Goal: Task Accomplishment & Management: Use online tool/utility

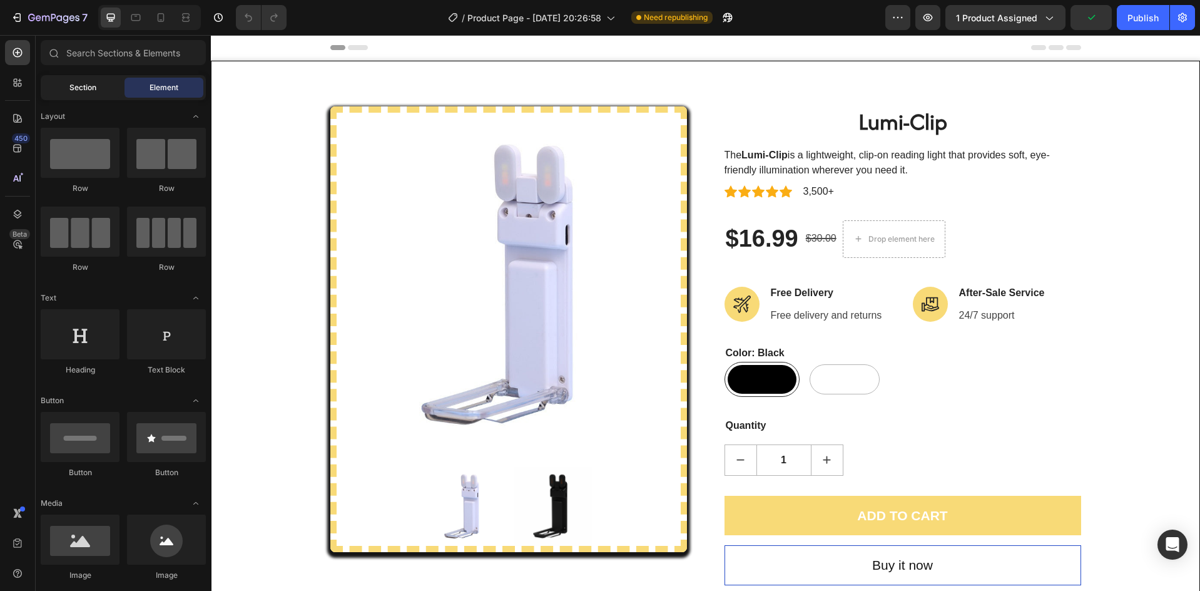
click at [94, 94] on div "Section" at bounding box center [82, 88] width 79 height 20
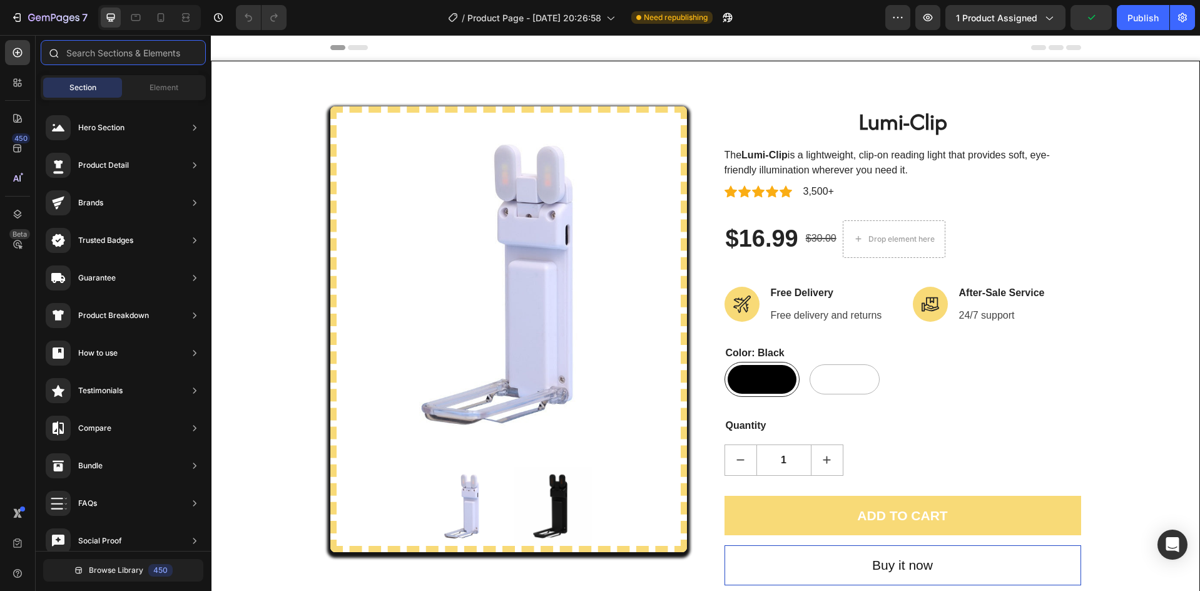
click at [111, 55] on input "text" at bounding box center [123, 52] width 165 height 25
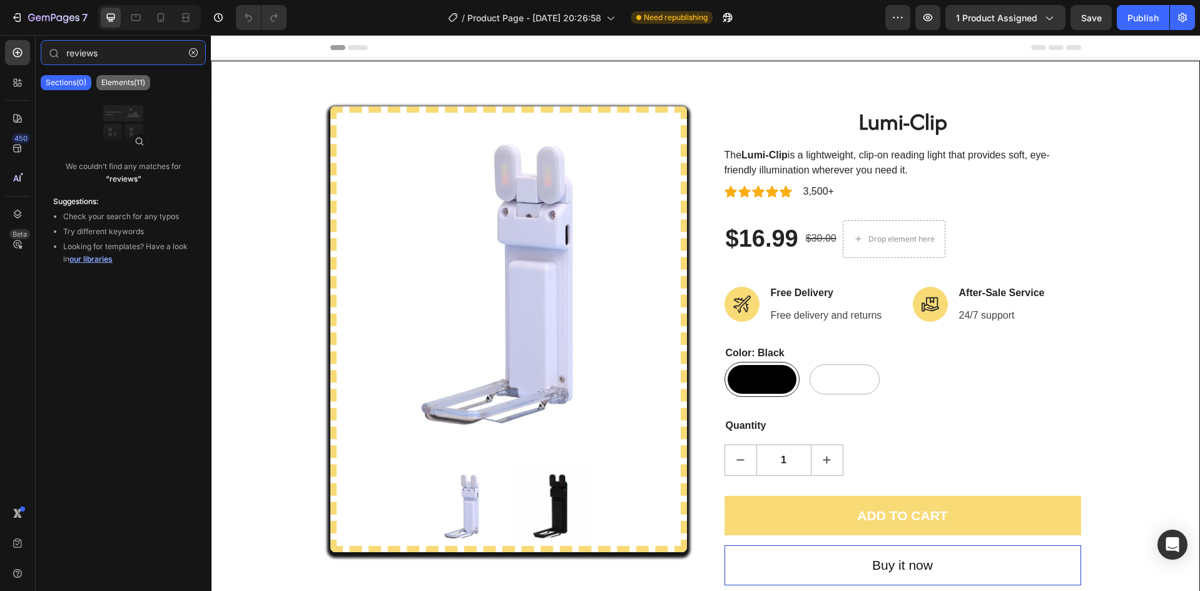
type input "reviews"
click at [111, 81] on p "Elements(11)" at bounding box center [123, 83] width 44 height 10
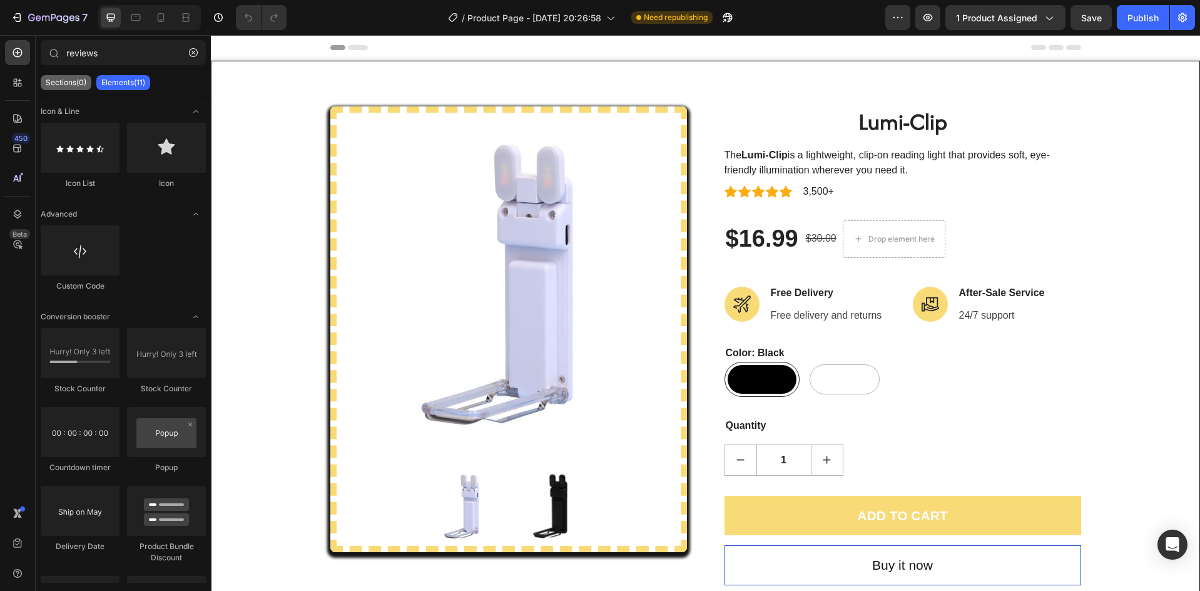
click at [82, 85] on p "Sections(0)" at bounding box center [66, 83] width 41 height 10
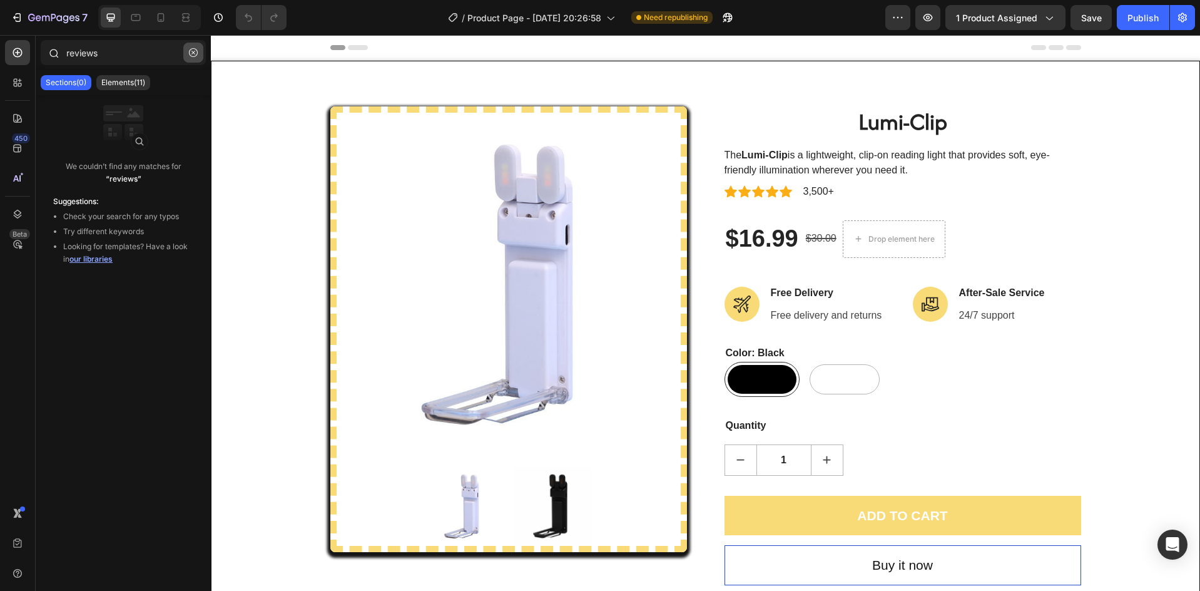
click at [191, 56] on icon "button" at bounding box center [193, 52] width 9 height 9
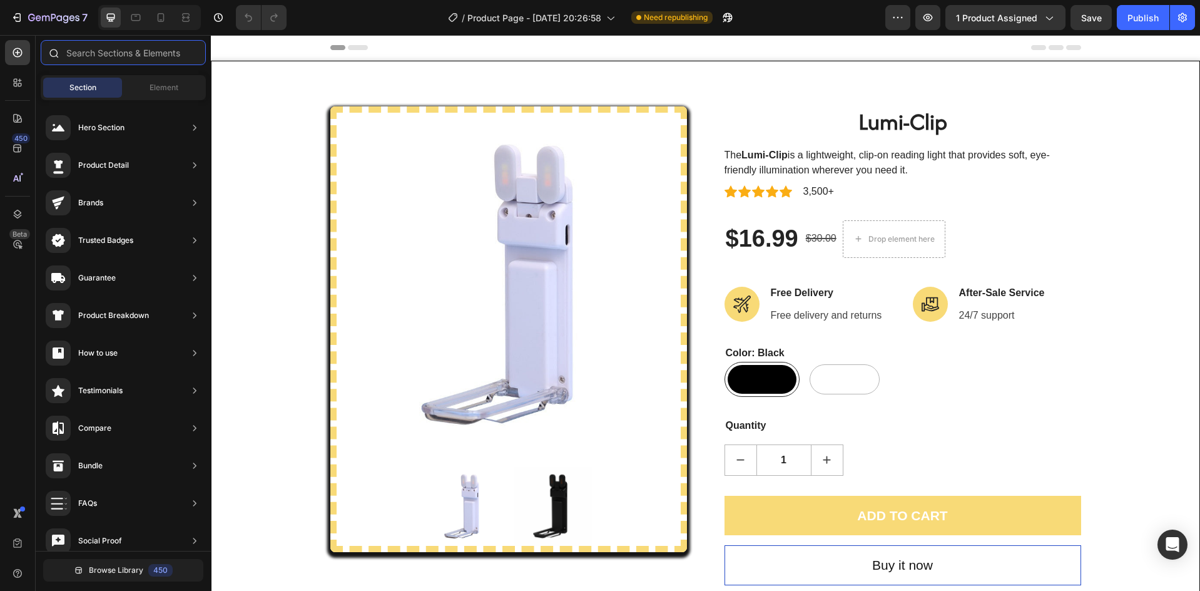
click at [140, 53] on input "text" at bounding box center [123, 52] width 165 height 25
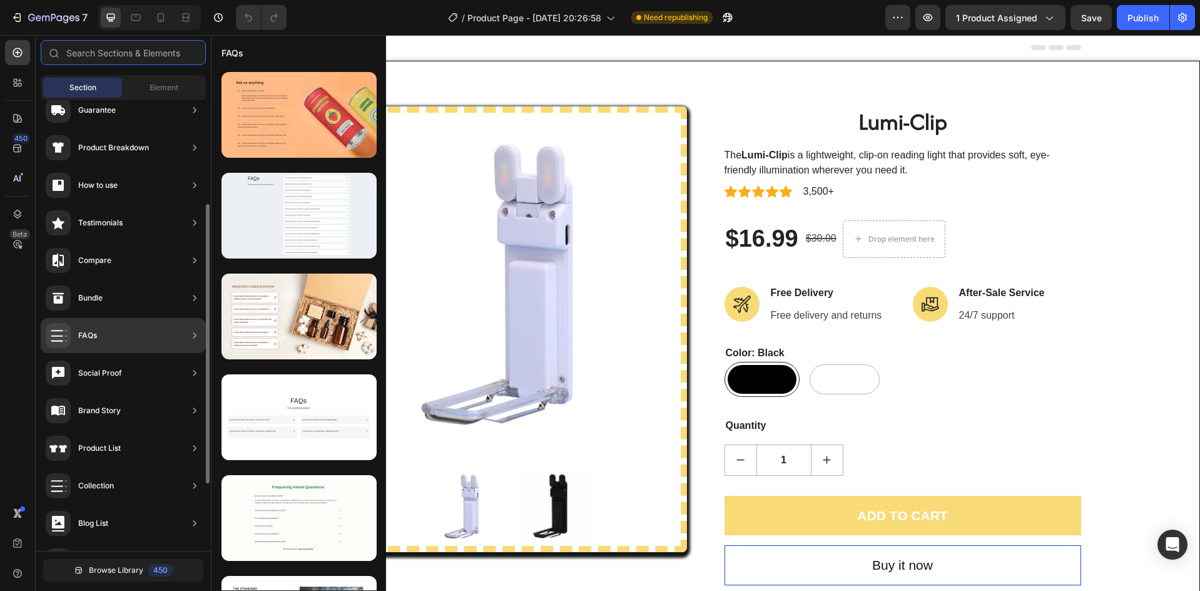
scroll to position [275, 0]
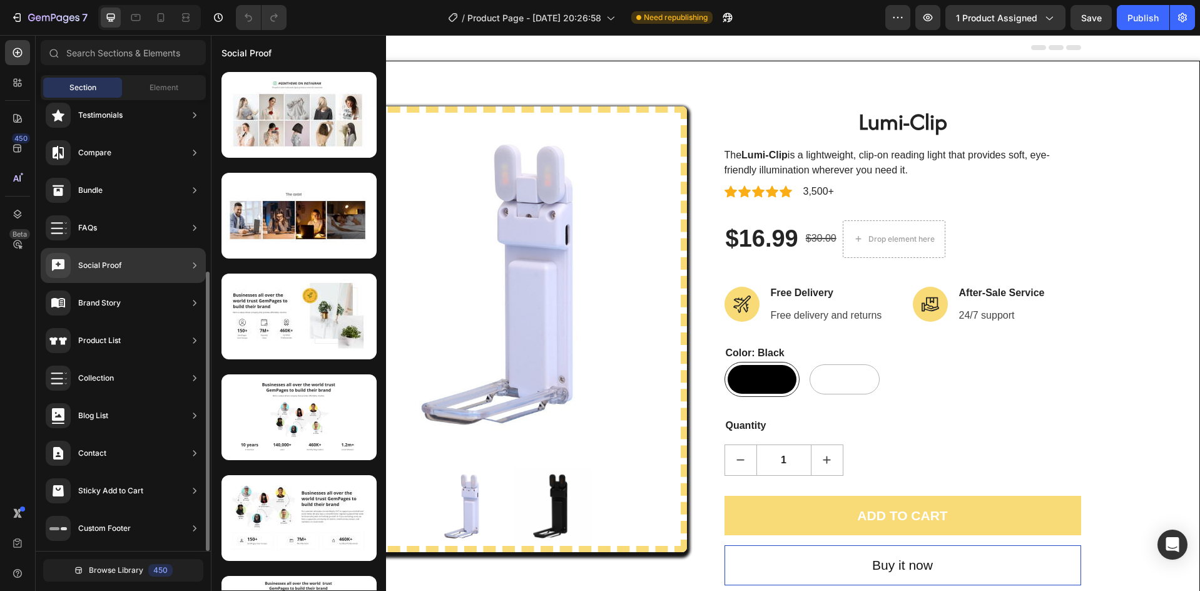
click at [147, 271] on div "Social Proof" at bounding box center [123, 265] width 165 height 35
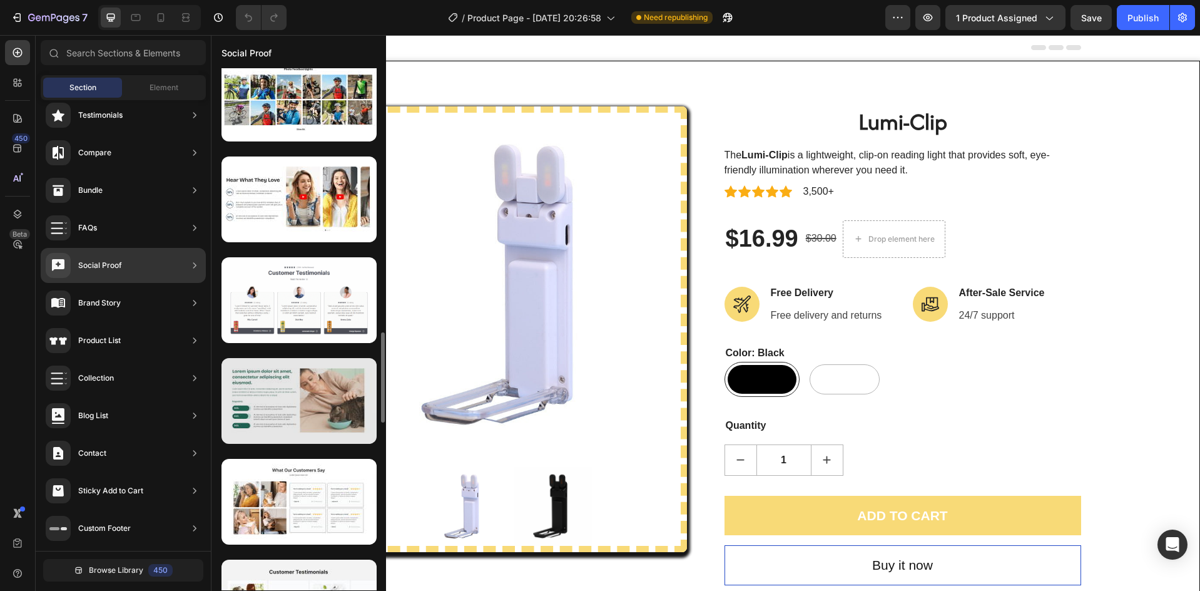
scroll to position [1443, 0]
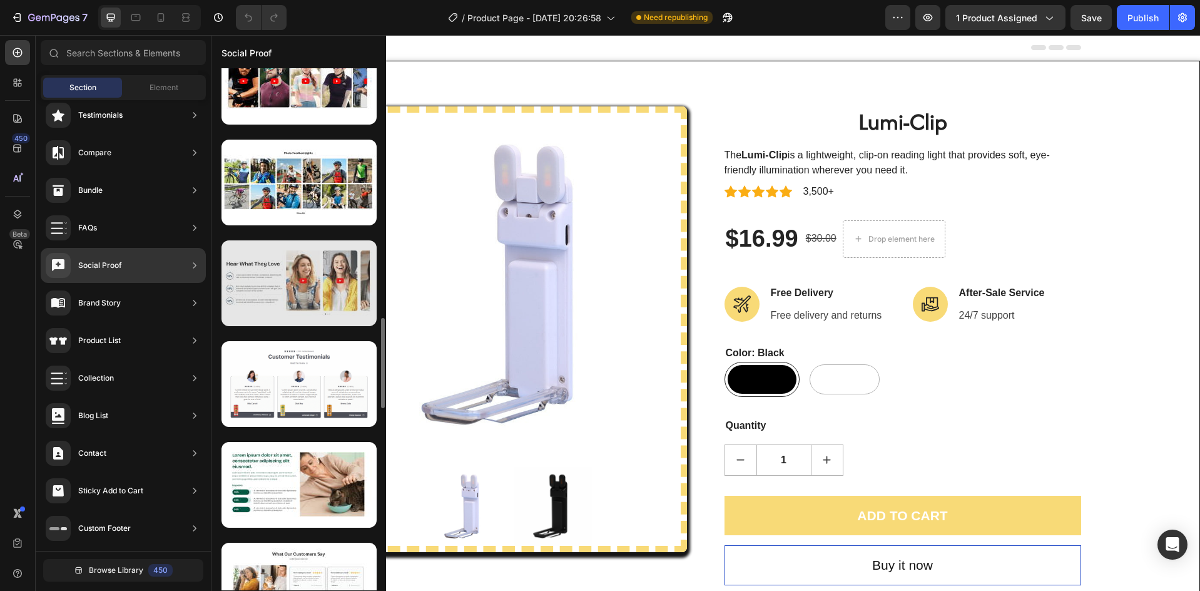
click at [301, 294] on div at bounding box center [298, 283] width 155 height 86
click at [300, 295] on div at bounding box center [298, 283] width 155 height 86
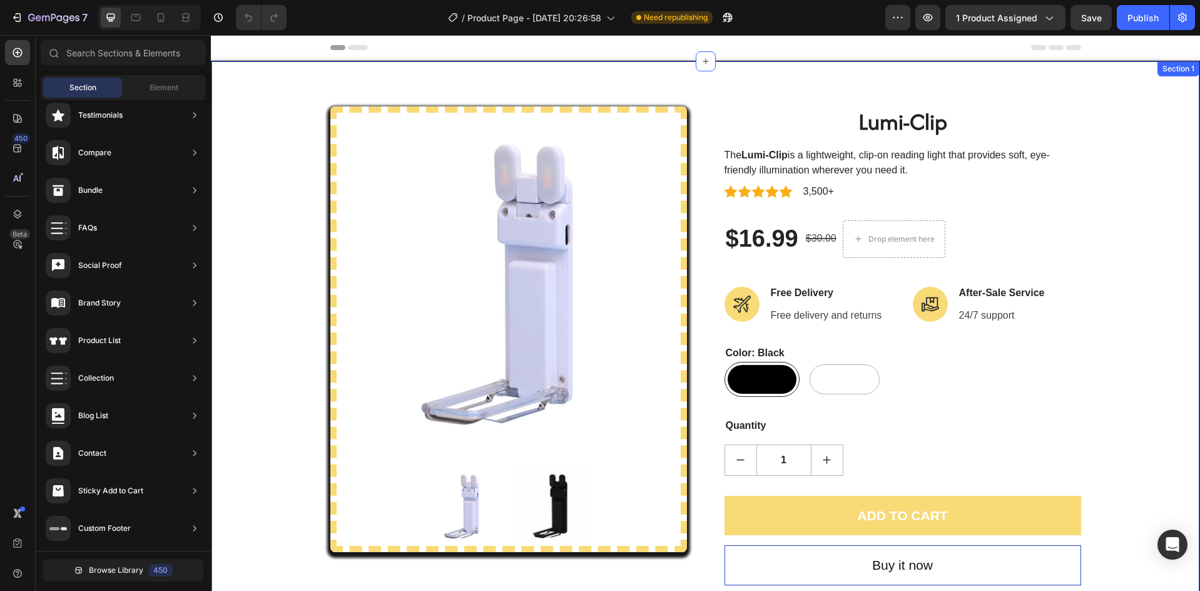
click at [239, 148] on div "Product Images Lumi-Clip (P) Title The Lumi-Clip is a lightweight, clip-on read…" at bounding box center [705, 345] width 969 height 479
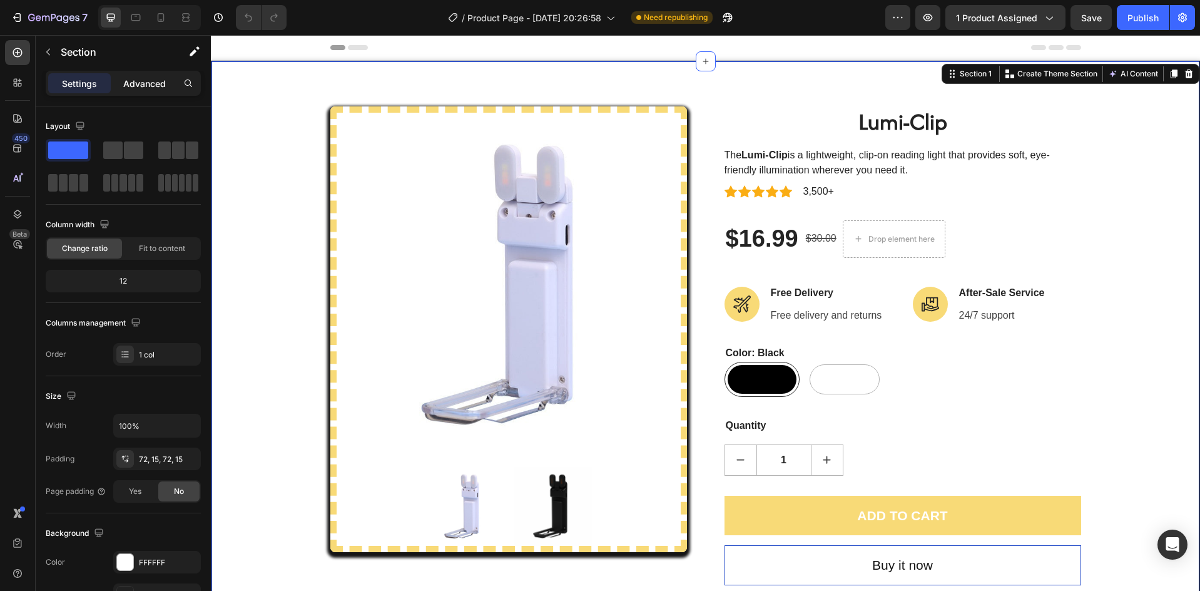
click at [161, 80] on p "Advanced" at bounding box center [144, 83] width 43 height 13
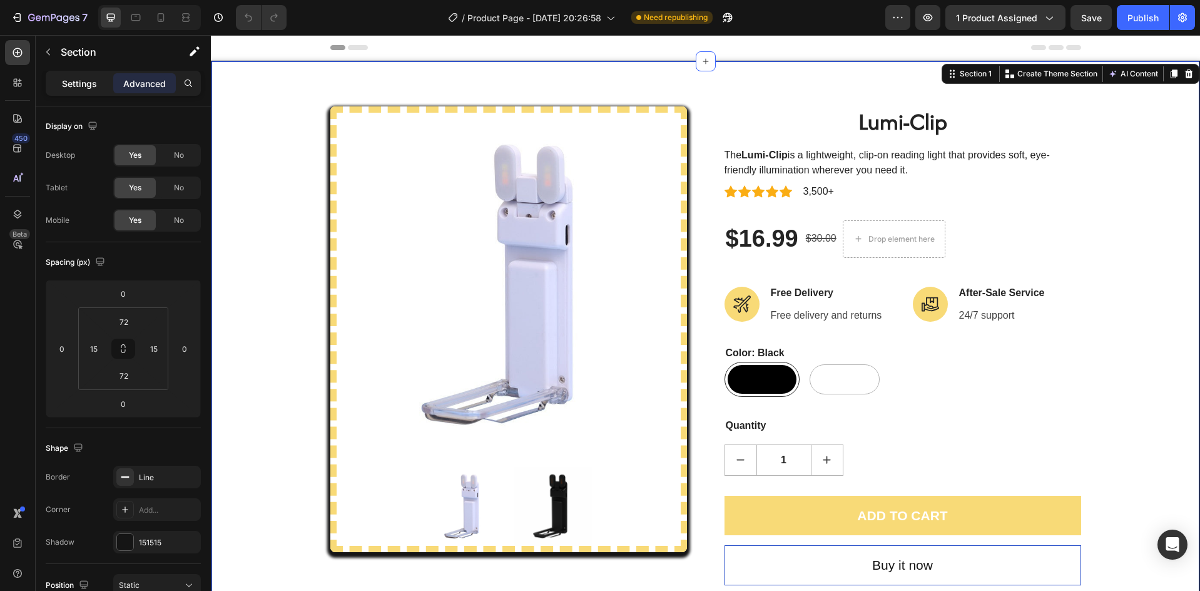
click at [66, 83] on p "Settings" at bounding box center [79, 83] width 35 height 13
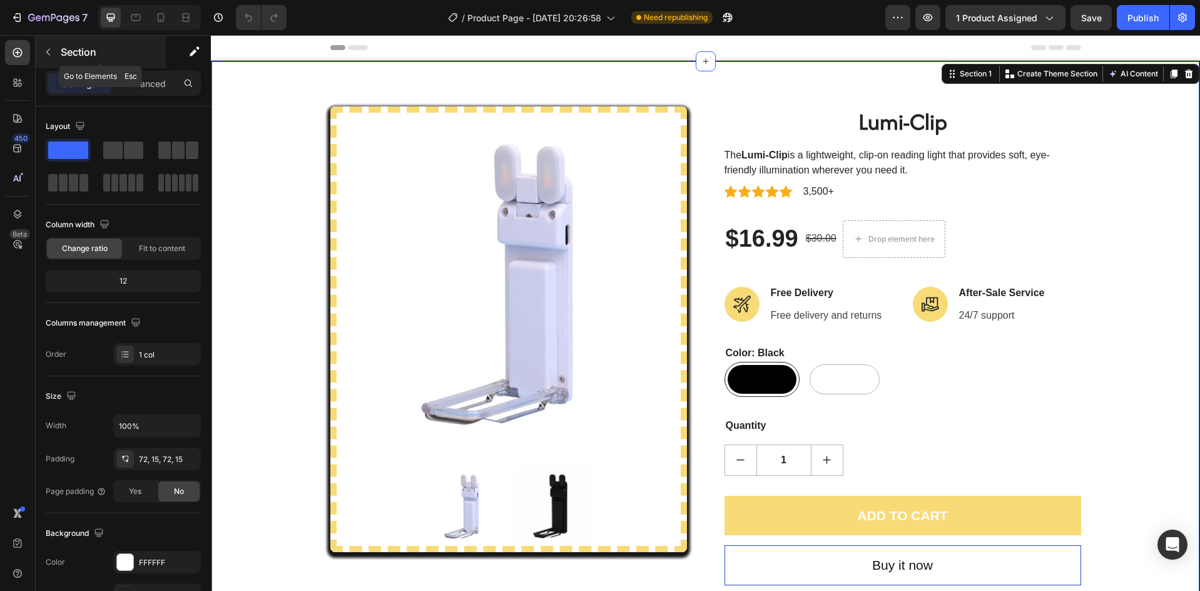
click at [53, 49] on button "button" at bounding box center [48, 52] width 20 height 20
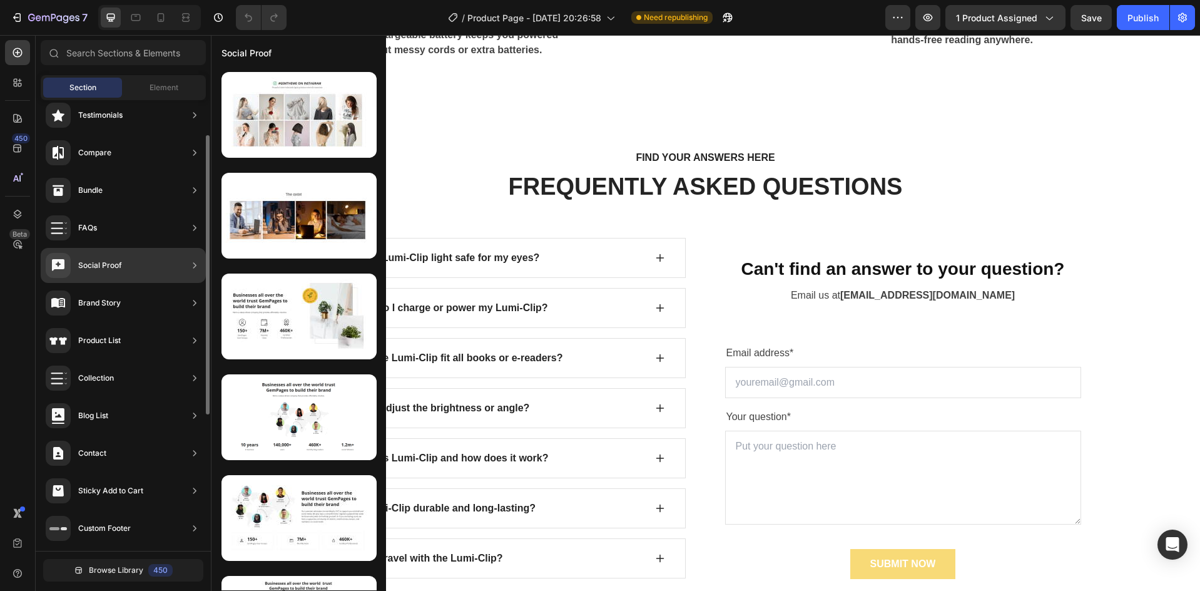
scroll to position [191, 0]
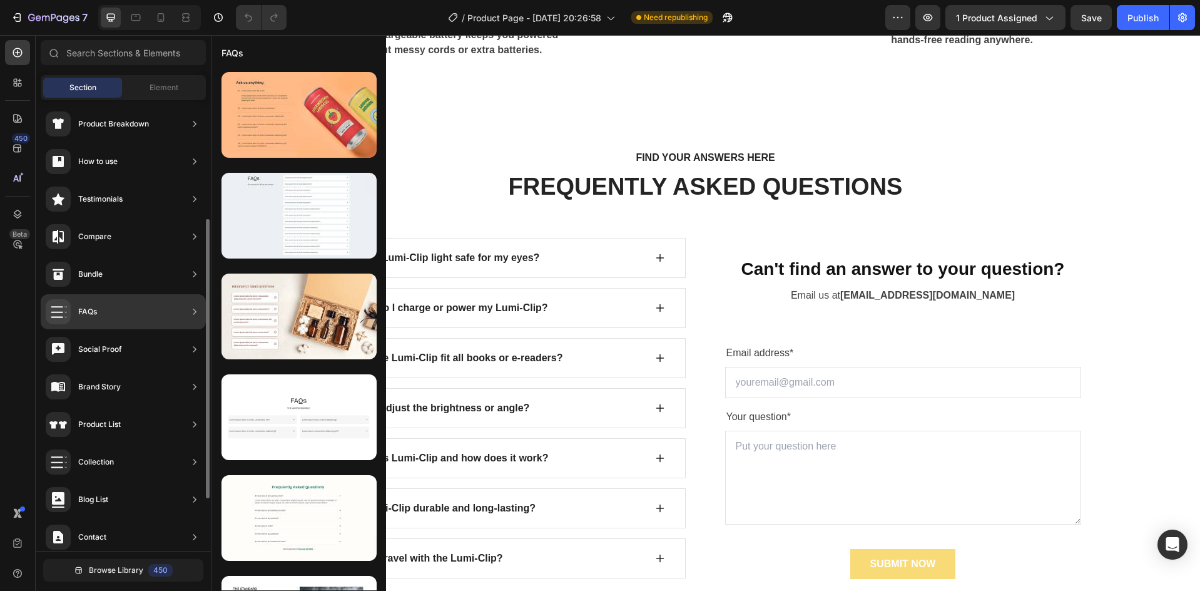
click at [128, 369] on div "Social Proof" at bounding box center [123, 386] width 165 height 35
click at [111, 356] on div "Social Proof" at bounding box center [84, 349] width 76 height 25
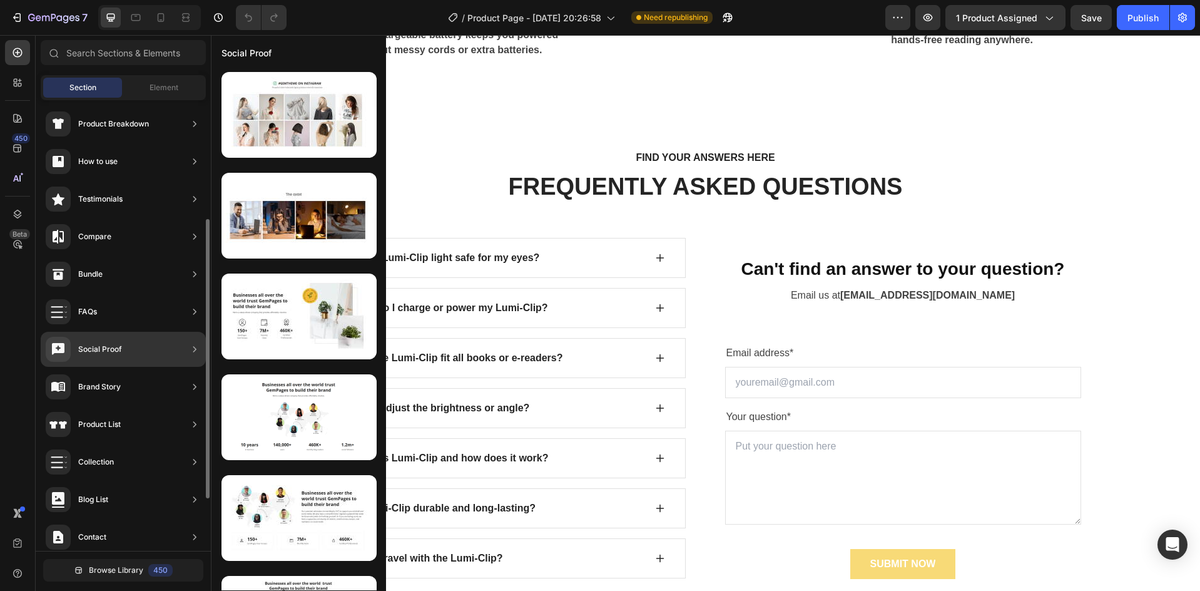
click at [88, 350] on div "Social Proof" at bounding box center [100, 349] width 44 height 13
click at [193, 347] on icon at bounding box center [194, 349] width 13 height 13
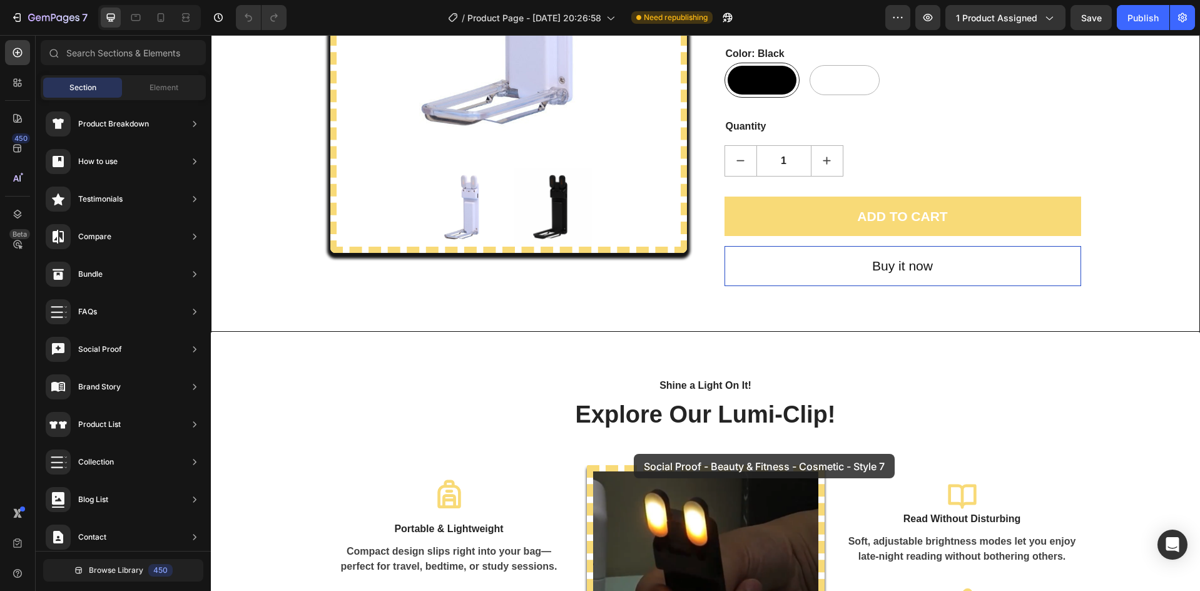
scroll to position [251, 0]
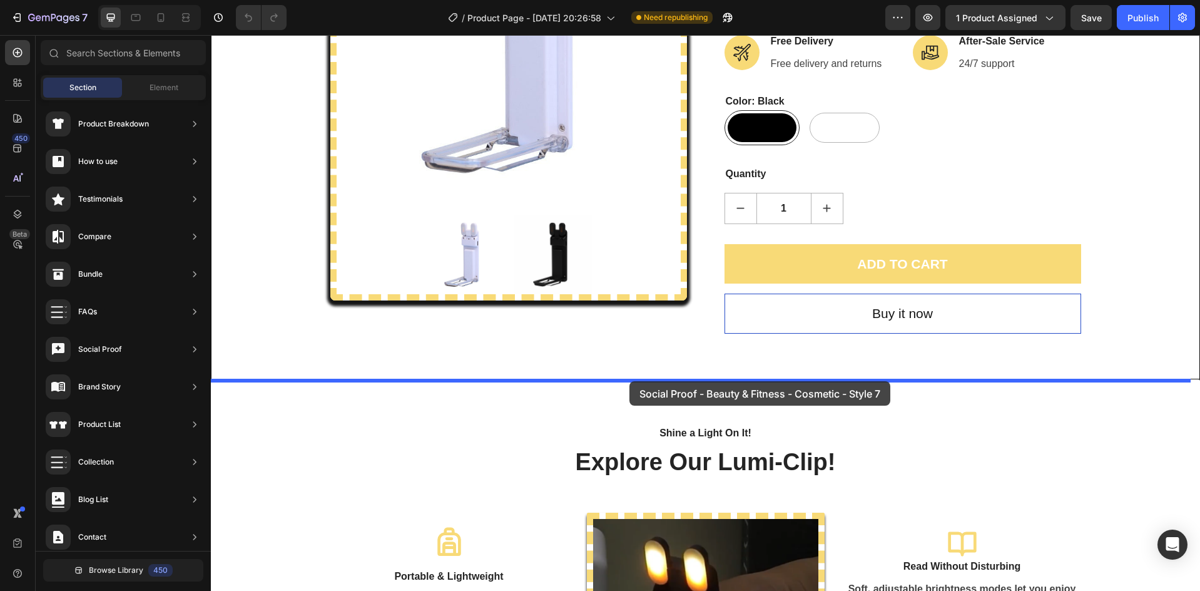
drag, startPoint x: 515, startPoint y: 510, endPoint x: 629, endPoint y: 381, distance: 172.4
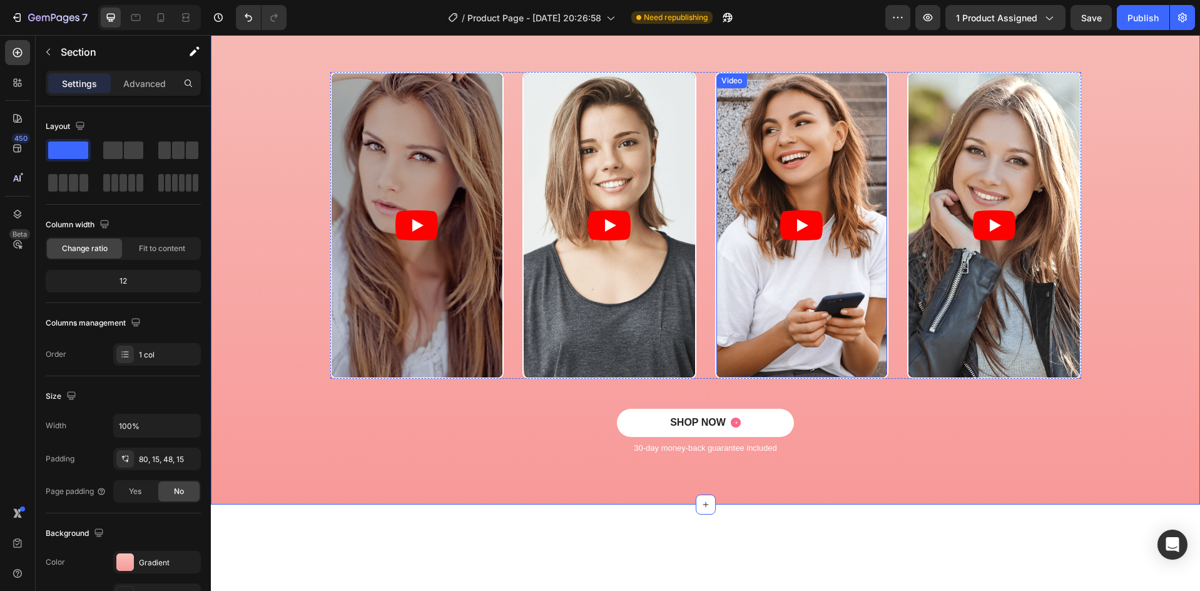
scroll to position [719, 0]
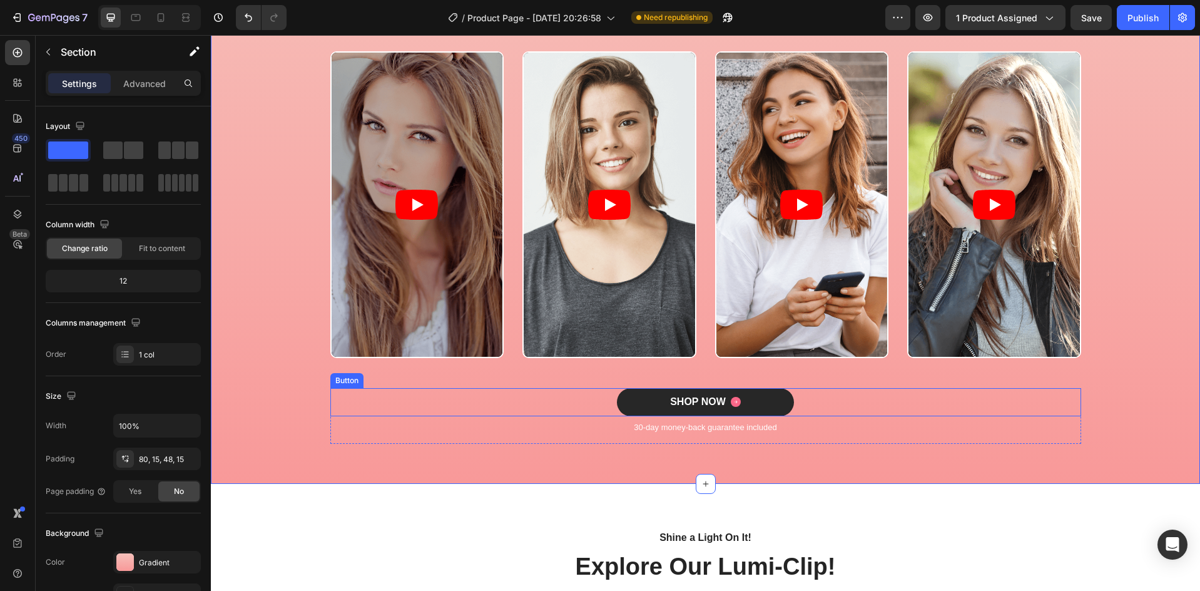
click at [747, 399] on button "SHOP NOW" at bounding box center [705, 402] width 177 height 28
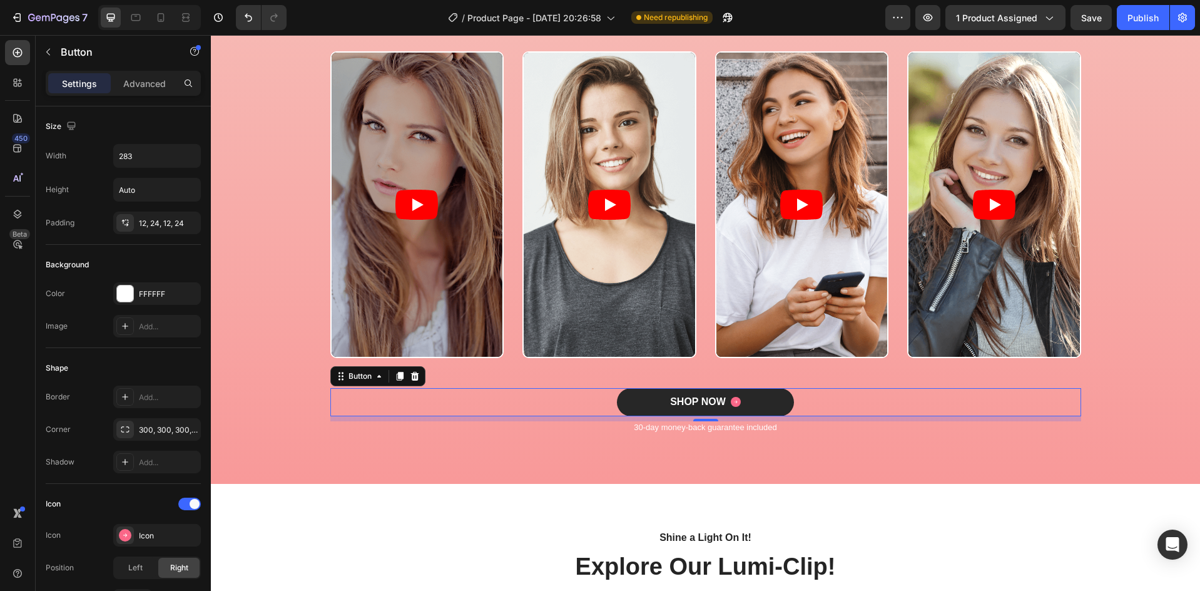
click at [638, 396] on button "SHOP NOW" at bounding box center [705, 402] width 177 height 28
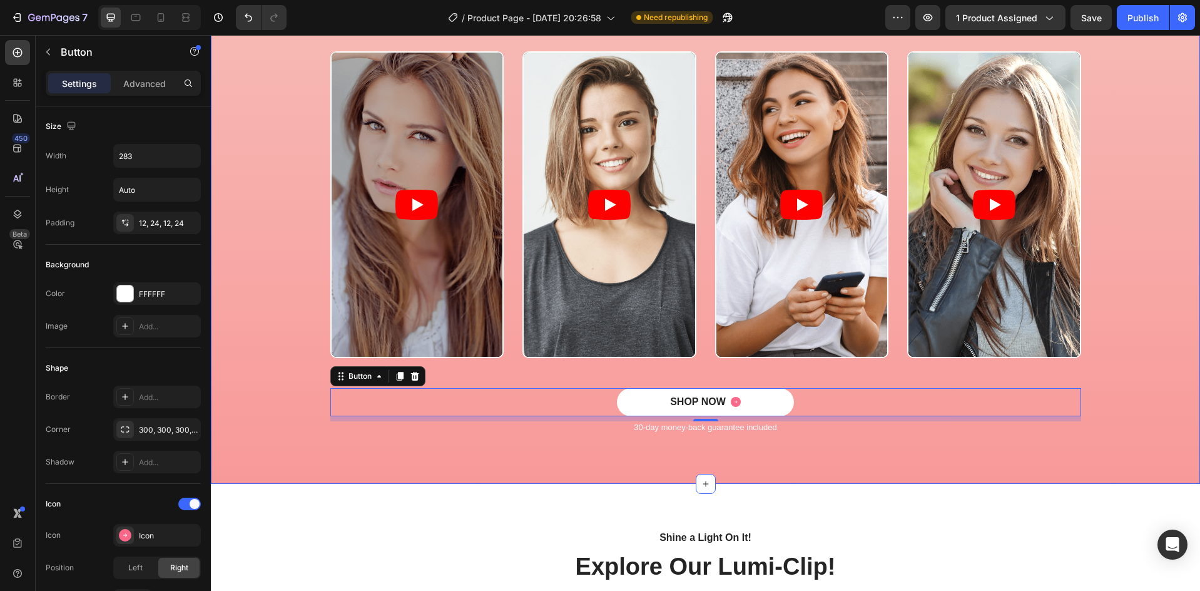
click at [447, 482] on div "Icon Icon Icon Icon Icon Icon List 2000+ Customers Who Love Us Text Block Row R…" at bounding box center [705, 198] width 989 height 571
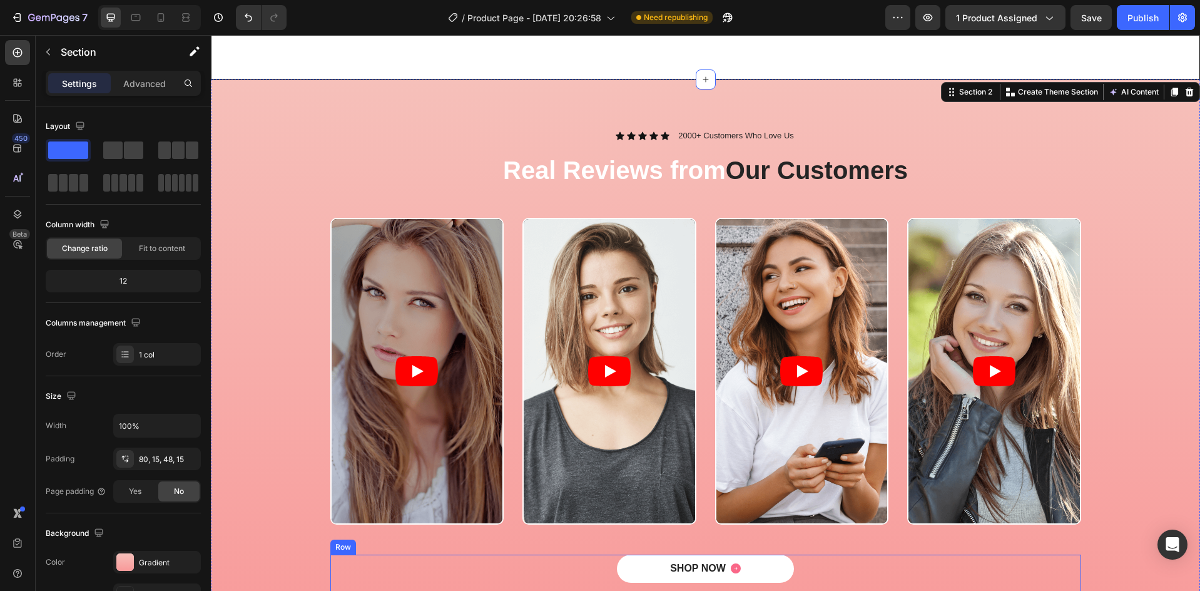
scroll to position [552, 0]
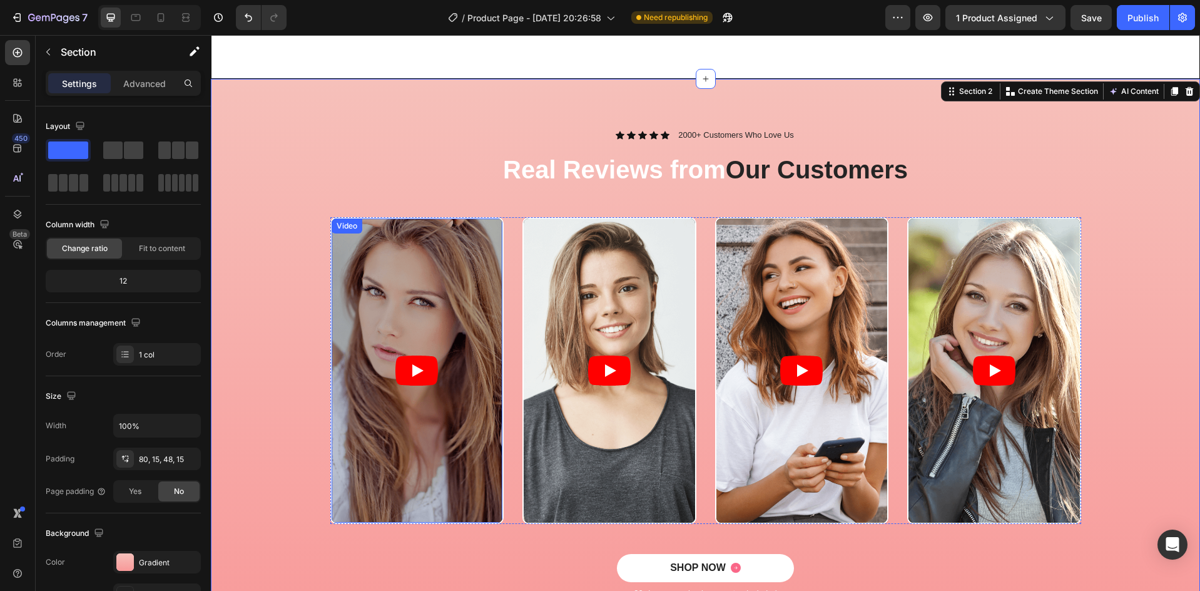
click at [413, 325] on article at bounding box center [417, 370] width 171 height 304
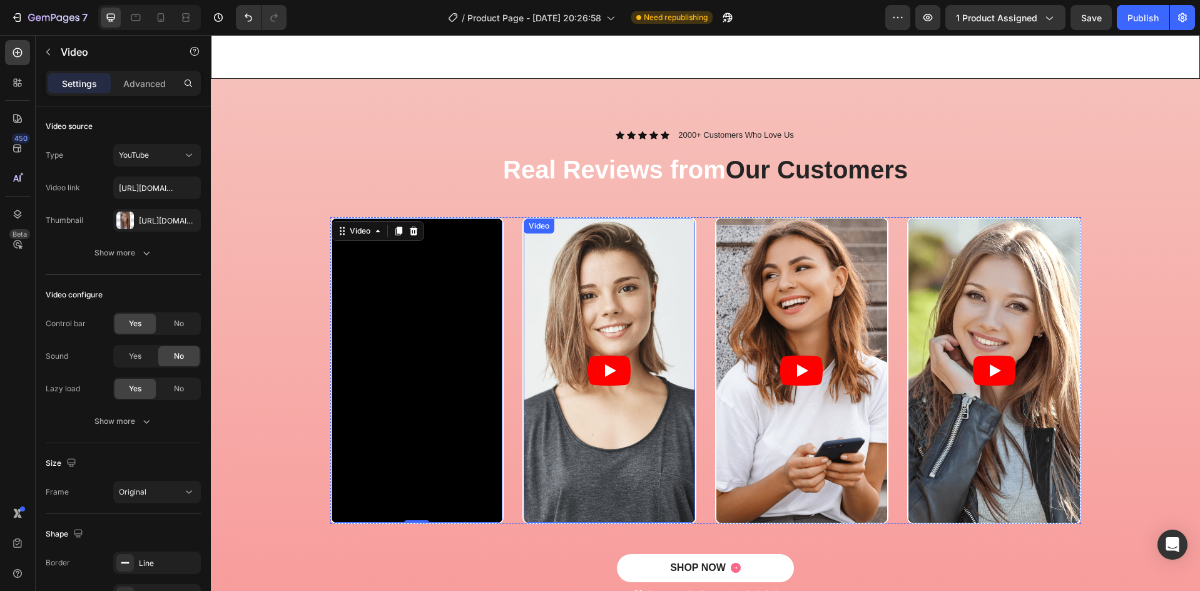
click at [590, 330] on article at bounding box center [609, 370] width 171 height 304
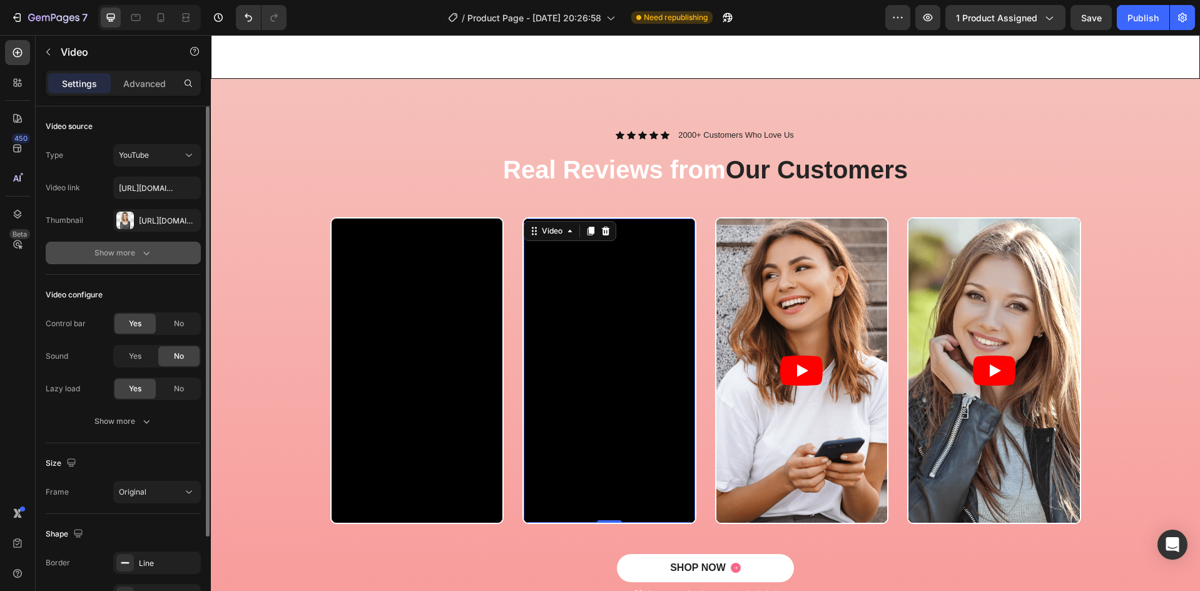
click at [135, 257] on div "Show more" at bounding box center [123, 252] width 58 height 13
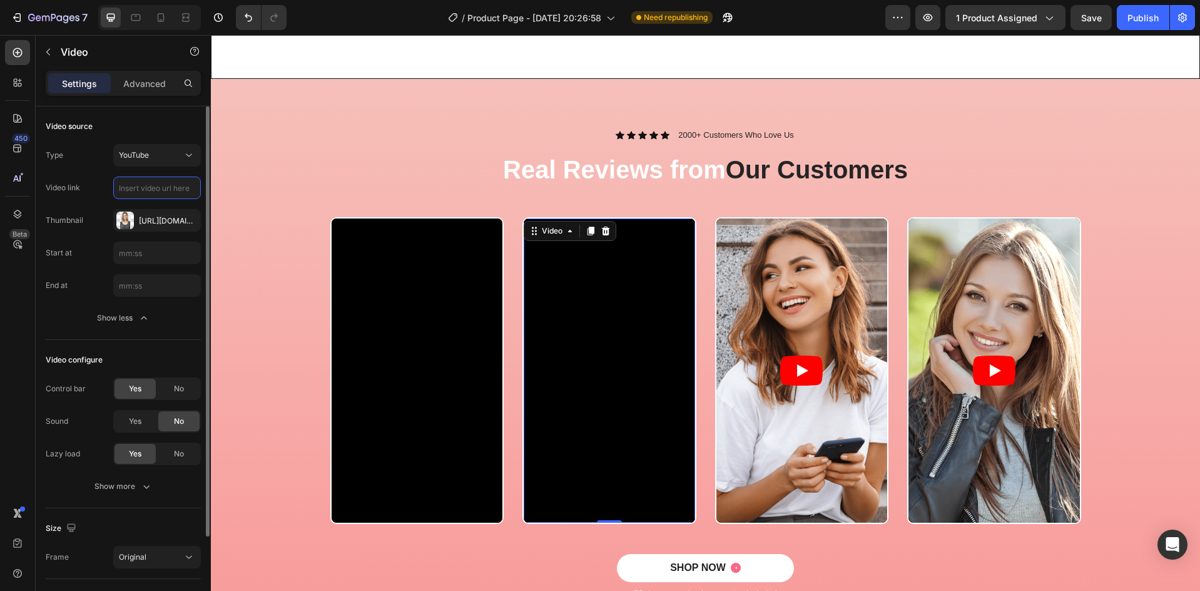
scroll to position [0, 0]
paste input "https://www.tiktok.com/t/ZP8BxCgcT/"
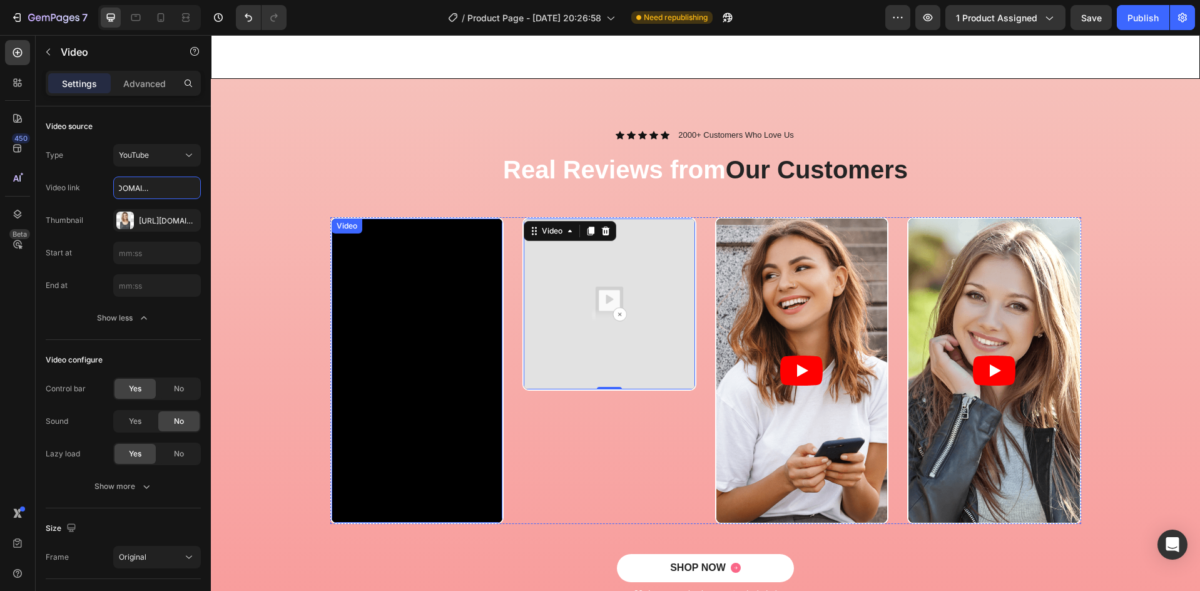
type input "https://www.tiktok.com/t/ZP8BxCgcT/"
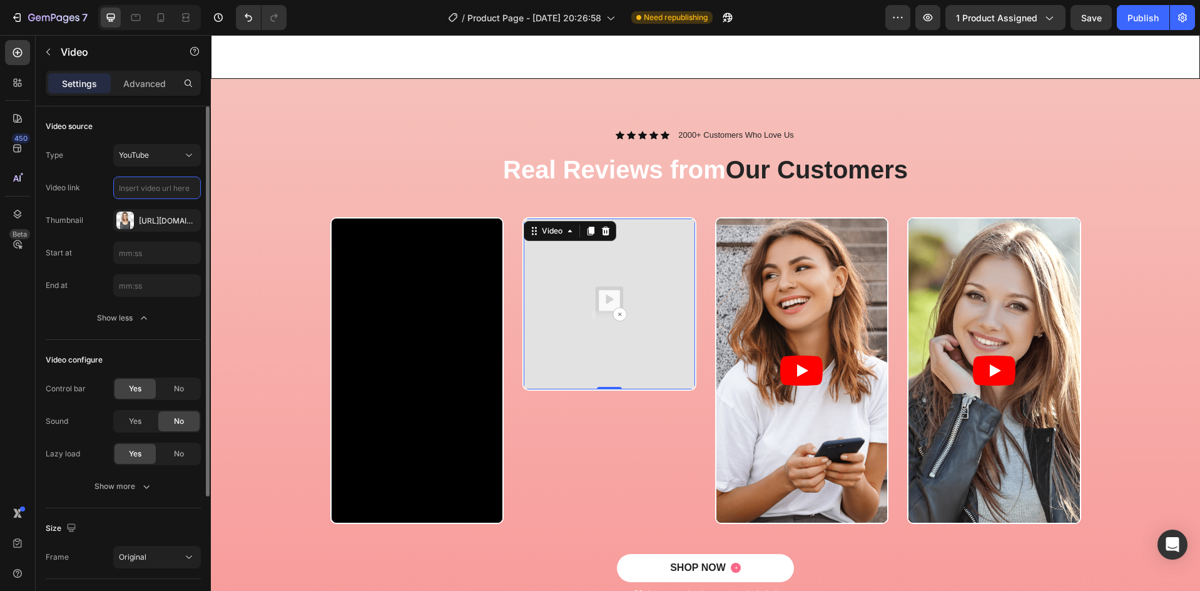
scroll to position [0, 0]
drag, startPoint x: 187, startPoint y: 189, endPoint x: 98, endPoint y: 183, distance: 89.7
paste input "https://www.tiktok.com/t/ZP8BxCgcT/"
click at [608, 303] on img at bounding box center [609, 303] width 171 height 171
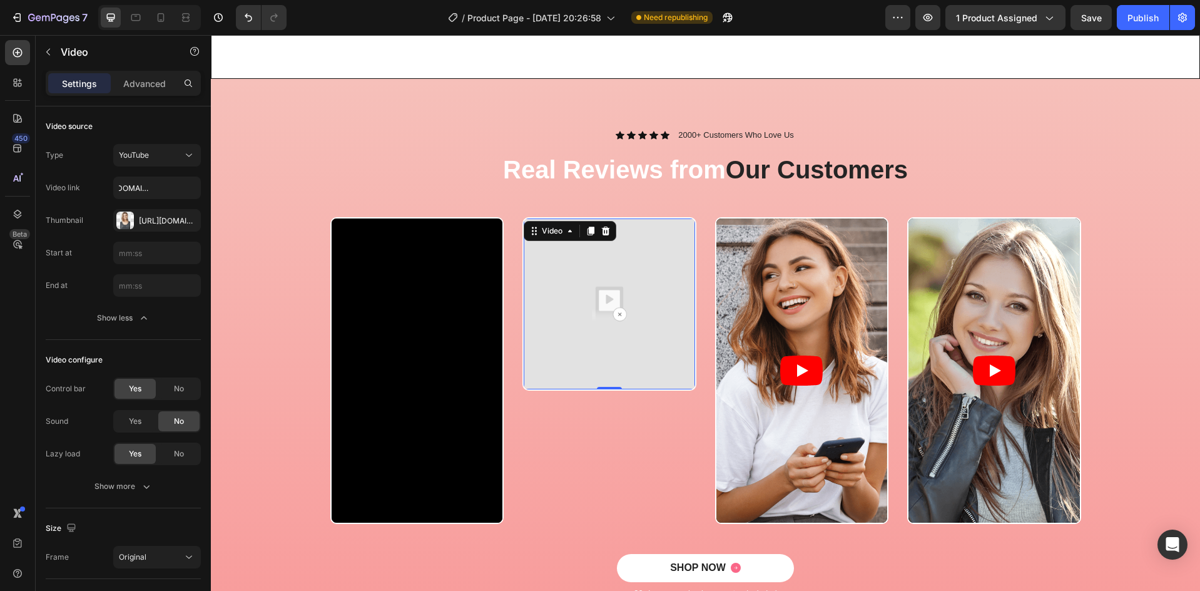
scroll to position [0, 0]
click at [609, 303] on img at bounding box center [609, 303] width 171 height 171
click at [605, 335] on img at bounding box center [609, 303] width 171 height 171
click at [145, 150] on span "YouTube" at bounding box center [134, 155] width 30 height 11
click at [138, 236] on span "Video hosting" at bounding box center [143, 233] width 48 height 11
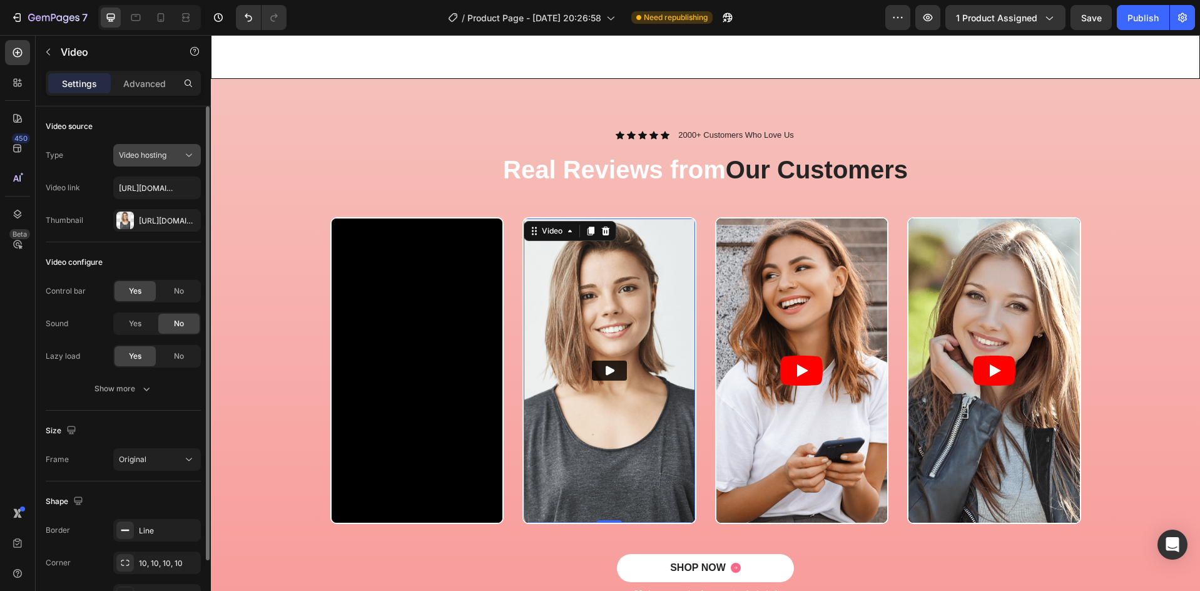
click at [173, 151] on div "Video hosting" at bounding box center [151, 155] width 64 height 11
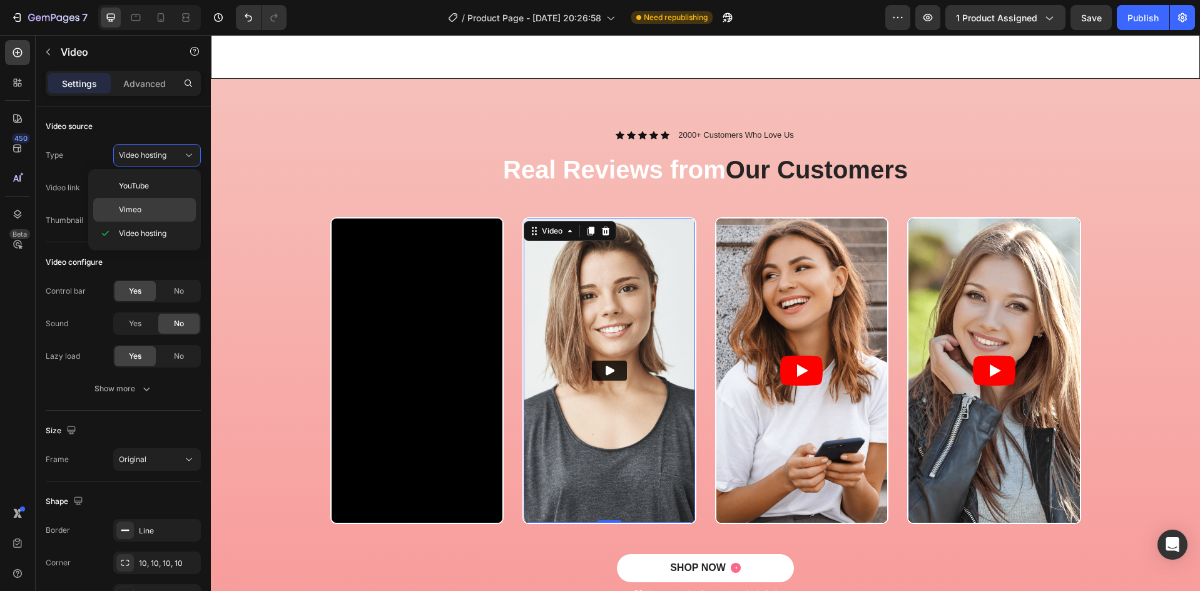
click at [186, 211] on p "Vimeo" at bounding box center [154, 209] width 71 height 11
type input "https://vimeo.com/347119375"
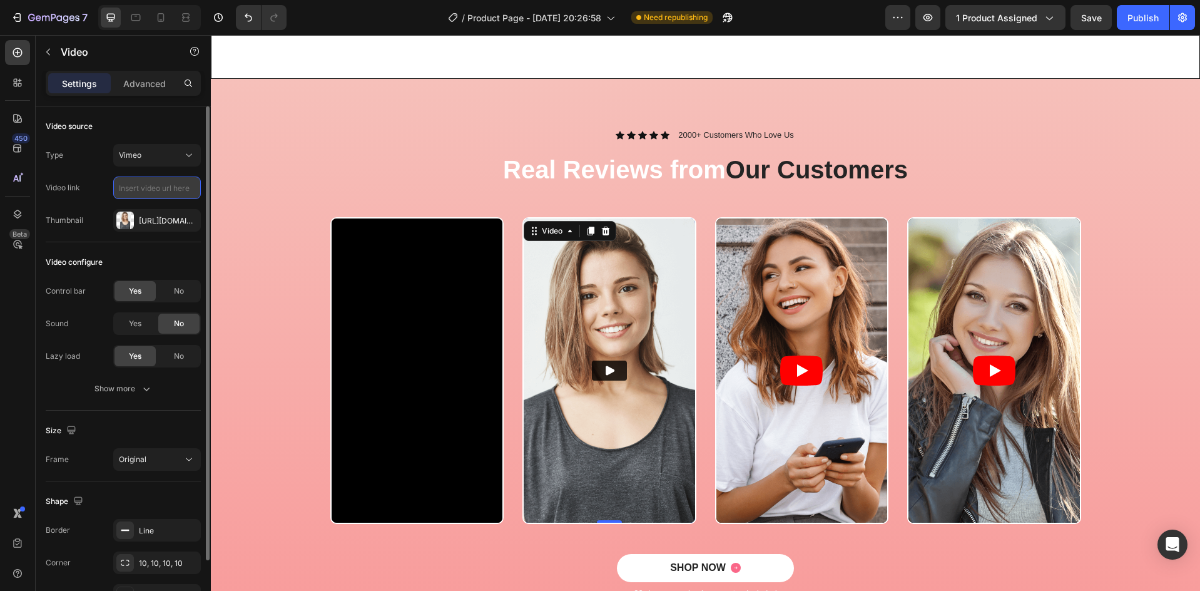
paste input "https://www.tiktok.com/t/ZP8BxCgcT/"
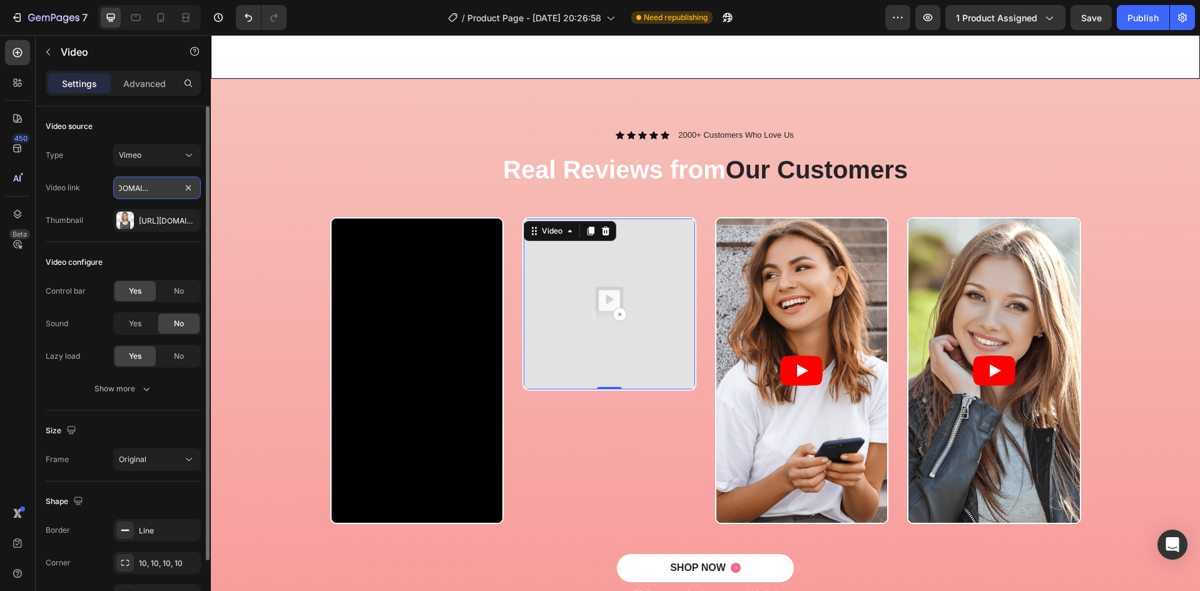
type input "https://www.tiktok.com/t/ZP8BxCgcT/"
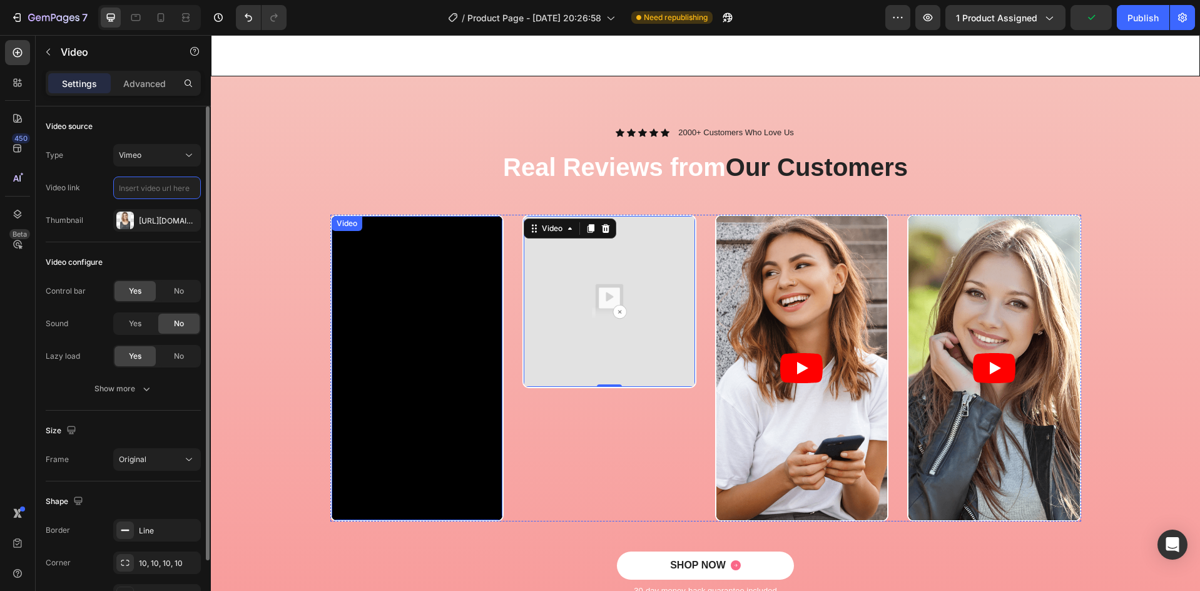
scroll to position [552, 0]
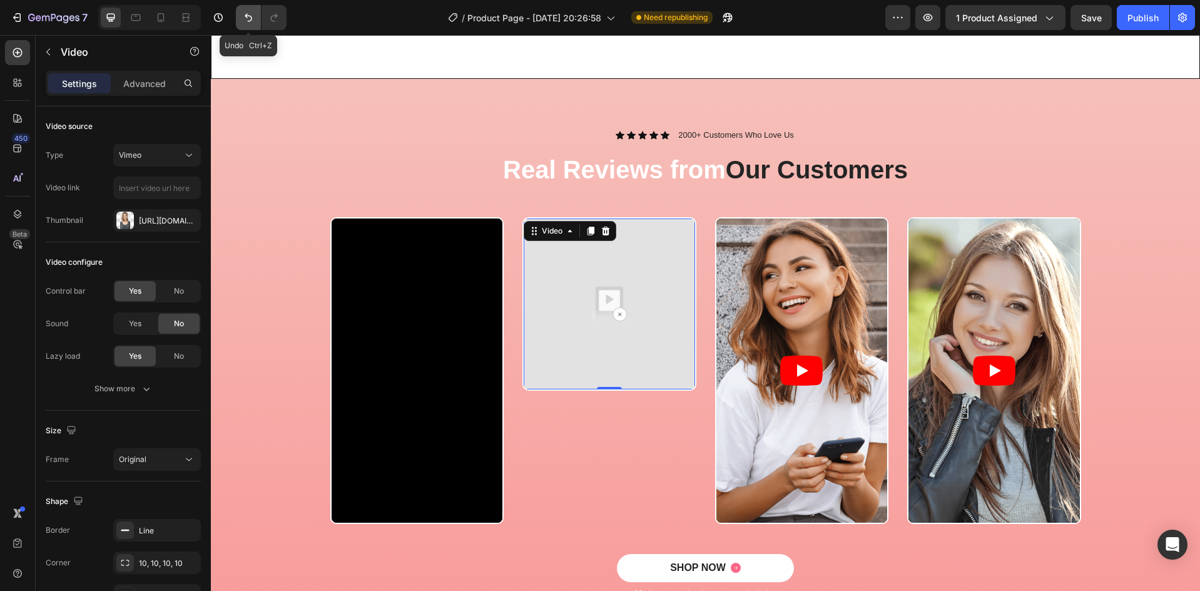
click at [237, 18] on button "Undo/Redo" at bounding box center [248, 17] width 25 height 25
click at [242, 17] on icon "Undo/Redo" at bounding box center [248, 17] width 13 height 13
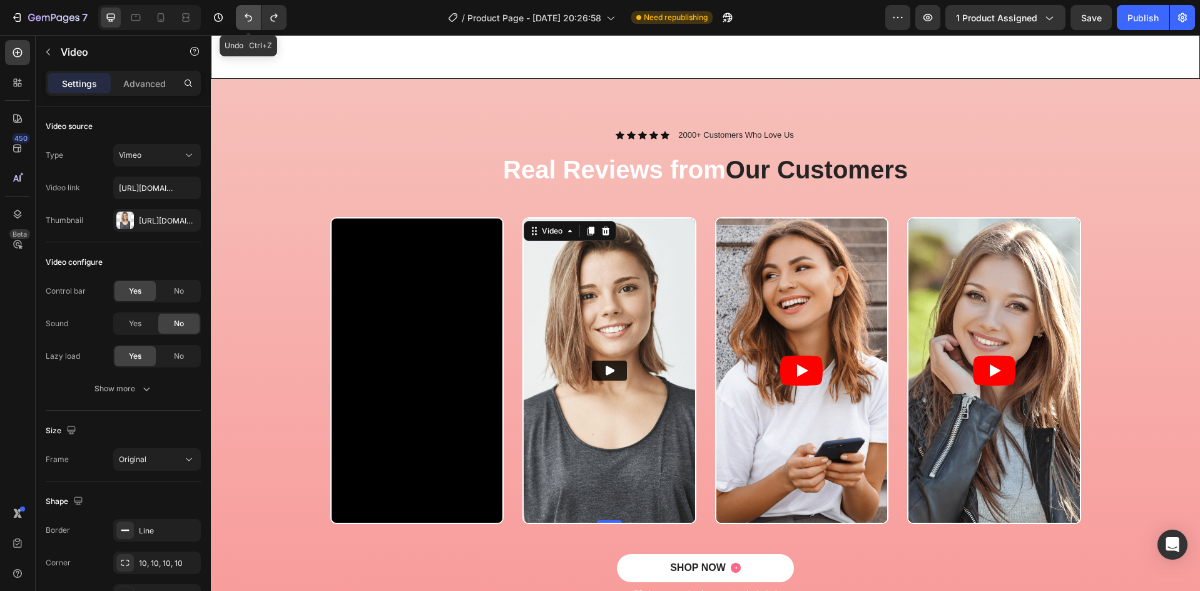
click at [242, 17] on icon "Undo/Redo" at bounding box center [248, 17] width 13 height 13
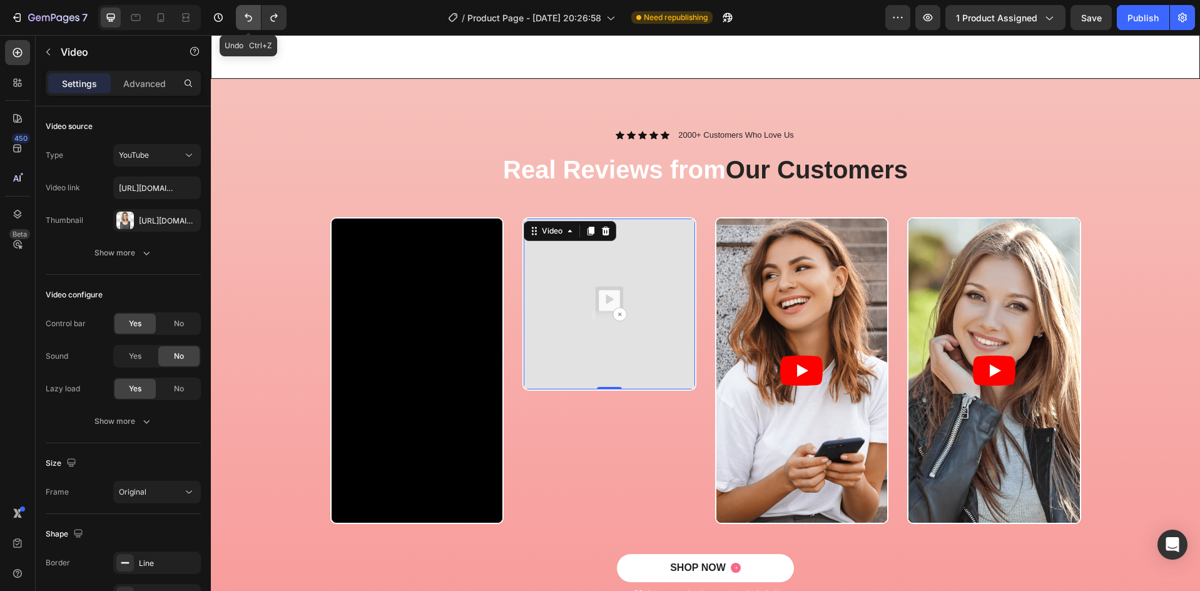
click at [242, 17] on icon "Undo/Redo" at bounding box center [248, 17] width 13 height 13
type input "https://www.youtube.com/watch?v=cyzh48XRS4M"
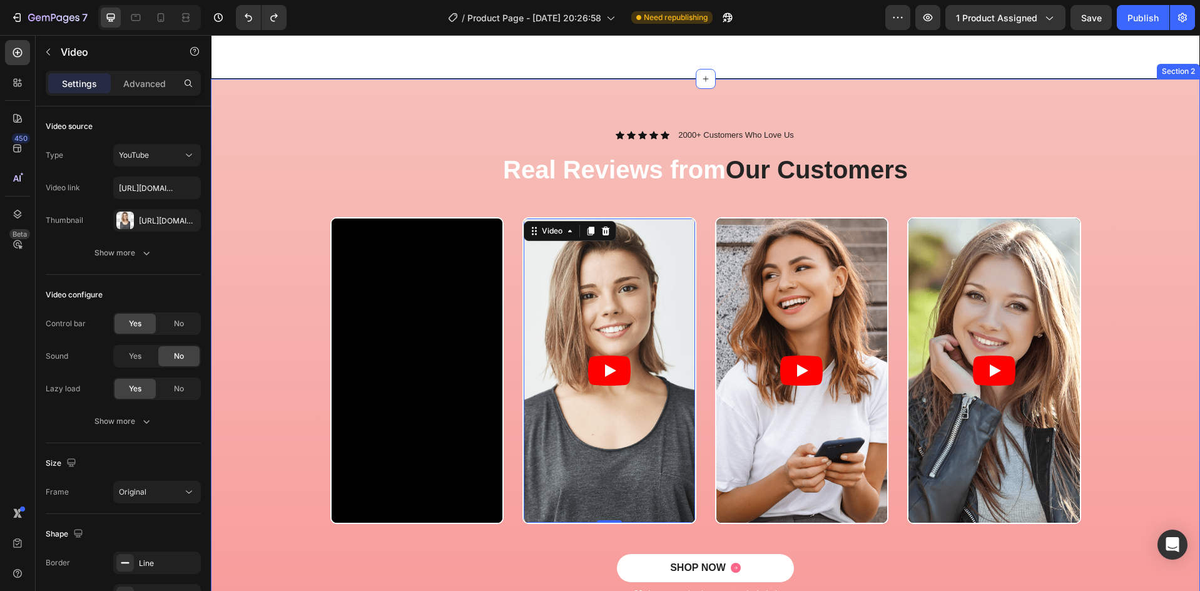
click at [365, 133] on div "Icon Icon Icon Icon Icon Icon List 2000+ Customers Who Love Us Text Block Row" at bounding box center [705, 135] width 751 height 13
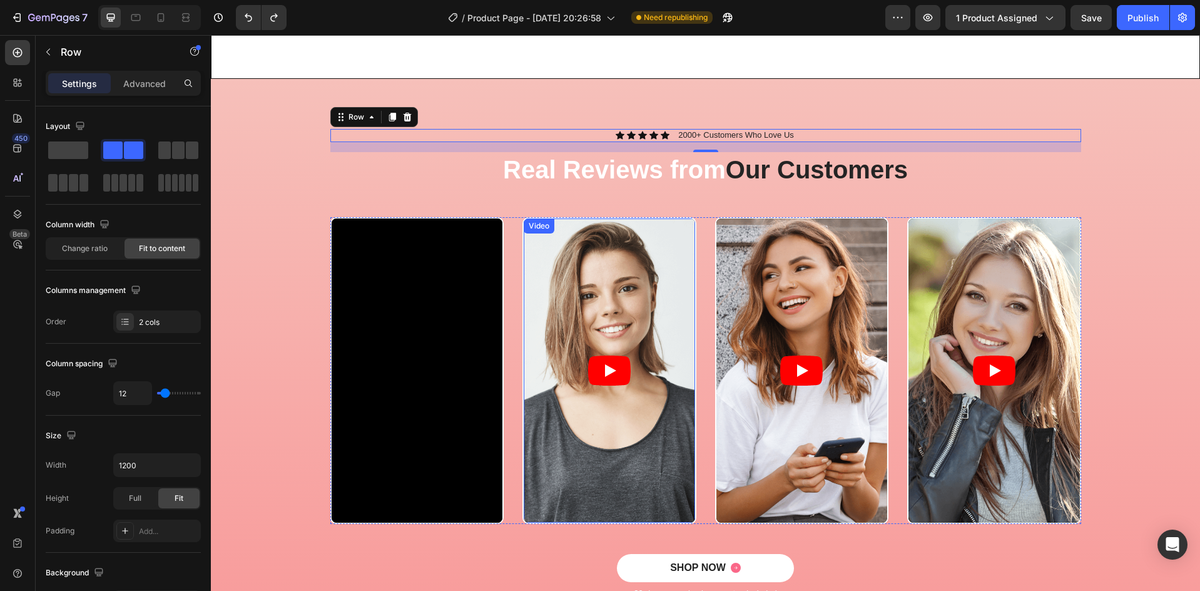
click at [610, 296] on article at bounding box center [609, 370] width 171 height 304
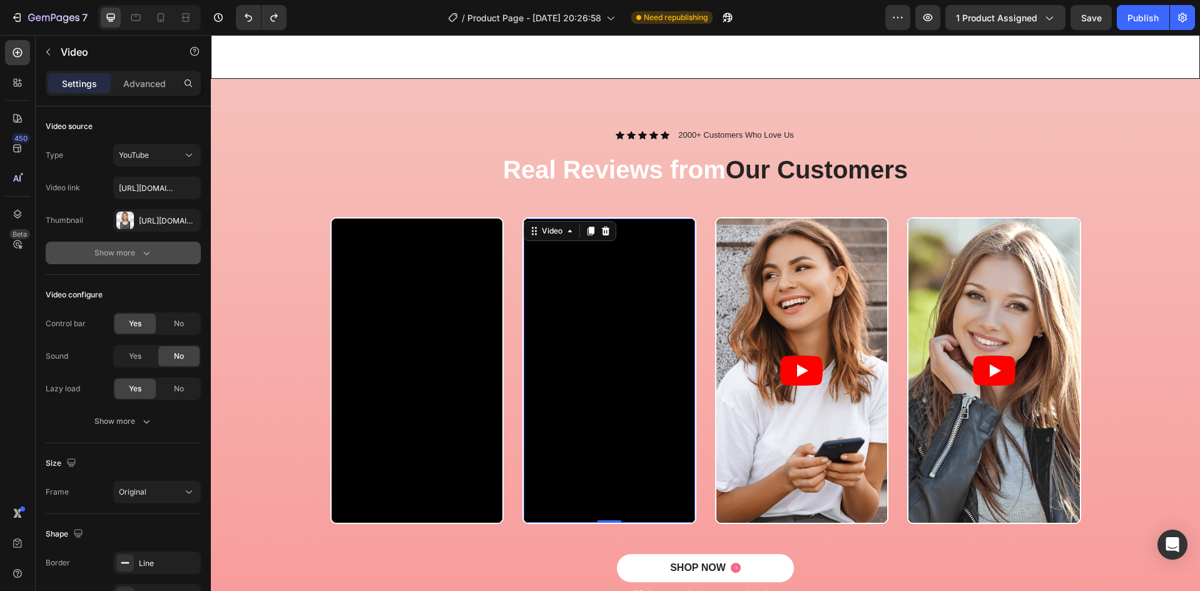
click at [145, 246] on button "Show more" at bounding box center [123, 252] width 155 height 23
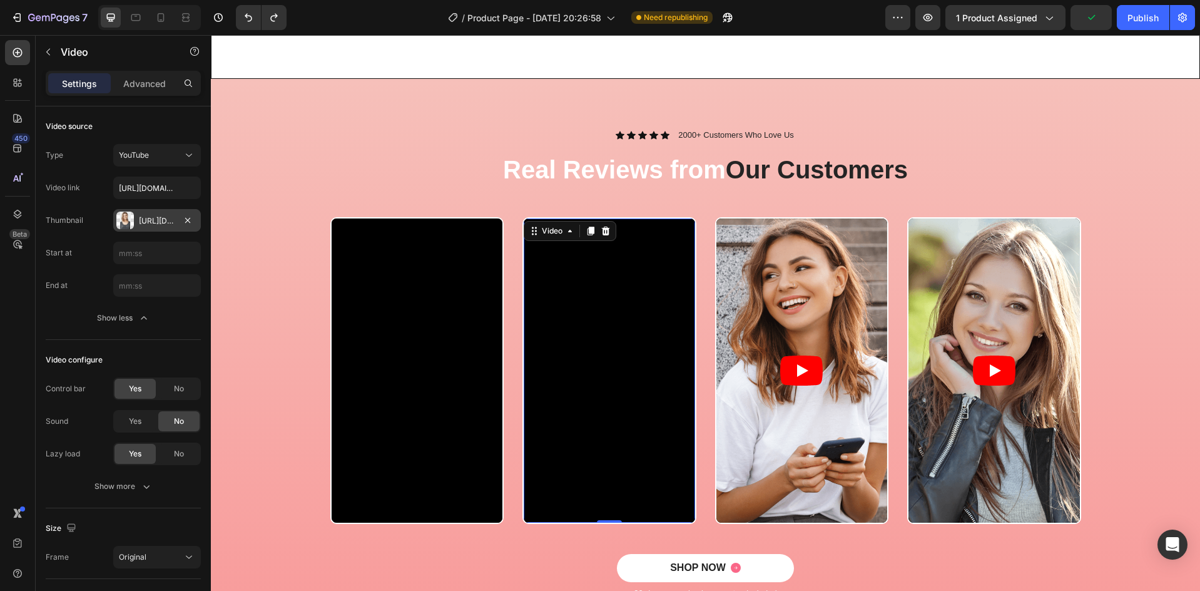
click at [160, 221] on div "[URL][DOMAIN_NAME]" at bounding box center [157, 220] width 36 height 11
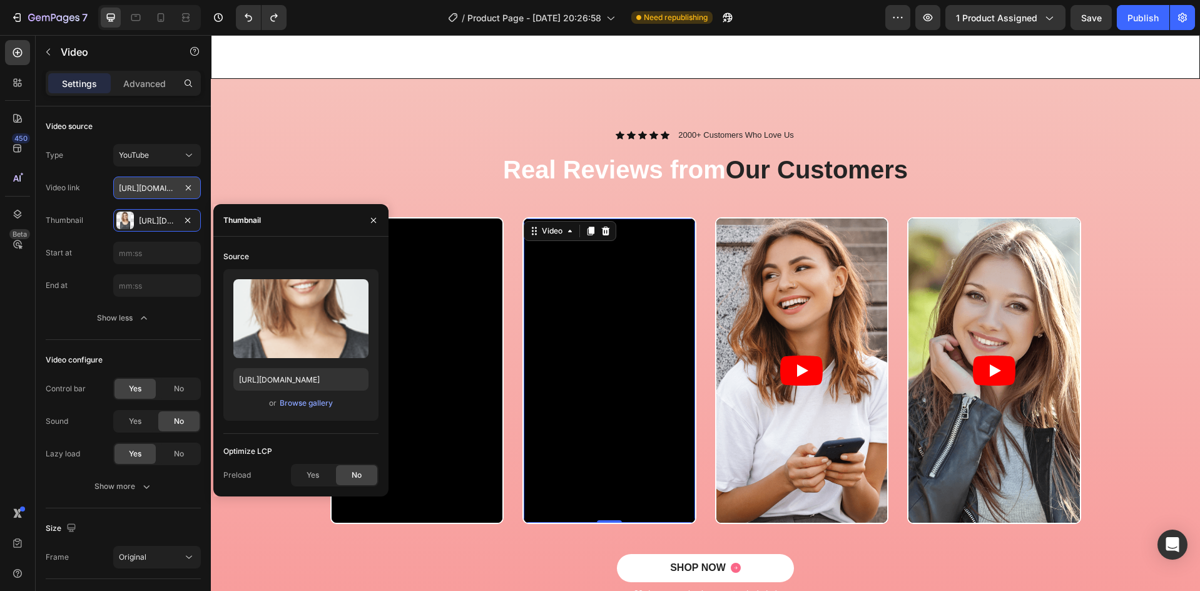
click at [156, 186] on input "https://www.youtube.com/watch?v=cyzh48XRS4M" at bounding box center [157, 187] width 88 height 23
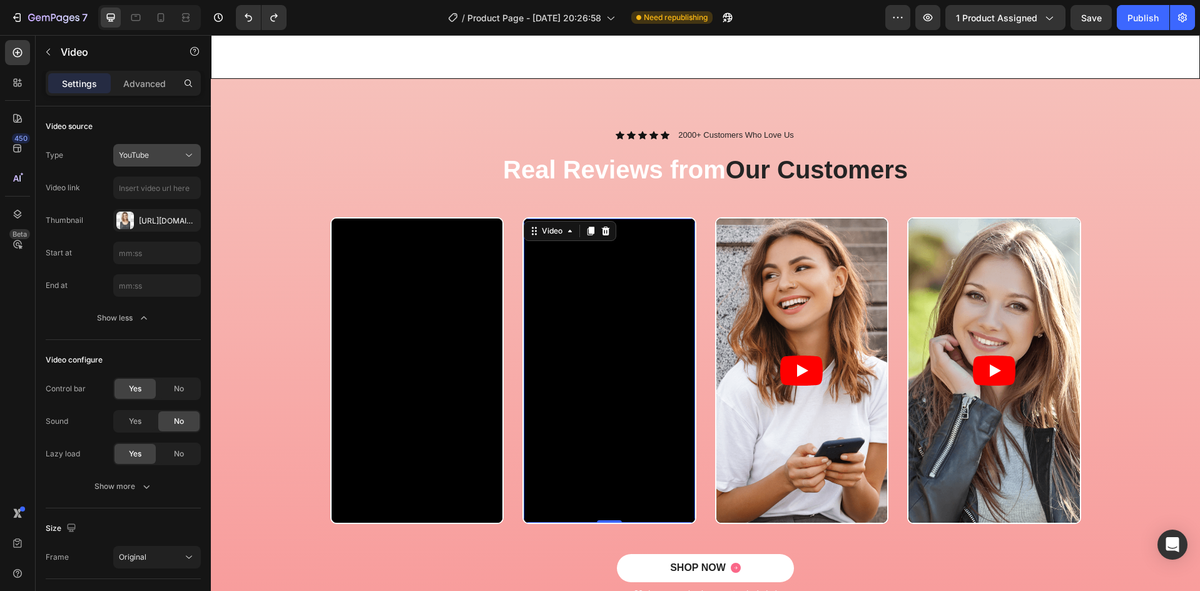
click at [164, 157] on div "YouTube" at bounding box center [151, 155] width 64 height 11
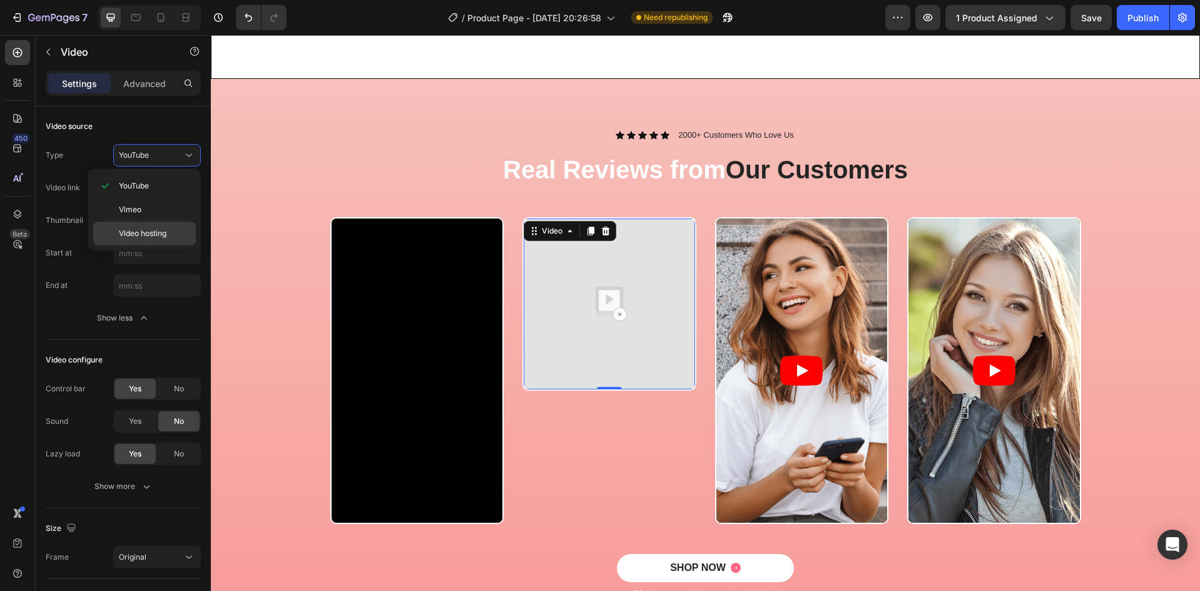
click at [157, 240] on div "Video hosting" at bounding box center [144, 233] width 103 height 24
type input "https://media.w3.org/2010/05/sintel/trailer.mp4"
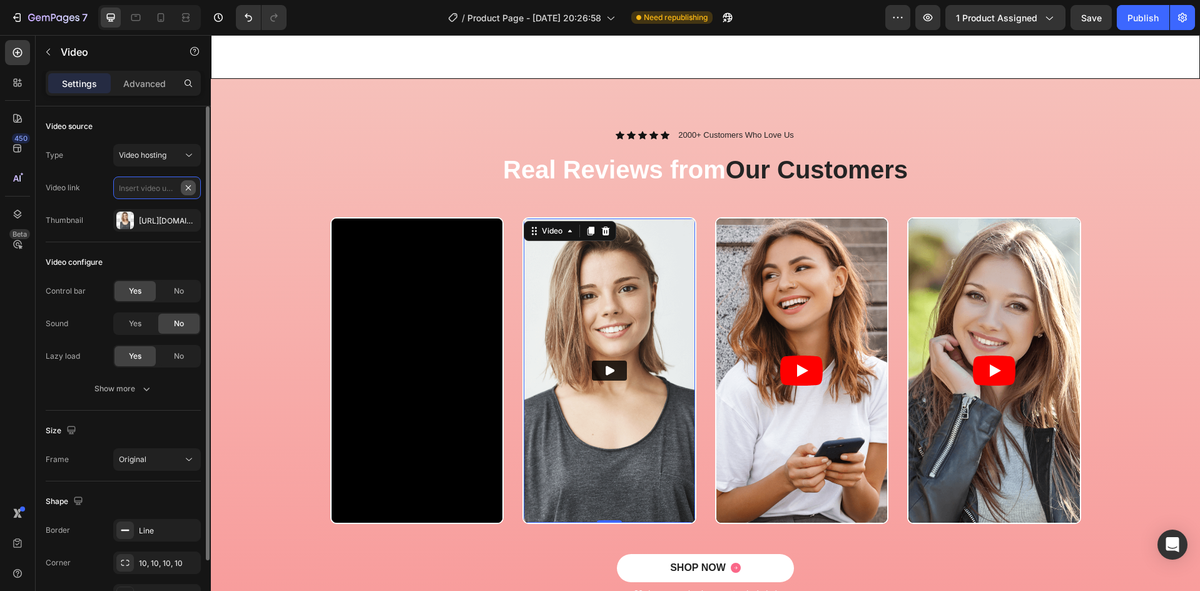
scroll to position [0, 0]
paste input "https://www.tiktok.com/t/ZP8BxCgcT/"
type input "https://www.tiktok.com/t/ZP8BxCgcT/"
click at [627, 331] on img at bounding box center [609, 370] width 171 height 304
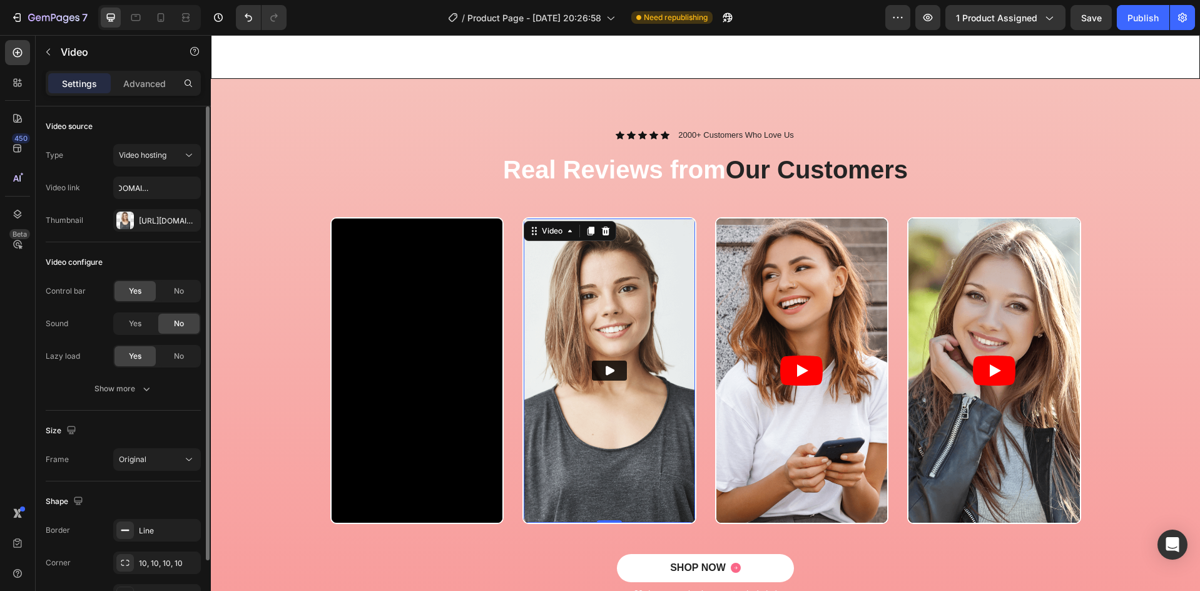
scroll to position [0, 0]
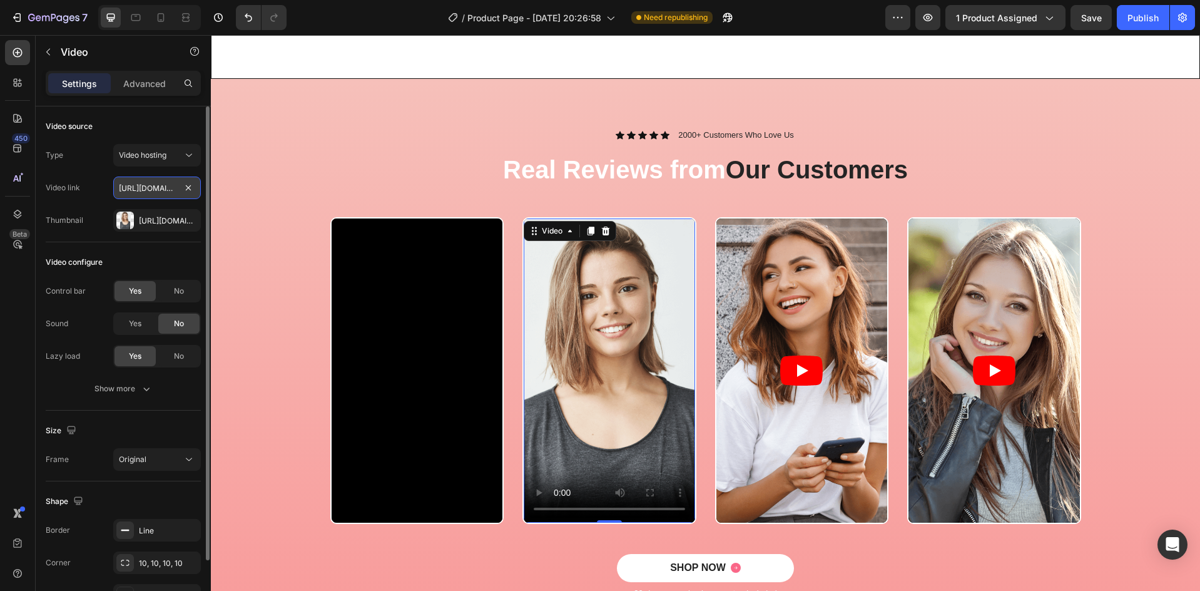
click at [170, 188] on input "https://www.tiktok.com/t/ZP8BxCgcT/" at bounding box center [157, 187] width 88 height 23
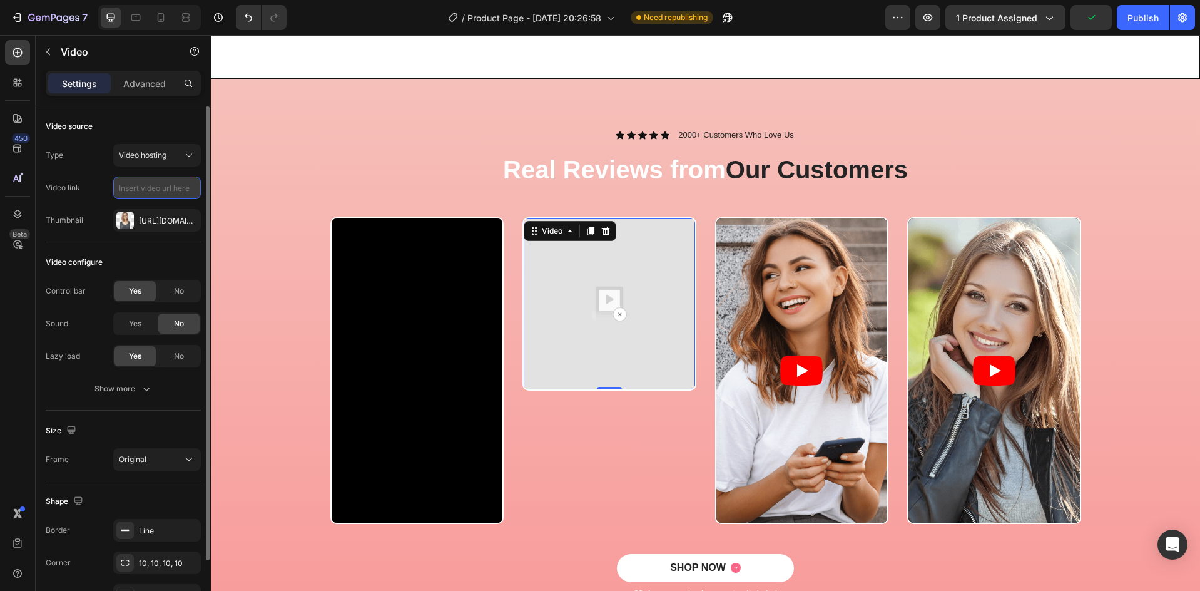
paste input "https://www.tiktok.com/@sofia_kaitlyn/video/7485582681900715307?_r=1&_t=ZP-8zDR…"
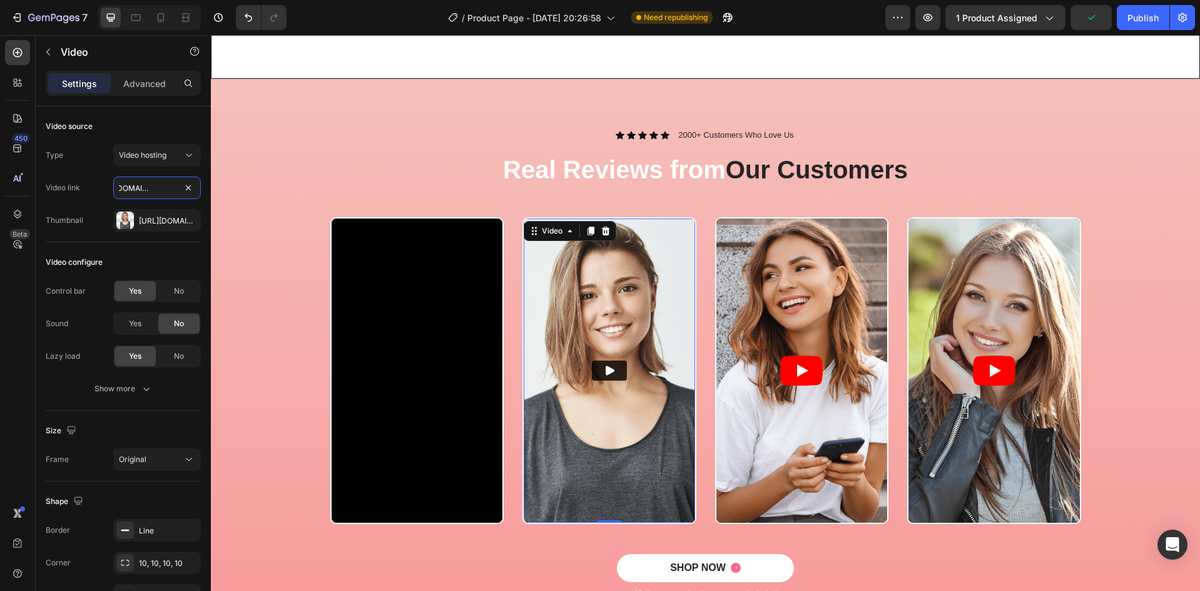
type input "https://www.tiktok.com/@sofia_kaitlyn/video/7485582681900715307?_r=1&_t=ZP-8zDR…"
paste input "https://www.tiktok.com/@sofia_kaitlyn/video/7485582681900715307?_r=1&_t=ZP-8zDR…"
type input "https://www.tiktok.com/@sofia_kaitlyn/video/7485582681900715307?_r=1&_t=ZP-8zDR…"
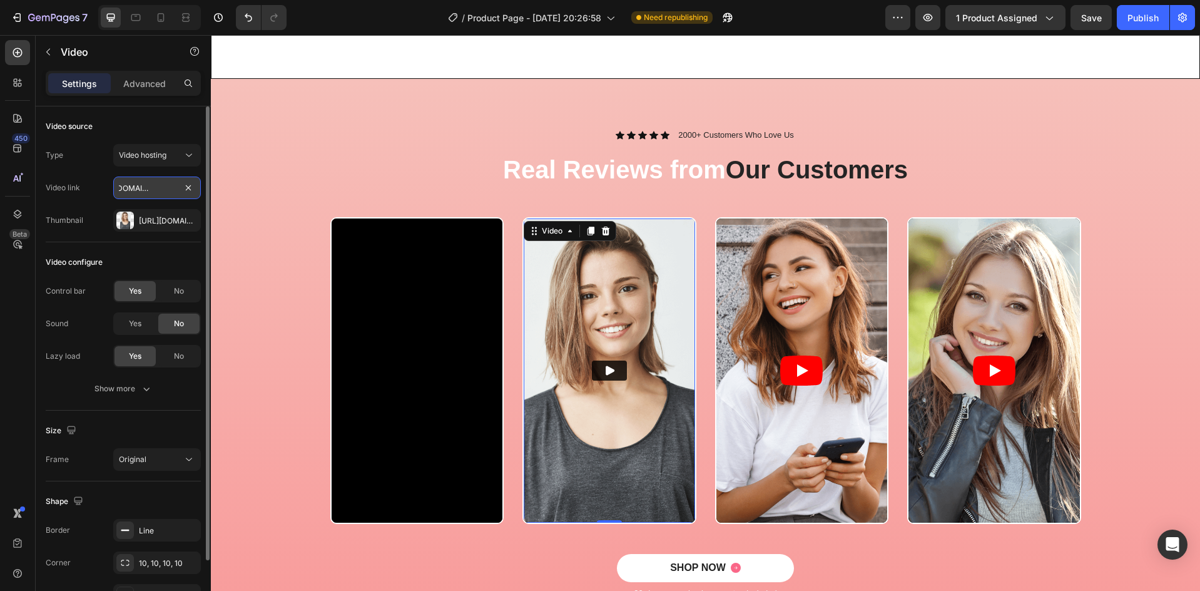
click at [118, 186] on input "https://www.tiktok.com/@sofia_kaitlyn/video/7485582681900715307?_r=1&_t=ZP-8zDR…" at bounding box center [157, 187] width 88 height 23
click at [174, 188] on input "https://www.tiktok.com/@sofia_kaitlyn/video/7485582681900715307?_r=1&_t=ZP-8zDR…" at bounding box center [157, 187] width 88 height 23
drag, startPoint x: 174, startPoint y: 188, endPoint x: 90, endPoint y: 192, distance: 83.9
click at [90, 192] on div "Video link https://www.tiktok.com/@sofia_kaitlyn/video/7485582681900715307?_r=1…" at bounding box center [123, 187] width 155 height 23
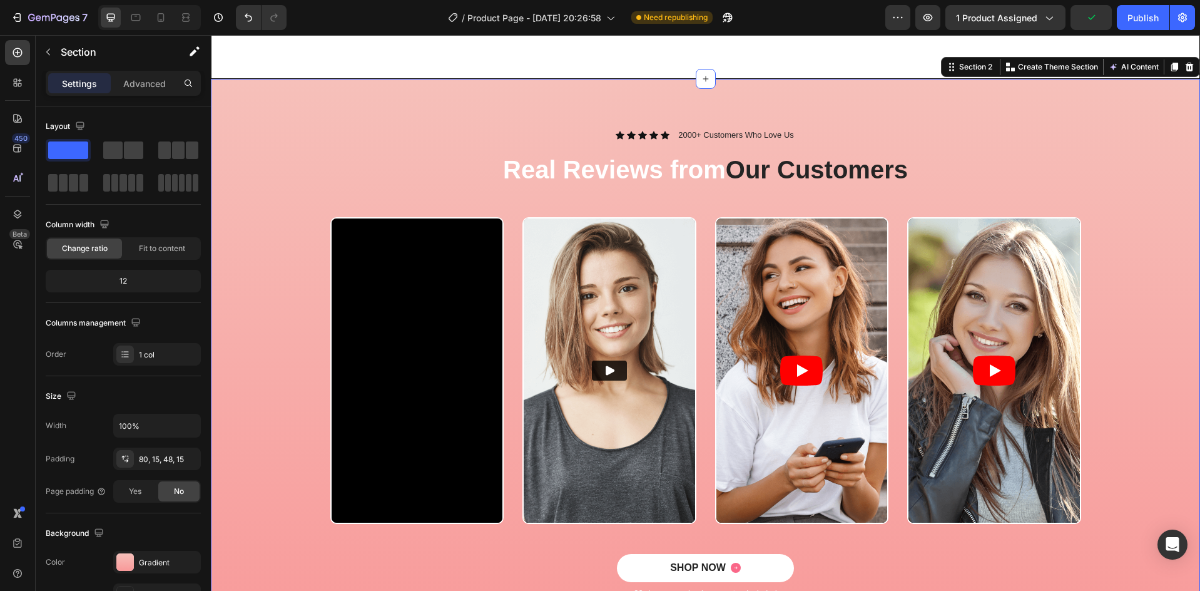
click at [283, 232] on div "Video Video Video Video Carousel" at bounding box center [705, 385] width 970 height 337
click at [607, 281] on img at bounding box center [609, 370] width 171 height 304
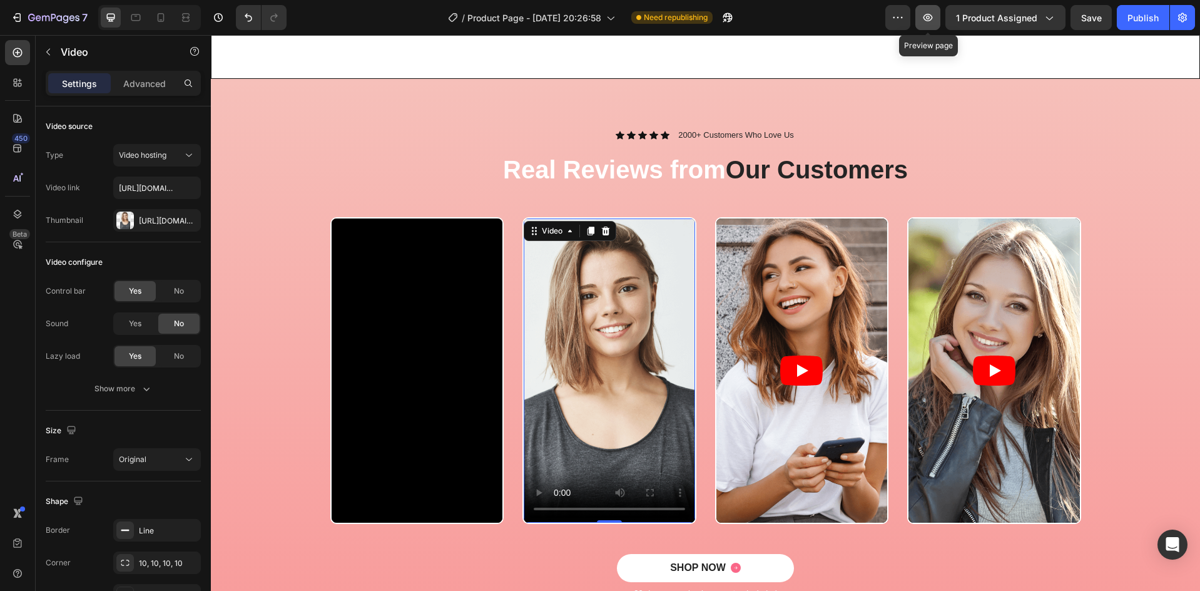
click at [929, 23] on icon "button" at bounding box center [927, 17] width 13 height 13
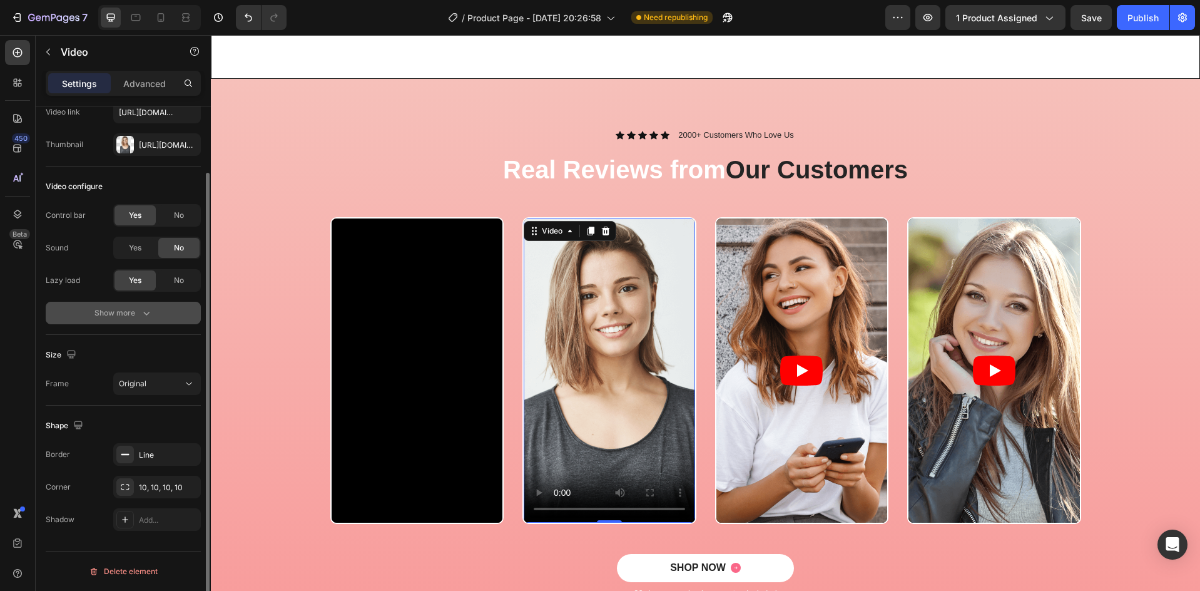
click at [121, 323] on button "Show more" at bounding box center [123, 313] width 155 height 23
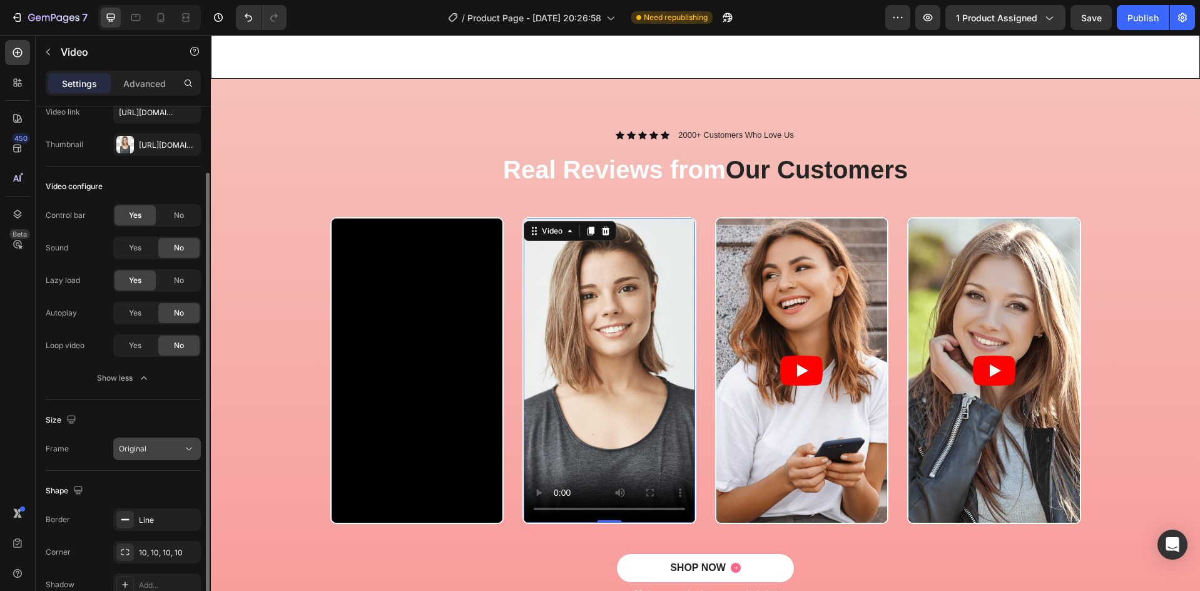
click at [122, 377] on div "Show less" at bounding box center [123, 378] width 53 height 13
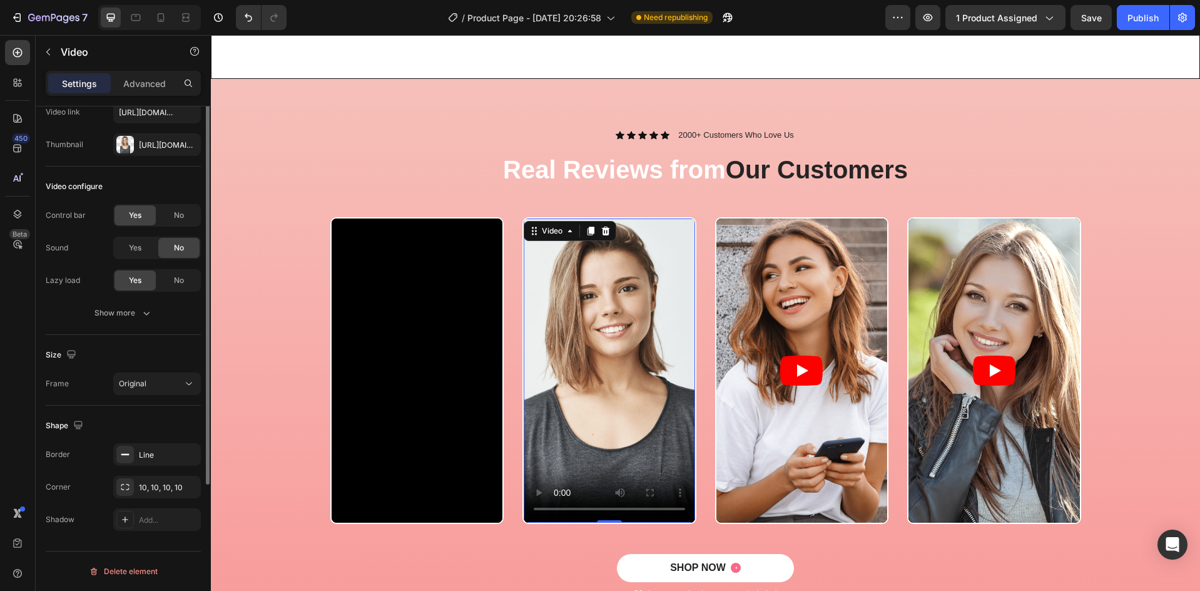
scroll to position [0, 0]
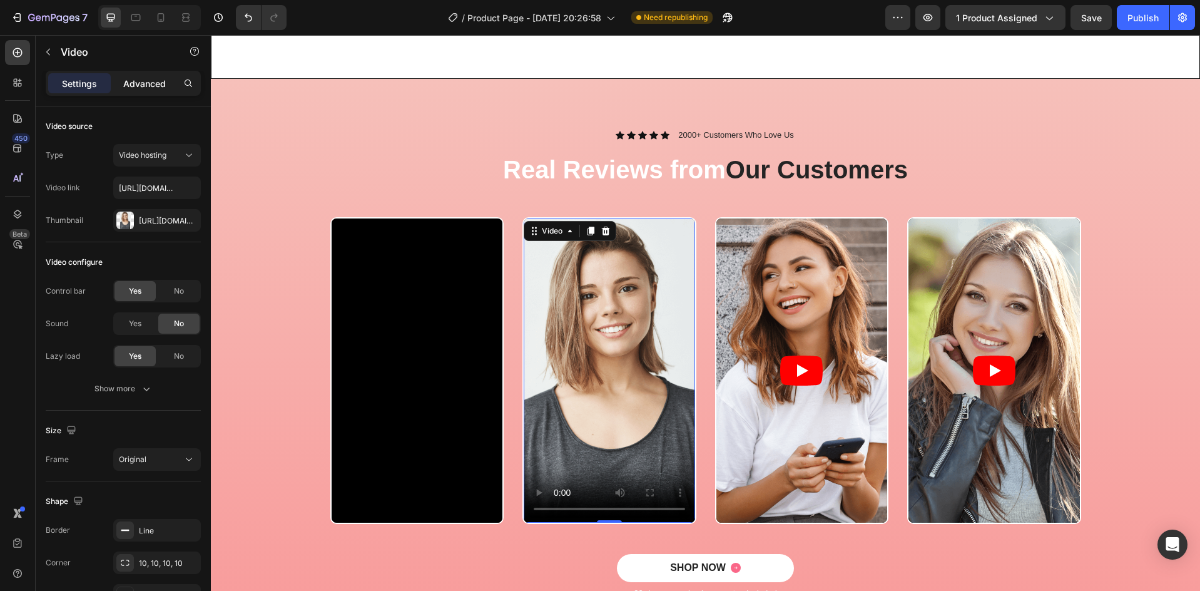
click at [171, 80] on div "Advanced" at bounding box center [144, 83] width 63 height 20
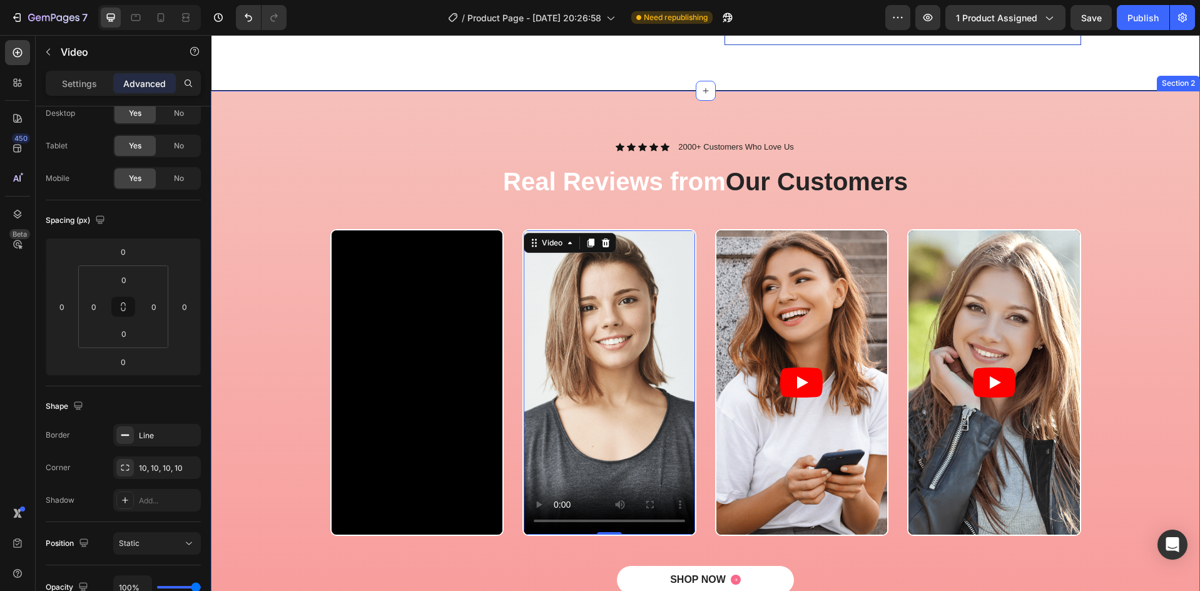
scroll to position [553, 0]
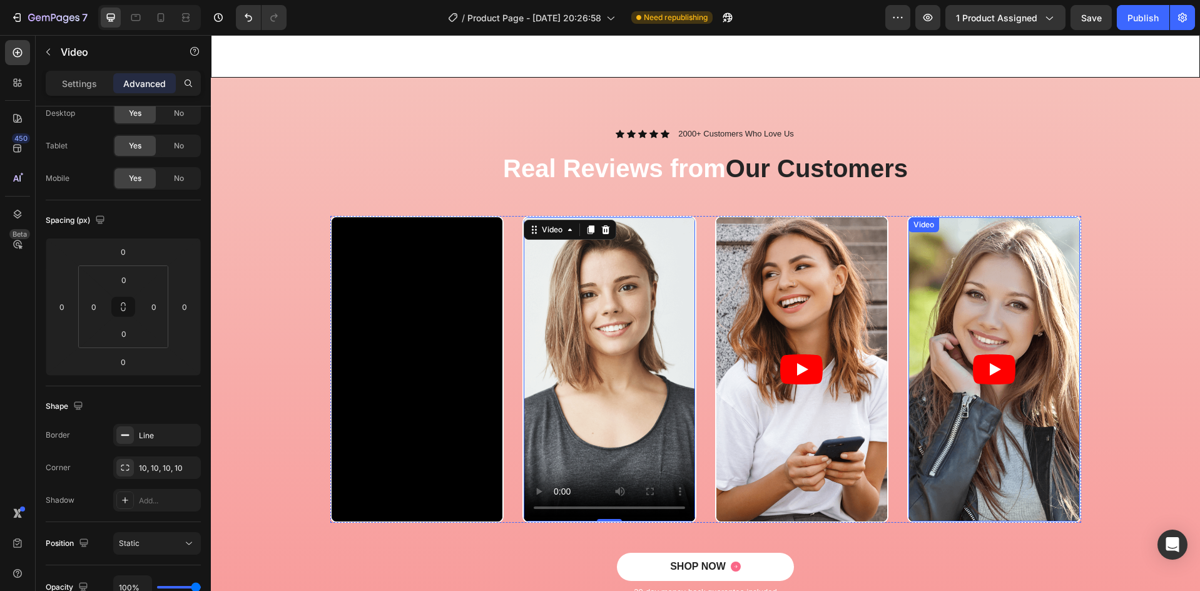
click at [985, 250] on article at bounding box center [993, 369] width 171 height 304
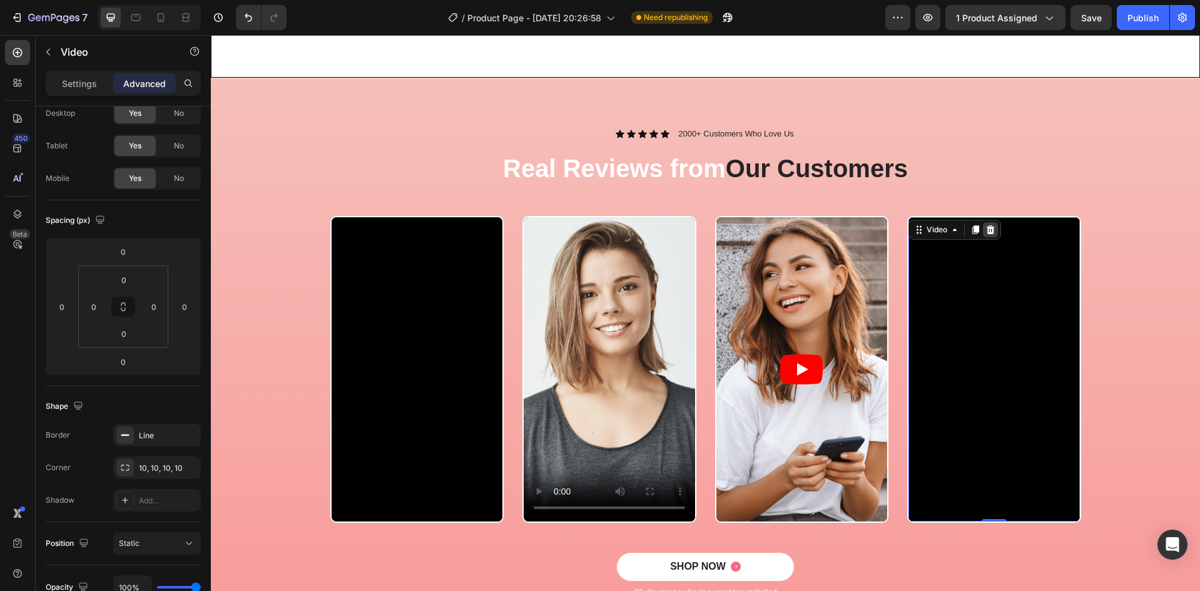
click at [987, 225] on icon at bounding box center [990, 230] width 10 height 10
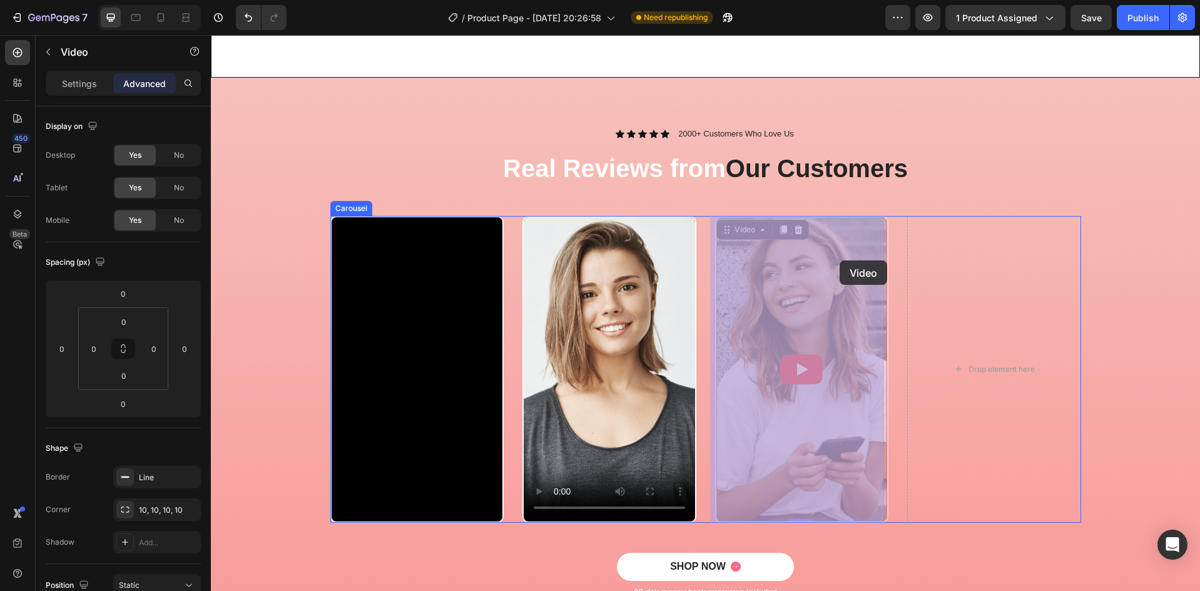
drag, startPoint x: 818, startPoint y: 260, endPoint x: 828, endPoint y: 260, distance: 10.0
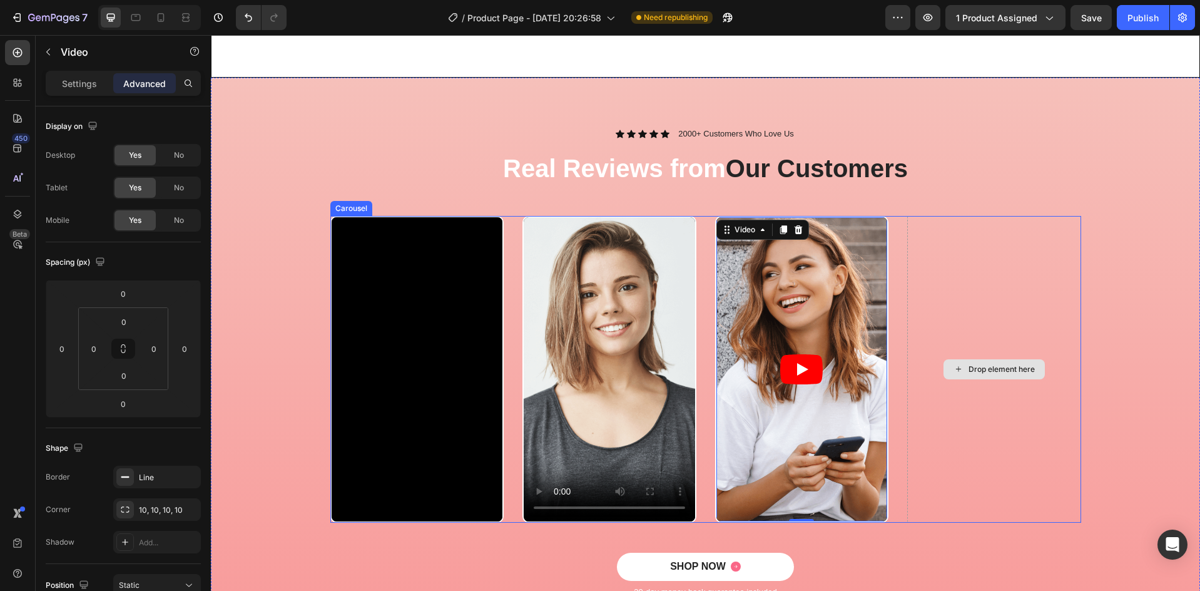
click at [945, 264] on div "Drop element here" at bounding box center [994, 369] width 174 height 307
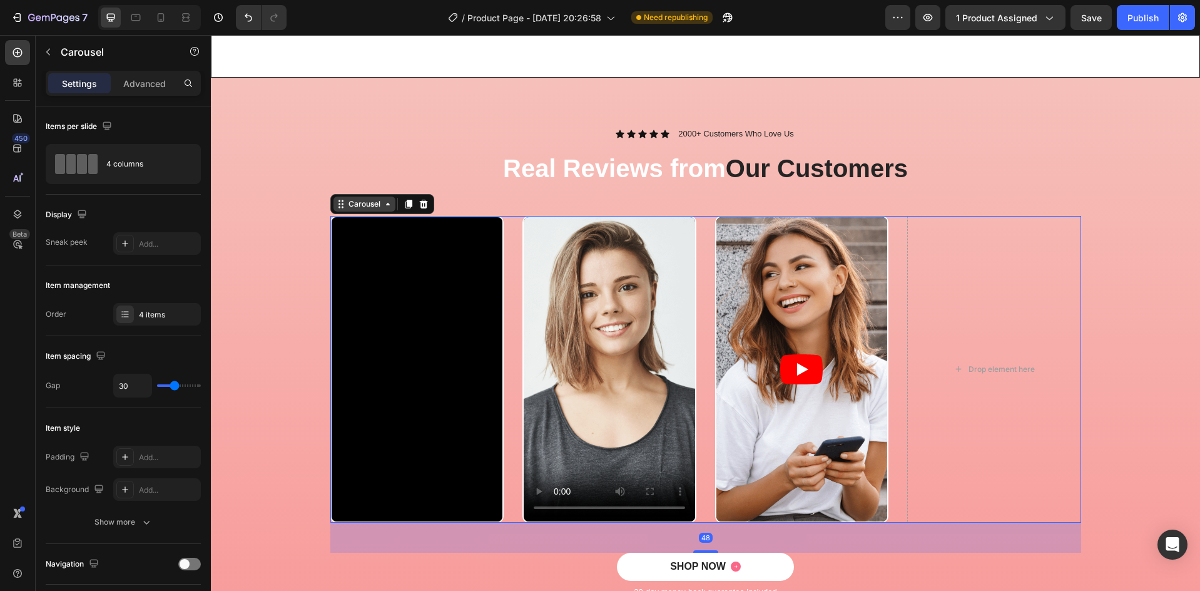
click at [374, 204] on div "Carousel" at bounding box center [364, 203] width 37 height 11
click at [377, 205] on div "Carousel" at bounding box center [364, 203] width 37 height 11
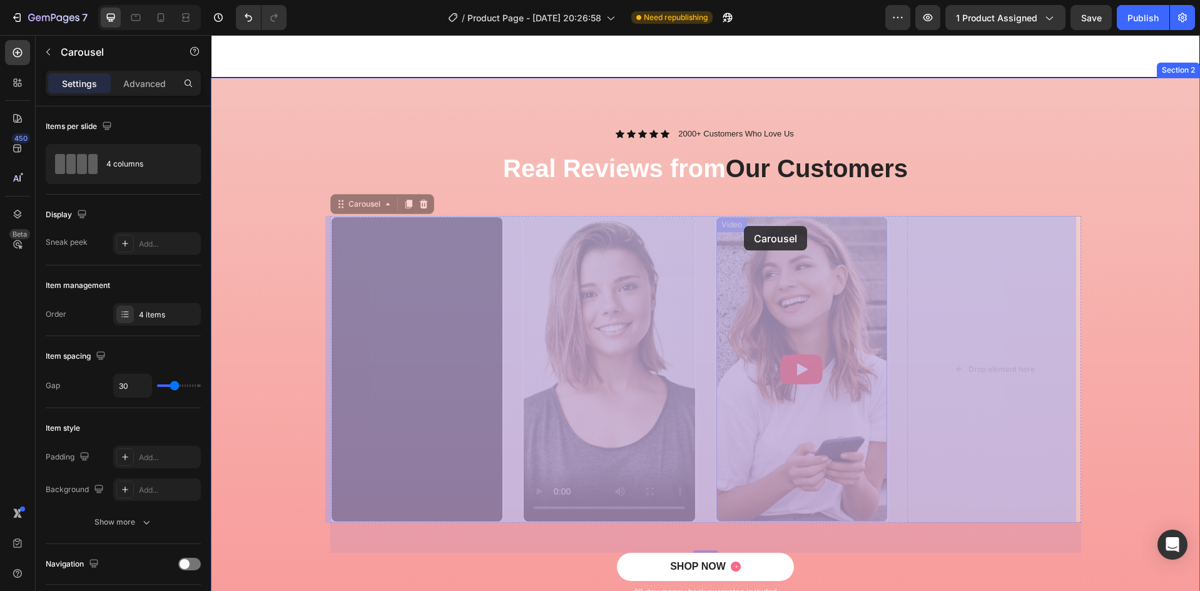
drag, startPoint x: 698, startPoint y: 220, endPoint x: 744, endPoint y: 226, distance: 46.6
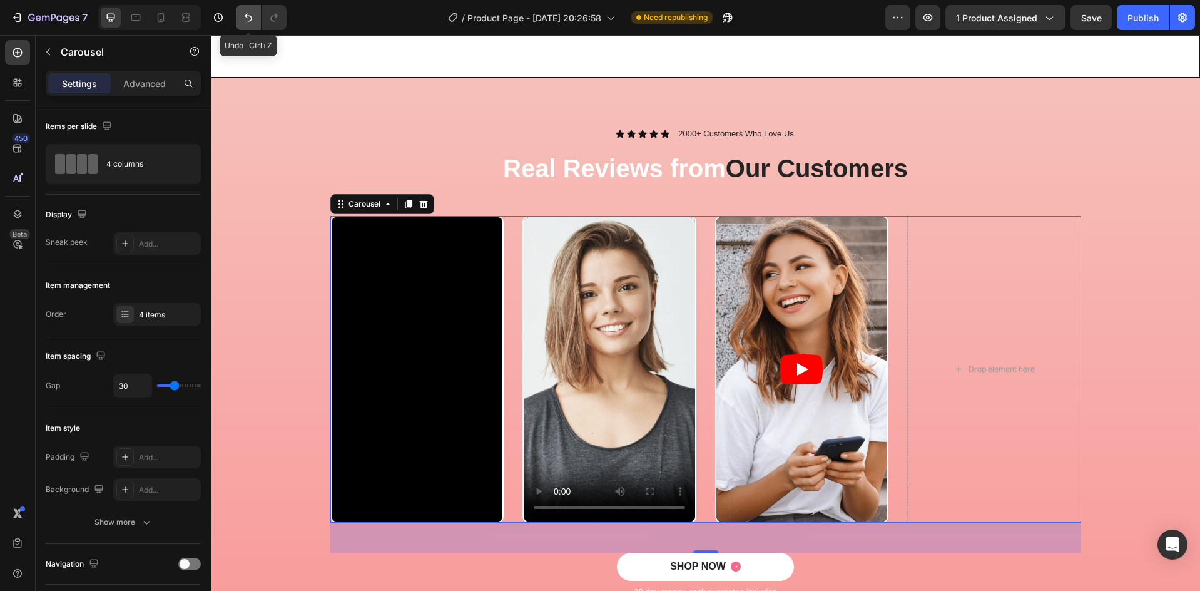
click at [244, 19] on icon "Undo/Redo" at bounding box center [248, 17] width 13 height 13
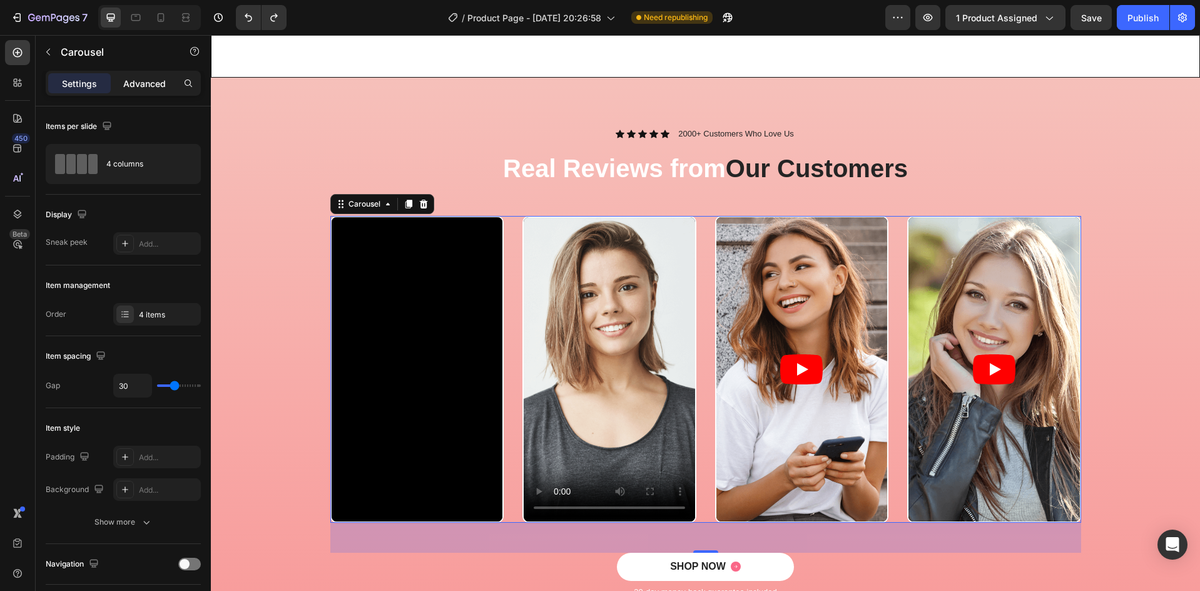
click at [139, 85] on p "Advanced" at bounding box center [144, 83] width 43 height 13
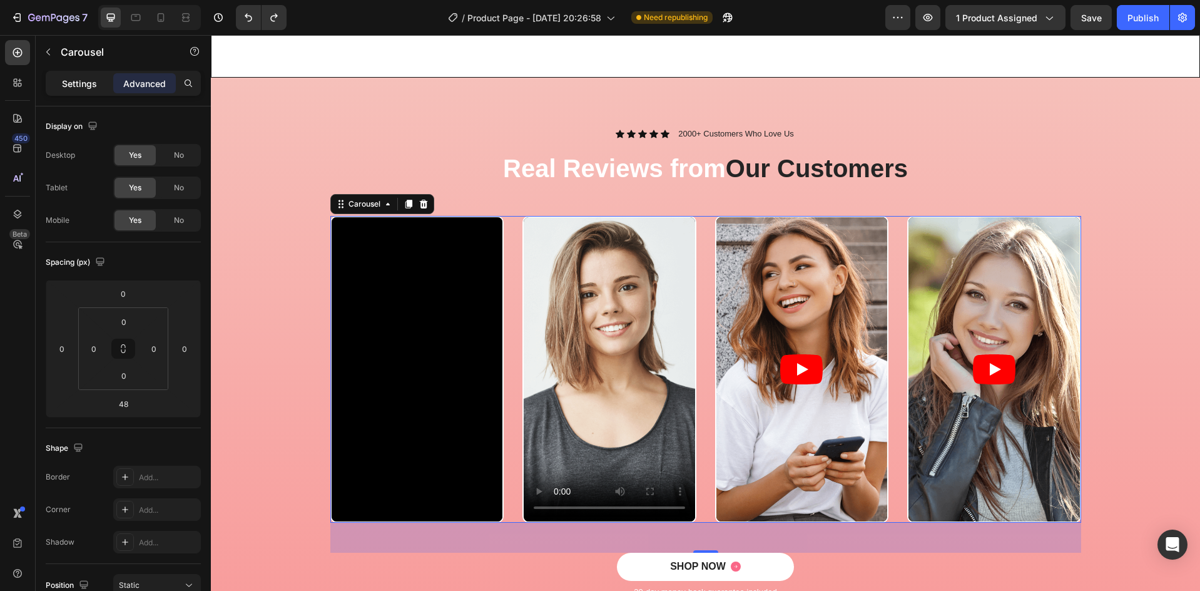
click at [91, 79] on p "Settings" at bounding box center [79, 83] width 35 height 13
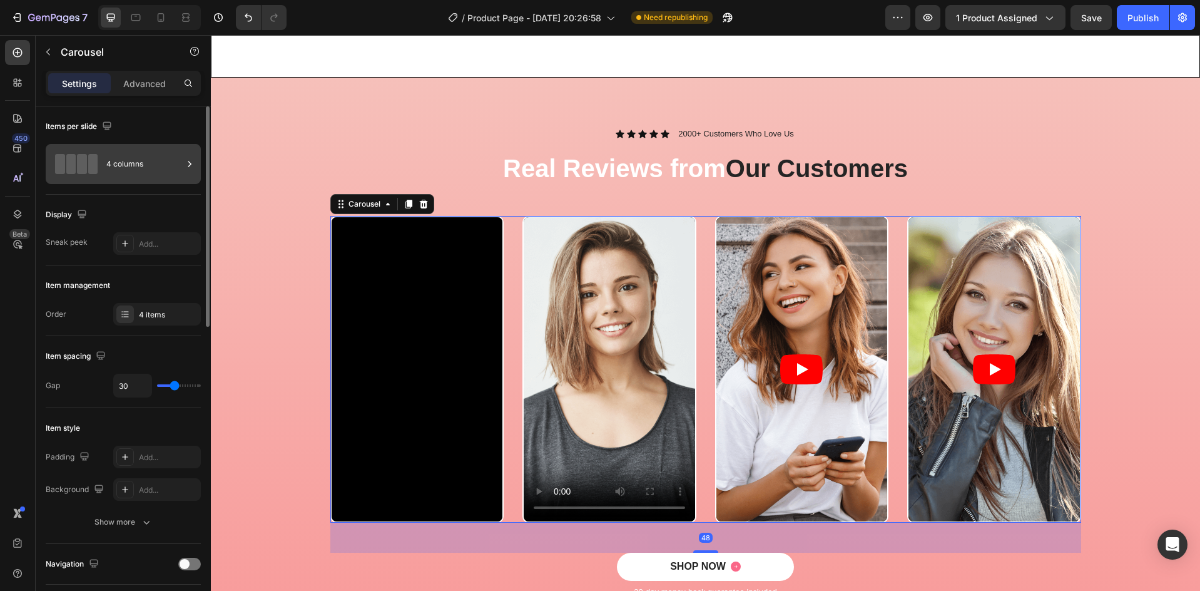
click at [124, 155] on div "4 columns" at bounding box center [144, 164] width 76 height 29
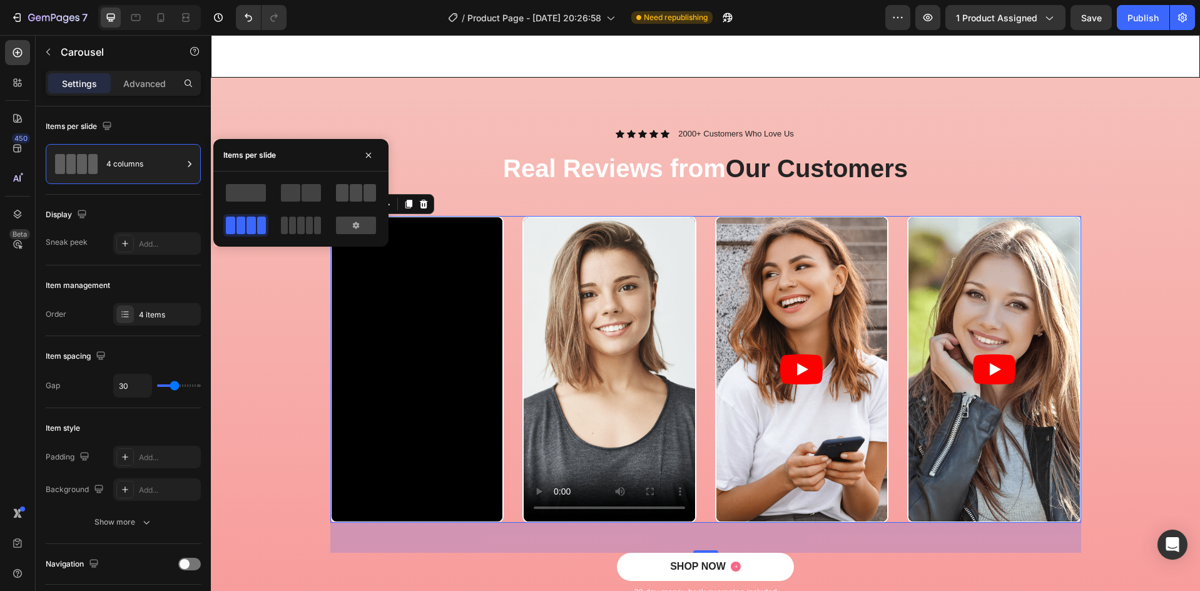
click at [351, 193] on span at bounding box center [356, 193] width 13 height 18
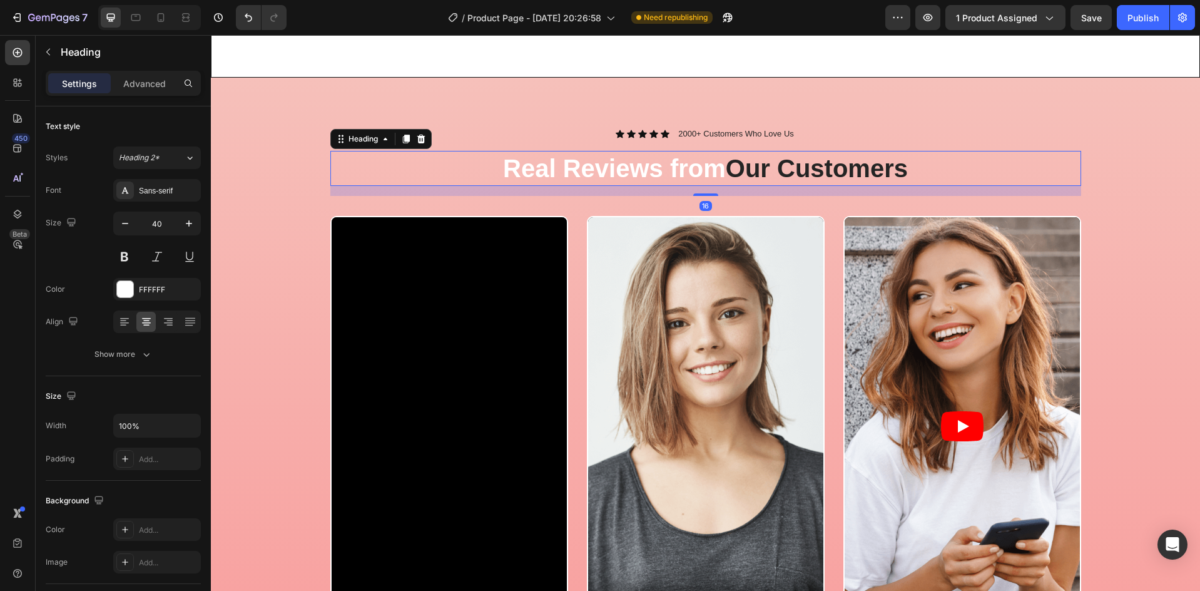
click at [460, 152] on h2 "Real Reviews from Our Customers" at bounding box center [705, 168] width 751 height 35
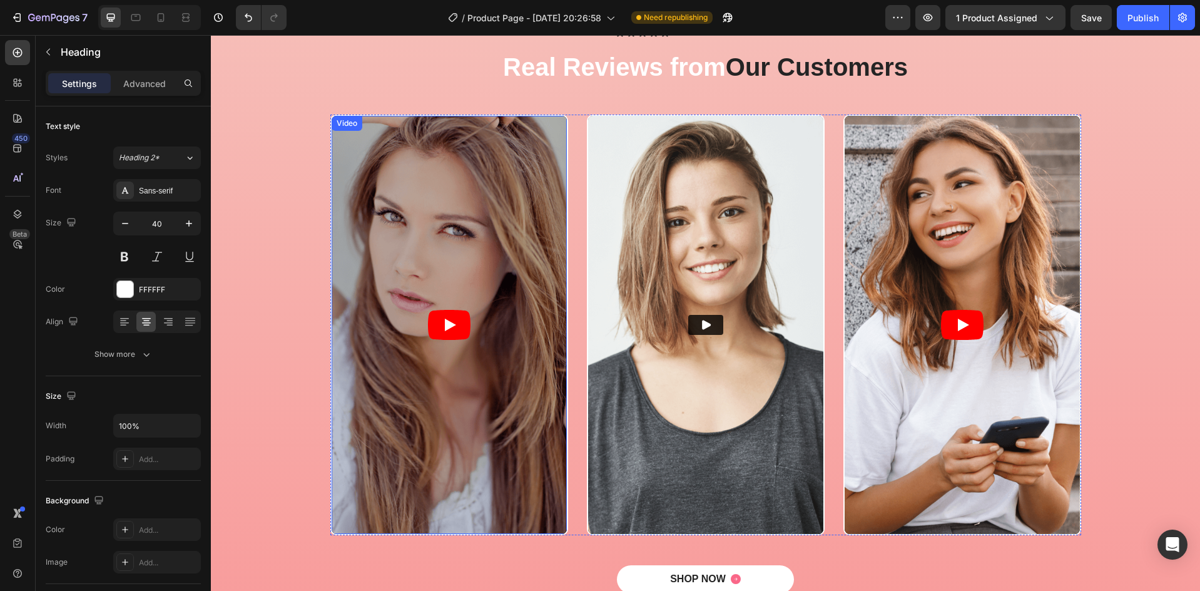
scroll to position [669, 0]
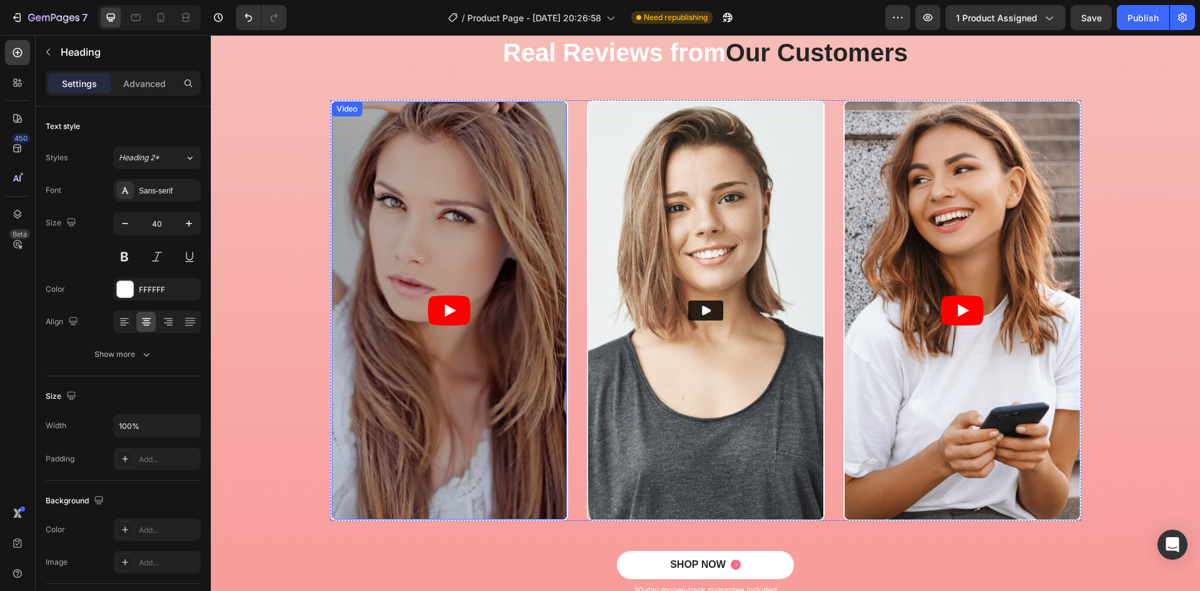
click at [430, 380] on article at bounding box center [449, 310] width 235 height 418
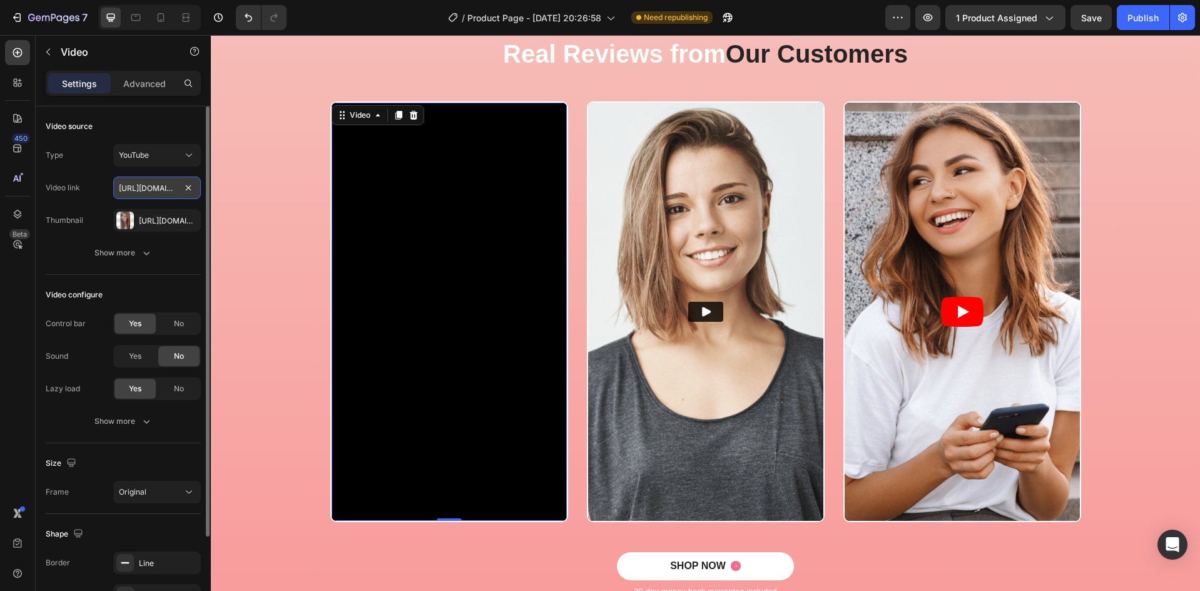
click at [148, 194] on input "https://www.youtube.com/watch?v=cyzh48XRS4M" at bounding box center [157, 187] width 88 height 23
click at [131, 248] on div "Show more" at bounding box center [123, 252] width 58 height 13
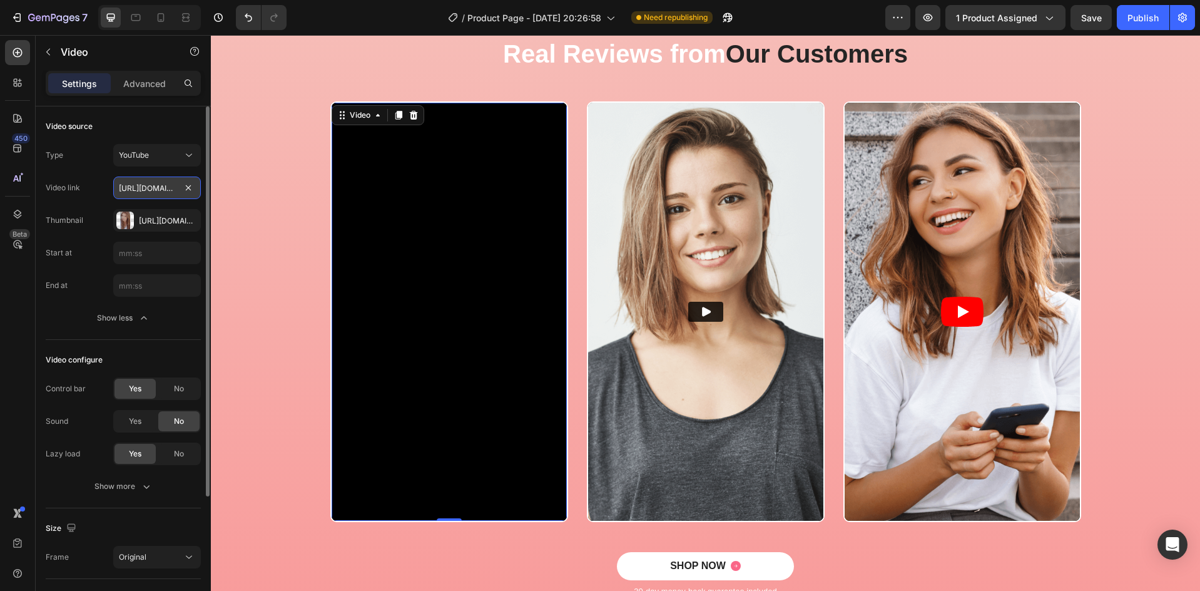
click at [164, 192] on input "https://www.youtube.com/watch?v=cyzh48XRS4M" at bounding box center [157, 187] width 88 height 23
click at [160, 160] on div "YouTube" at bounding box center [151, 155] width 64 height 11
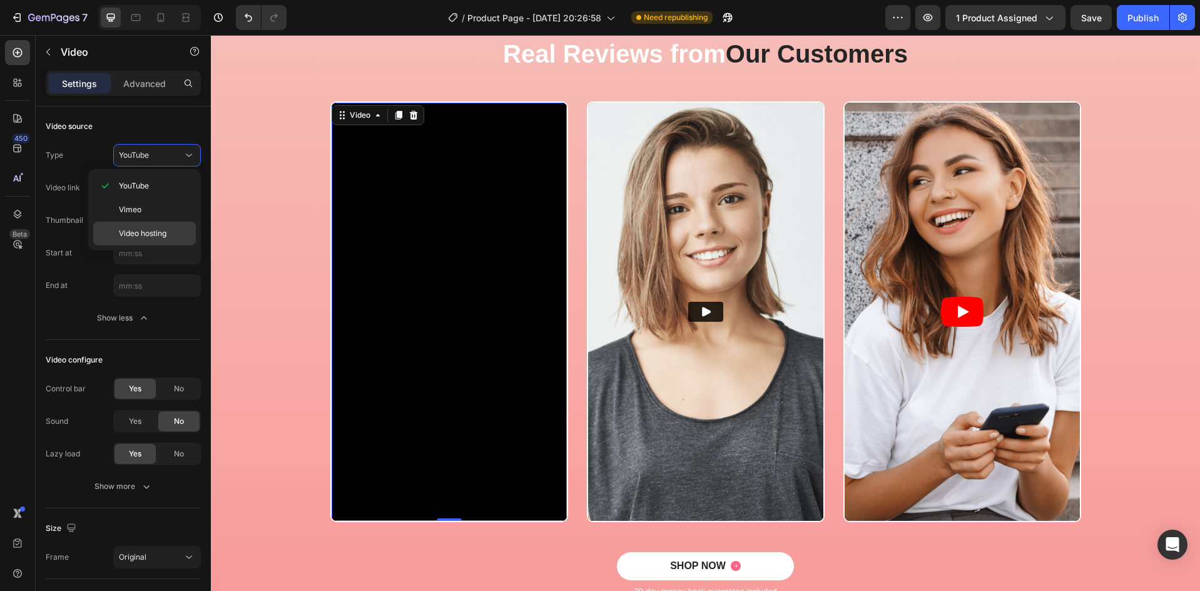
click at [164, 230] on span "Video hosting" at bounding box center [143, 233] width 48 height 11
type input "https://media.w3.org/2010/05/sintel/trailer.mp4"
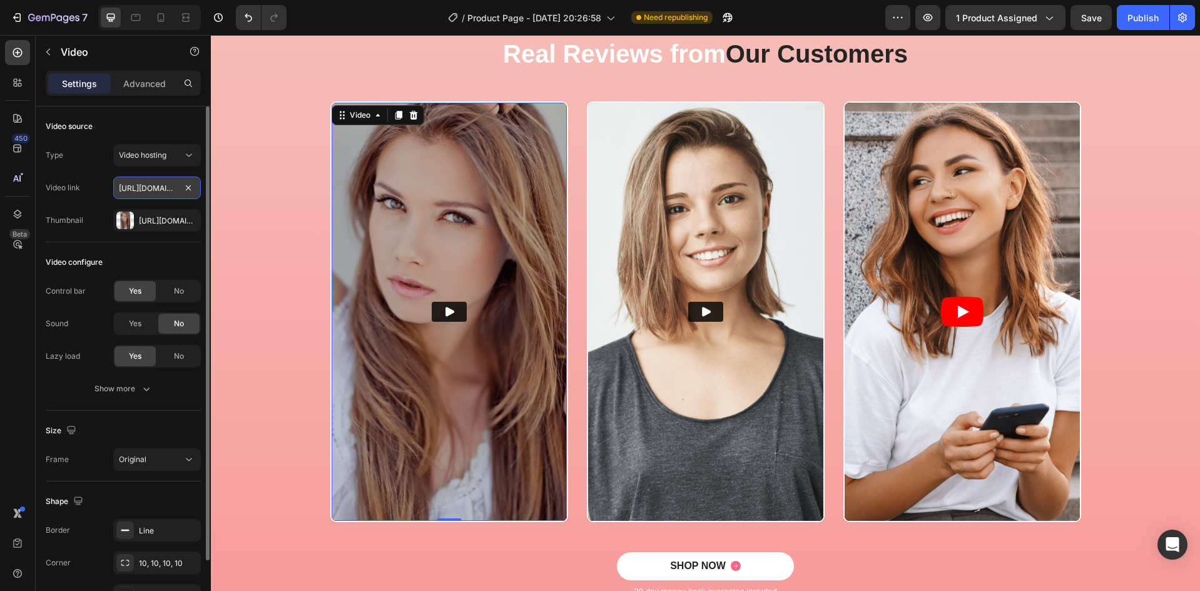
click at [171, 190] on input "https://media.w3.org/2010/05/sintel/trailer.mp4" at bounding box center [157, 187] width 88 height 23
click at [151, 192] on input "text" at bounding box center [157, 187] width 88 height 23
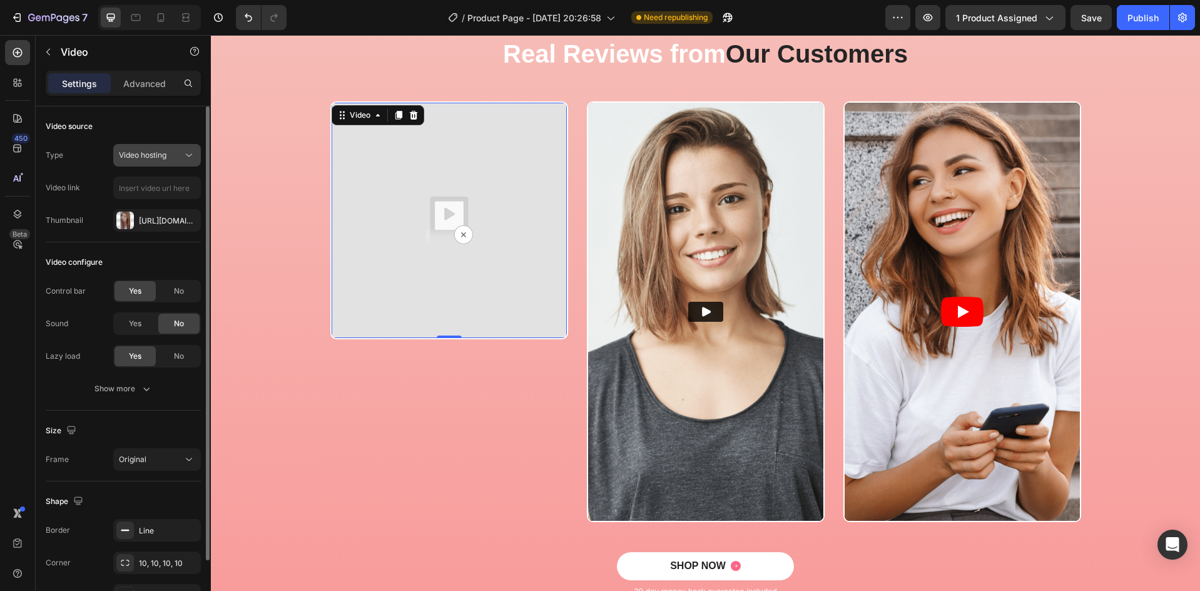
click at [148, 160] on span "Video hosting" at bounding box center [143, 155] width 48 height 11
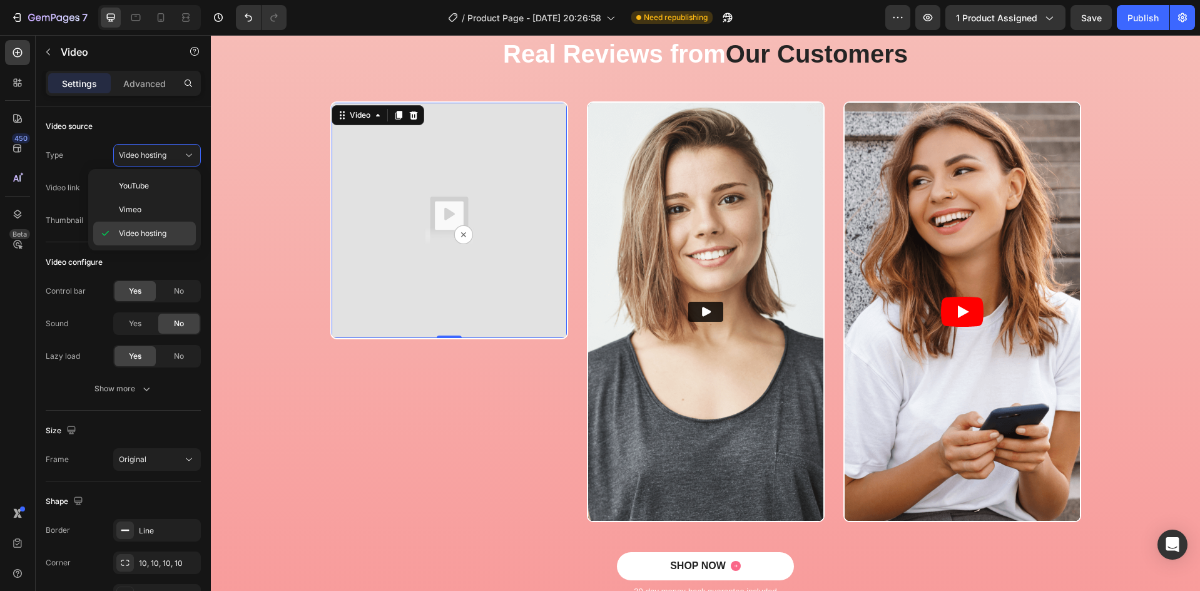
click at [145, 230] on span "Video hosting" at bounding box center [143, 233] width 48 height 11
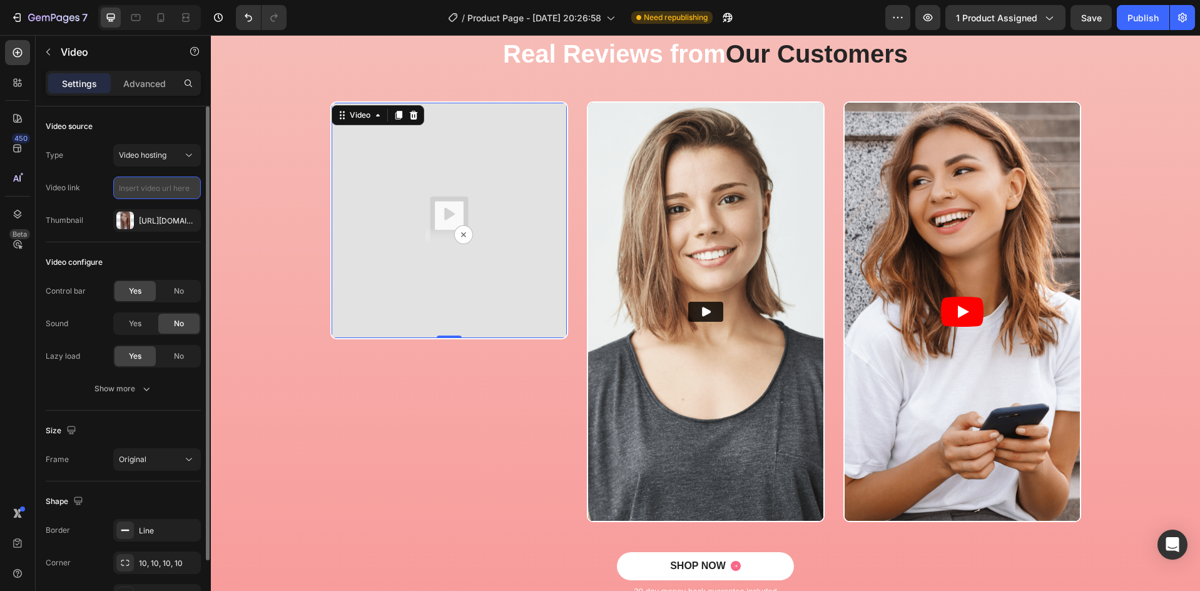
click at [141, 187] on input "text" at bounding box center [157, 187] width 88 height 23
click at [141, 196] on input "text" at bounding box center [157, 187] width 88 height 23
click at [150, 183] on input "text" at bounding box center [157, 187] width 88 height 23
click at [147, 161] on button "Video hosting" at bounding box center [157, 155] width 88 height 23
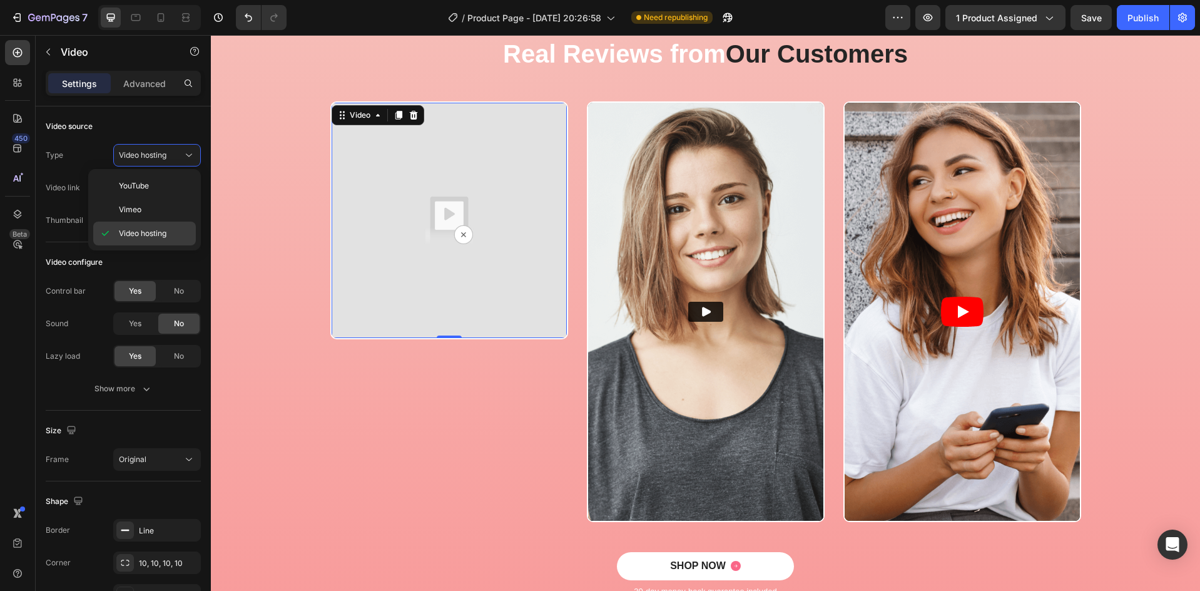
click at [140, 236] on span "Video hosting" at bounding box center [143, 233] width 48 height 11
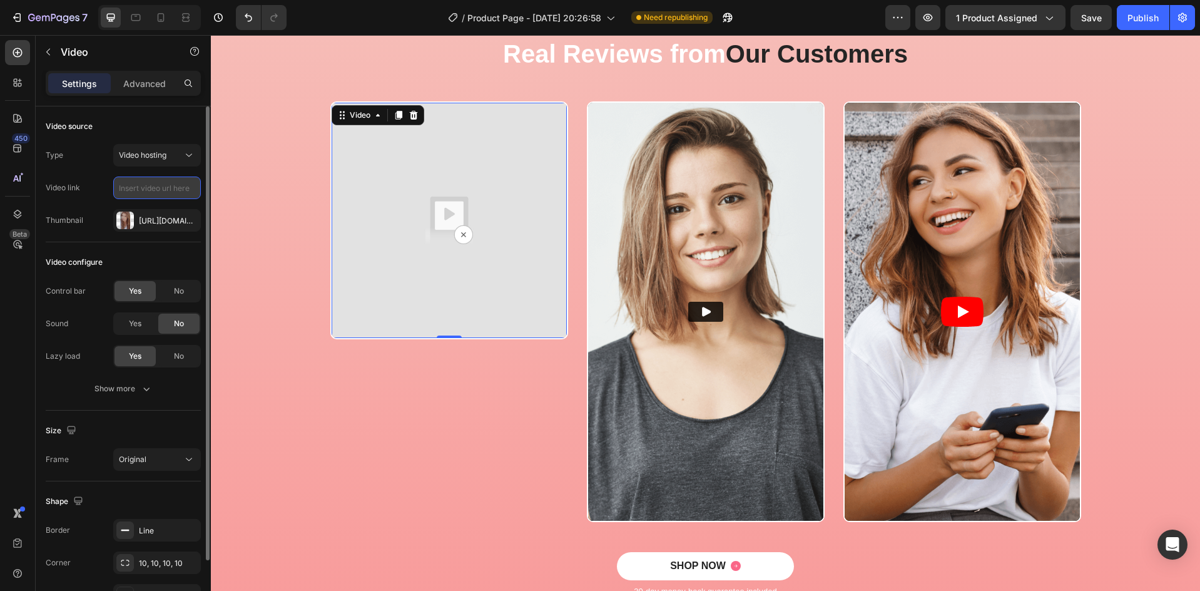
click at [138, 188] on input "text" at bounding box center [157, 187] width 88 height 23
click at [145, 194] on input "text" at bounding box center [157, 187] width 88 height 23
click at [140, 190] on input "text" at bounding box center [157, 187] width 88 height 23
paste input "[URL][DOMAIN_NAME]"
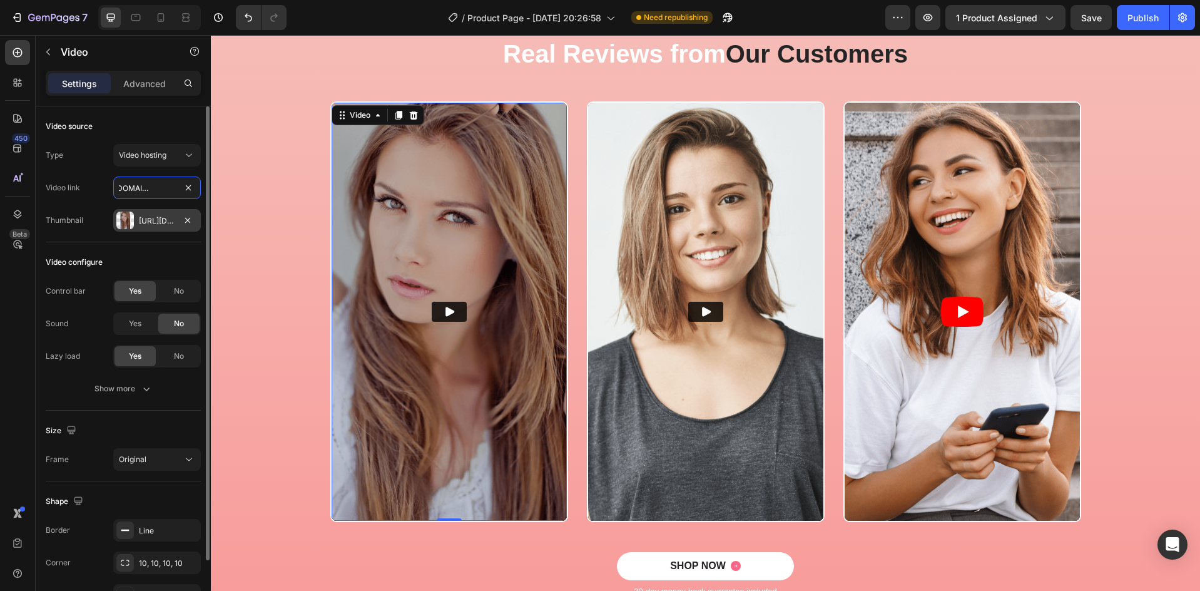
type input "[URL][DOMAIN_NAME]"
click at [406, 298] on img at bounding box center [449, 312] width 235 height 418
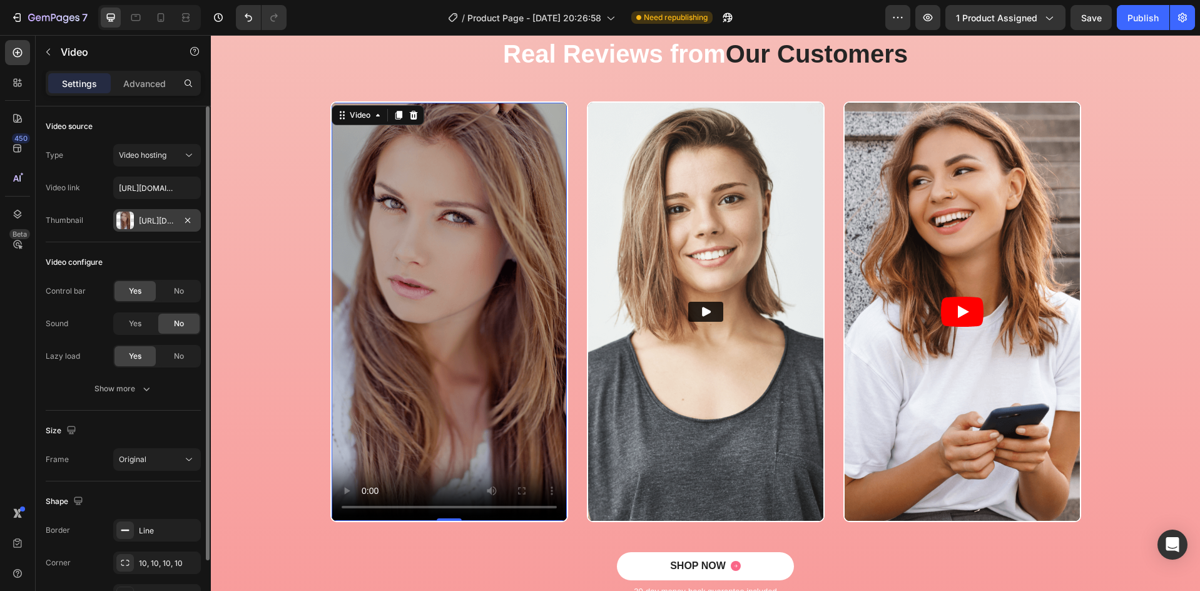
click at [147, 225] on div "[URL][DOMAIN_NAME]" at bounding box center [157, 220] width 36 height 11
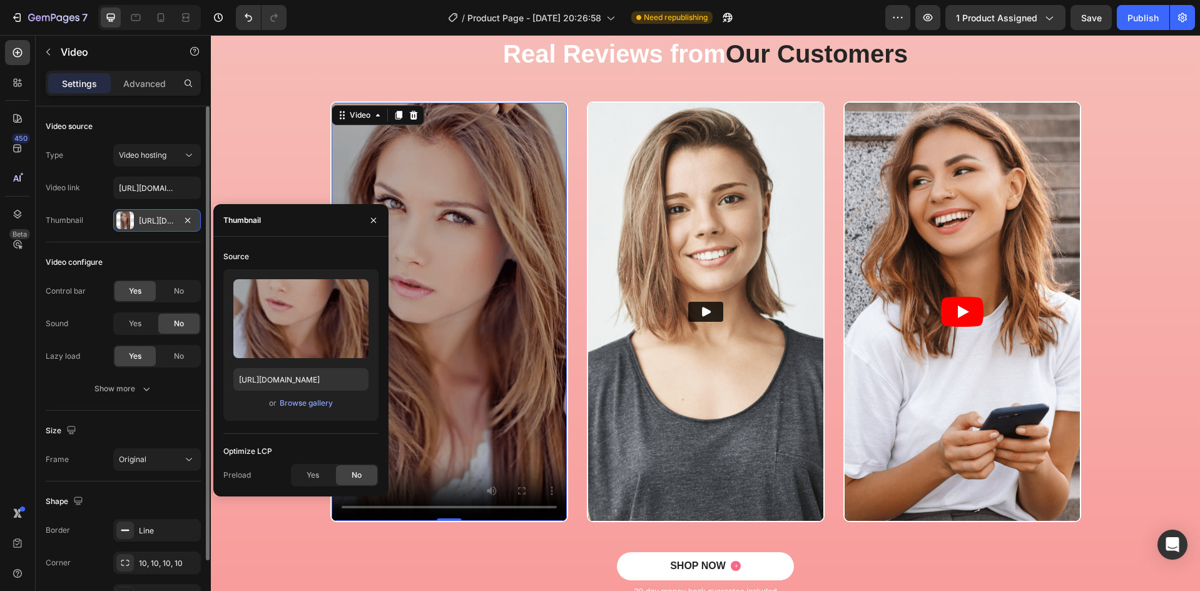
click at [147, 225] on div "[URL][DOMAIN_NAME]" at bounding box center [157, 220] width 36 height 11
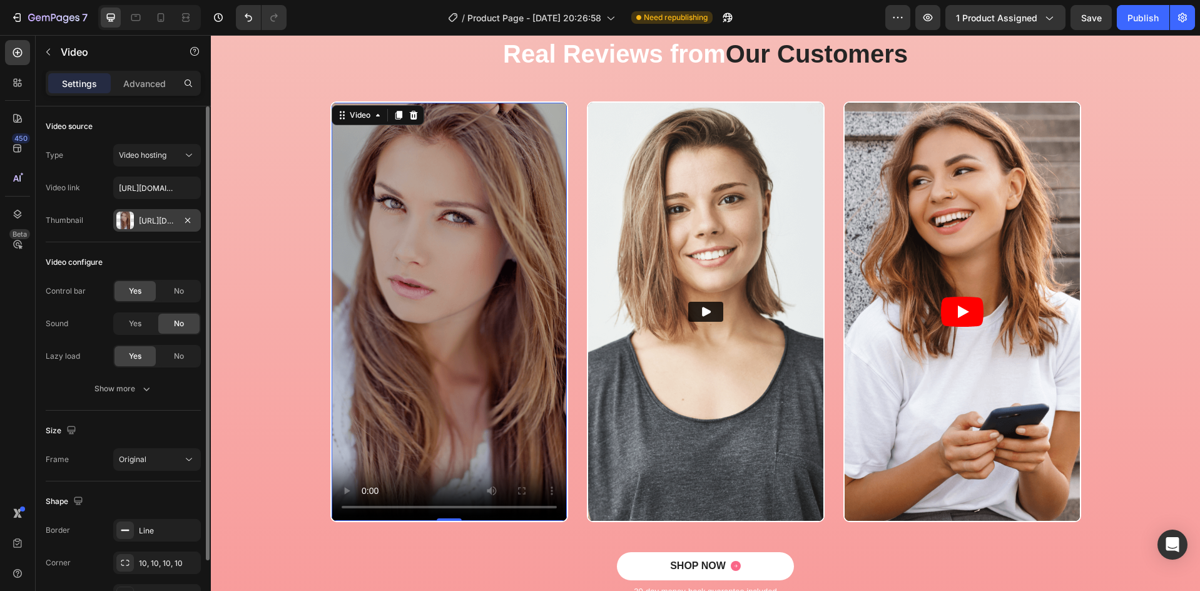
click at [147, 226] on div "[URL][DOMAIN_NAME]" at bounding box center [157, 220] width 36 height 11
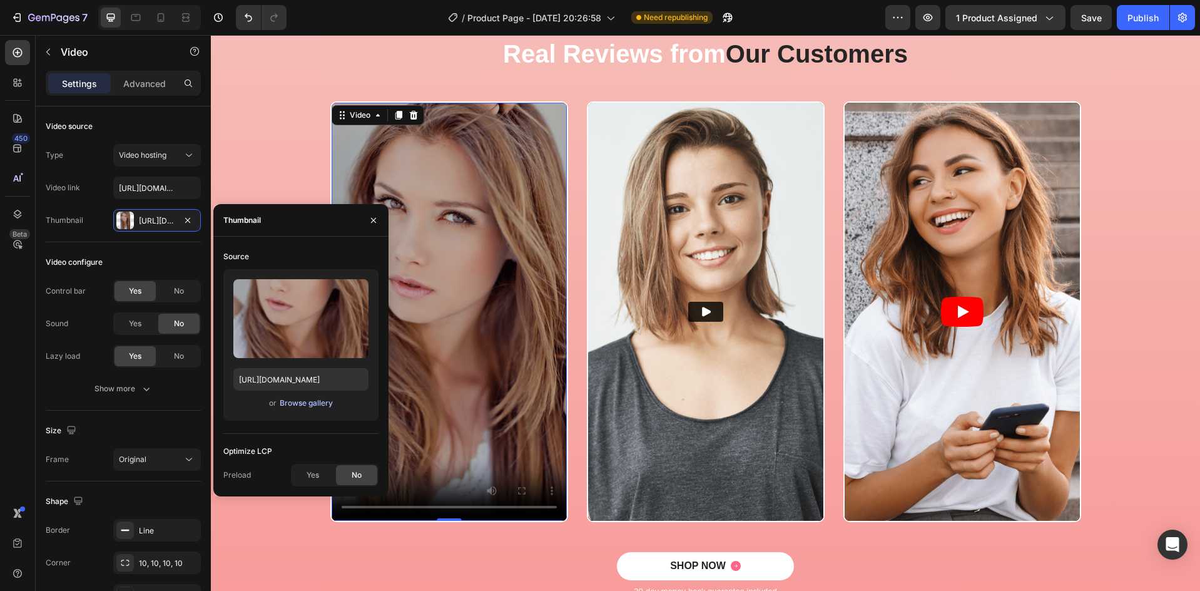
click at [308, 405] on div "Browse gallery" at bounding box center [306, 402] width 53 height 11
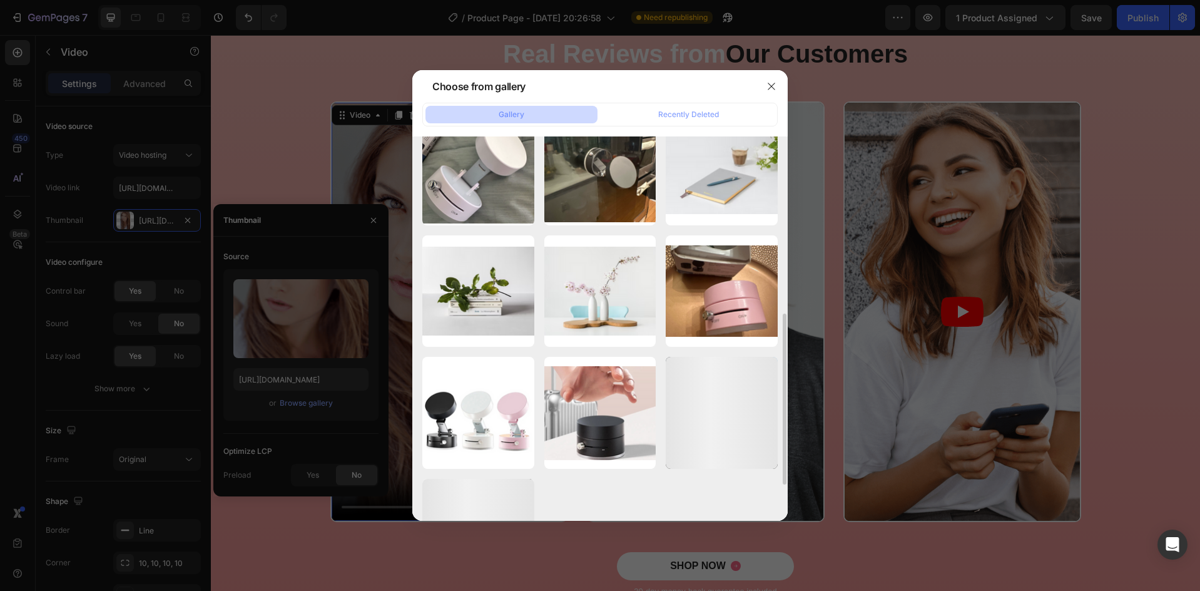
scroll to position [479, 0]
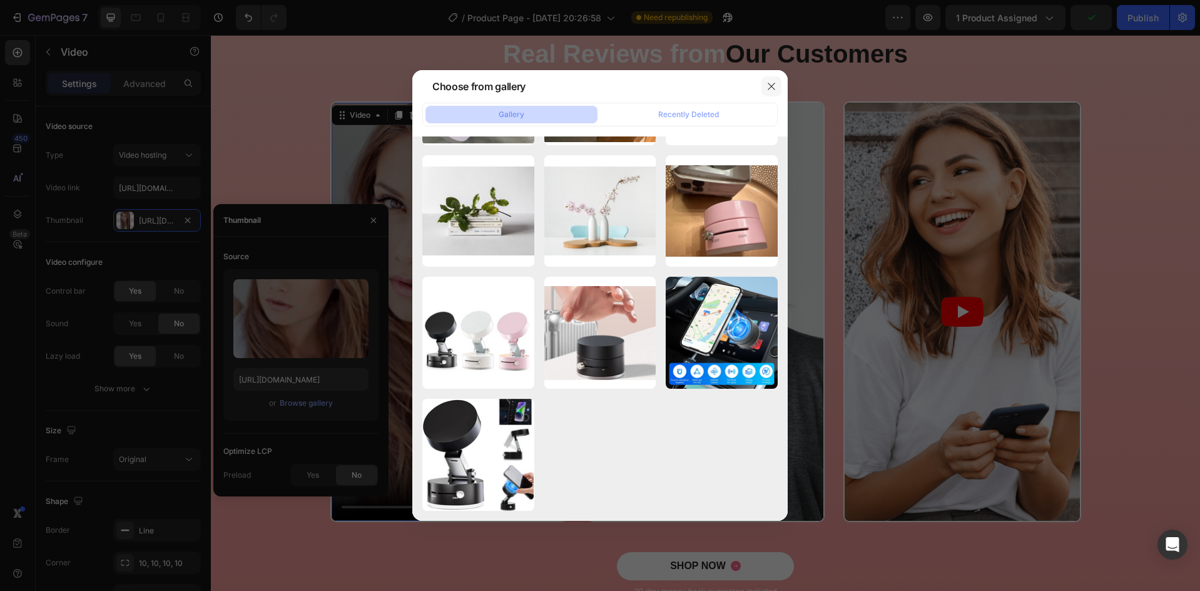
click at [774, 90] on icon "button" at bounding box center [771, 86] width 10 height 10
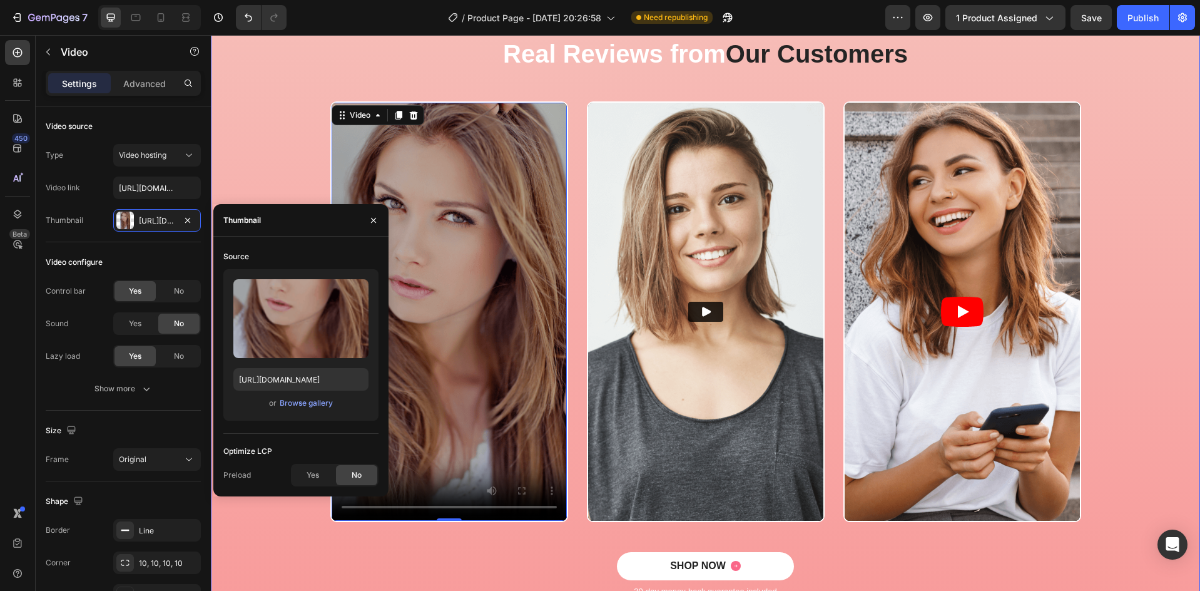
click at [238, 99] on div "Icon Icon Icon Icon Icon Icon List 2000+ Customers Who Love Us Text Block Row R…" at bounding box center [705, 315] width 970 height 605
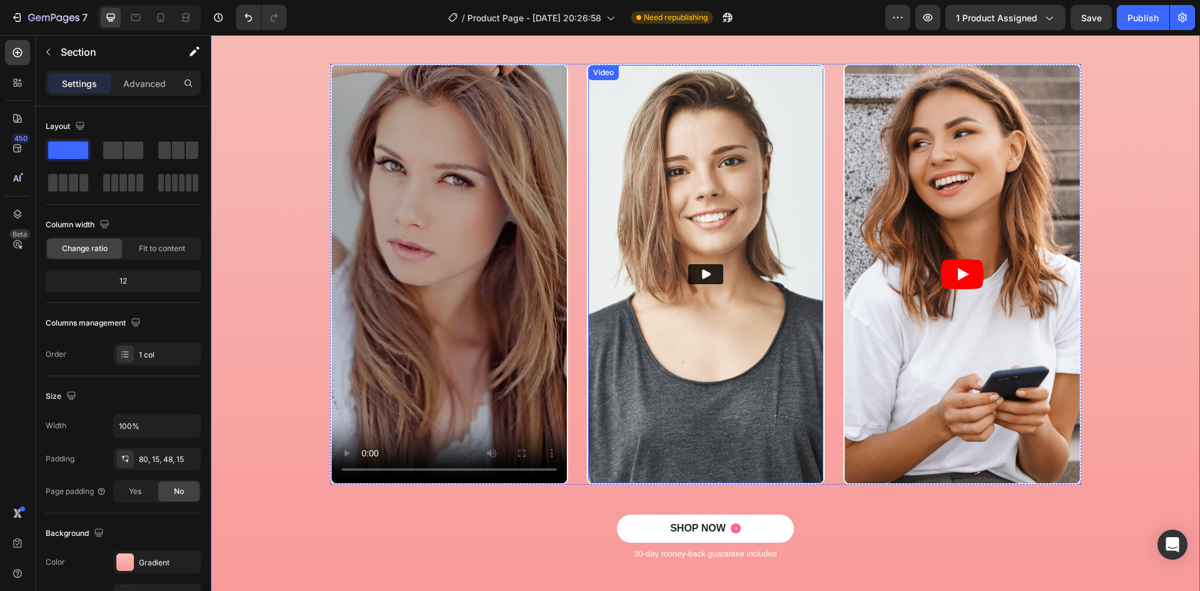
scroll to position [710, 0]
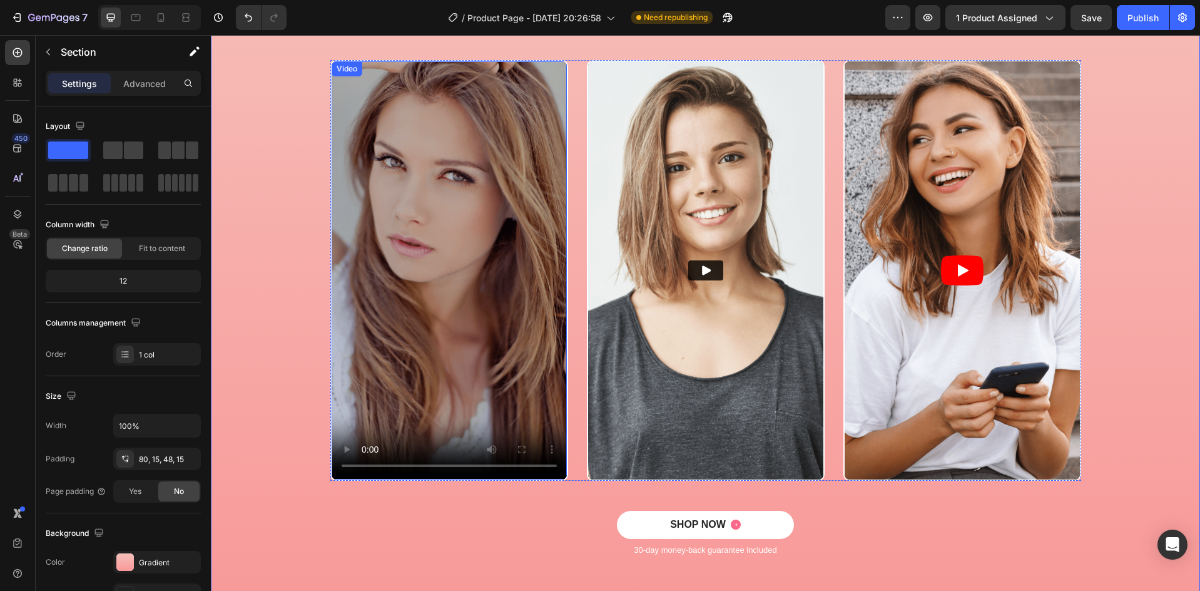
click at [413, 265] on video at bounding box center [449, 270] width 235 height 418
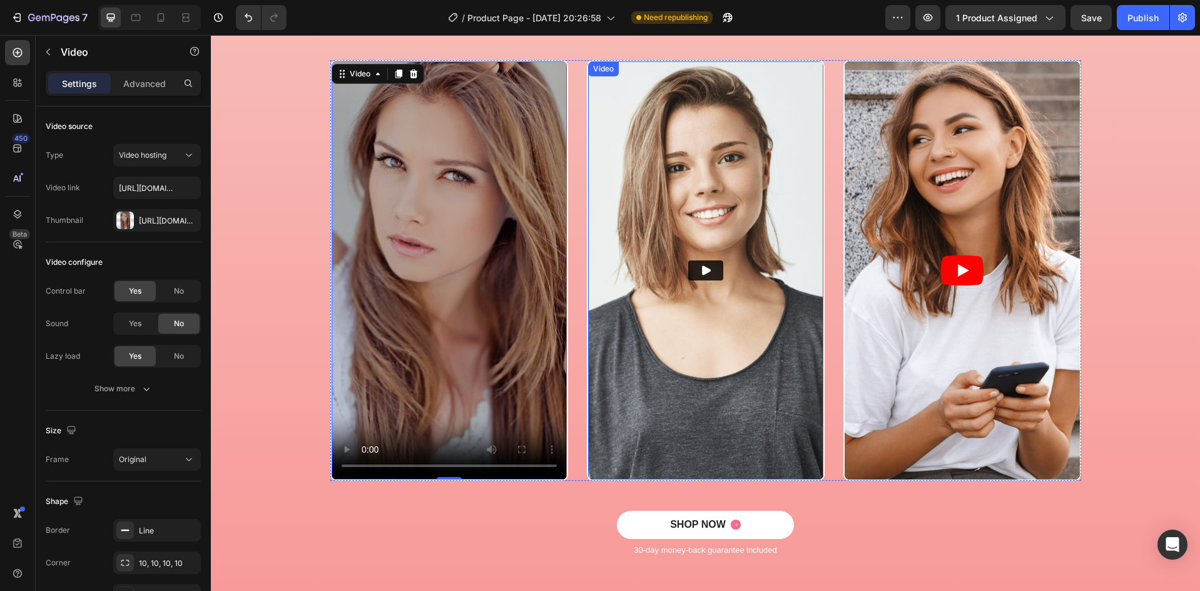
click at [657, 260] on img at bounding box center [705, 270] width 235 height 418
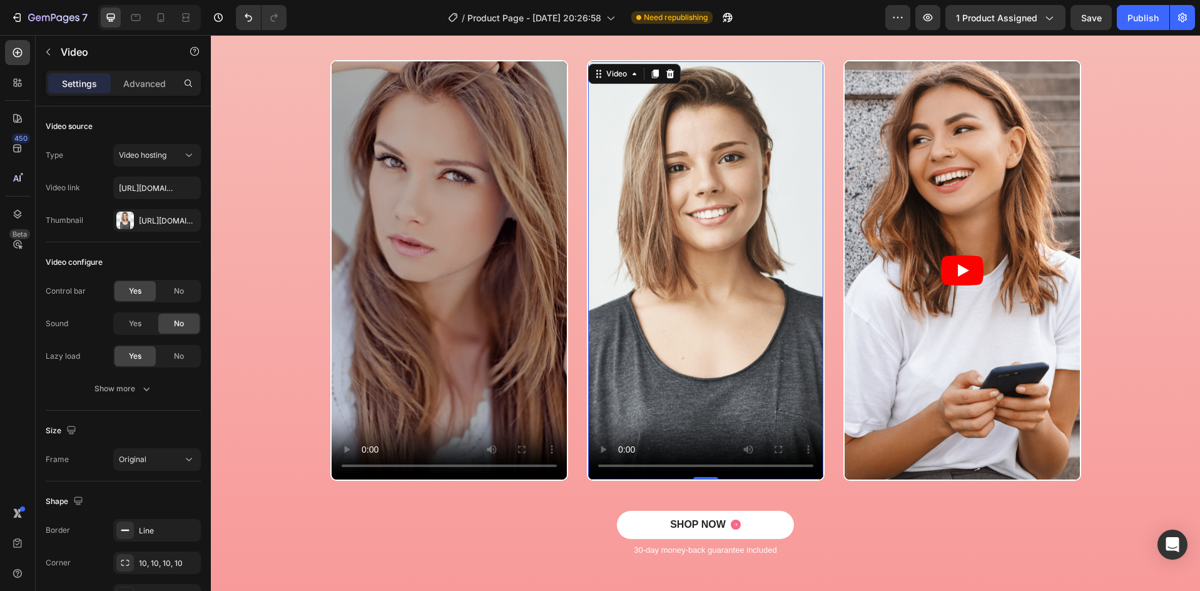
click at [659, 275] on video at bounding box center [705, 270] width 235 height 418
click at [690, 259] on video at bounding box center [705, 270] width 235 height 418
click at [722, 261] on video at bounding box center [705, 270] width 235 height 418
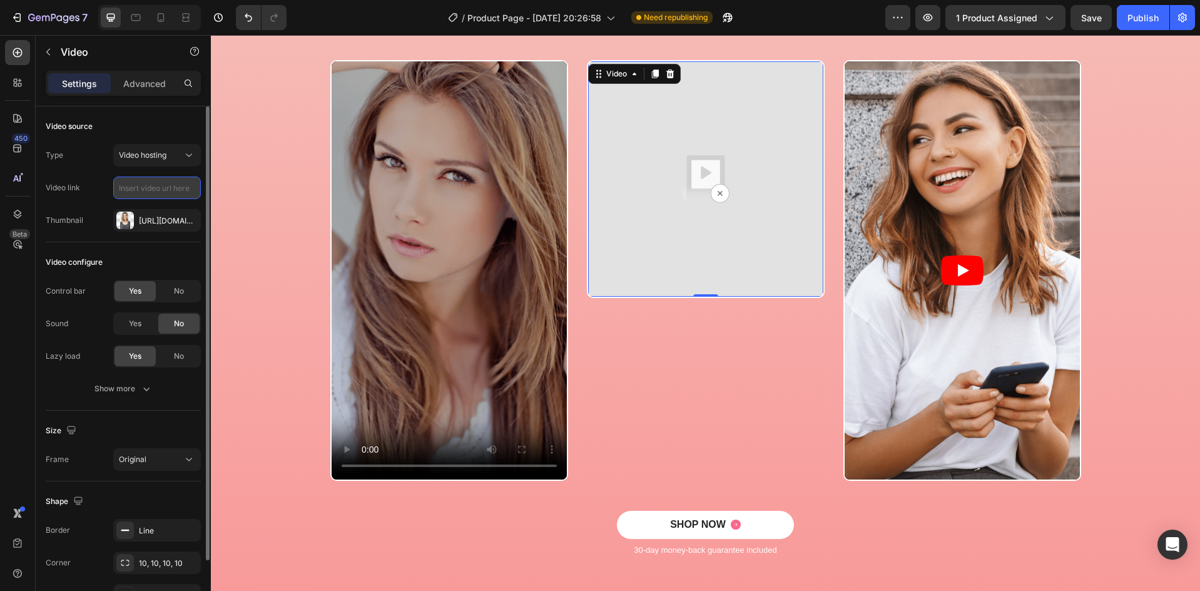
paste input "[URL][DOMAIN_NAME]"
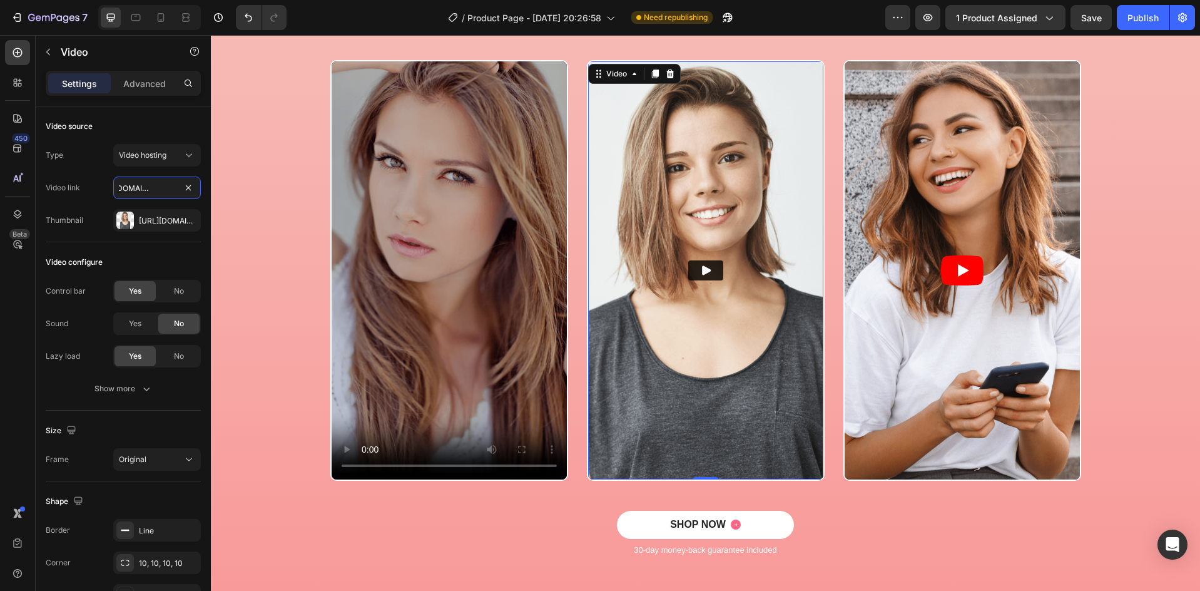
type input "[URL][DOMAIN_NAME]"
click at [688, 261] on button "Play" at bounding box center [705, 270] width 35 height 20
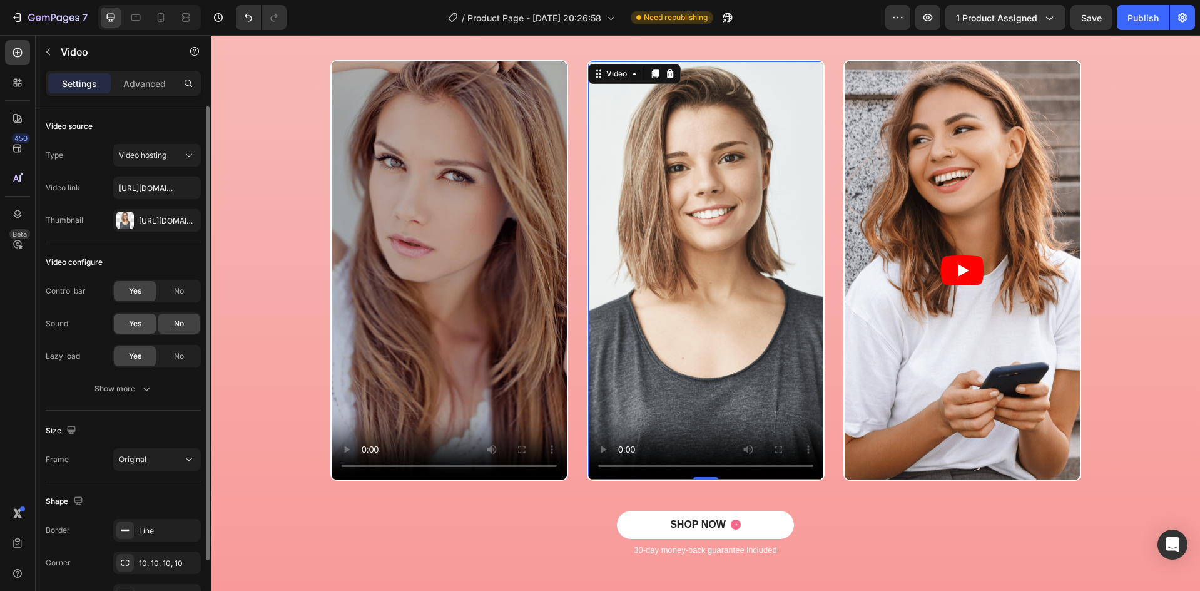
click at [143, 327] on div "Yes" at bounding box center [134, 323] width 41 height 20
click at [175, 325] on span "No" at bounding box center [179, 323] width 10 height 11
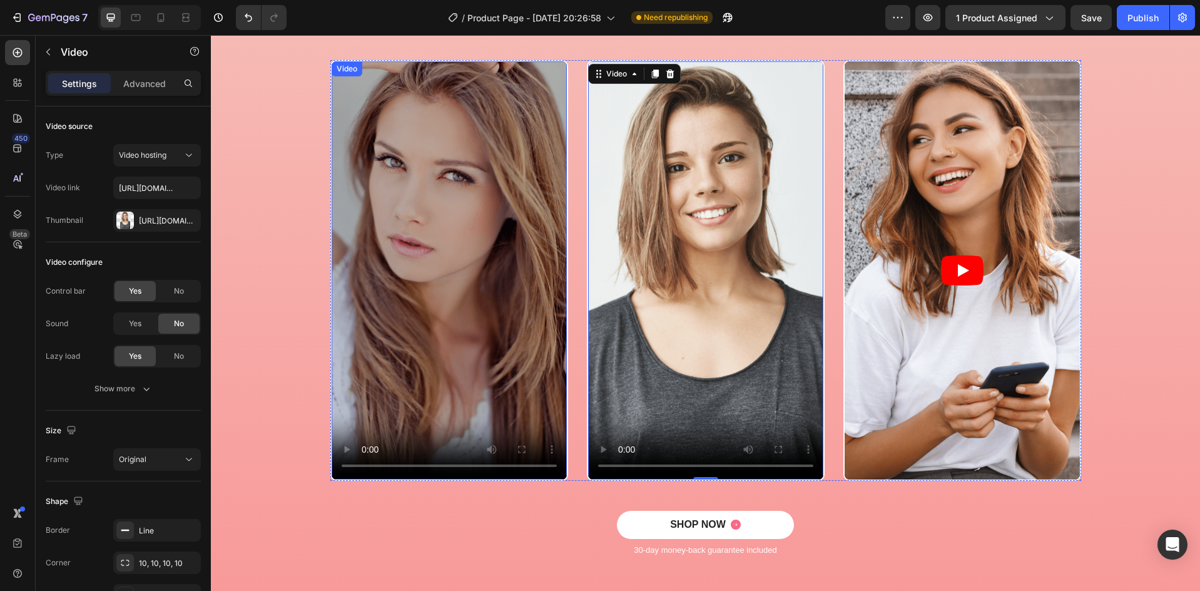
click at [439, 307] on video at bounding box center [449, 270] width 235 height 418
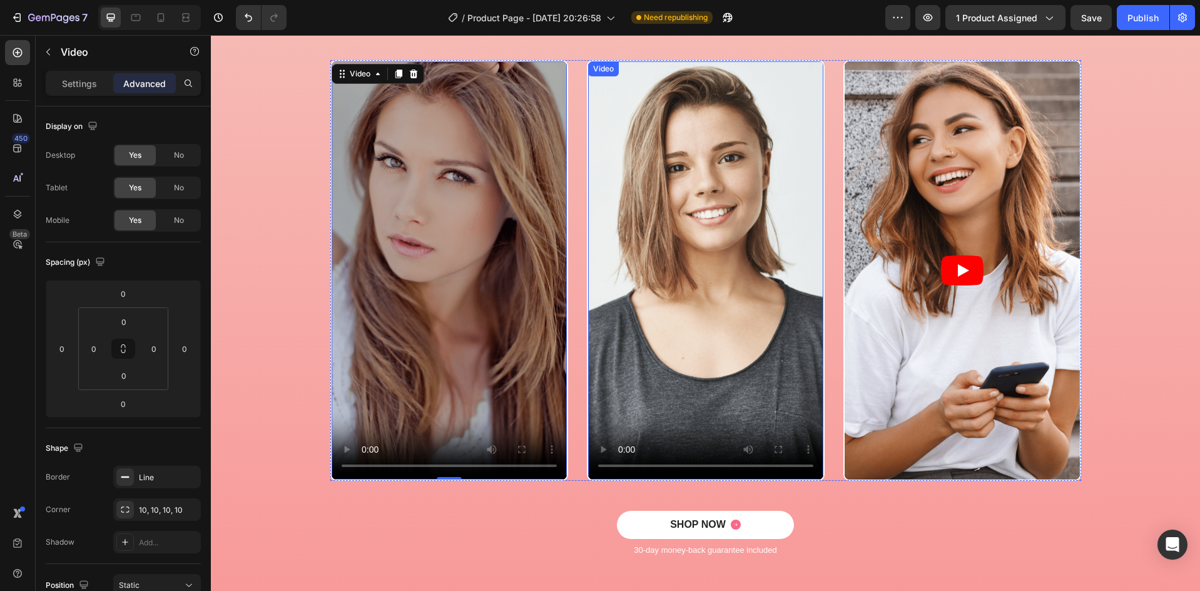
click at [659, 264] on video at bounding box center [705, 270] width 235 height 418
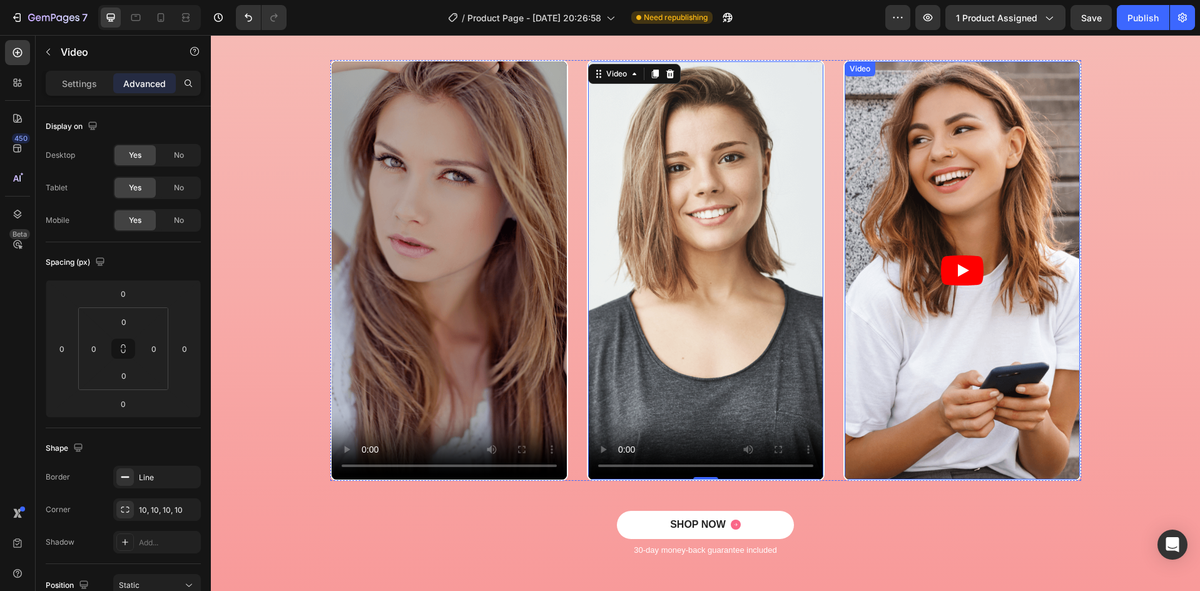
click at [950, 261] on icon "Play" at bounding box center [962, 270] width 43 height 30
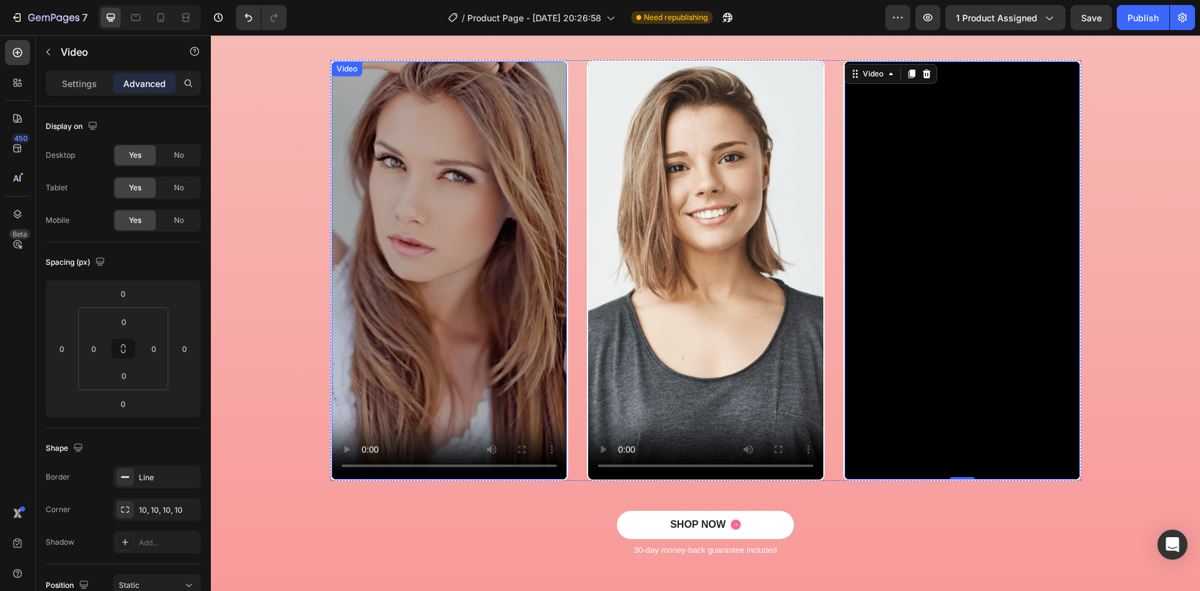
click at [452, 338] on video at bounding box center [449, 270] width 235 height 418
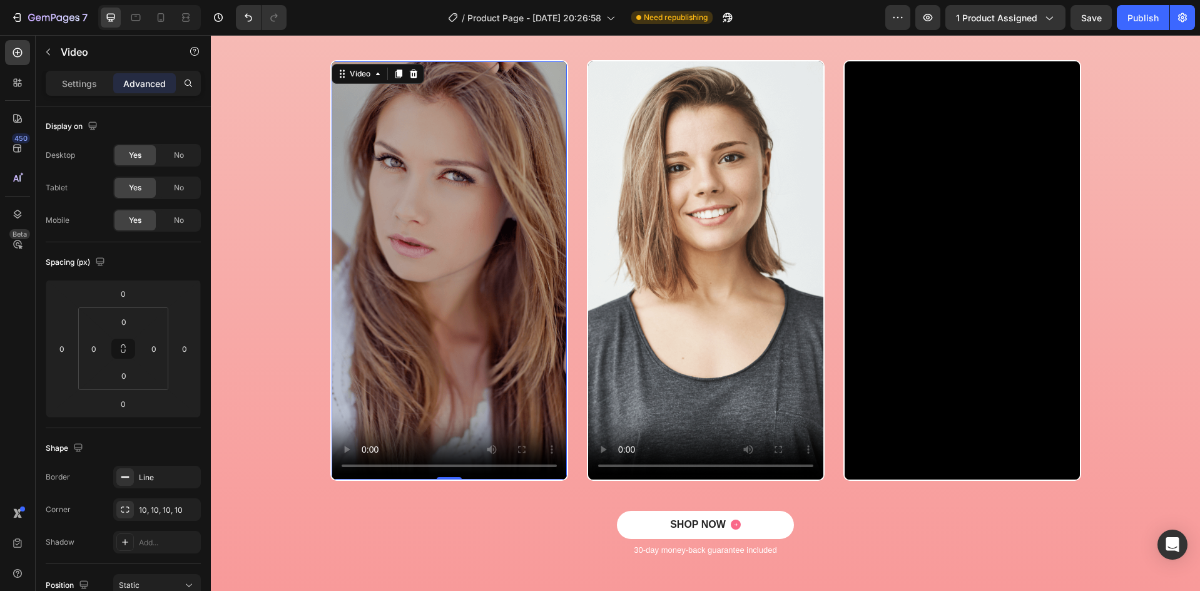
click at [713, 312] on video at bounding box center [705, 270] width 235 height 418
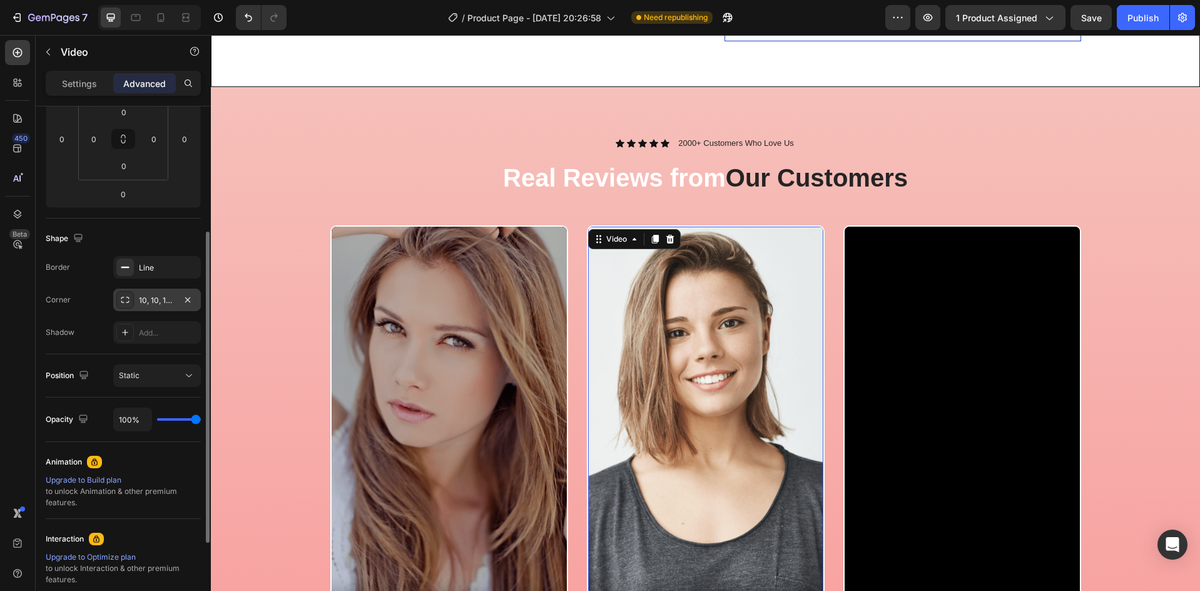
scroll to position [42, 0]
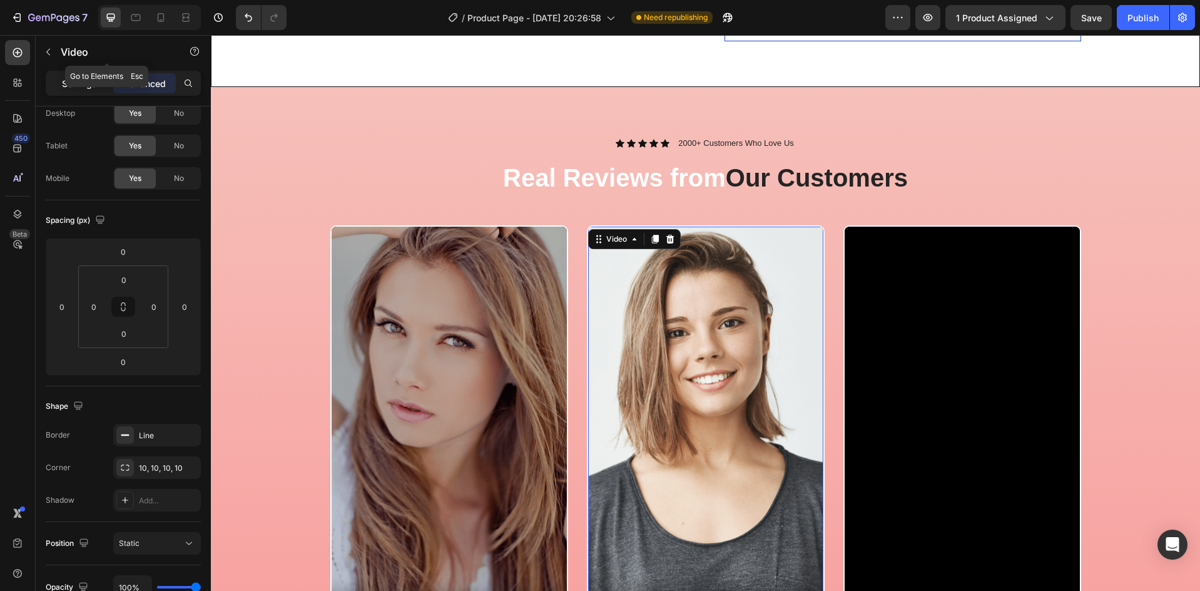
click at [79, 78] on p "Settings" at bounding box center [79, 83] width 35 height 13
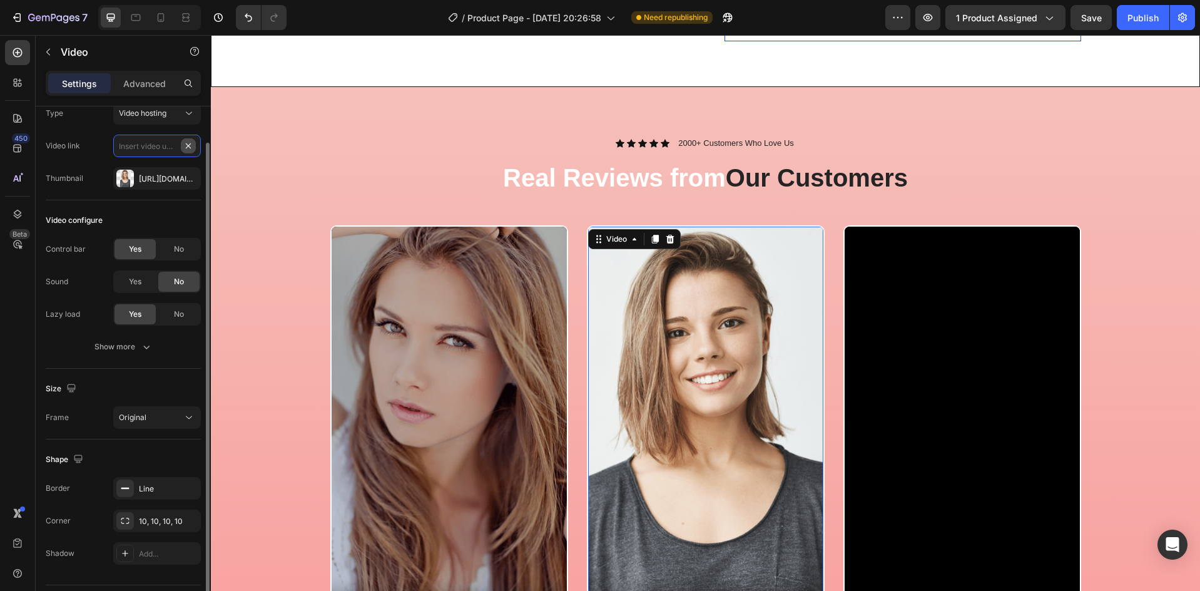
scroll to position [0, 0]
paste input "https://www.tiktok.com/t/ZP8Bx5Ebo/"
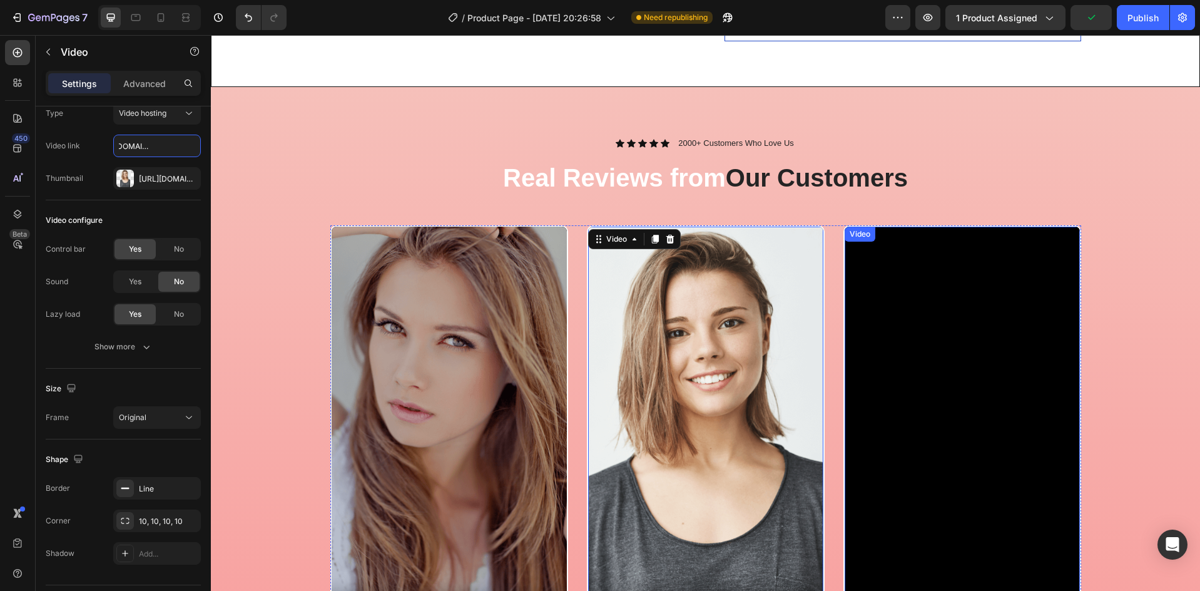
type input "https://www.tiktok.com/t/ZP8Bx5Ebo/"
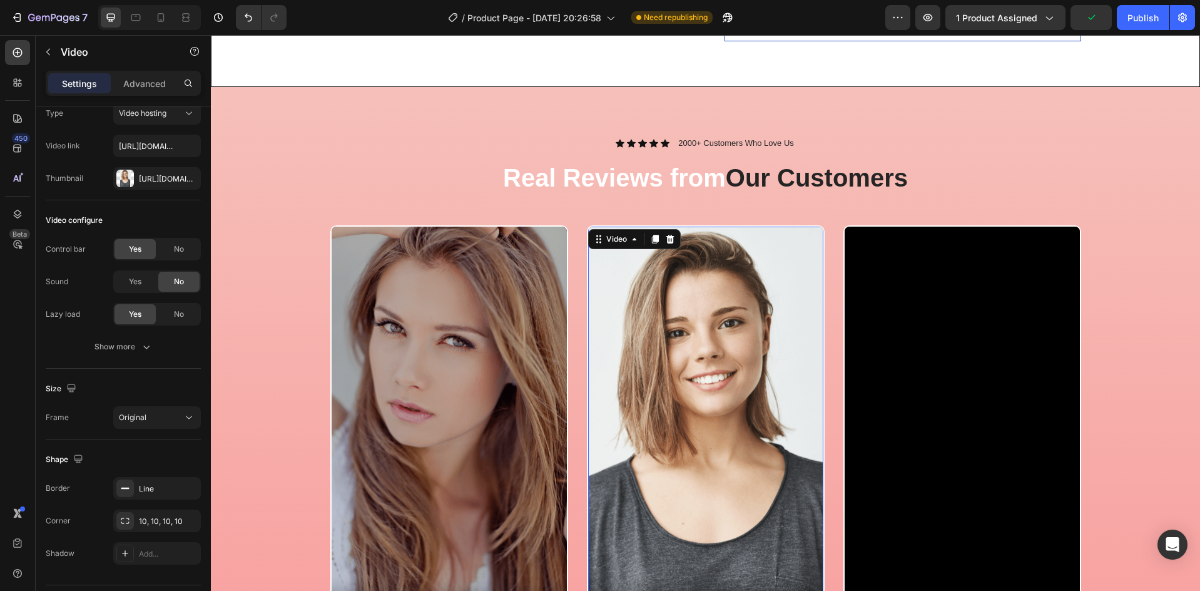
click at [709, 365] on video at bounding box center [705, 435] width 235 height 418
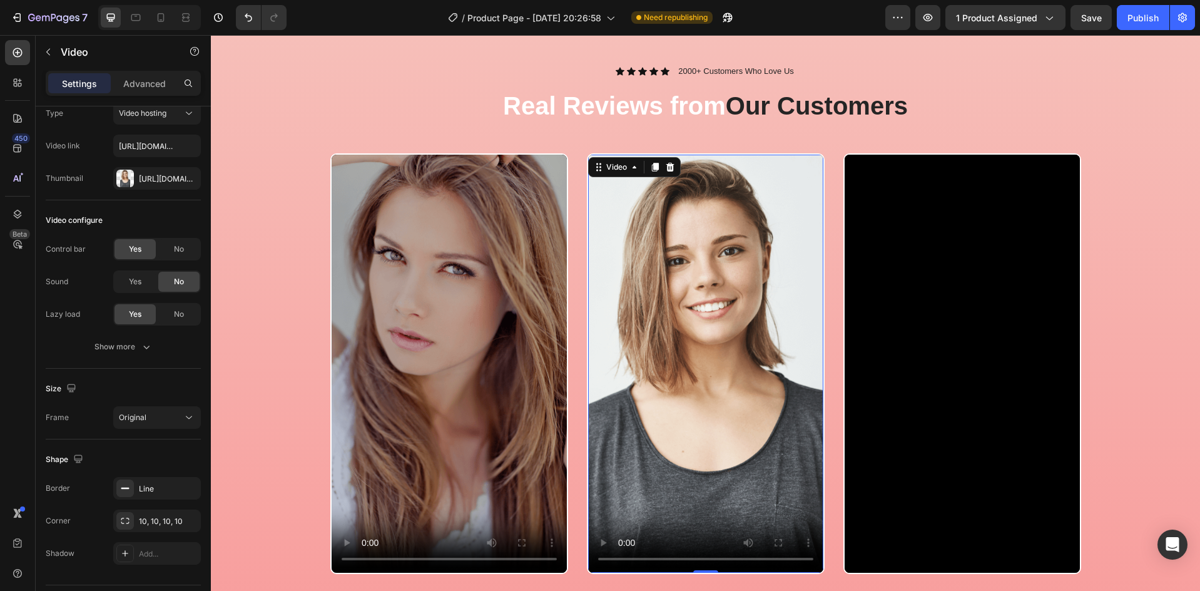
scroll to position [627, 0]
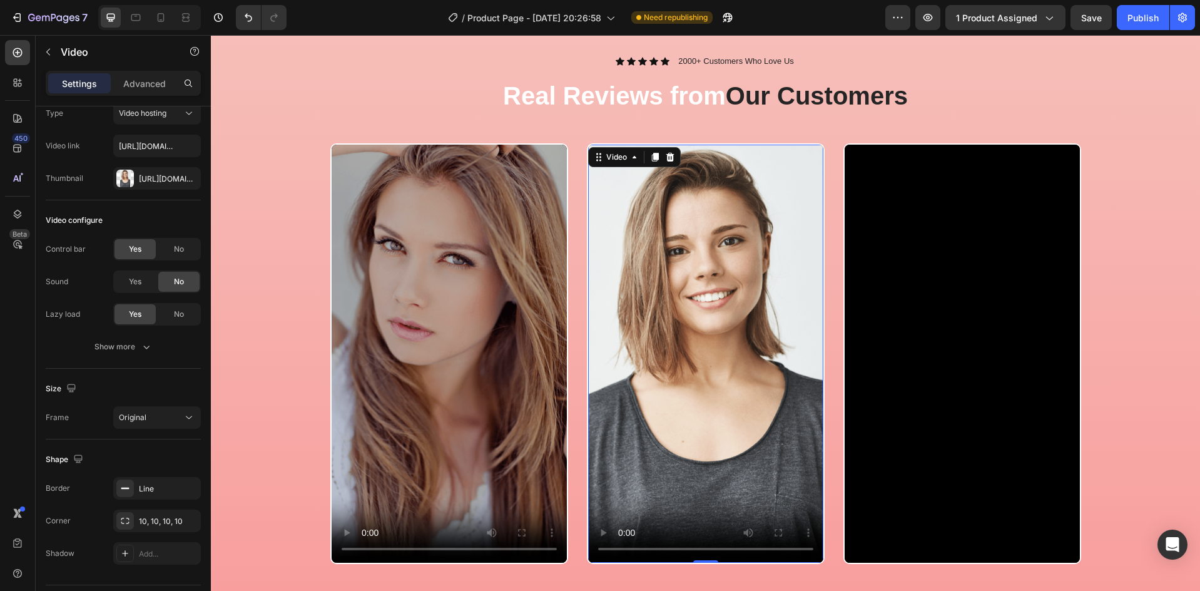
click at [723, 305] on video at bounding box center [705, 354] width 235 height 418
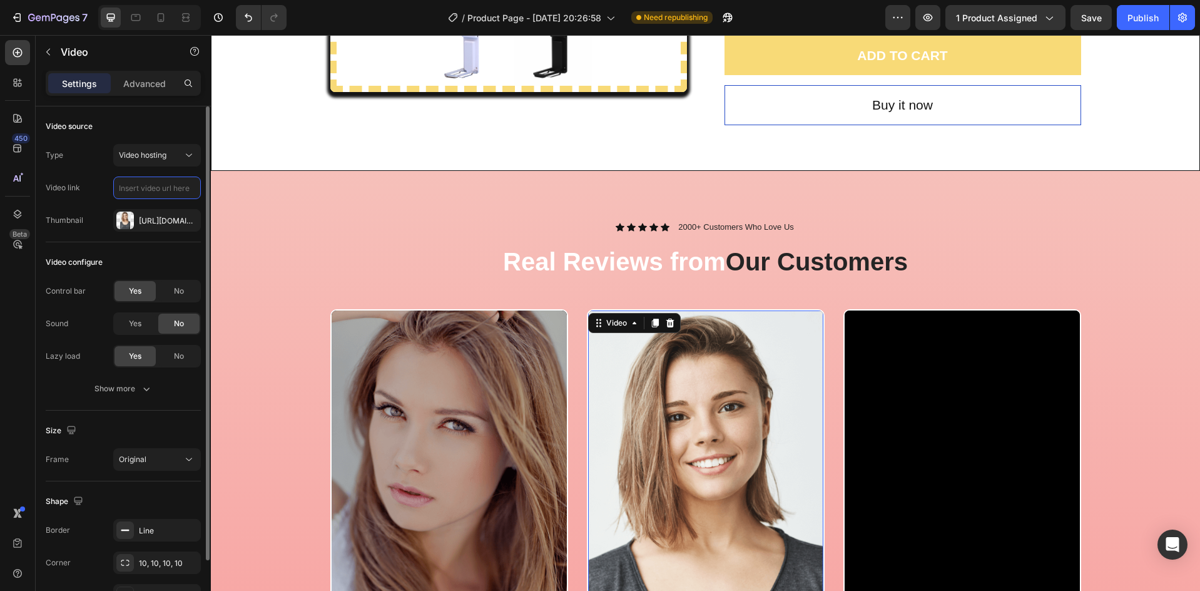
scroll to position [0, 0]
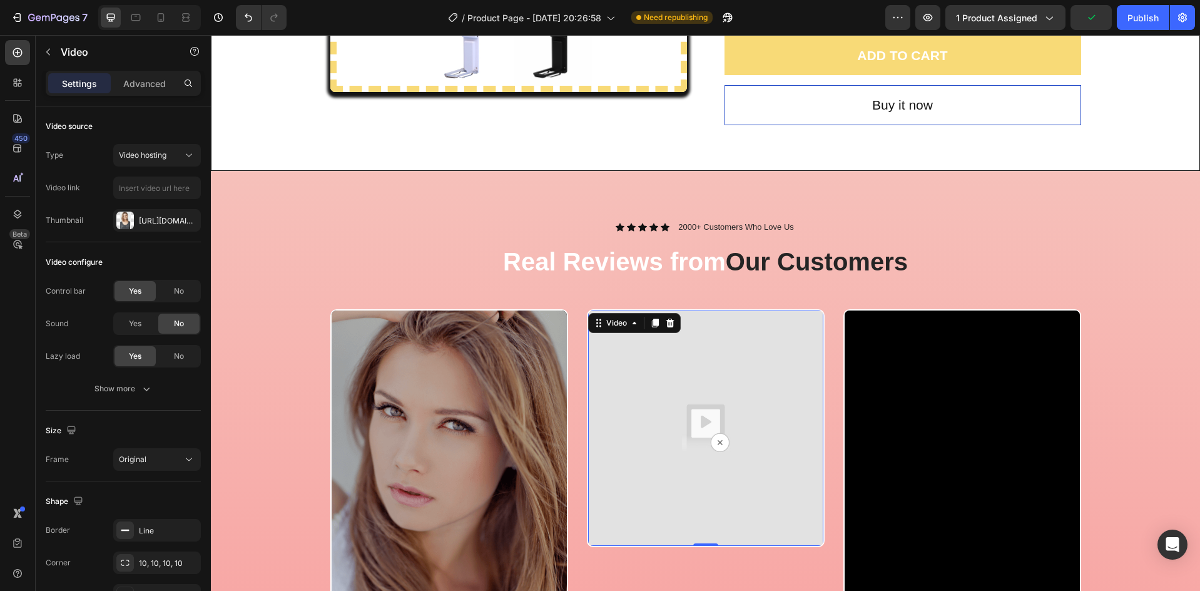
click at [733, 379] on img at bounding box center [705, 427] width 235 height 235
click at [604, 404] on img at bounding box center [705, 427] width 235 height 235
click at [146, 193] on input "text" at bounding box center [157, 187] width 88 height 23
paste input "[URL][DOMAIN_NAME]"
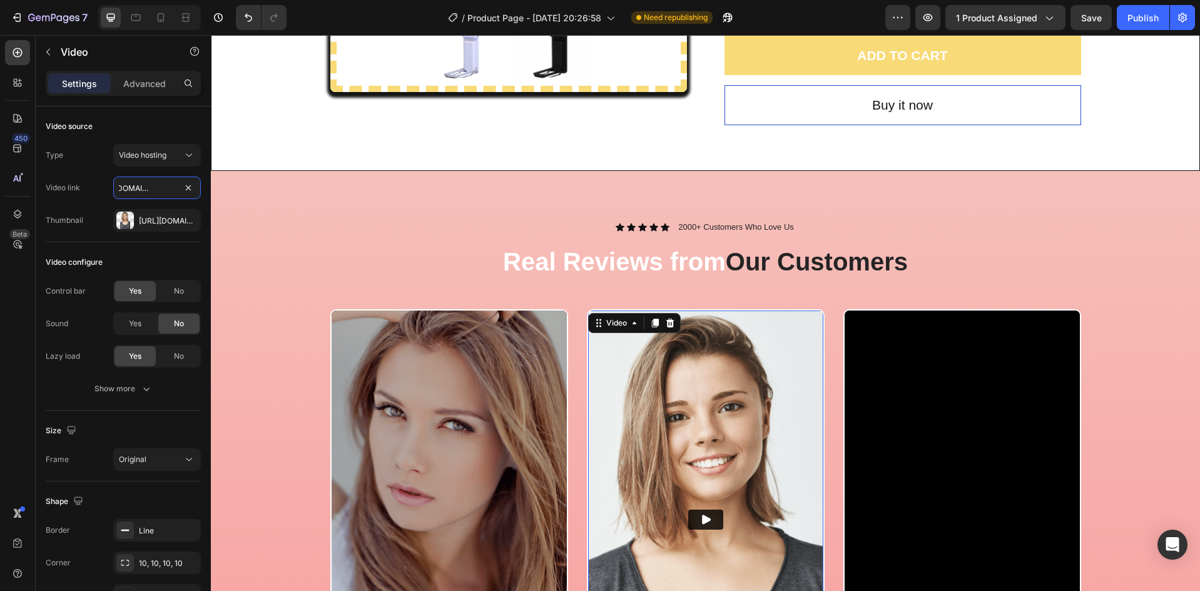
type input "[URL][DOMAIN_NAME]"
click at [706, 485] on img at bounding box center [705, 519] width 235 height 418
click at [708, 482] on video at bounding box center [705, 519] width 235 height 418
paste input "[URL][DOMAIN_NAME]"
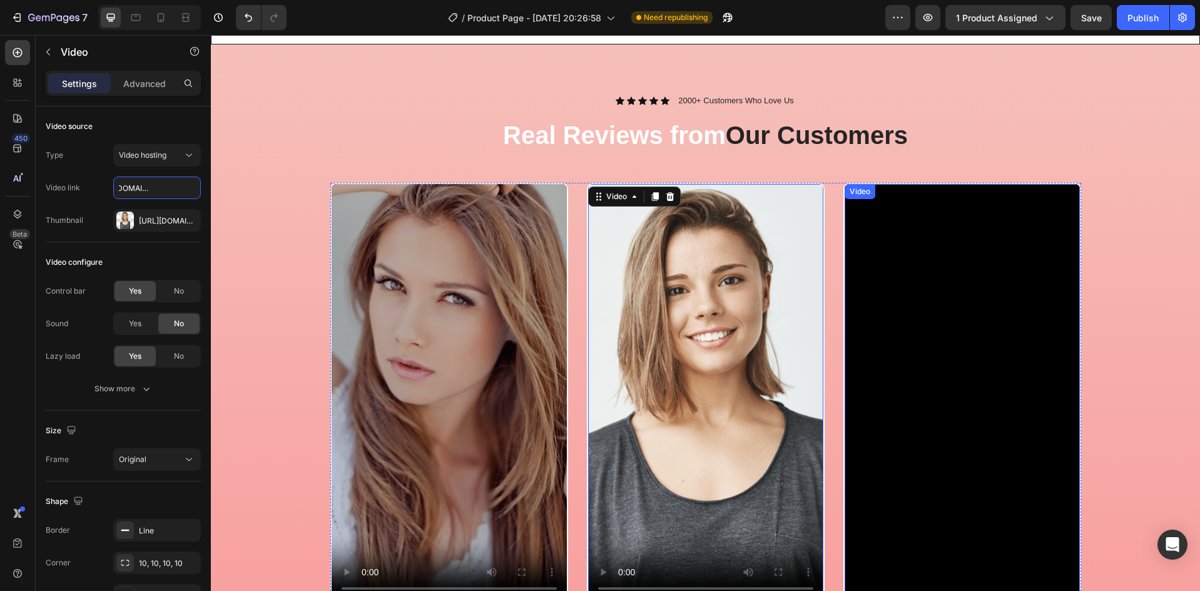
scroll to position [627, 0]
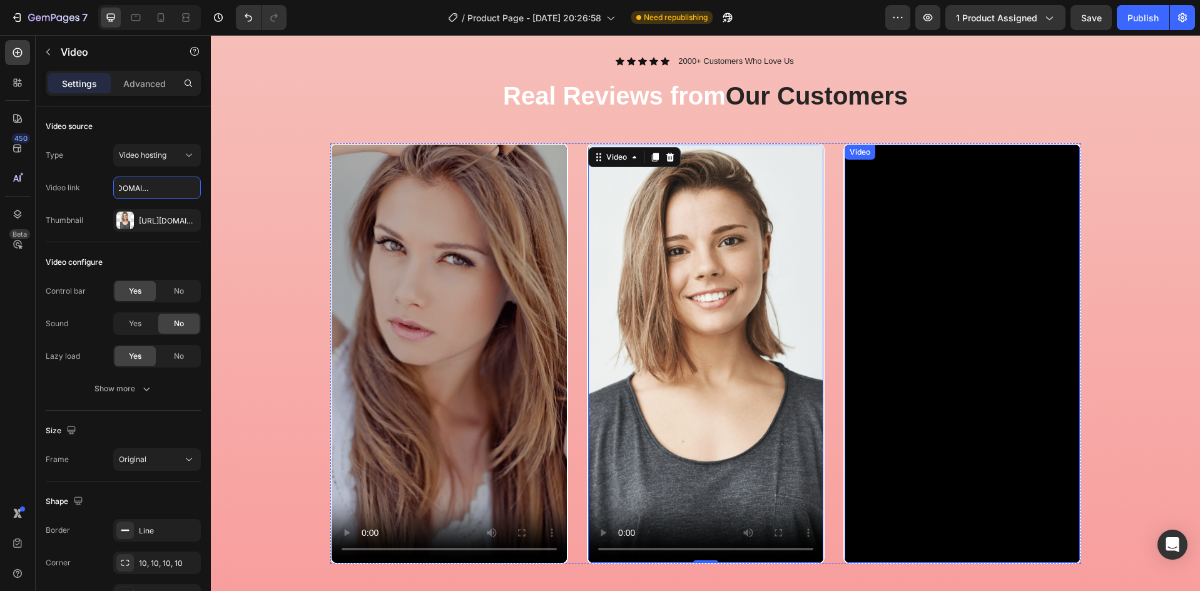
type input "[URL][DOMAIN_NAME]"
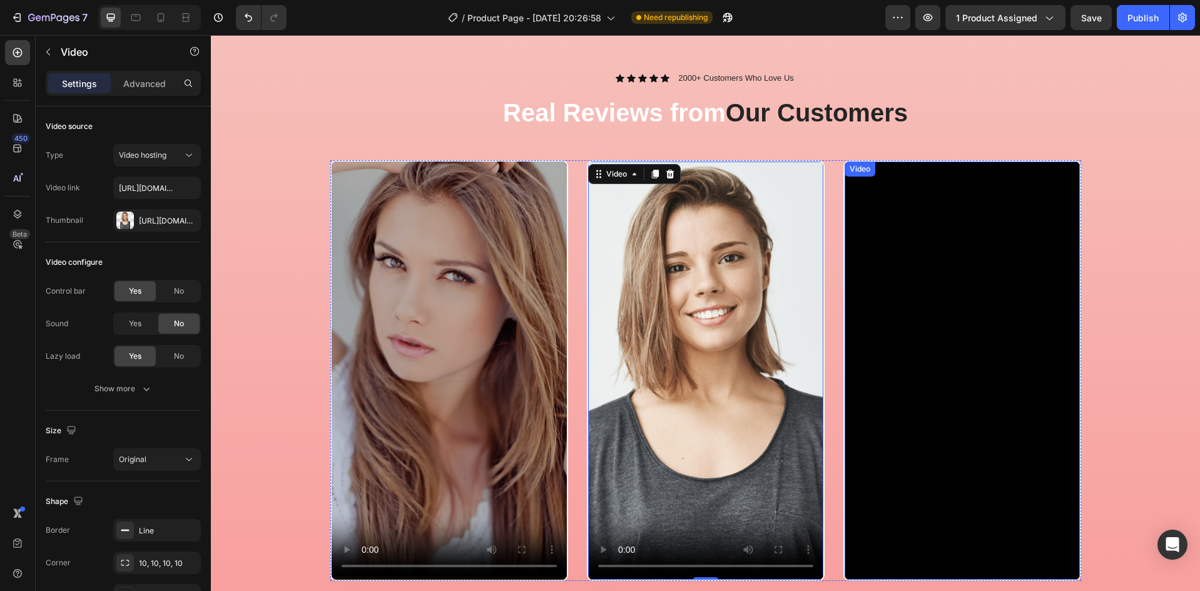
scroll to position [585, 0]
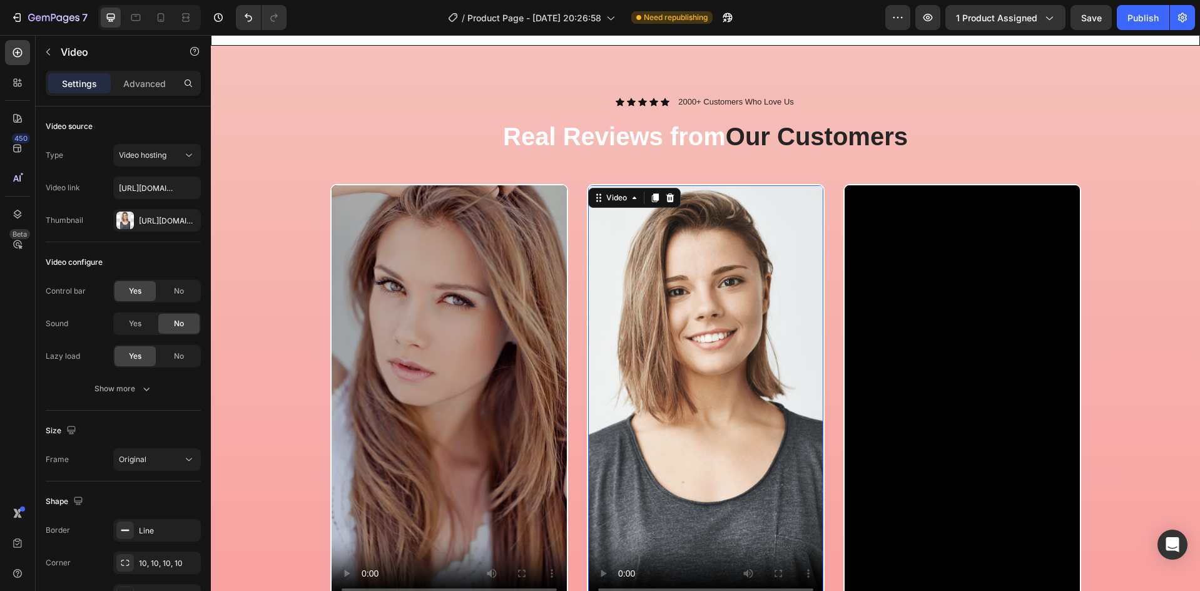
click at [729, 345] on video at bounding box center [705, 394] width 235 height 418
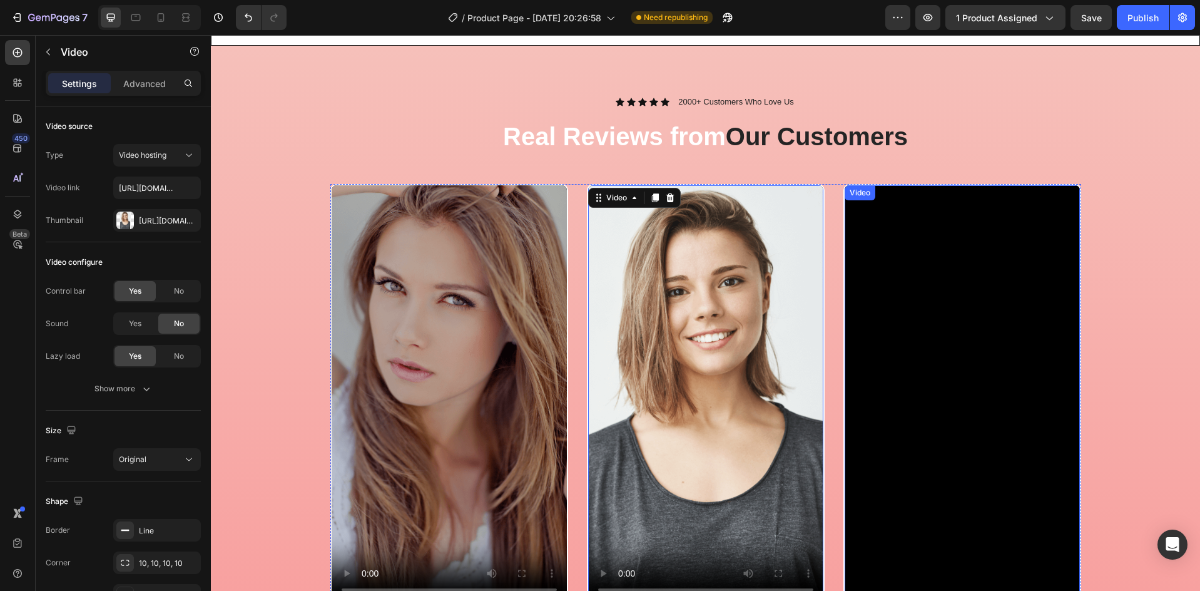
click at [1057, 140] on h2 "Real Reviews from Our Customers" at bounding box center [705, 136] width 751 height 35
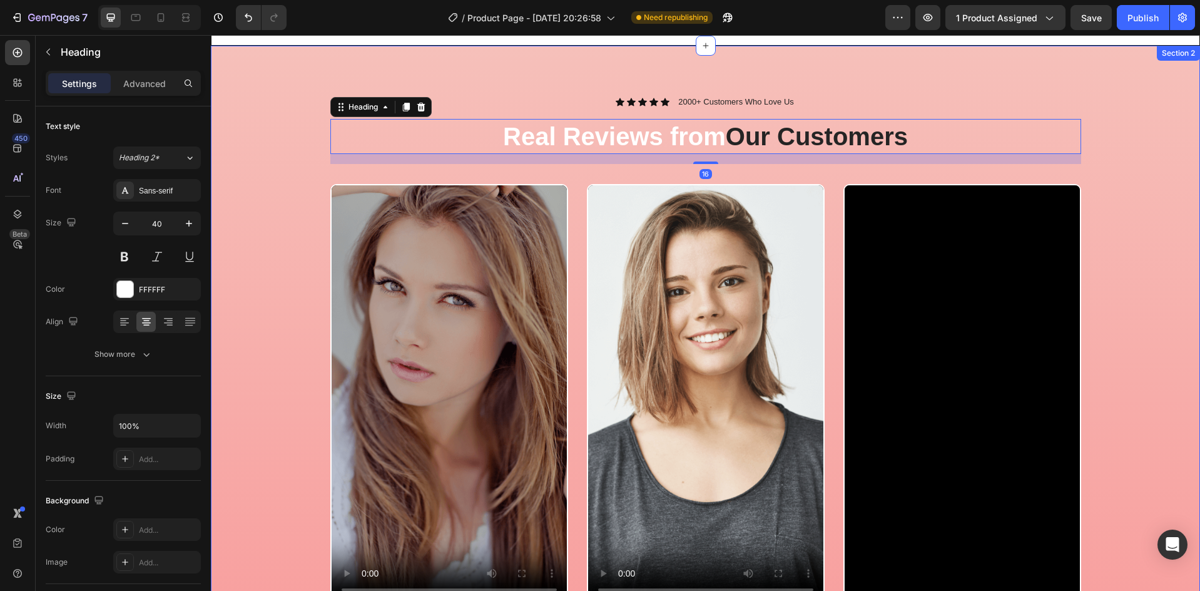
click at [1103, 280] on div "Video Video Video Video Carousel" at bounding box center [705, 409] width 970 height 450
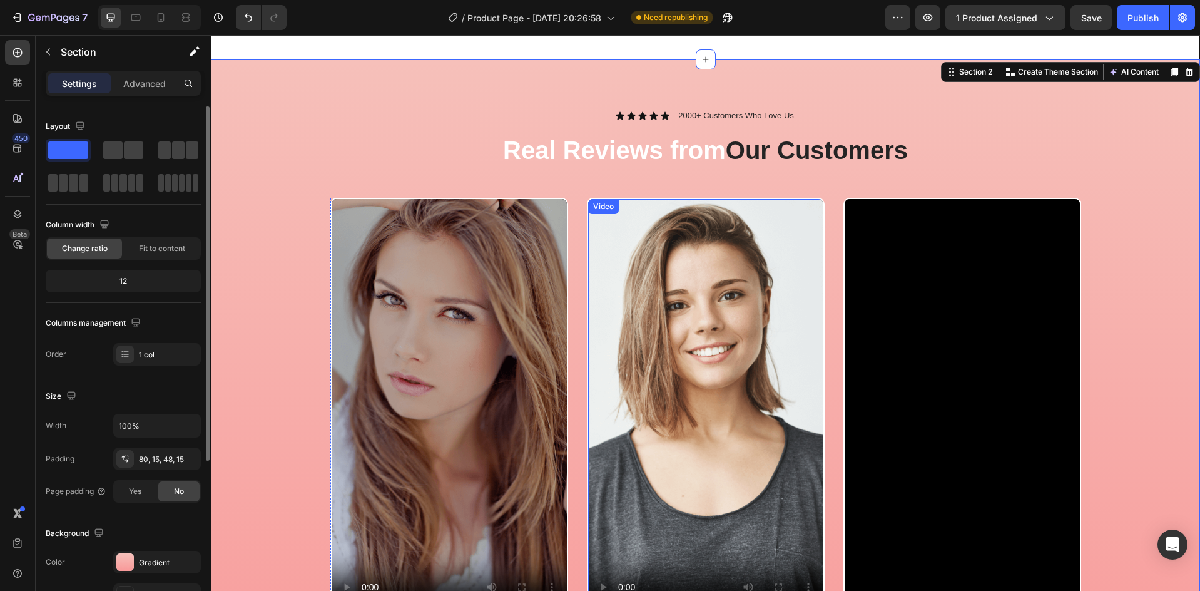
scroll to position [593, 0]
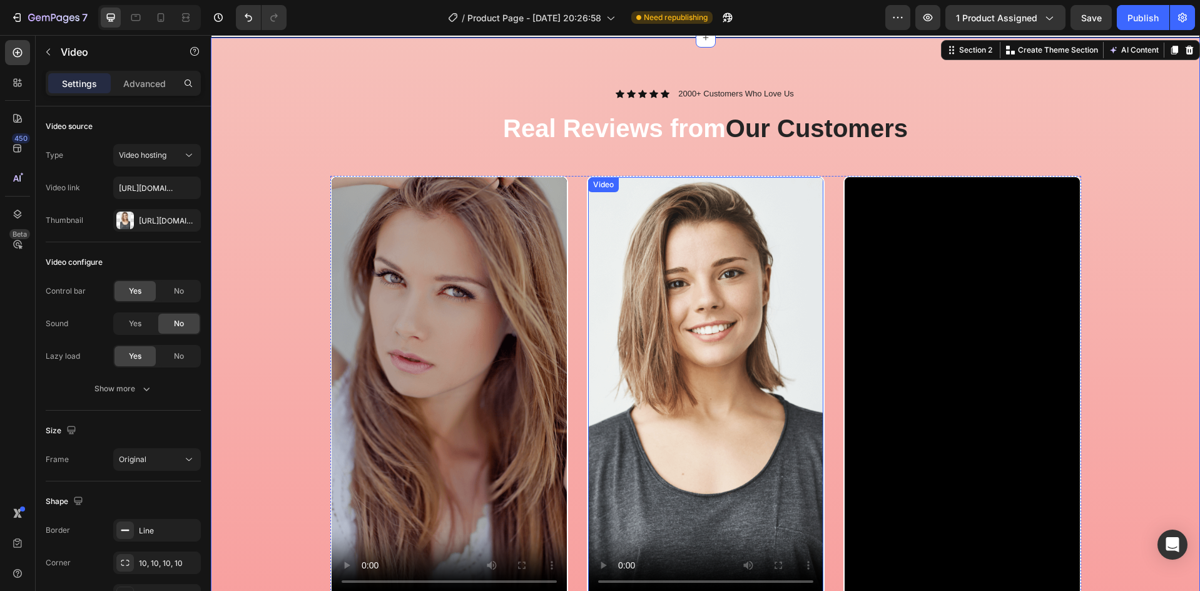
click at [696, 336] on video at bounding box center [705, 386] width 235 height 418
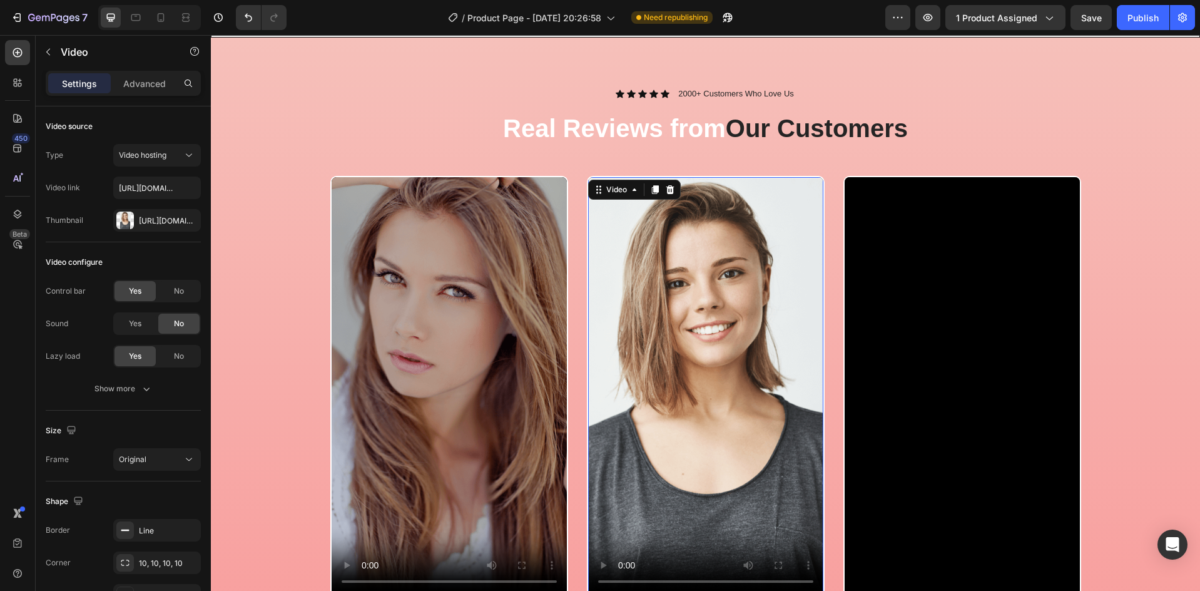
click at [659, 346] on video at bounding box center [705, 386] width 235 height 418
click at [474, 353] on video at bounding box center [449, 386] width 235 height 418
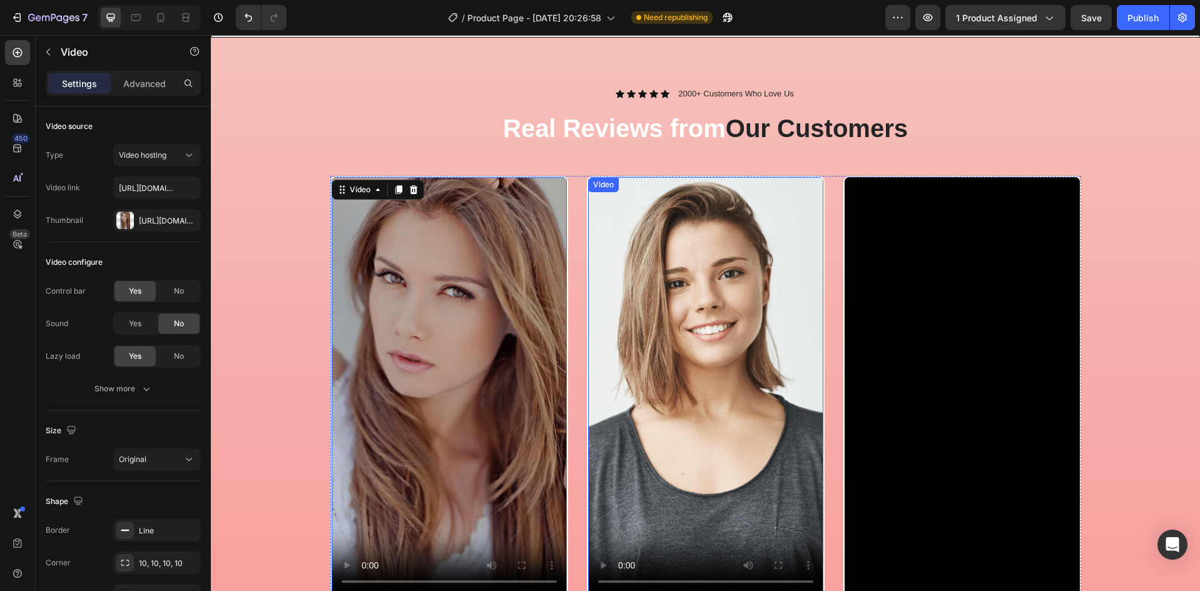
click at [783, 321] on video at bounding box center [705, 386] width 235 height 418
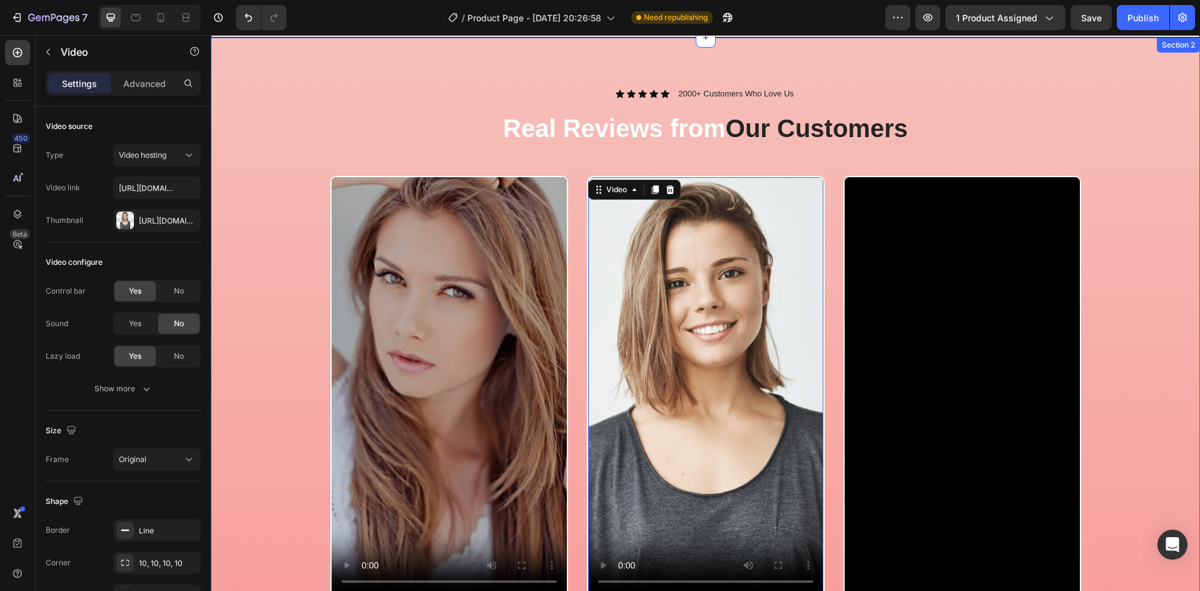
click at [1082, 302] on div "Video Video 0 Video Video Carousel" at bounding box center [705, 401] width 970 height 450
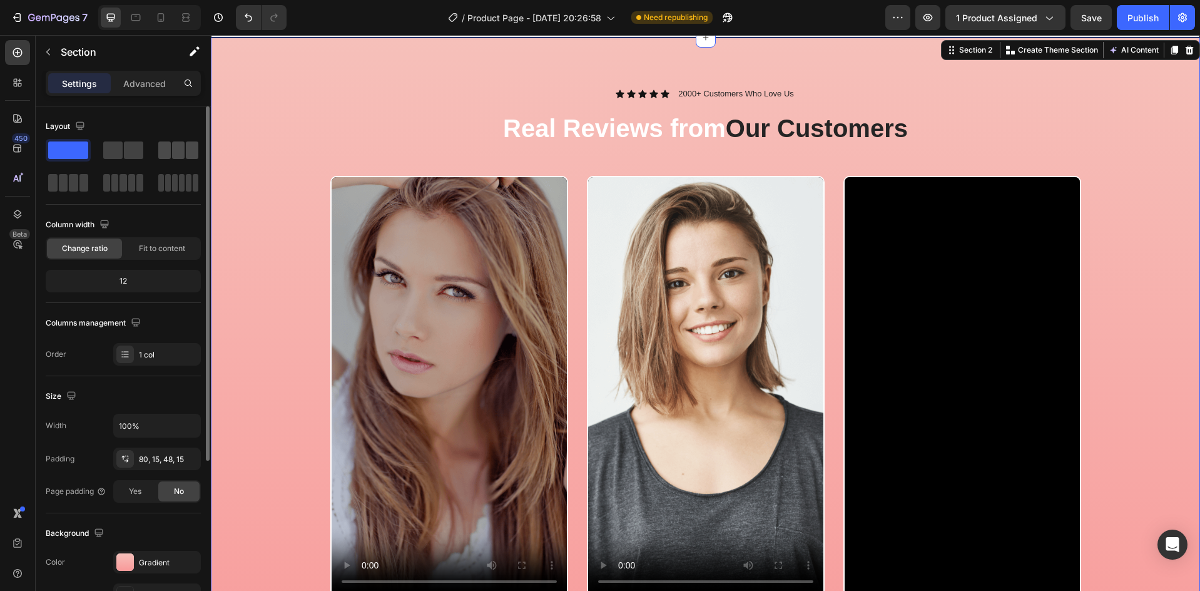
click at [173, 153] on span at bounding box center [178, 150] width 13 height 18
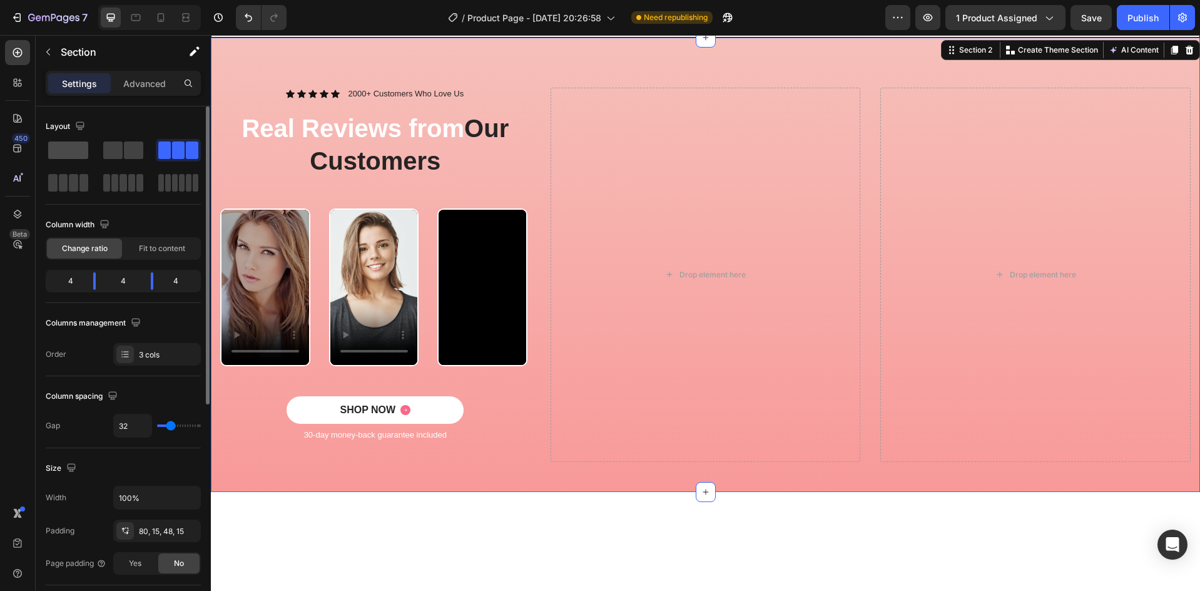
click at [81, 156] on span at bounding box center [68, 150] width 40 height 18
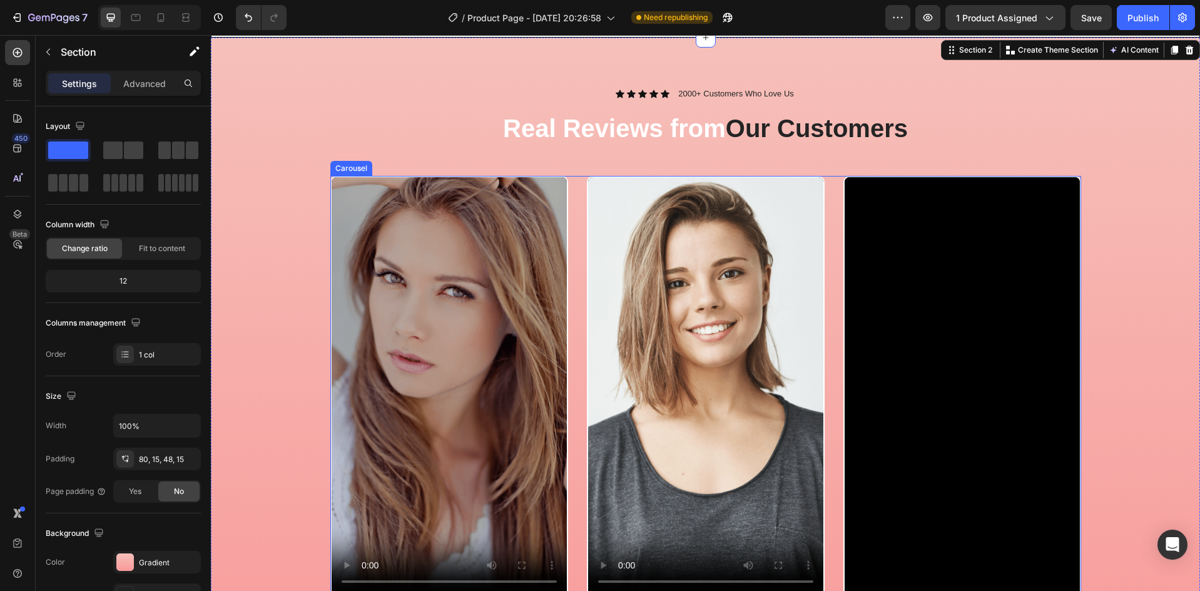
click at [445, 331] on video at bounding box center [449, 386] width 235 height 418
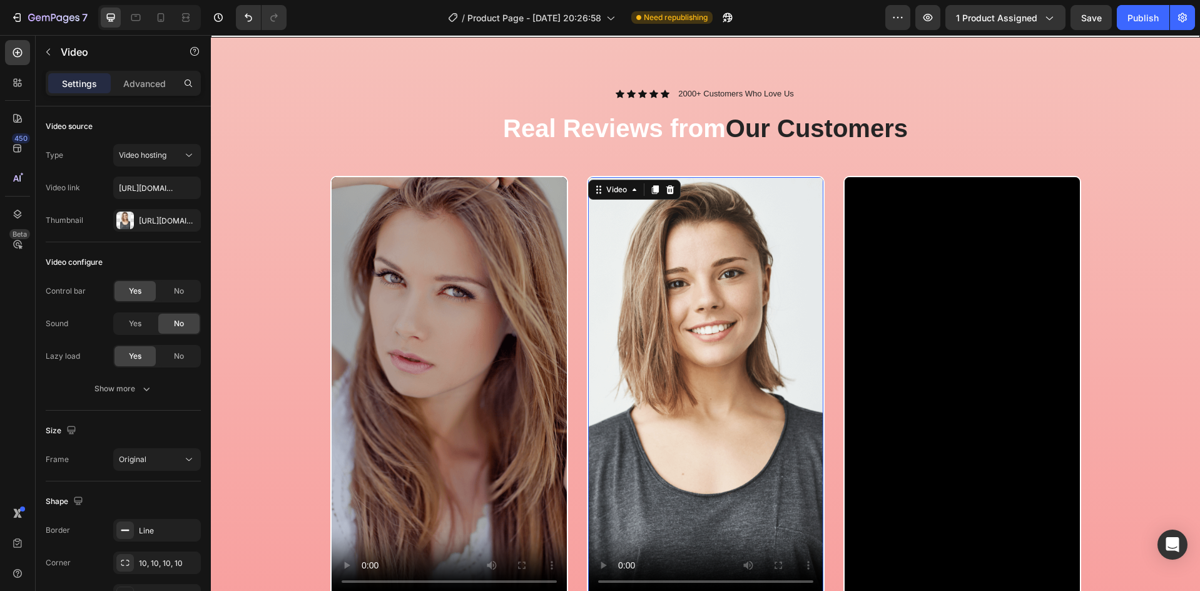
click at [677, 332] on video at bounding box center [705, 386] width 235 height 418
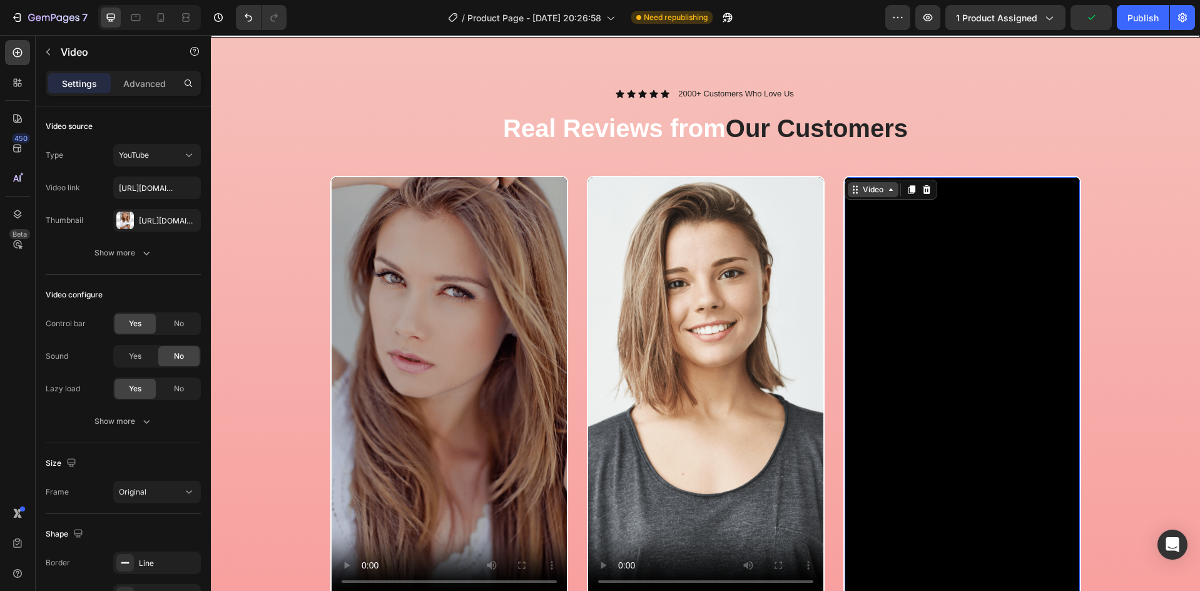
click at [860, 189] on div "Video" at bounding box center [873, 189] width 26 height 11
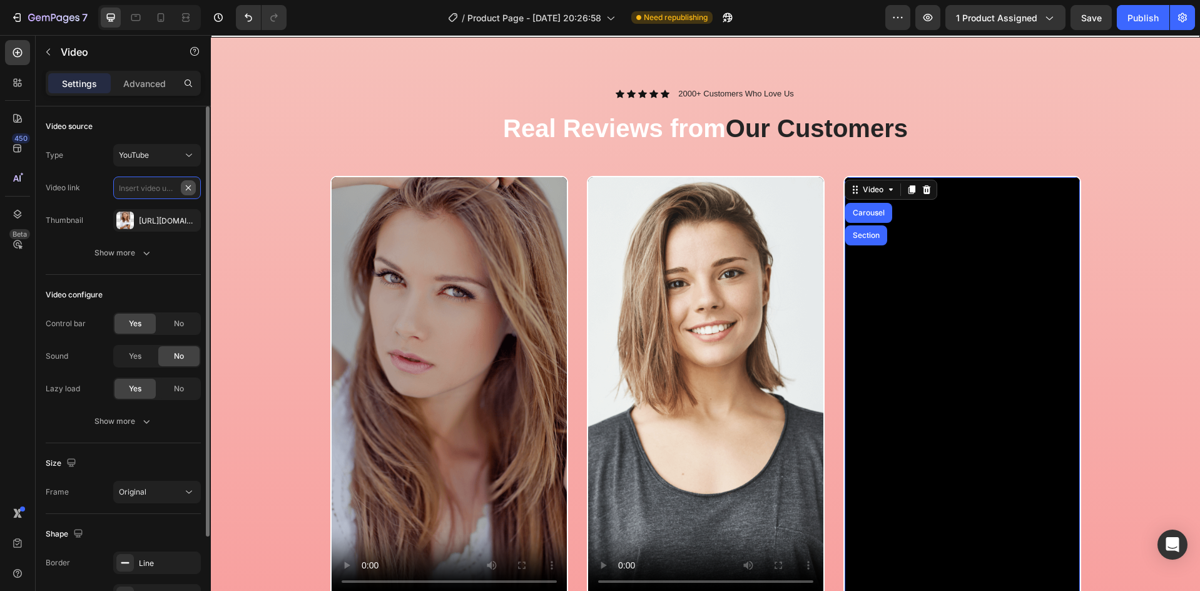
scroll to position [0, 0]
paste input "[URL][DOMAIN_NAME]"
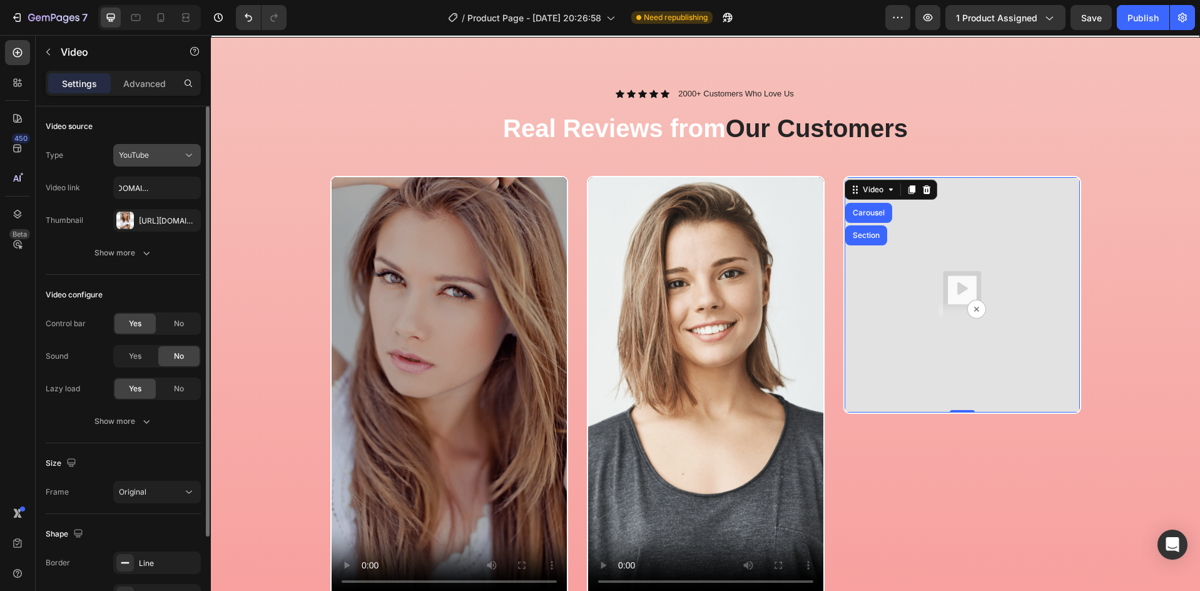
click at [148, 164] on button "YouTube" at bounding box center [157, 155] width 88 height 23
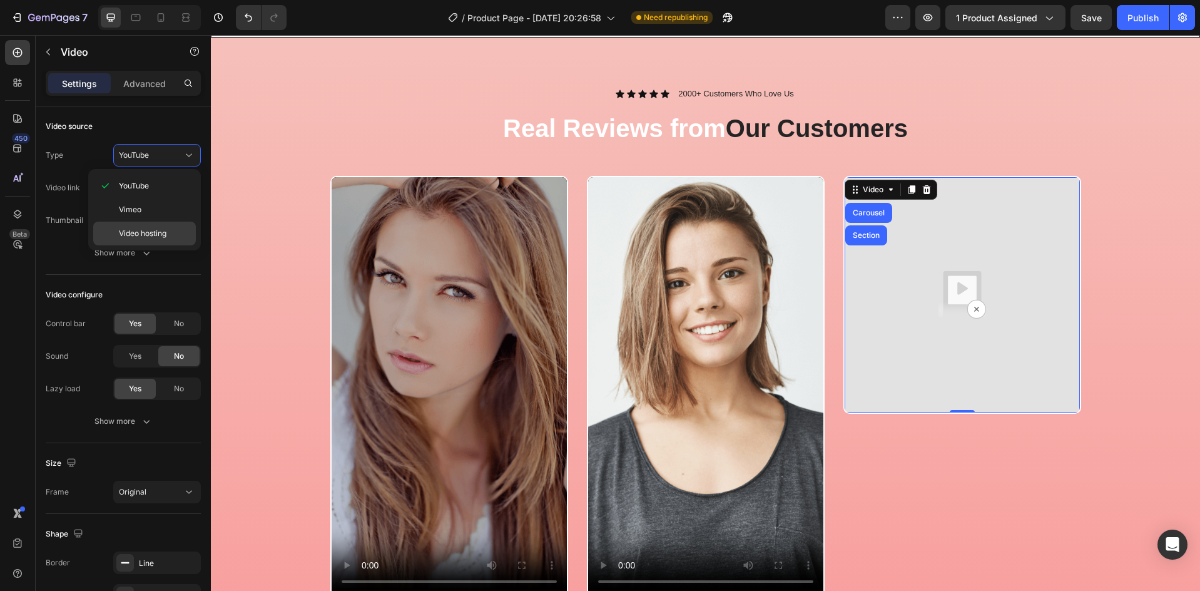
click at [142, 233] on span "Video hosting" at bounding box center [143, 233] width 48 height 11
type input "https://media.w3.org/2010/05/sintel/trailer.mp4"
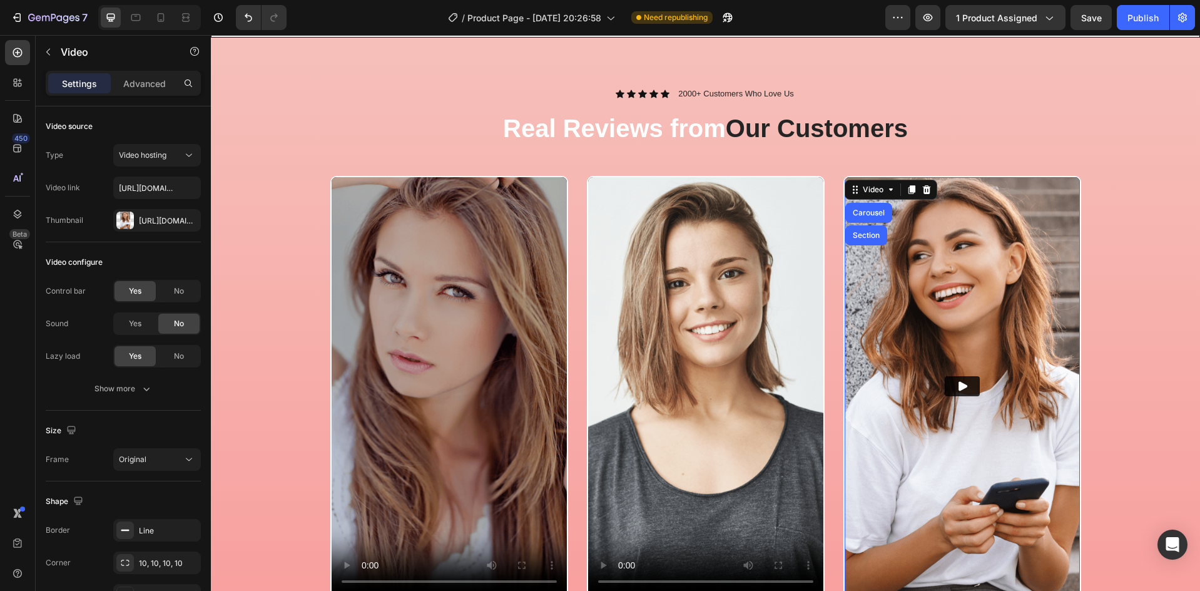
click at [901, 287] on img at bounding box center [962, 386] width 235 height 418
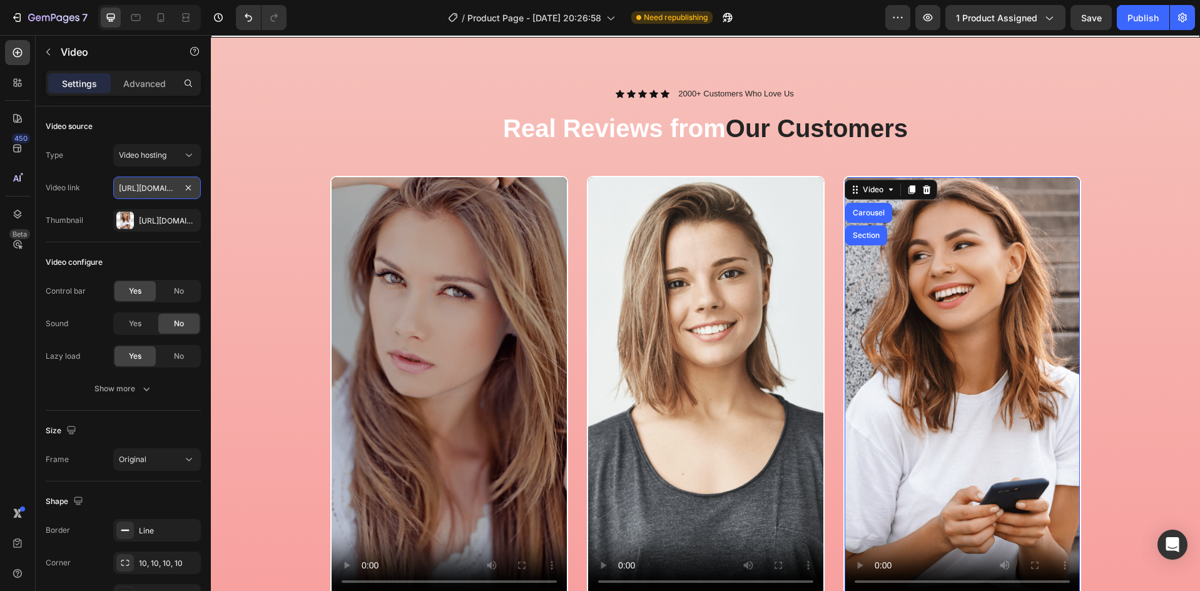
click at [165, 183] on input "https://media.w3.org/2010/05/sintel/trailer.mp4" at bounding box center [157, 187] width 88 height 23
click at [177, 189] on input "https://media.w3.org/2010/05/sintel/trailer.mp4" at bounding box center [157, 187] width 88 height 23
paste input "[URL][DOMAIN_NAME]"
type input "[URL][DOMAIN_NAME]"
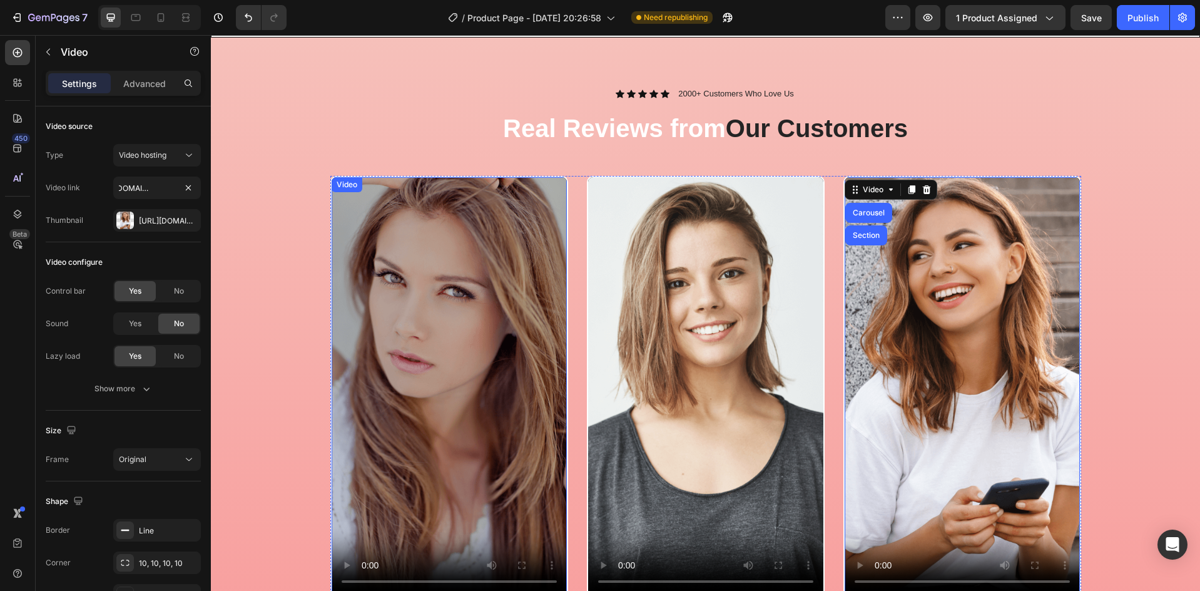
click at [306, 375] on div "Video Video Video Carousel Section 0 Video Carousel" at bounding box center [705, 401] width 970 height 450
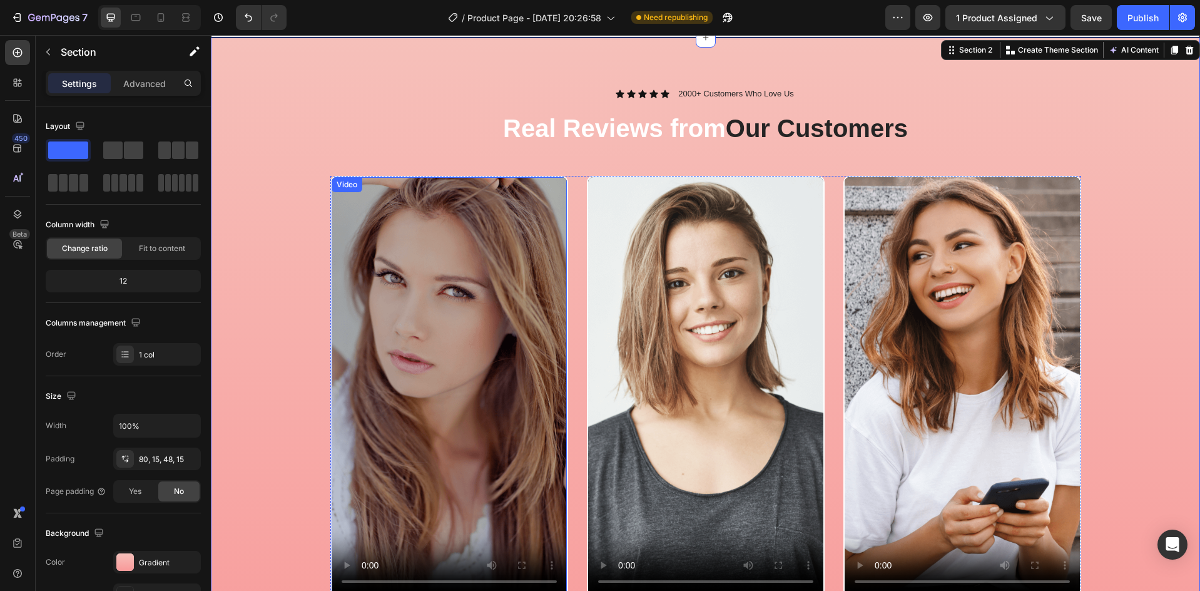
click at [384, 373] on video at bounding box center [449, 386] width 235 height 418
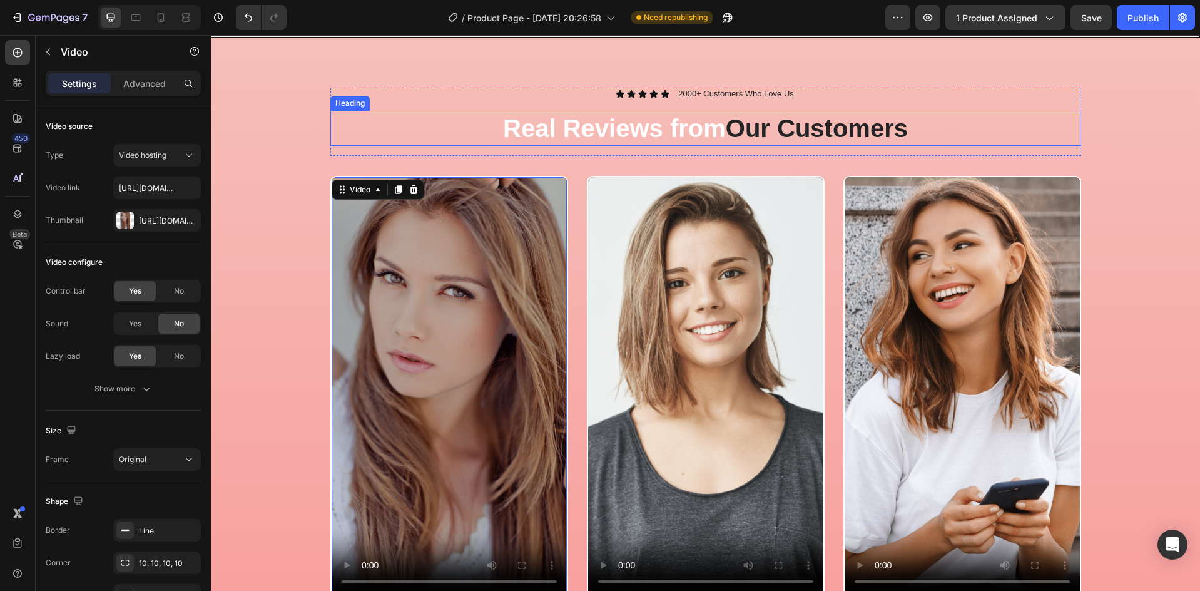
click at [433, 107] on div "Icon Icon Icon Icon Icon Icon List 2000+ Customers Who Love Us Text Block Row R…" at bounding box center [705, 122] width 751 height 68
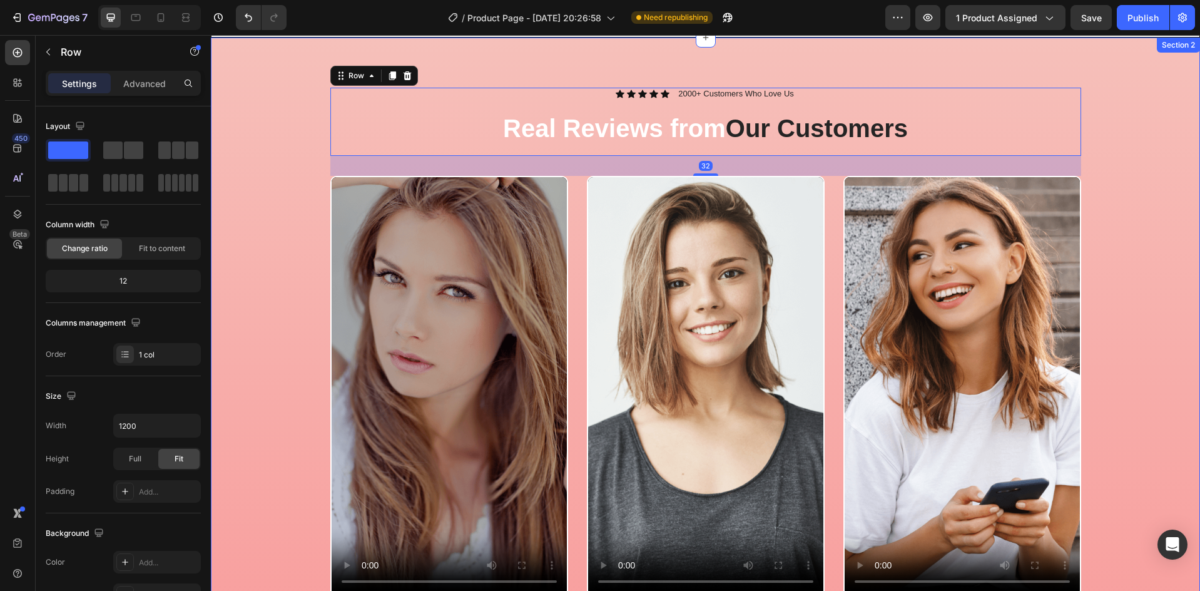
click at [275, 109] on div "Icon Icon Icon Icon Icon Icon List 2000+ Customers Who Love Us Text Block Row R…" at bounding box center [705, 390] width 970 height 605
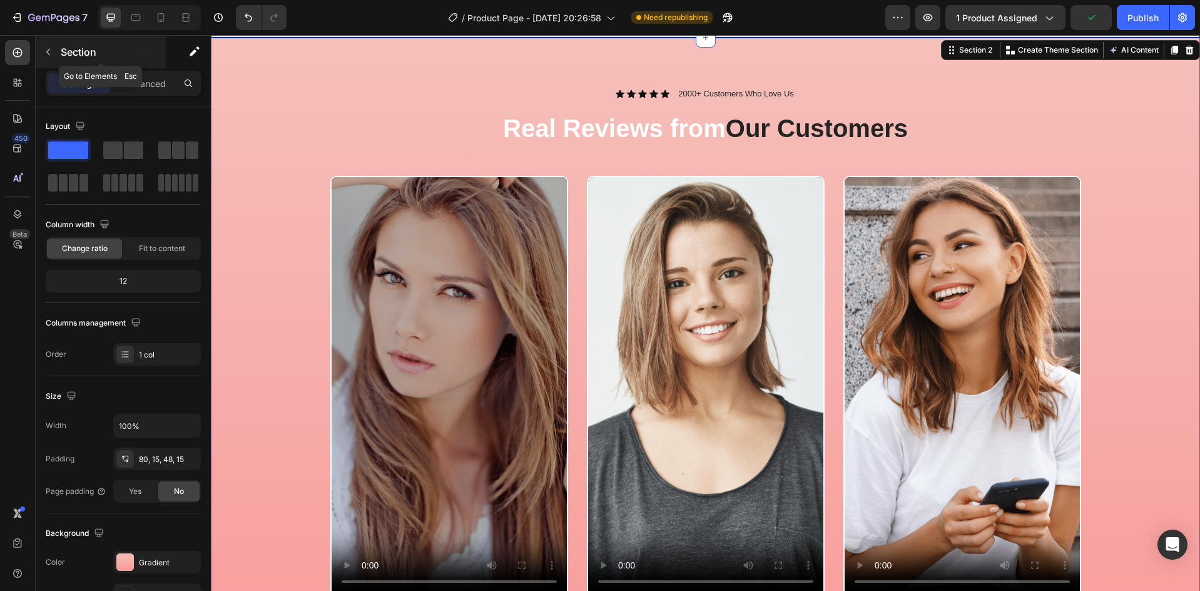
click at [44, 56] on icon "button" at bounding box center [48, 52] width 10 height 10
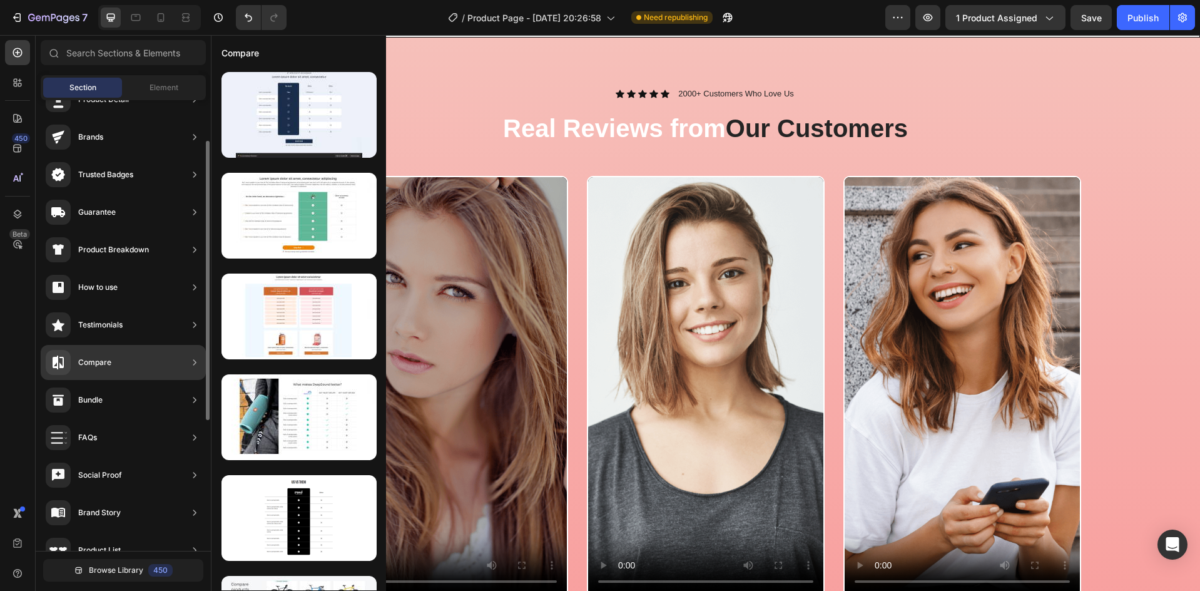
scroll to position [0, 0]
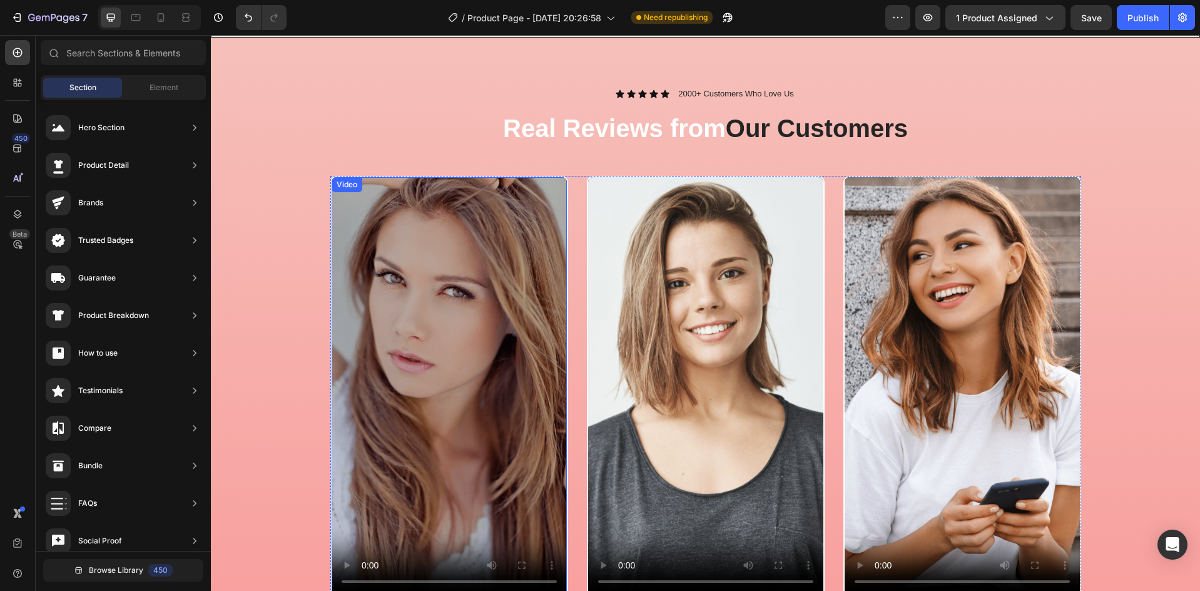
click at [350, 240] on video at bounding box center [449, 386] width 235 height 418
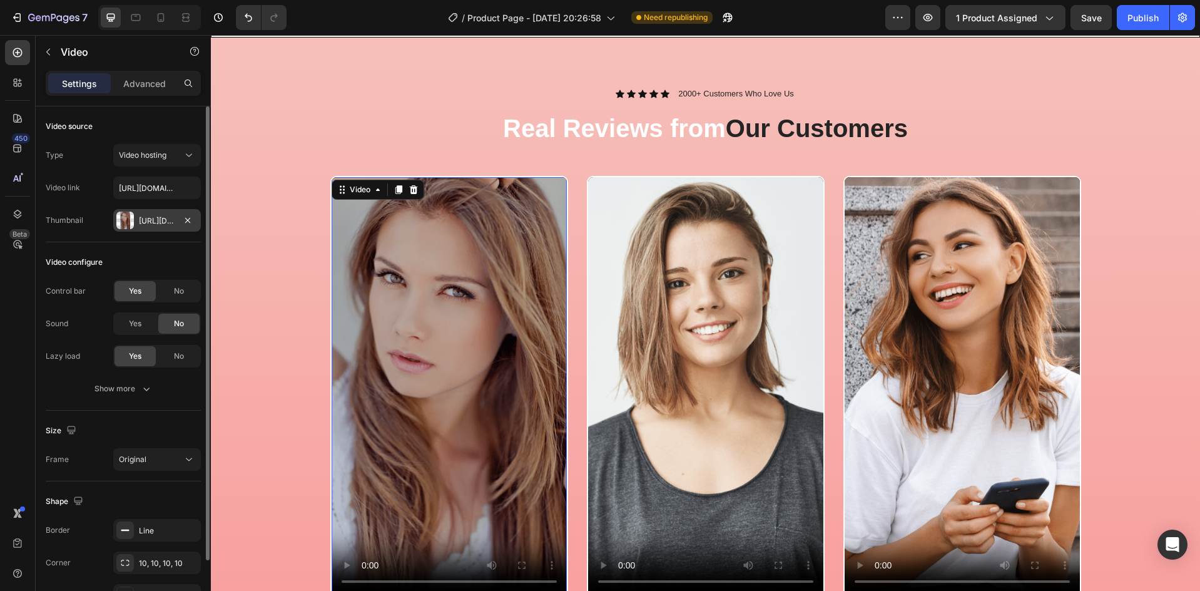
click at [162, 216] on div "[URL][DOMAIN_NAME]" at bounding box center [157, 220] width 36 height 11
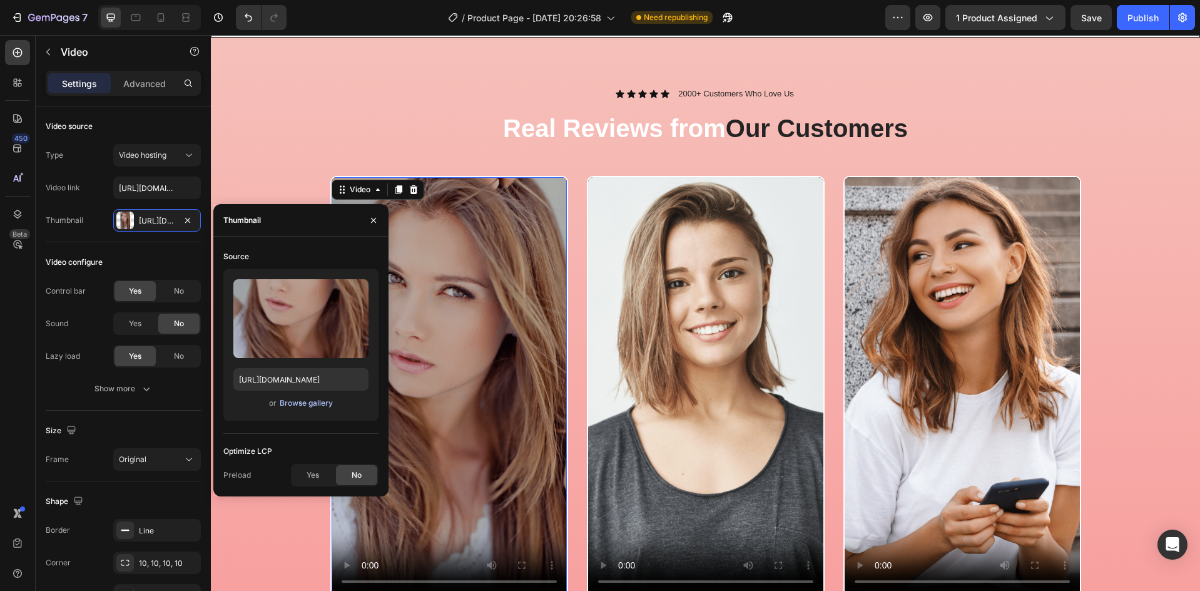
click at [303, 404] on div "Browse gallery" at bounding box center [306, 402] width 53 height 11
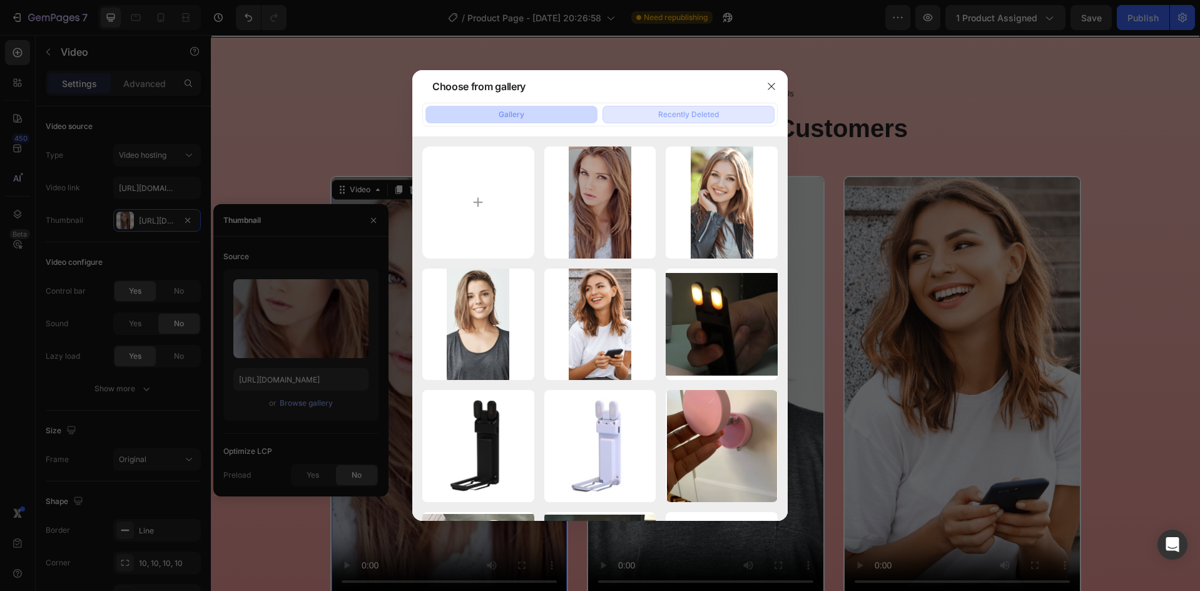
click at [693, 118] on div "Recently Deleted" at bounding box center [688, 114] width 61 height 11
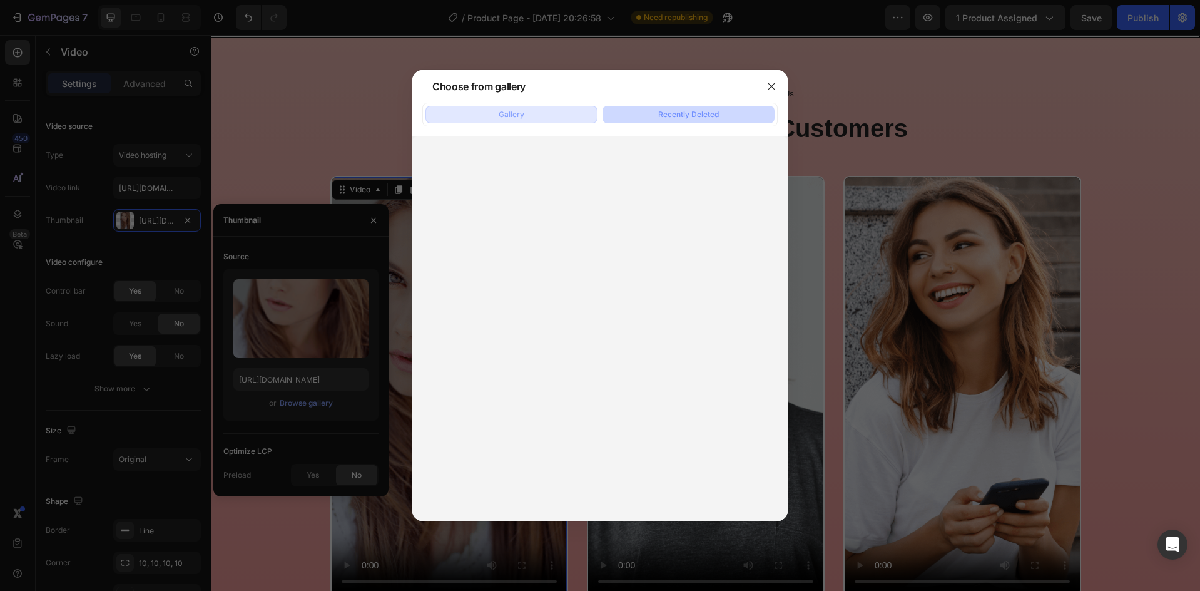
click at [524, 110] on div "Gallery" at bounding box center [512, 114] width 26 height 11
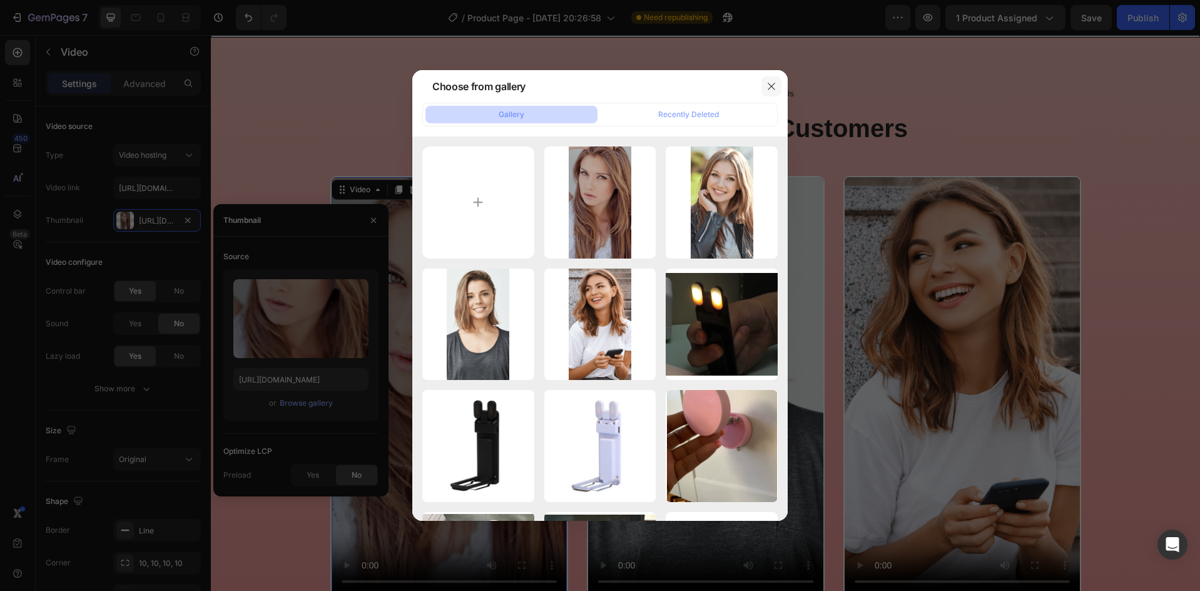
click at [772, 89] on icon "button" at bounding box center [771, 86] width 10 height 10
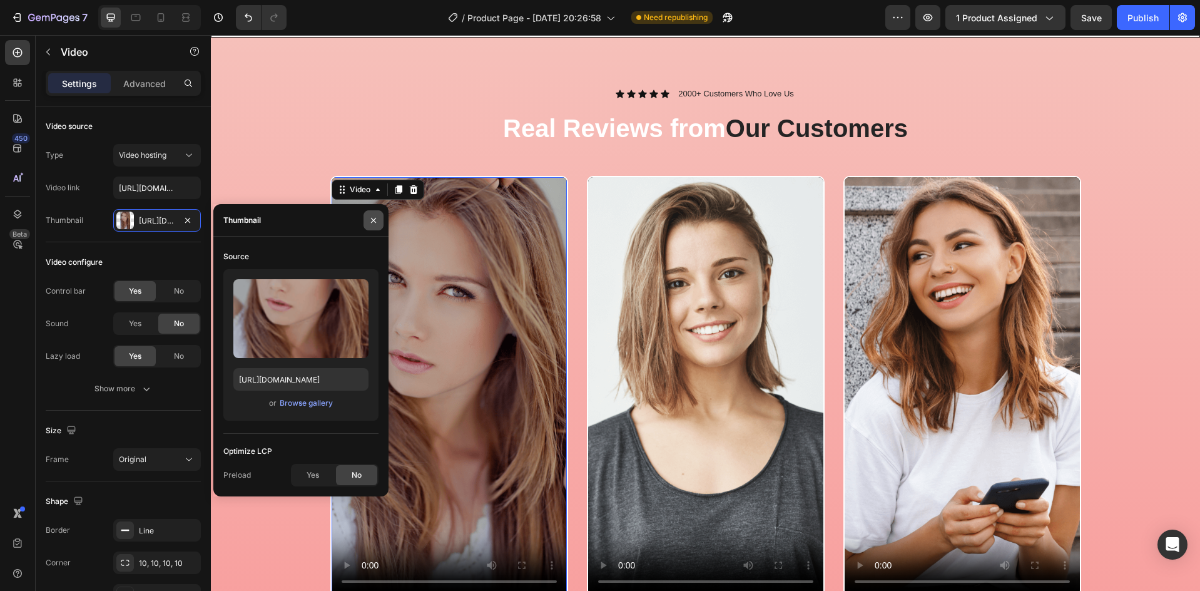
click at [375, 218] on icon "button" at bounding box center [373, 219] width 5 height 5
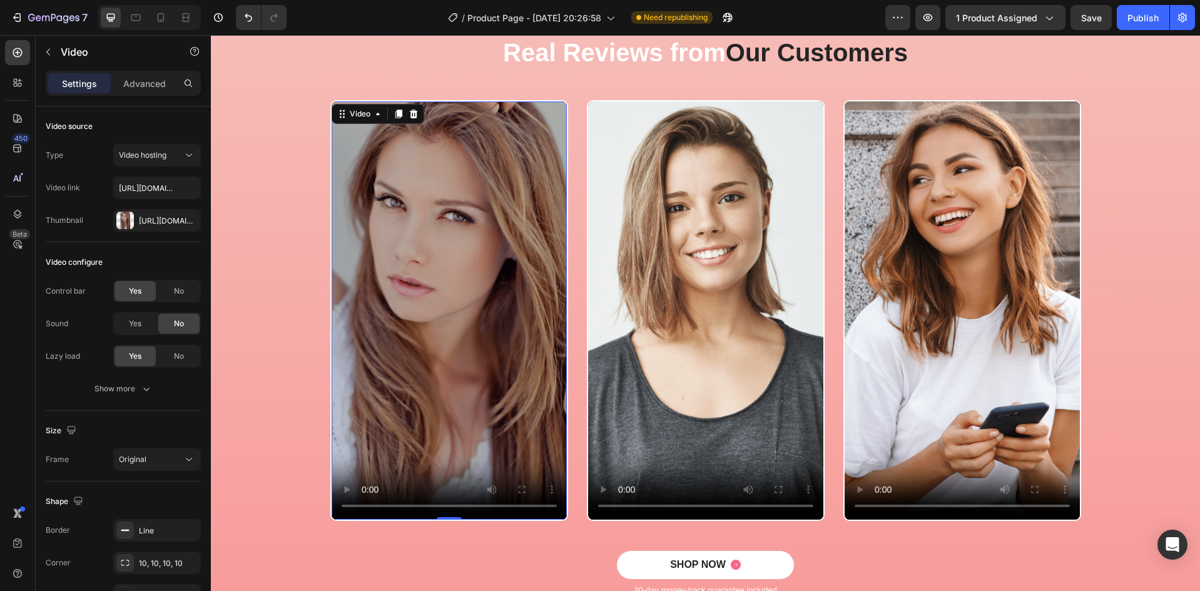
scroll to position [676, 0]
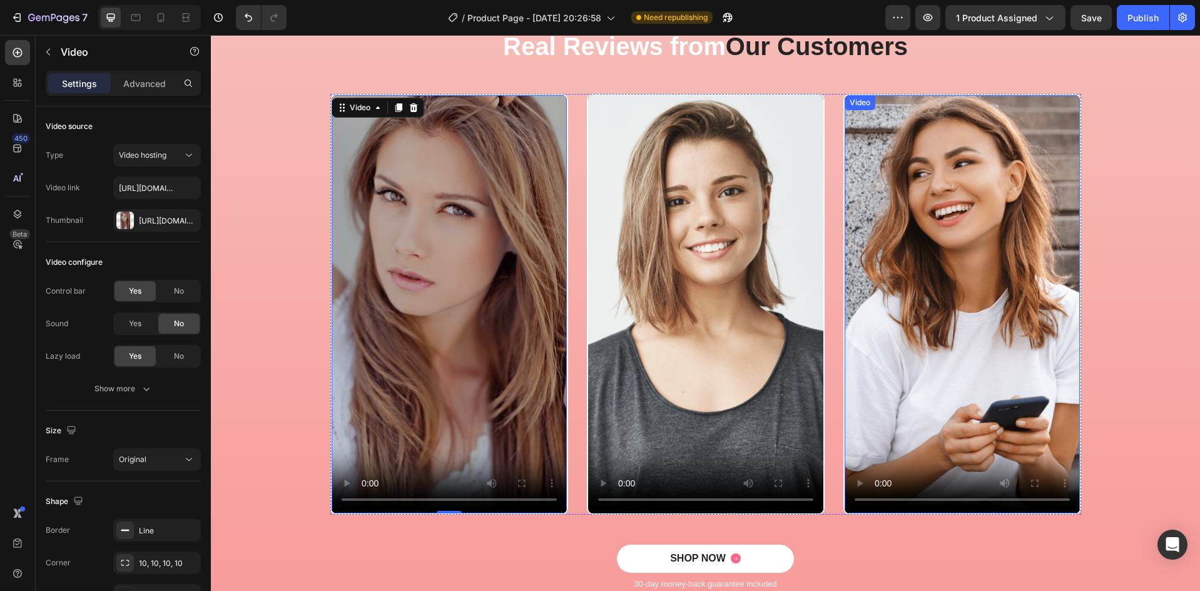
click at [889, 353] on video at bounding box center [962, 304] width 235 height 418
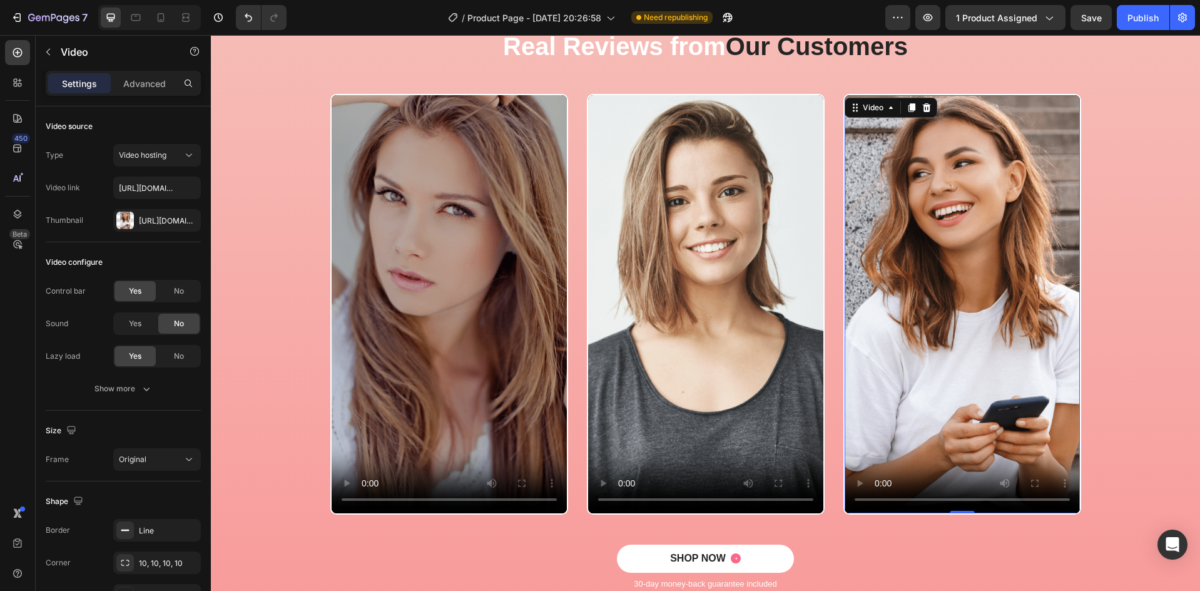
click at [889, 355] on video at bounding box center [962, 304] width 235 height 418
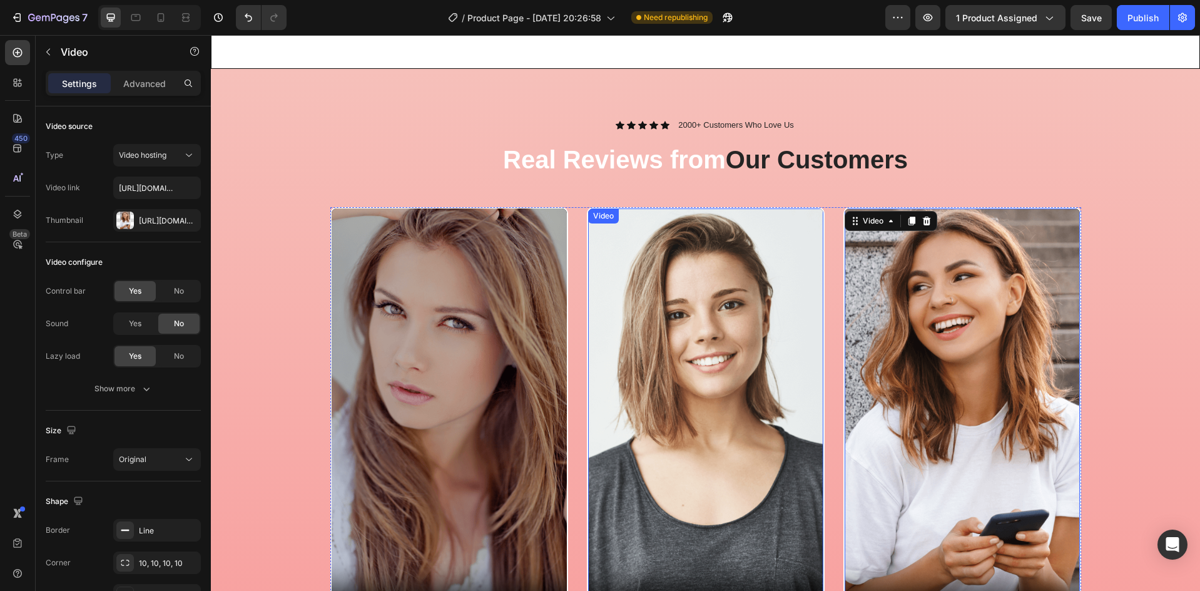
scroll to position [426, 0]
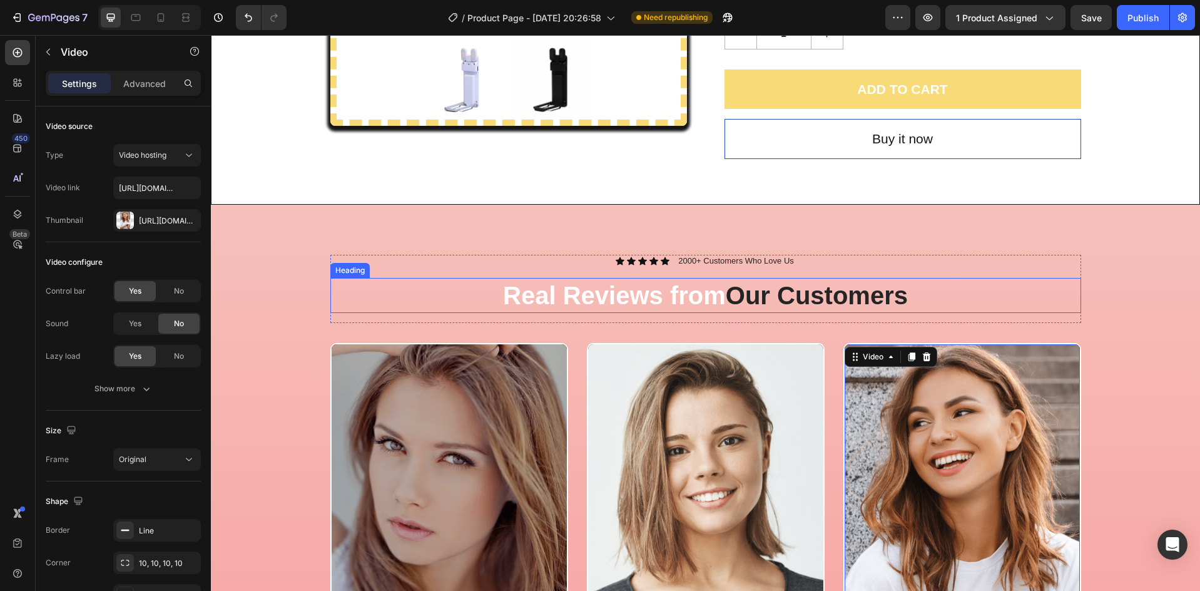
click at [388, 287] on h2 "Real Reviews from Our Customers" at bounding box center [705, 295] width 751 height 35
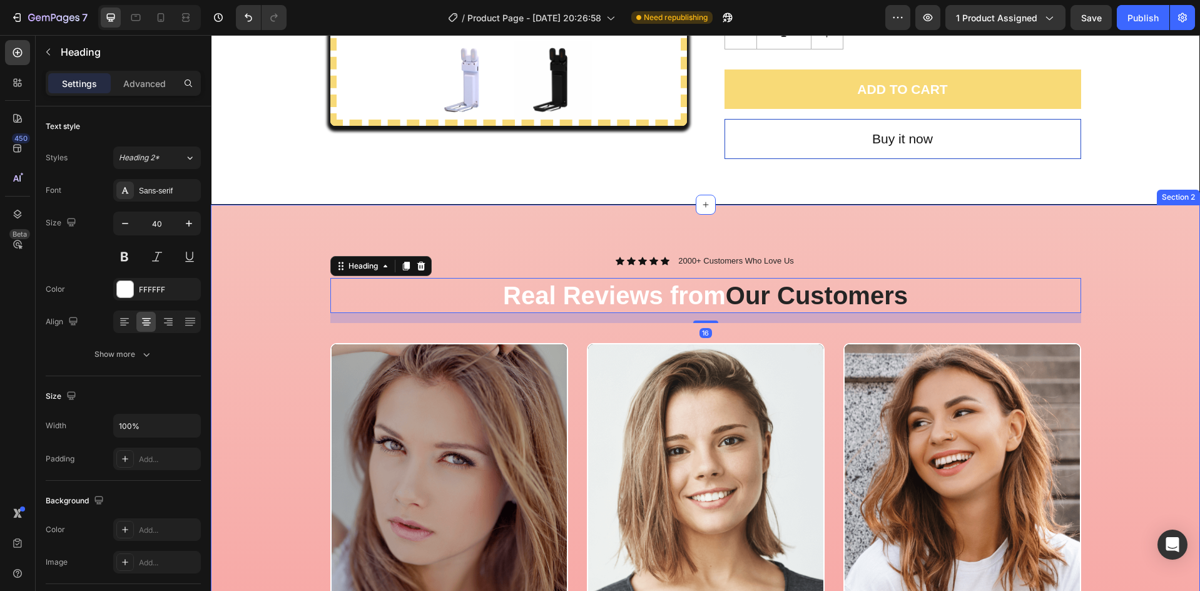
drag, startPoint x: 302, startPoint y: 265, endPoint x: 298, endPoint y: 252, distance: 13.5
click at [299, 255] on div "Icon Icon Icon Icon Icon Icon List 2000+ Customers Who Love Us Text Block Row R…" at bounding box center [705, 557] width 970 height 605
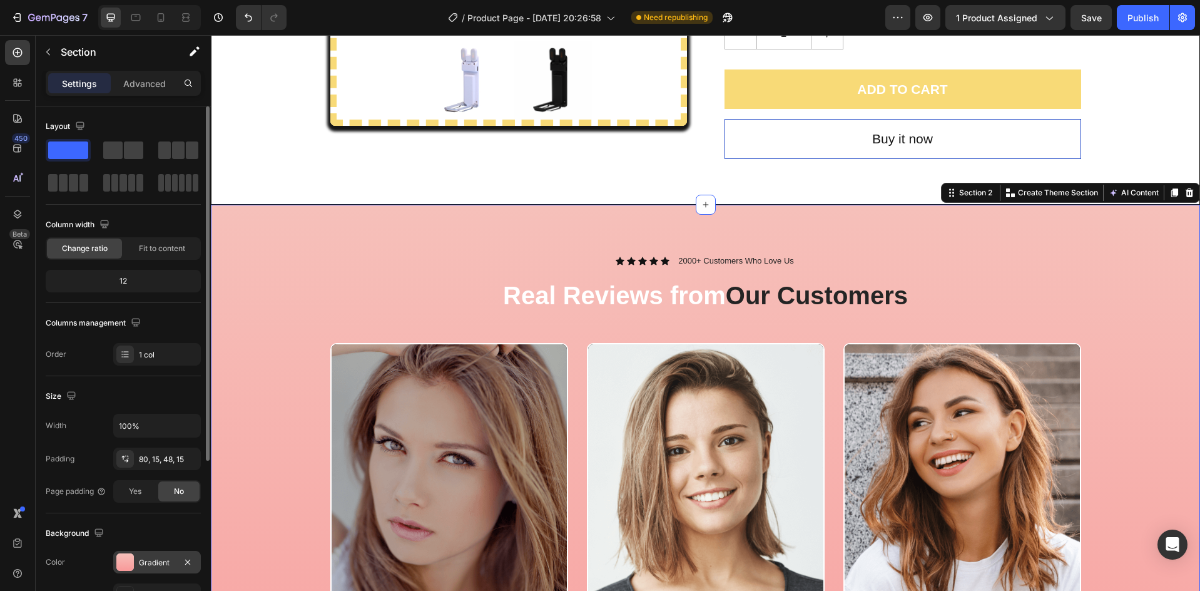
click at [135, 566] on div "Gradient" at bounding box center [157, 562] width 88 height 23
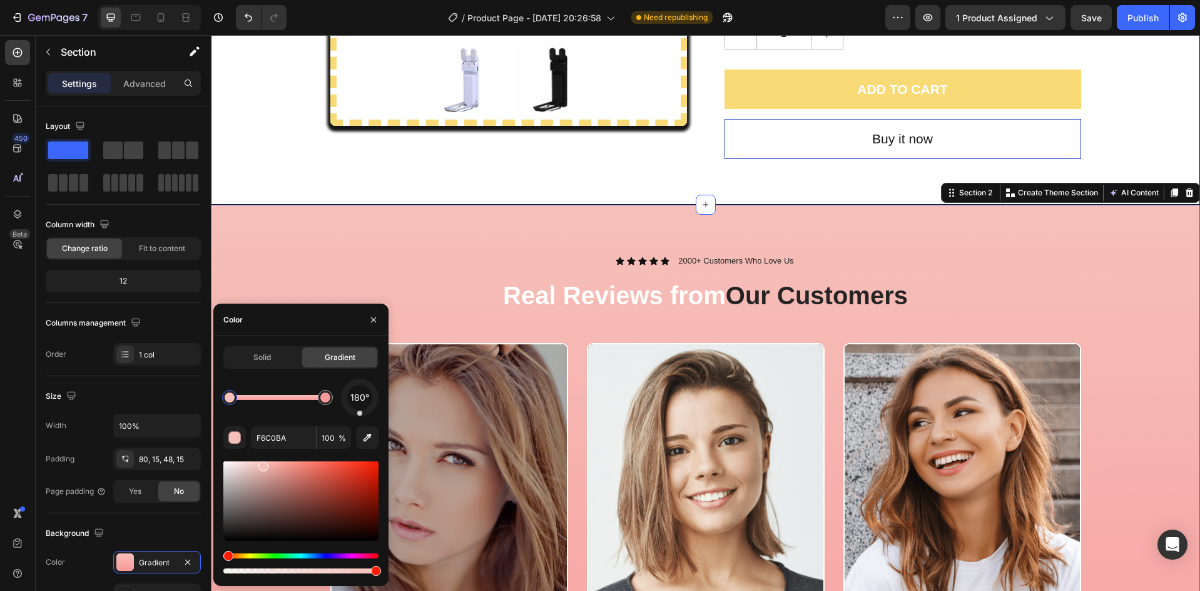
drag, startPoint x: 332, startPoint y: 567, endPoint x: 318, endPoint y: 581, distance: 19.5
click at [231, 574] on div at bounding box center [300, 517] width 155 height 117
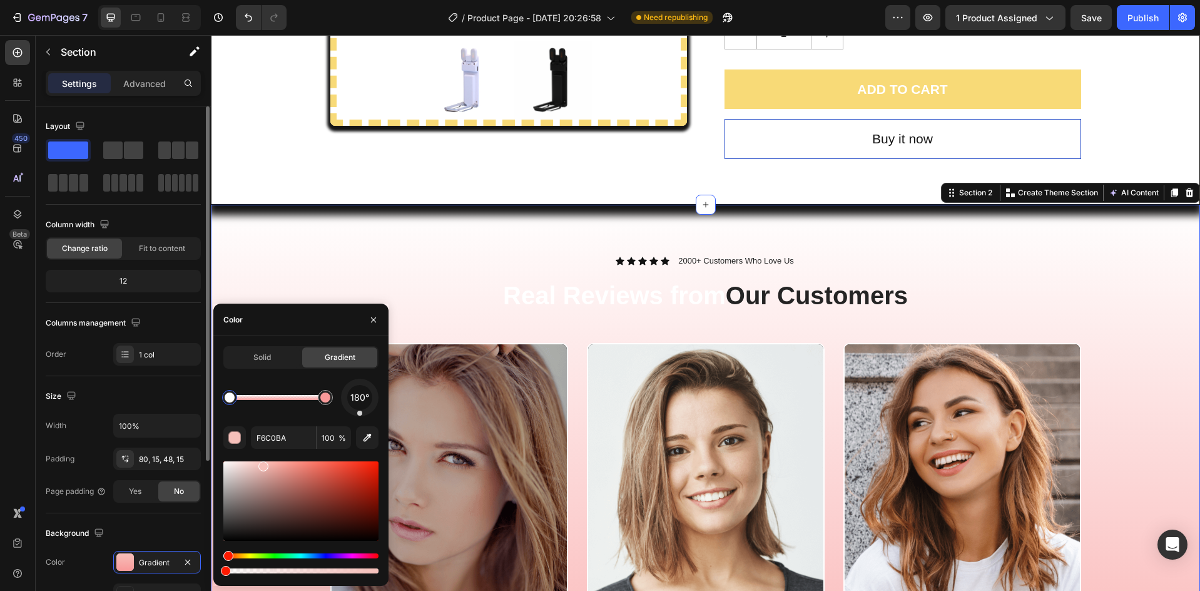
drag, startPoint x: 373, startPoint y: 572, endPoint x: 182, endPoint y: 580, distance: 191.0
click at [182, 580] on div "450 Beta Sections(30) Elements(84) Section Element Hero Section Product Detail …" at bounding box center [105, 313] width 211 height 556
type input "0"
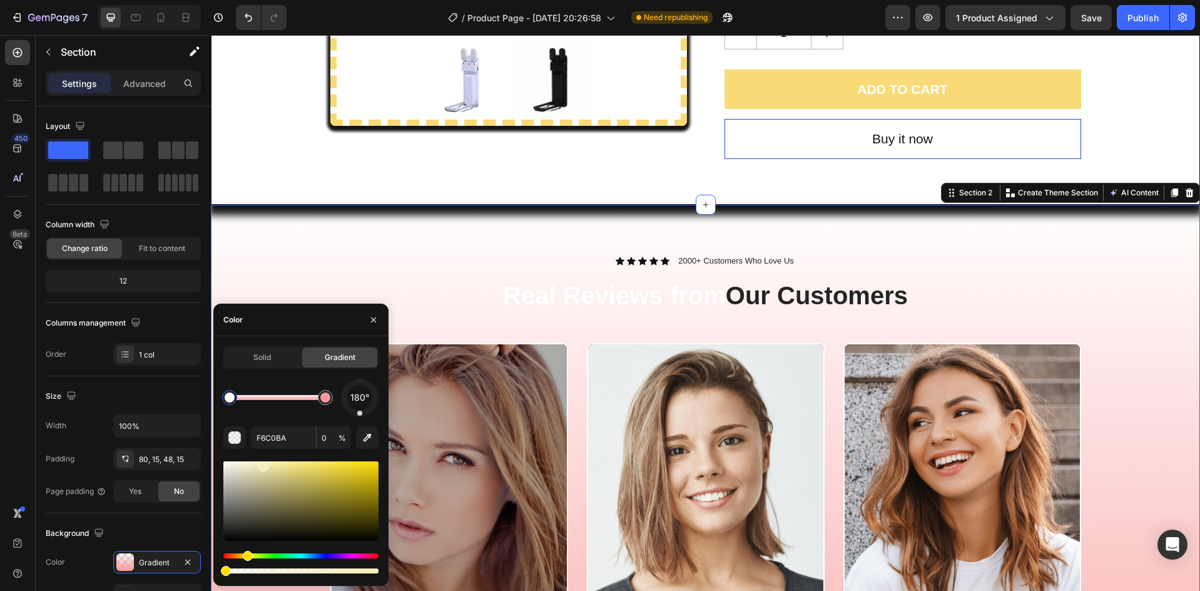
drag, startPoint x: 228, startPoint y: 556, endPoint x: 260, endPoint y: 558, distance: 32.0
click at [246, 562] on div at bounding box center [300, 563] width 155 height 20
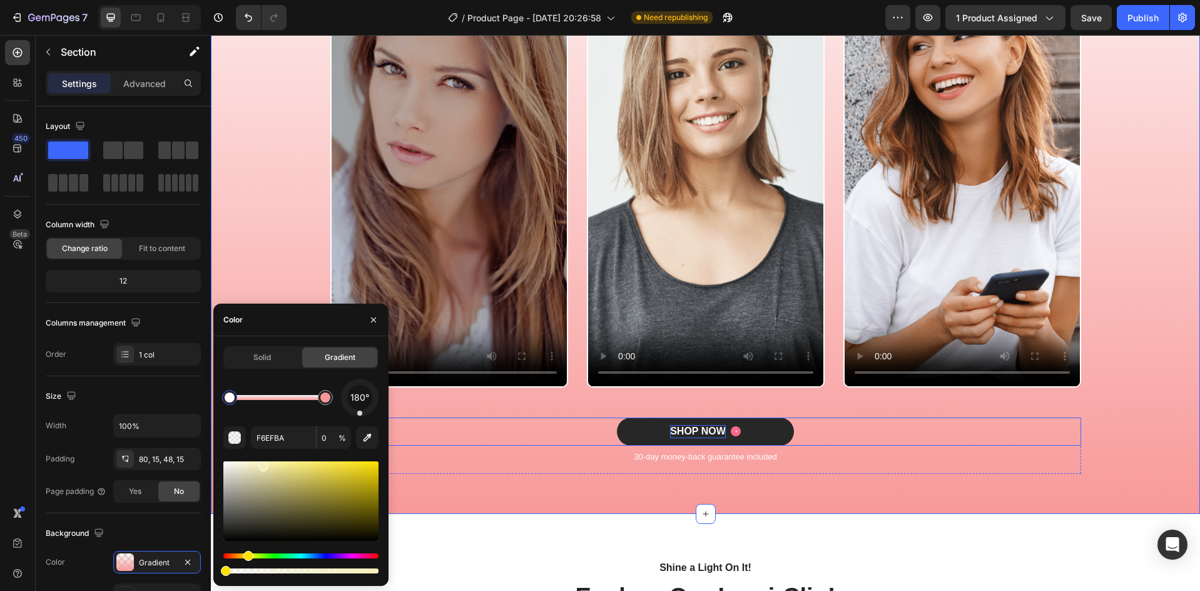
scroll to position [803, 0]
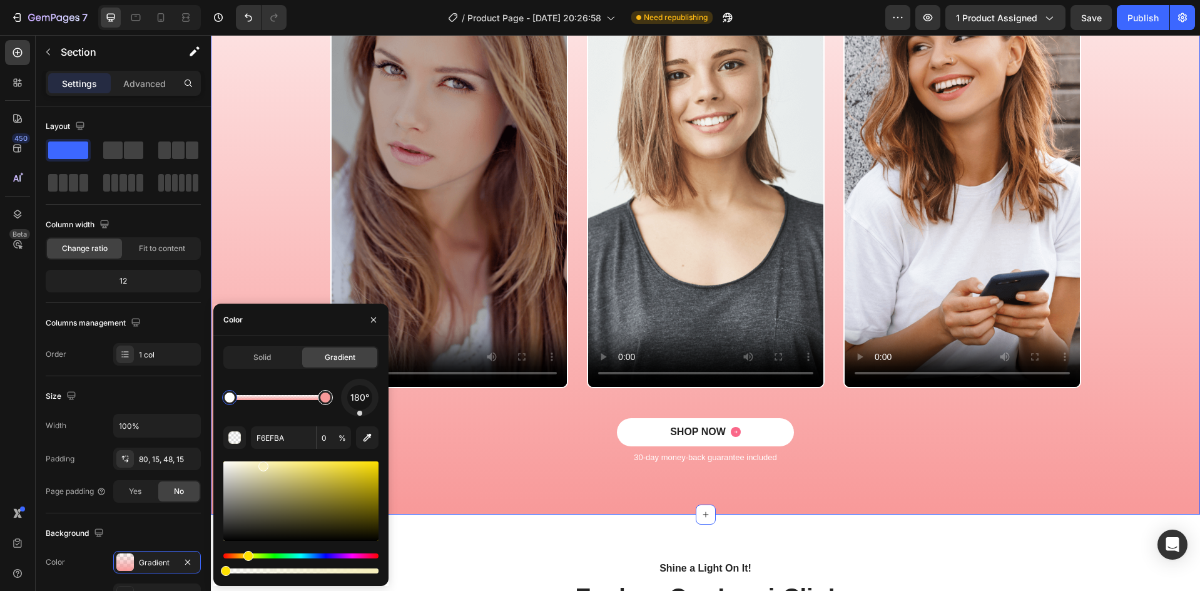
type input "F89999"
type input "100"
click at [323, 398] on div at bounding box center [325, 397] width 10 height 10
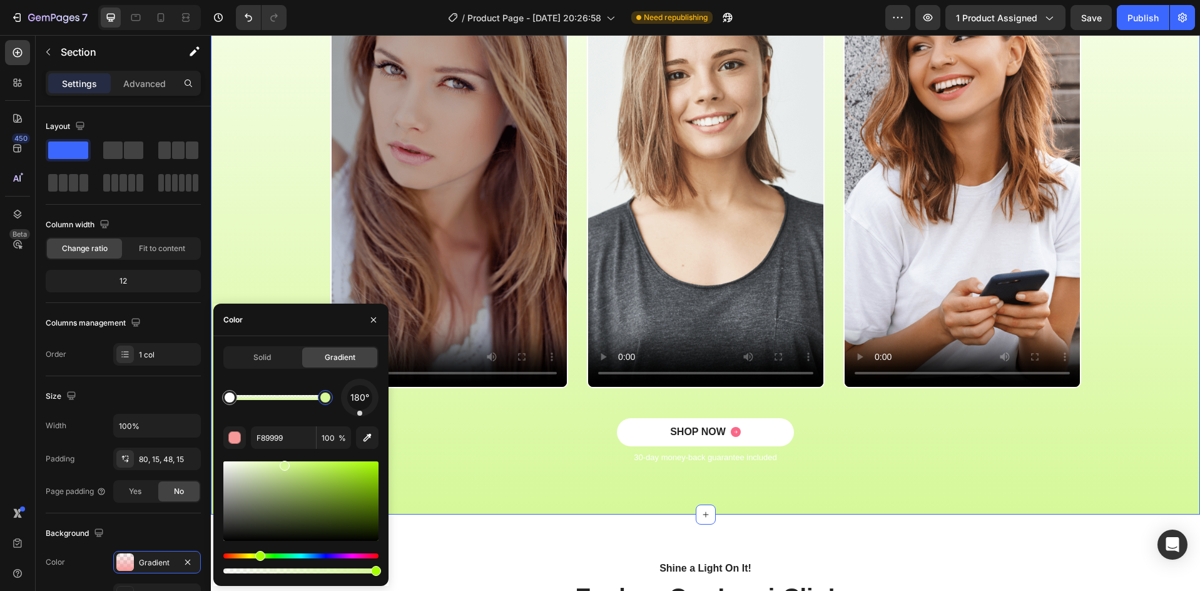
drag, startPoint x: 230, startPoint y: 553, endPoint x: 286, endPoint y: 546, distance: 56.2
click at [261, 551] on div "Hue" at bounding box center [260, 556] width 10 height 10
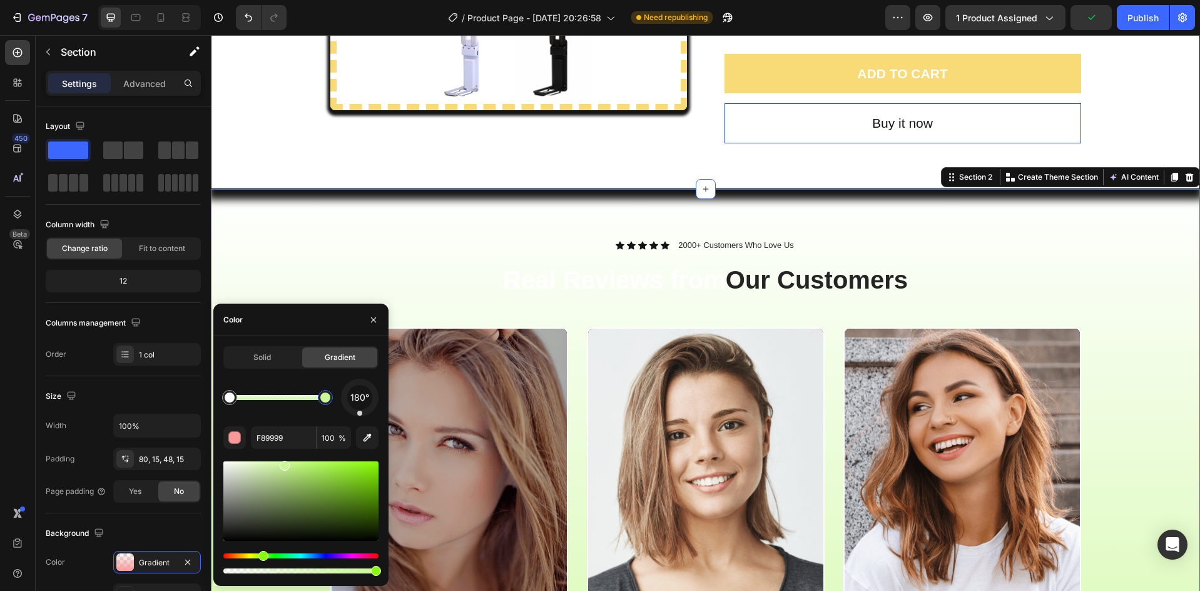
type input "CBF899"
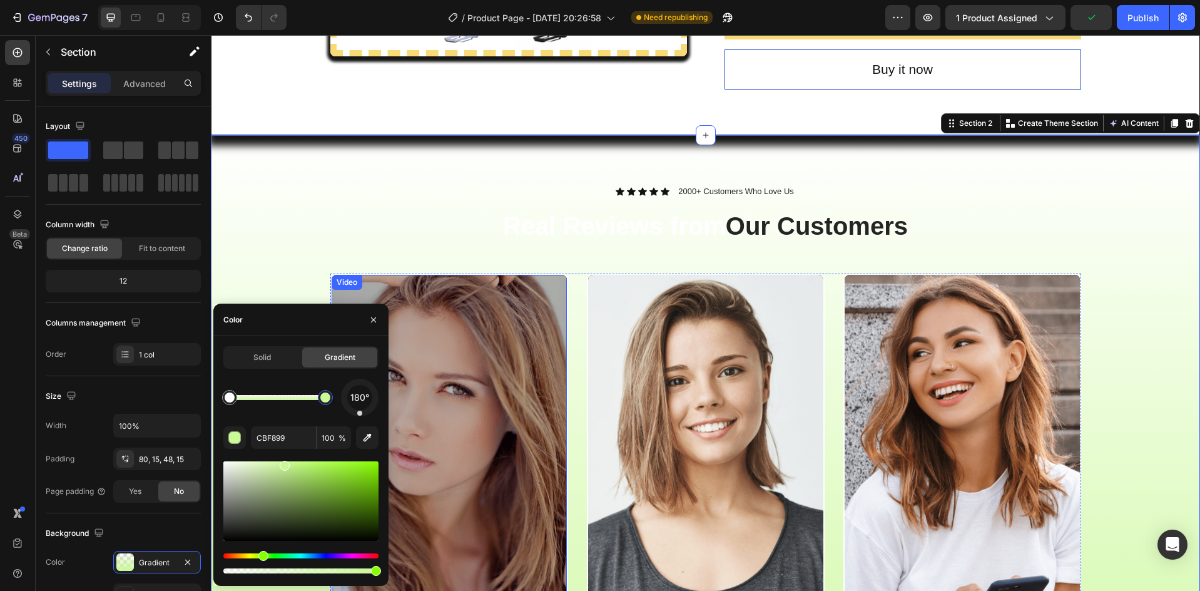
scroll to position [511, 0]
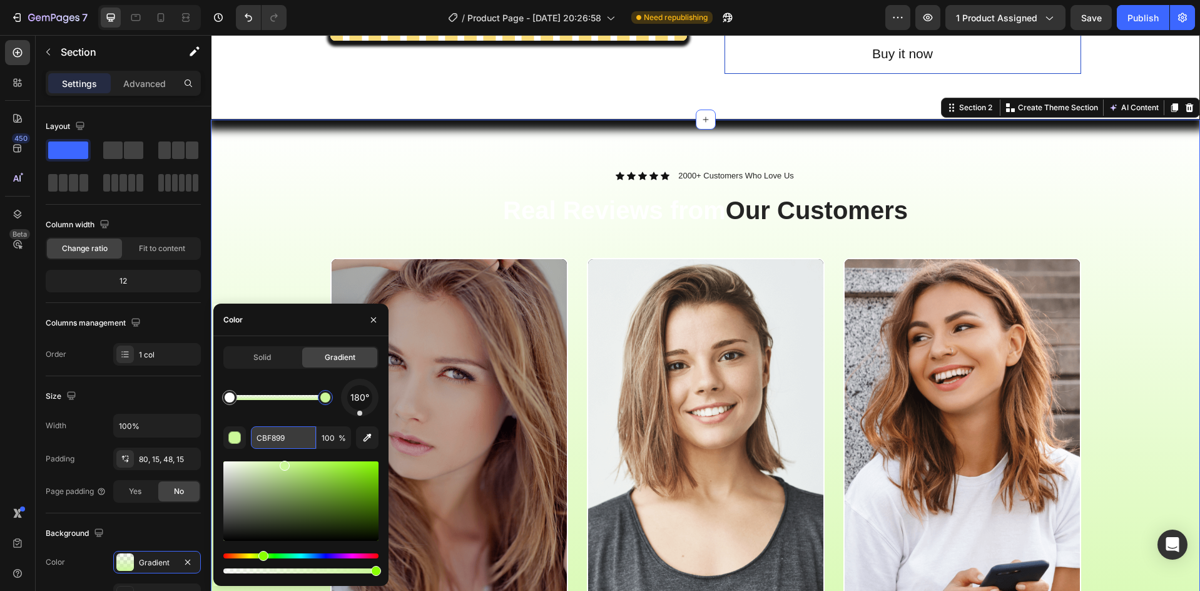
click at [294, 440] on input "CBF899" at bounding box center [283, 437] width 65 height 23
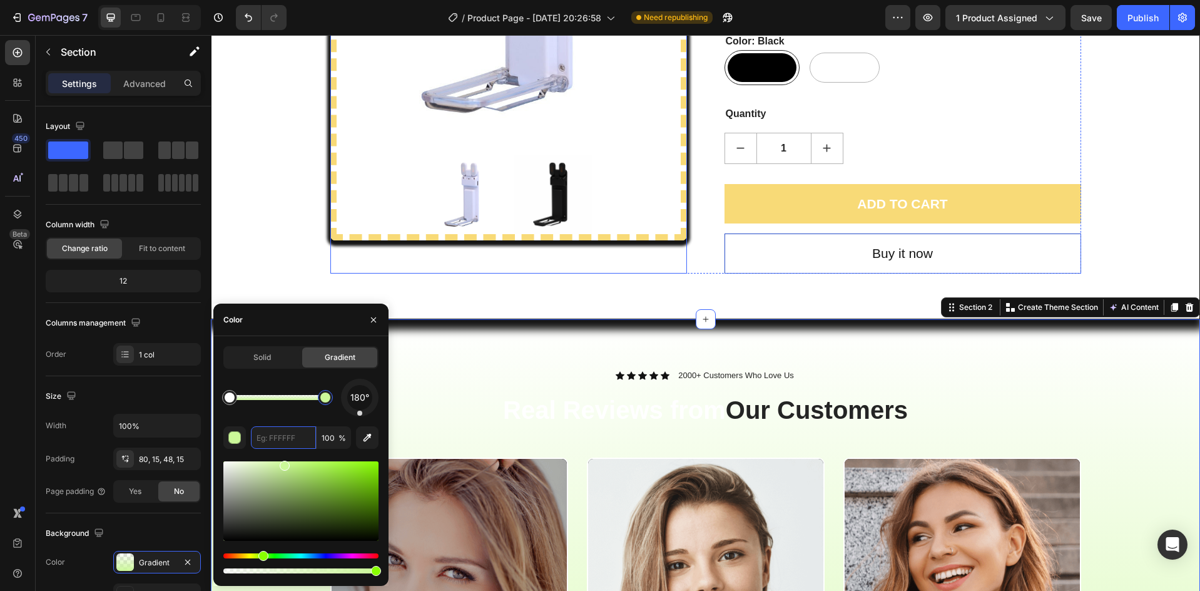
scroll to position [302, 0]
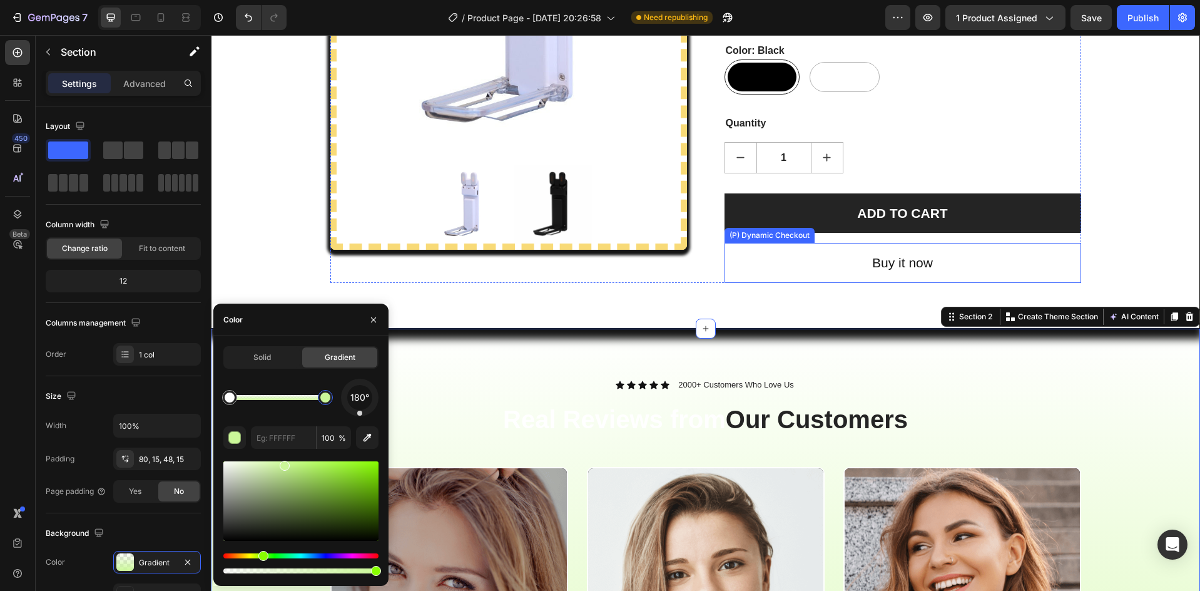
click at [771, 226] on button "ADD TO CART" at bounding box center [902, 213] width 357 height 40
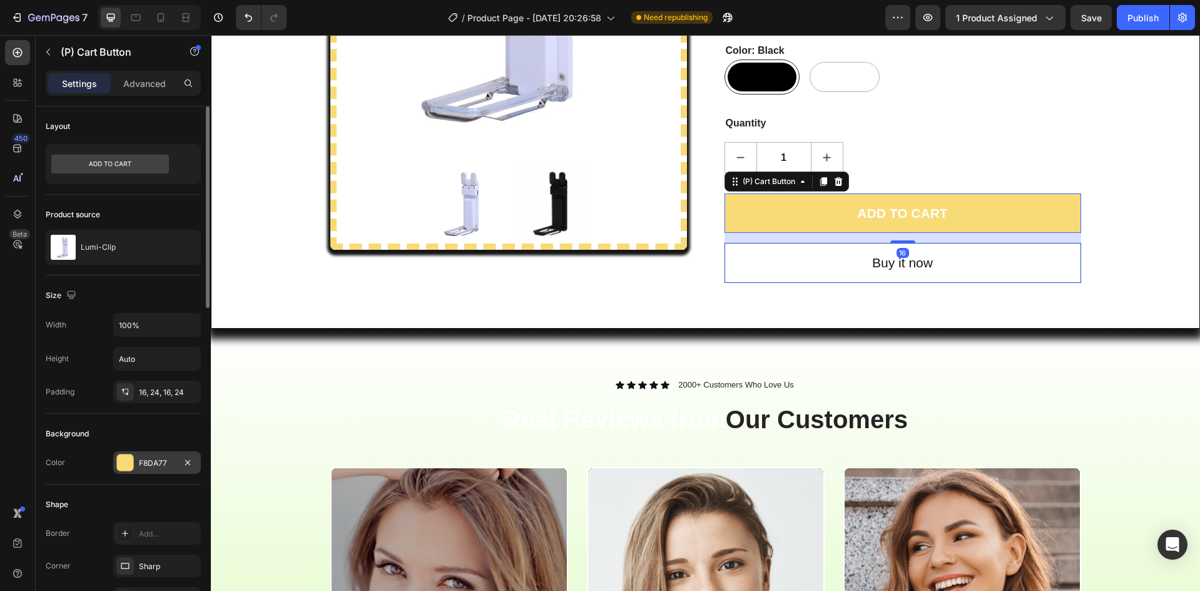
drag, startPoint x: 142, startPoint y: 461, endPoint x: 1, endPoint y: 396, distance: 155.6
click at [142, 461] on div "F8DA77" at bounding box center [157, 462] width 36 height 11
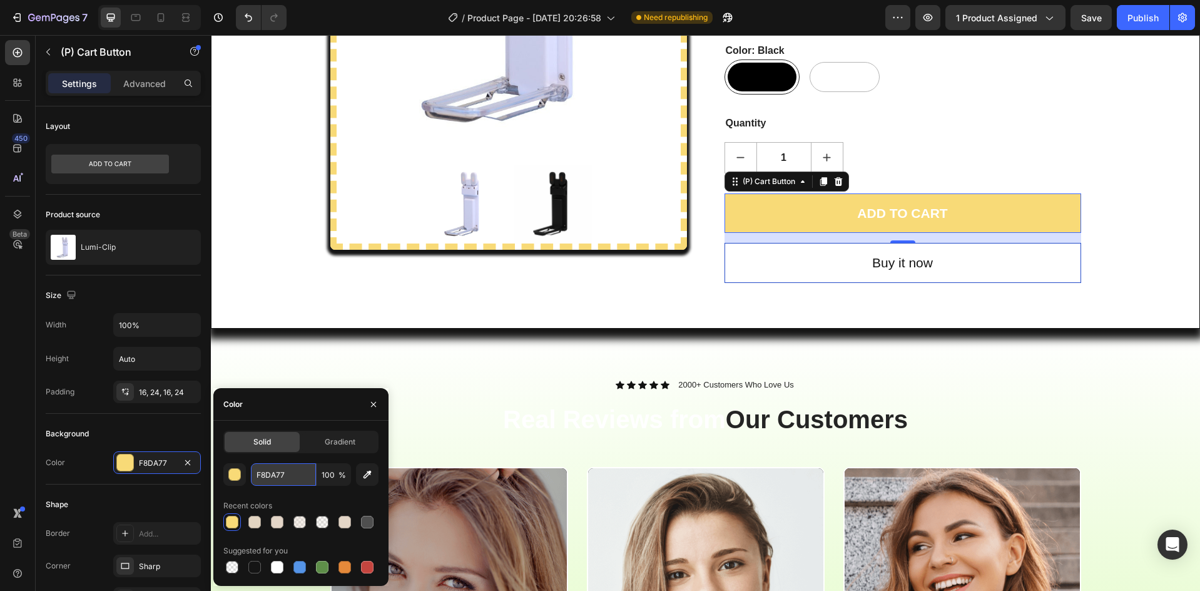
click at [297, 478] on input "F8DA77" at bounding box center [283, 474] width 65 height 23
click at [379, 466] on div "Solid Gradient F8DA77 100 % Recent colors Suggested for you" at bounding box center [300, 502] width 175 height 145
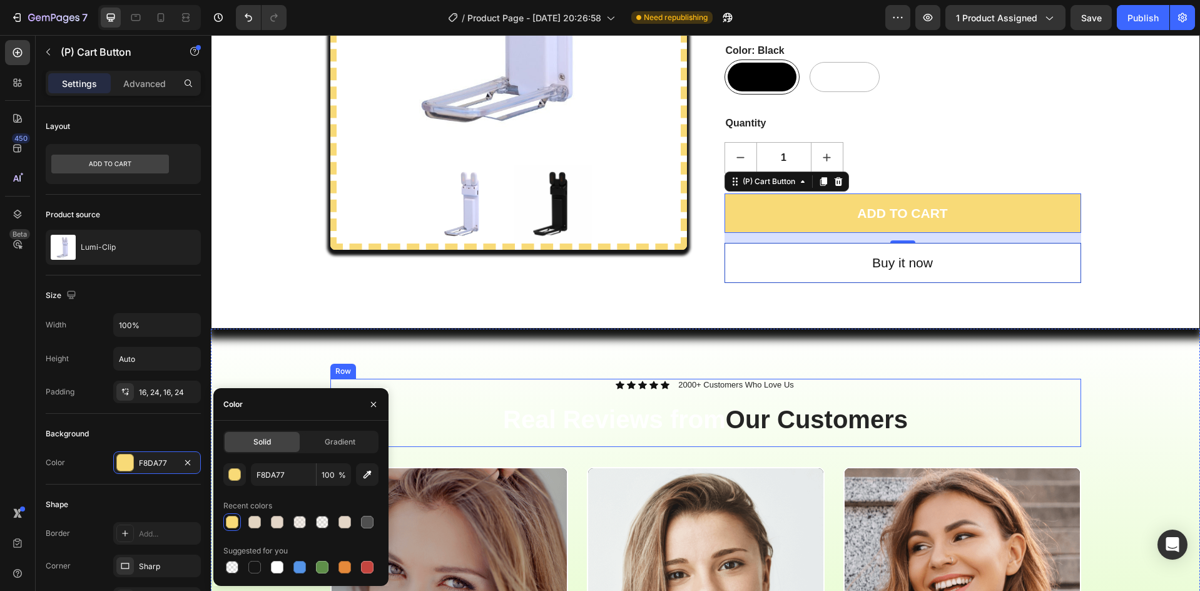
click at [493, 434] on h2 "Real Reviews from Our Customers" at bounding box center [705, 419] width 751 height 35
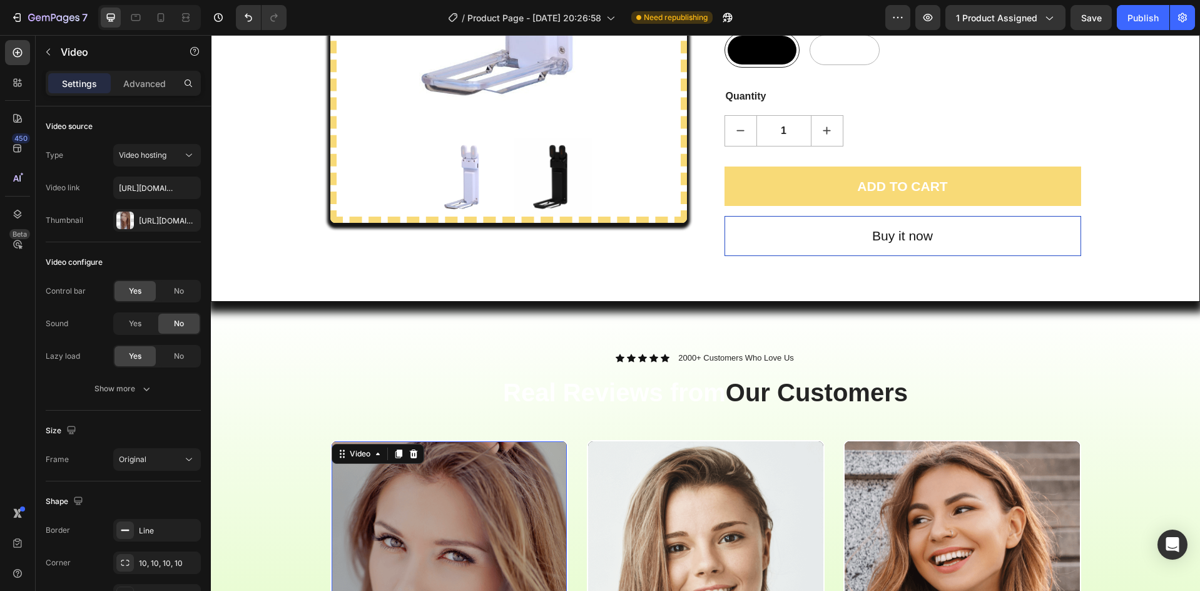
scroll to position [469, 0]
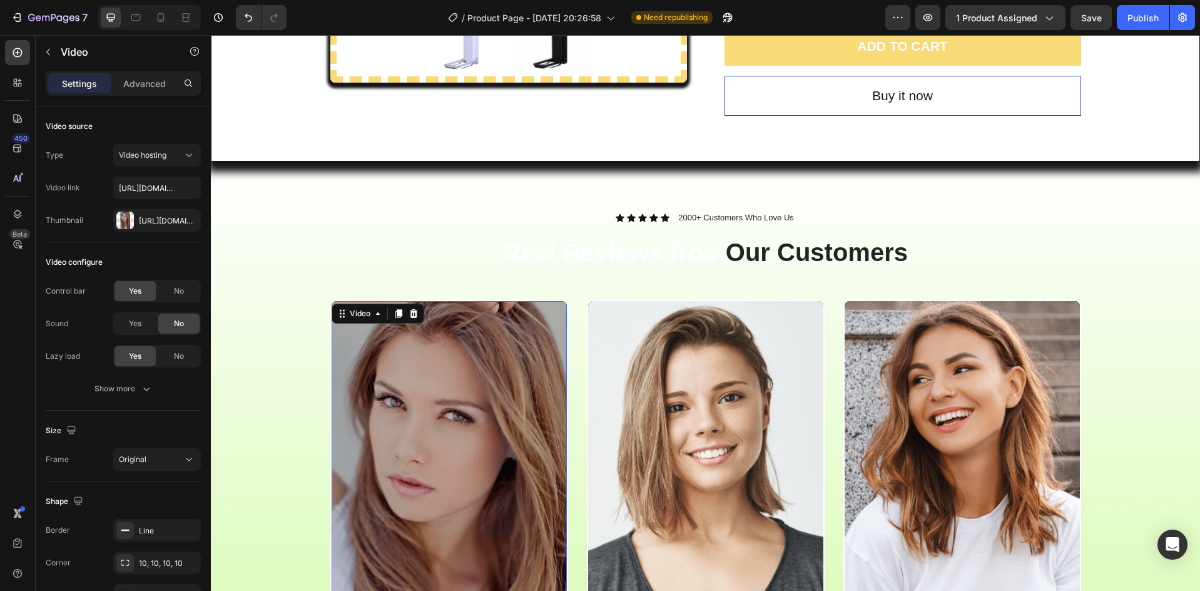
click at [261, 450] on div "Video 0 Video Video Video Carousel" at bounding box center [705, 525] width 970 height 450
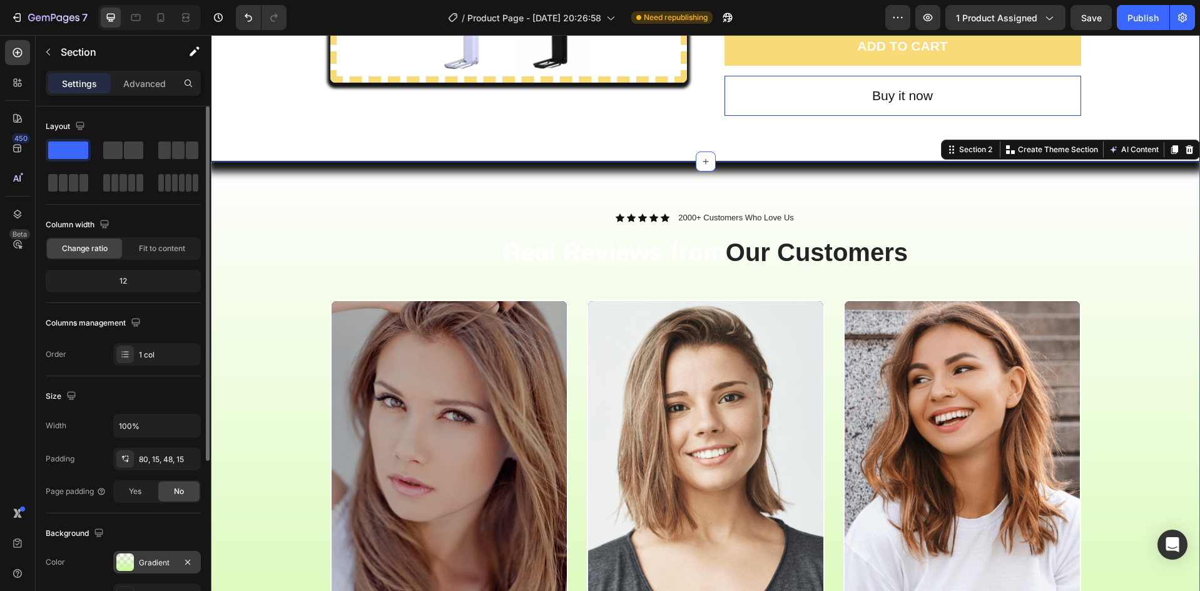
click at [141, 566] on div "Gradient" at bounding box center [157, 562] width 36 height 11
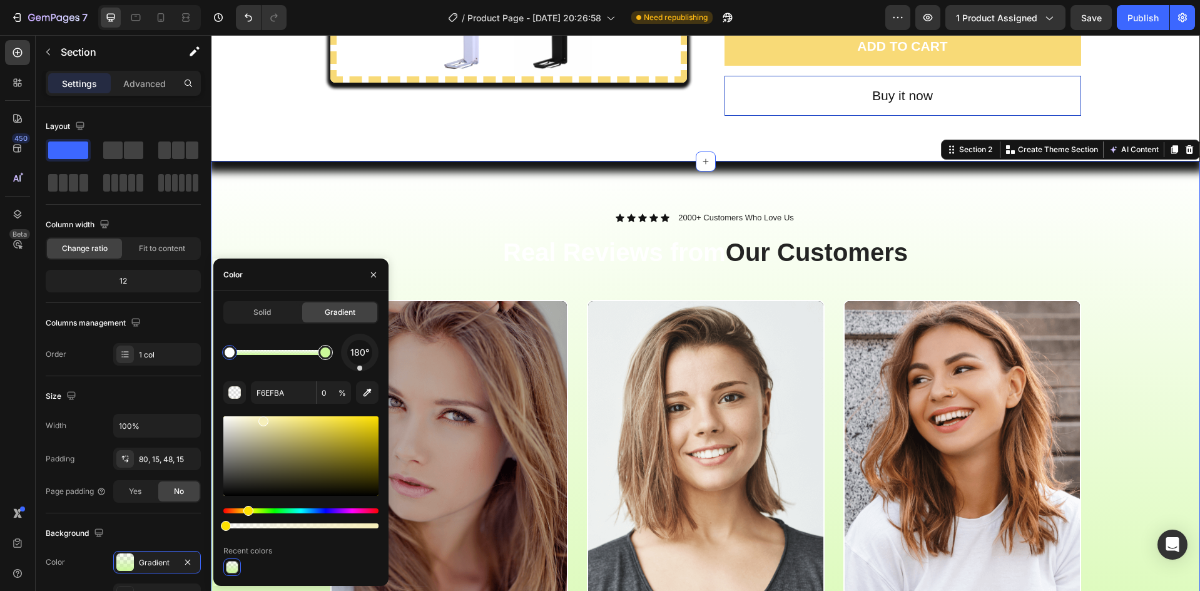
type input "CBF899"
type input "100"
click at [330, 354] on div at bounding box center [325, 352] width 10 height 10
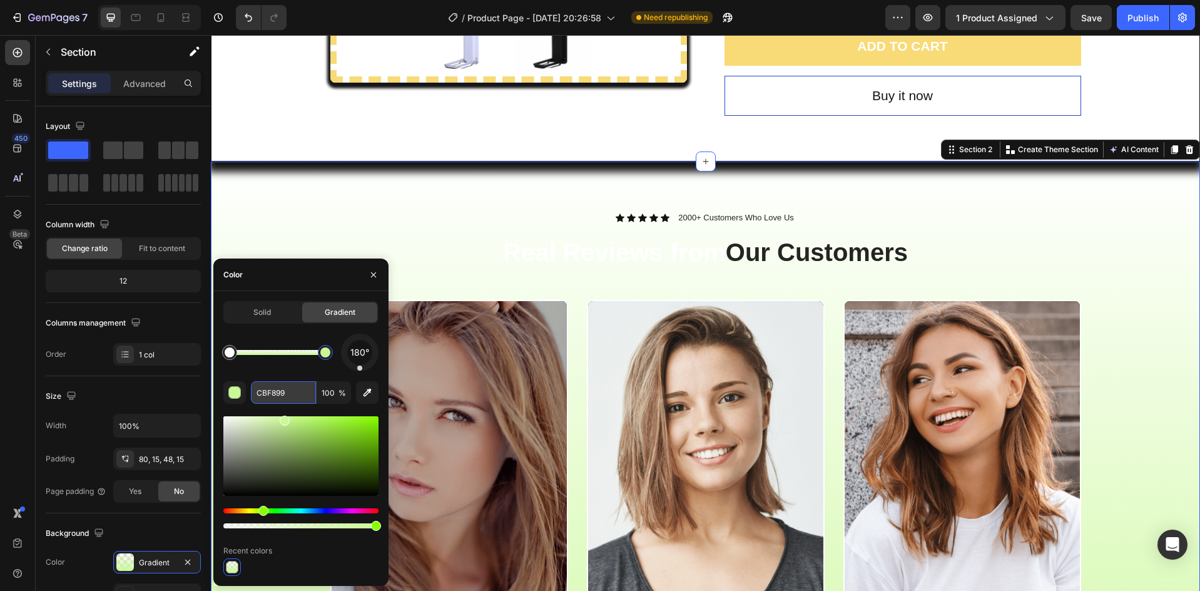
click at [277, 389] on input "CBF899" at bounding box center [283, 392] width 65 height 23
paste input "F8DA77"
type input "F8DA77"
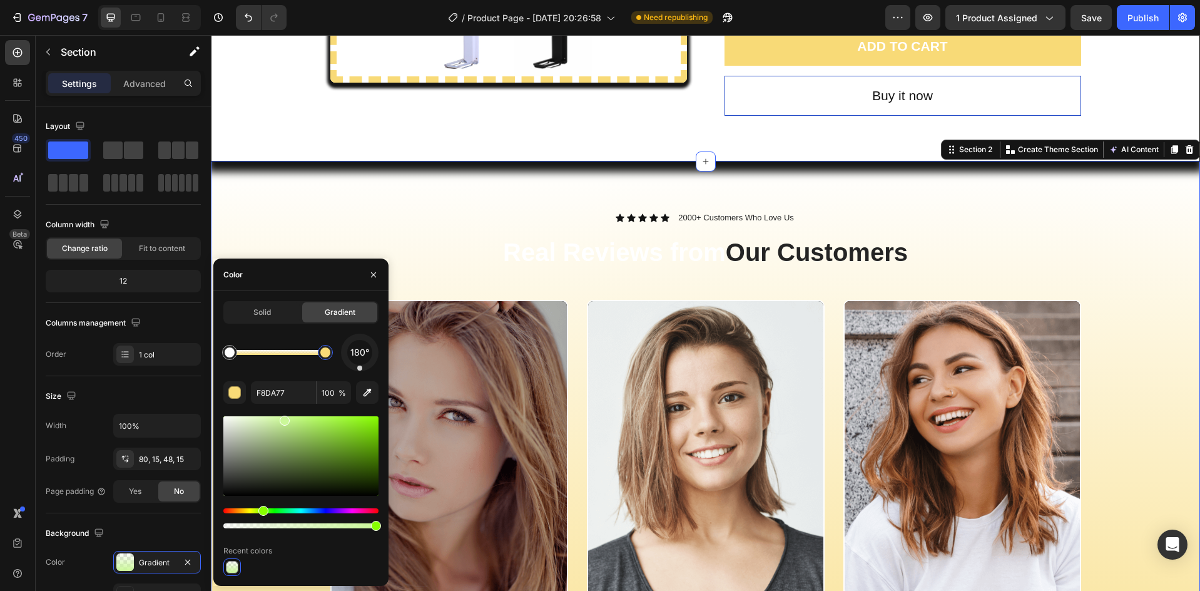
click at [419, 245] on h2 "Real Reviews from Our Customers" at bounding box center [705, 252] width 751 height 35
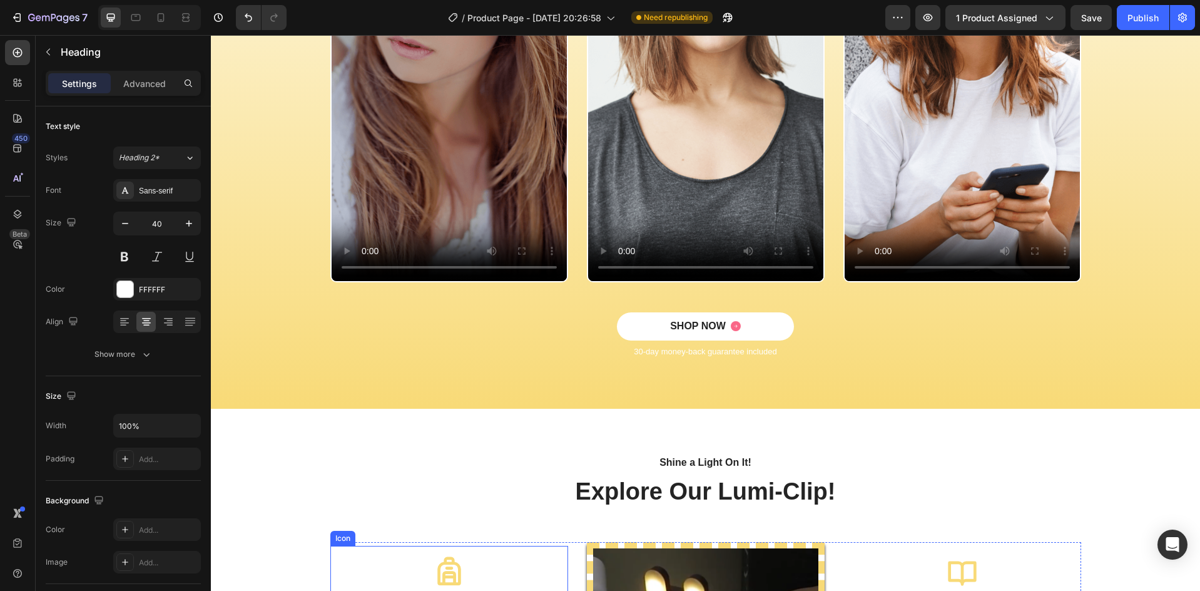
scroll to position [928, 0]
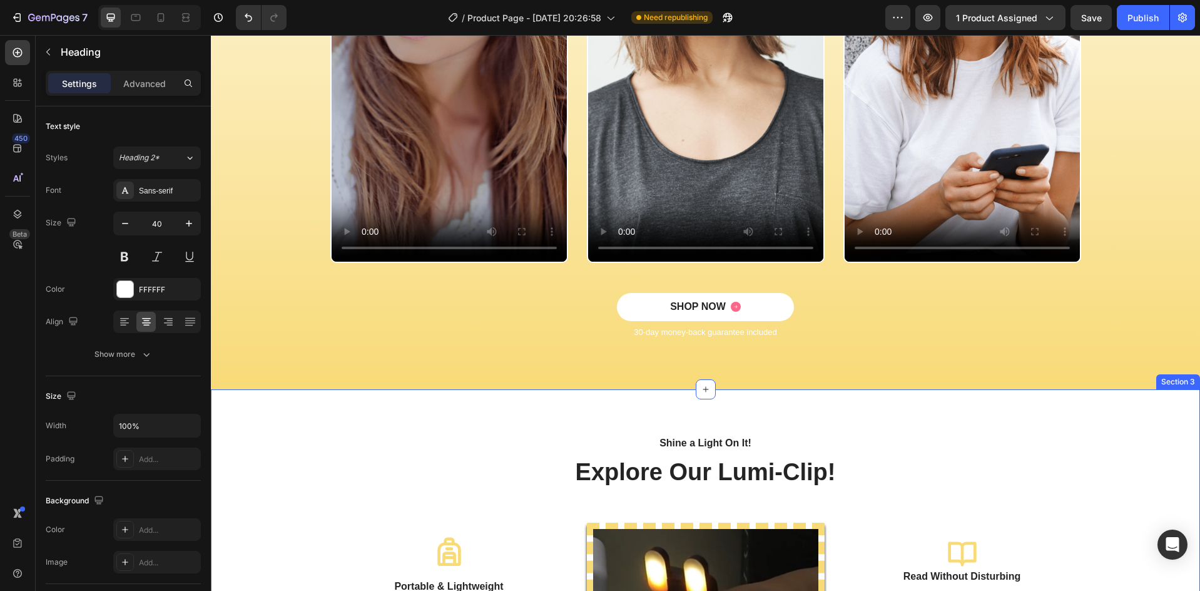
click at [348, 447] on div "Shine a Light On It! Text block Explore Our Lumi-Clip! Heading Row Icon Portabl…" at bounding box center [705, 588] width 970 height 309
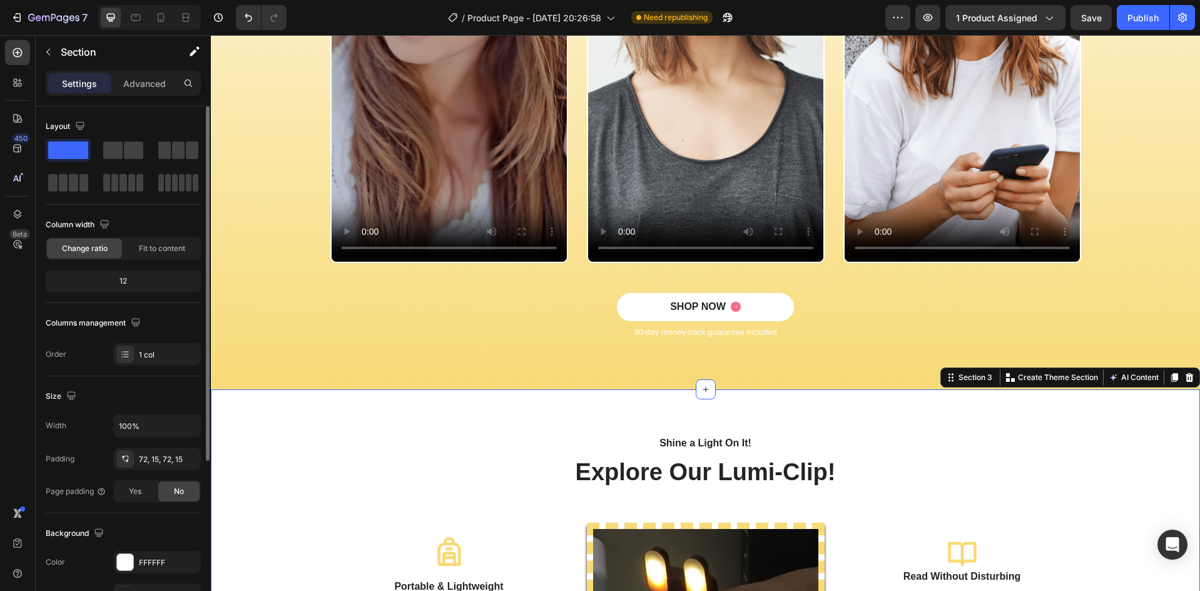
scroll to position [126, 0]
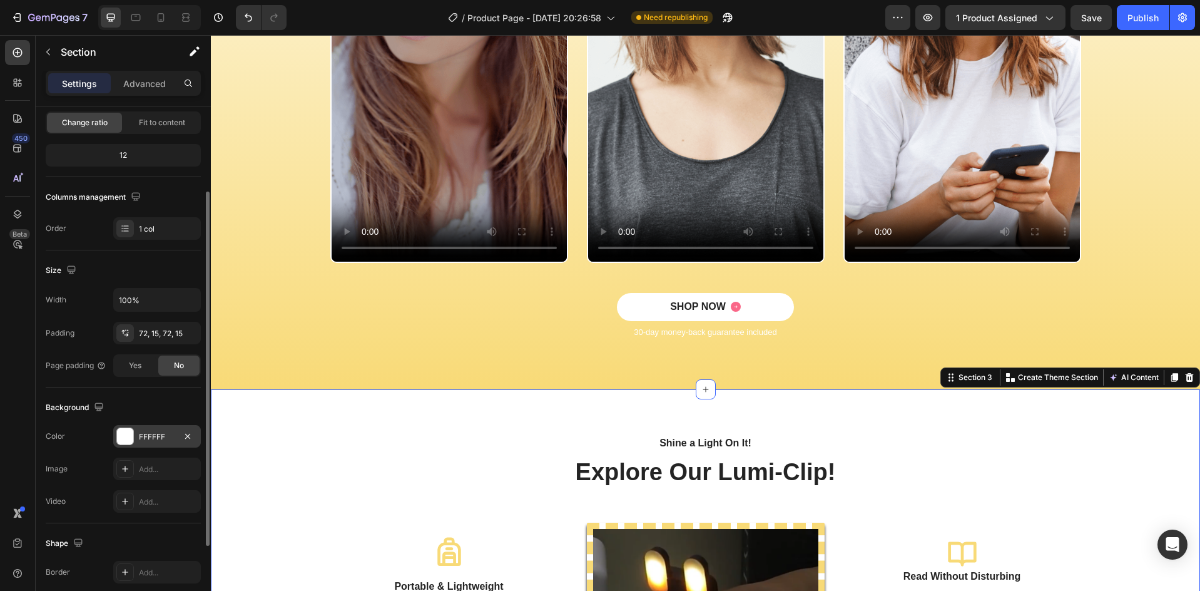
click at [178, 425] on div "FFFFFF" at bounding box center [157, 436] width 88 height 23
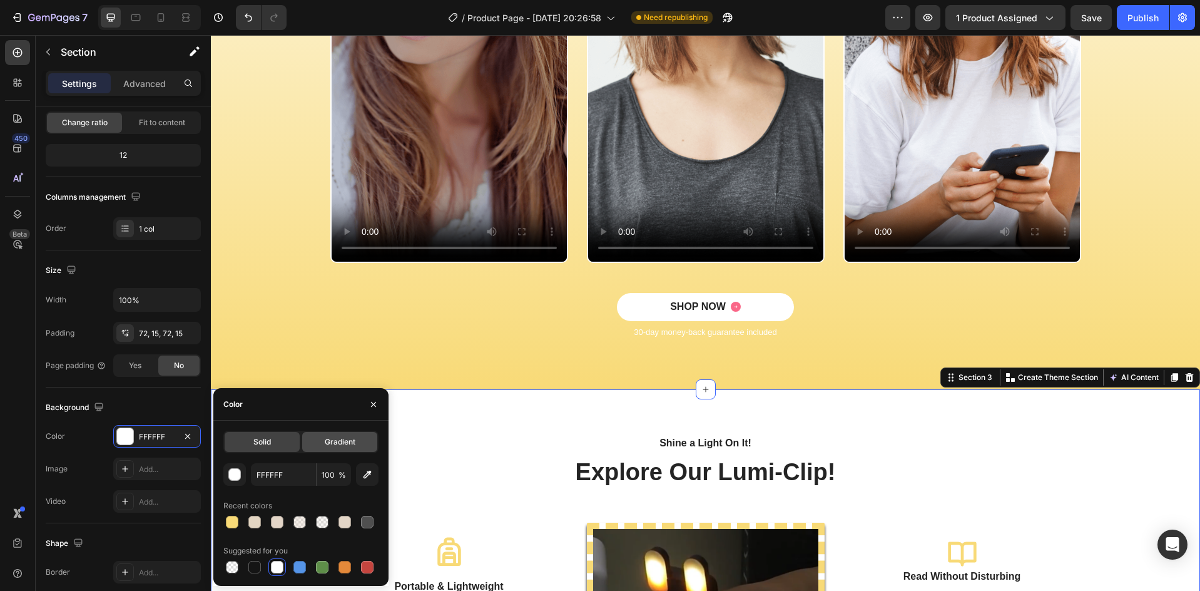
click at [332, 446] on span "Gradient" at bounding box center [340, 441] width 31 height 11
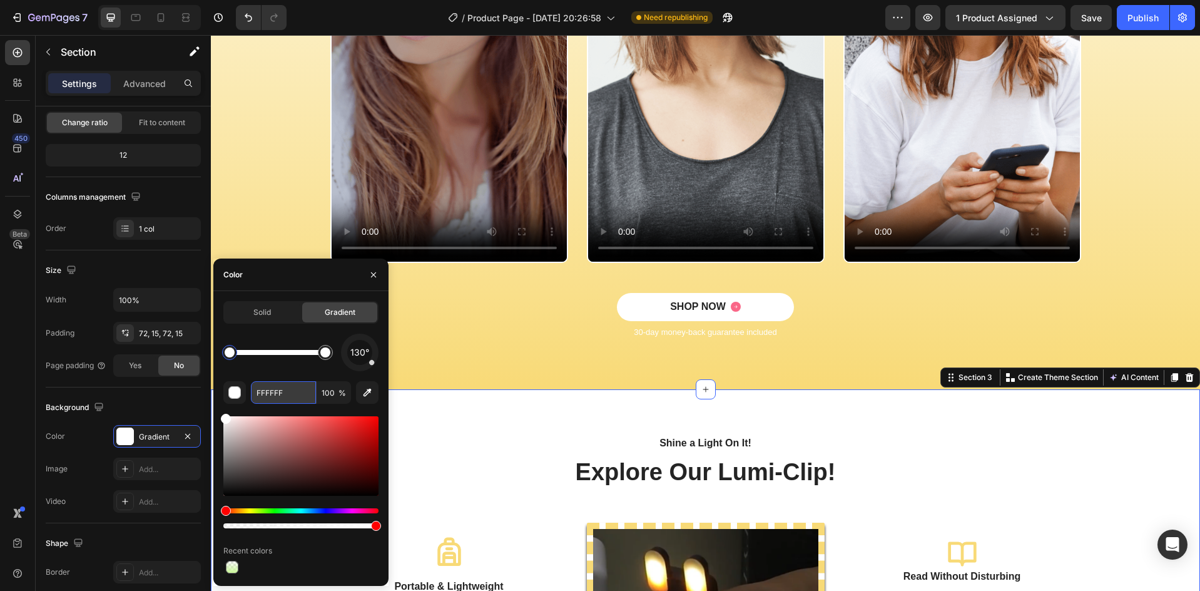
click at [293, 394] on input "FFFFFF" at bounding box center [283, 392] width 65 height 23
paste input "8DA77"
type input "F8DA77"
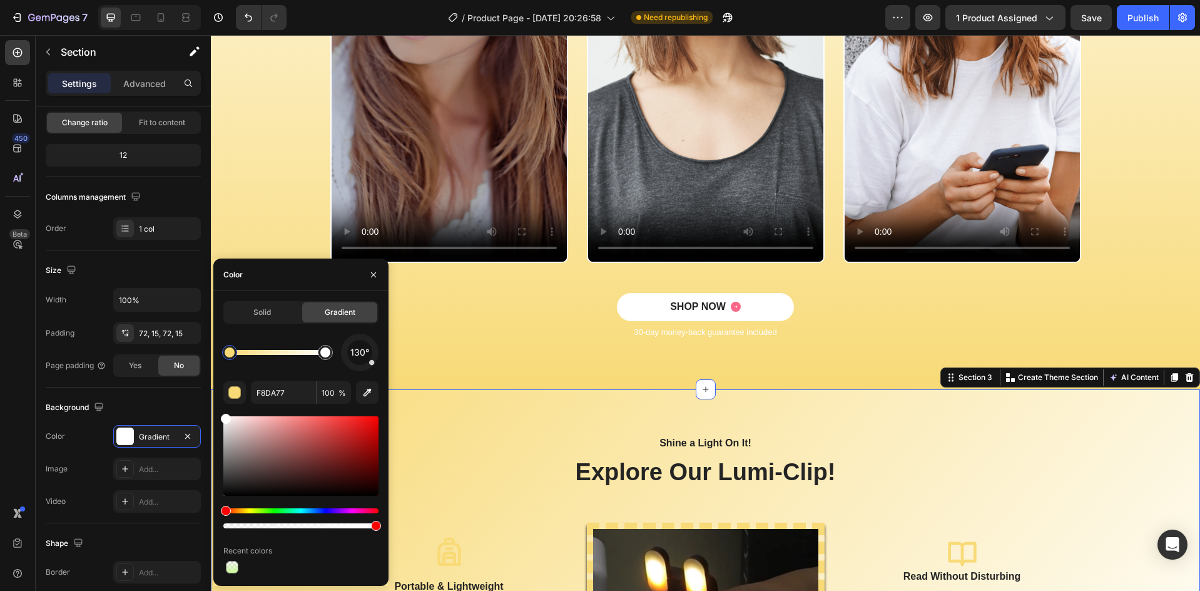
click at [509, 447] on p "Shine a Light On It!" at bounding box center [706, 442] width 478 height 15
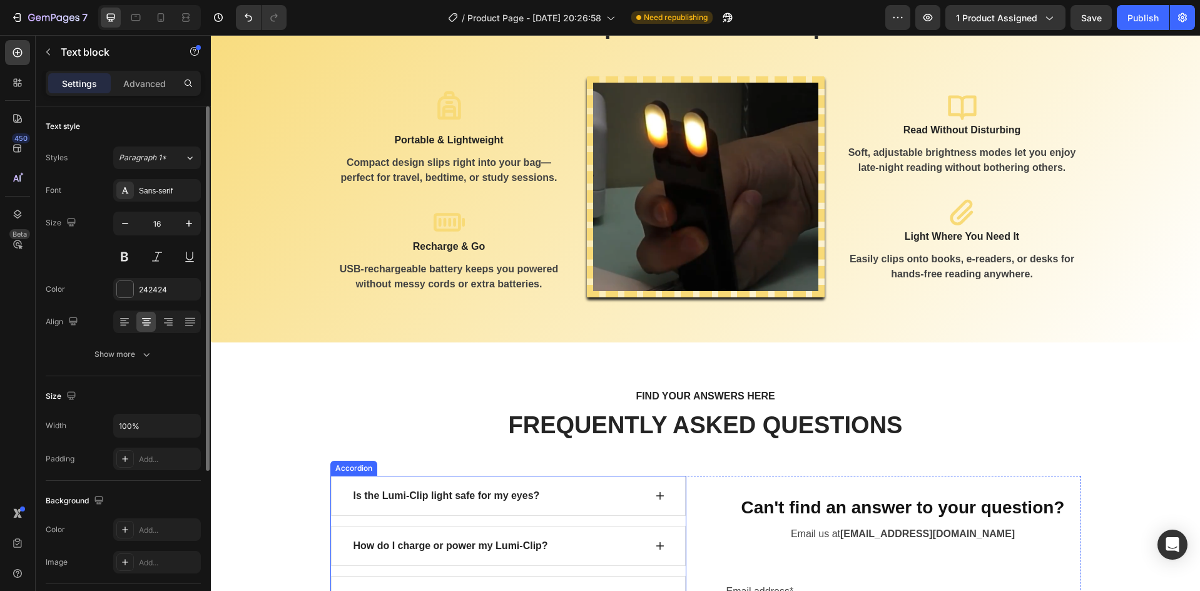
scroll to position [1387, 0]
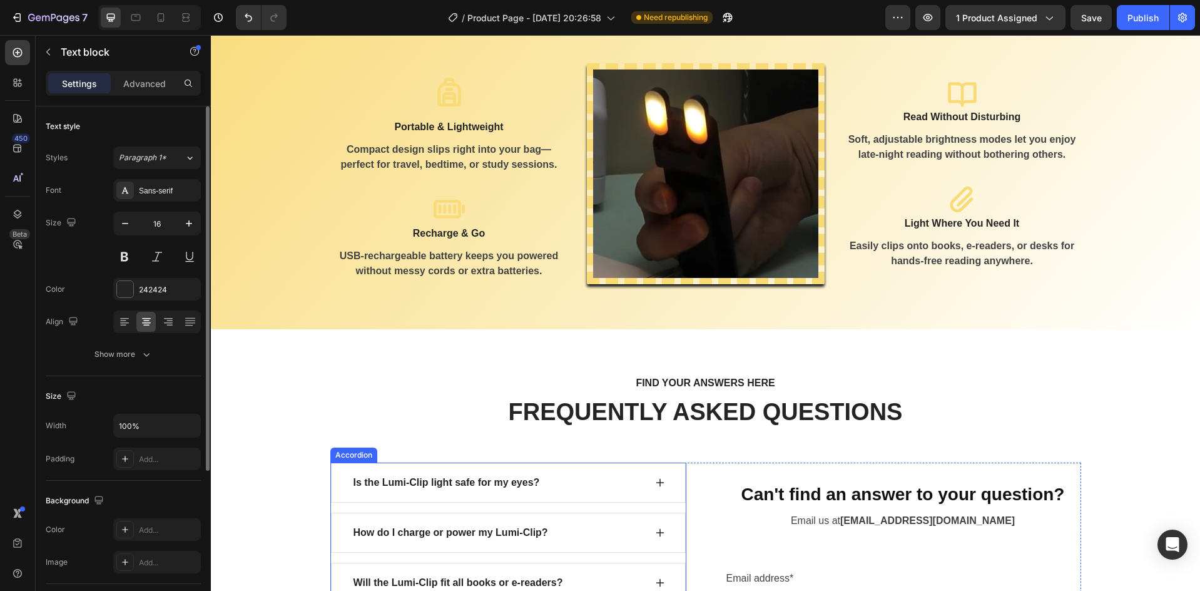
click at [410, 547] on div "How do I charge or power my Lumi-Clip?" at bounding box center [508, 532] width 355 height 40
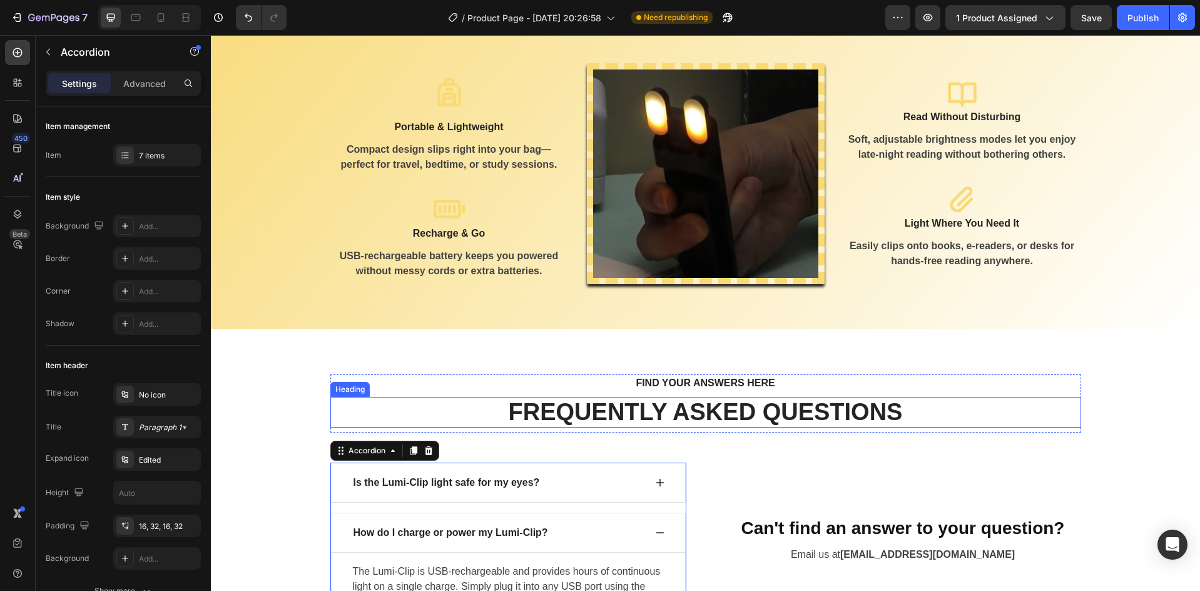
click at [372, 397] on div "FREQUENTLY ASKED QUESTIONS Heading" at bounding box center [705, 412] width 751 height 31
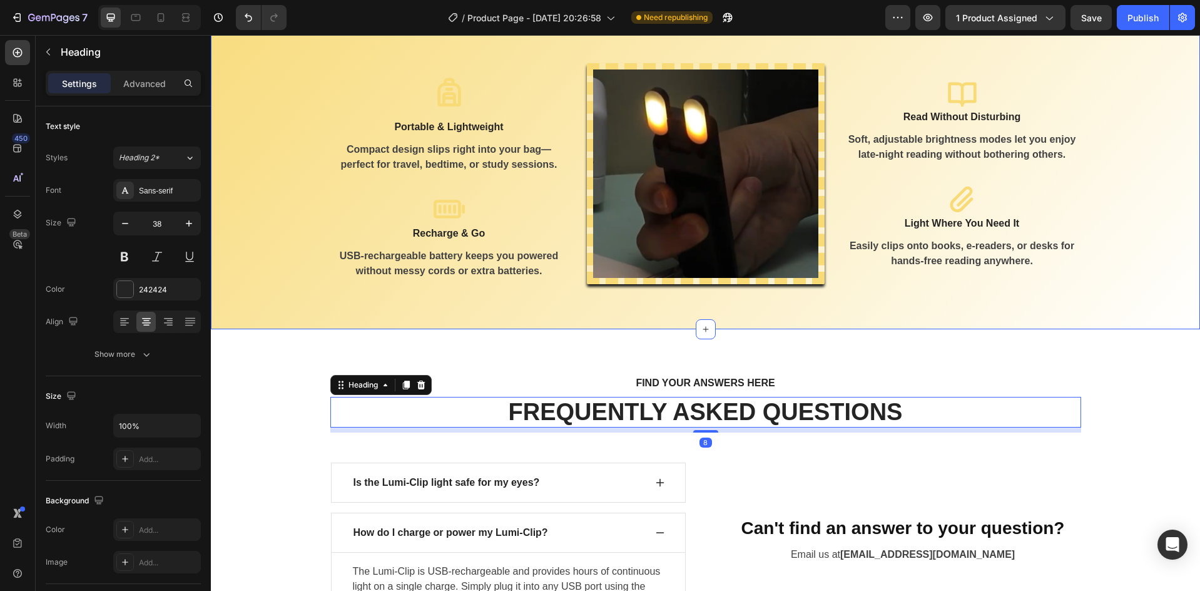
click at [324, 310] on div "Shine a Light On It! Text block Explore Our Lumi-Clip! Heading Row Icon Portabl…" at bounding box center [705, 129] width 989 height 399
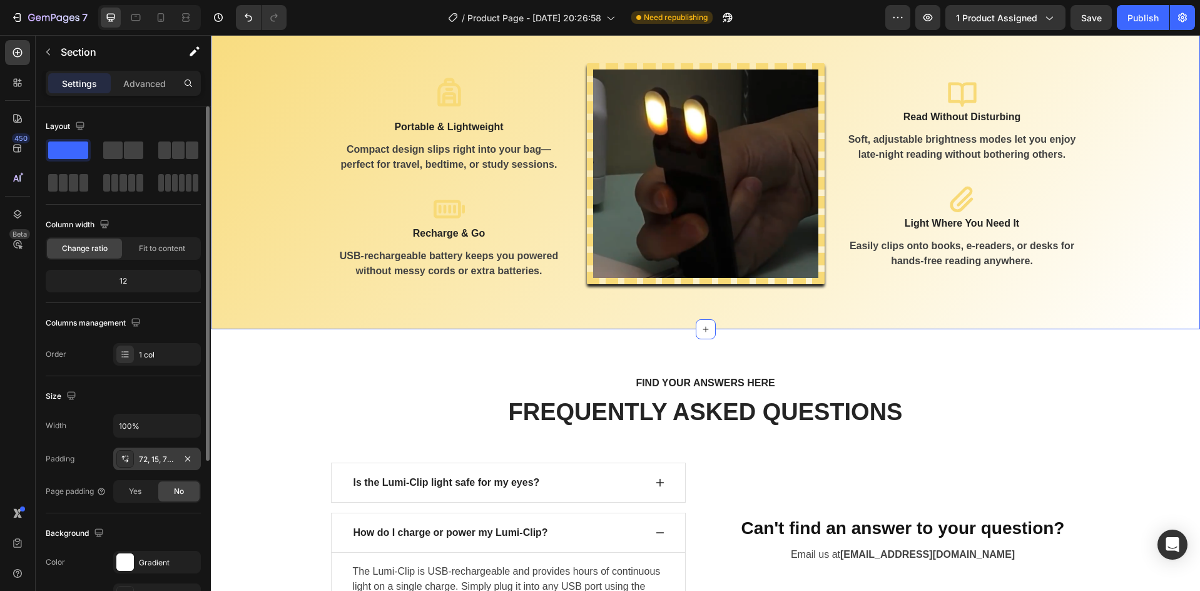
scroll to position [84, 0]
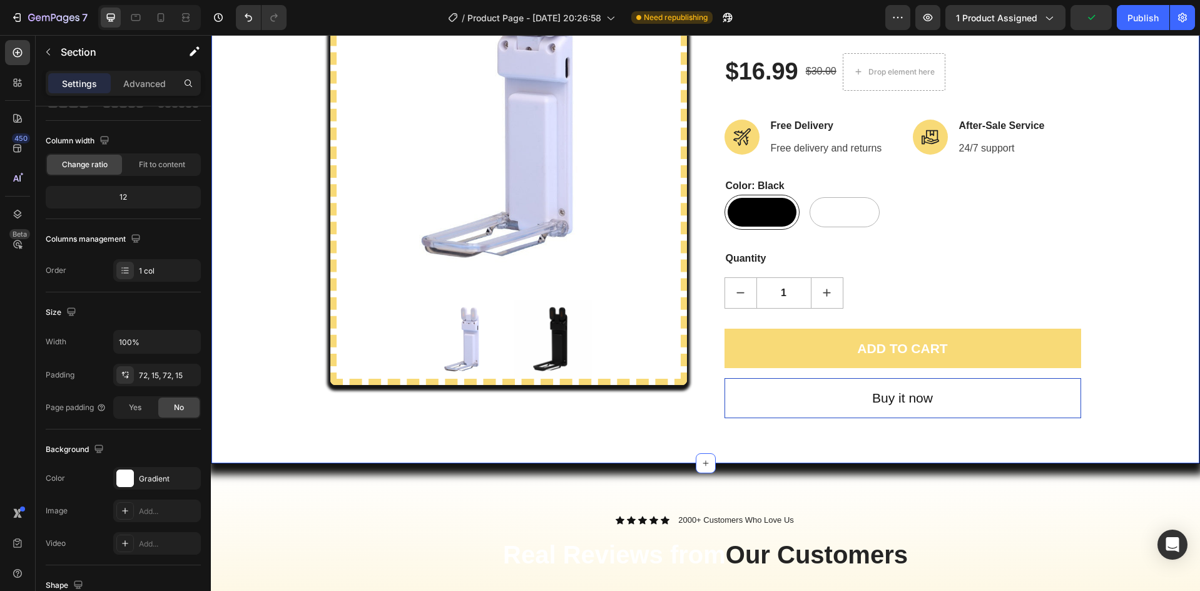
click at [290, 307] on div "Product Images Lumi-Clip (P) Title The Lumi-Clip is a lightweight, clip-on read…" at bounding box center [705, 178] width 969 height 479
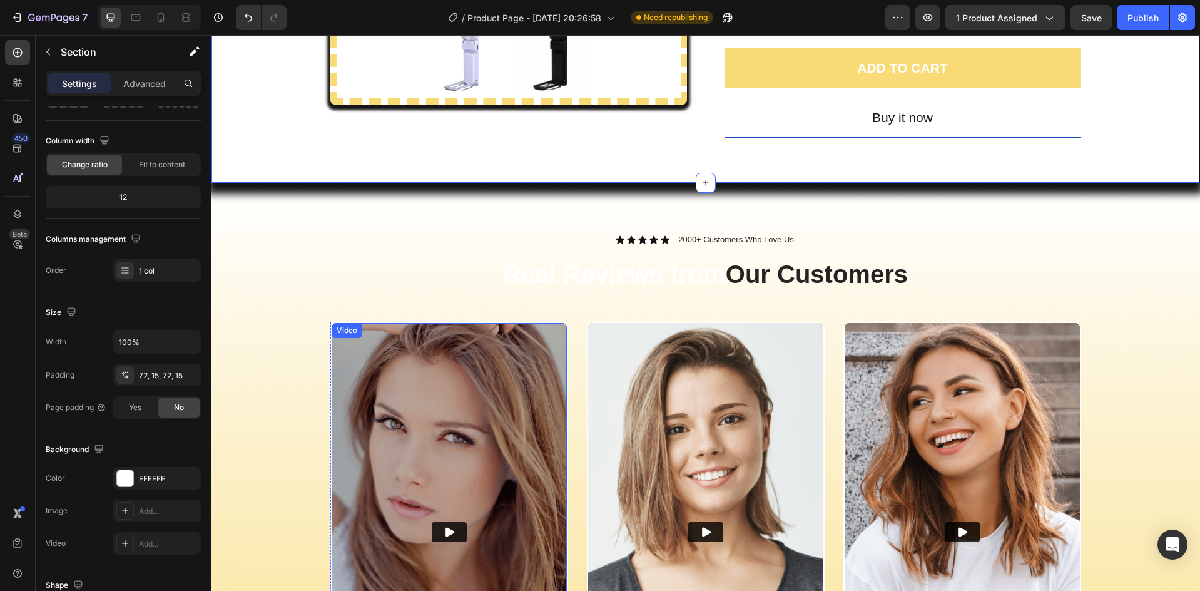
scroll to position [417, 0]
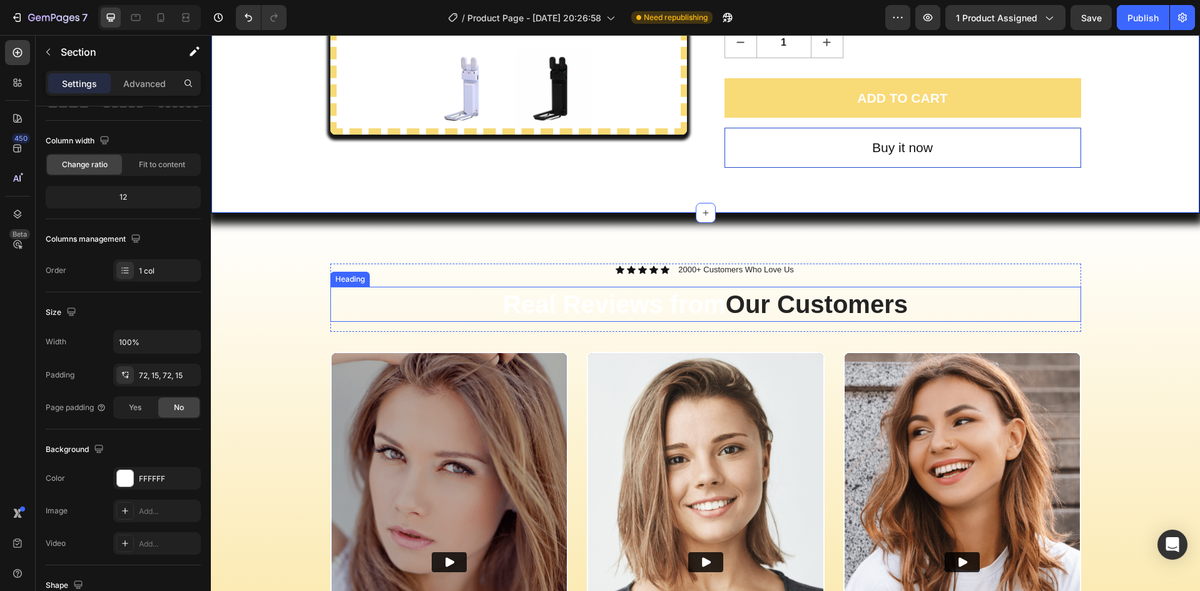
click at [649, 305] on h2 "Real Reviews from Our Customers" at bounding box center [705, 304] width 751 height 35
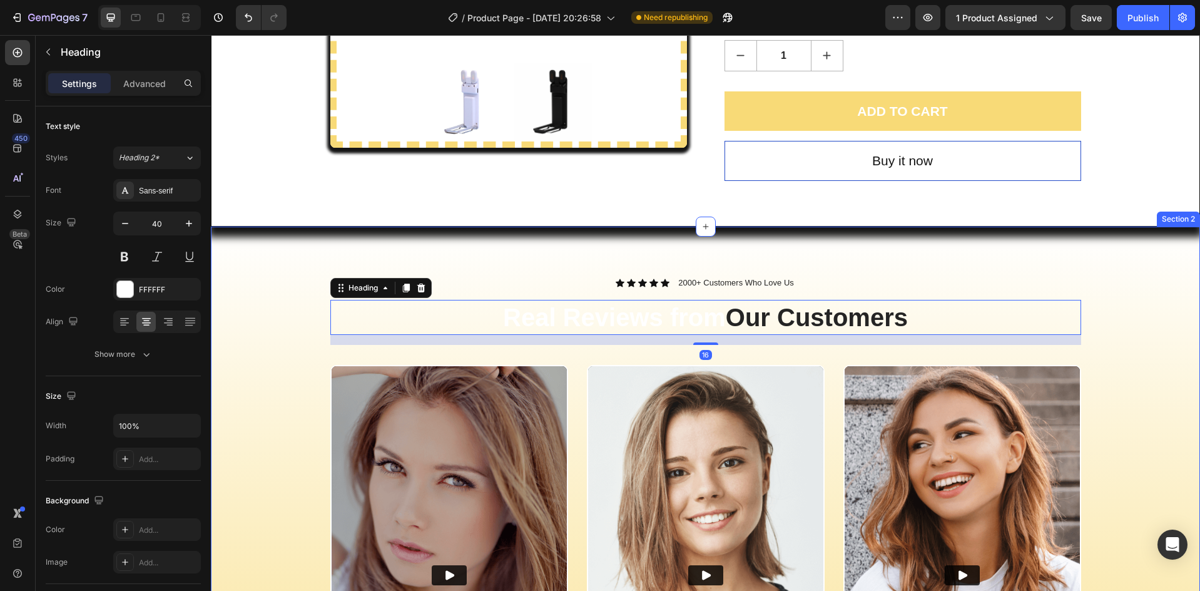
scroll to position [375, 0]
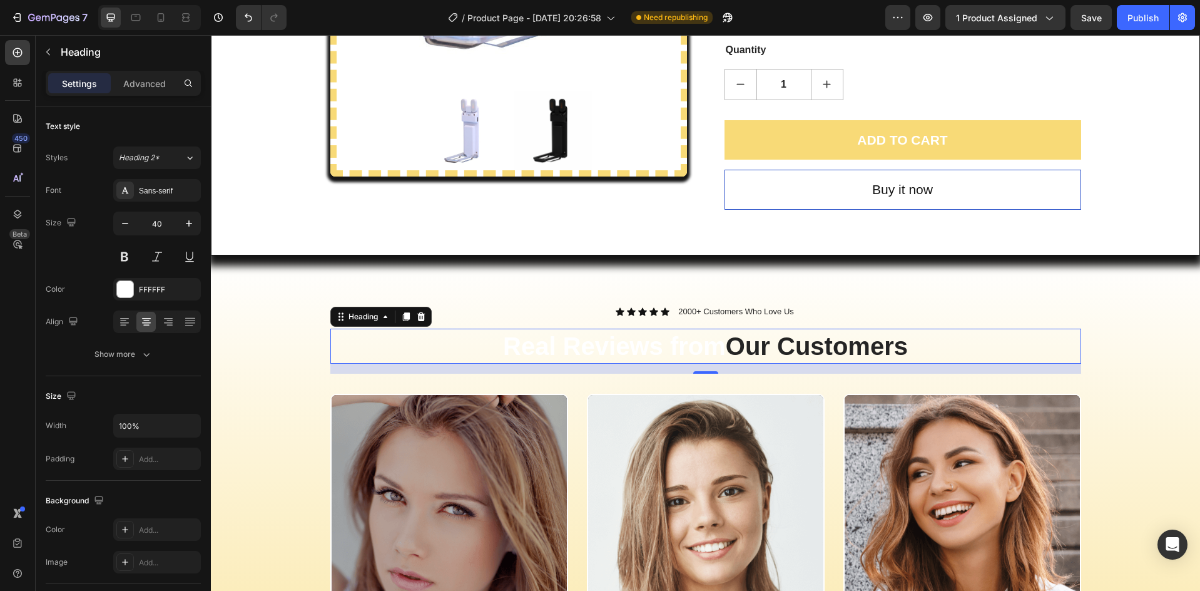
click at [584, 344] on h2 "Real Reviews from Our Customers" at bounding box center [705, 345] width 751 height 35
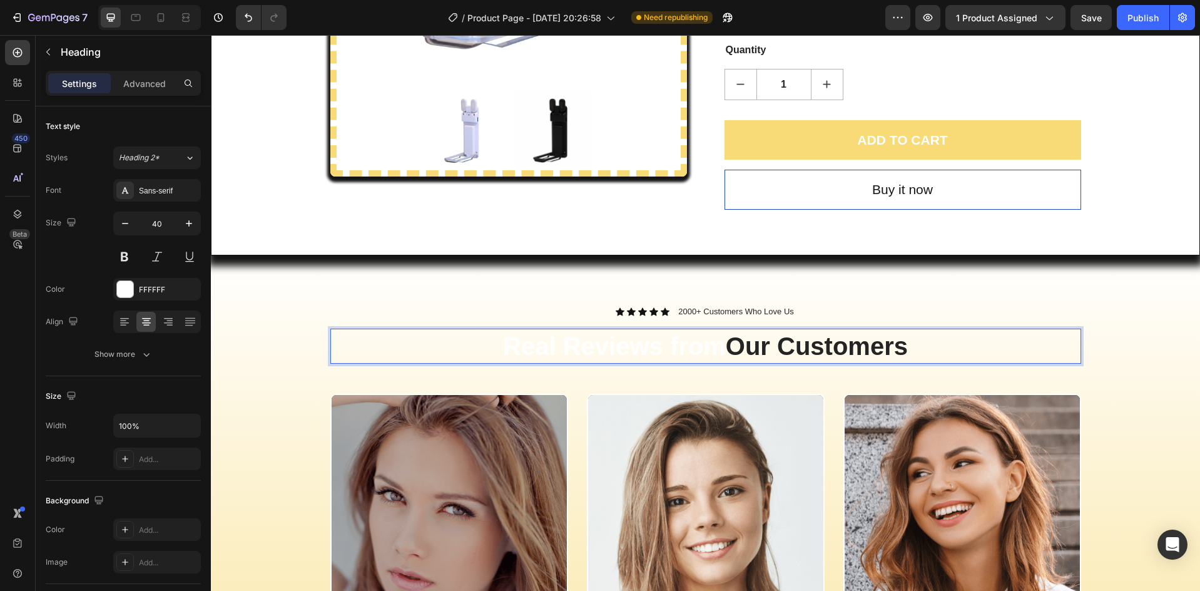
click at [584, 344] on p "Real Reviews from Our Customers" at bounding box center [706, 346] width 748 height 33
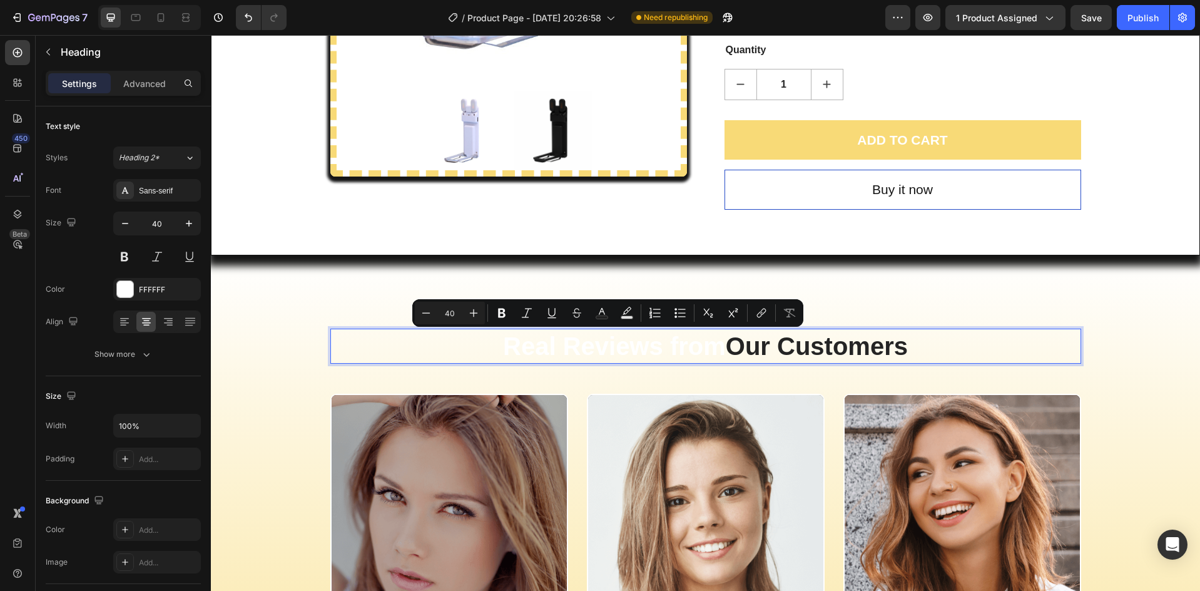
click at [661, 342] on p "Real Reviews from Our Customers" at bounding box center [706, 346] width 748 height 33
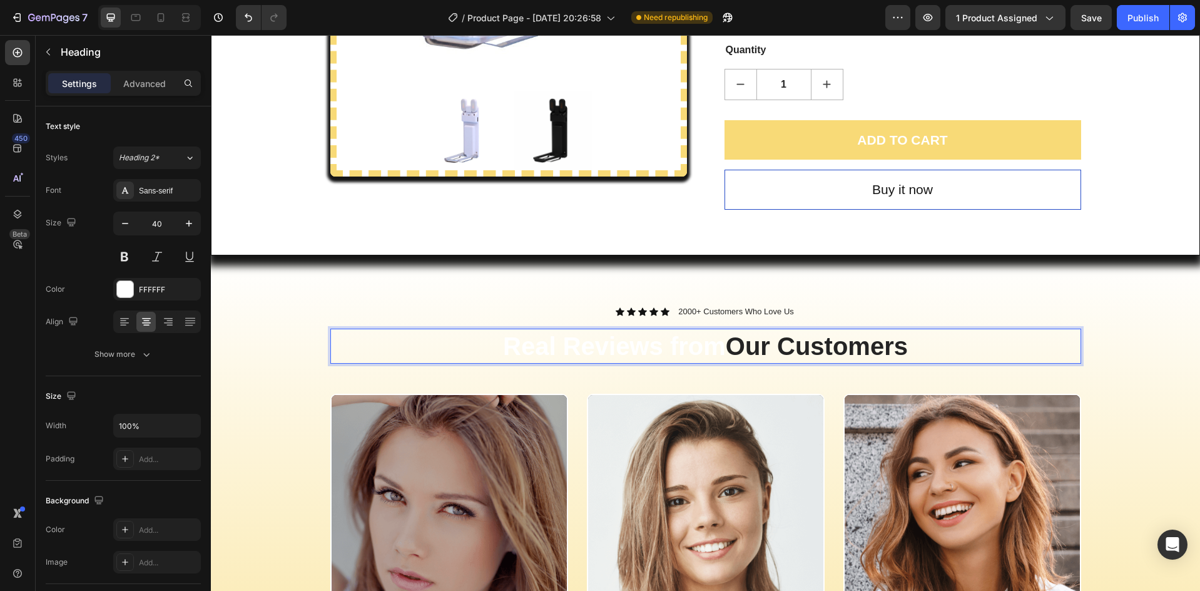
click at [712, 348] on p "Real Reviews from Our Customers" at bounding box center [706, 346] width 748 height 33
click at [500, 352] on p "Real Reviews from Our Customers" at bounding box center [706, 346] width 748 height 33
click at [519, 352] on p "Real Reviews from Our Customers" at bounding box center [706, 346] width 748 height 33
click at [716, 360] on p "Real Reviews from Our Customers" at bounding box center [706, 346] width 748 height 33
click at [709, 353] on p "Real Reviews from Our Customers" at bounding box center [706, 346] width 748 height 33
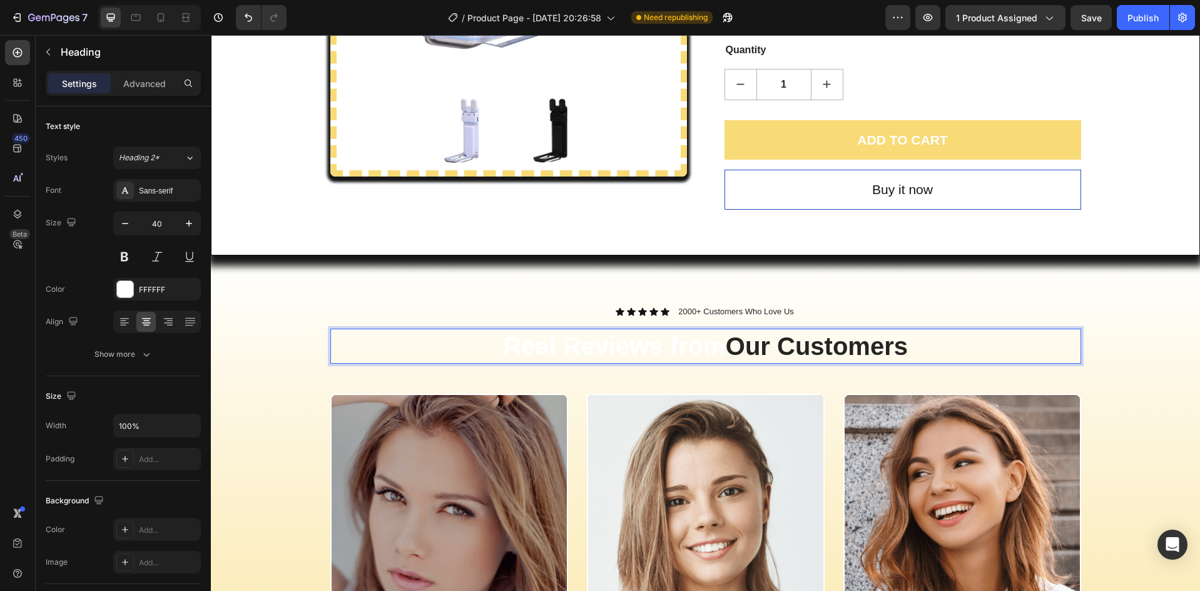
click at [710, 353] on p "Real Reviews from Our Customers" at bounding box center [706, 346] width 748 height 33
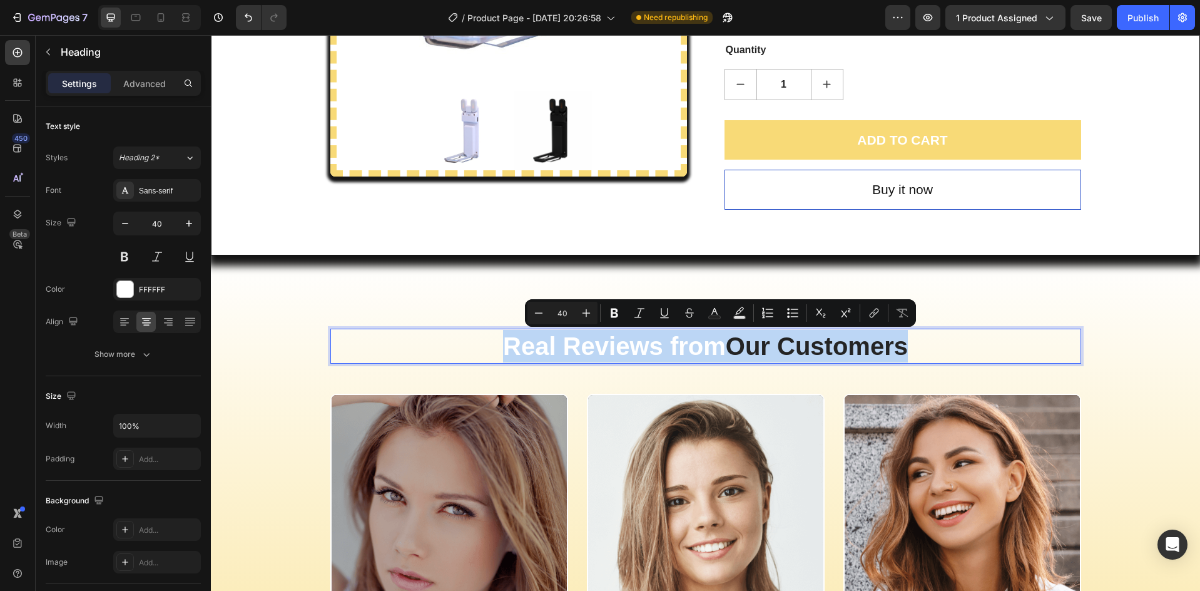
click at [710, 353] on p "Real Reviews from Our Customers" at bounding box center [706, 346] width 748 height 33
click at [709, 352] on p "Real Reviews from Our Customers" at bounding box center [706, 346] width 748 height 33
click at [706, 350] on p "Real Reviews from Our Customers" at bounding box center [706, 346] width 748 height 33
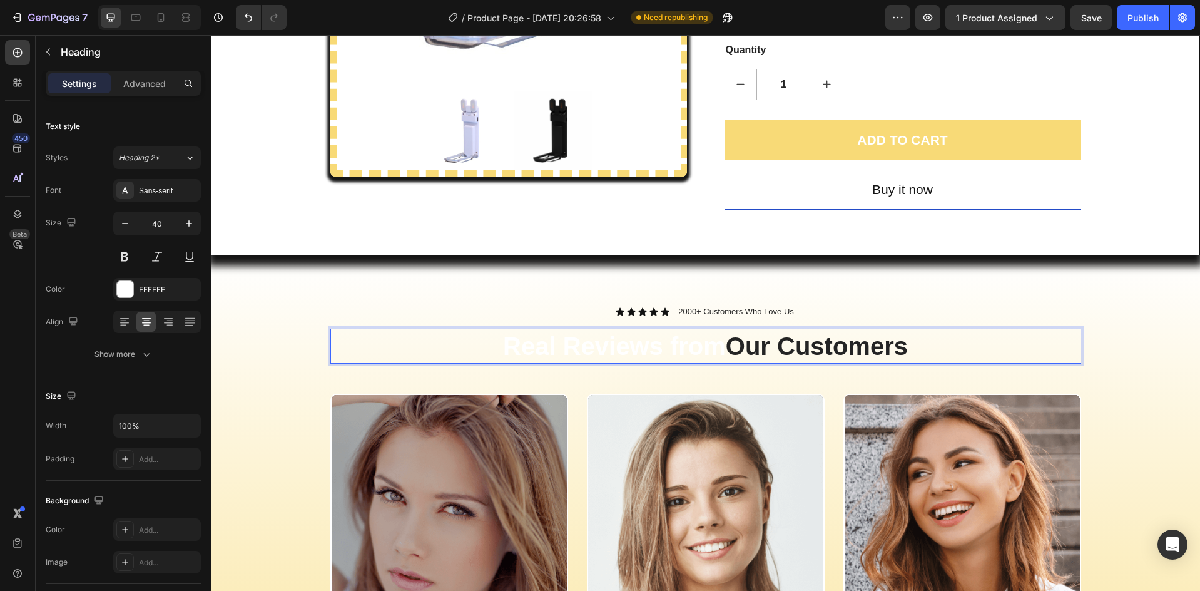
click at [692, 350] on p "Real Reviews from Our Customers" at bounding box center [706, 346] width 748 height 33
click at [701, 350] on p "Real Reviews from Our Customers" at bounding box center [706, 346] width 748 height 33
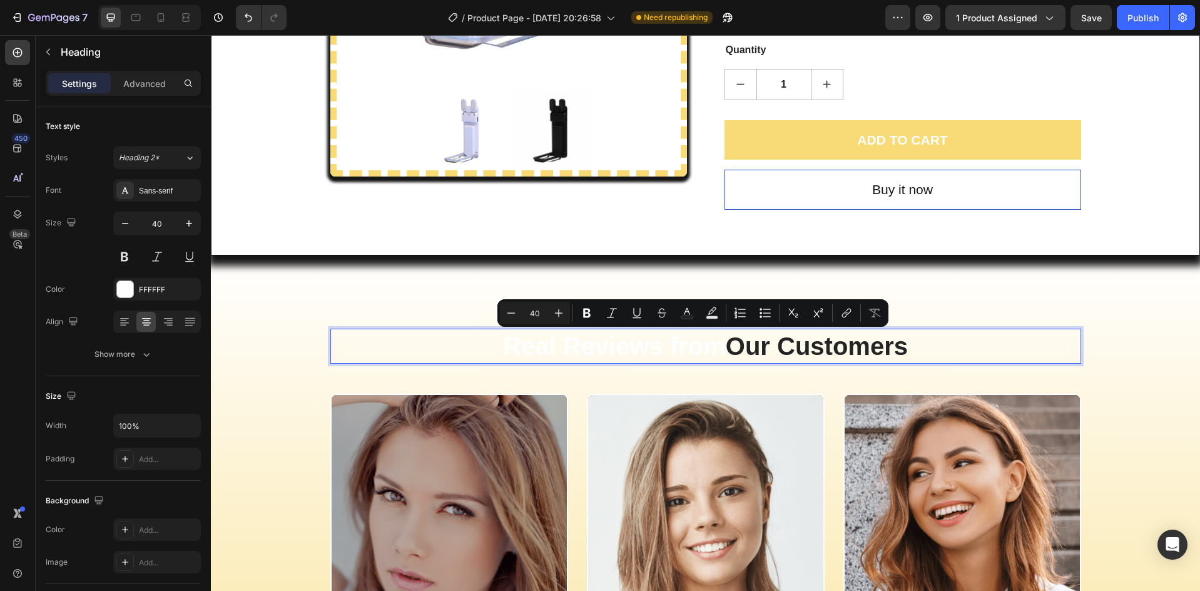
click at [691, 349] on p "Real Reviews from Our Customers" at bounding box center [706, 346] width 748 height 33
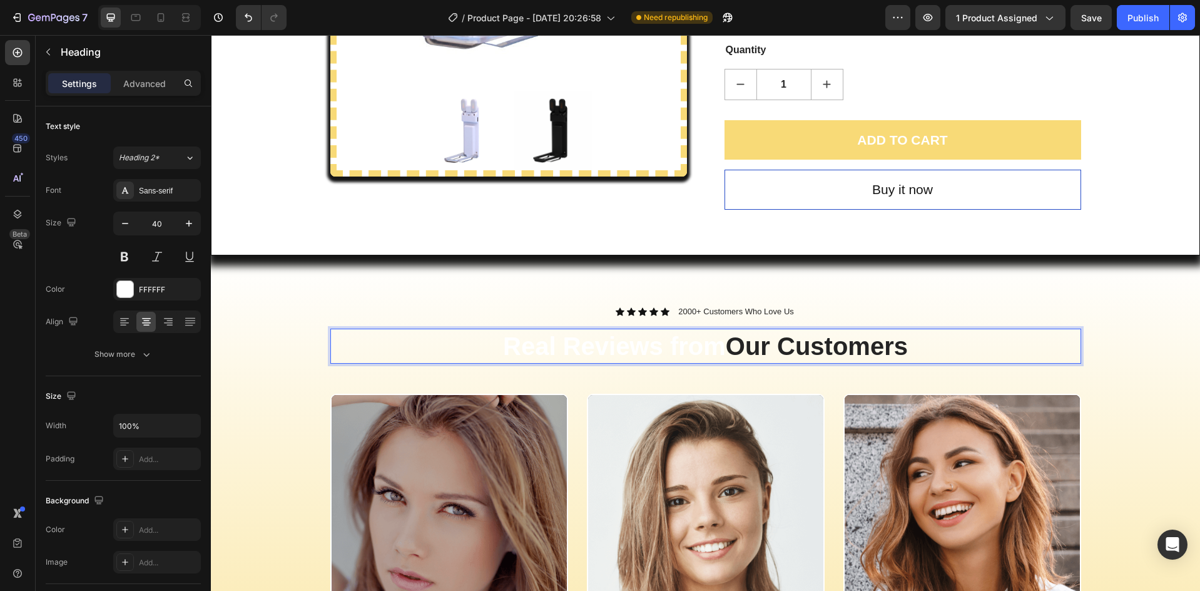
click at [704, 347] on p "Real Reviews from Our Customers" at bounding box center [706, 346] width 748 height 33
click at [716, 346] on p "Real Reviews from Our Customers" at bounding box center [706, 346] width 748 height 33
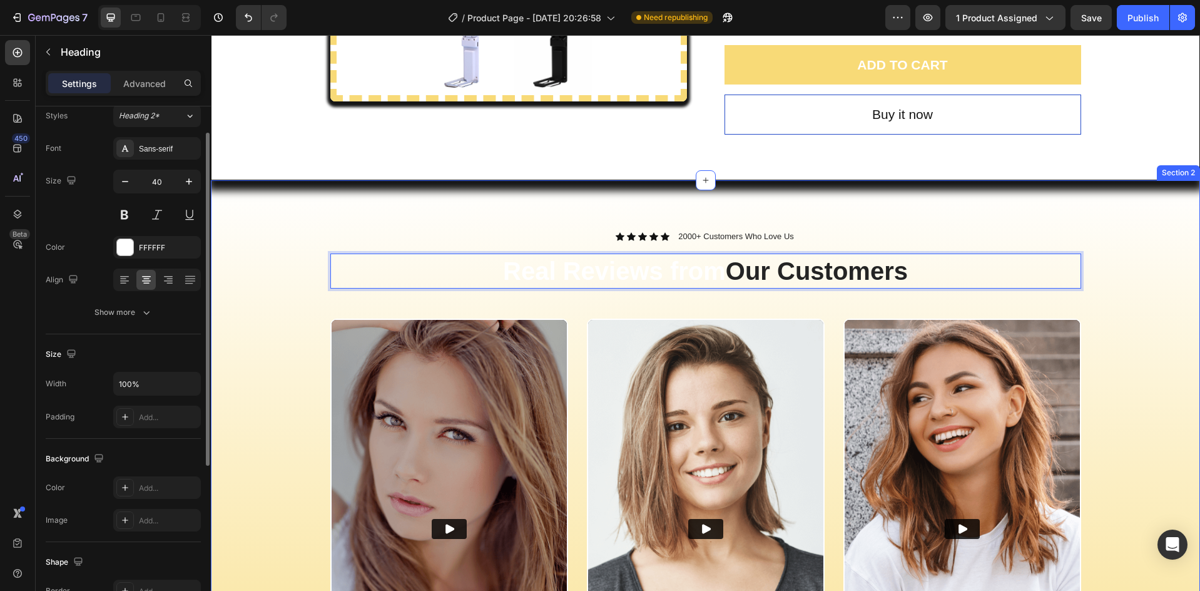
scroll to position [459, 0]
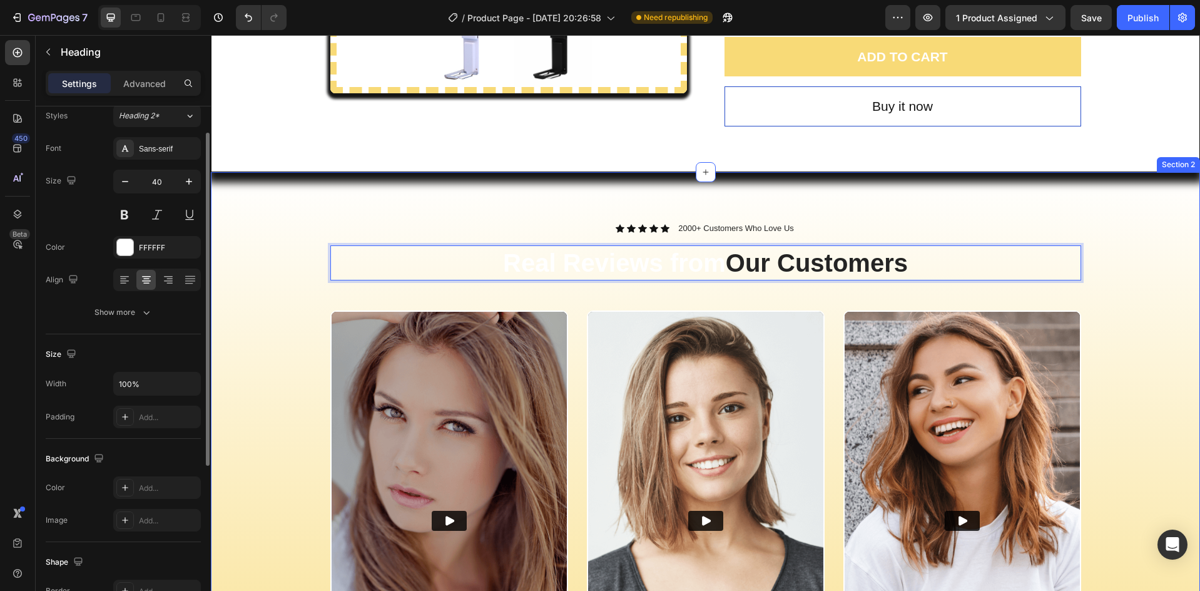
click at [270, 248] on div "Icon Icon Icon Icon Icon Icon List 2000+ Customers Who Love Us Text Block Row R…" at bounding box center [705, 524] width 970 height 605
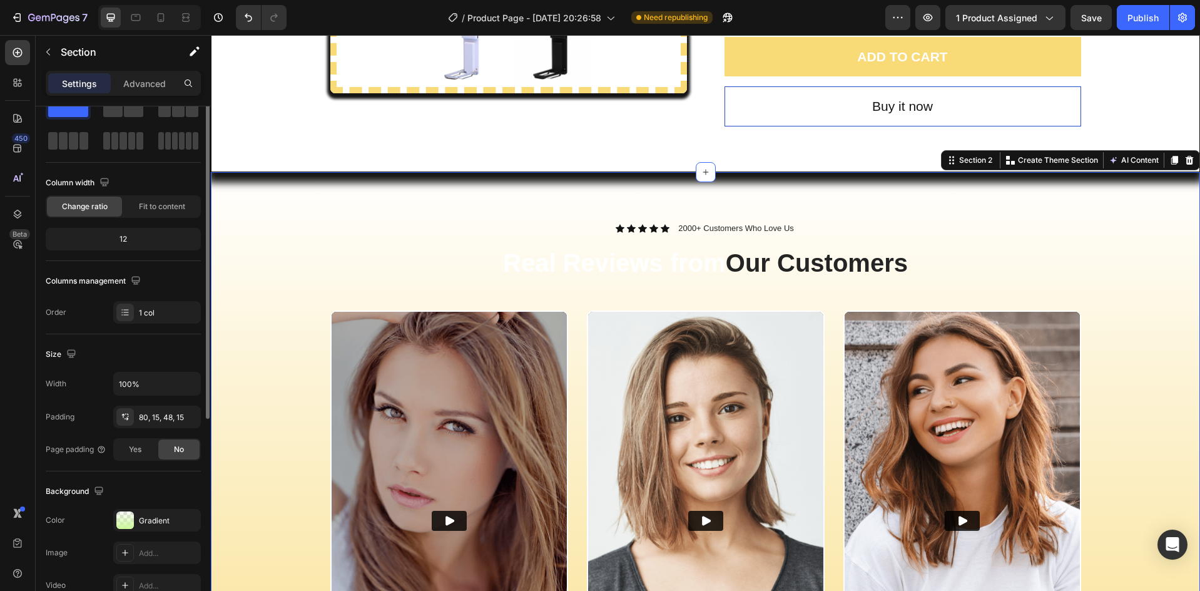
scroll to position [0, 0]
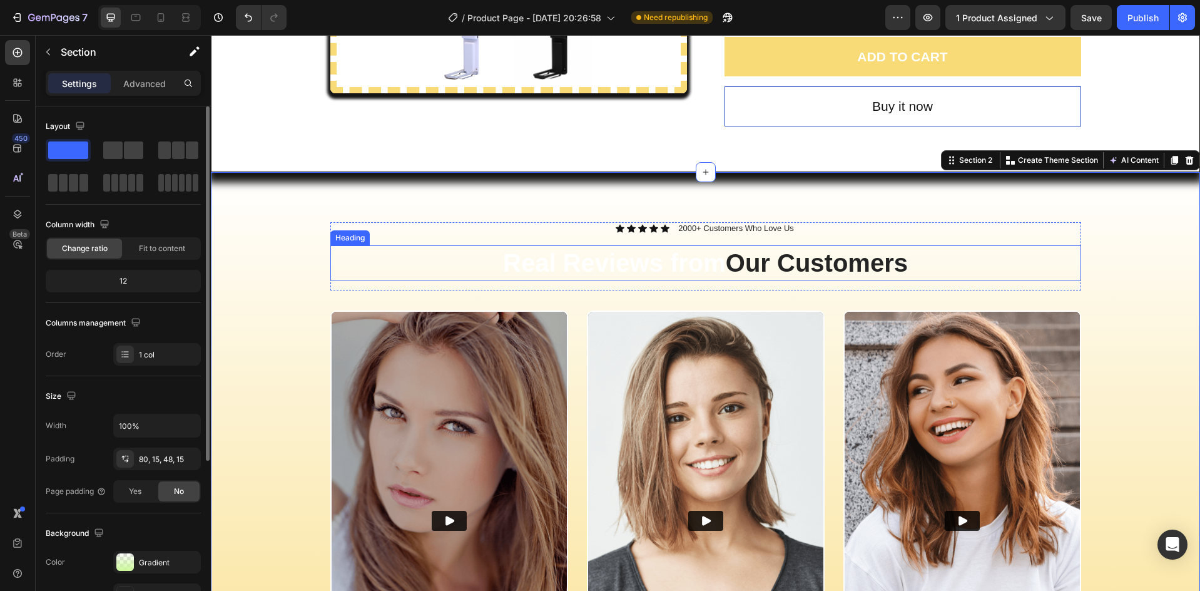
click at [509, 265] on p "Real Reviews from Our Customers" at bounding box center [706, 262] width 748 height 33
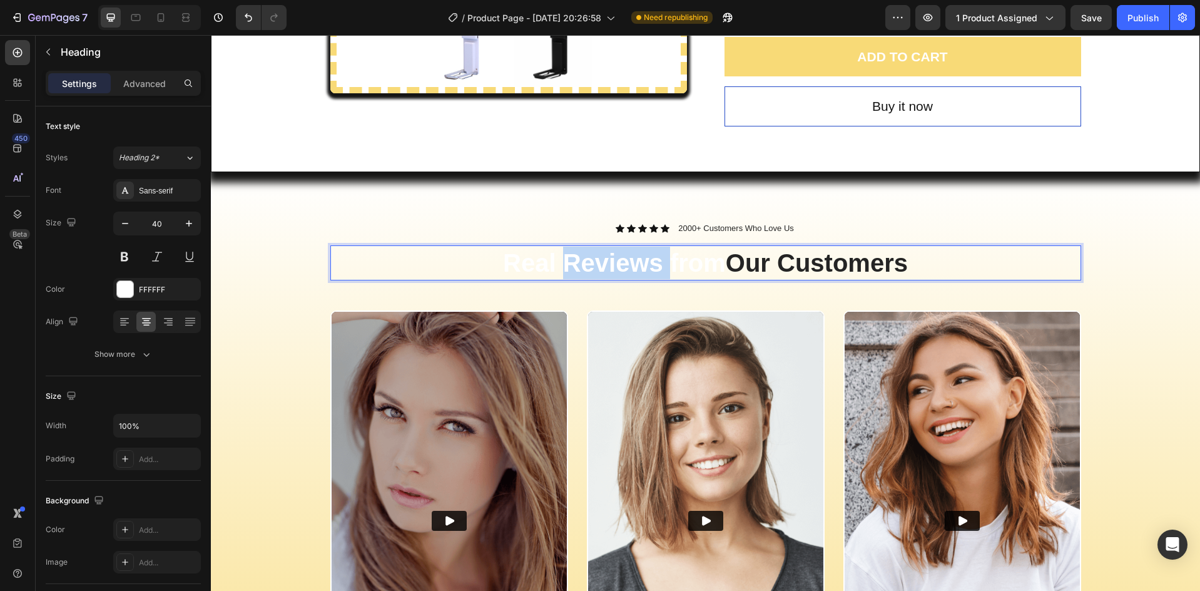
click at [574, 265] on p "Real Reviews from Our Customers" at bounding box center [706, 262] width 748 height 33
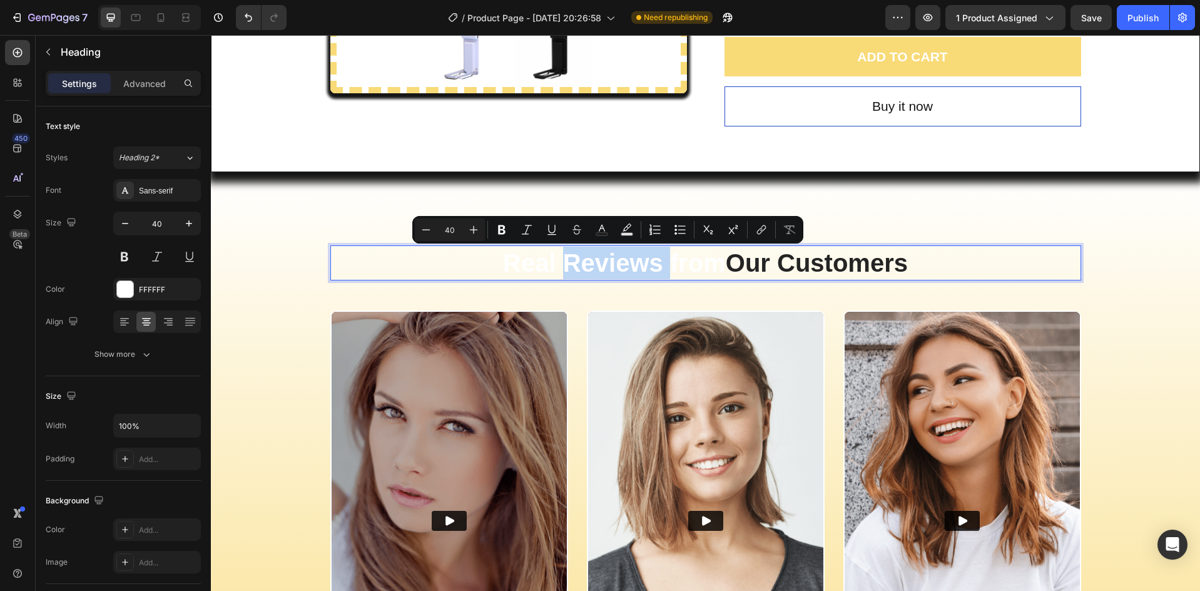
click at [574, 265] on p "Real Reviews from Our Customers" at bounding box center [706, 262] width 748 height 33
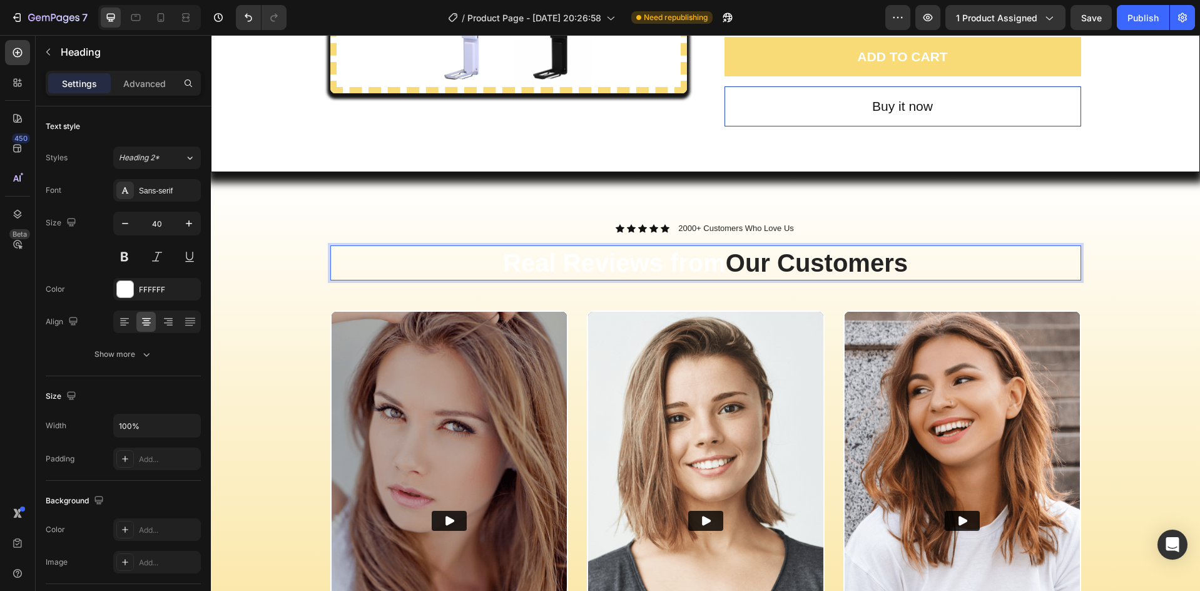
click at [756, 265] on span "Our Customers" at bounding box center [817, 263] width 182 height 28
drag, startPoint x: 769, startPoint y: 261, endPoint x: 659, endPoint y: 259, distance: 110.1
click at [659, 259] on p "Real Reviews from Our Customers" at bounding box center [706, 262] width 748 height 33
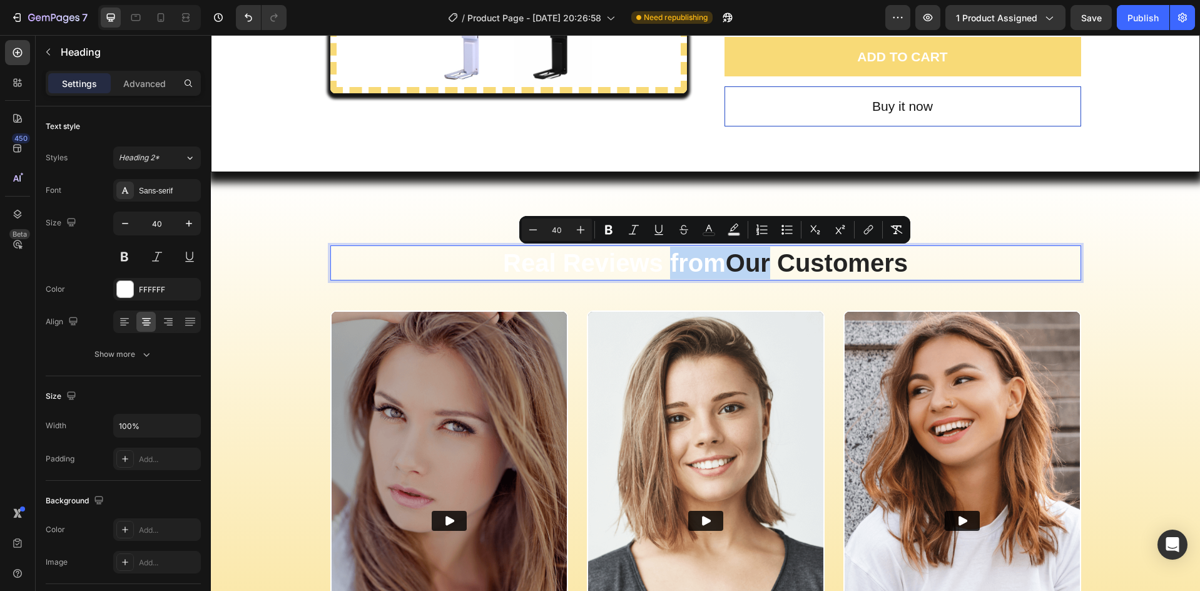
click at [661, 260] on p "Real Reviews from Our Customers" at bounding box center [706, 262] width 748 height 33
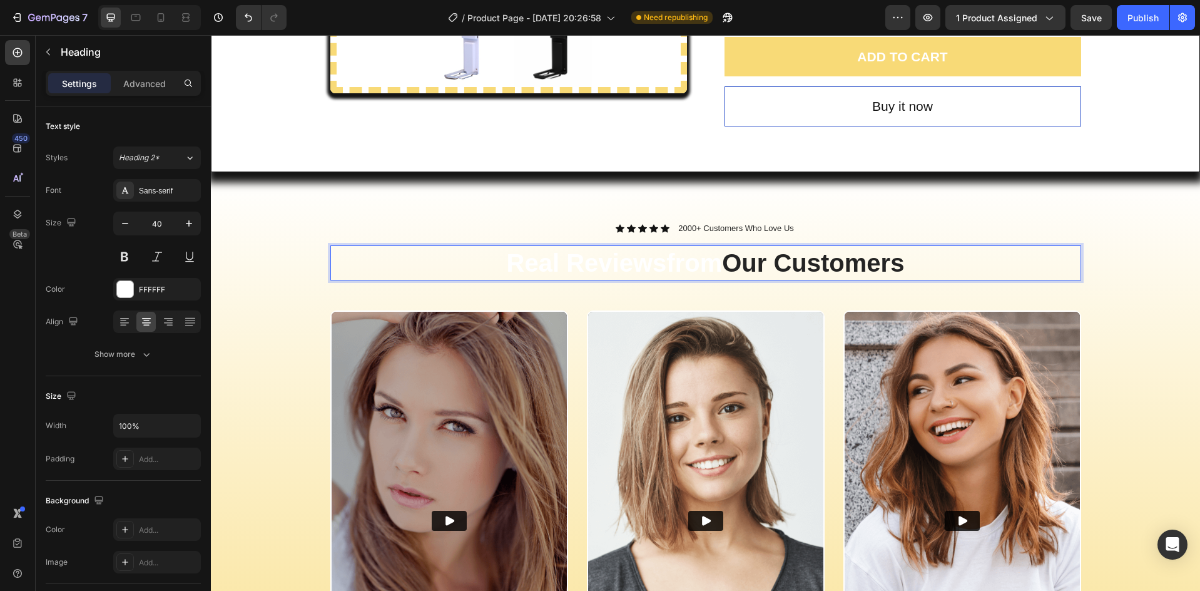
click at [715, 265] on p "Real Reviewsfrom Our Customers" at bounding box center [706, 262] width 748 height 33
drag, startPoint x: 715, startPoint y: 265, endPoint x: 535, endPoint y: 266, distance: 180.2
click at [546, 266] on p "Real Reviewsfrom Our Customers" at bounding box center [706, 262] width 748 height 33
click at [905, 264] on span "Real Review's From Our Customers" at bounding box center [705, 263] width 425 height 28
click at [911, 267] on span "Real Review's From Our Customers" at bounding box center [705, 263] width 425 height 28
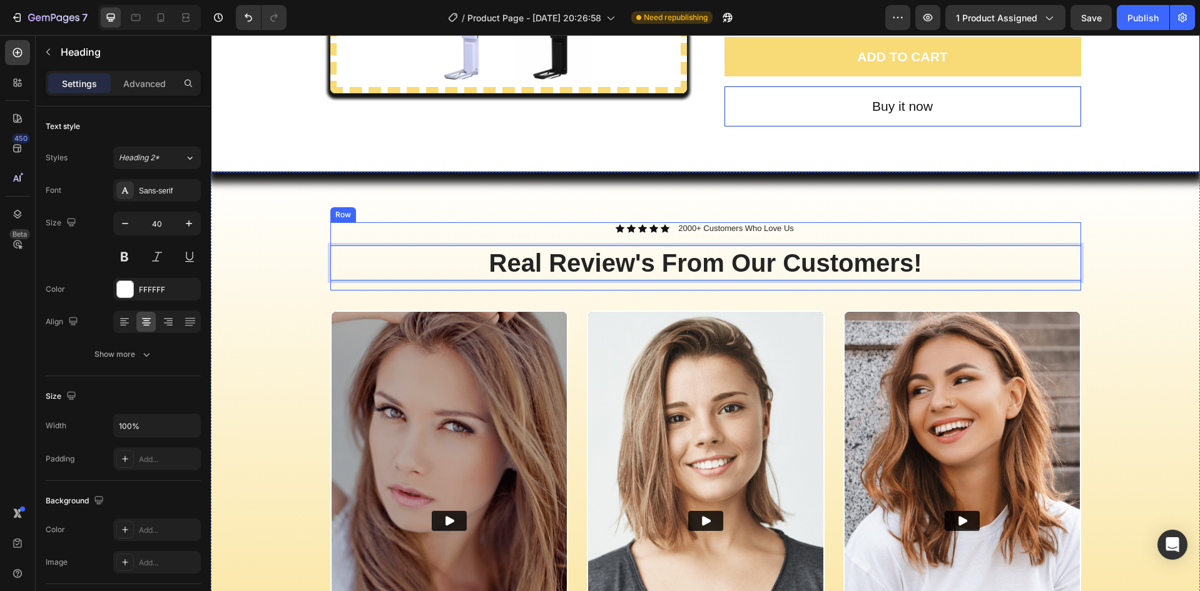
click at [709, 227] on p "2000+ Customers Who Love Us" at bounding box center [736, 228] width 116 height 11
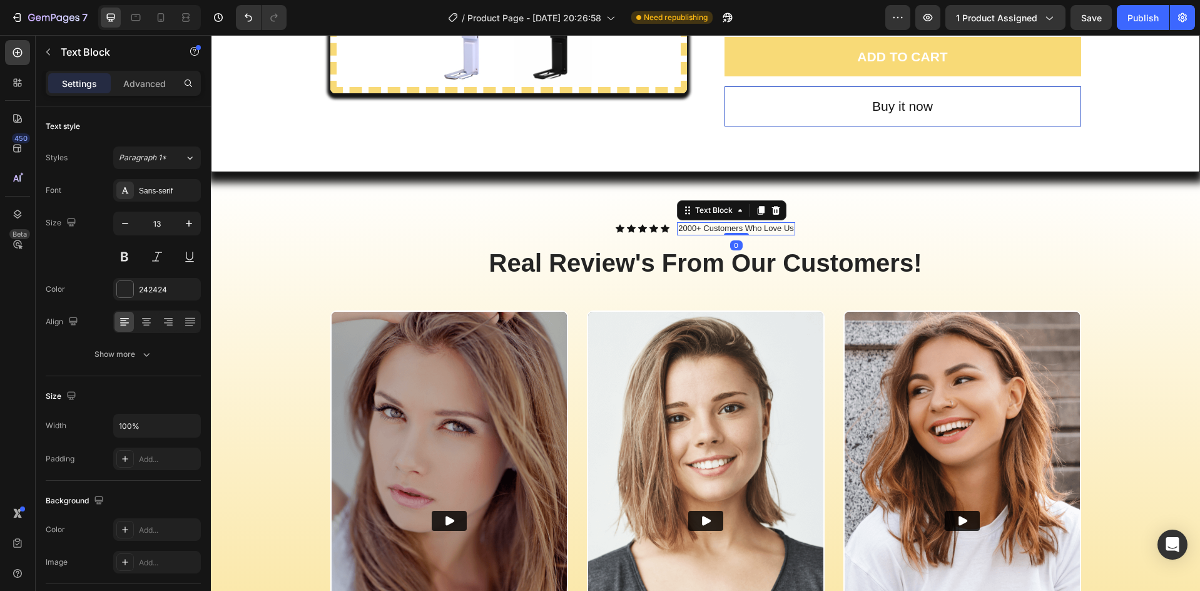
click at [688, 230] on p "2000+ Customers Who Love Us" at bounding box center [736, 228] width 116 height 11
click at [690, 231] on p "2000+ Customers Who Love Us" at bounding box center [736, 228] width 116 height 11
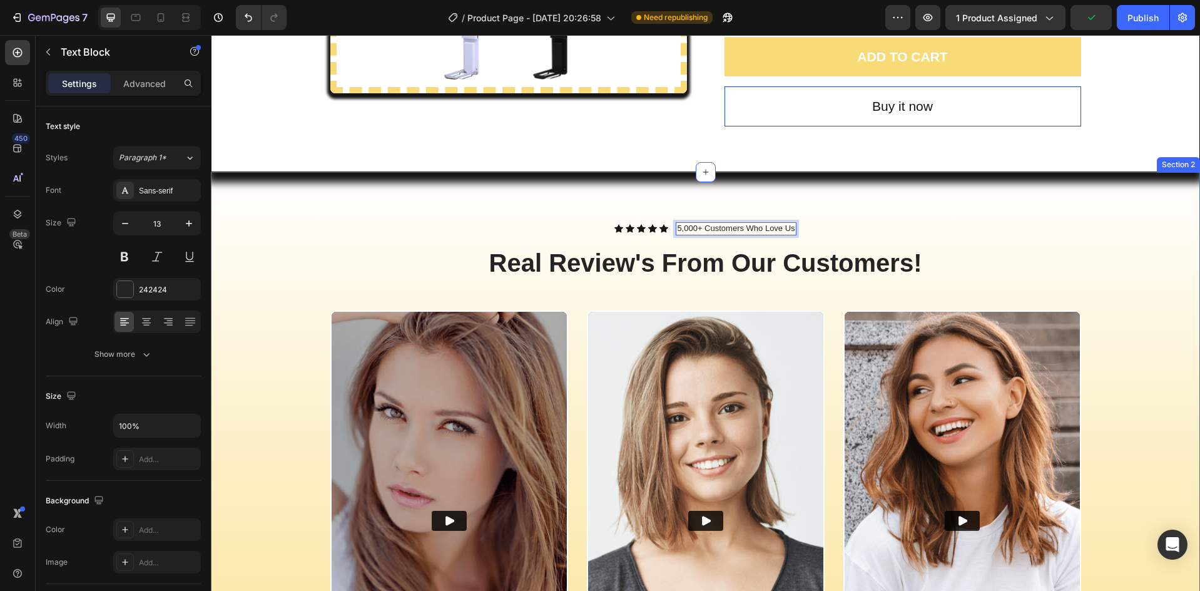
click at [831, 208] on div "Icon Icon Icon Icon Icon Icon List 5,000+ Customers Who Love Us Text Block 0 Ro…" at bounding box center [705, 514] width 989 height 685
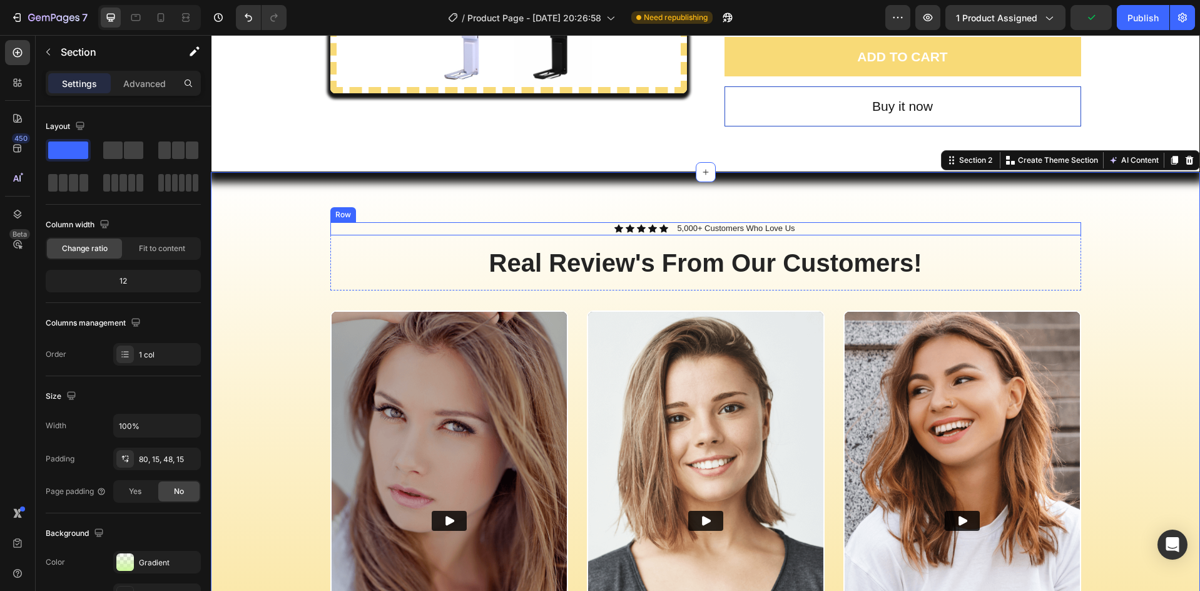
click at [639, 226] on icon at bounding box center [641, 228] width 9 height 9
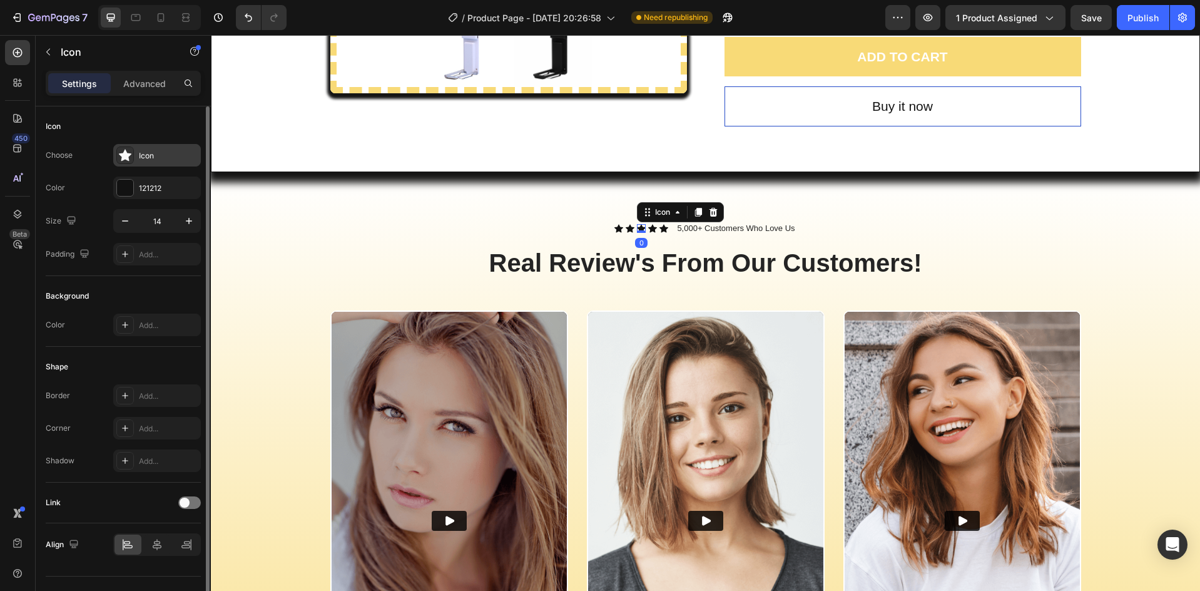
click at [149, 155] on div "Icon" at bounding box center [168, 155] width 59 height 11
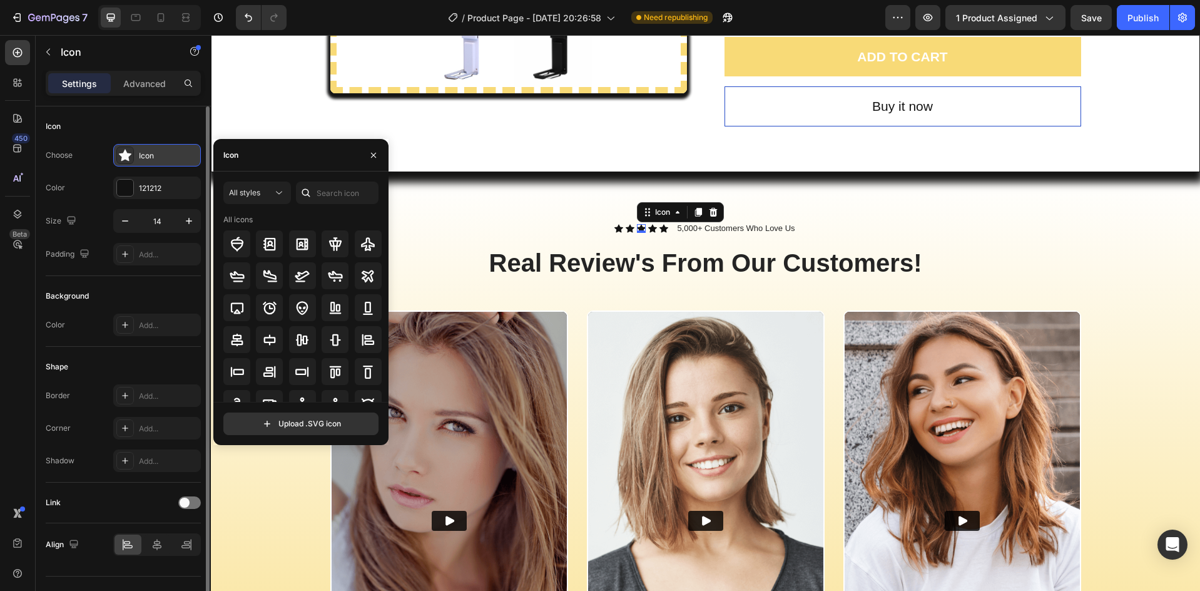
click at [121, 161] on div at bounding box center [125, 155] width 18 height 18
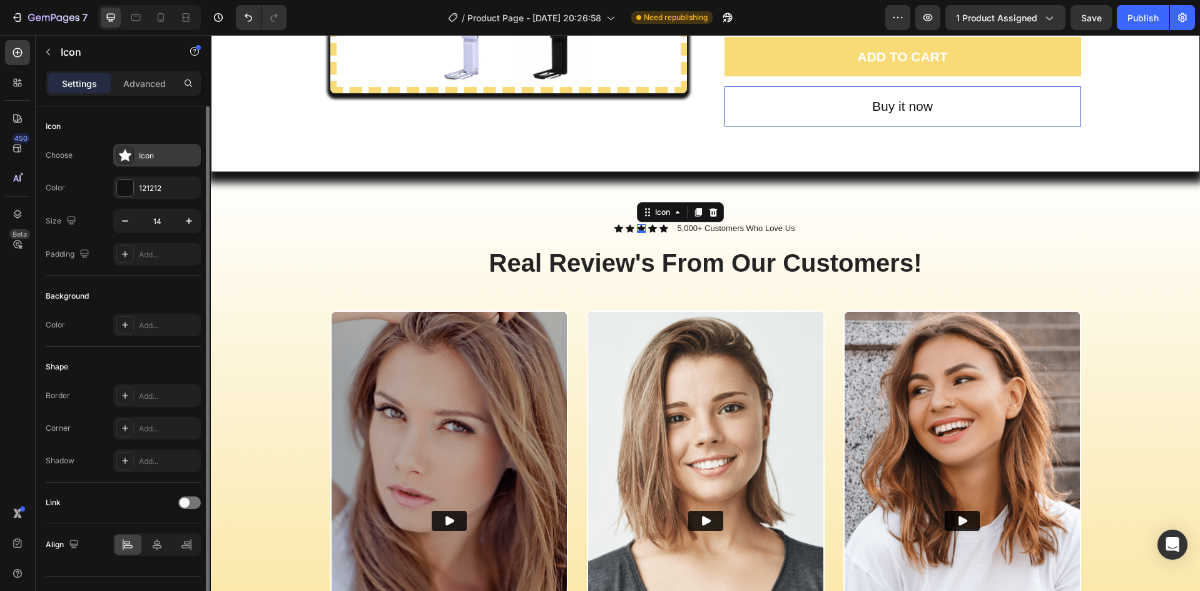
click at [133, 158] on div at bounding box center [125, 155] width 18 height 18
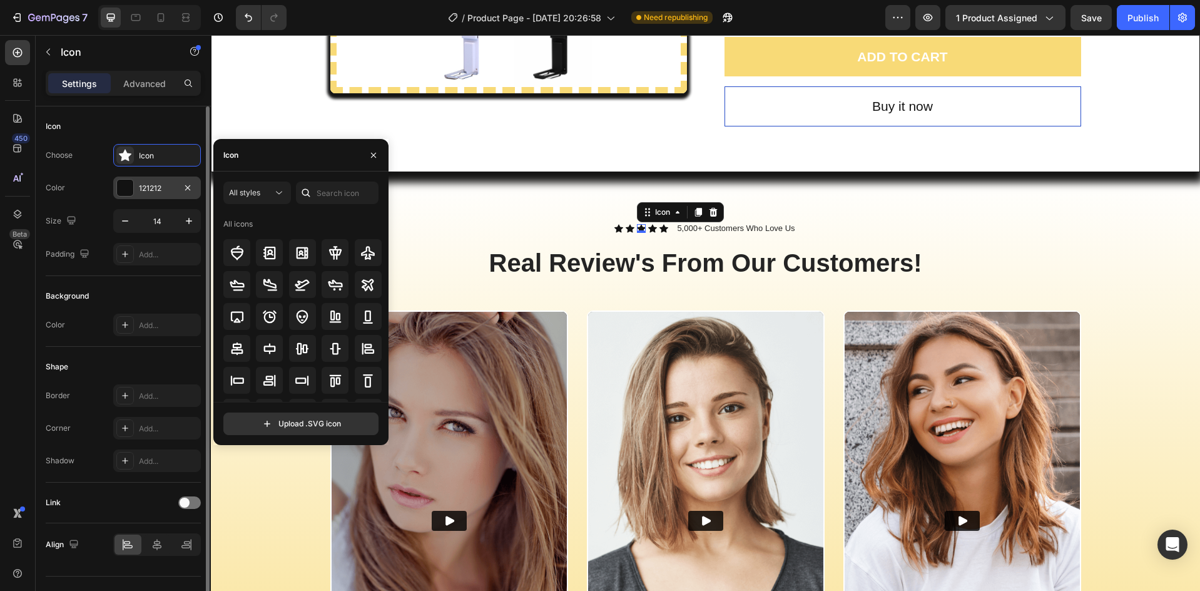
click at [128, 186] on div at bounding box center [125, 188] width 16 height 16
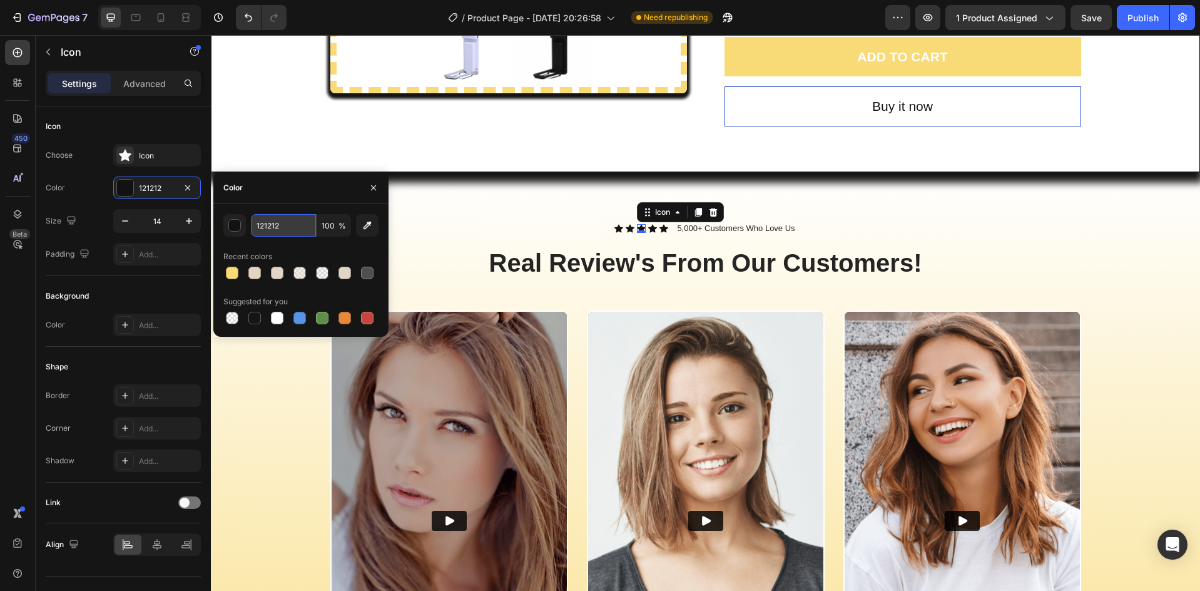
click at [295, 225] on input "121212" at bounding box center [283, 225] width 65 height 23
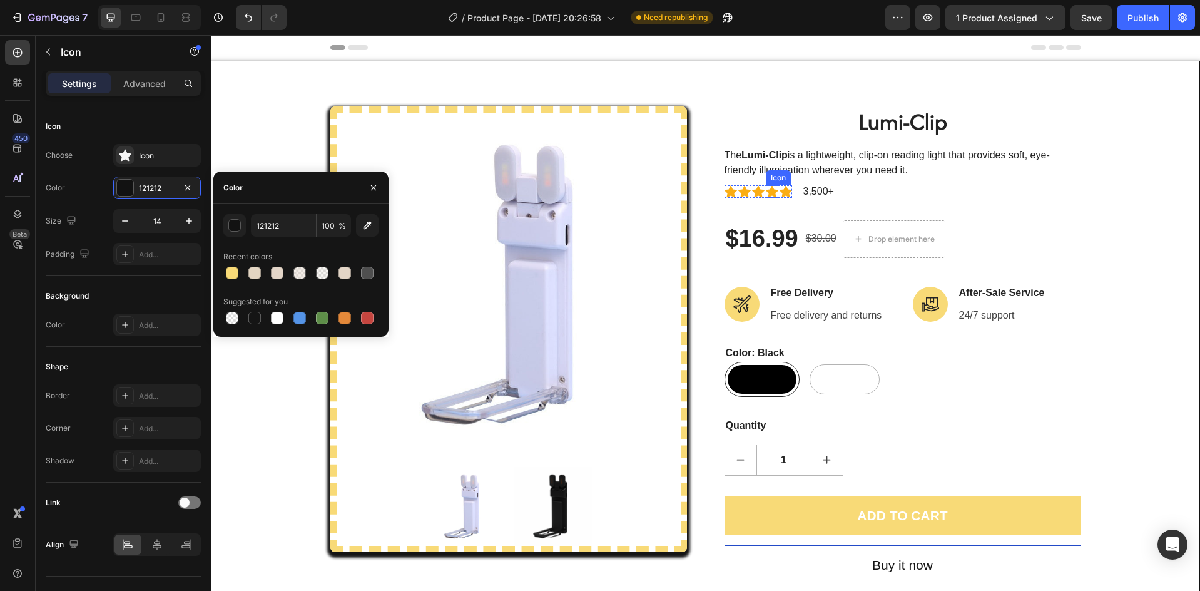
click at [768, 192] on div "Icon" at bounding box center [772, 191] width 13 height 13
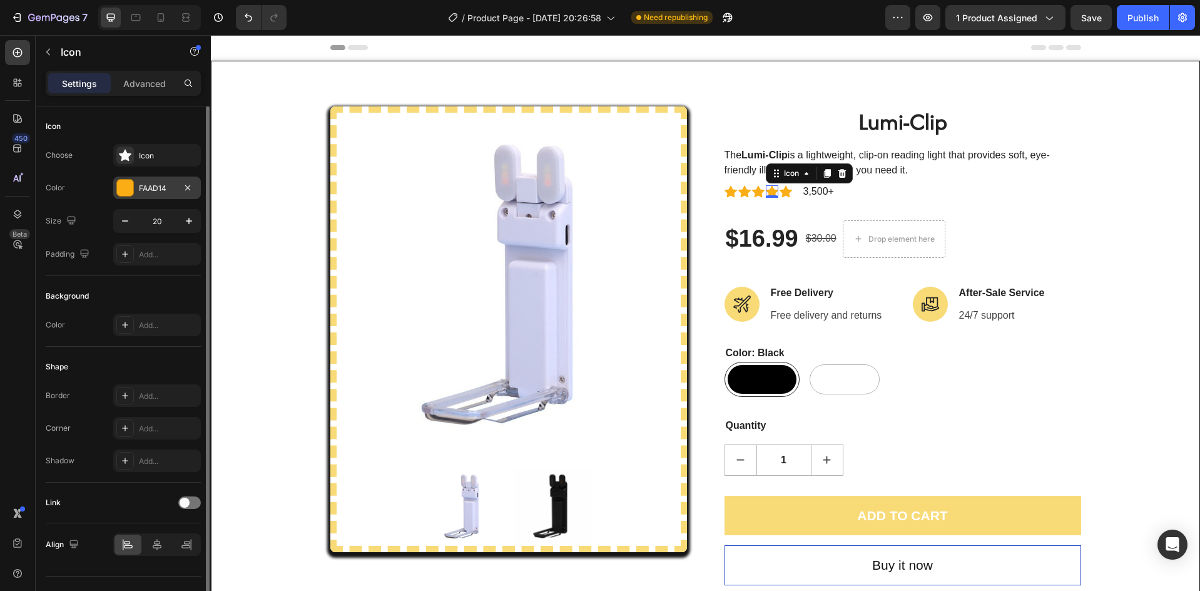
click at [168, 190] on div "FAAD14" at bounding box center [157, 188] width 36 height 11
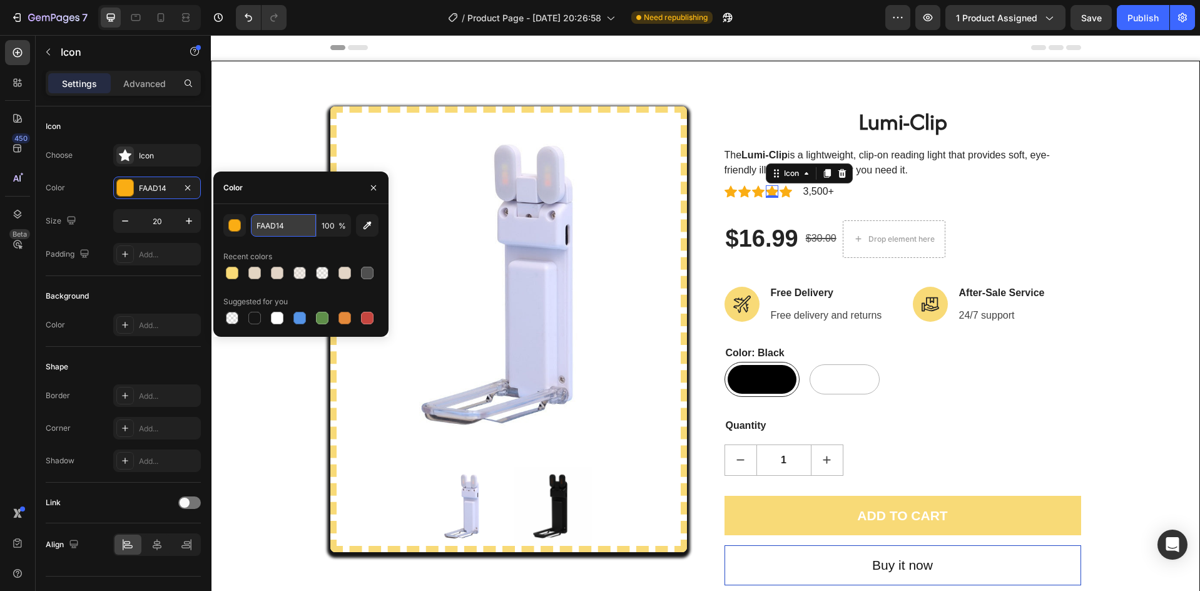
click at [272, 216] on input "FAAD14" at bounding box center [283, 225] width 65 height 23
click at [272, 218] on input "FAAD14" at bounding box center [283, 225] width 65 height 23
click at [266, 422] on div "Product Images Lumi-Clip (P) Title The Lumi-Clip is a lightweight, clip-on read…" at bounding box center [705, 345] width 969 height 479
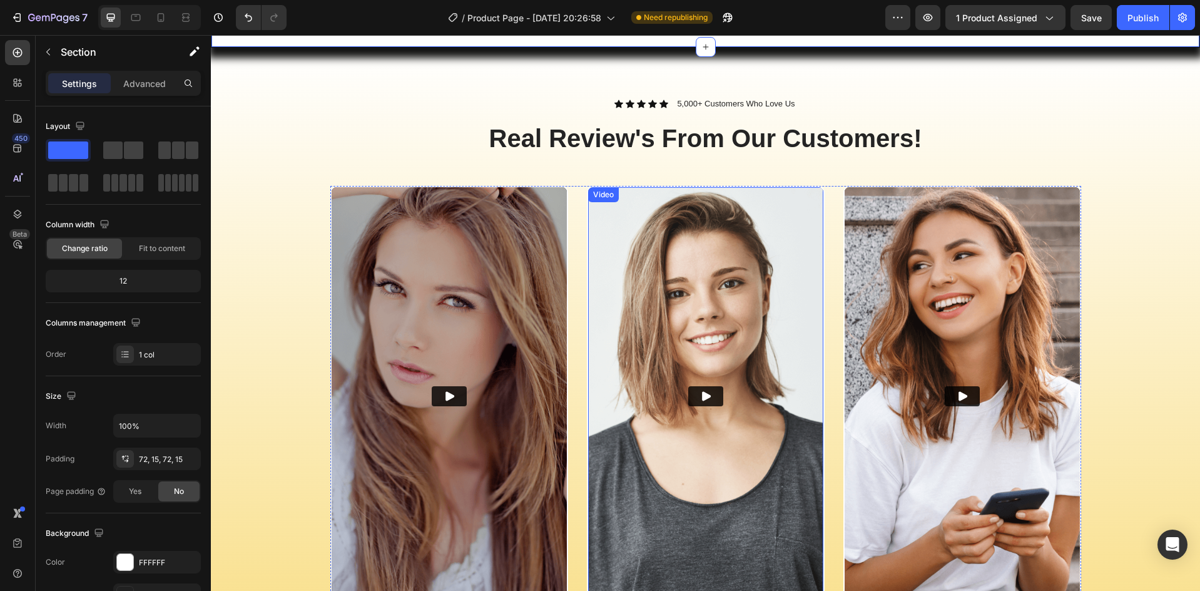
scroll to position [584, 0]
click at [641, 99] on icon at bounding box center [641, 103] width 9 height 9
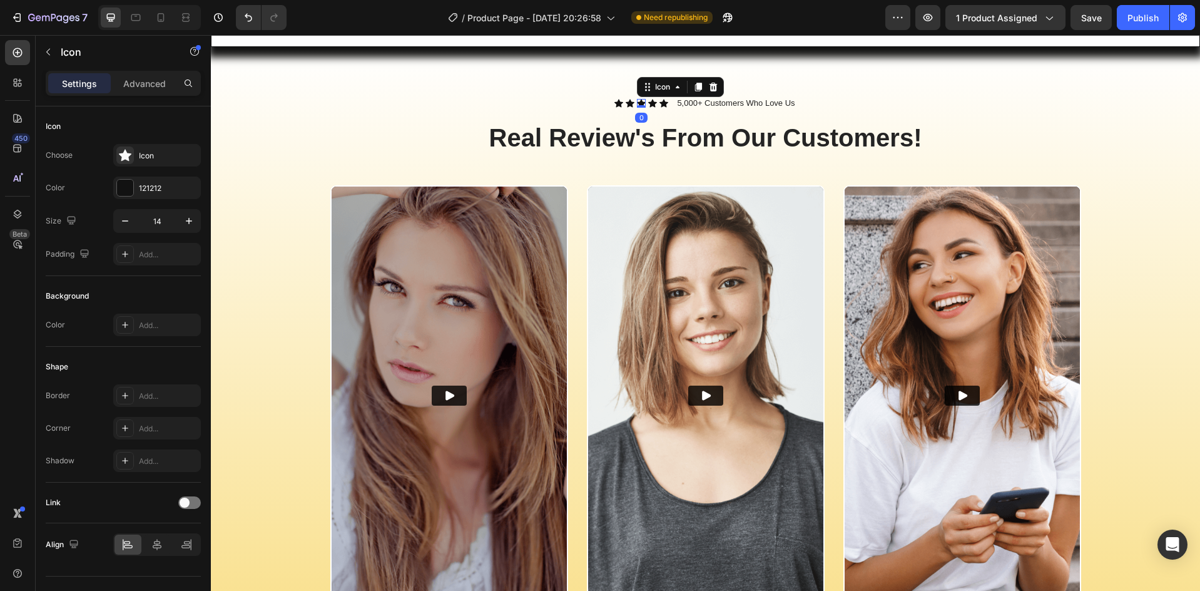
click at [641, 99] on icon at bounding box center [641, 103] width 9 height 9
click at [659, 103] on div "Icon 0" at bounding box center [663, 103] width 9 height 9
click at [614, 105] on div "Icon 0" at bounding box center [618, 103] width 9 height 9
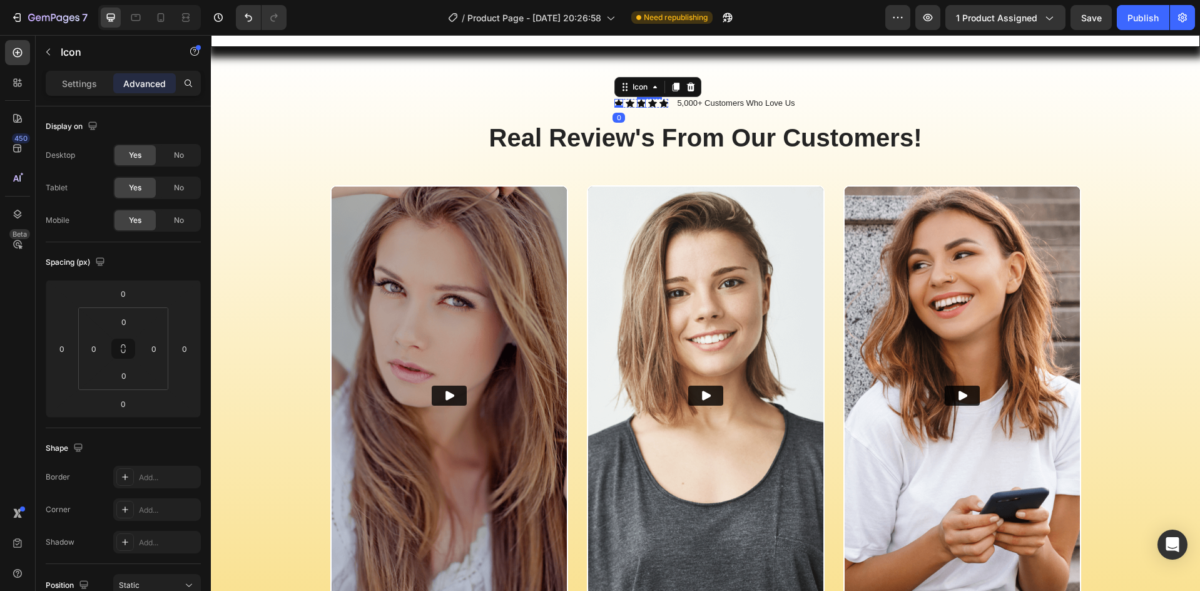
click at [640, 101] on icon at bounding box center [641, 103] width 9 height 9
click at [614, 106] on div "Icon" at bounding box center [618, 103] width 9 height 9
click at [631, 87] on div "Icon" at bounding box center [640, 87] width 20 height 0
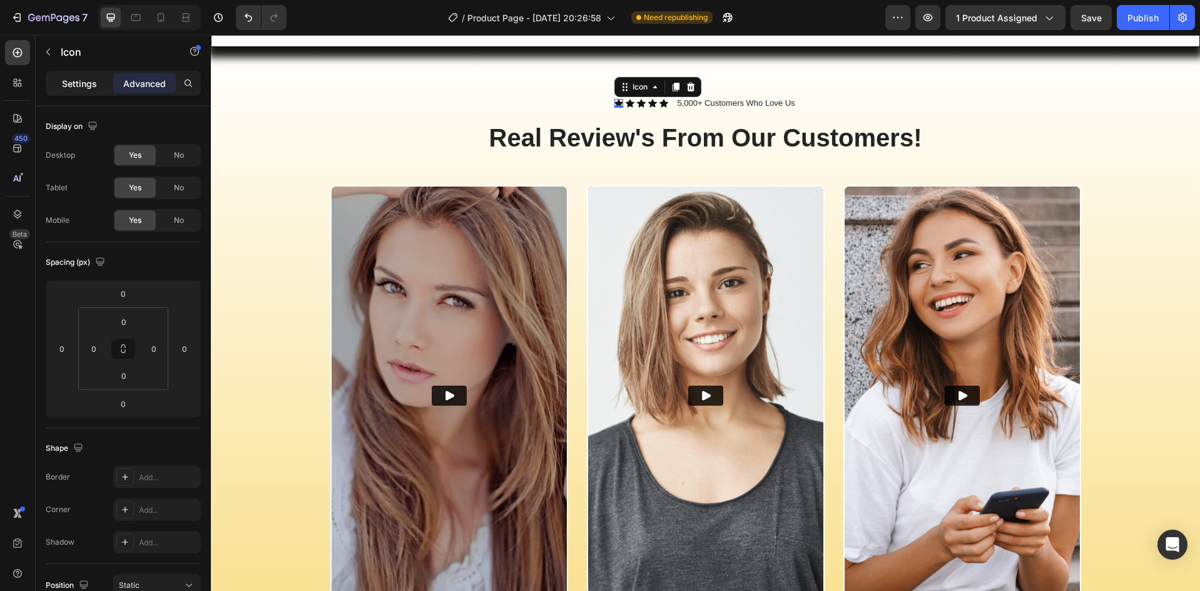
click at [83, 75] on div "Settings" at bounding box center [79, 83] width 63 height 20
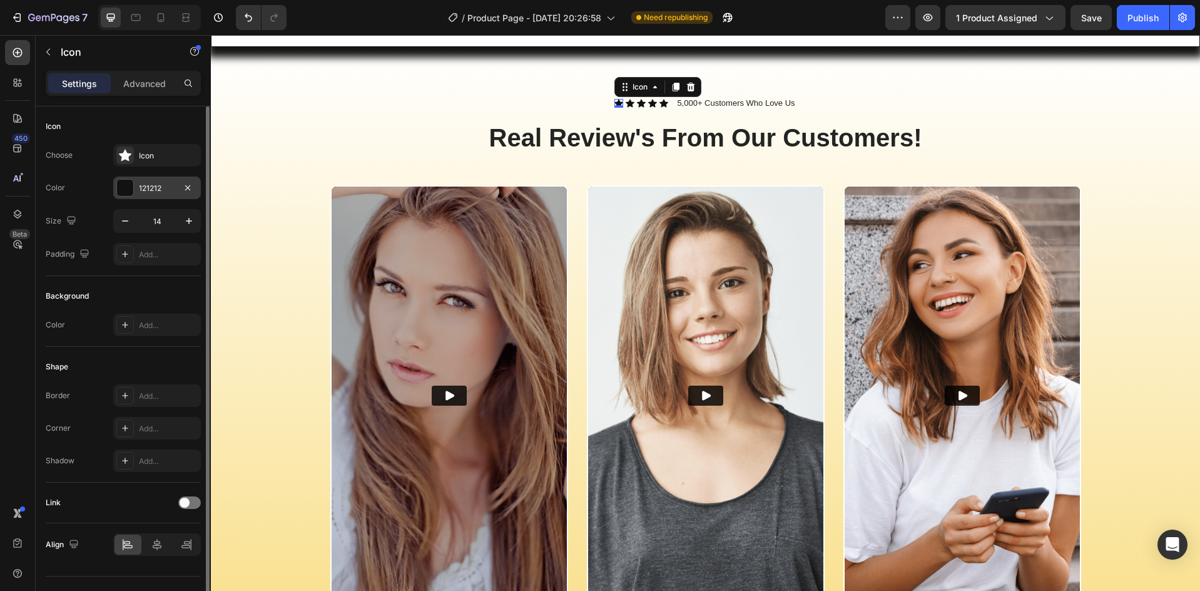
click at [154, 187] on div "121212" at bounding box center [157, 188] width 36 height 11
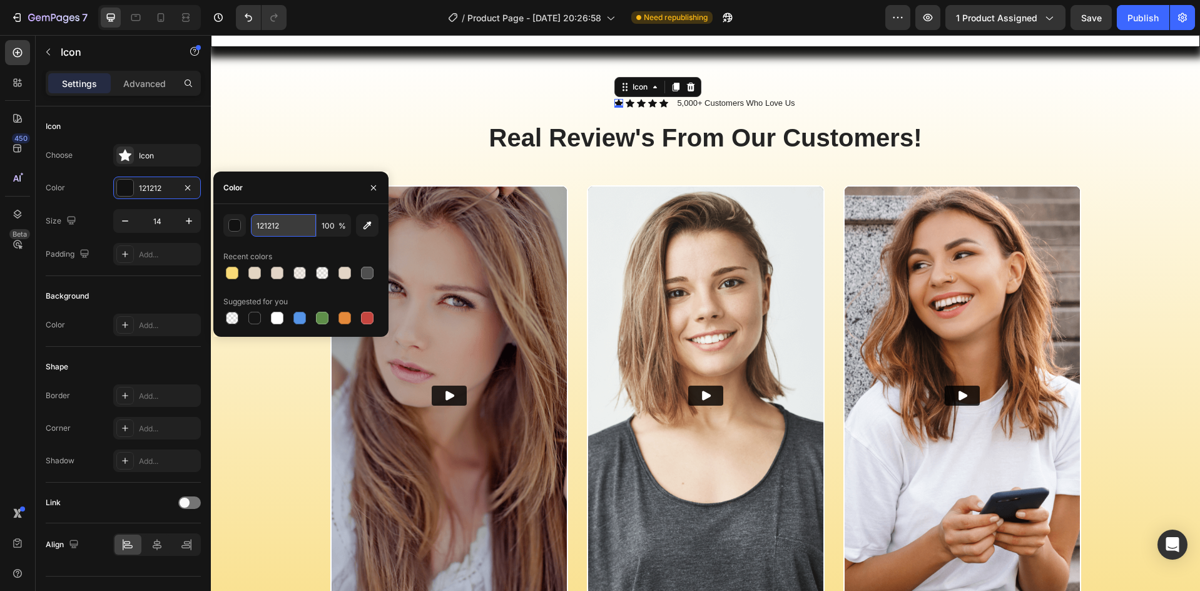
click at [280, 223] on input "121212" at bounding box center [283, 225] width 65 height 23
paste input "FAAD14"
type input "FAAD14"
click at [629, 102] on icon at bounding box center [630, 103] width 9 height 8
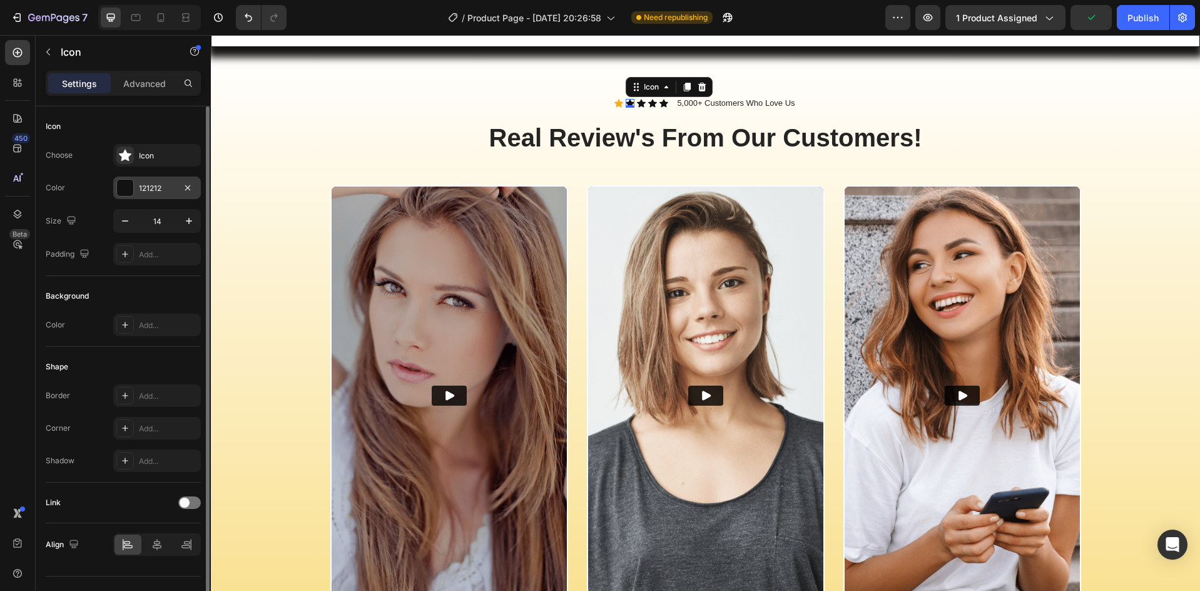
click at [163, 185] on div "121212" at bounding box center [157, 188] width 36 height 11
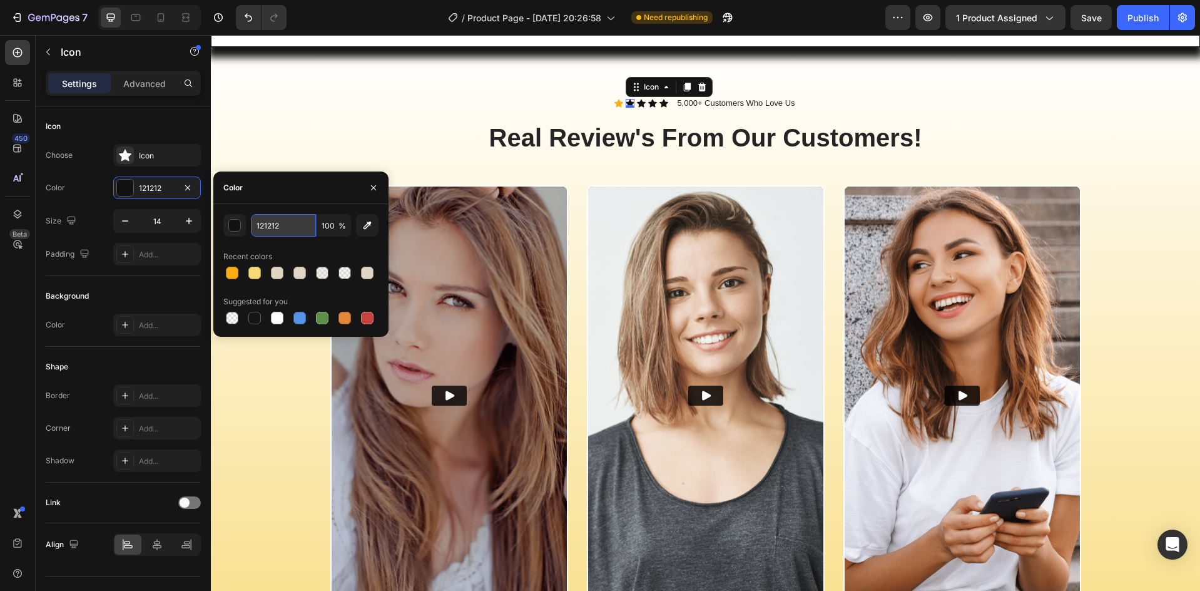
click at [272, 224] on input "121212" at bounding box center [283, 225] width 65 height 23
click at [235, 272] on div at bounding box center [232, 272] width 13 height 13
type input "FAAD14"
click at [637, 104] on icon at bounding box center [641, 103] width 9 height 9
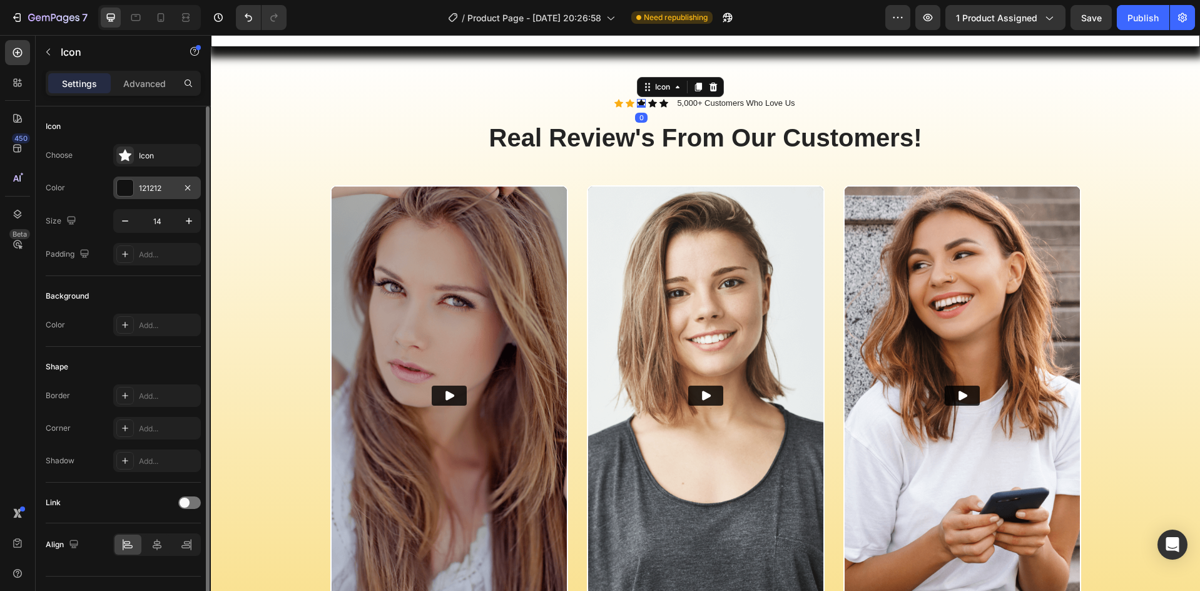
click at [153, 188] on div "121212" at bounding box center [157, 188] width 36 height 11
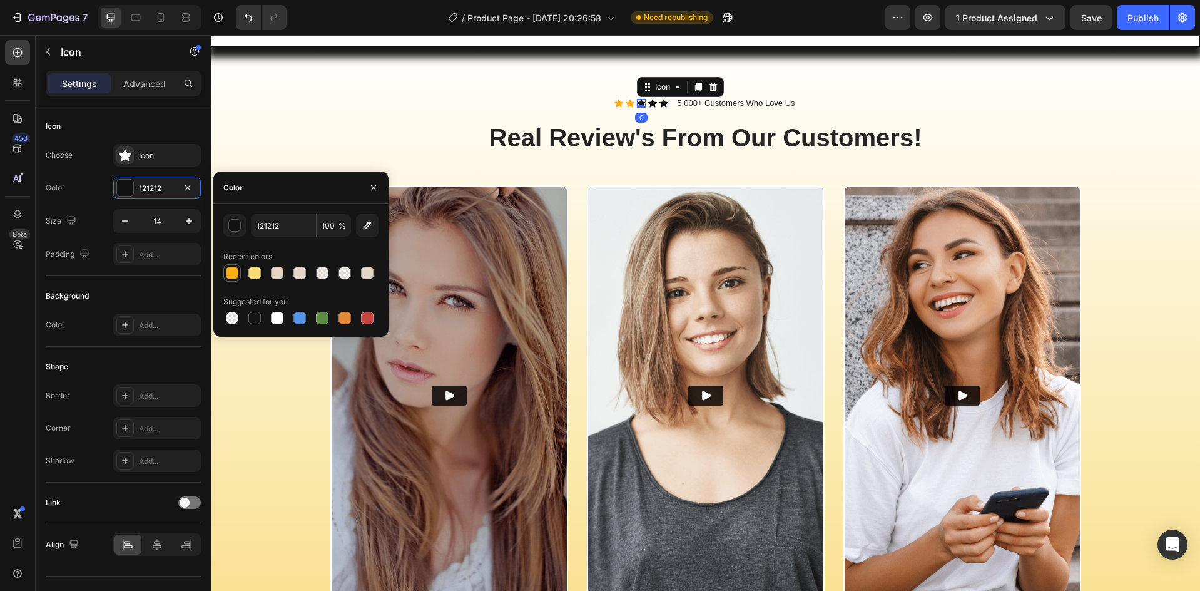
click at [231, 268] on div at bounding box center [232, 272] width 13 height 13
type input "FAAD14"
click at [650, 103] on div "Icon" at bounding box center [652, 103] width 9 height 9
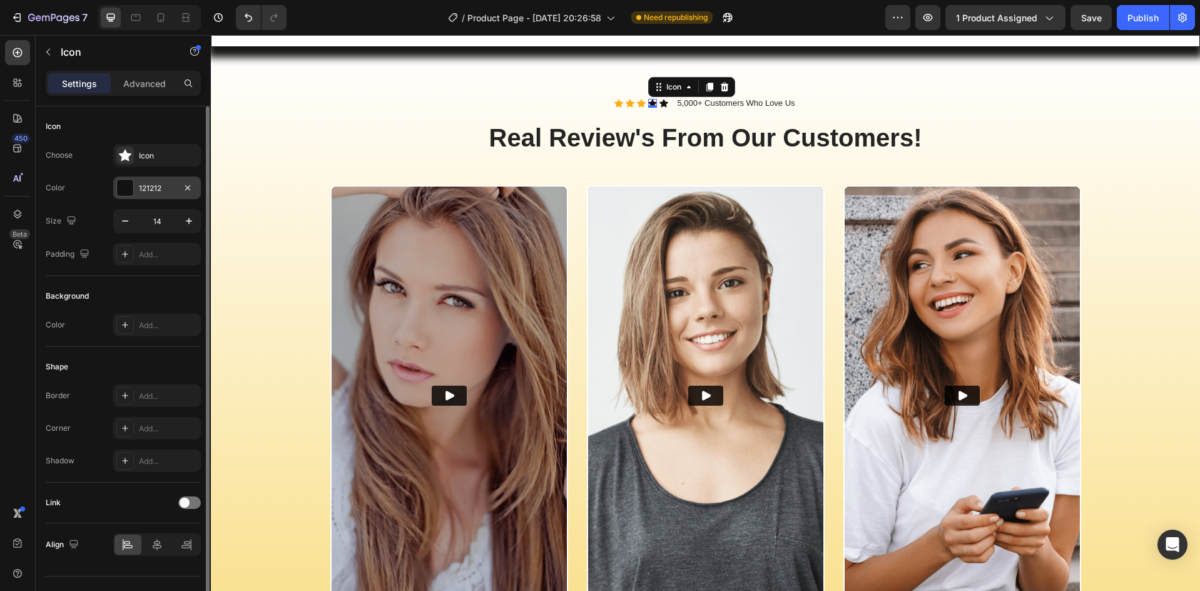
click at [134, 193] on div "121212" at bounding box center [157, 187] width 88 height 23
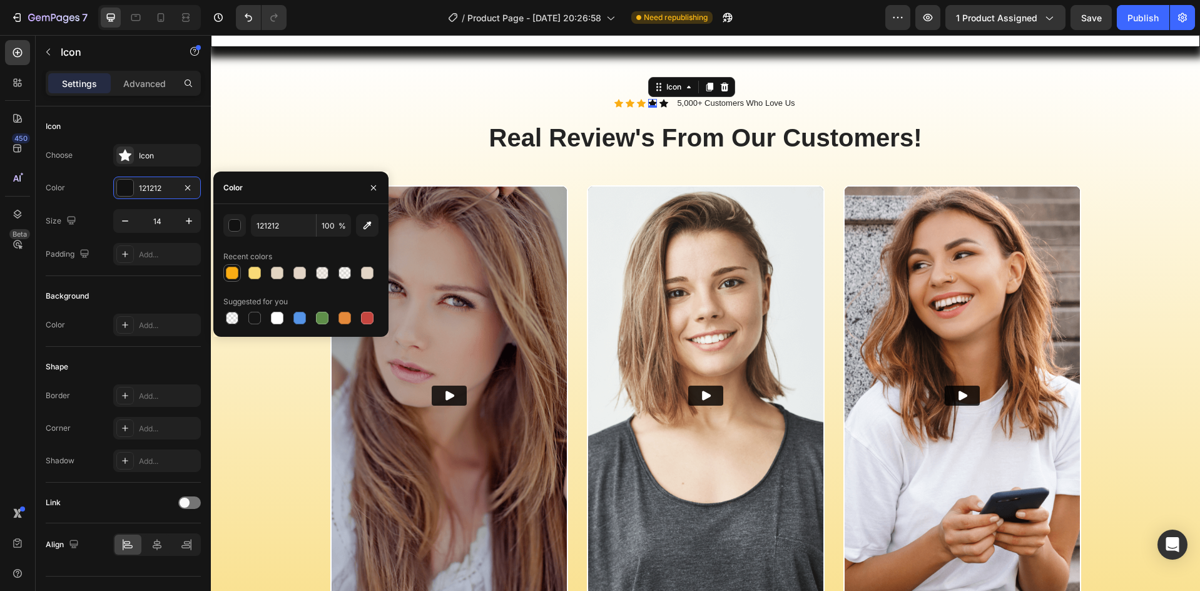
click at [232, 273] on div at bounding box center [232, 272] width 13 height 13
type input "FAAD14"
click at [659, 103] on div "Icon" at bounding box center [663, 103] width 9 height 9
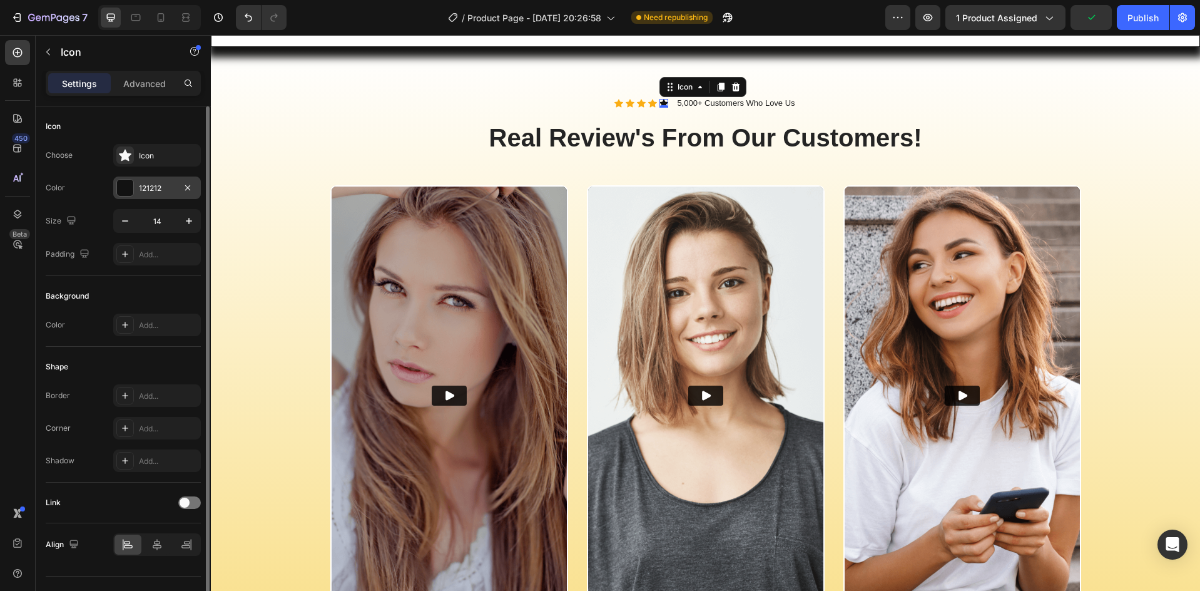
click at [126, 188] on div at bounding box center [125, 188] width 16 height 16
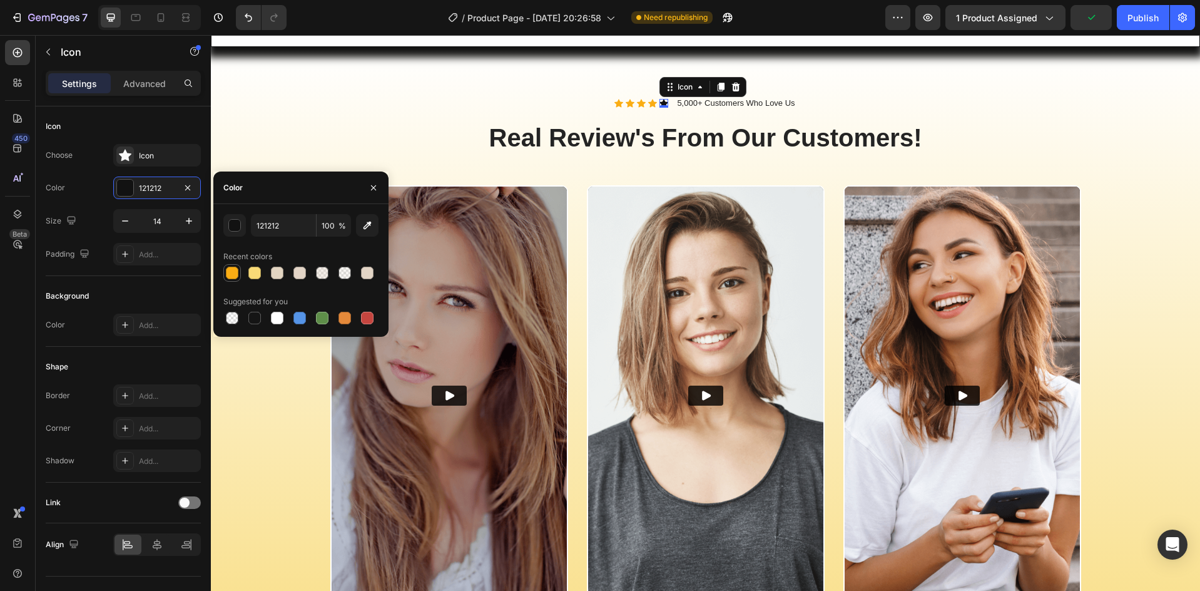
click at [236, 268] on div at bounding box center [232, 272] width 13 height 13
type input "FAAD14"
click at [387, 111] on div "Icon Icon Icon Icon Icon 0 Icon List 5,000+ Customers Who Love Us Text Block Ro…" at bounding box center [705, 131] width 751 height 68
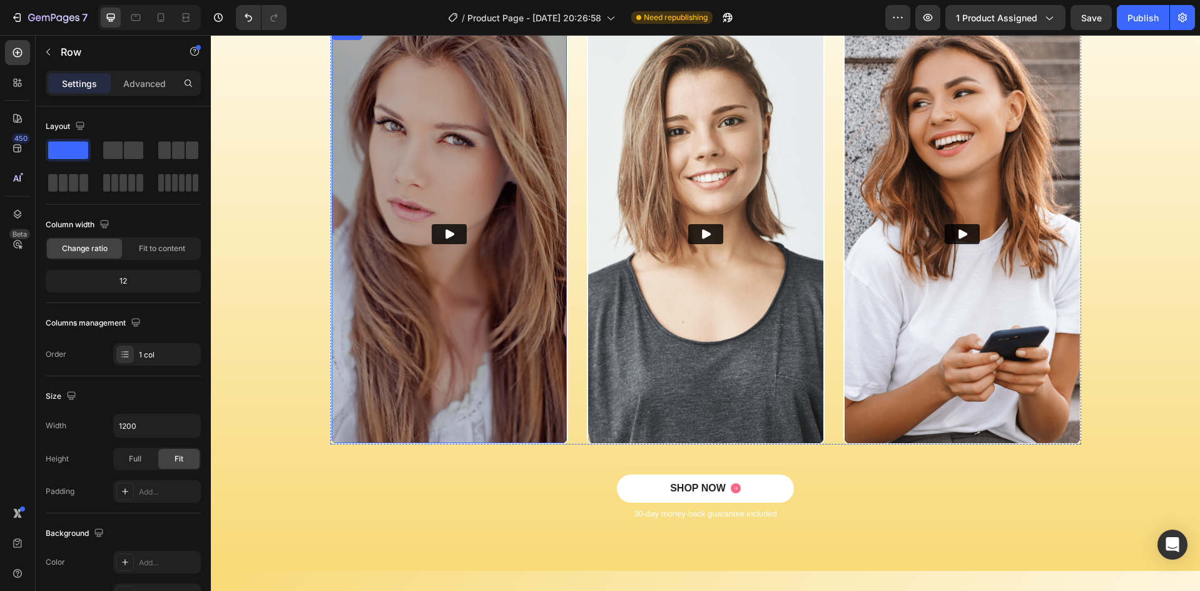
scroll to position [751, 0]
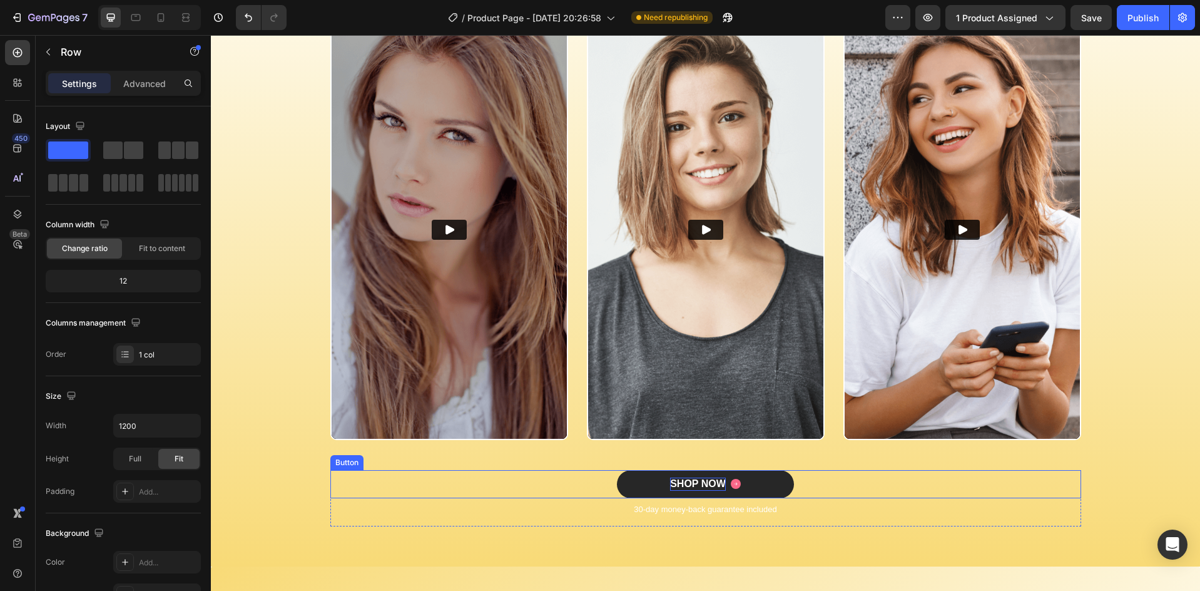
click at [670, 477] on div "SHOP NOW" at bounding box center [698, 483] width 56 height 13
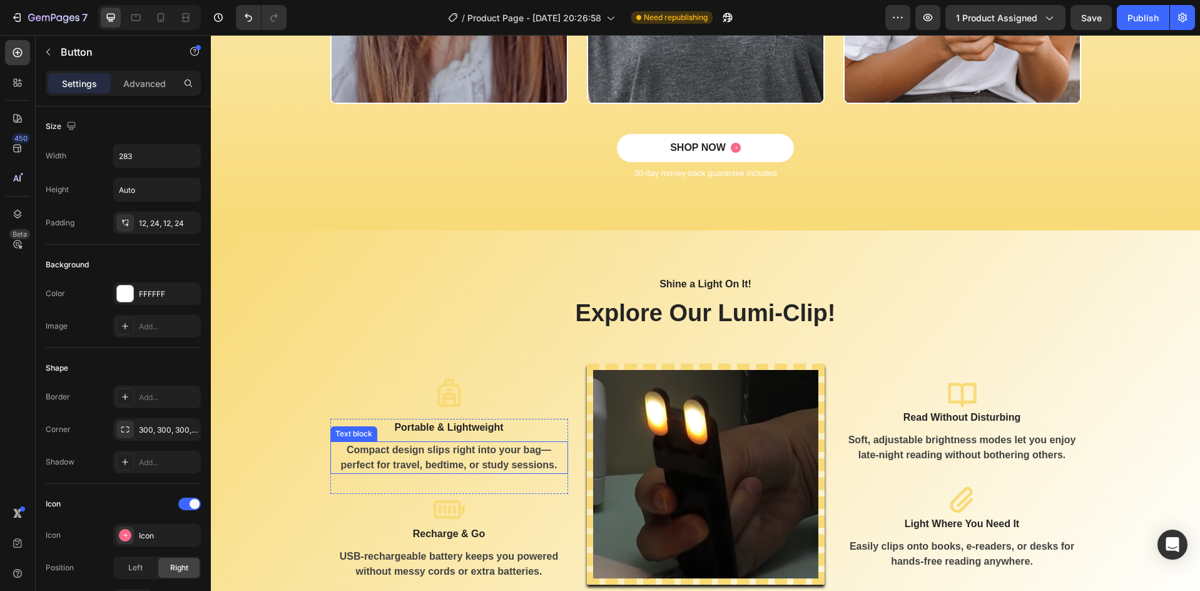
scroll to position [1085, 0]
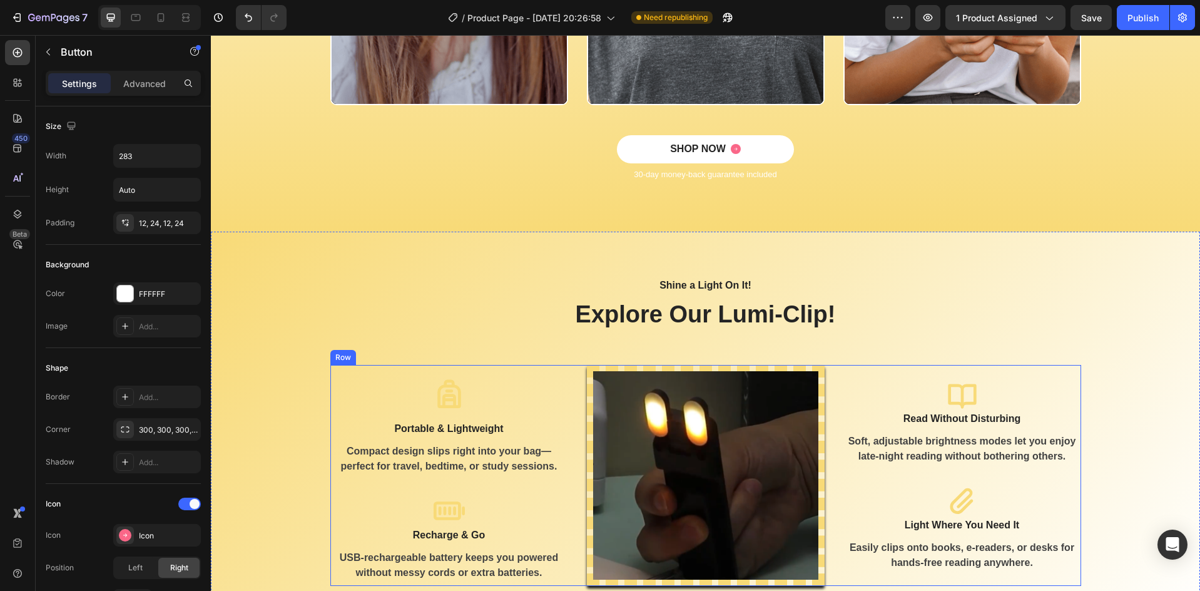
click at [362, 367] on div "Icon Portable & Lightweight Text block Compact design slips right into your bag…" at bounding box center [449, 475] width 238 height 220
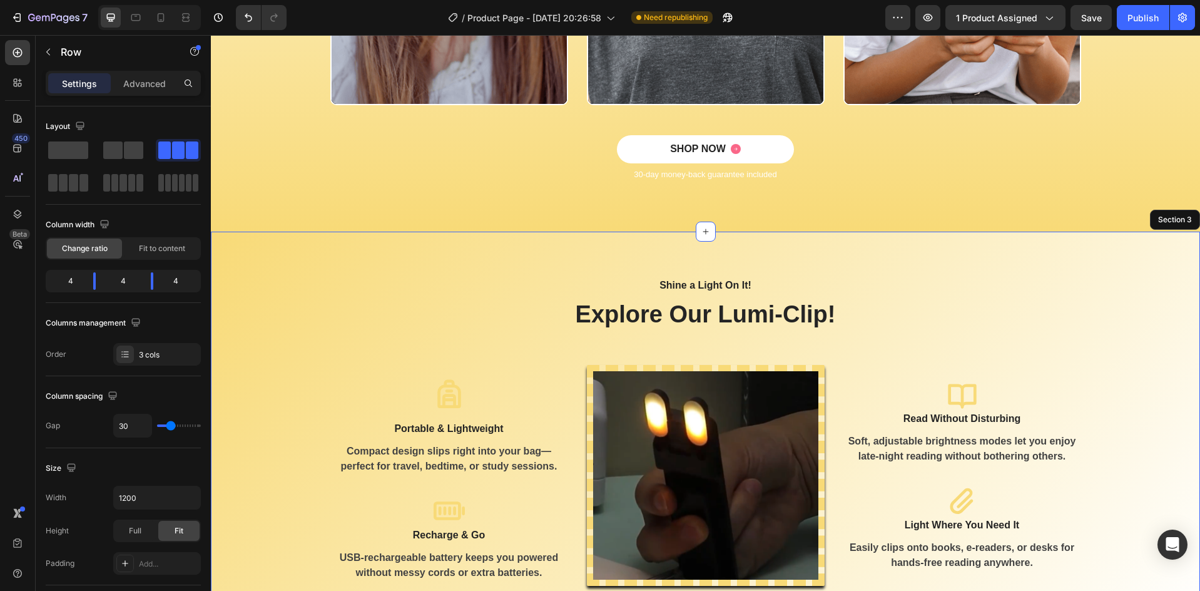
click at [363, 313] on div "Shine a Light On It! Text block Explore Our Lumi-Clip! Heading Row Icon Portabl…" at bounding box center [705, 431] width 970 height 309
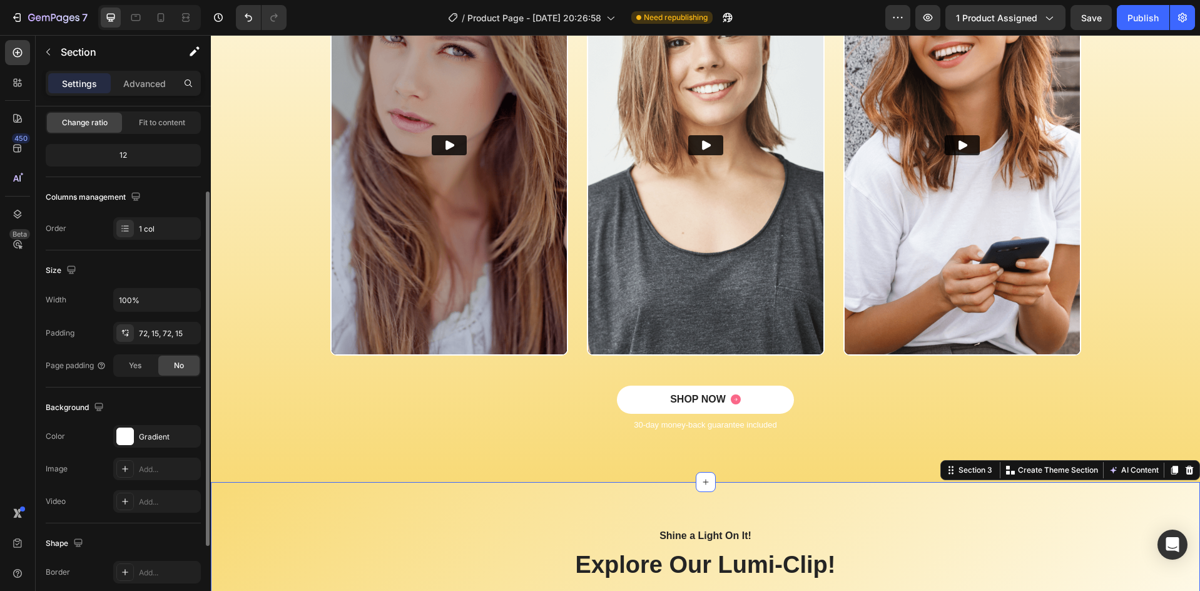
scroll to position [84, 0]
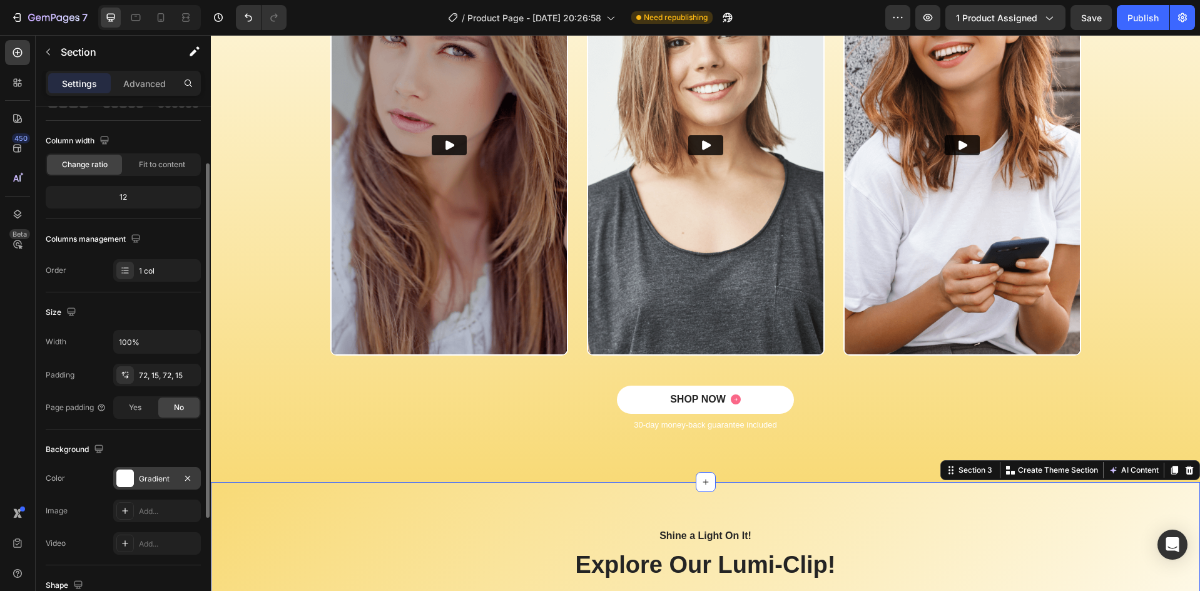
click at [160, 480] on div "Gradient" at bounding box center [157, 478] width 36 height 11
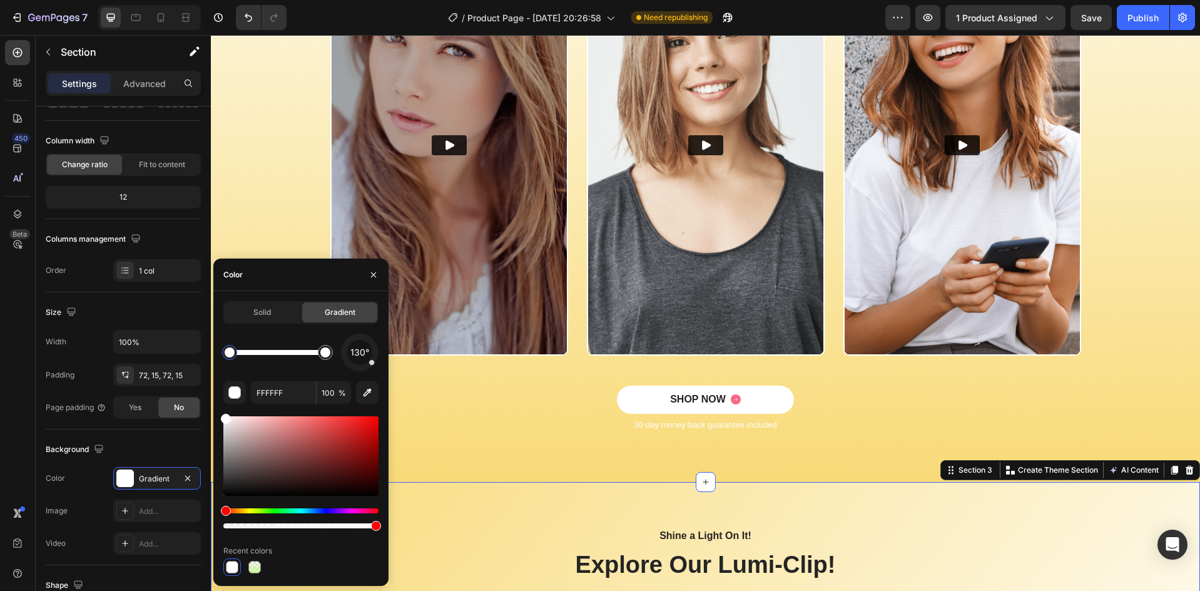
drag, startPoint x: 372, startPoint y: 368, endPoint x: 370, endPoint y: 346, distance: 22.0
click at [370, 345] on div "130°" at bounding box center [360, 352] width 38 height 38
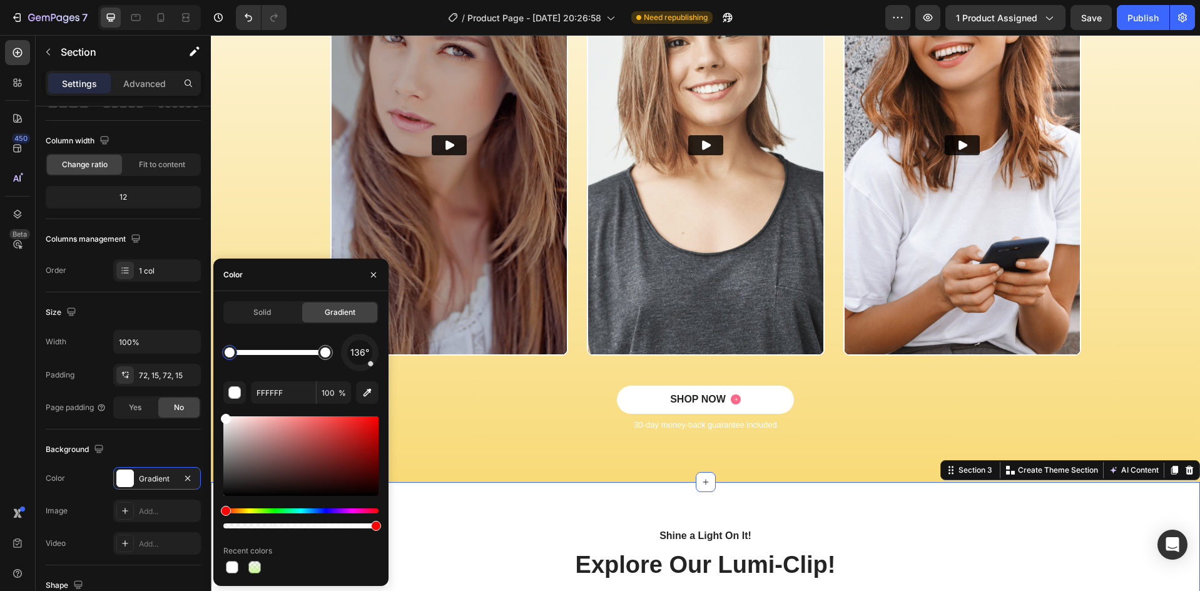
click at [373, 366] on div "136°" at bounding box center [360, 352] width 38 height 38
drag, startPoint x: 368, startPoint y: 368, endPoint x: 360, endPoint y: 375, distance: 11.1
click at [360, 375] on div "180° FFFFFF 100 % Recent colors" at bounding box center [300, 454] width 155 height 242
drag, startPoint x: 357, startPoint y: 368, endPoint x: 340, endPoint y: 352, distance: 23.0
click at [340, 352] on div "270°" at bounding box center [300, 352] width 155 height 38
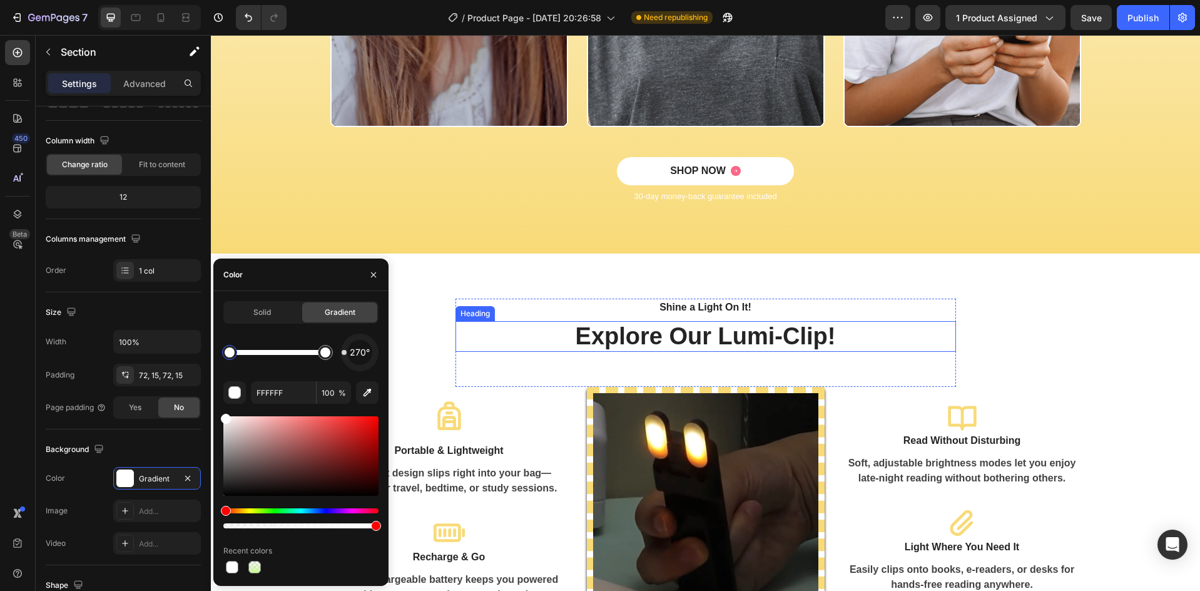
scroll to position [1085, 0]
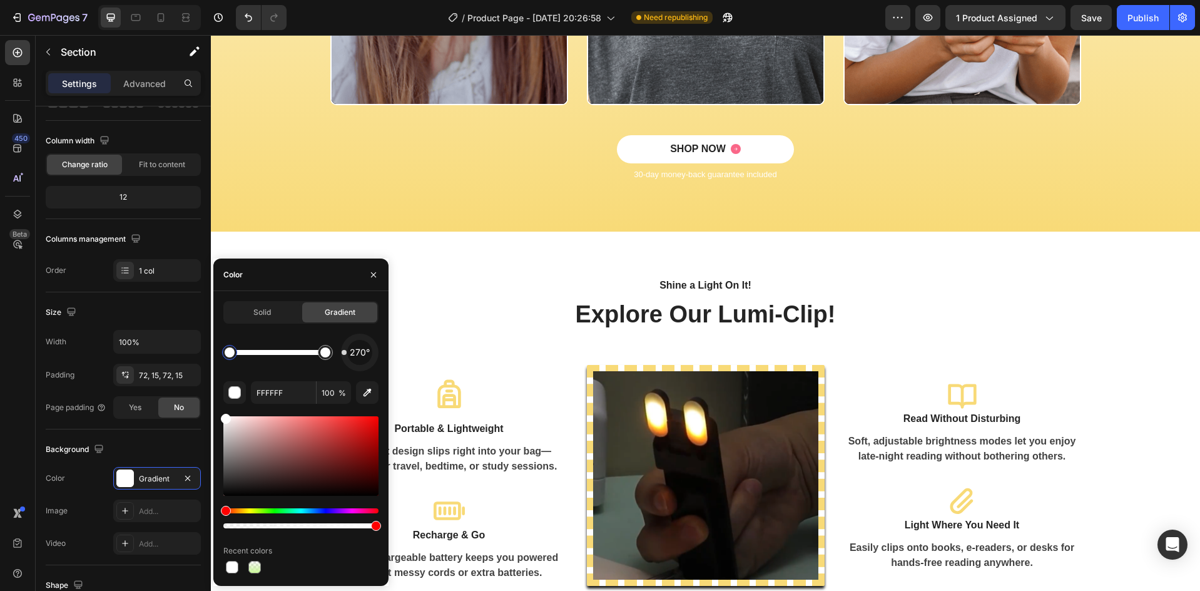
click at [420, 327] on div "Shine a Light On It! Text block Explore Our Lumi-Clip! Heading Row Icon Portabl…" at bounding box center [705, 431] width 970 height 309
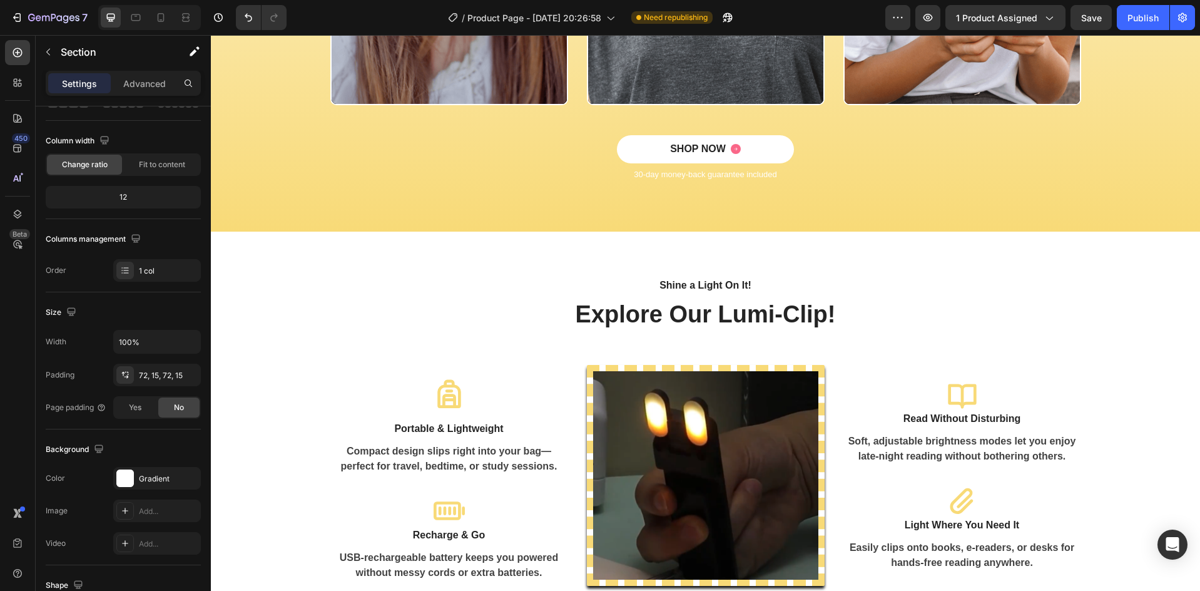
click at [447, 302] on div "Shine a Light On It! Text block Explore Our Lumi-Clip! Heading Row Icon Portabl…" at bounding box center [705, 431] width 970 height 309
click at [633, 315] on h2 "Explore Our Lumi-Clip!" at bounding box center [705, 314] width 500 height 31
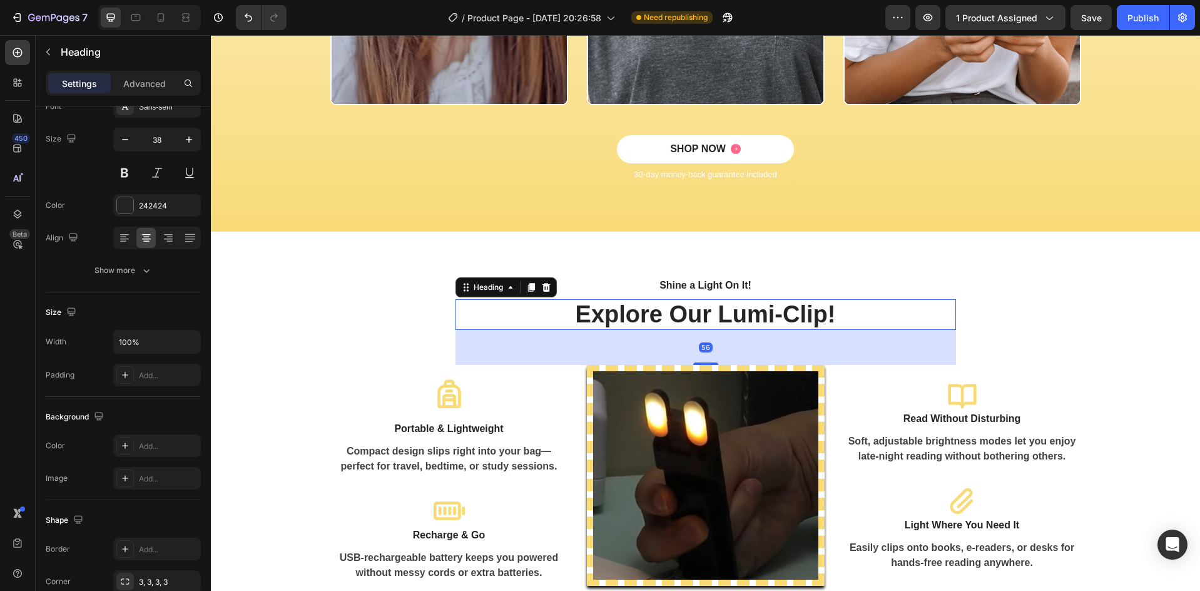
scroll to position [0, 0]
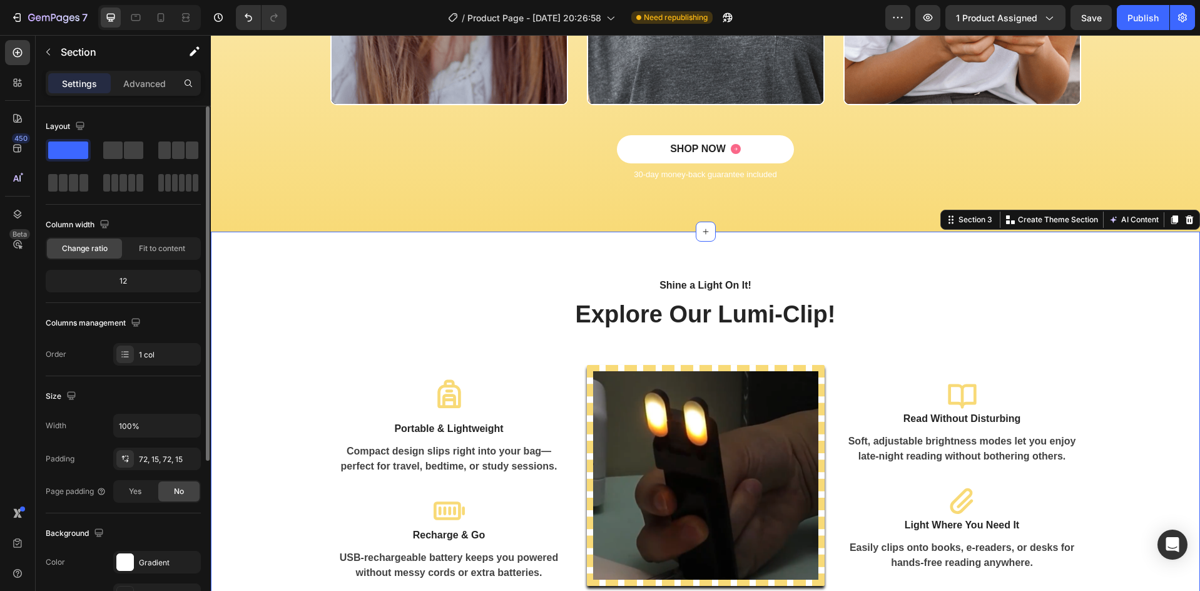
click at [422, 320] on div "Shine a Light On It! Text block Explore Our Lumi-Clip! Heading Row Icon Portabl…" at bounding box center [705, 431] width 970 height 309
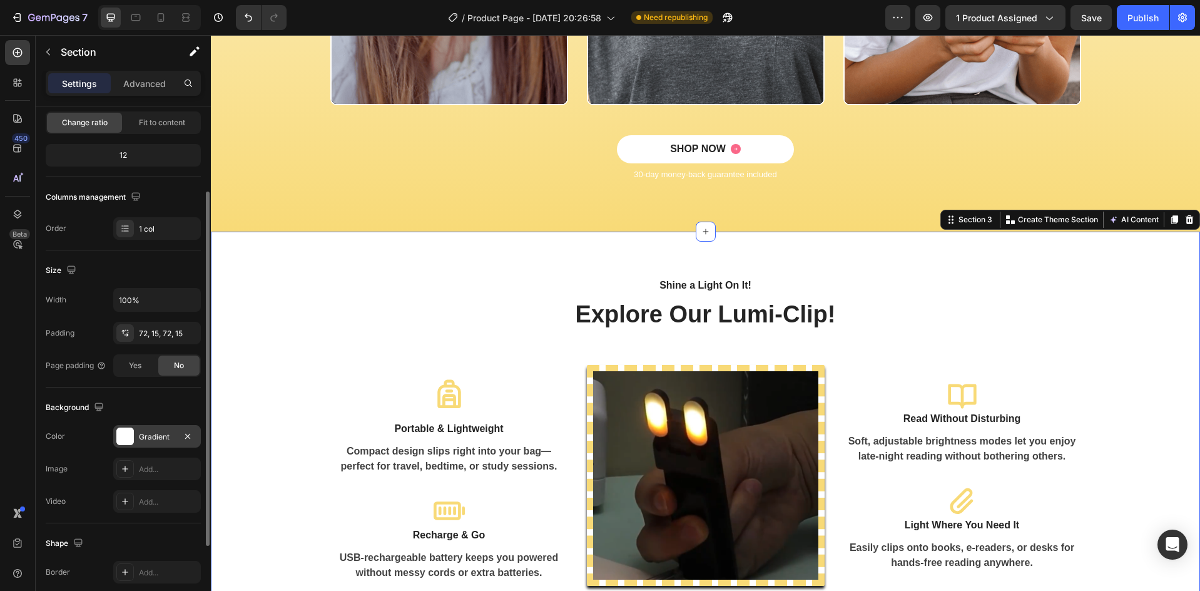
click at [149, 435] on div "Gradient" at bounding box center [157, 436] width 36 height 11
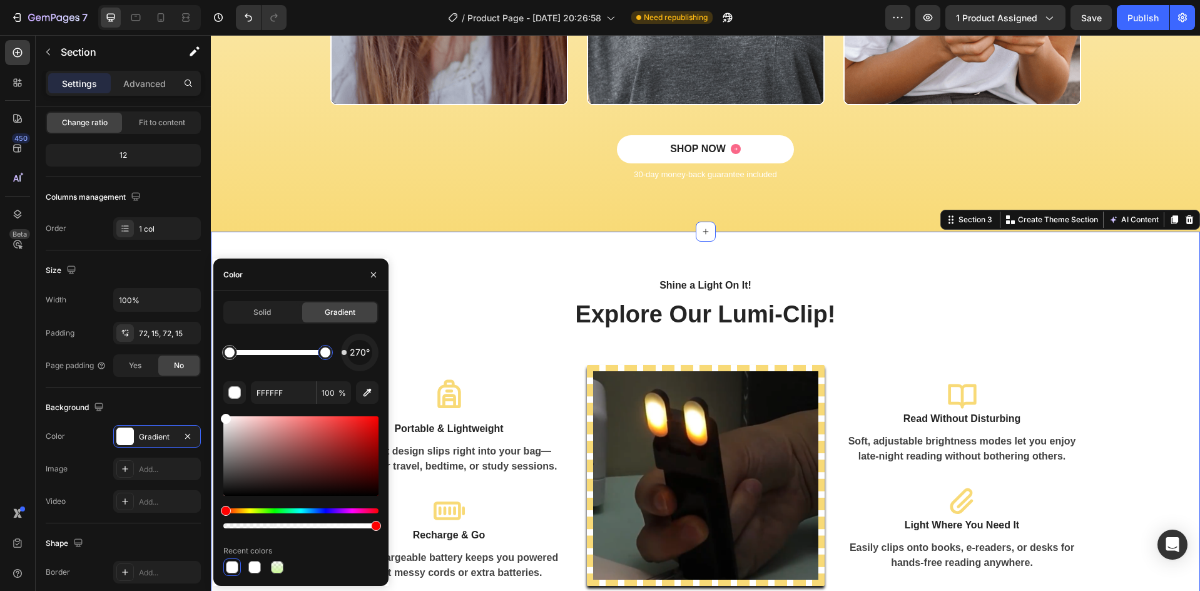
click at [330, 357] on div at bounding box center [325, 352] width 15 height 15
click at [323, 360] on div at bounding box center [325, 352] width 23 height 23
click at [241, 394] on button "button" at bounding box center [234, 392] width 23 height 23
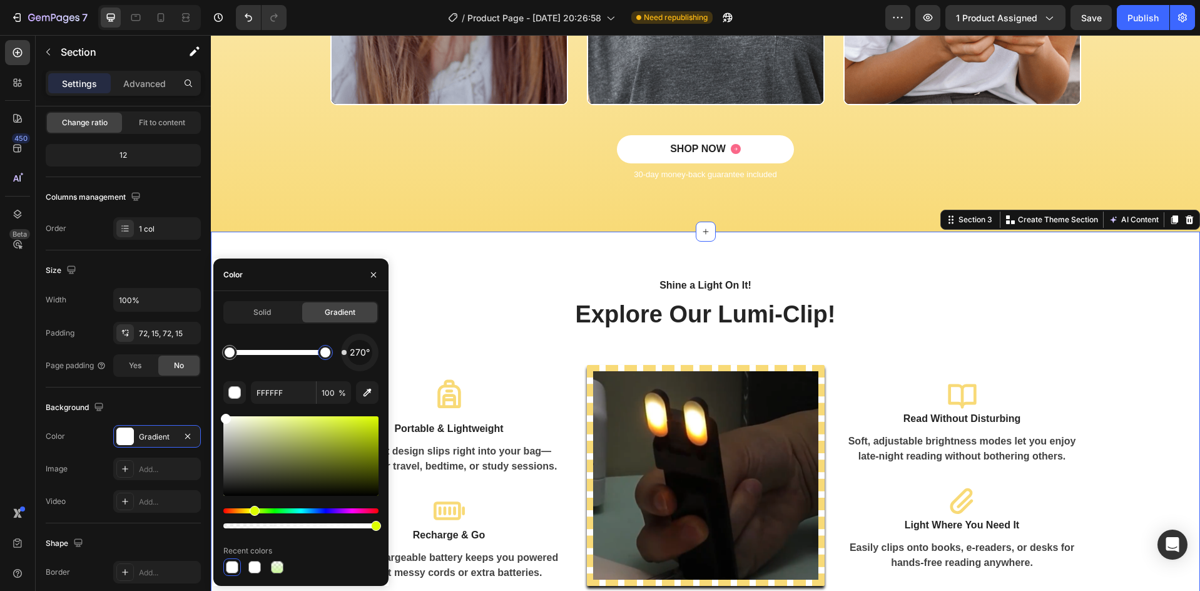
drag, startPoint x: 236, startPoint y: 509, endPoint x: 253, endPoint y: 509, distance: 16.3
click at [253, 509] on div "Hue" at bounding box center [300, 510] width 155 height 5
click at [288, 394] on input "FFFFFF" at bounding box center [283, 392] width 65 height 23
paste input "AAD14"
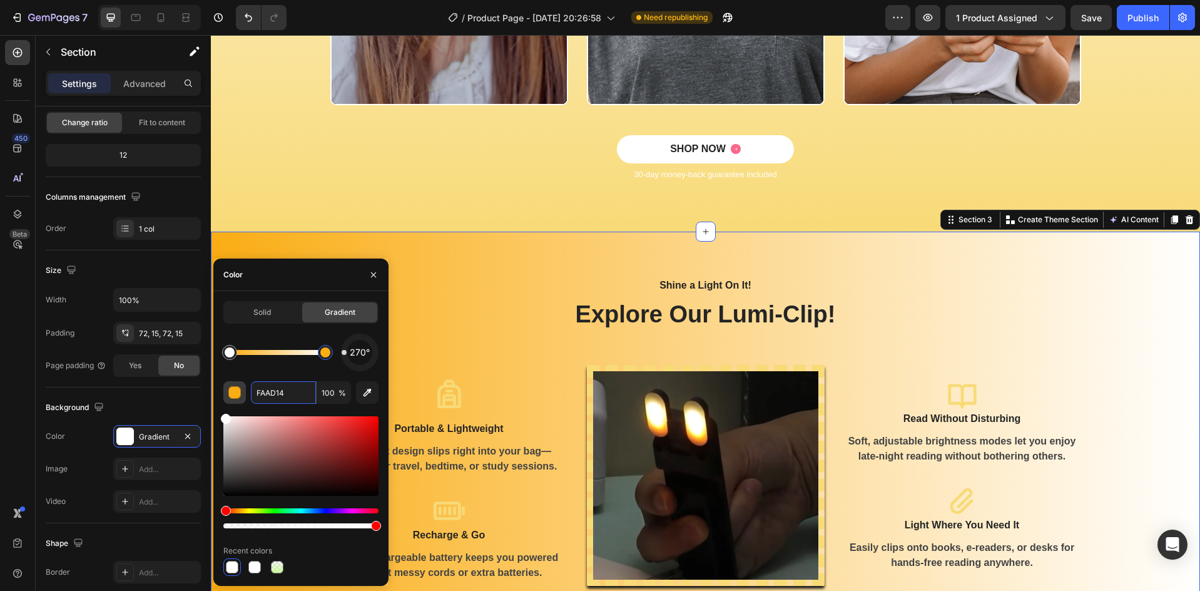
type input "FAAD14"
click at [237, 397] on div "button" at bounding box center [235, 393] width 13 height 13
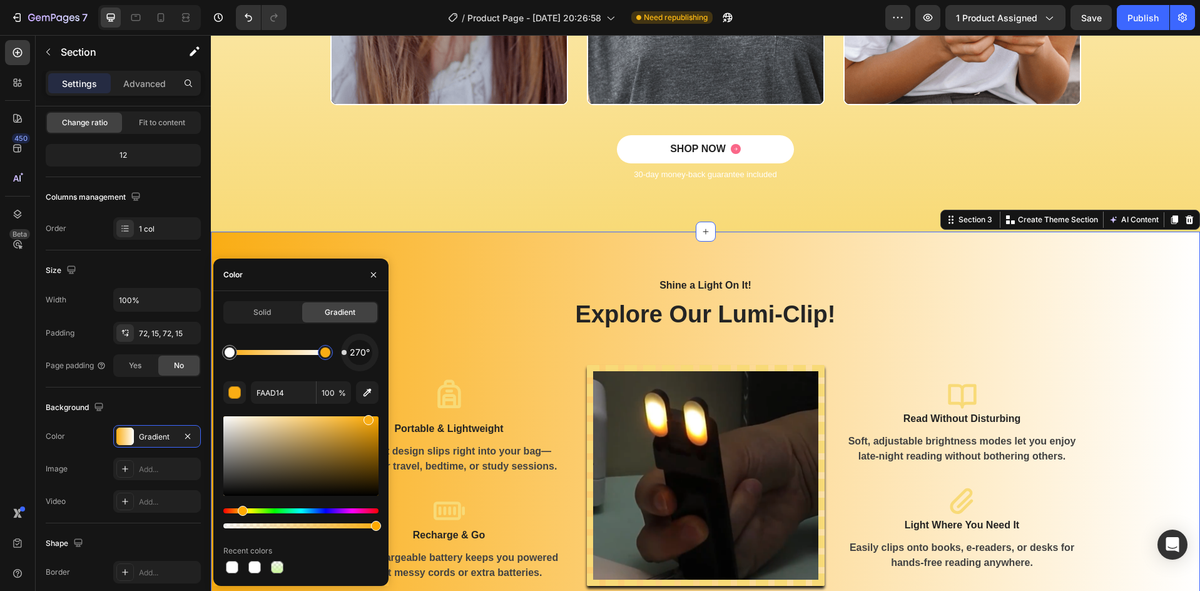
click at [246, 396] on div "FAAD14 100 %" at bounding box center [300, 392] width 155 height 23
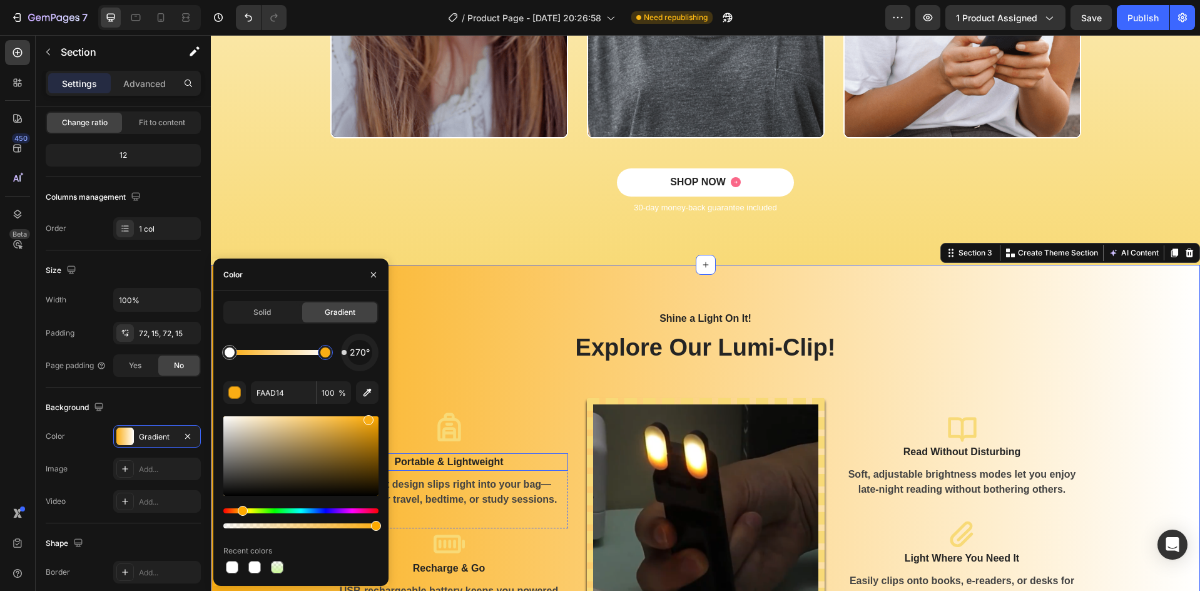
scroll to position [877, 0]
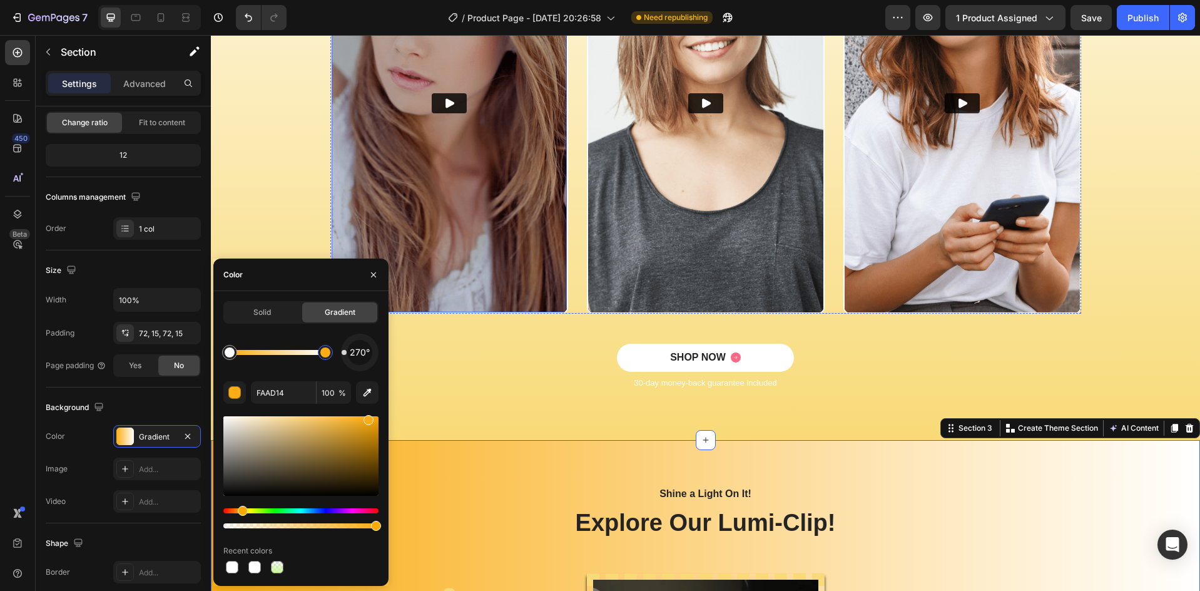
click at [451, 328] on div "Video Video Video Video Carousel" at bounding box center [705, 118] width 970 height 450
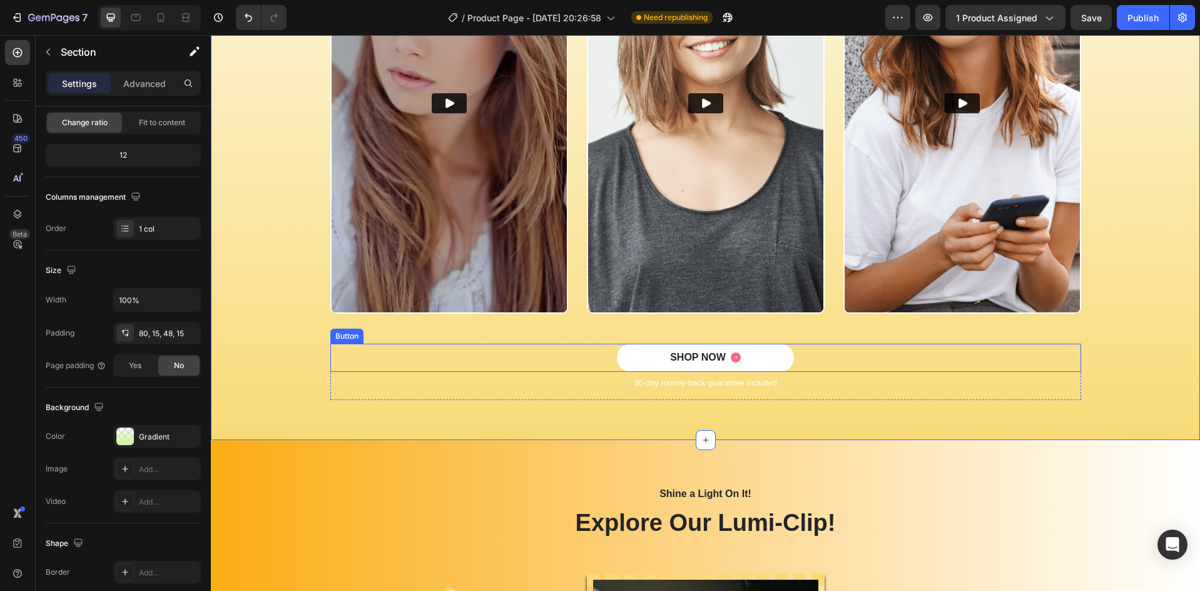
click at [469, 351] on div "SHOP NOW Button" at bounding box center [705, 357] width 751 height 28
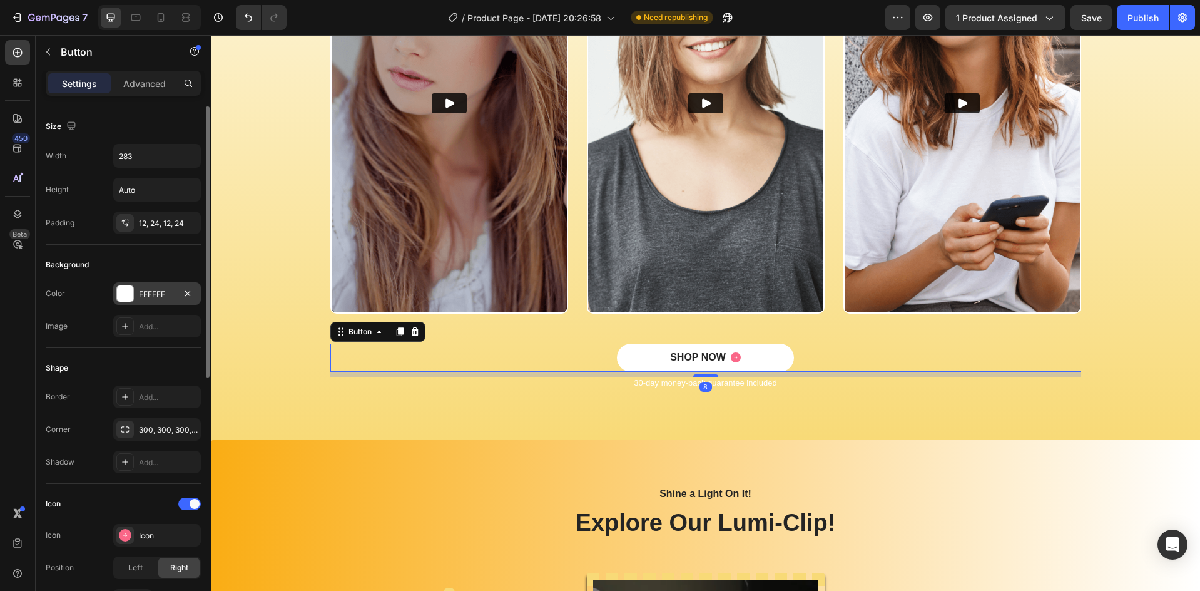
click at [150, 287] on div "FFFFFF" at bounding box center [157, 293] width 88 height 23
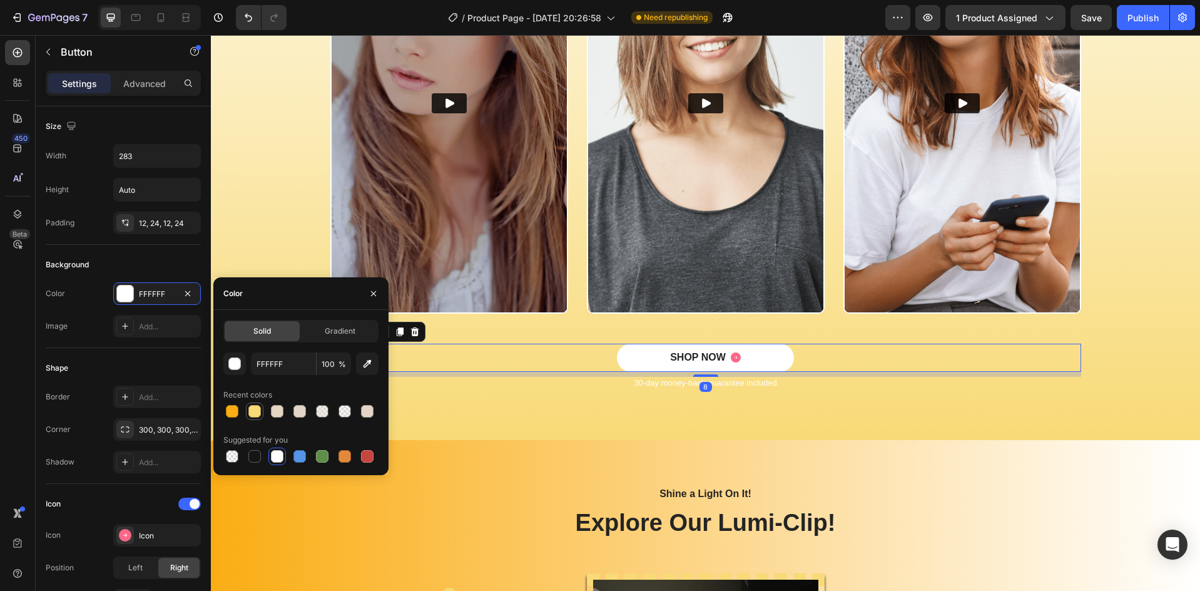
click at [255, 410] on div at bounding box center [254, 411] width 13 height 13
type input "F8DA77"
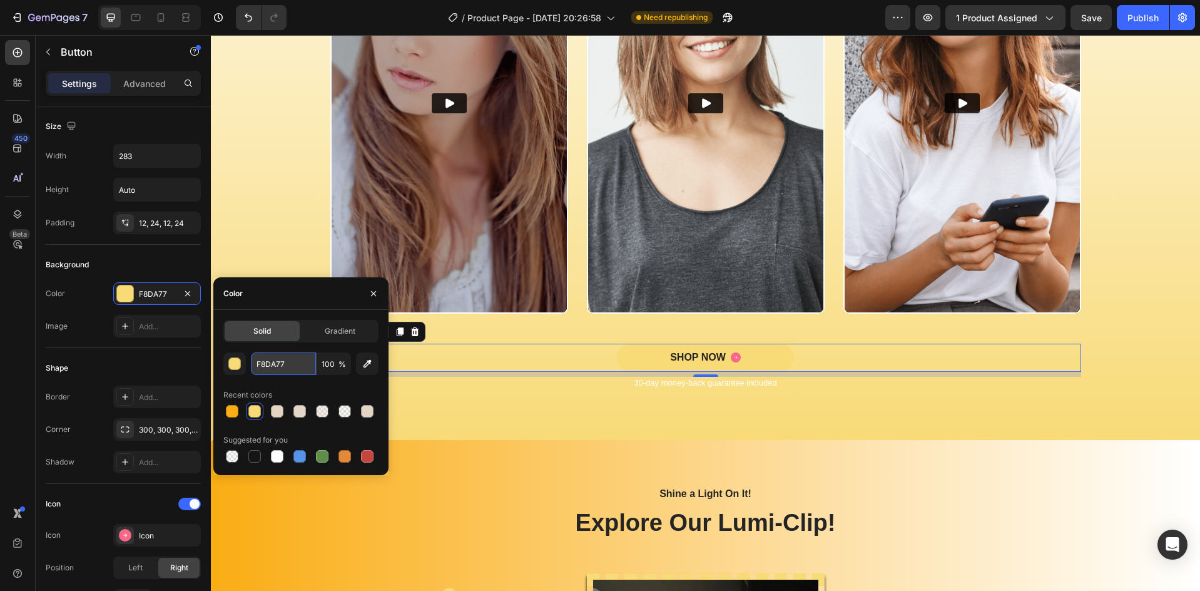
click at [278, 362] on input "F8DA77" at bounding box center [283, 363] width 65 height 23
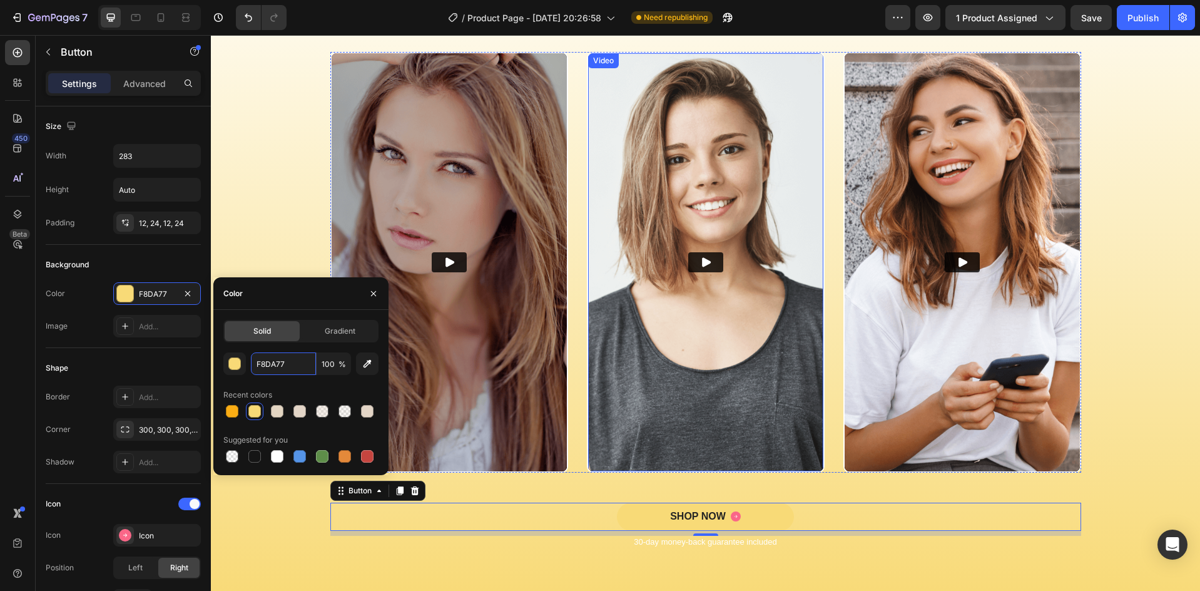
scroll to position [960, 0]
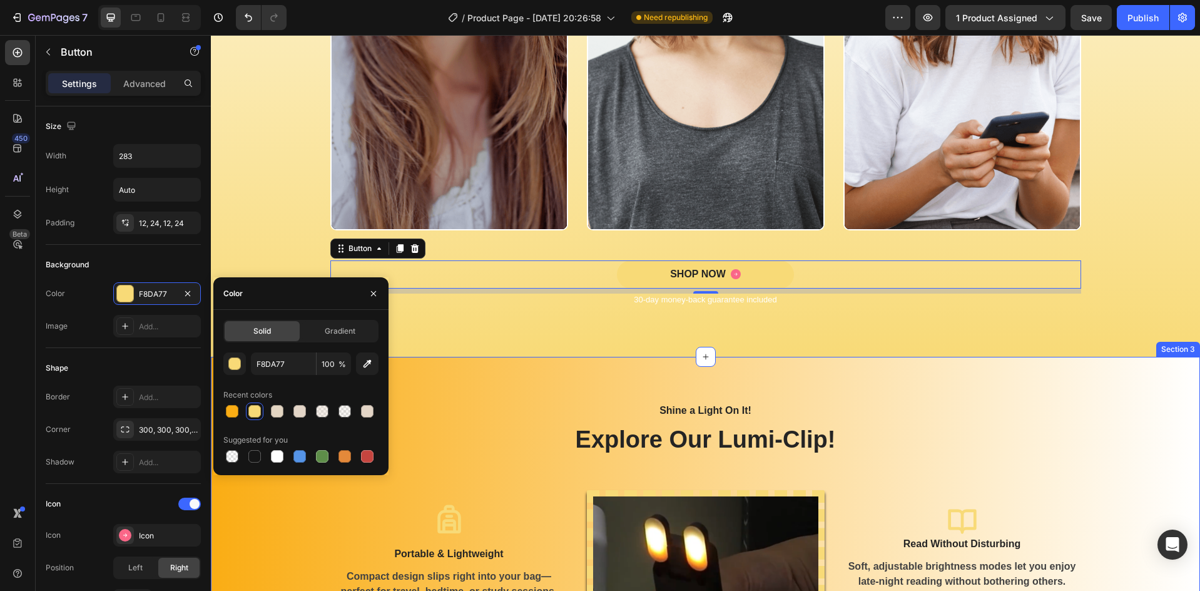
click at [487, 438] on h2 "Explore Our Lumi-Clip!" at bounding box center [705, 439] width 500 height 31
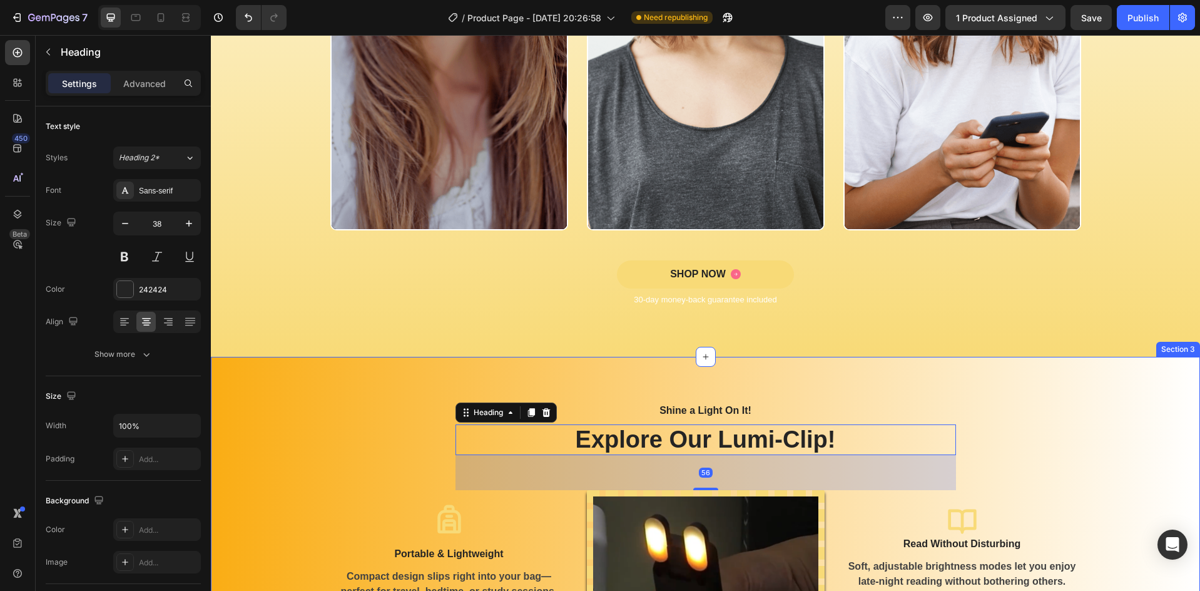
click at [371, 440] on div "Shine a Light On It! Text block Explore Our Lumi-Clip! Heading 56 Row Icon Port…" at bounding box center [705, 556] width 970 height 309
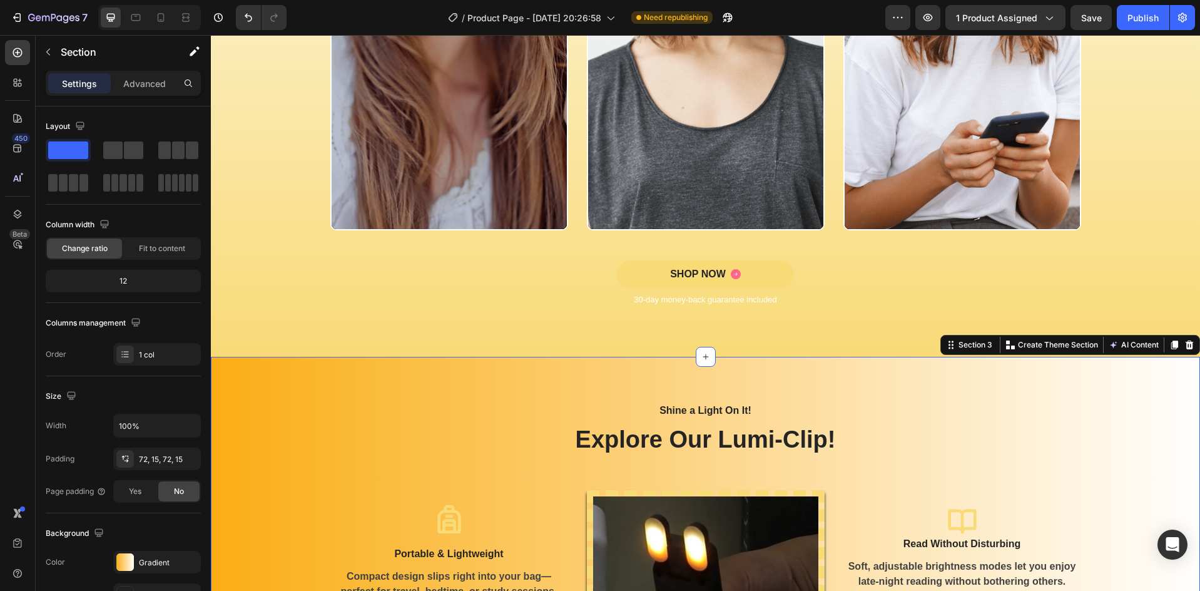
click at [374, 440] on div "Shine a Light On It! Text block Explore Our Lumi-Clip! Heading Row Icon Portabl…" at bounding box center [705, 556] width 970 height 309
click at [150, 559] on div "Gradient" at bounding box center [157, 562] width 36 height 11
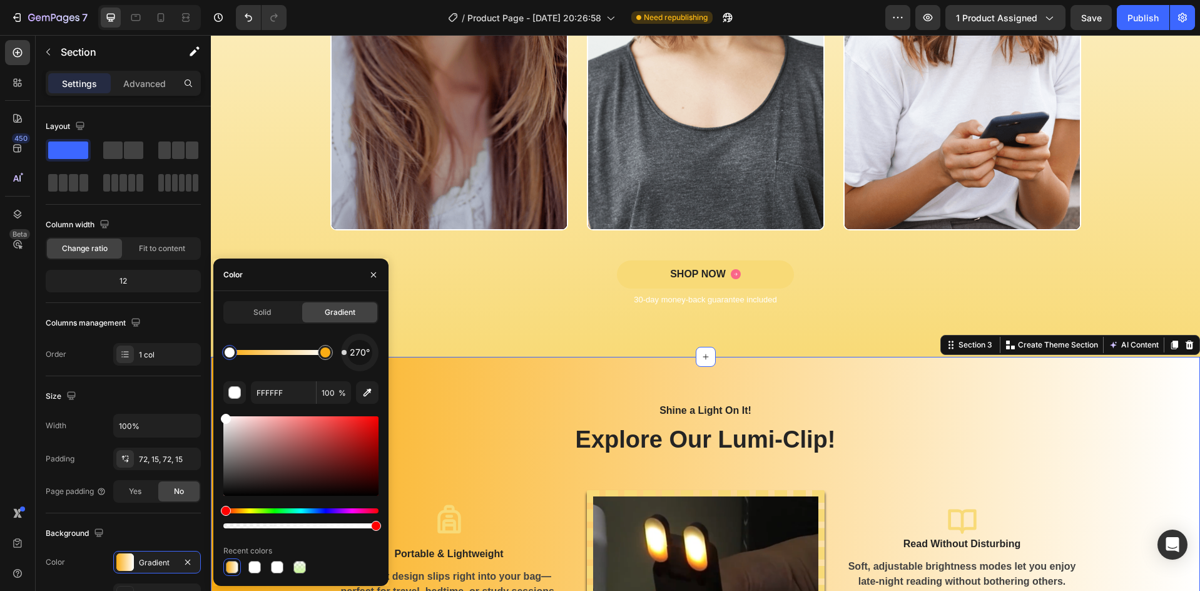
click at [230, 354] on div at bounding box center [230, 352] width 10 height 10
click at [233, 356] on div at bounding box center [230, 352] width 10 height 10
click at [320, 351] on div at bounding box center [325, 352] width 10 height 10
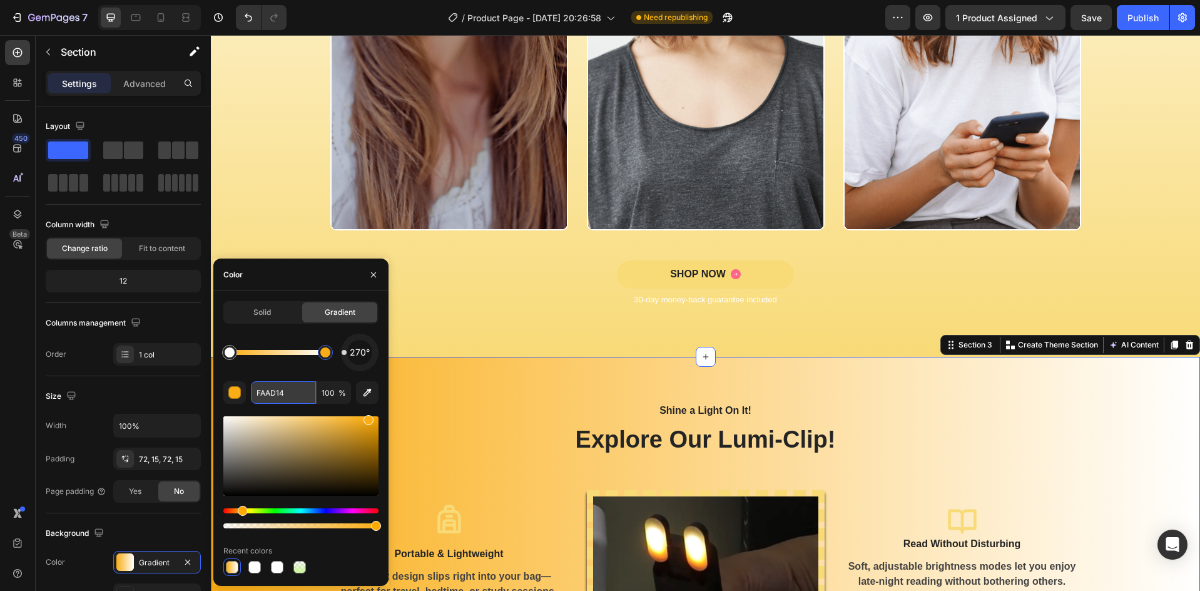
click at [282, 396] on input "FAAD14" at bounding box center [283, 392] width 65 height 23
paste input "8DA77"
type input "F8DA77"
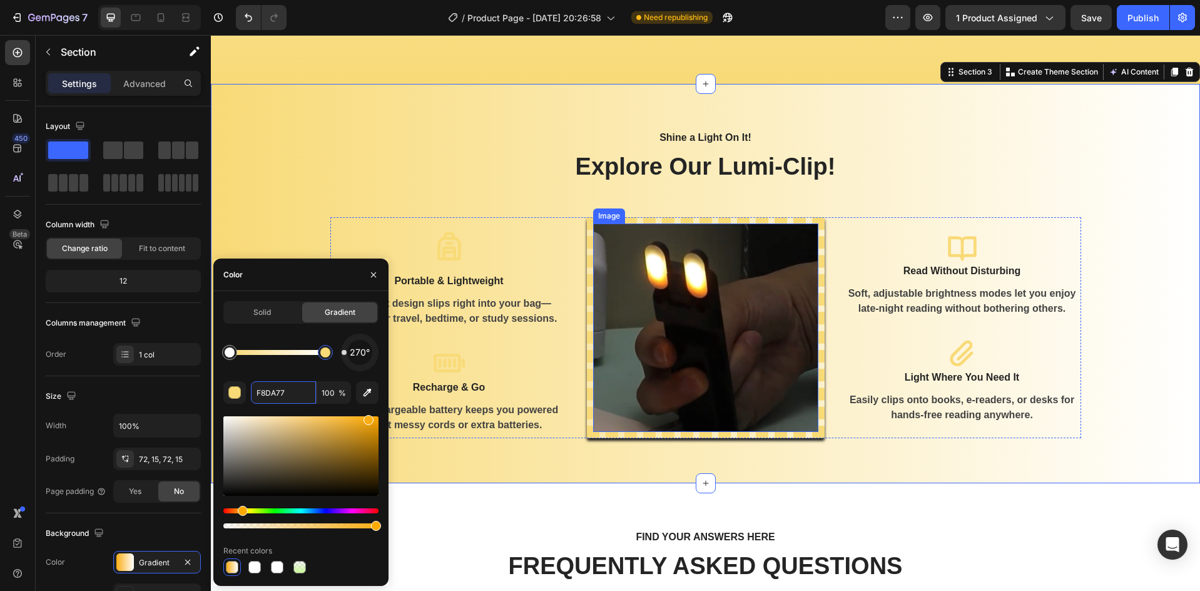
scroll to position [1211, 0]
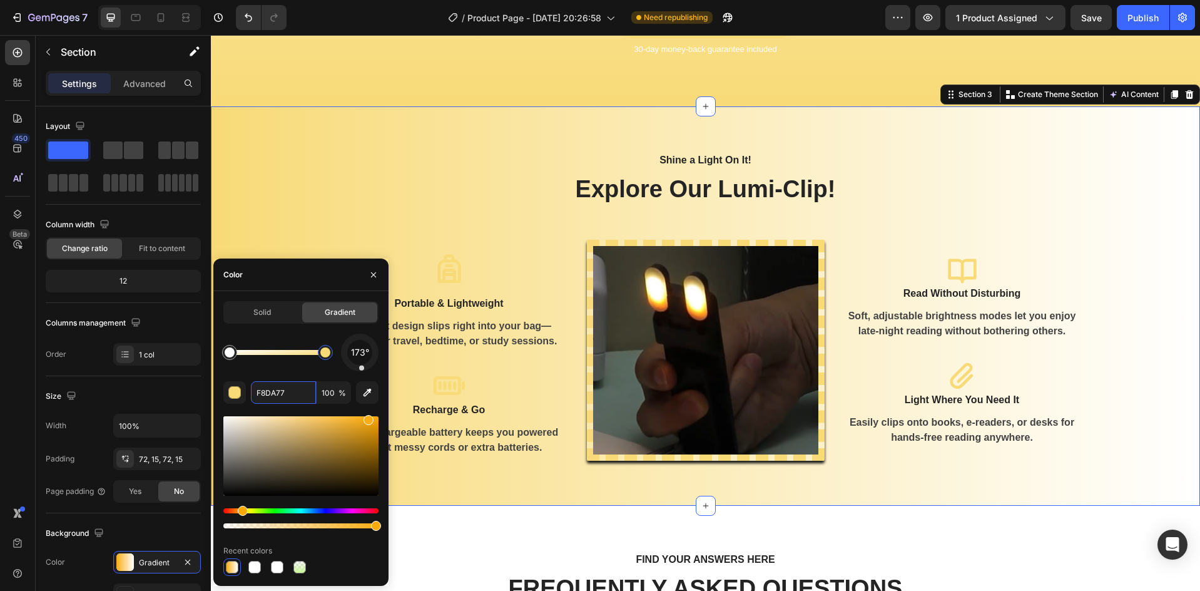
drag, startPoint x: 346, startPoint y: 360, endPoint x: 363, endPoint y: 377, distance: 23.9
click at [363, 377] on div "173° F8DA77 100 % Recent colors" at bounding box center [300, 454] width 155 height 242
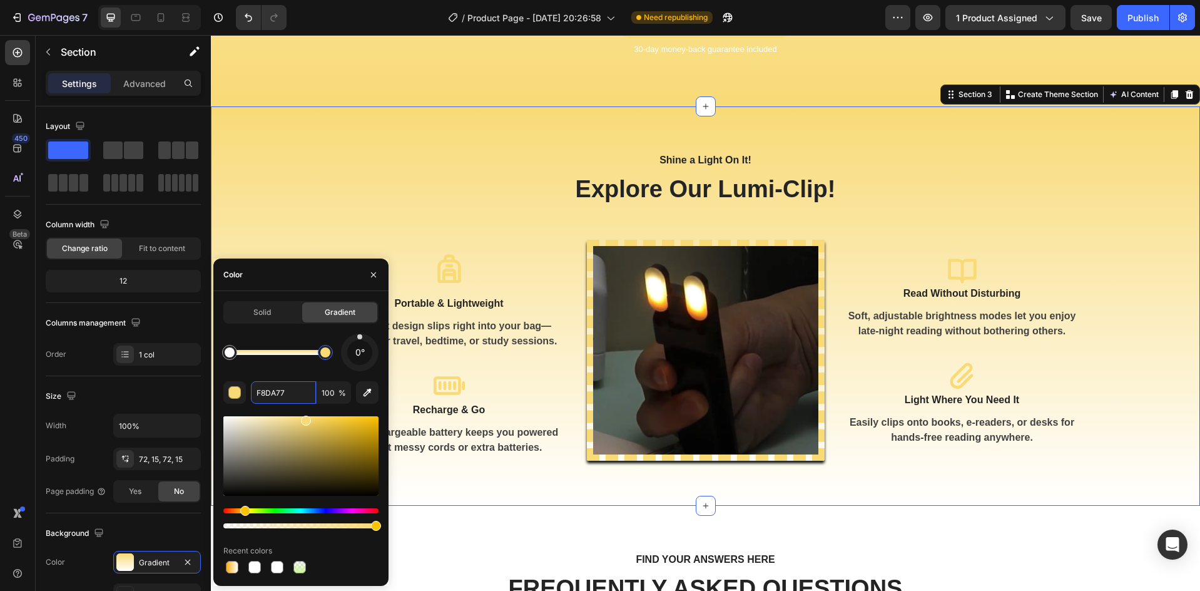
drag, startPoint x: 360, startPoint y: 369, endPoint x: 360, endPoint y: 343, distance: 25.6
click at [360, 343] on div "0°" at bounding box center [360, 352] width 38 height 38
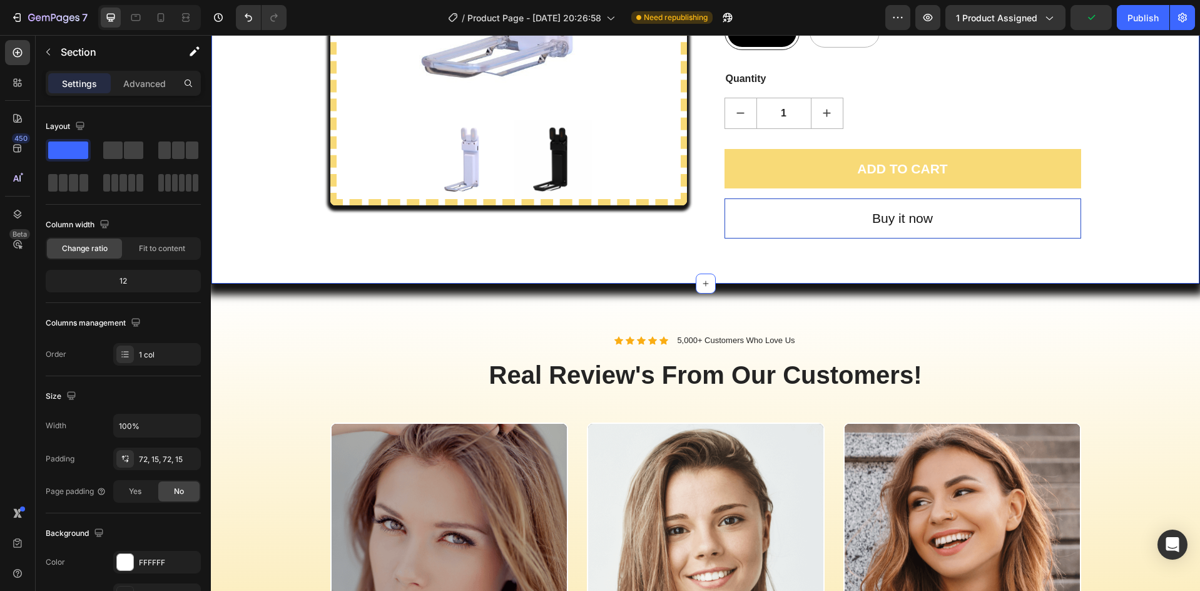
scroll to position [333, 0]
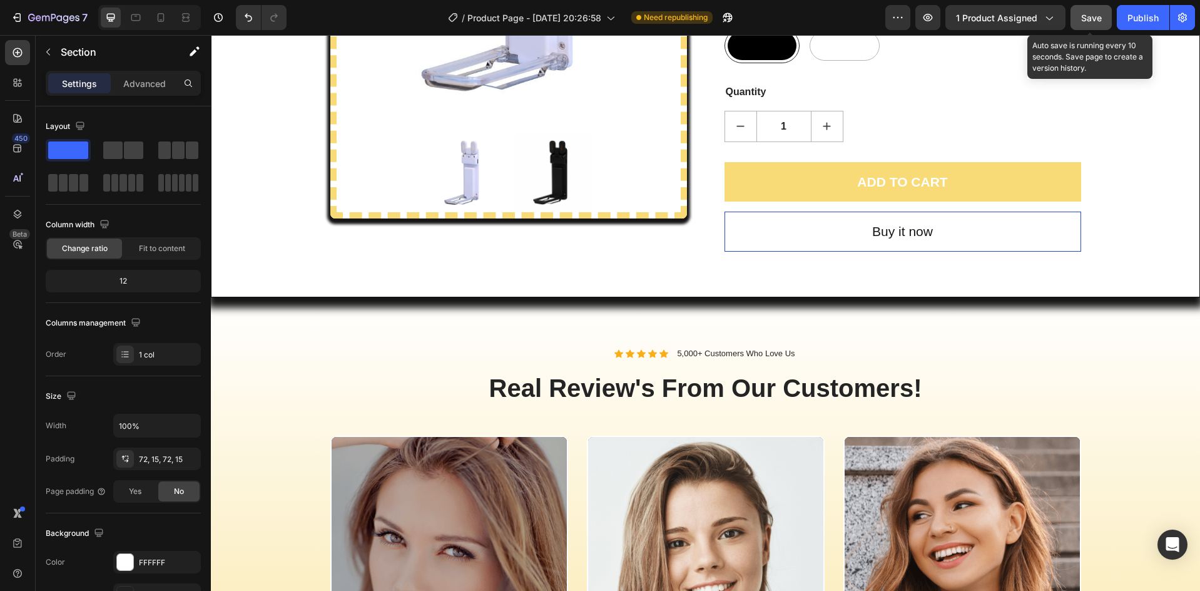
click at [1090, 18] on span "Save" at bounding box center [1091, 18] width 21 height 11
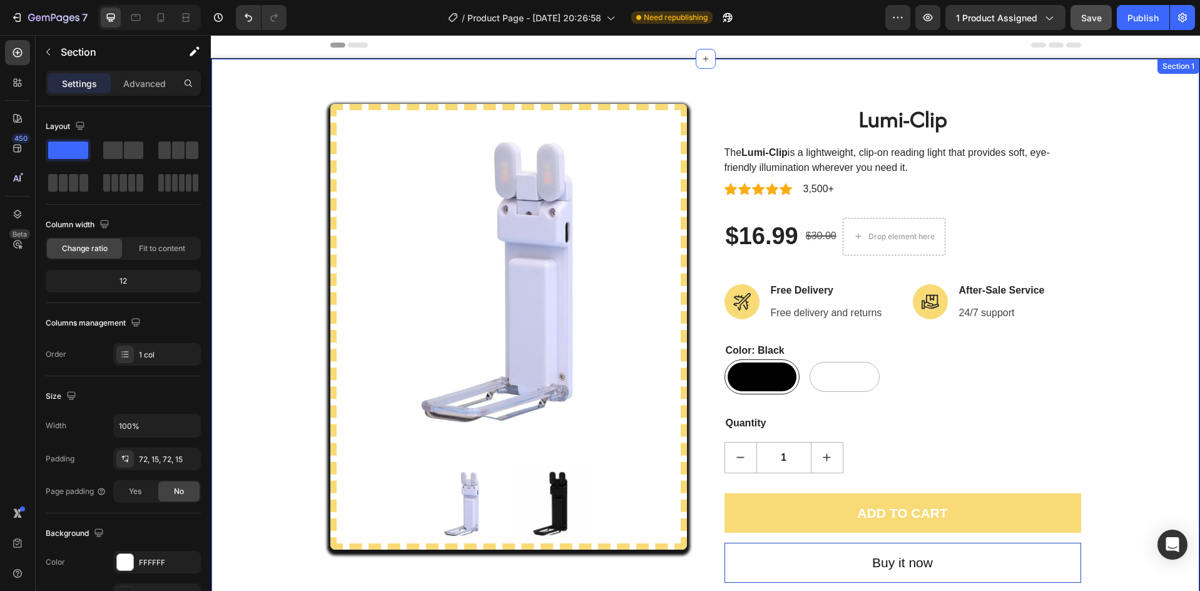
scroll to position [0, 0]
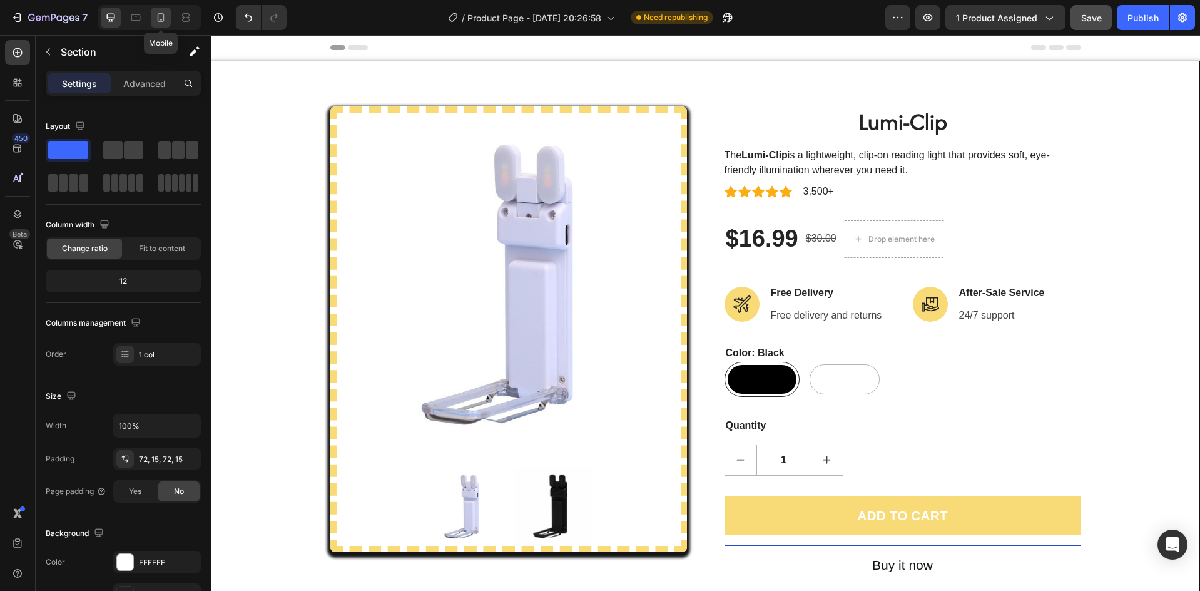
click at [159, 20] on icon at bounding box center [161, 17] width 13 height 13
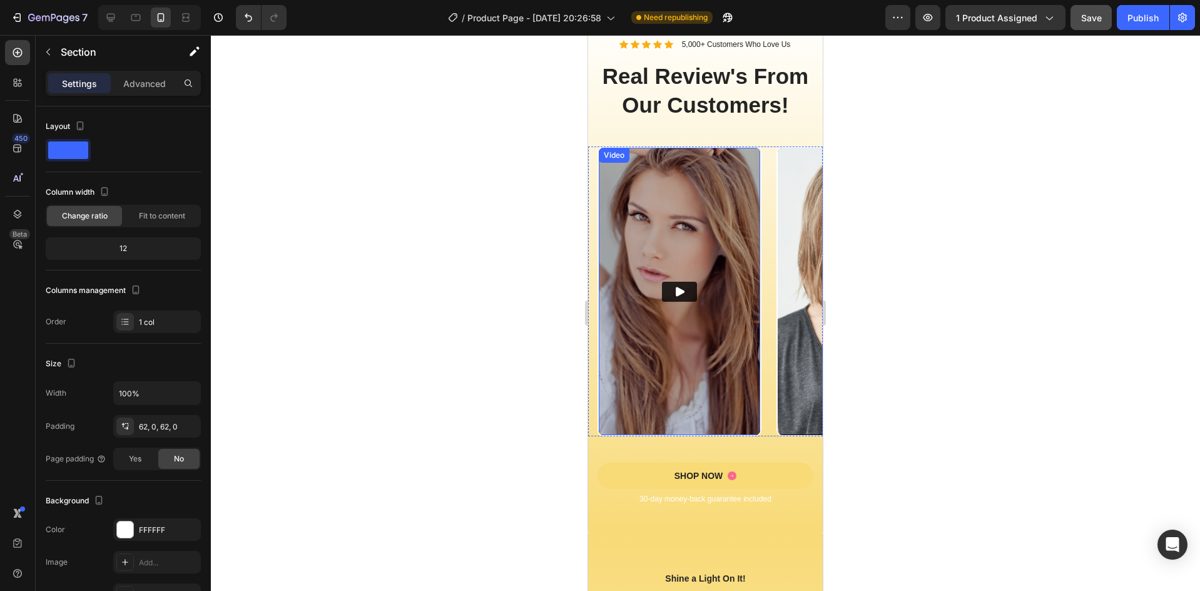
scroll to position [888, 0]
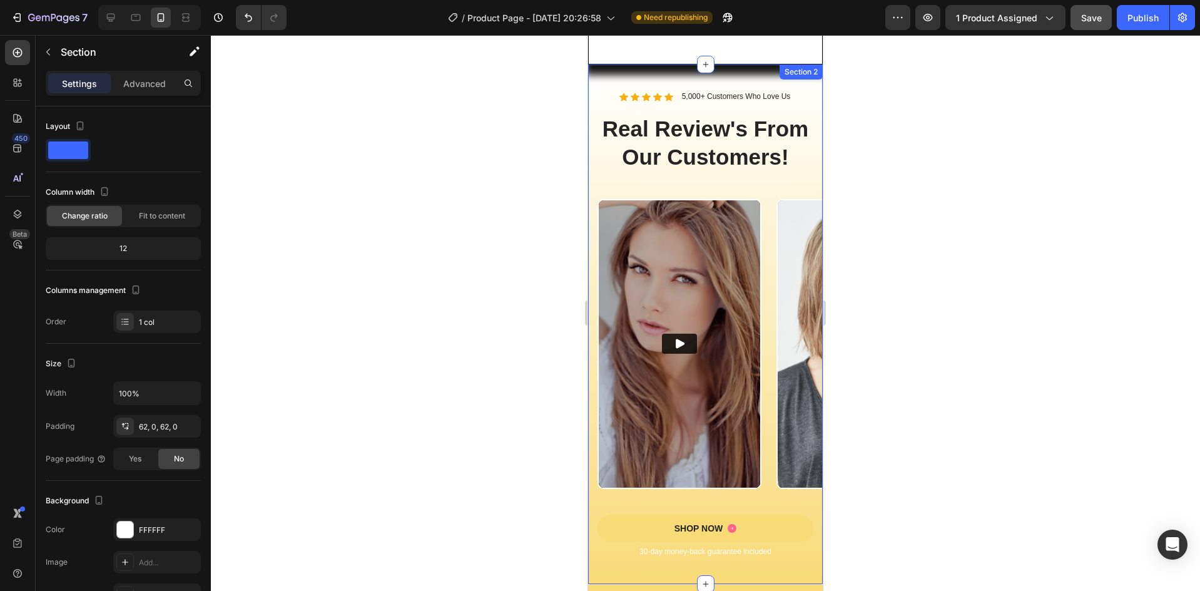
click at [734, 510] on div "Video Video Video Video Carousel" at bounding box center [705, 357] width 235 height 316
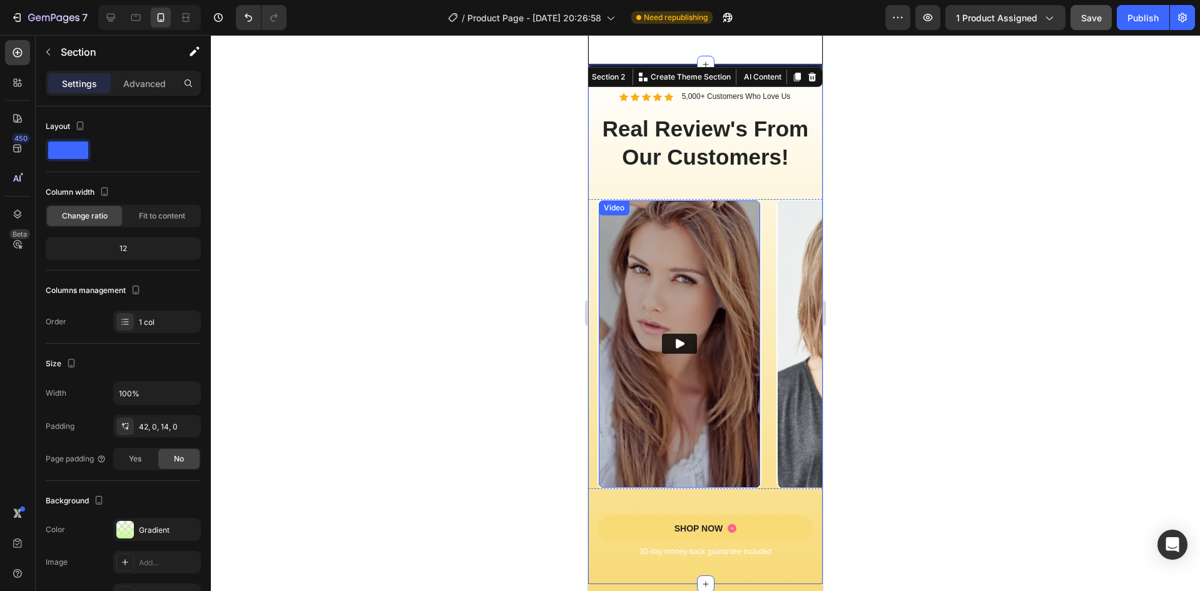
click at [738, 487] on img at bounding box center [679, 343] width 161 height 287
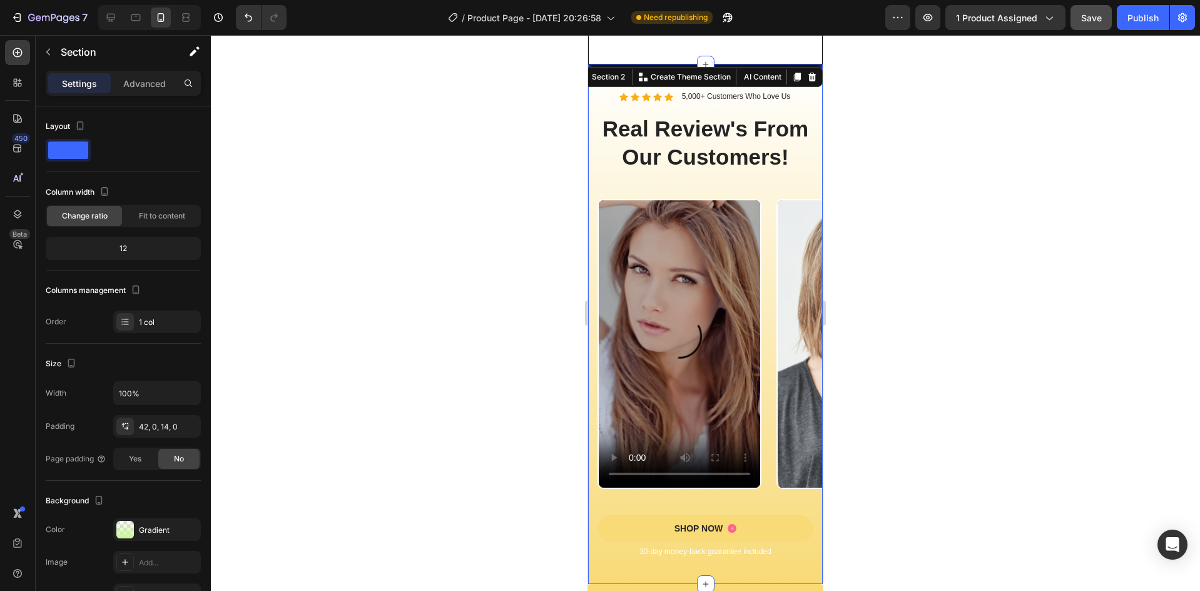
click at [864, 405] on div at bounding box center [705, 313] width 989 height 556
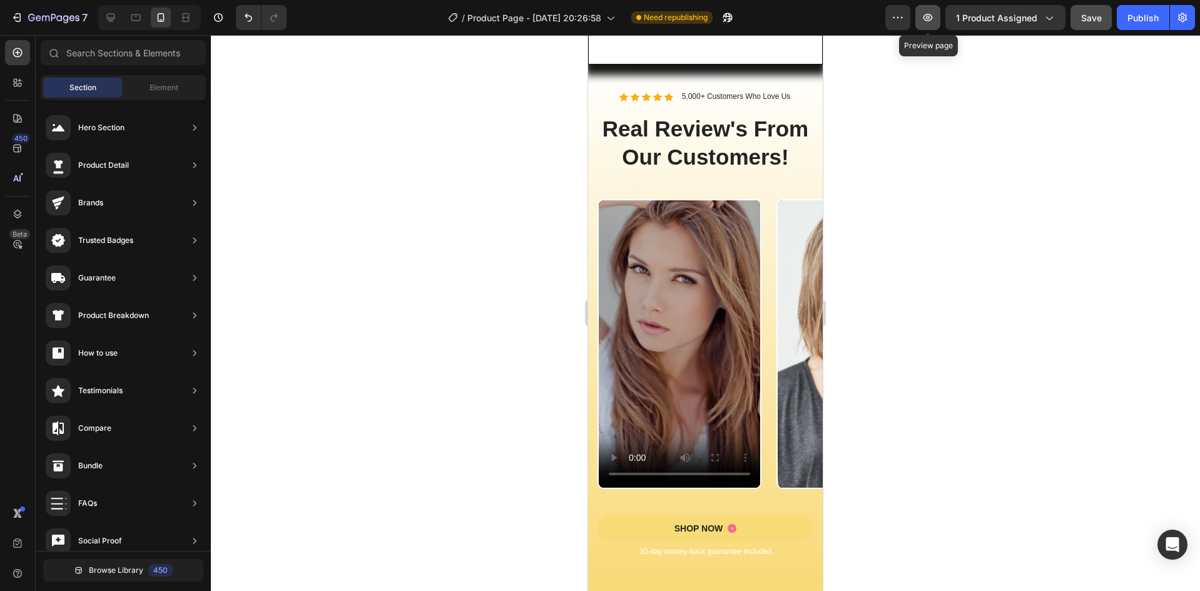
click at [929, 19] on icon "button" at bounding box center [927, 17] width 13 height 13
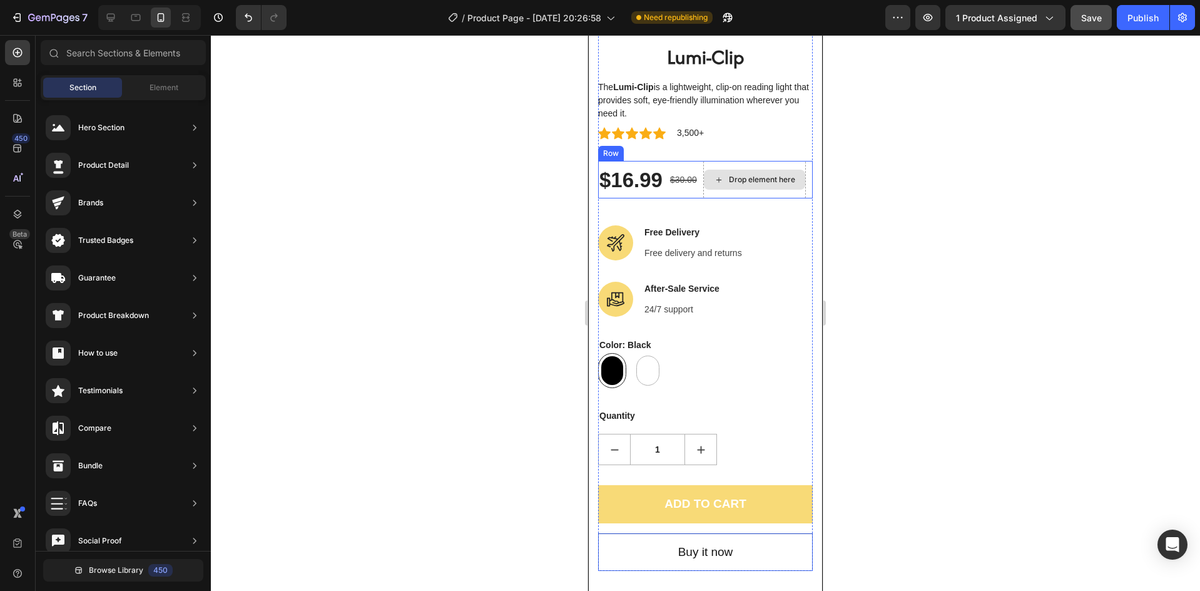
scroll to position [305, 0]
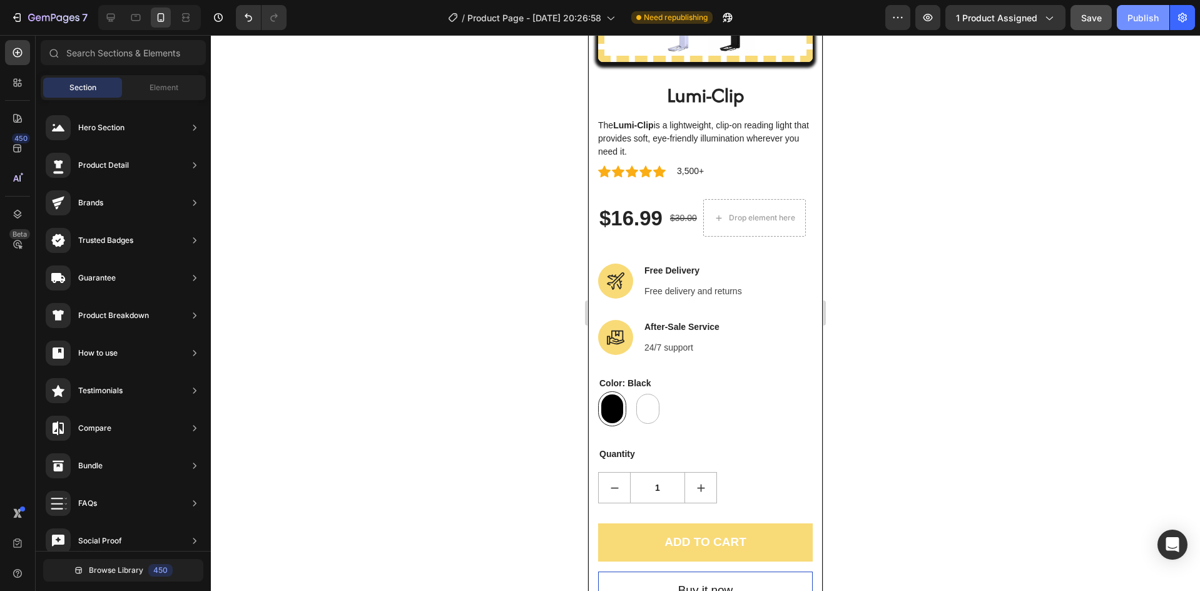
click at [1142, 20] on div "Publish" at bounding box center [1142, 17] width 31 height 13
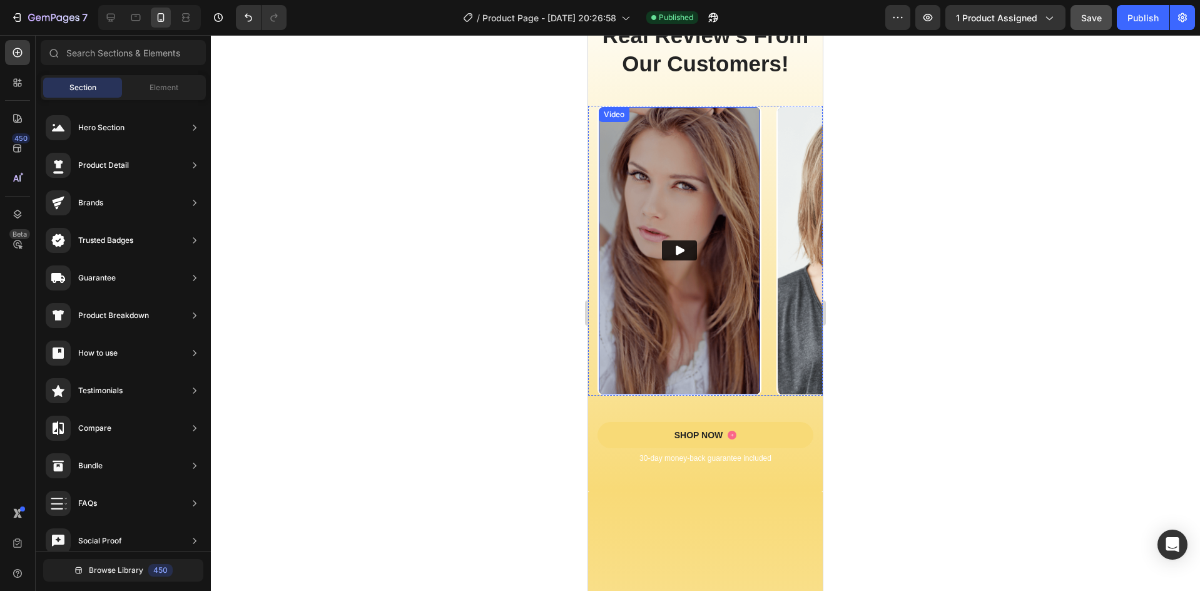
scroll to position [1127, 0]
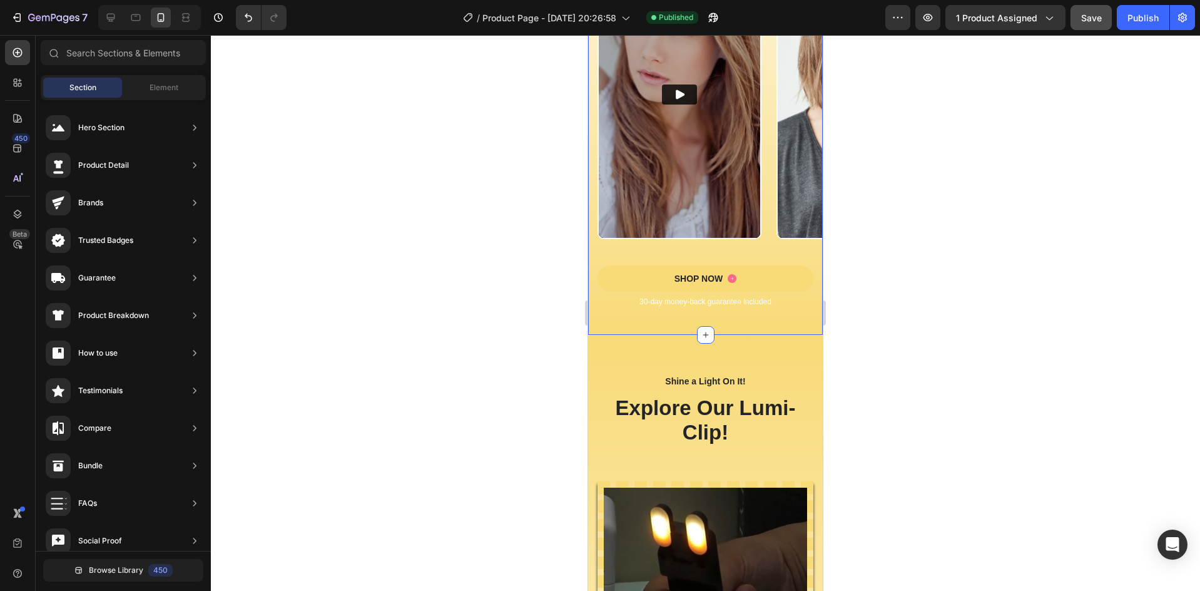
click at [615, 265] on div "Video Video Video Video Carousel" at bounding box center [705, 107] width 235 height 316
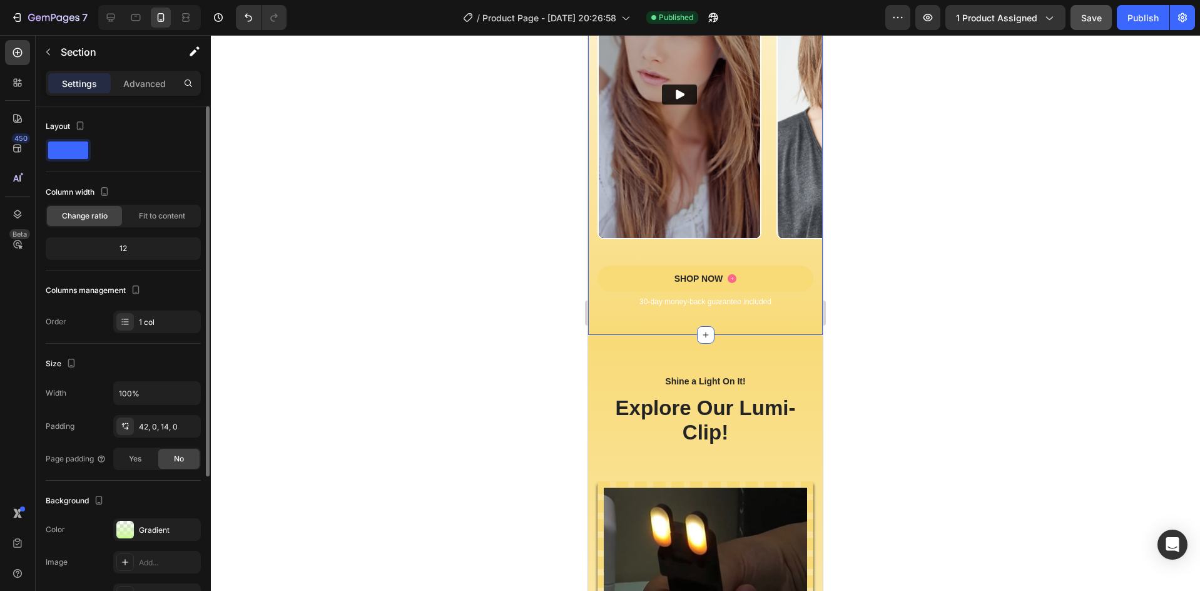
scroll to position [168, 0]
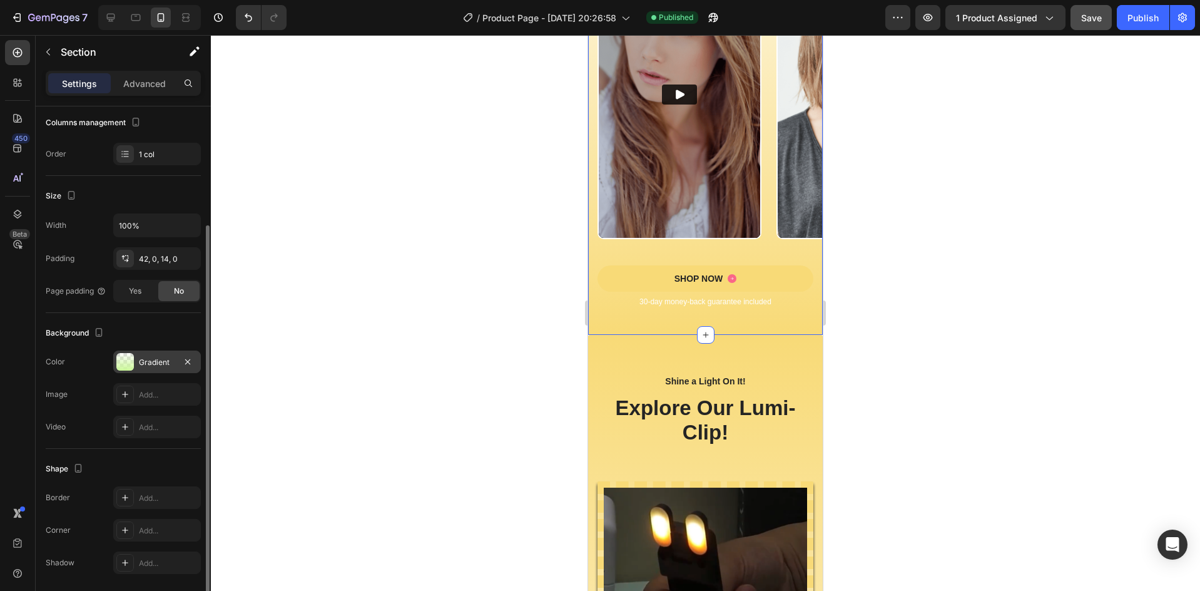
click at [161, 358] on div "Gradient" at bounding box center [157, 362] width 36 height 11
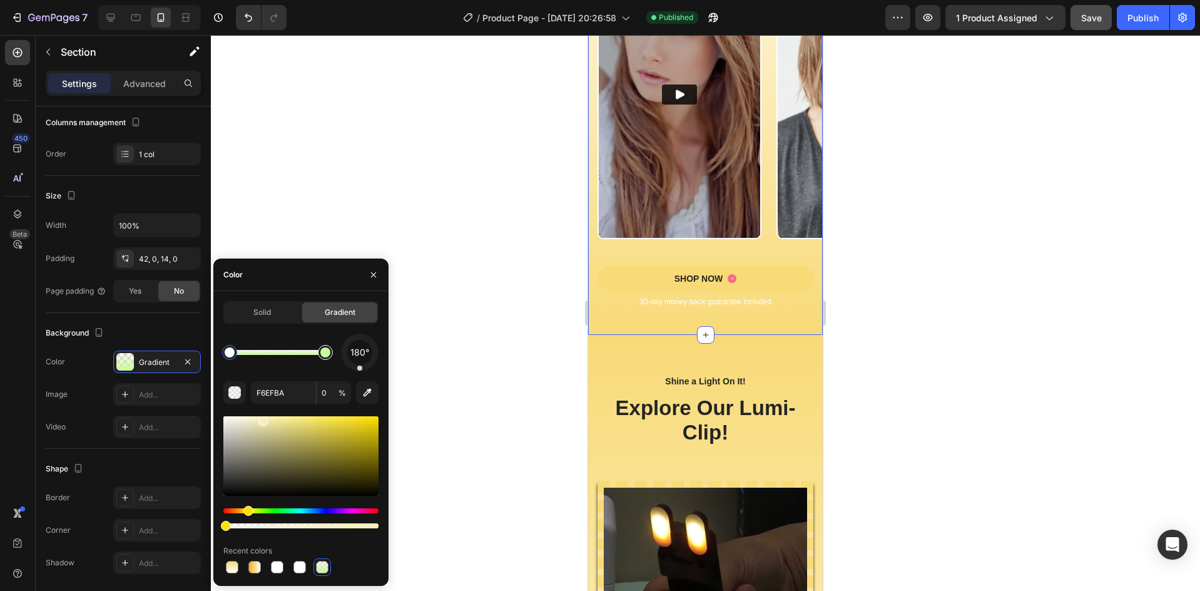
type input "CBF899"
type input "100"
click at [332, 356] on div at bounding box center [325, 352] width 23 height 23
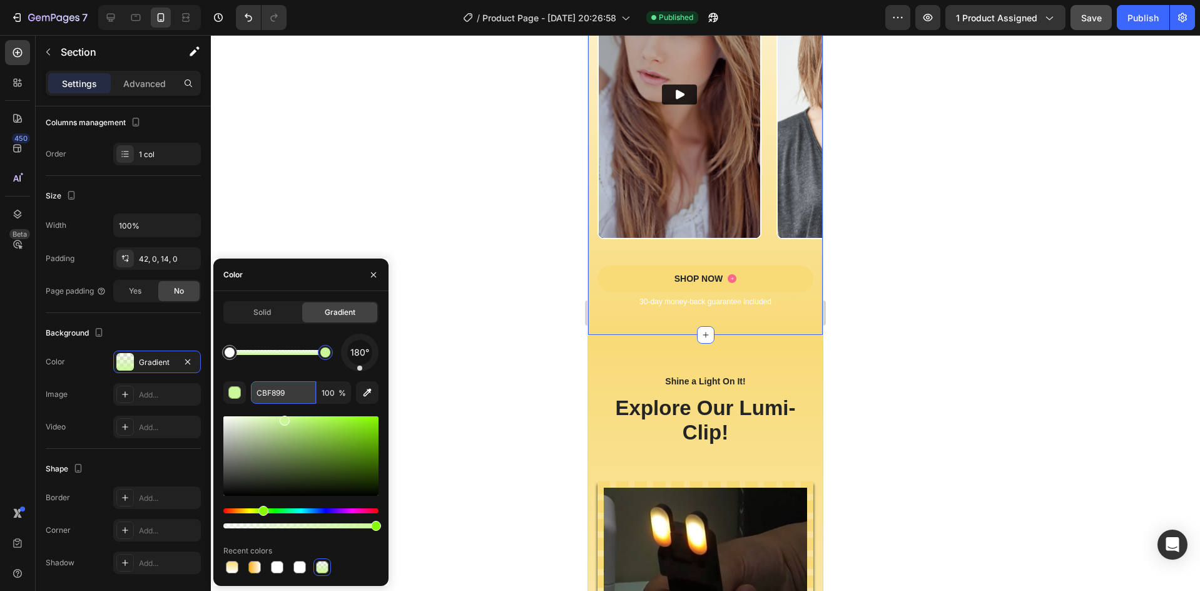
click at [278, 394] on input "CBF899" at bounding box center [283, 392] width 65 height 23
paste input "F8DA77"
type input "F8DA77"
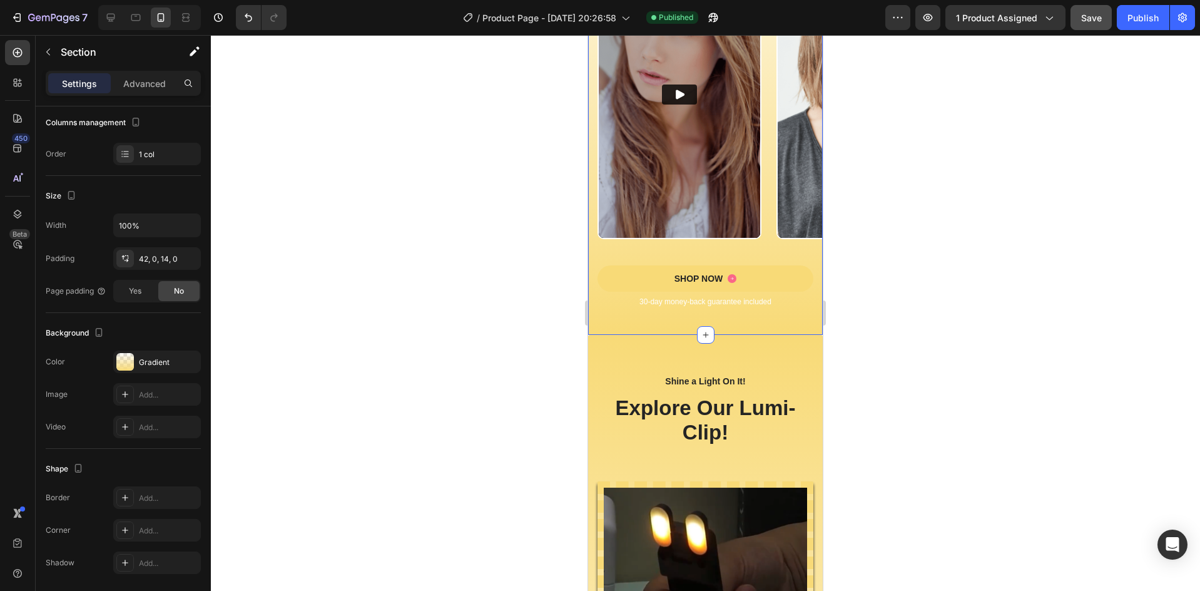
click at [525, 397] on div at bounding box center [705, 313] width 989 height 556
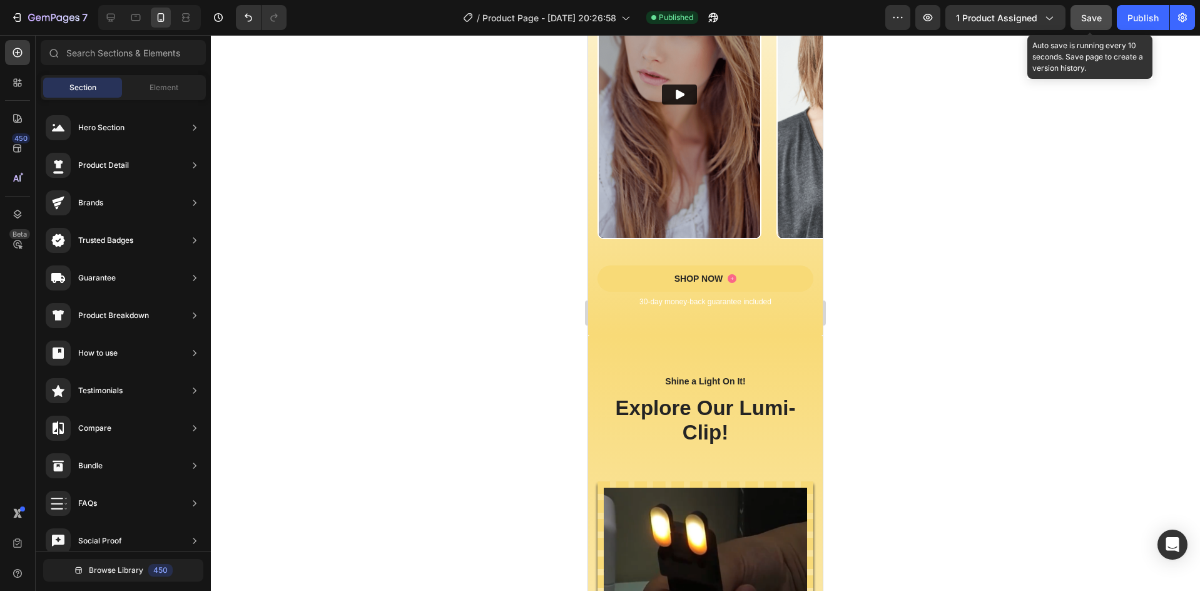
click at [1088, 24] on div "Save" at bounding box center [1091, 17] width 21 height 13
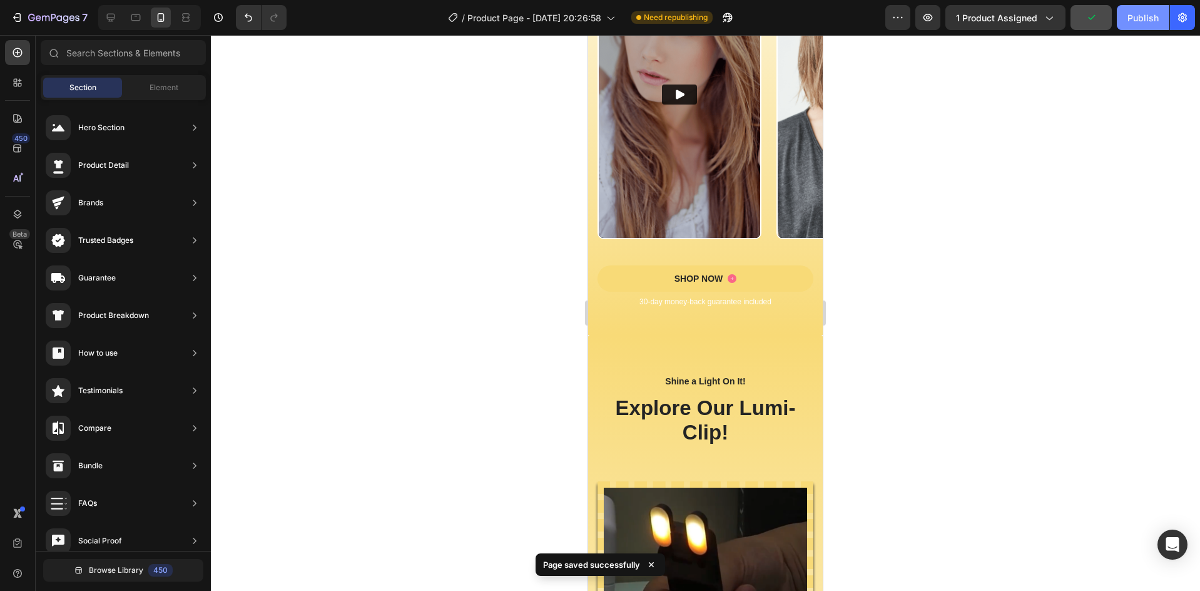
click at [1144, 12] on div "Publish" at bounding box center [1142, 17] width 31 height 13
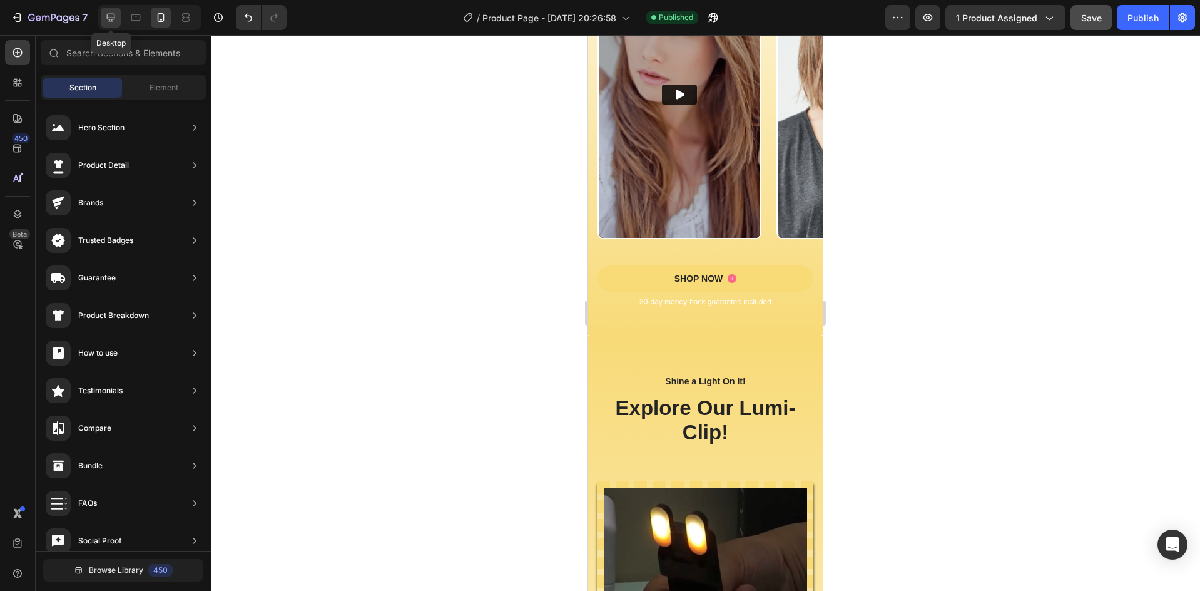
click at [112, 19] on icon at bounding box center [111, 18] width 8 height 8
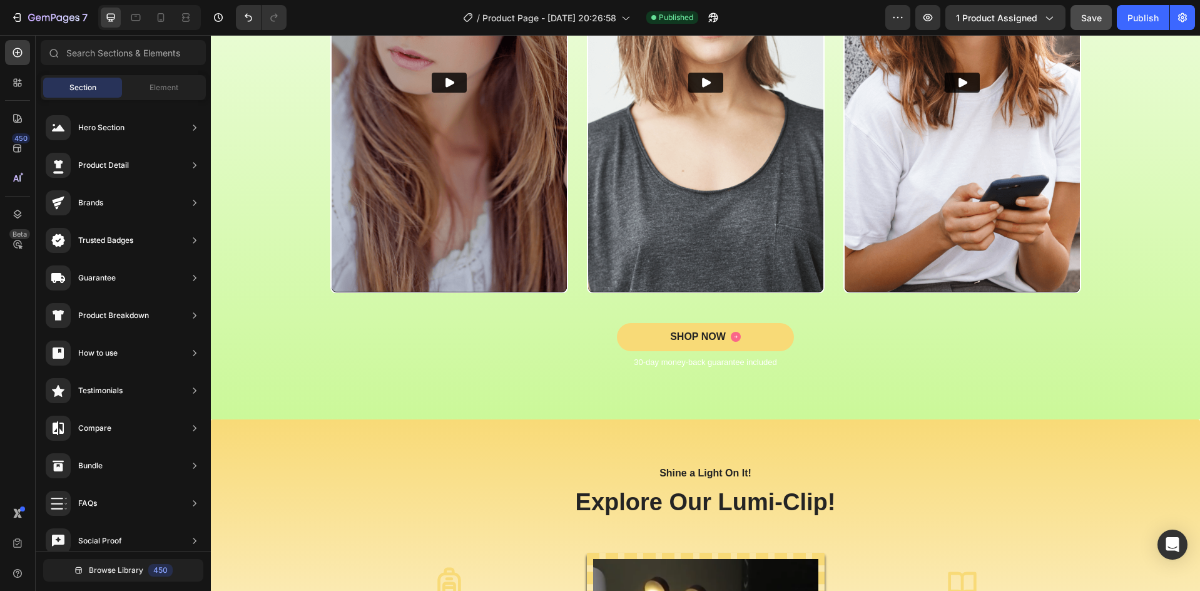
scroll to position [891, 0]
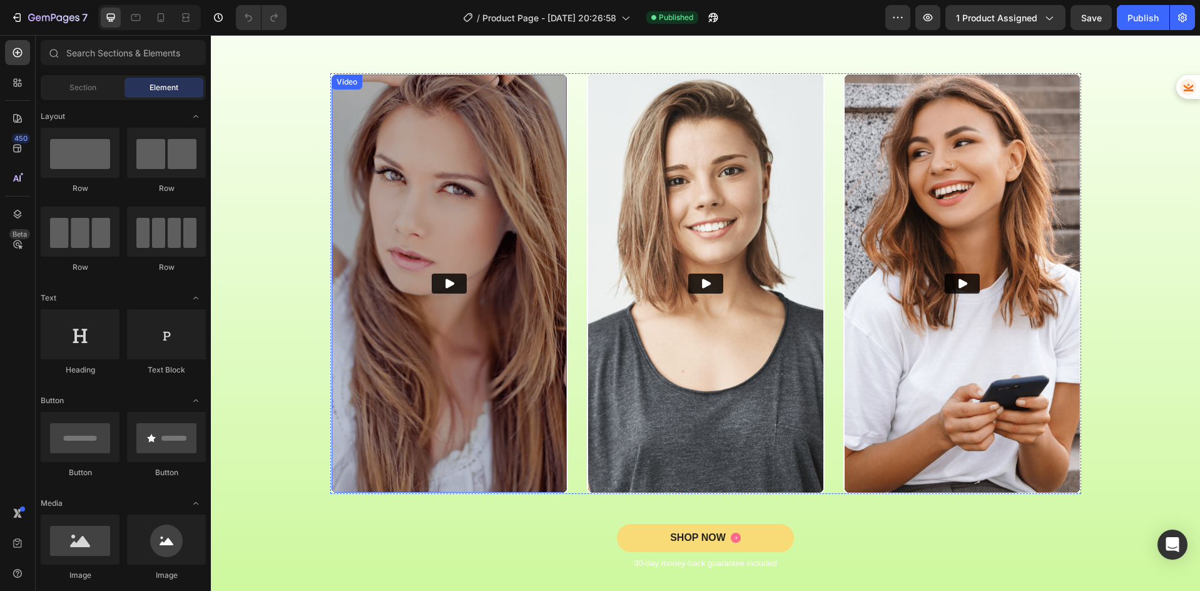
scroll to position [877, 0]
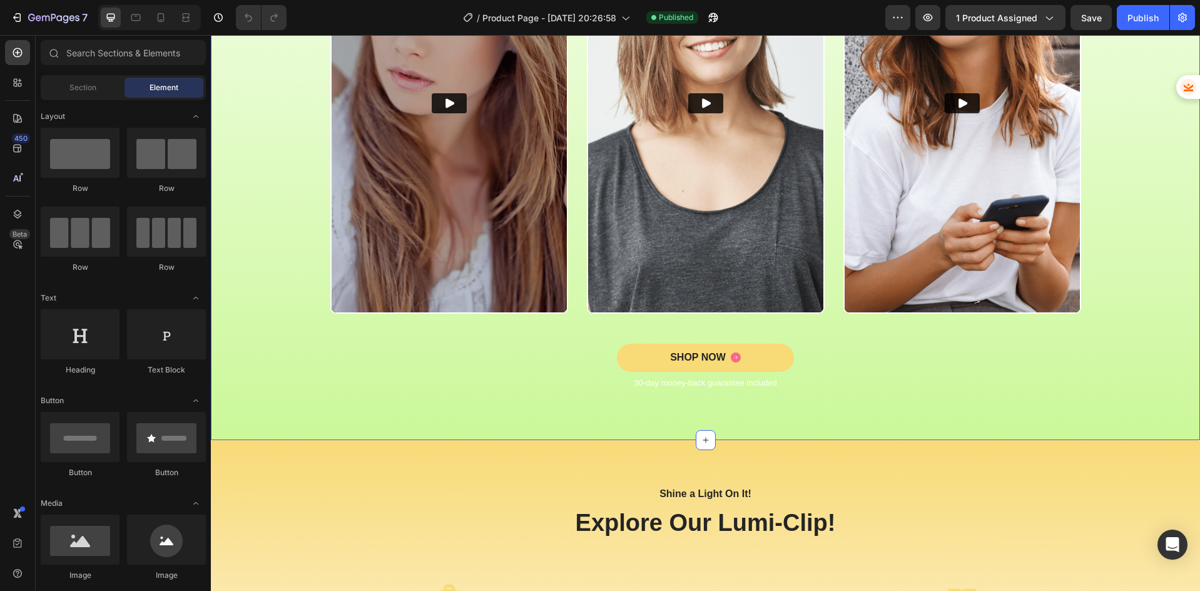
click at [245, 347] on div "Icon Icon Icon Icon Icon Icon List 5,000+ Customers Who Love Us Text Block Row …" at bounding box center [705, 107] width 970 height 605
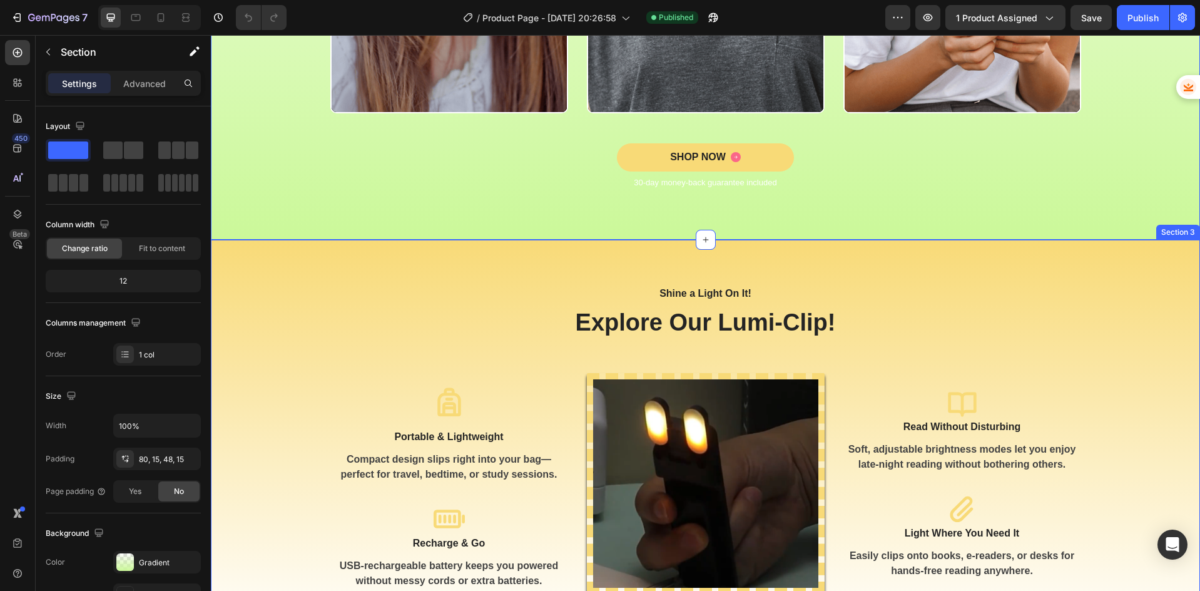
scroll to position [1085, 0]
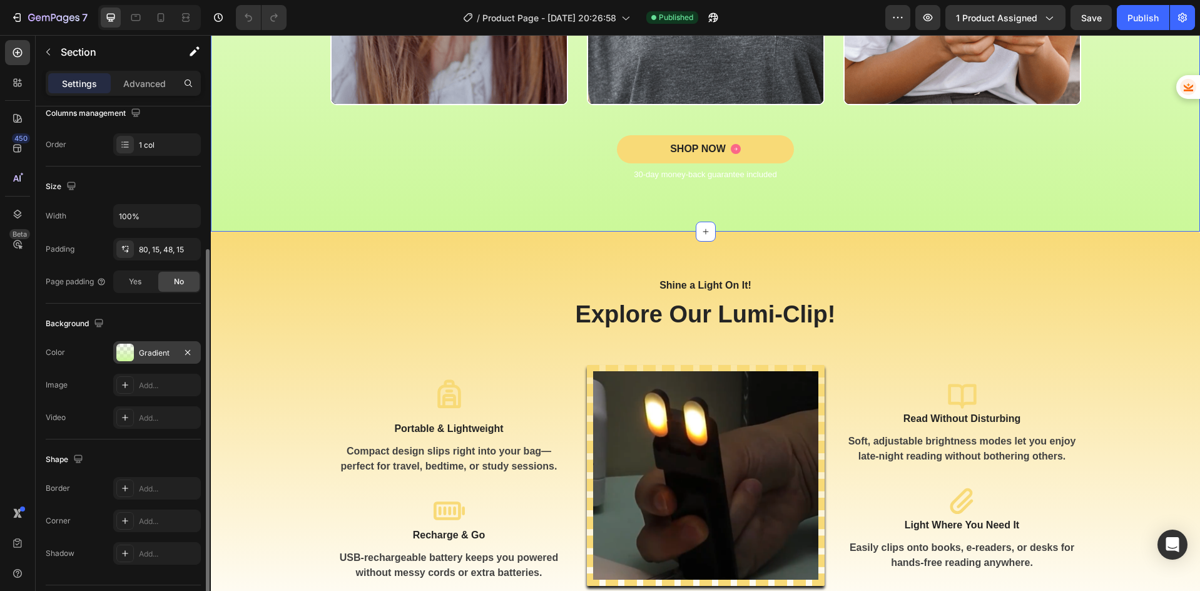
click at [155, 360] on div "Gradient" at bounding box center [157, 352] width 88 height 23
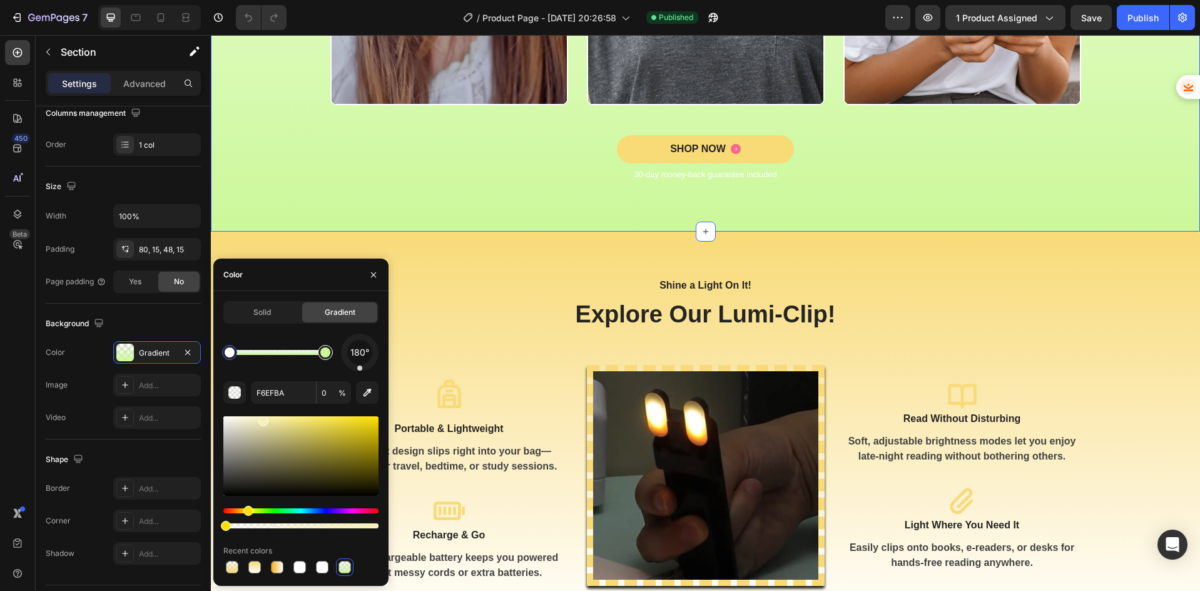
type input "CBF899"
type input "100"
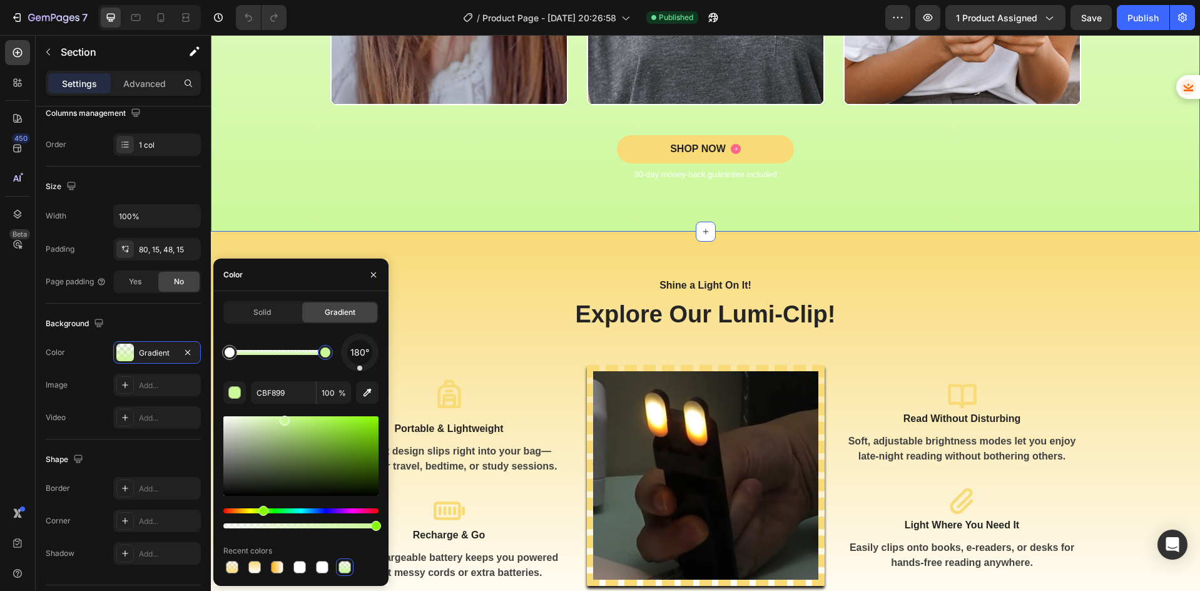
click at [323, 356] on div at bounding box center [325, 352] width 10 height 10
click at [296, 395] on input "CBF899" at bounding box center [283, 392] width 65 height 23
paste input "F8DA77"
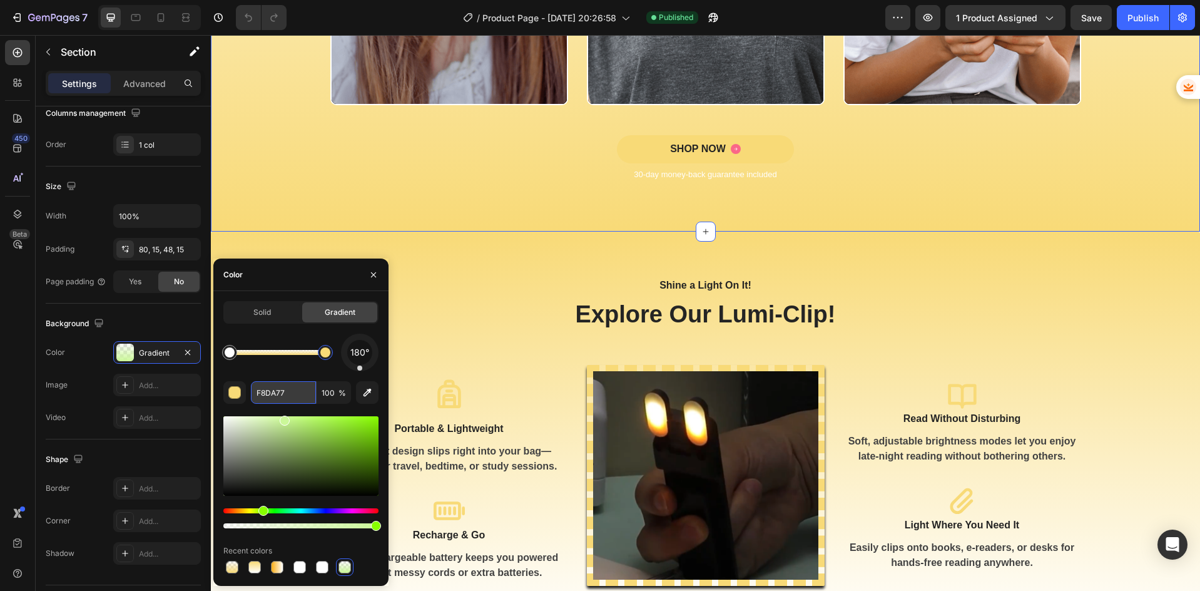
type input "F8DA77"
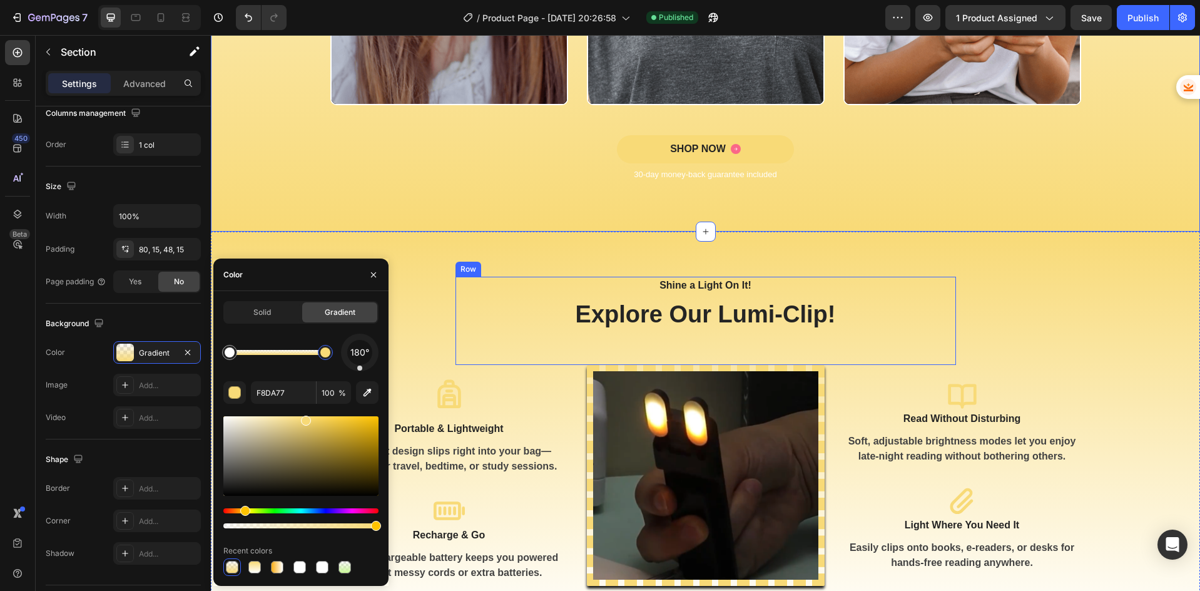
click at [459, 353] on div "Shine a Light On It! Text block Explore Our Lumi-Clip! Heading" at bounding box center [705, 321] width 500 height 89
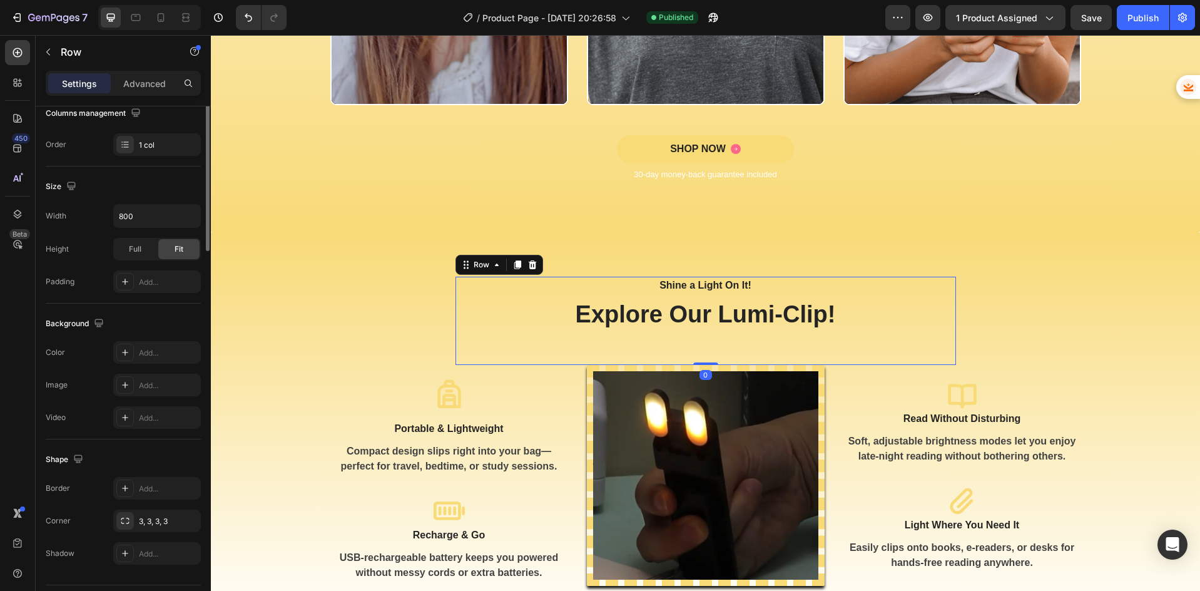
scroll to position [0, 0]
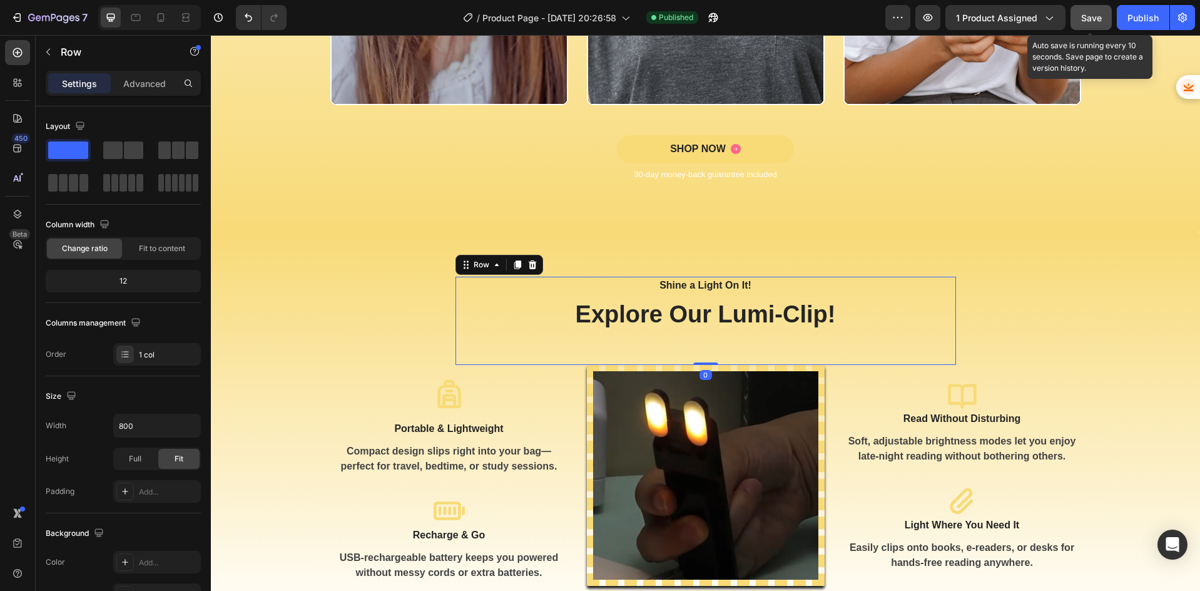
click at [1085, 14] on span "Save" at bounding box center [1091, 18] width 21 height 11
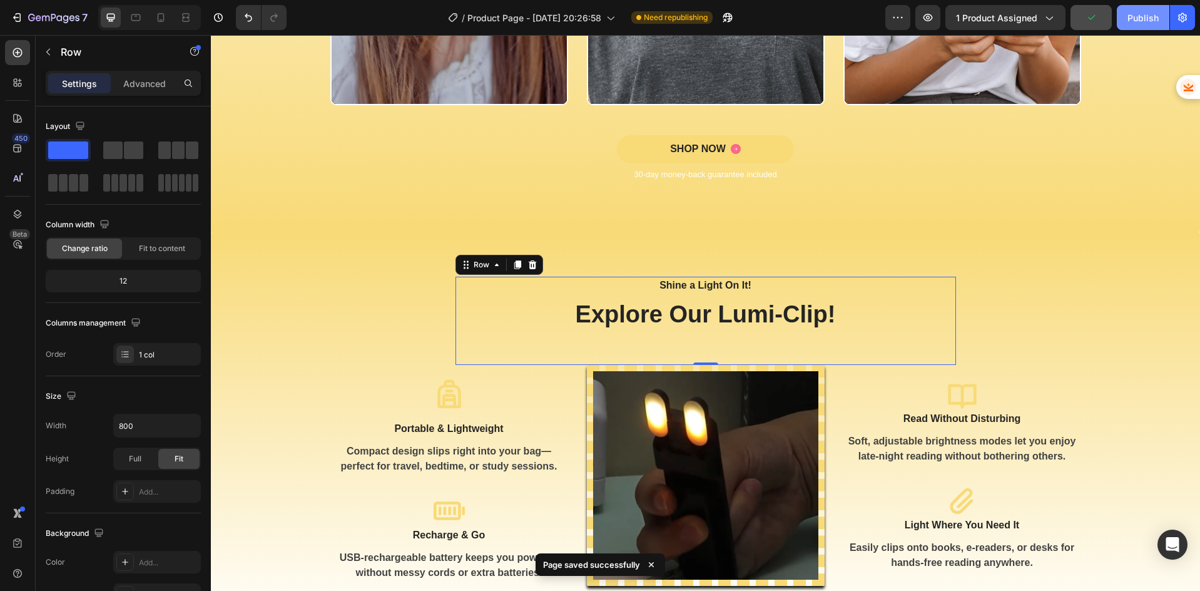
click at [1135, 23] on div "Publish" at bounding box center [1142, 17] width 31 height 13
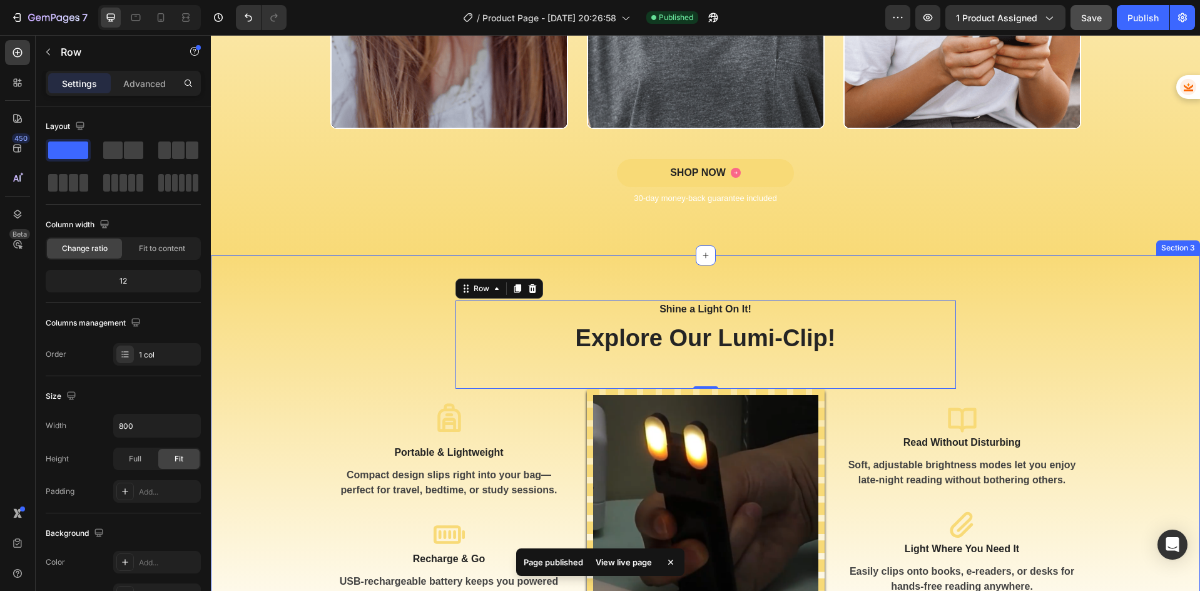
scroll to position [960, 0]
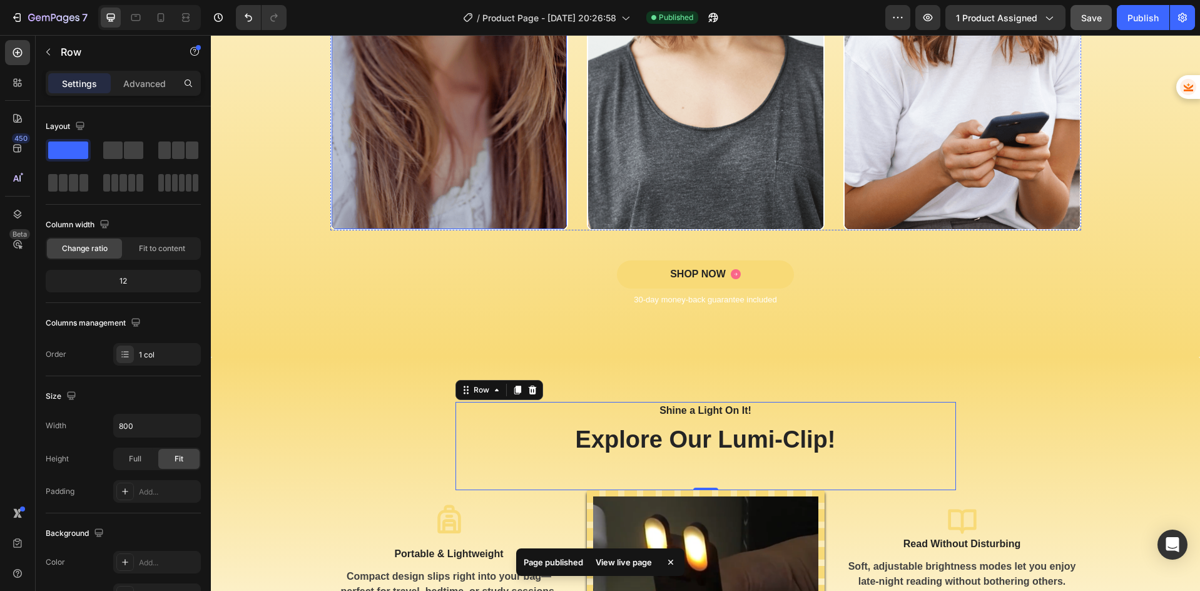
click at [378, 166] on img at bounding box center [449, 20] width 235 height 418
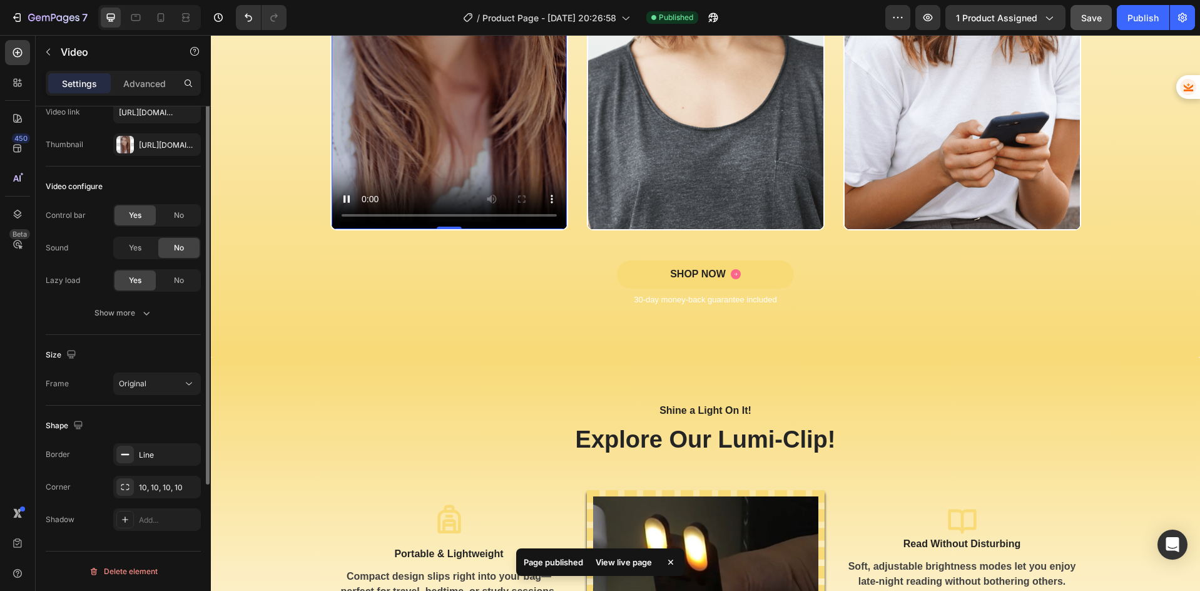
scroll to position [0, 0]
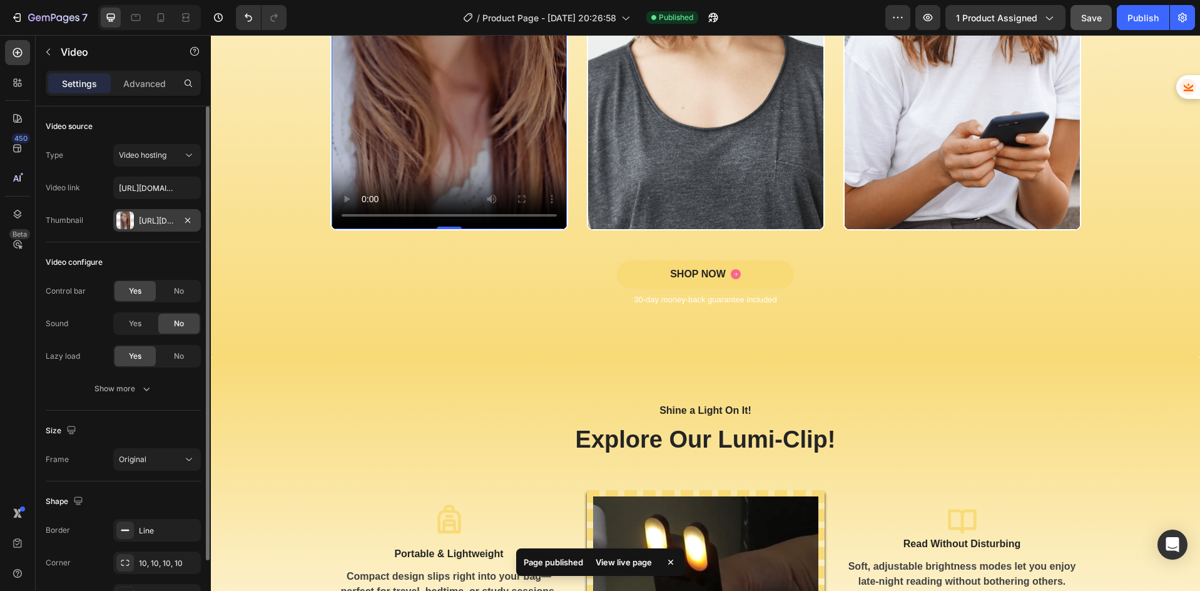
click at [148, 221] on div "[URL][DOMAIN_NAME]" at bounding box center [157, 220] width 36 height 11
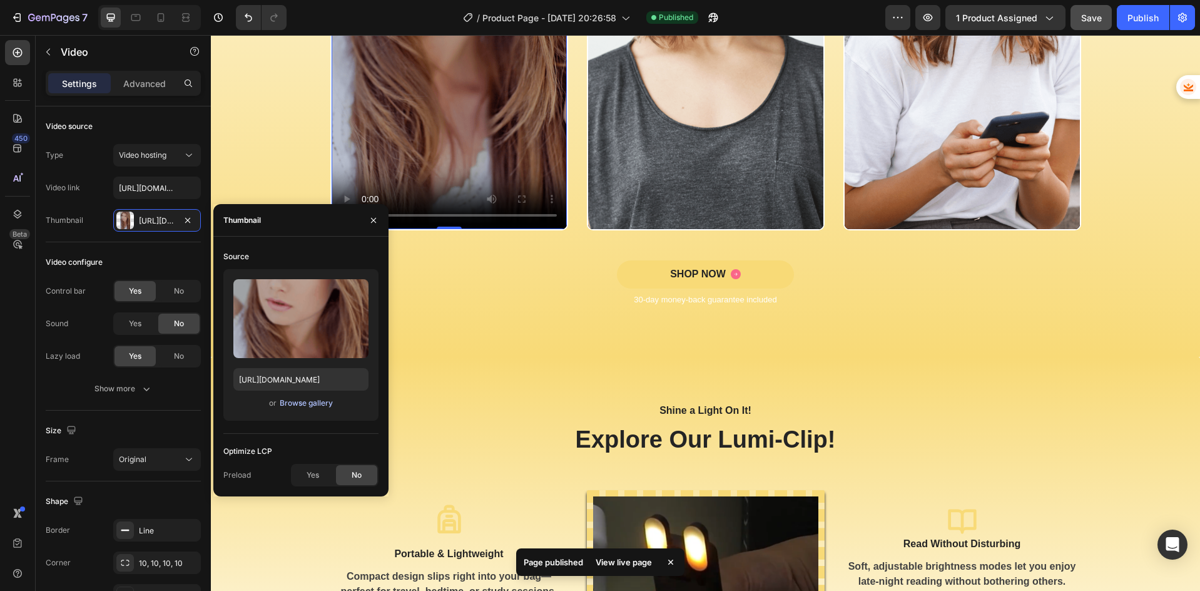
click at [289, 400] on div "Browse gallery" at bounding box center [306, 402] width 53 height 11
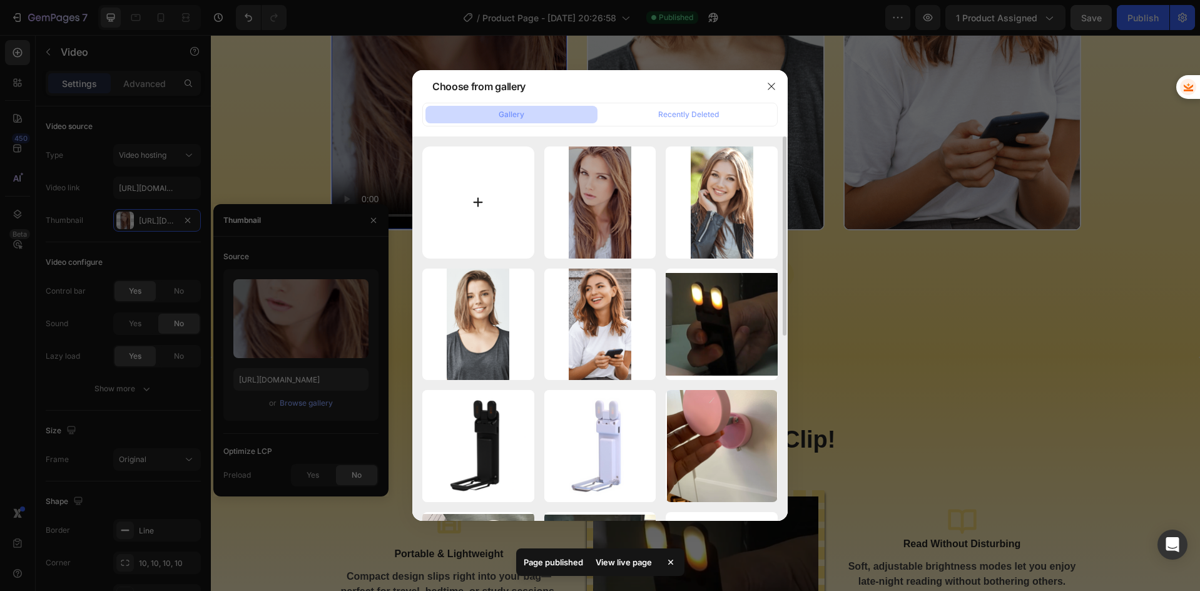
click at [438, 220] on input "file" at bounding box center [478, 202] width 112 height 112
type input "C:\fakepath\BOOK IMG 1.png"
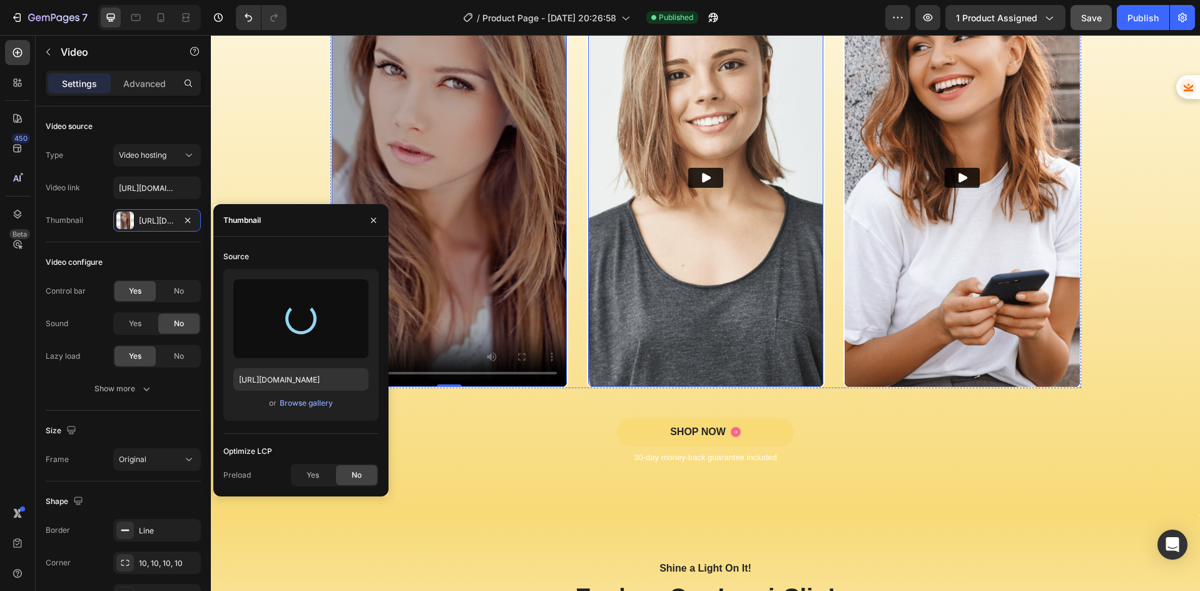
scroll to position [794, 0]
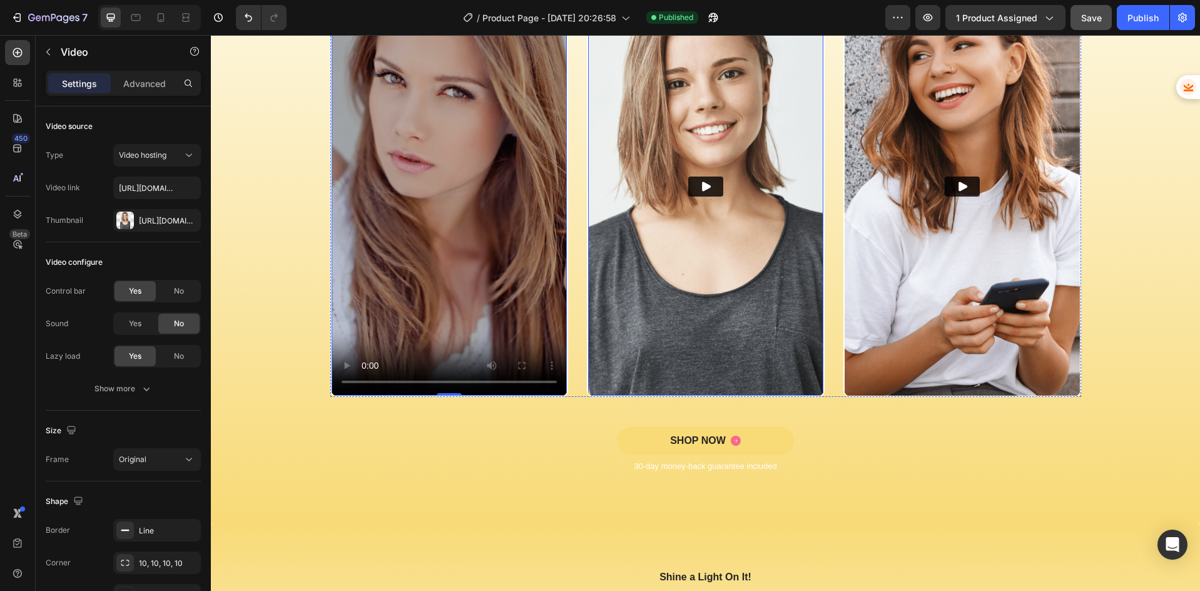
click at [678, 278] on img at bounding box center [705, 186] width 235 height 418
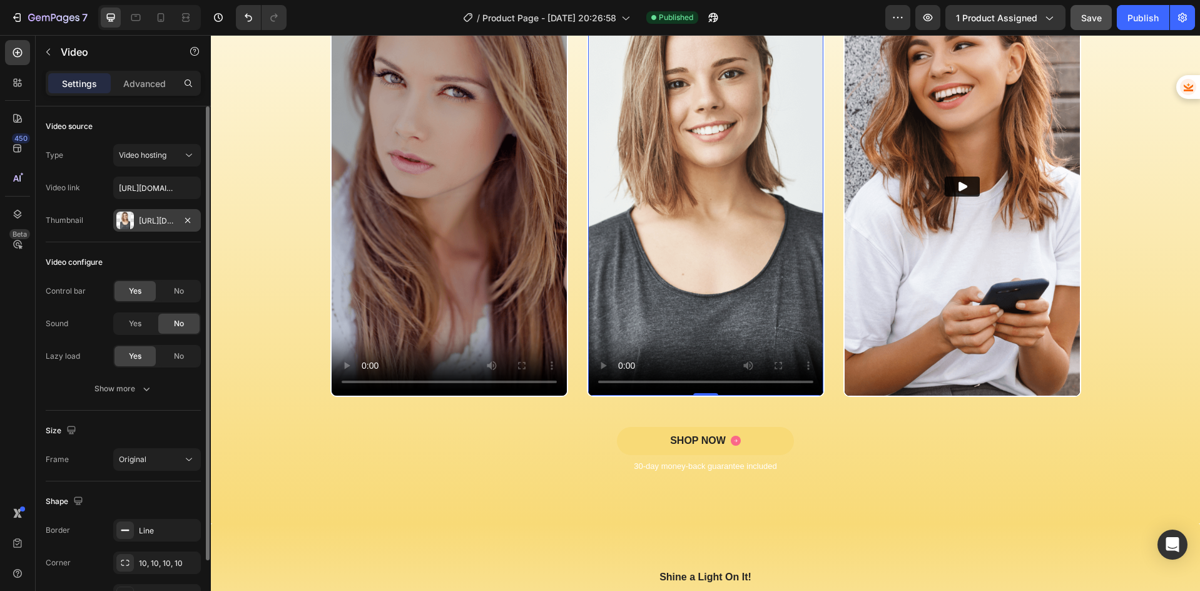
drag, startPoint x: 160, startPoint y: 218, endPoint x: 123, endPoint y: 165, distance: 64.2
click at [160, 218] on div "[URL][DOMAIN_NAME]" at bounding box center [157, 220] width 36 height 11
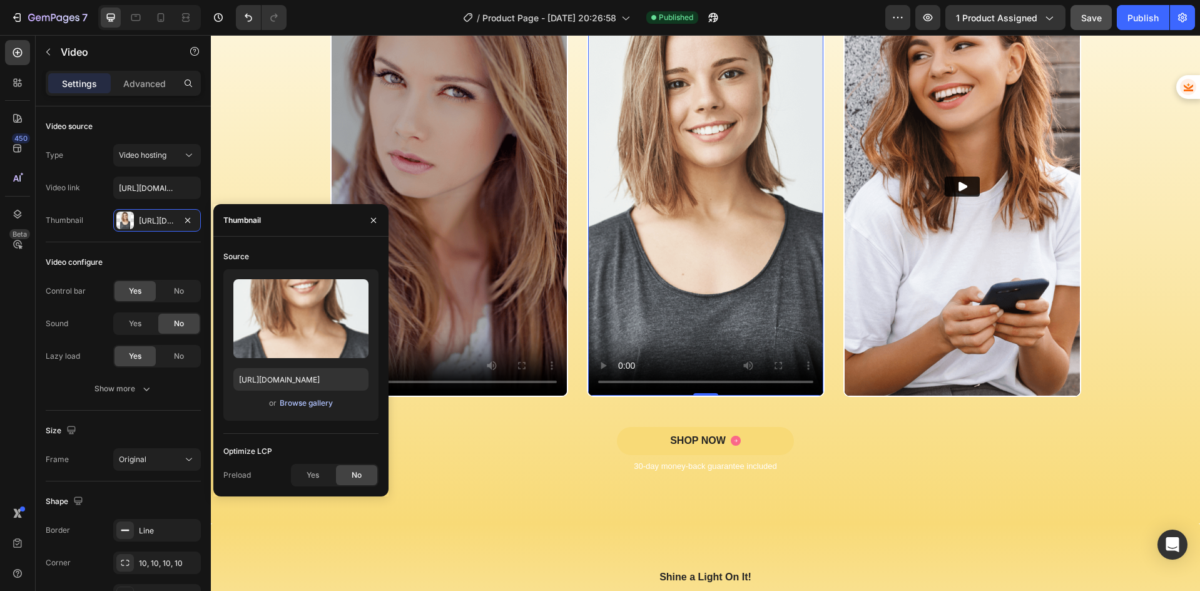
click at [294, 407] on div "Browse gallery" at bounding box center [306, 402] width 53 height 11
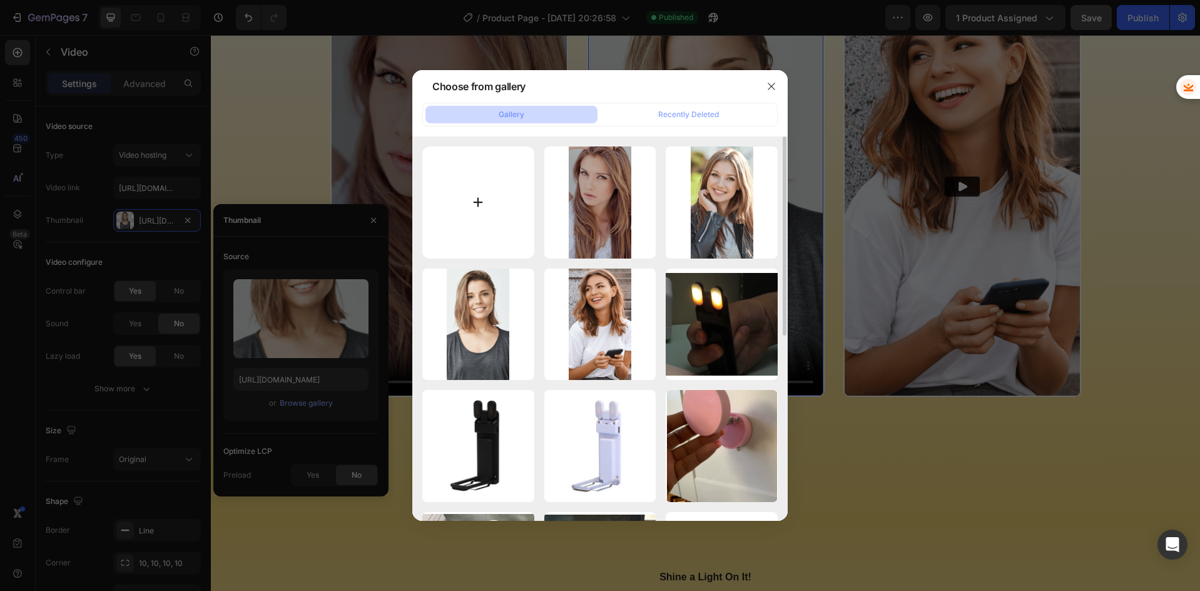
click at [461, 201] on input "file" at bounding box center [478, 202] width 112 height 112
type input "C:\fakepath\BOOK IMG2.png"
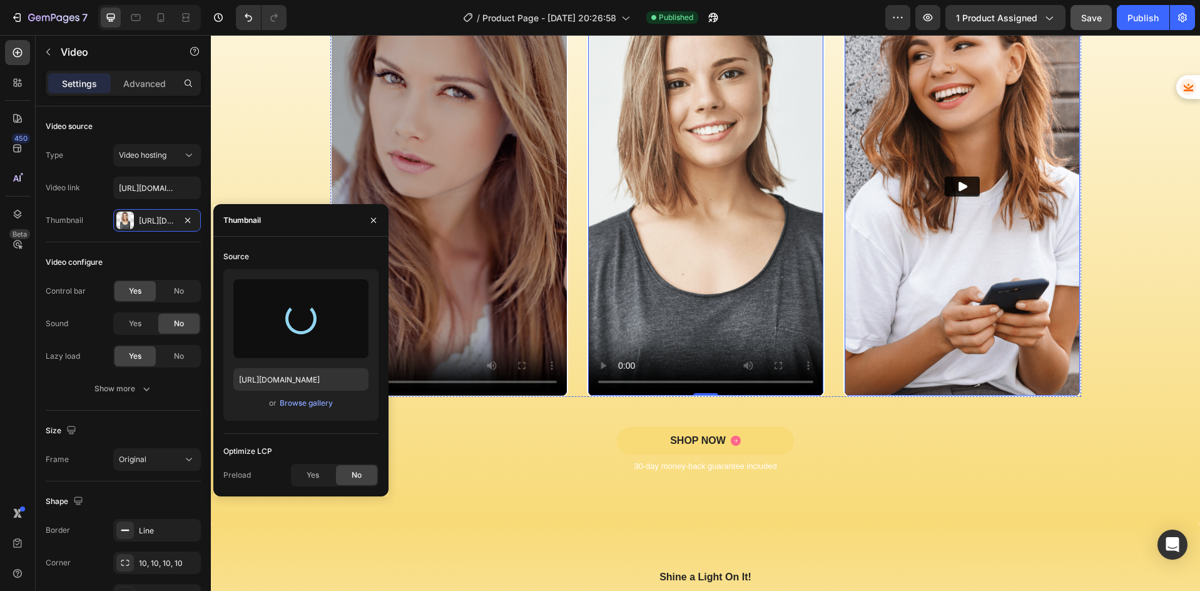
click at [957, 259] on img at bounding box center [962, 186] width 235 height 418
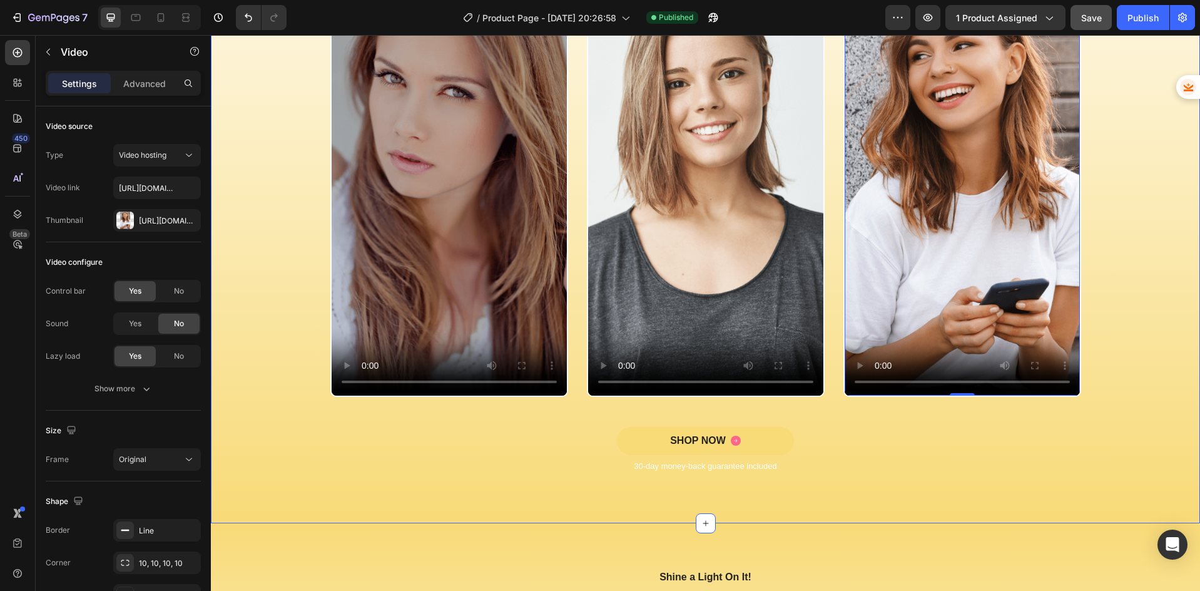
click at [260, 382] on div "Video Video Video 0 Video Carousel" at bounding box center [705, 201] width 970 height 450
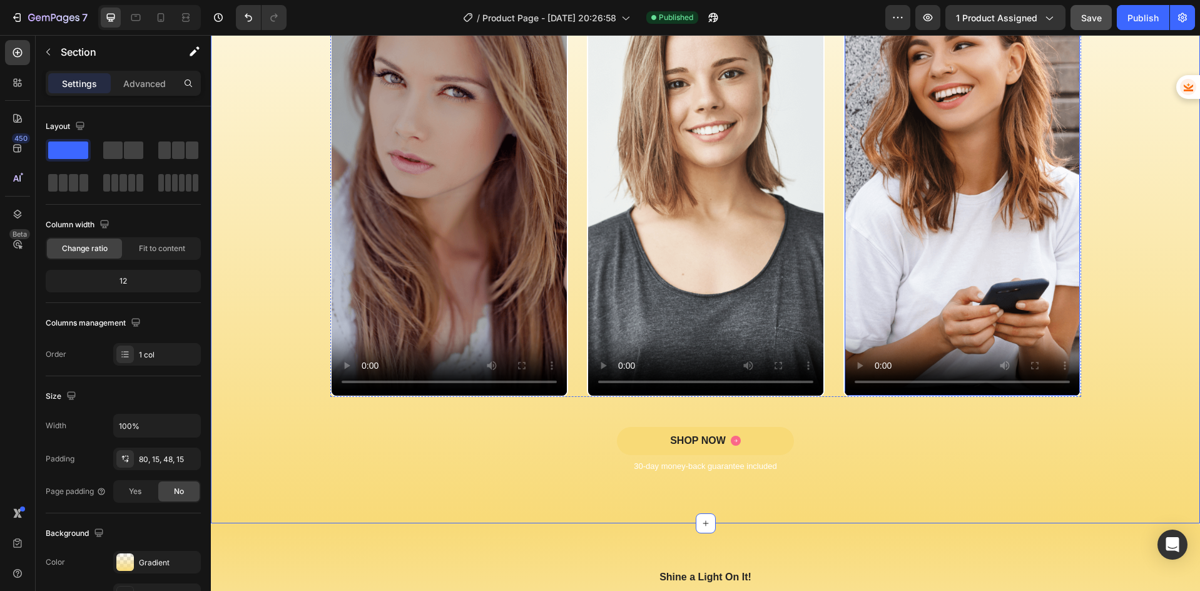
click at [952, 190] on video at bounding box center [962, 186] width 235 height 418
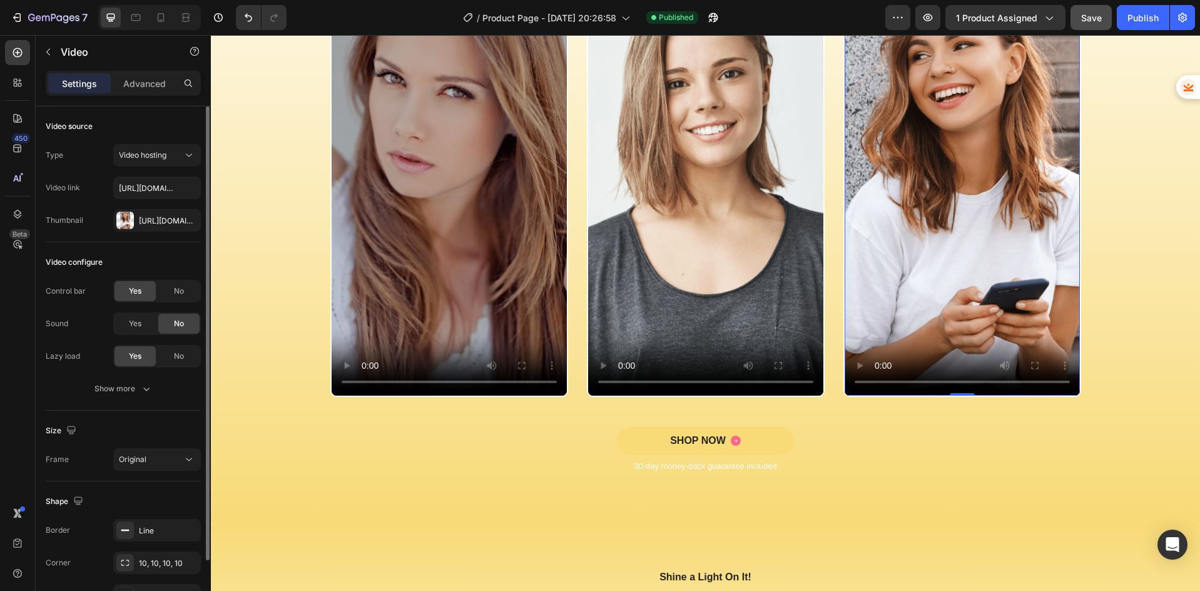
drag, startPoint x: 141, startPoint y: 225, endPoint x: 159, endPoint y: 232, distance: 19.4
click at [140, 228] on div "[URL][DOMAIN_NAME]" at bounding box center [157, 220] width 88 height 23
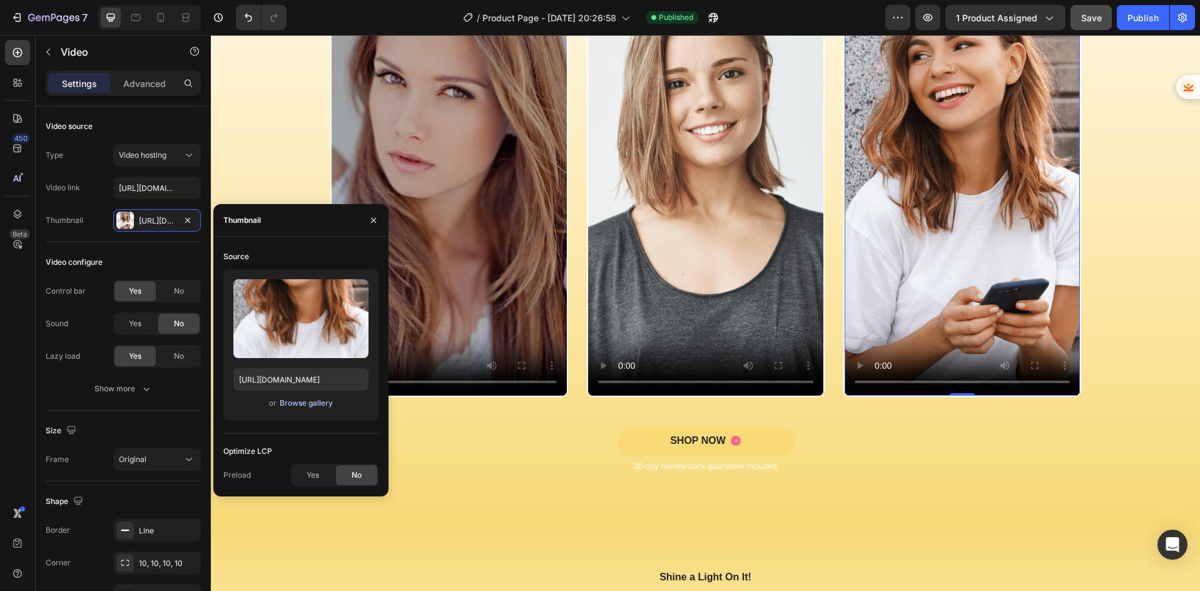
click at [295, 400] on div "Browse gallery" at bounding box center [306, 402] width 53 height 11
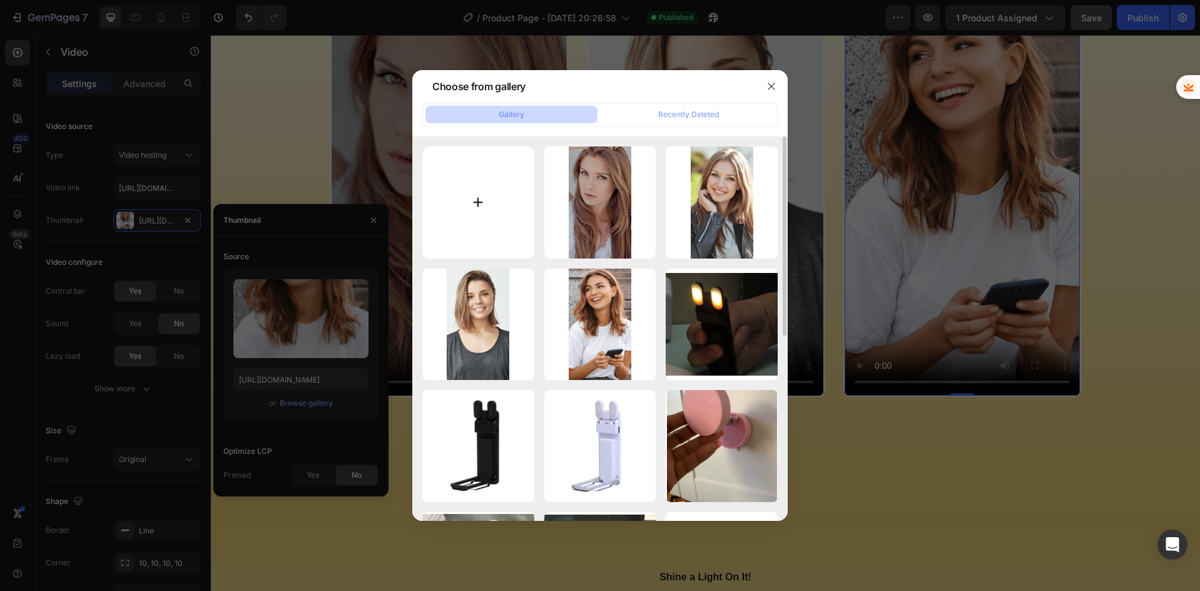
click at [483, 208] on input "file" at bounding box center [478, 202] width 112 height 112
type input "C:\fakepath\BOOK IMG 3.png"
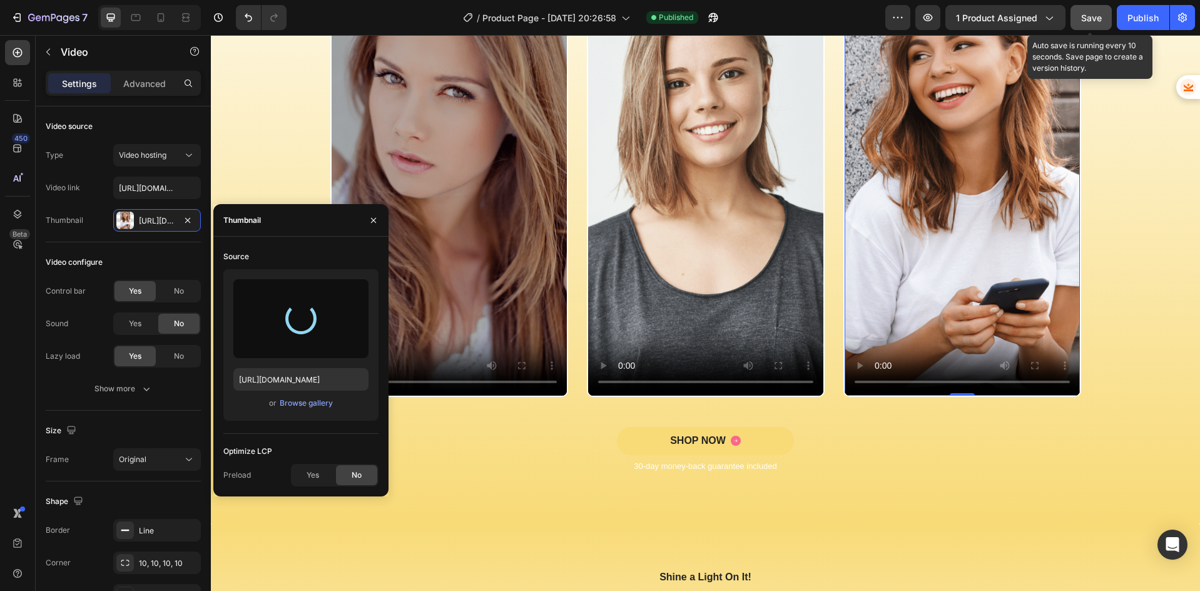
click at [1100, 19] on span "Save" at bounding box center [1091, 18] width 21 height 11
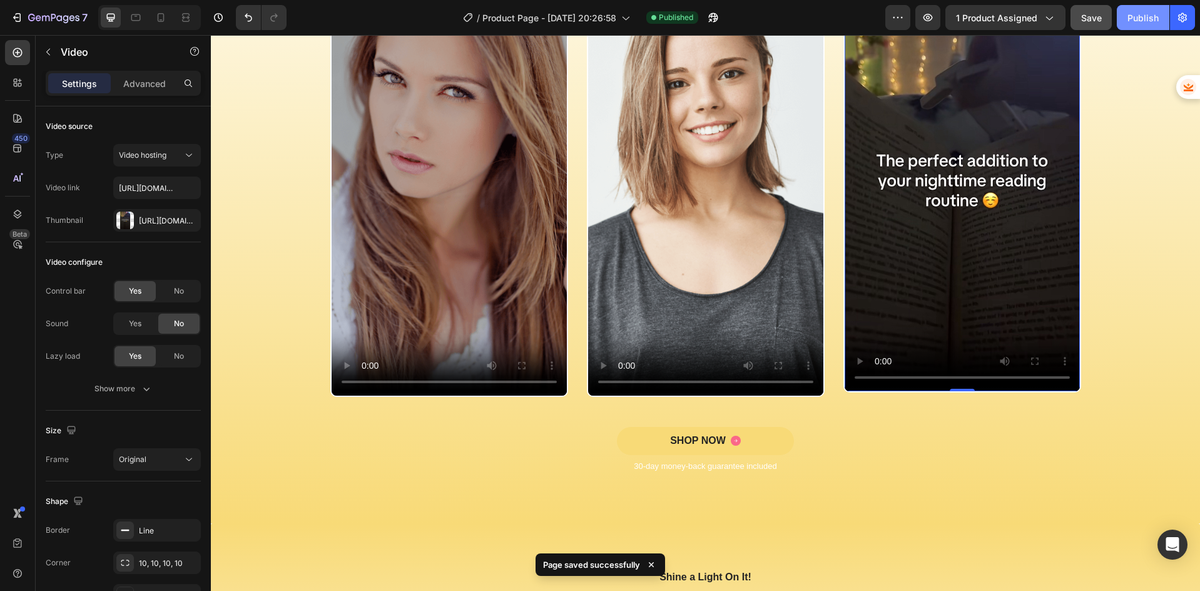
click at [1128, 21] on div "Publish" at bounding box center [1142, 17] width 31 height 13
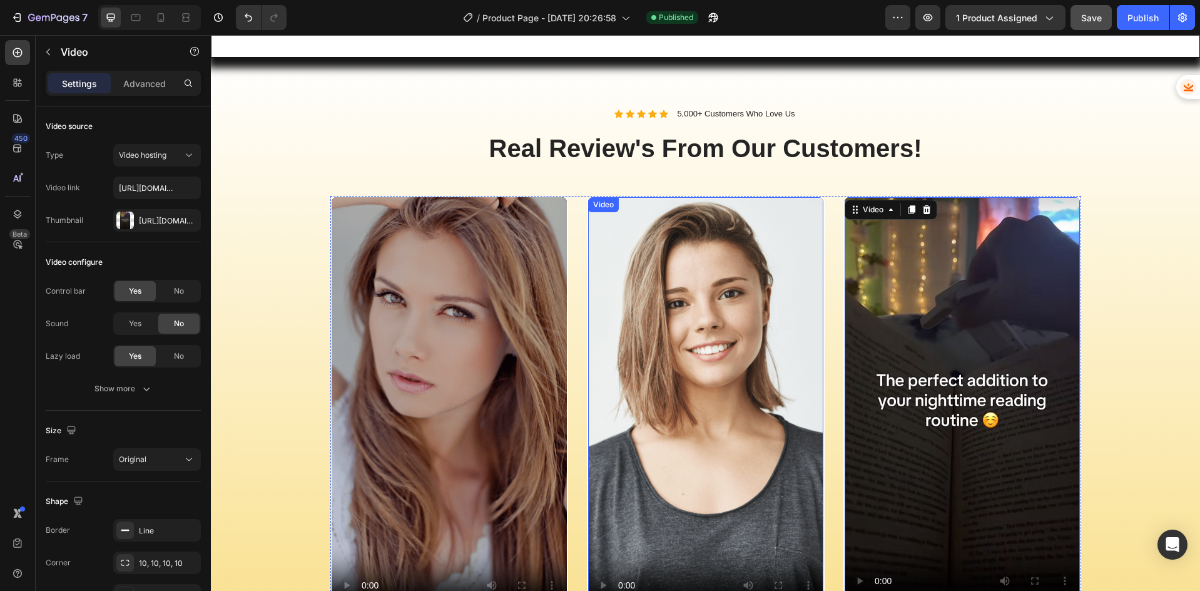
scroll to position [710, 0]
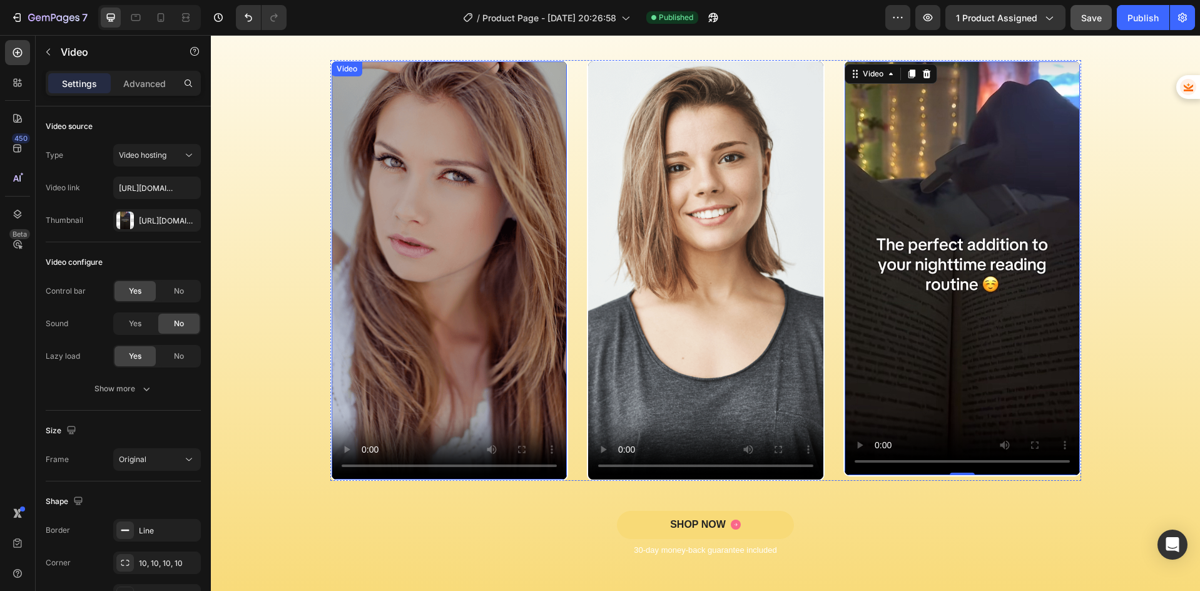
click at [308, 329] on div "Video Video Video 0 Video Carousel" at bounding box center [705, 285] width 970 height 450
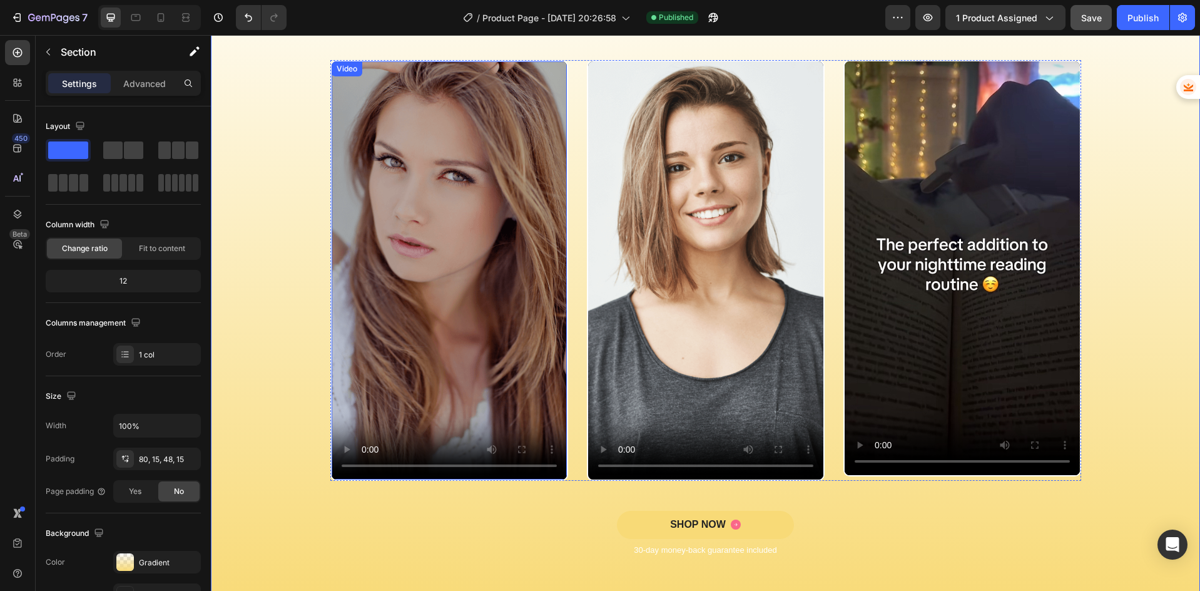
click at [397, 307] on video at bounding box center [449, 270] width 235 height 418
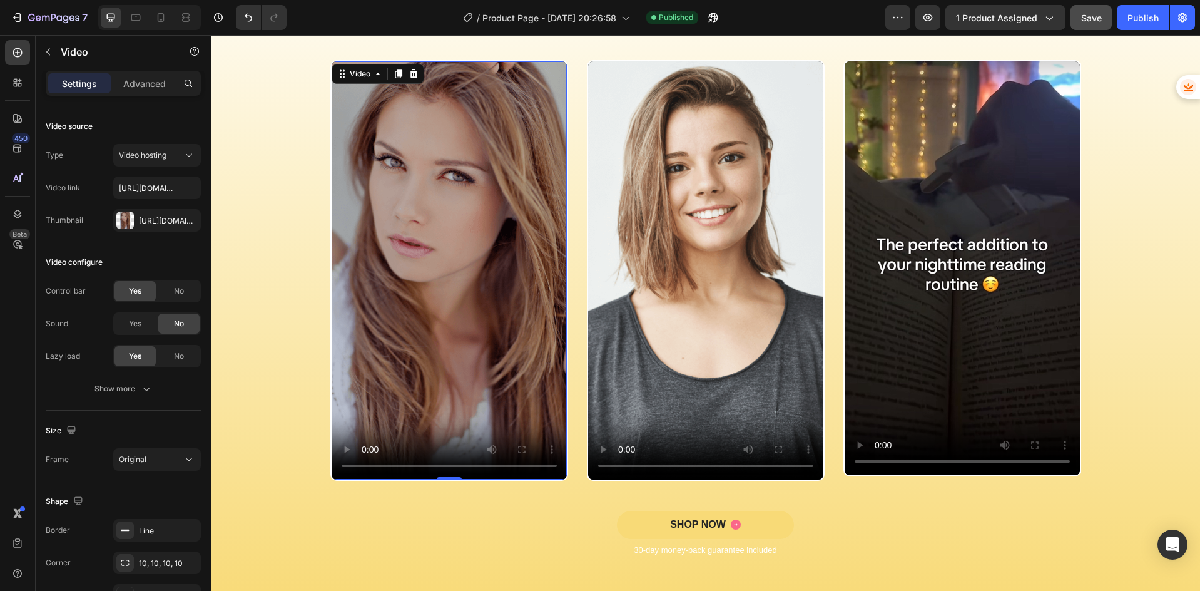
click at [357, 215] on video at bounding box center [449, 270] width 235 height 418
click at [190, 220] on icon "button" at bounding box center [188, 220] width 10 height 10
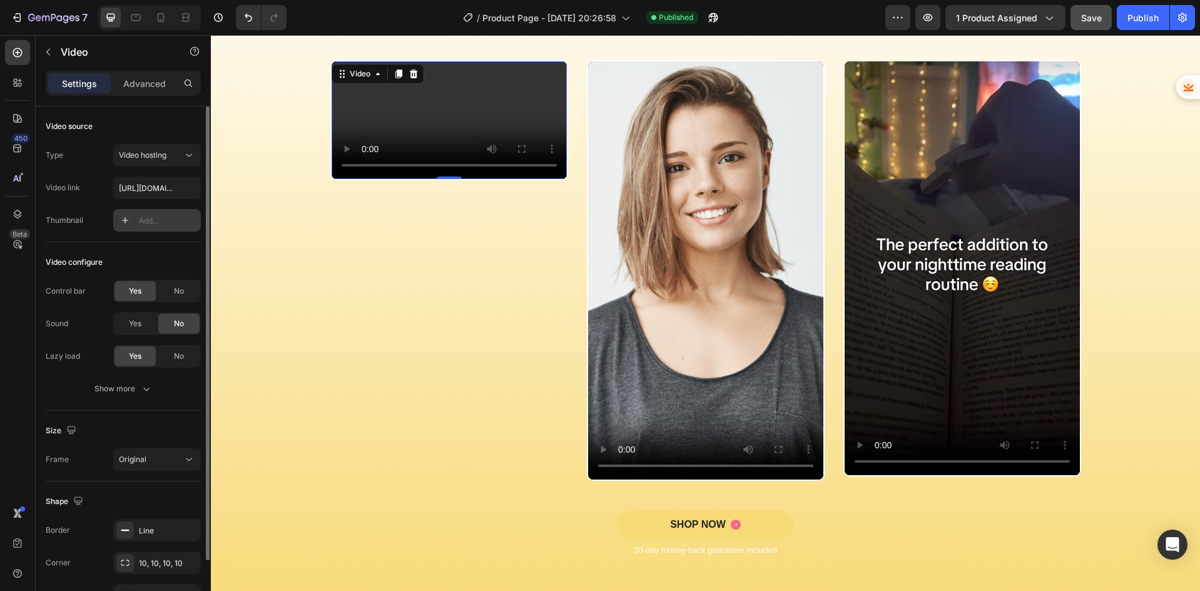
click at [155, 223] on div "Add..." at bounding box center [168, 220] width 59 height 11
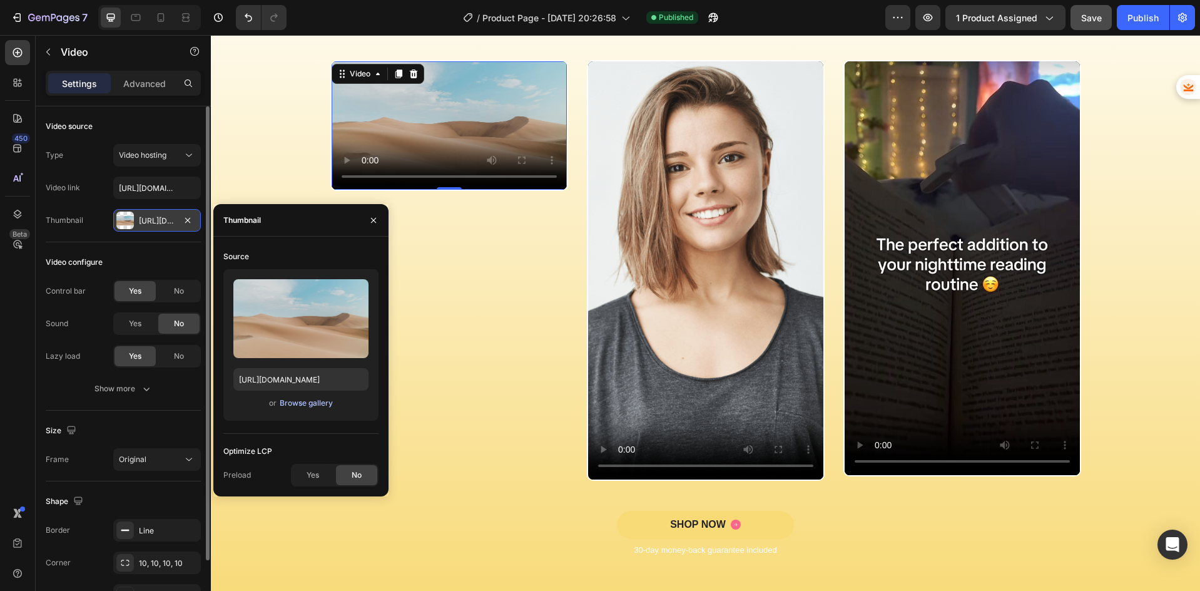
click at [293, 400] on div "Browse gallery" at bounding box center [306, 402] width 53 height 11
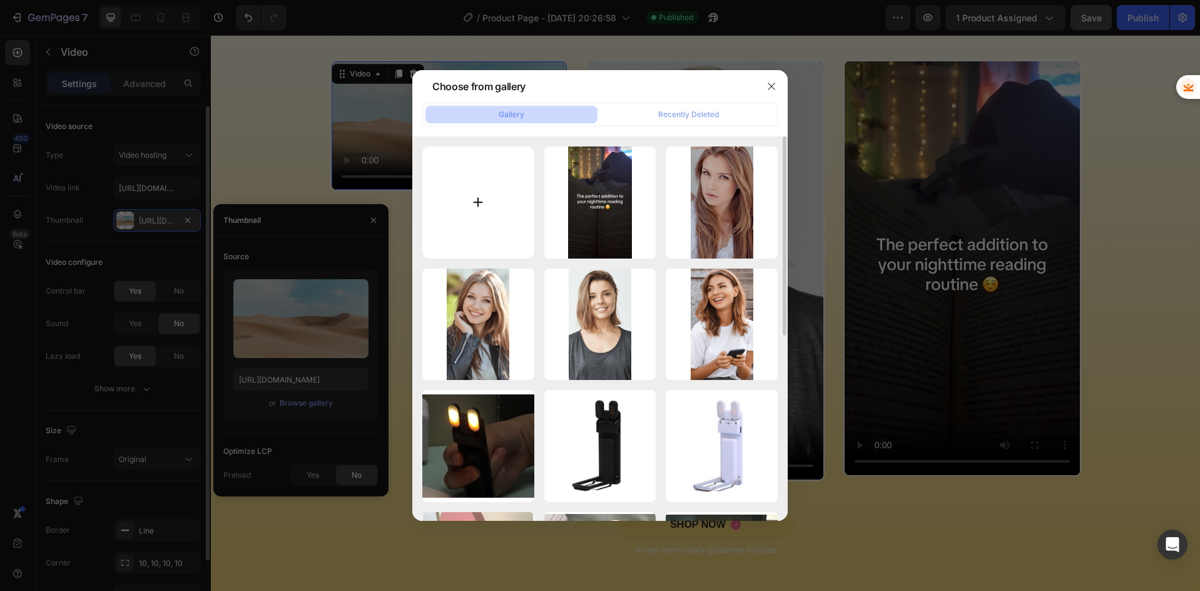
click at [453, 190] on input "file" at bounding box center [478, 202] width 112 height 112
type input "C:\fakepath\BOOK IMG2.png"
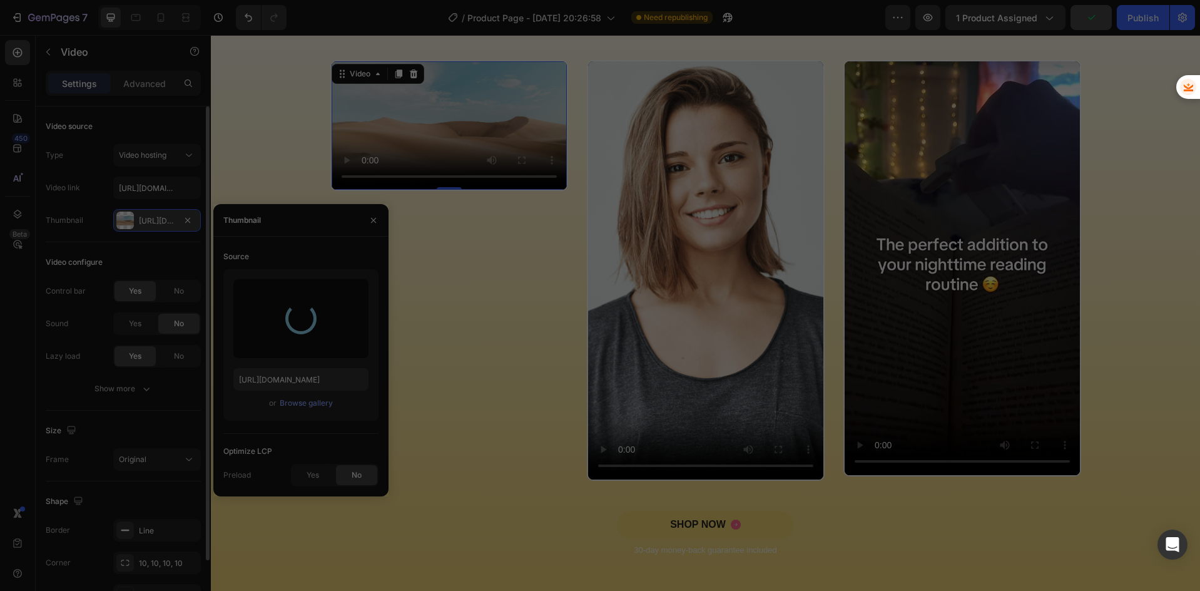
type input "[URL][DOMAIN_NAME]"
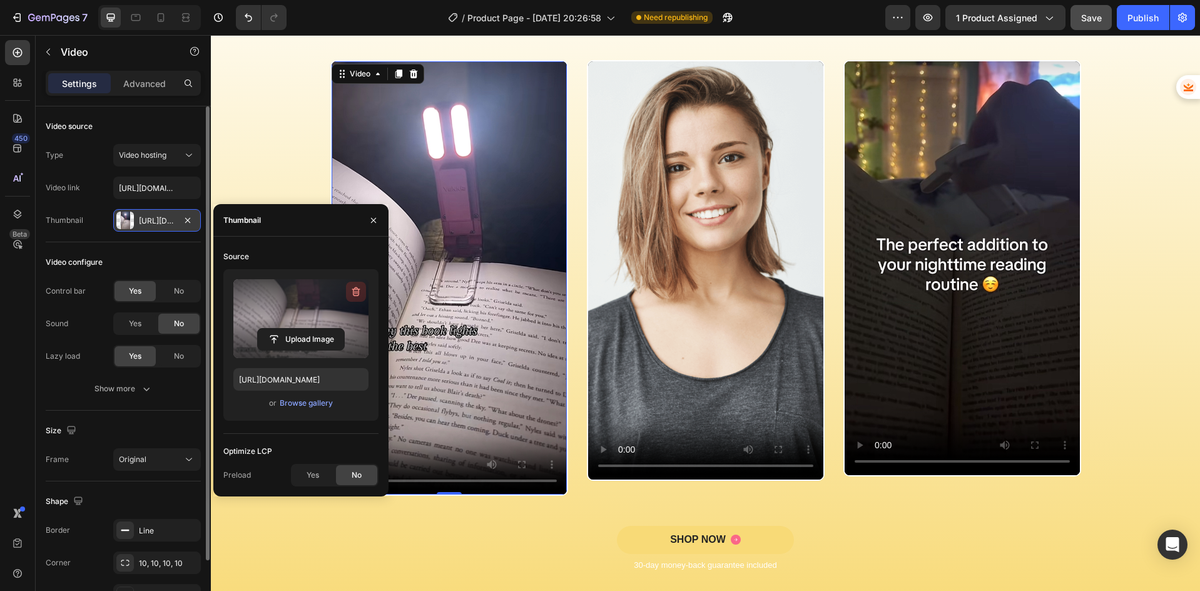
click at [357, 294] on icon "button" at bounding box center [356, 291] width 13 height 13
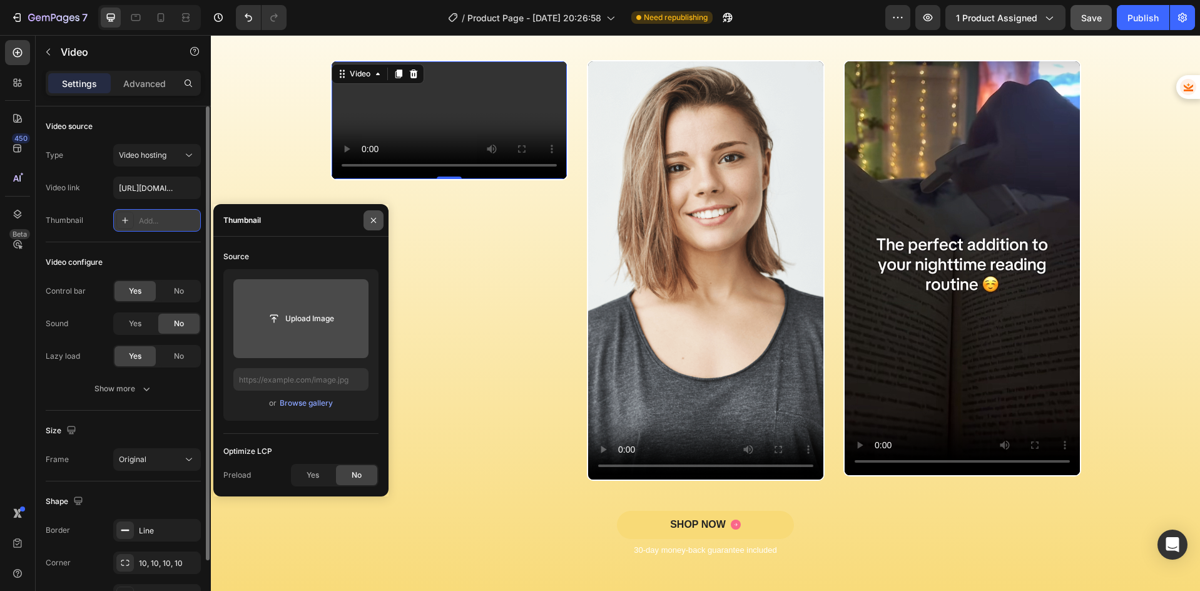
click at [378, 225] on icon "button" at bounding box center [373, 220] width 10 height 10
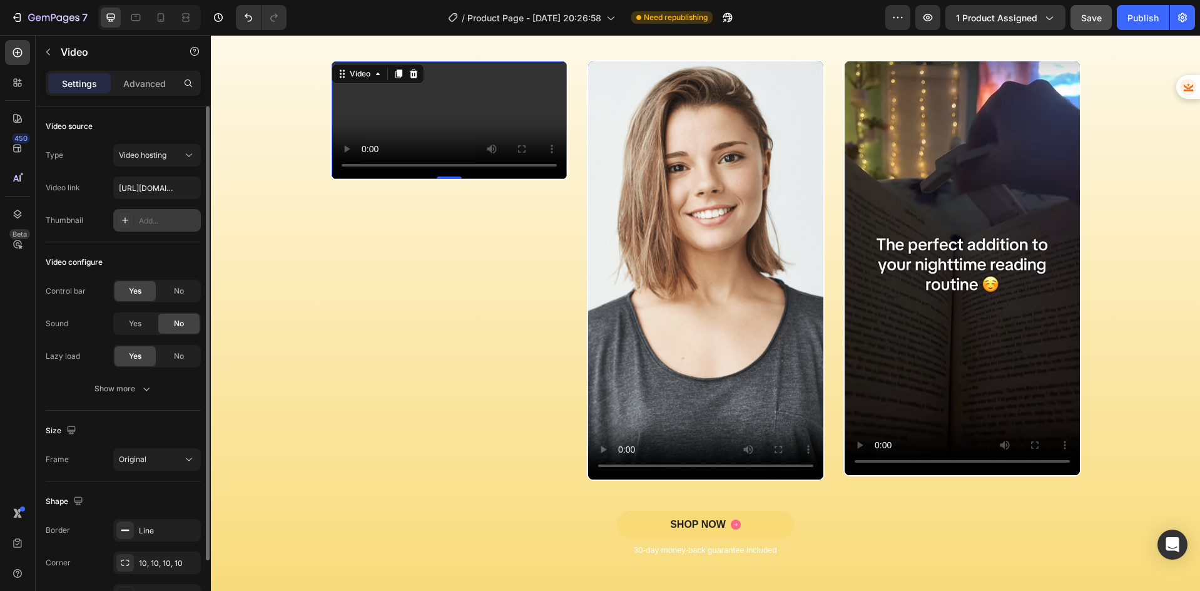
click at [437, 179] on video at bounding box center [449, 120] width 235 height 118
click at [179, 219] on div "Add..." at bounding box center [168, 220] width 59 height 11
type input "[URL][DOMAIN_NAME]"
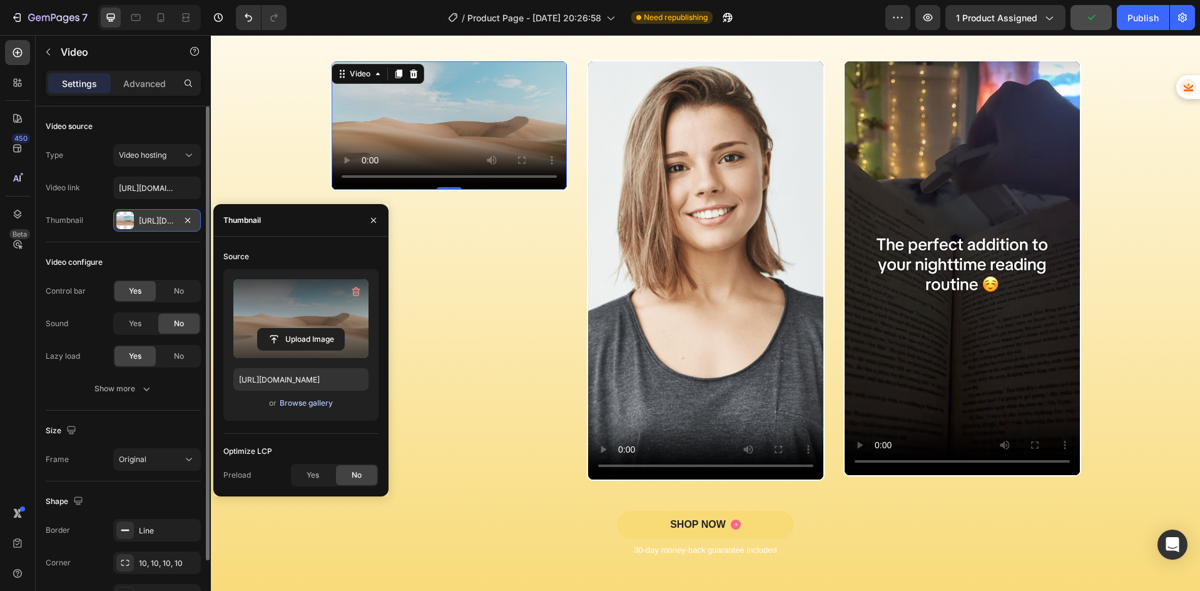
click at [298, 403] on div "Browse gallery" at bounding box center [306, 402] width 53 height 11
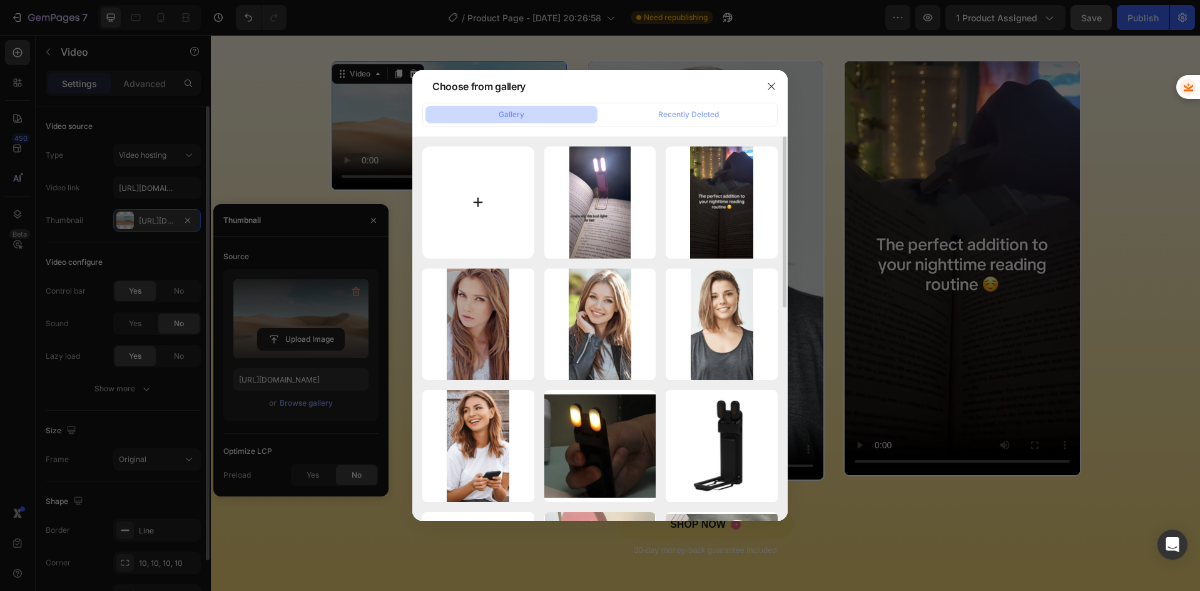
click at [505, 186] on input "file" at bounding box center [478, 202] width 112 height 112
type input "C:\fakepath\BOOK IMG 1.png"
type input "[URL][DOMAIN_NAME]"
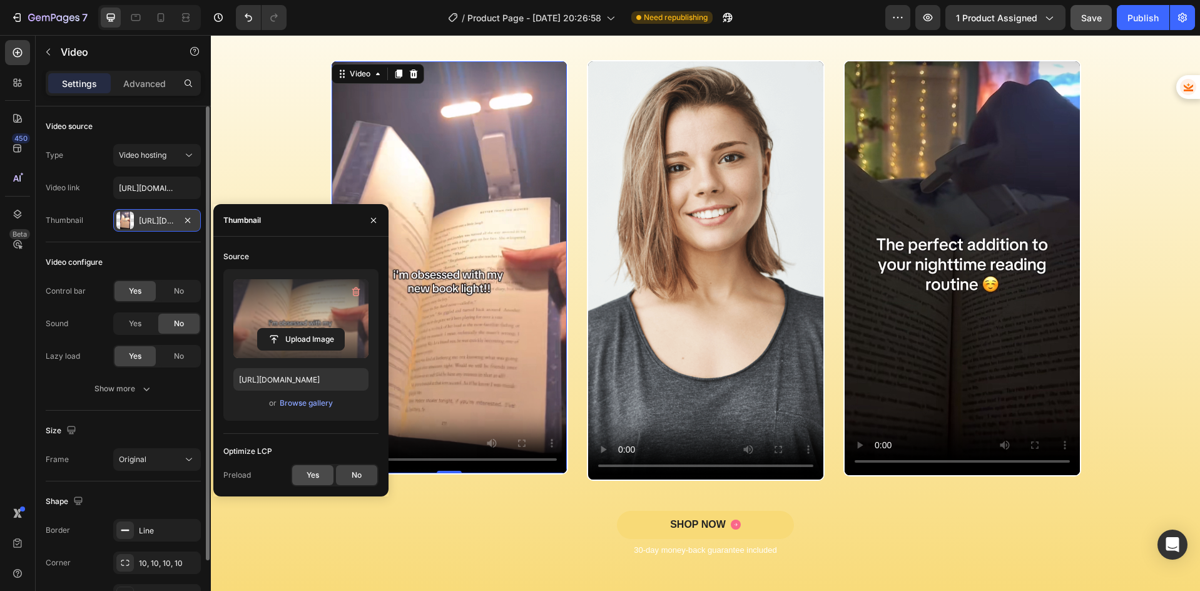
click at [321, 474] on div "Yes" at bounding box center [312, 475] width 41 height 20
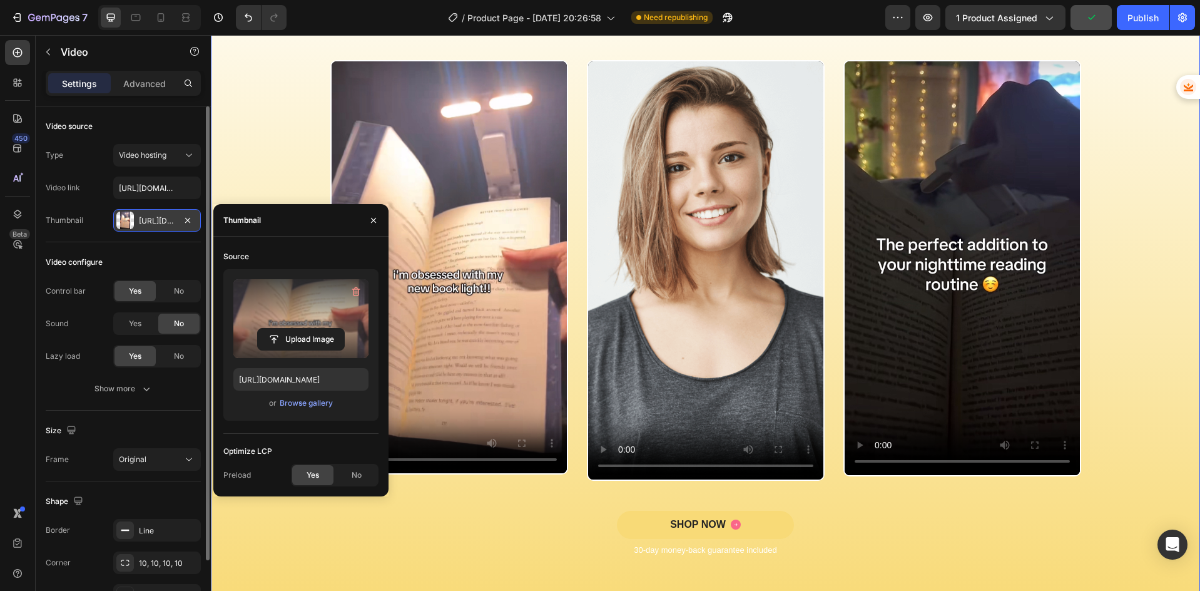
click at [375, 505] on div "Video Video Video Video Carousel" at bounding box center [705, 285] width 970 height 450
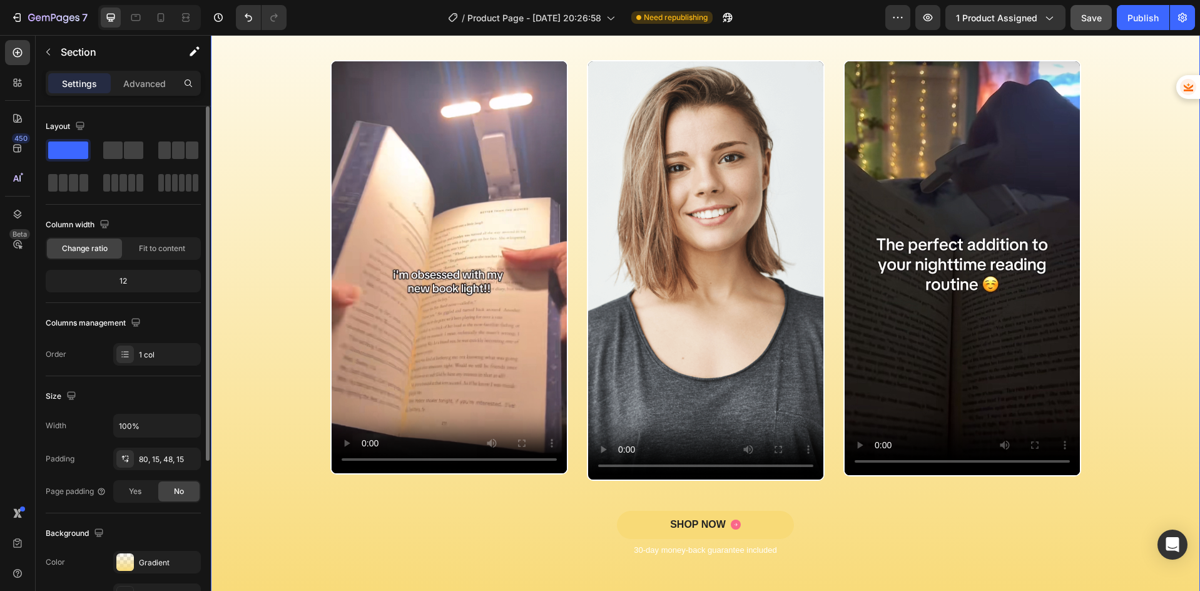
click at [390, 310] on video at bounding box center [449, 267] width 235 height 412
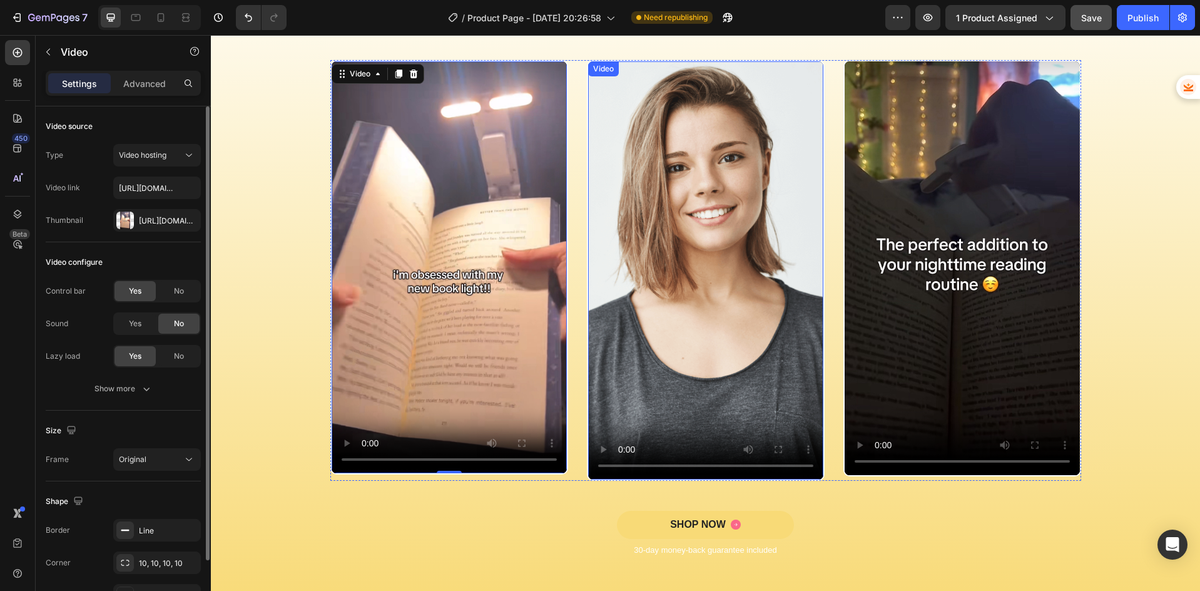
click at [637, 242] on video at bounding box center [705, 270] width 235 height 418
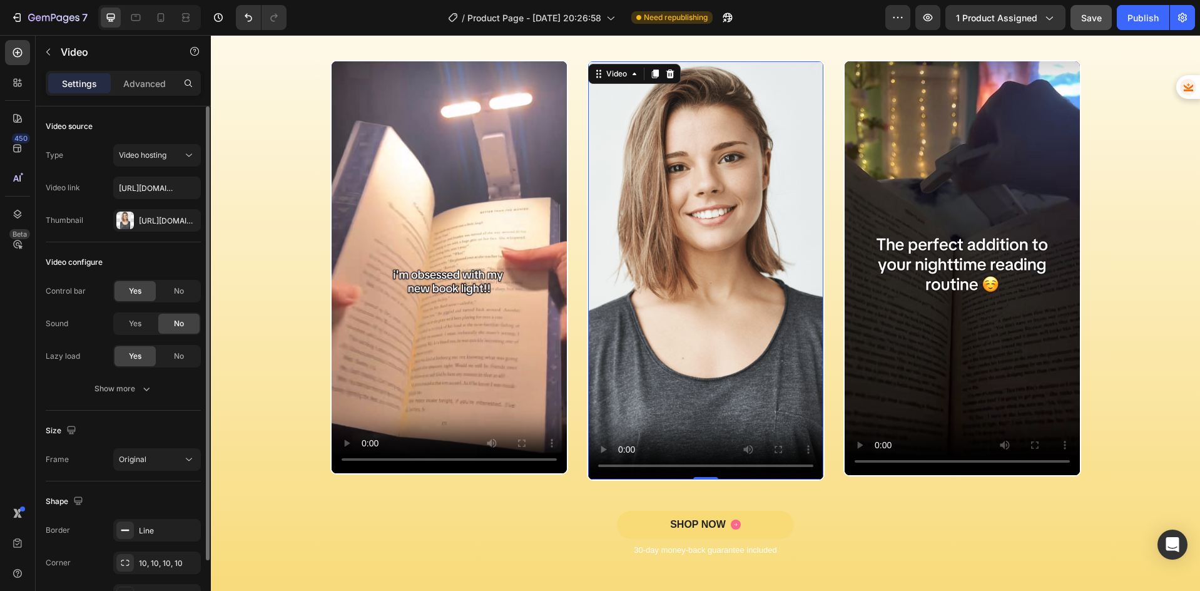
click at [654, 250] on video at bounding box center [705, 270] width 235 height 418
click at [187, 218] on icon "button" at bounding box center [188, 220] width 10 height 10
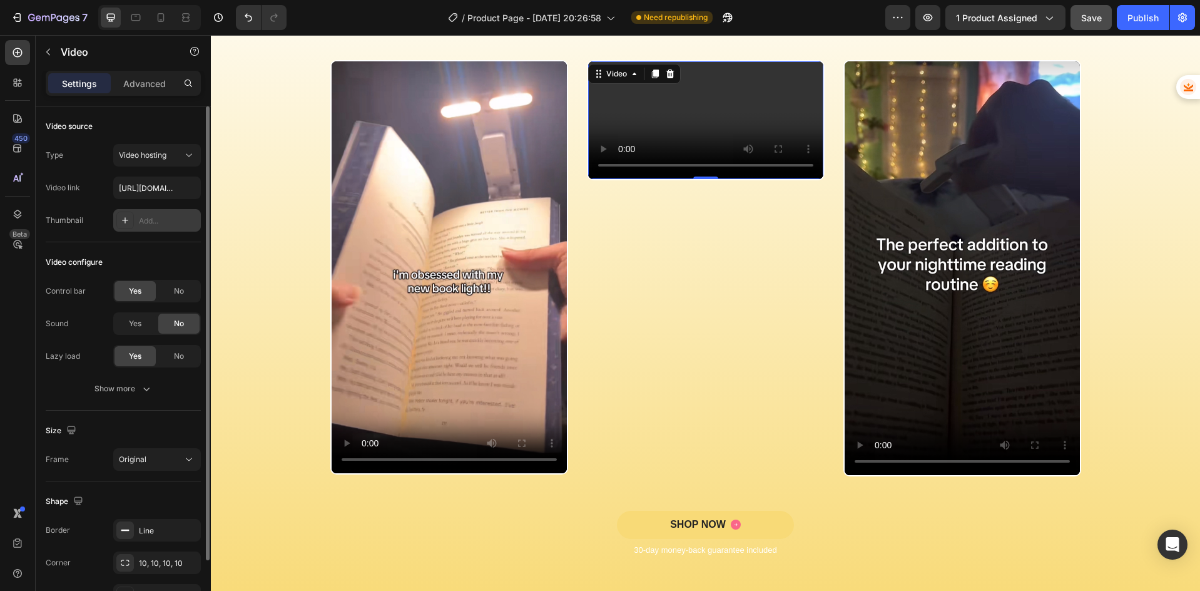
click at [166, 220] on div "Add..." at bounding box center [168, 220] width 59 height 11
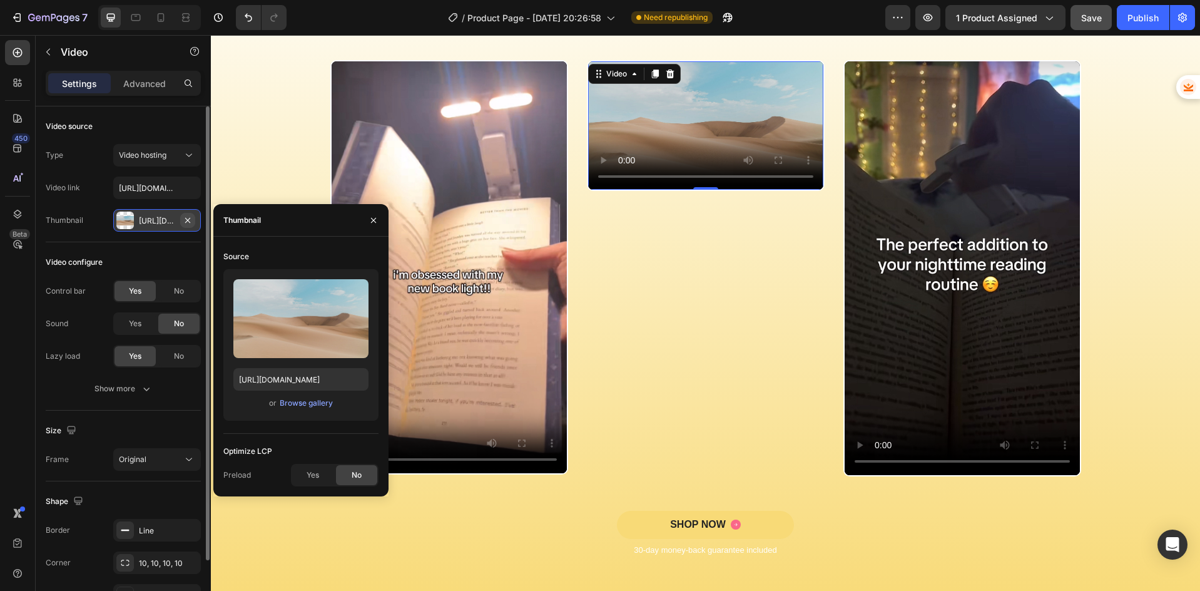
click at [189, 216] on icon "button" at bounding box center [188, 220] width 10 height 10
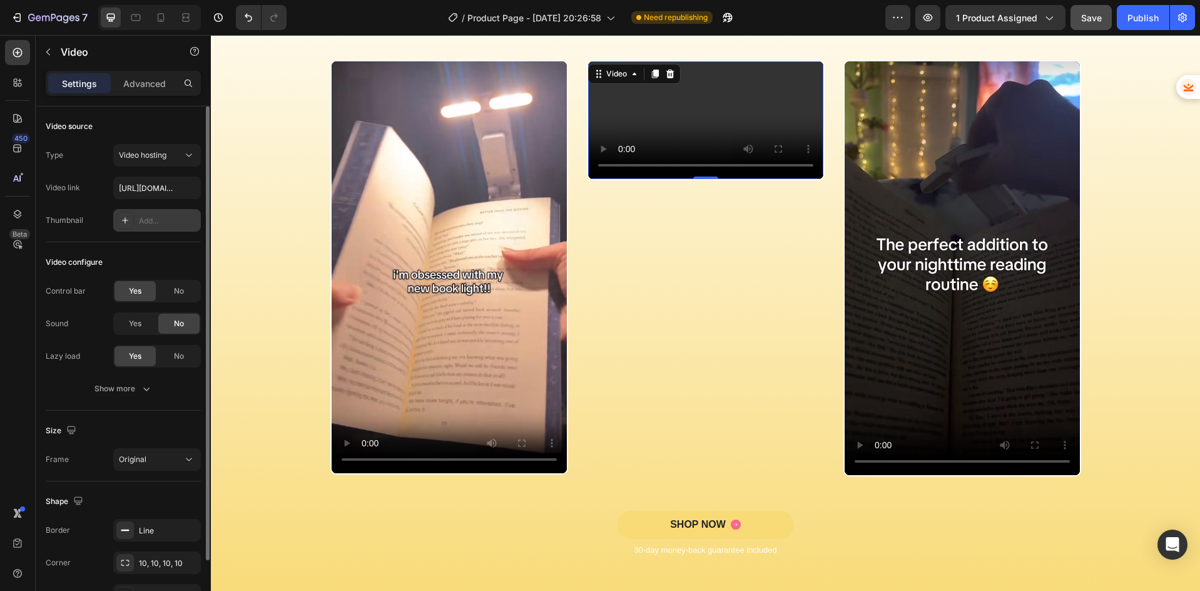
click at [121, 220] on icon at bounding box center [125, 220] width 10 height 10
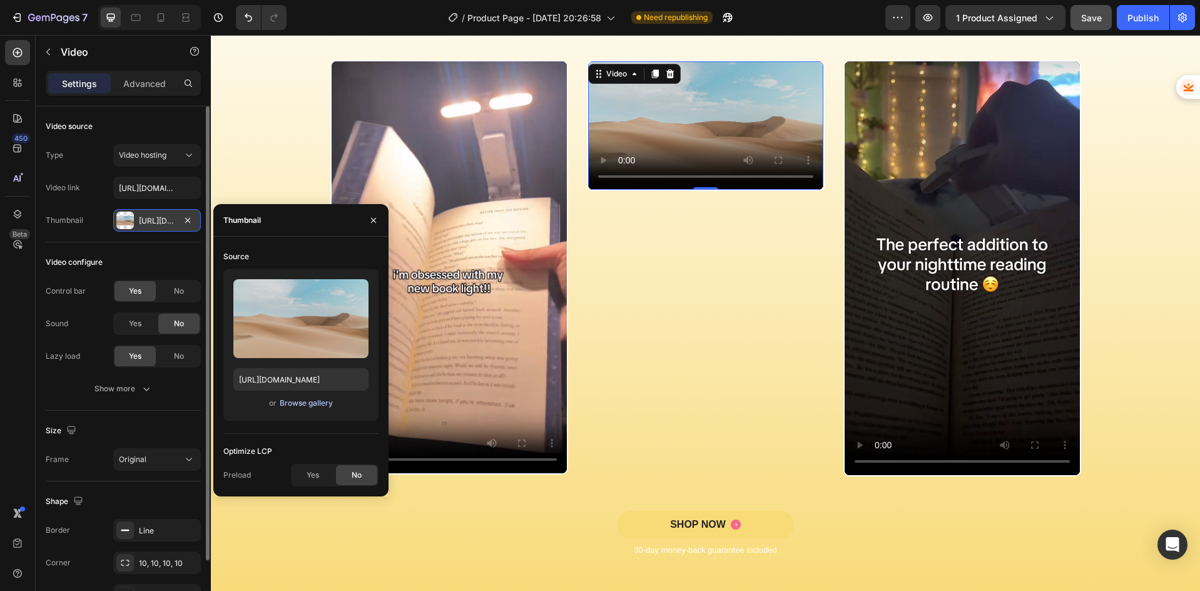
click at [285, 397] on div "Browse gallery" at bounding box center [306, 402] width 53 height 11
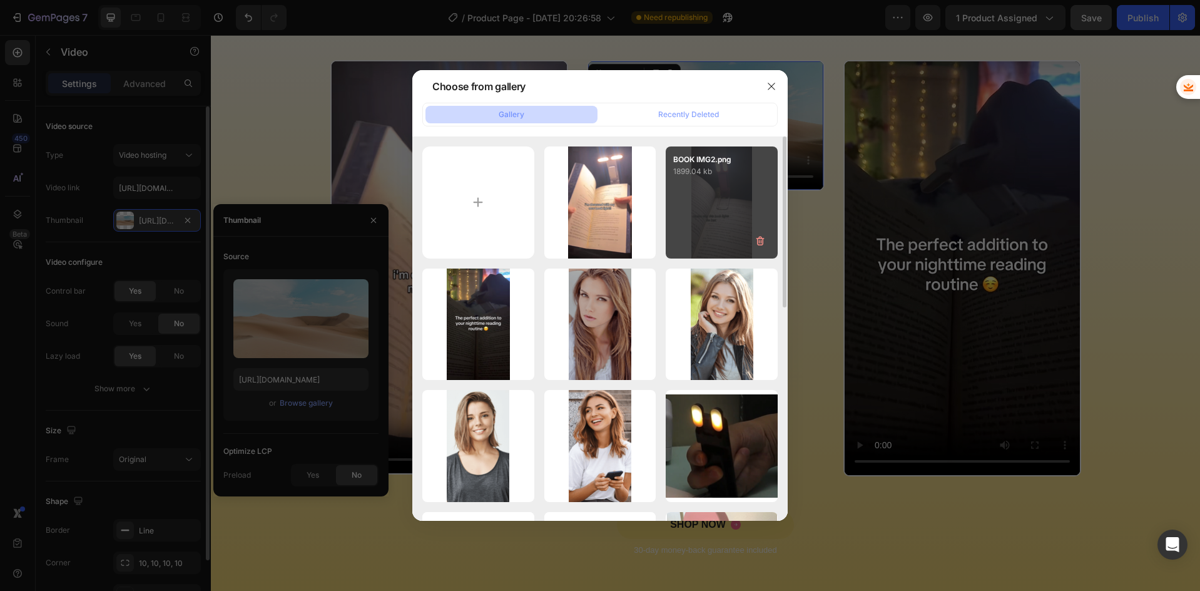
click at [713, 212] on div "BOOK IMG2.png 1899.04 kb" at bounding box center [722, 202] width 112 height 112
type input "[URL][DOMAIN_NAME]"
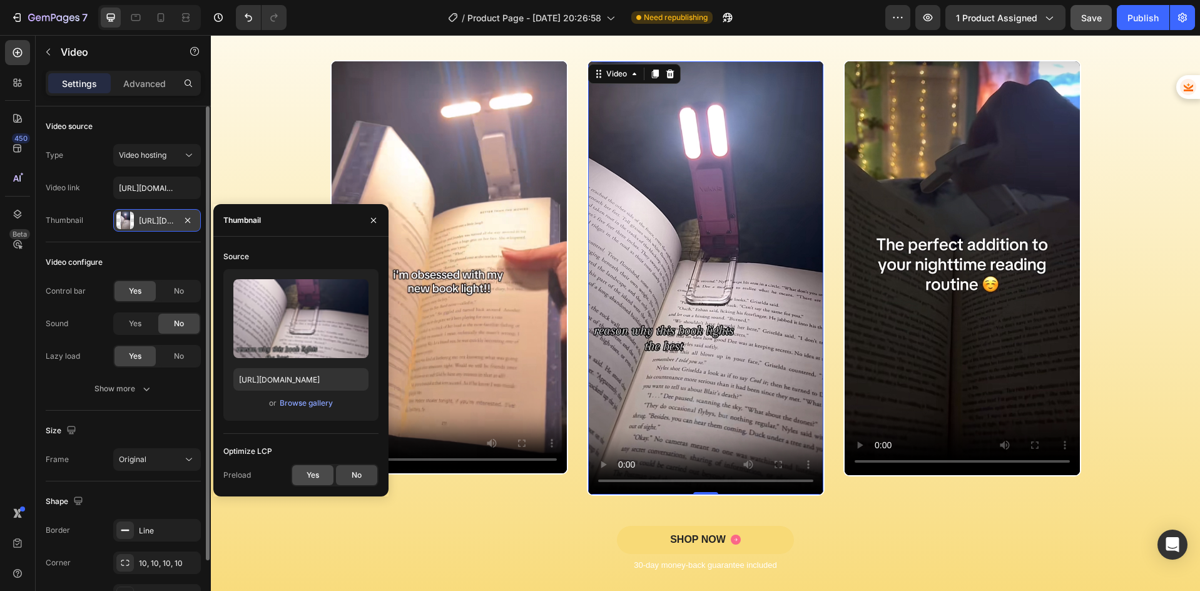
click at [300, 474] on div "Yes" at bounding box center [312, 475] width 41 height 20
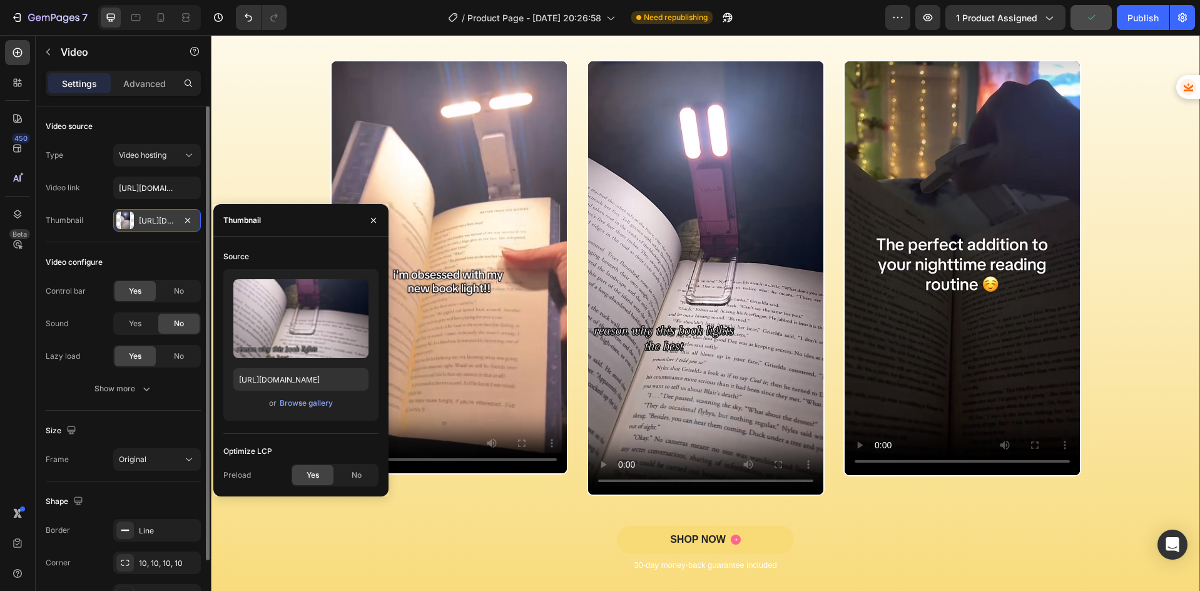
click at [274, 520] on div "Icon Icon Icon Icon Icon Icon List 5,000+ Customers Who Love Us Text Block Row …" at bounding box center [705, 282] width 970 height 620
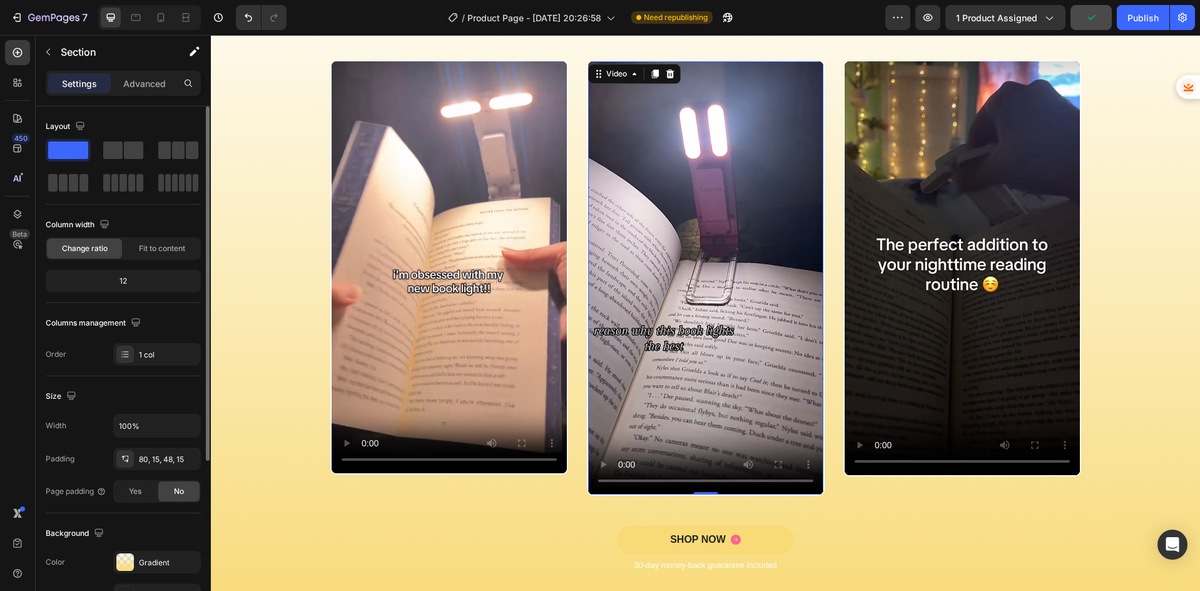
click at [686, 282] on video at bounding box center [705, 277] width 235 height 433
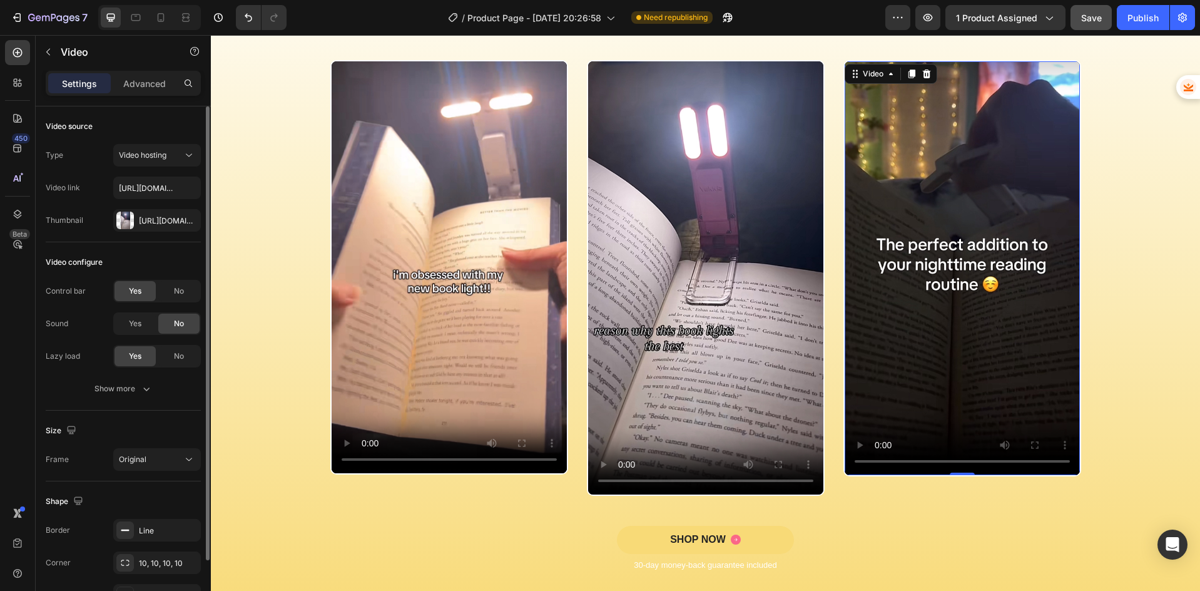
click at [865, 280] on video at bounding box center [962, 268] width 235 height 414
click at [1007, 234] on video at bounding box center [962, 268] width 235 height 414
click at [1092, 19] on span "Save" at bounding box center [1091, 18] width 21 height 11
click at [1135, 26] on button "Publish" at bounding box center [1143, 17] width 53 height 25
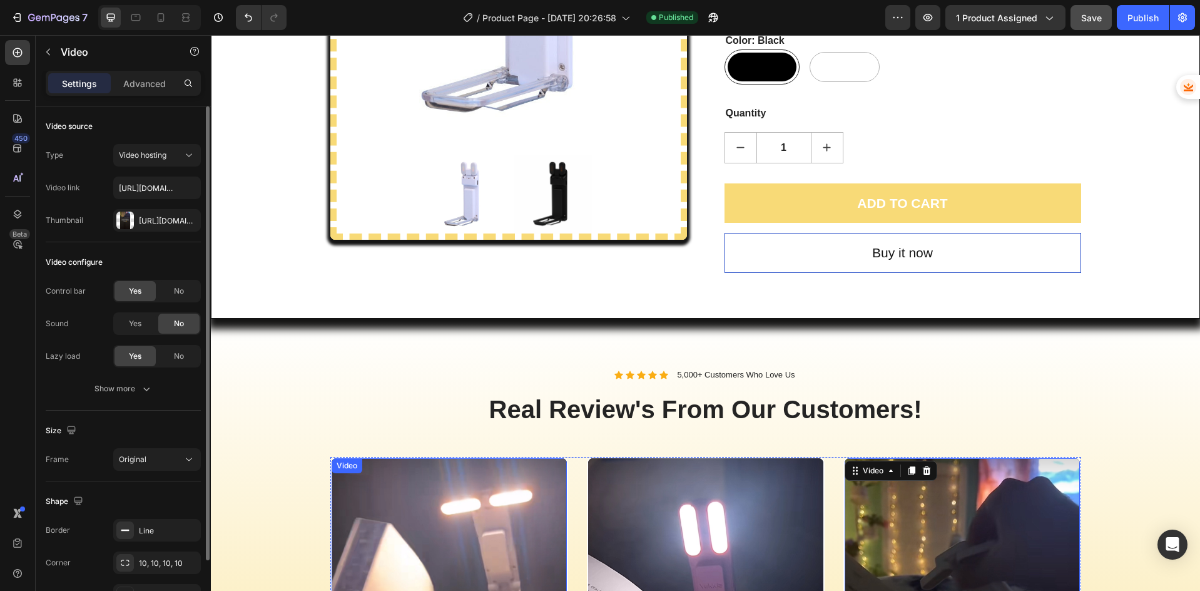
scroll to position [293, 0]
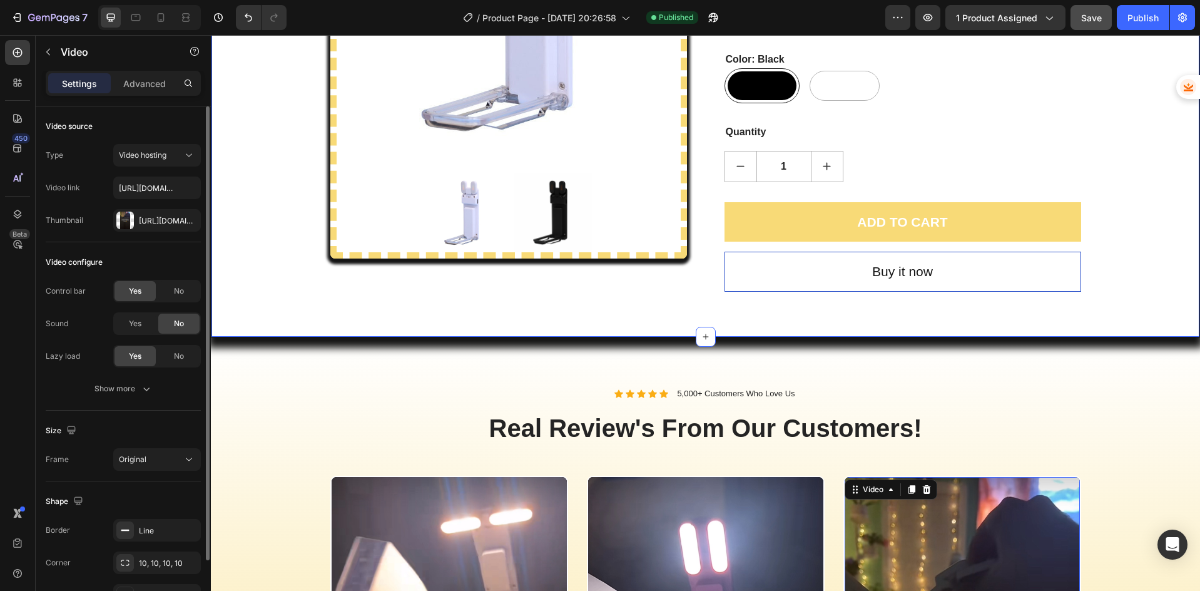
click at [409, 293] on div "Product Images Lumi-Clip (P) Title The Lumi-Clip is a lightweight, clip-on read…" at bounding box center [705, 52] width 989 height 570
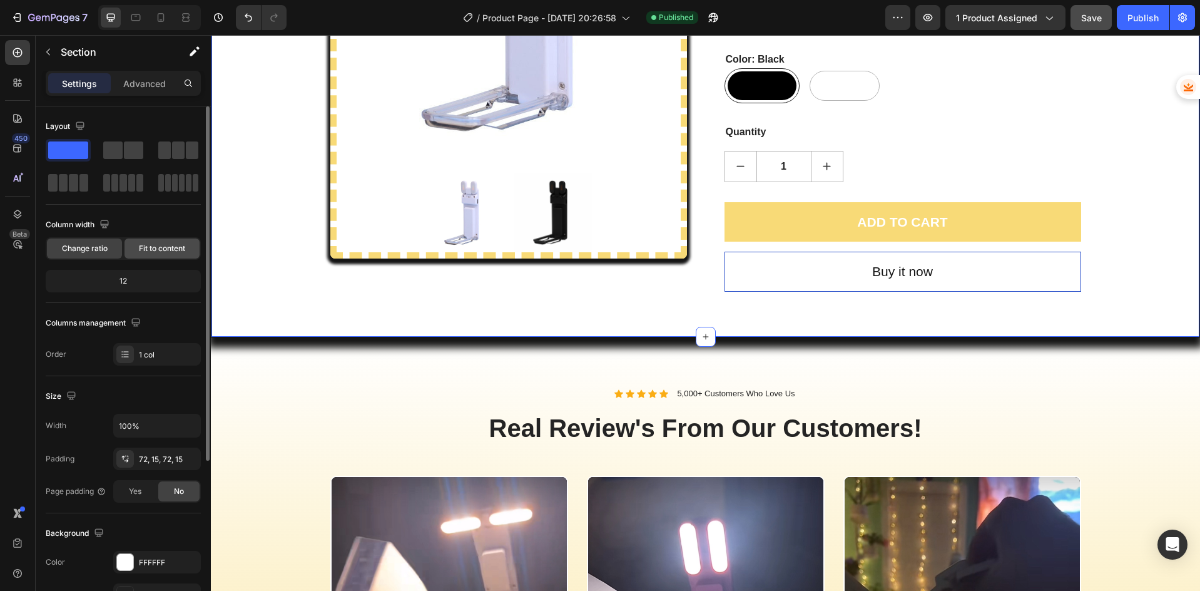
click at [173, 251] on span "Fit to content" at bounding box center [162, 248] width 46 height 11
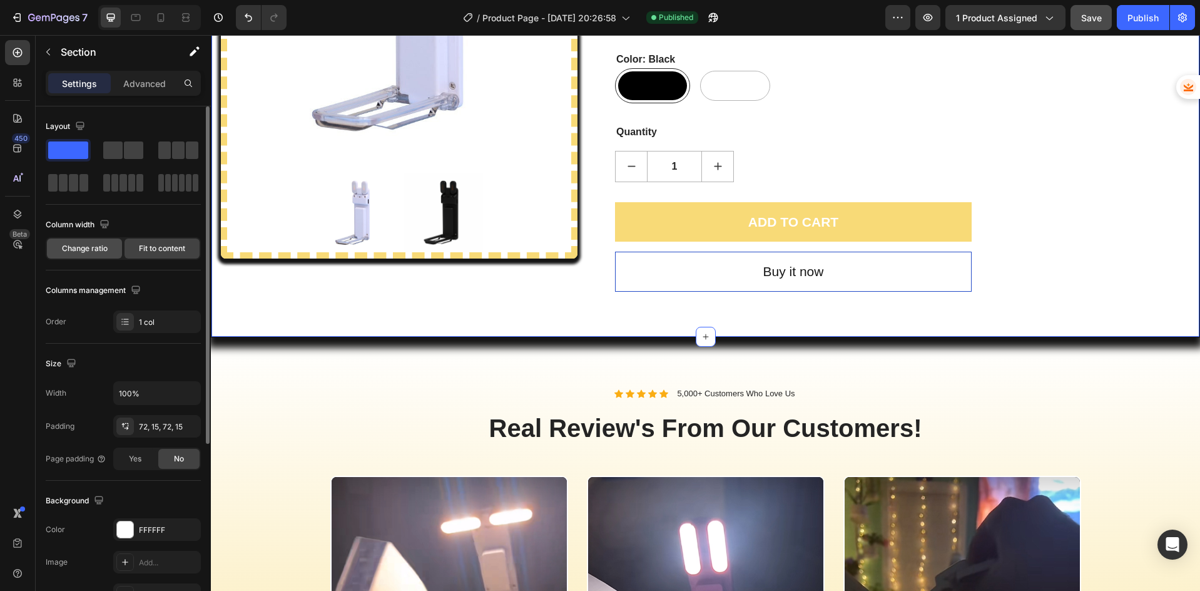
click at [110, 245] on div "Change ratio" at bounding box center [84, 248] width 75 height 20
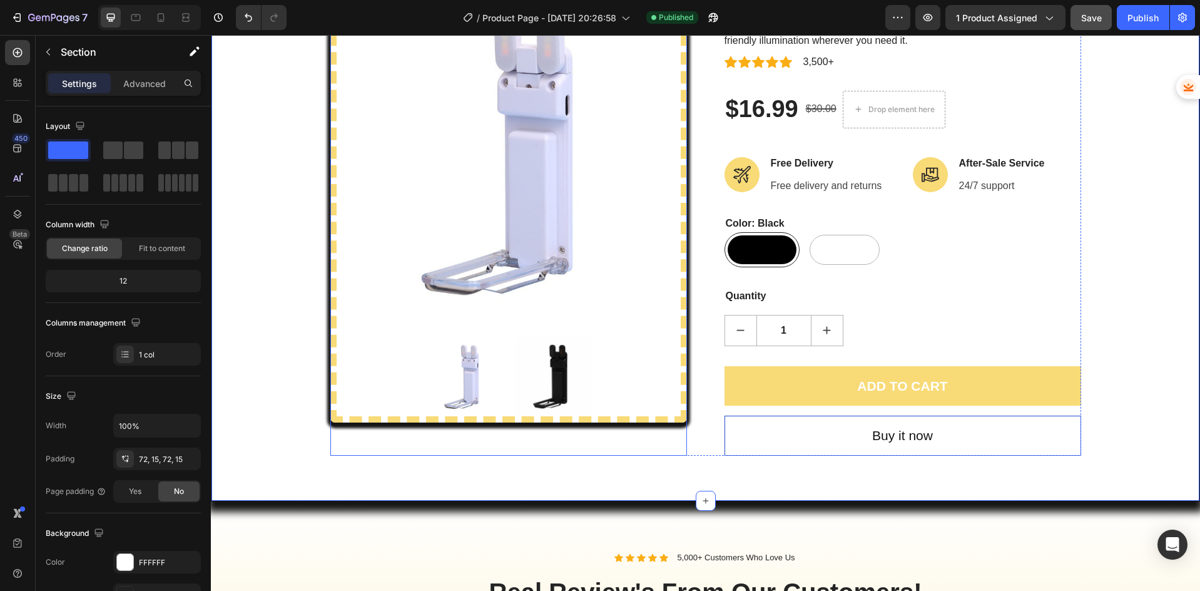
scroll to position [84, 0]
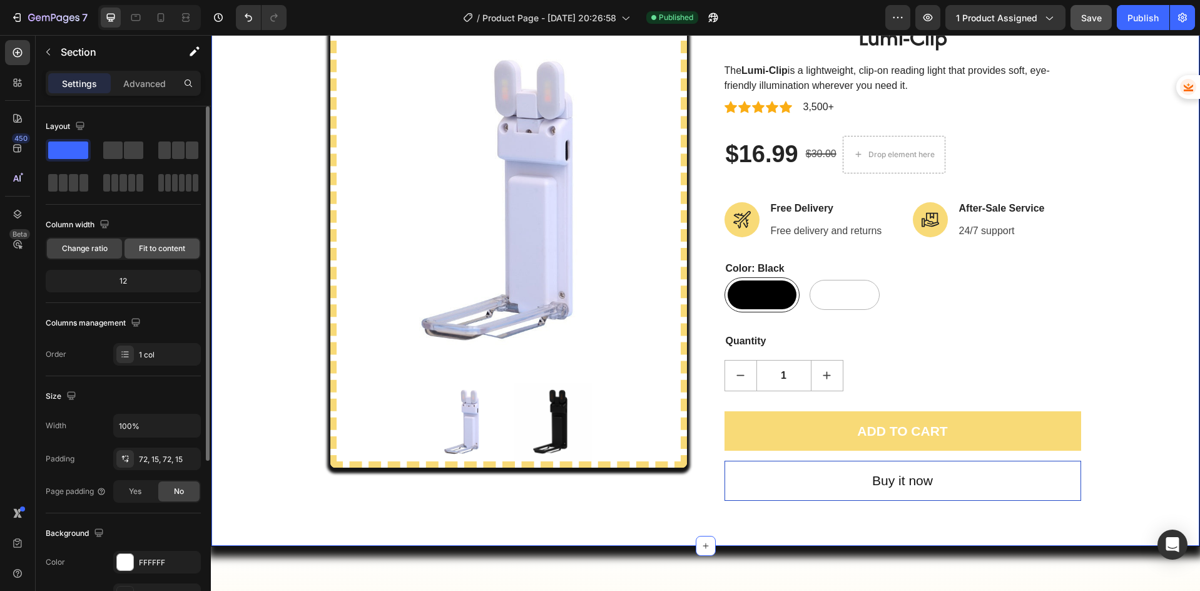
click at [161, 251] on span "Fit to content" at bounding box center [162, 248] width 46 height 11
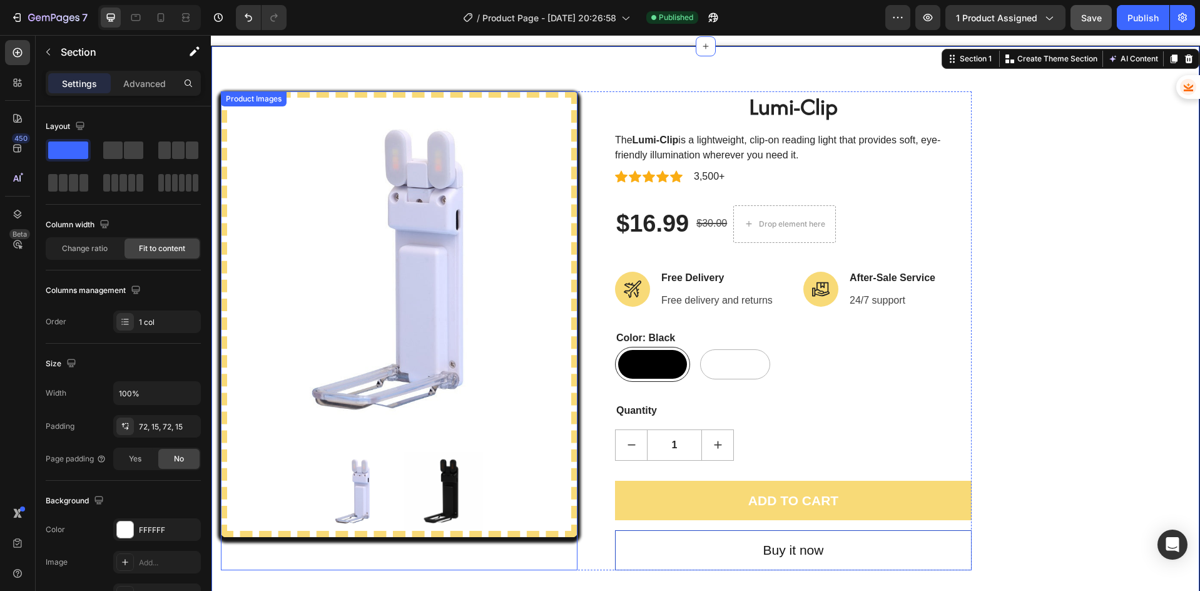
scroll to position [0, 0]
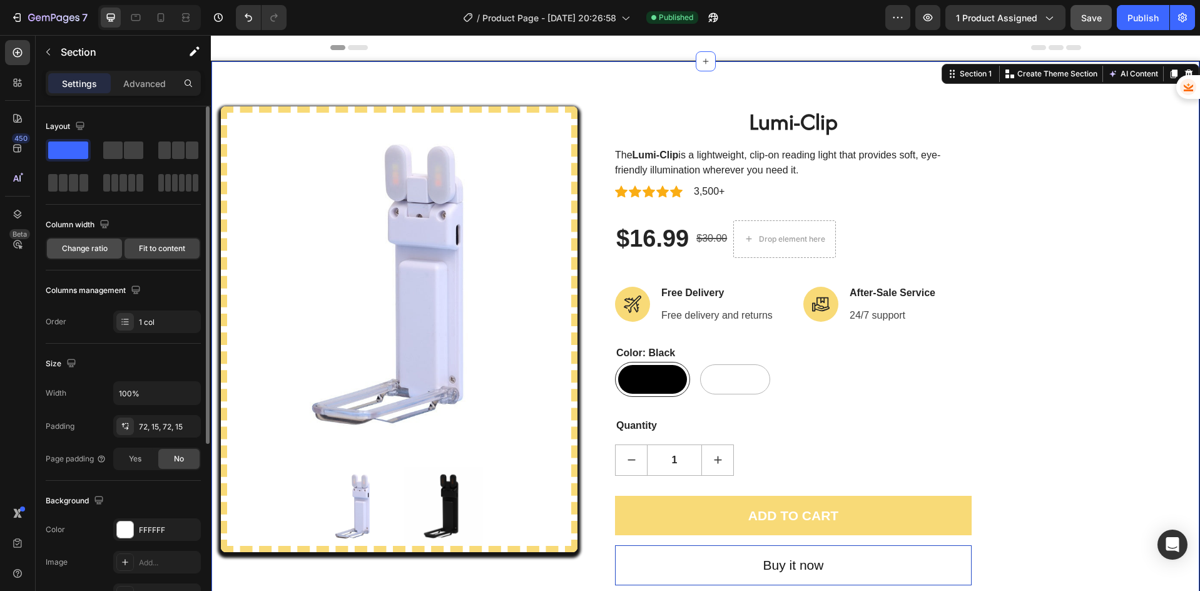
click at [58, 248] on div "Change ratio" at bounding box center [84, 248] width 75 height 20
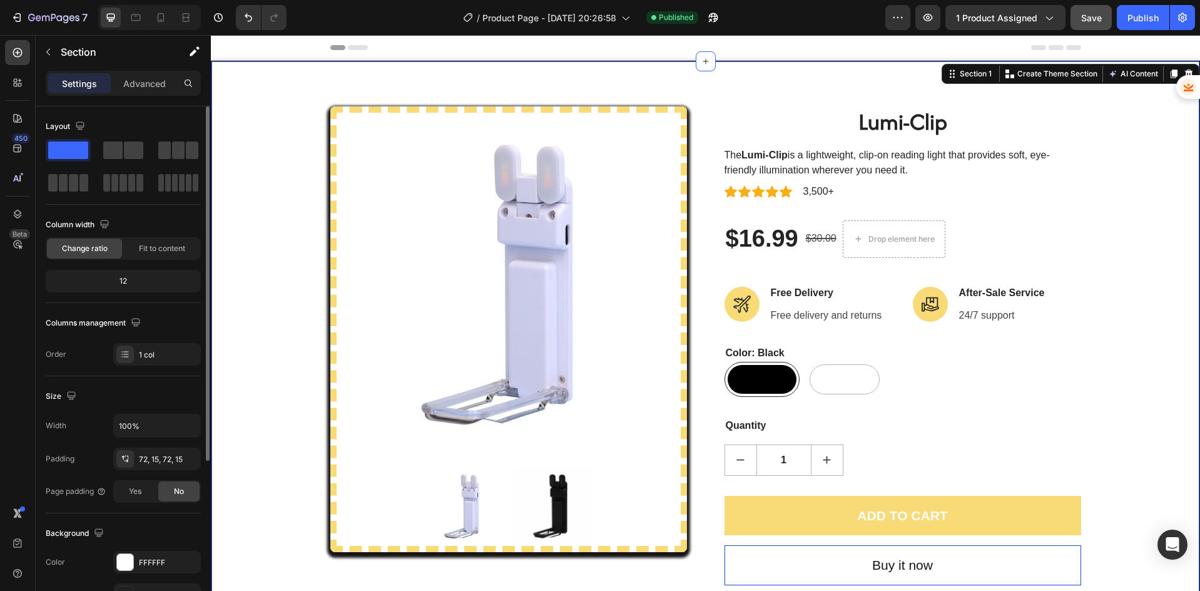
scroll to position [84, 0]
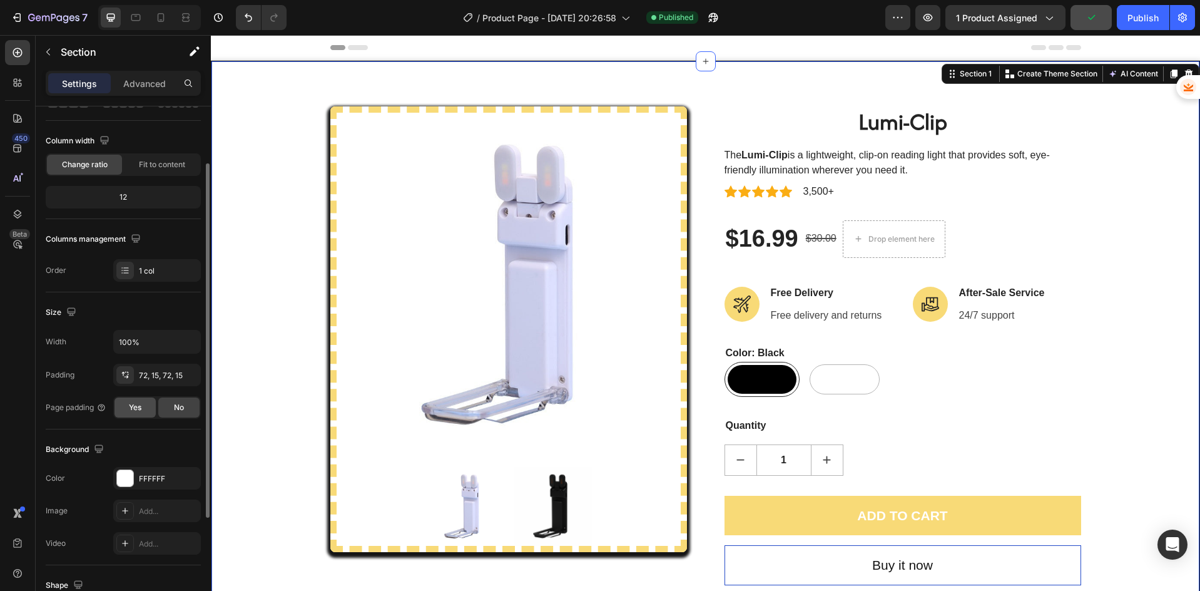
drag, startPoint x: 140, startPoint y: 407, endPoint x: 193, endPoint y: 316, distance: 106.0
click at [140, 407] on span "Yes" at bounding box center [135, 407] width 13 height 11
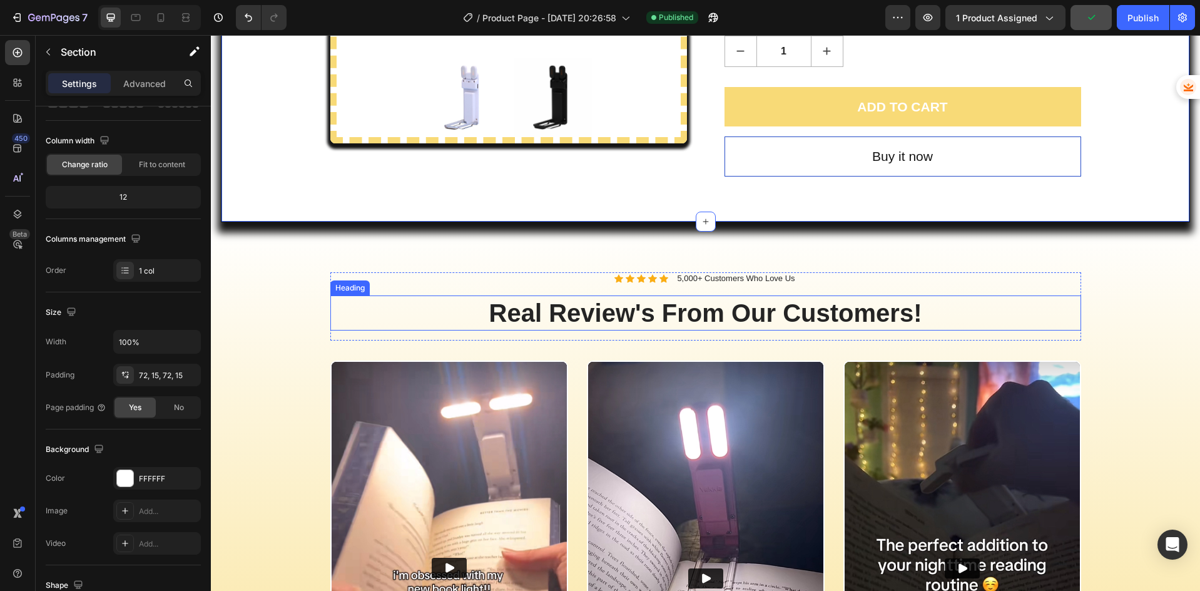
scroll to position [417, 0]
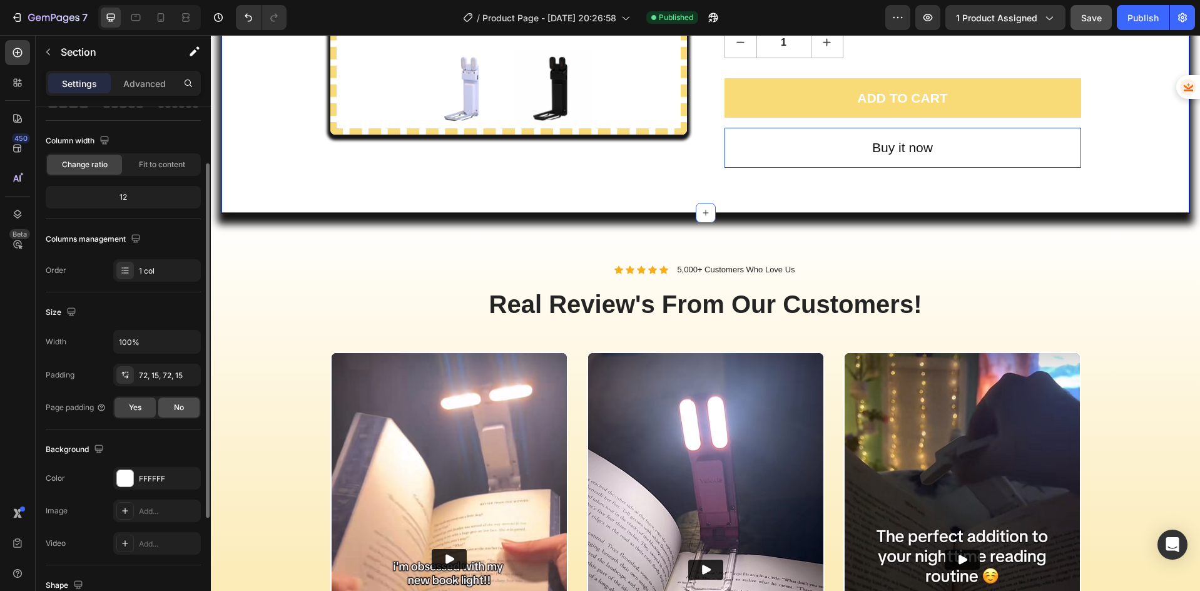
click at [183, 407] on span "No" at bounding box center [179, 407] width 10 height 11
click at [134, 403] on span "Yes" at bounding box center [135, 407] width 13 height 11
click at [172, 401] on div "No" at bounding box center [178, 407] width 41 height 20
click at [142, 400] on div "Yes" at bounding box center [134, 407] width 41 height 20
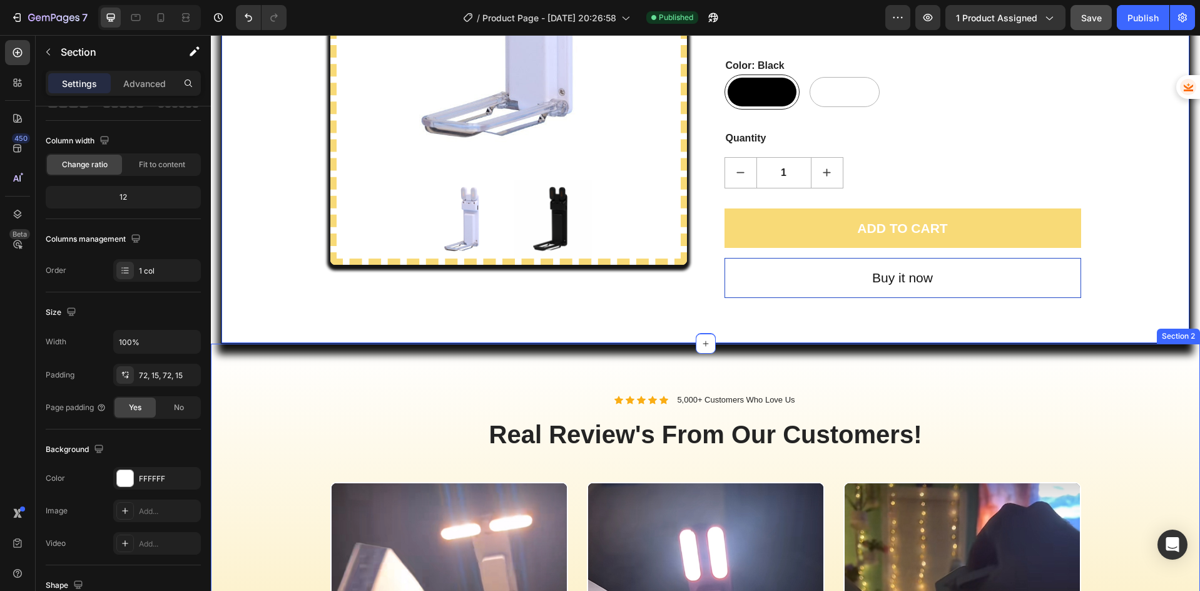
scroll to position [459, 0]
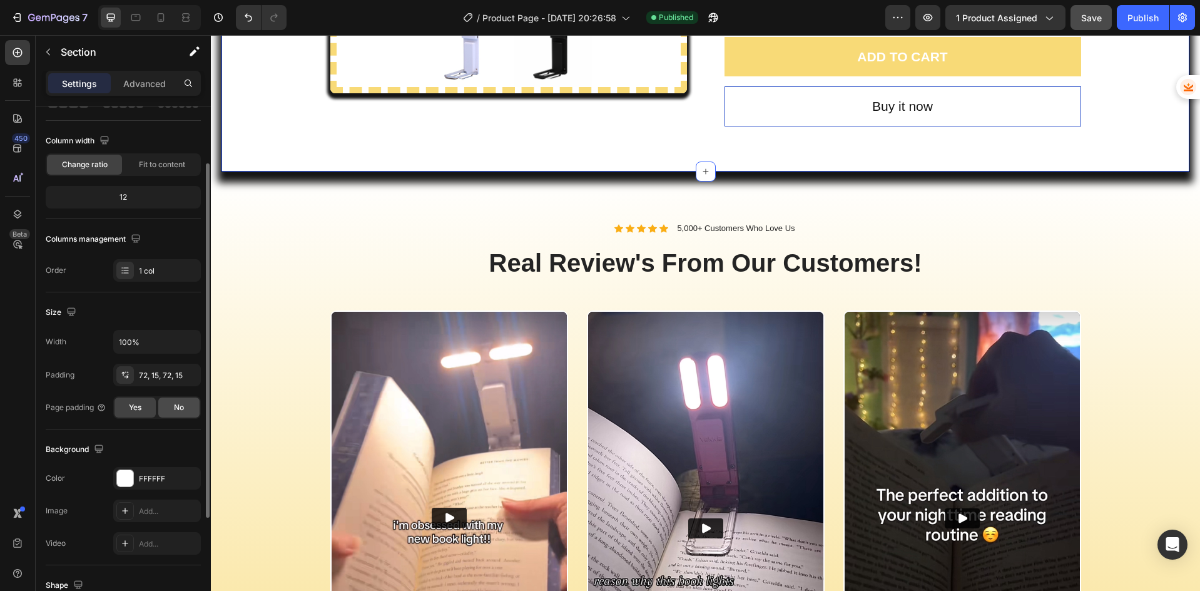
click at [181, 412] on span "No" at bounding box center [179, 407] width 10 height 11
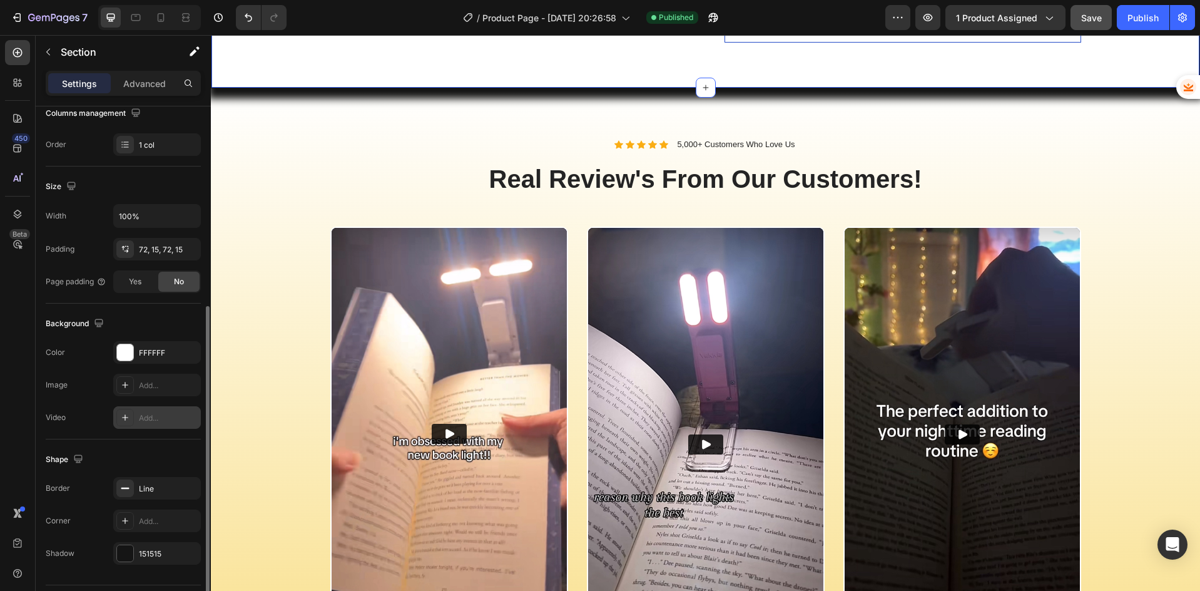
scroll to position [243, 0]
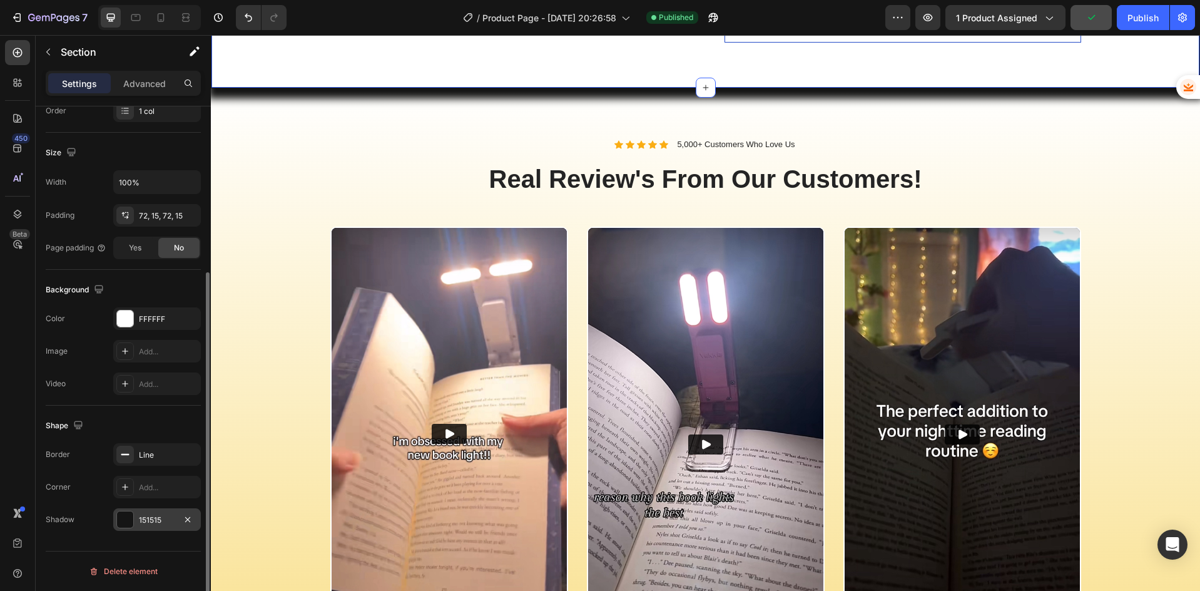
click at [160, 515] on div "151515" at bounding box center [157, 519] width 36 height 11
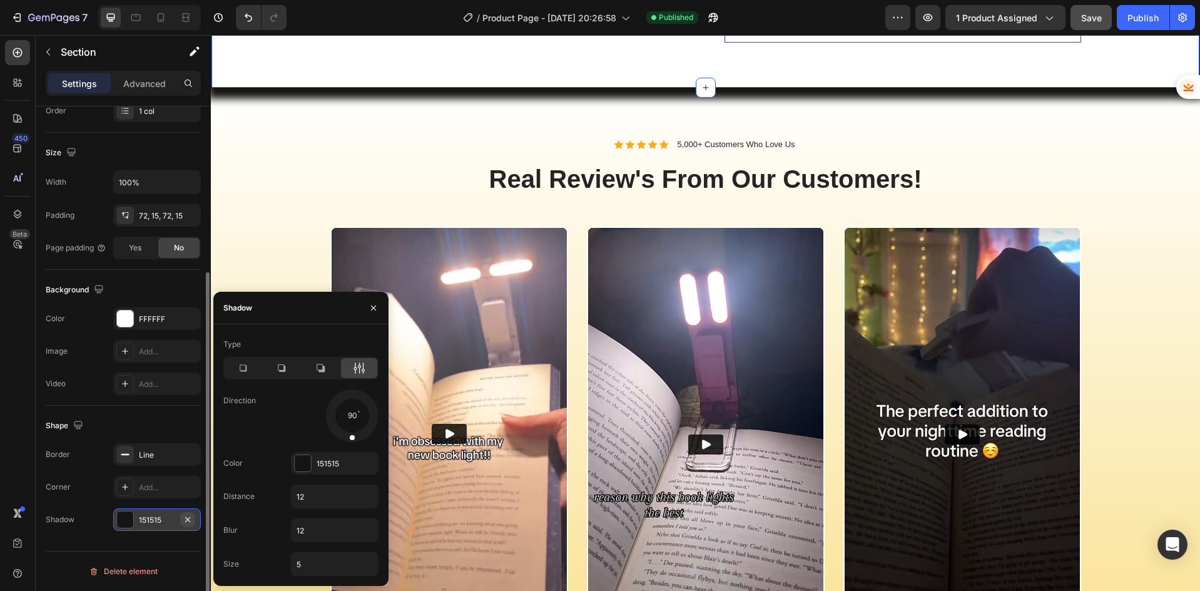
click at [185, 519] on icon "button" at bounding box center [188, 519] width 10 height 10
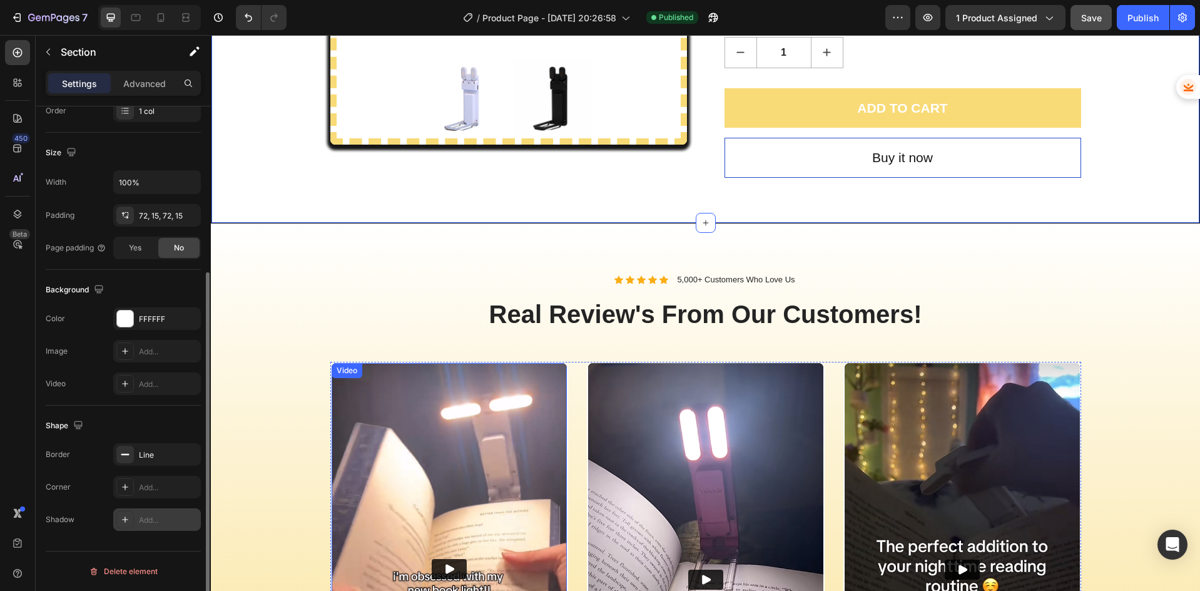
scroll to position [375, 0]
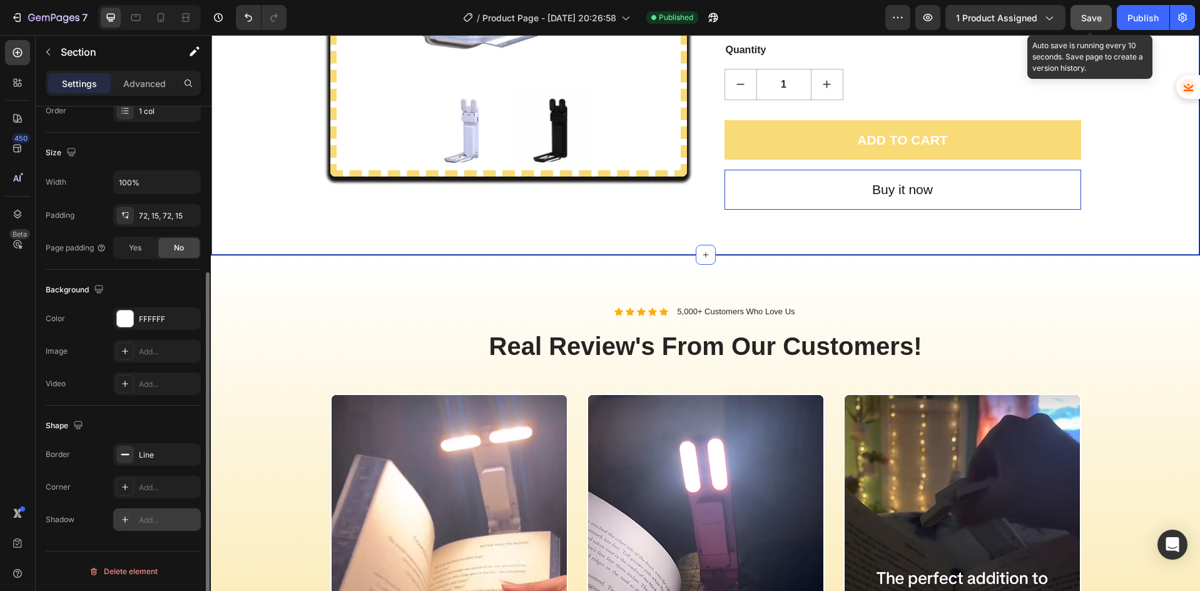
click at [1088, 15] on span "Save" at bounding box center [1091, 18] width 21 height 11
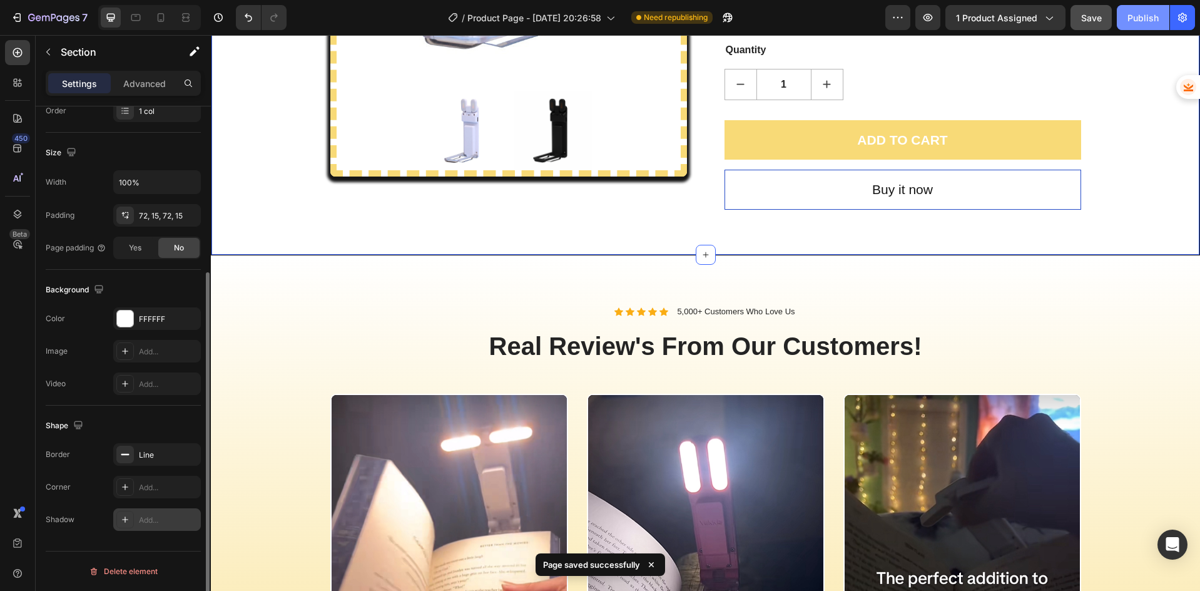
click at [1150, 26] on button "Publish" at bounding box center [1143, 17] width 53 height 25
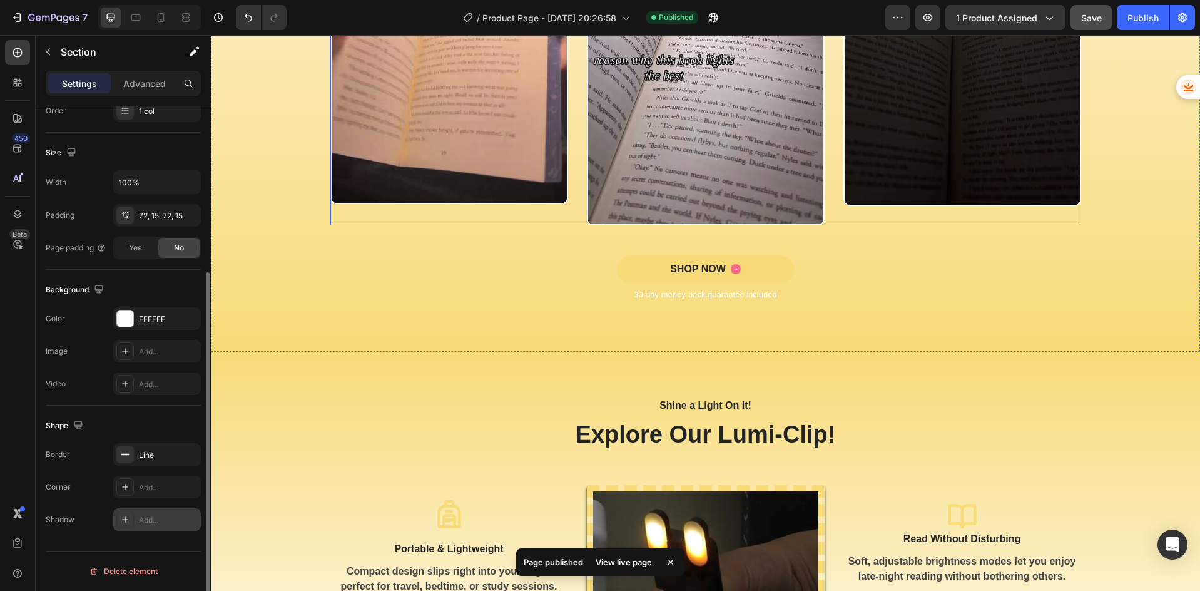
scroll to position [1002, 0]
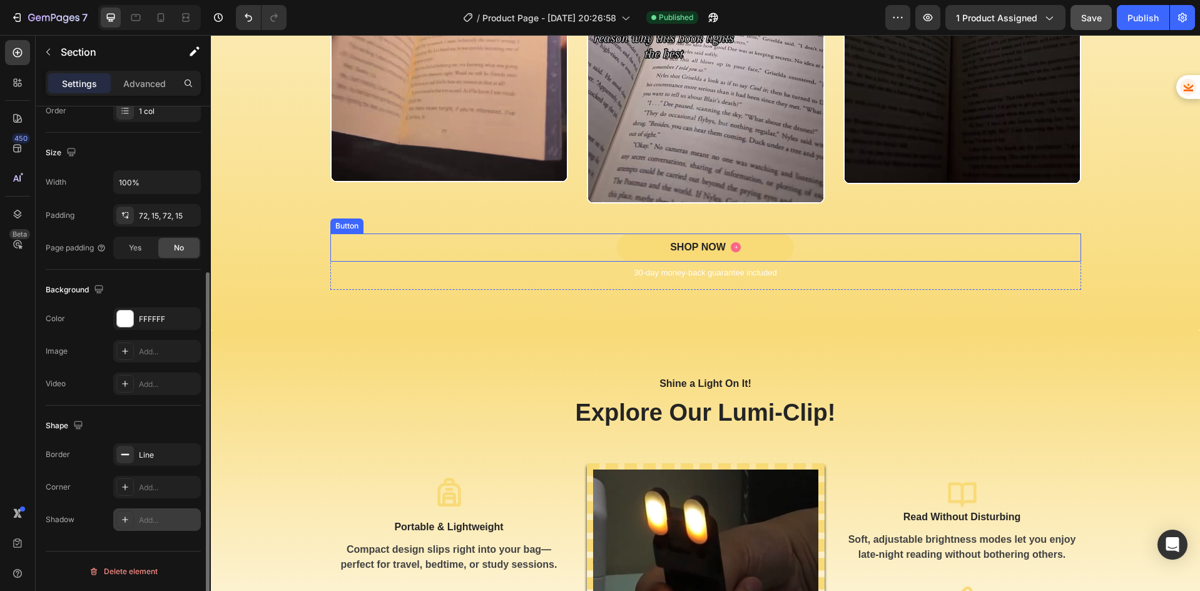
click at [790, 241] on div "SHOP NOW Button" at bounding box center [705, 247] width 751 height 28
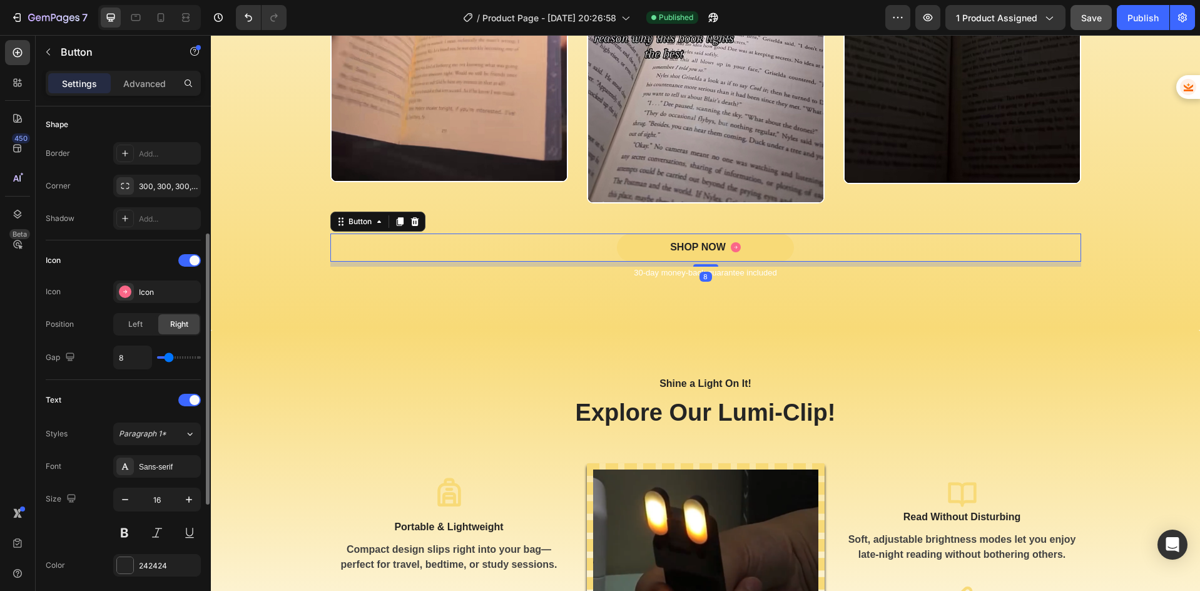
scroll to position [0, 0]
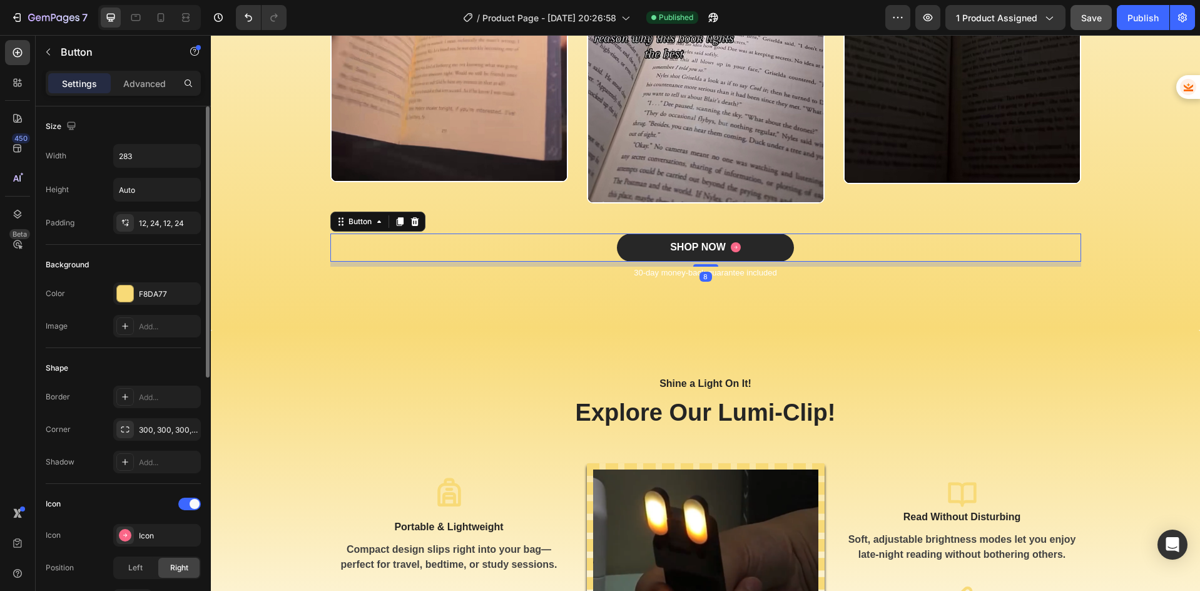
click at [745, 248] on button "SHOP NOW" at bounding box center [705, 247] width 177 height 28
click at [733, 246] on rect "SHOP NOW" at bounding box center [736, 247] width 10 height 10
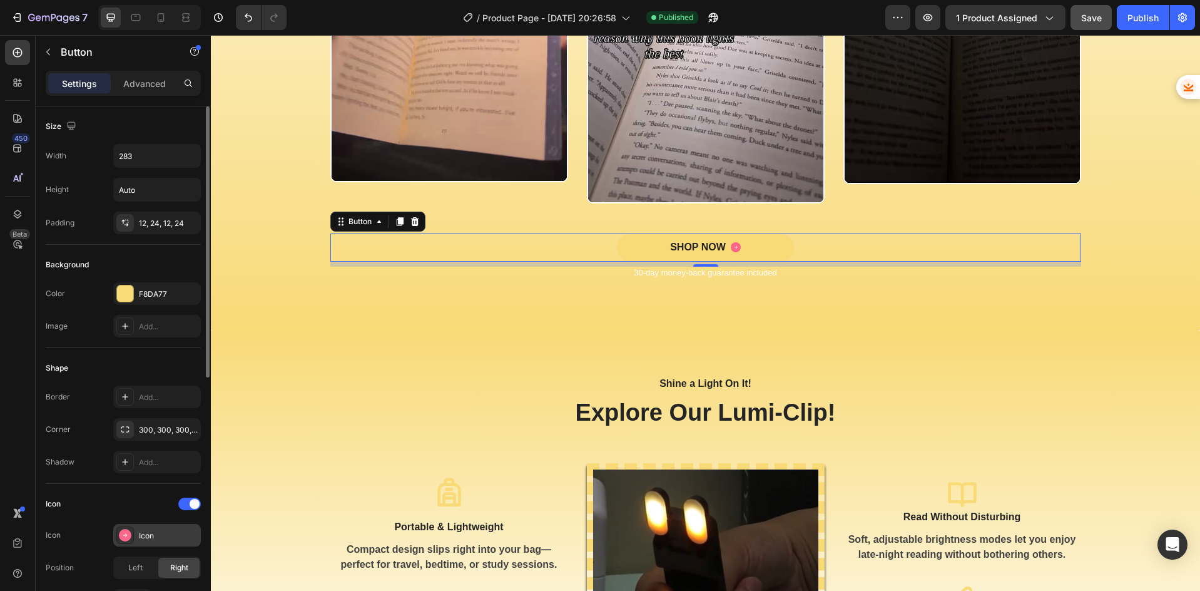
click at [140, 540] on div "Icon" at bounding box center [168, 535] width 59 height 11
click at [130, 287] on div at bounding box center [125, 293] width 16 height 16
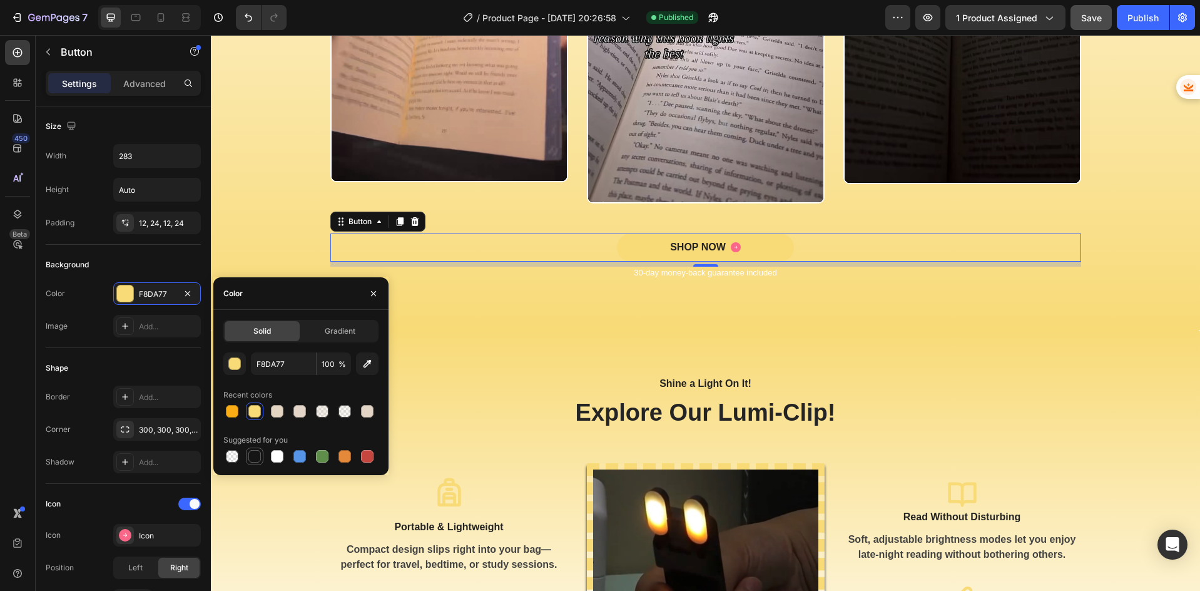
click at [262, 458] on div at bounding box center [255, 456] width 18 height 18
type input "151515"
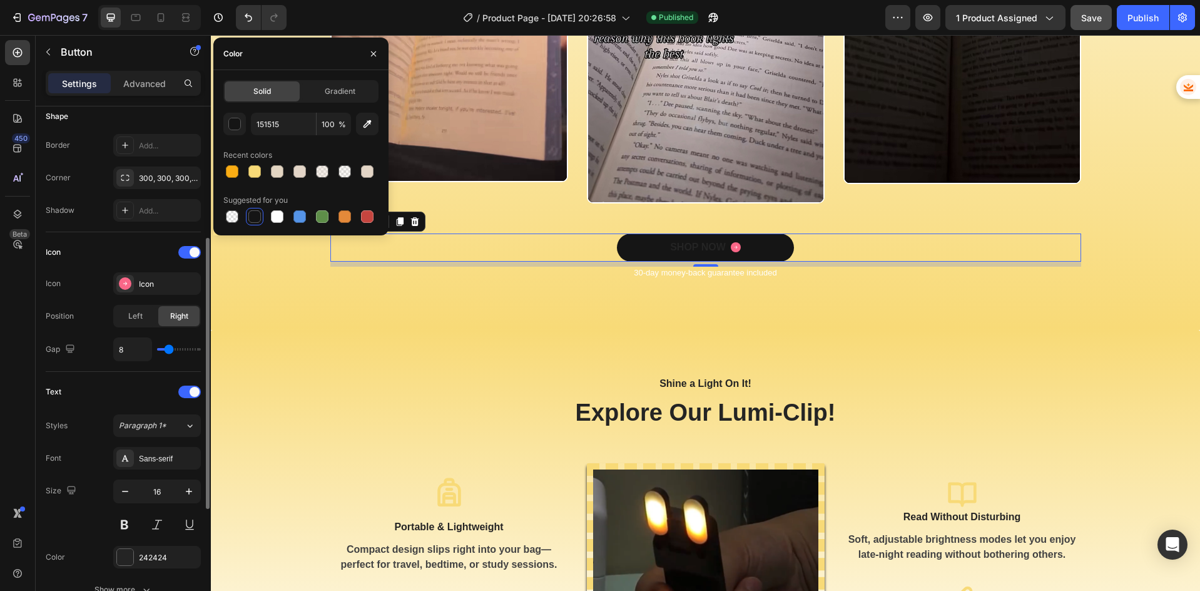
scroll to position [335, 0]
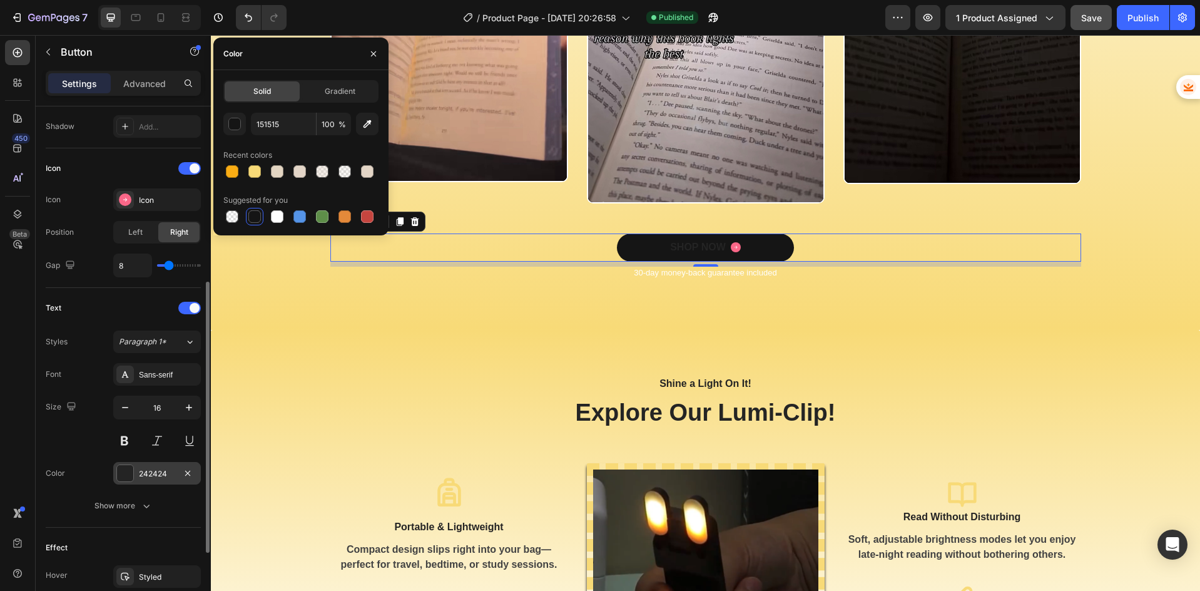
click at [153, 467] on div "242424" at bounding box center [157, 473] width 88 height 23
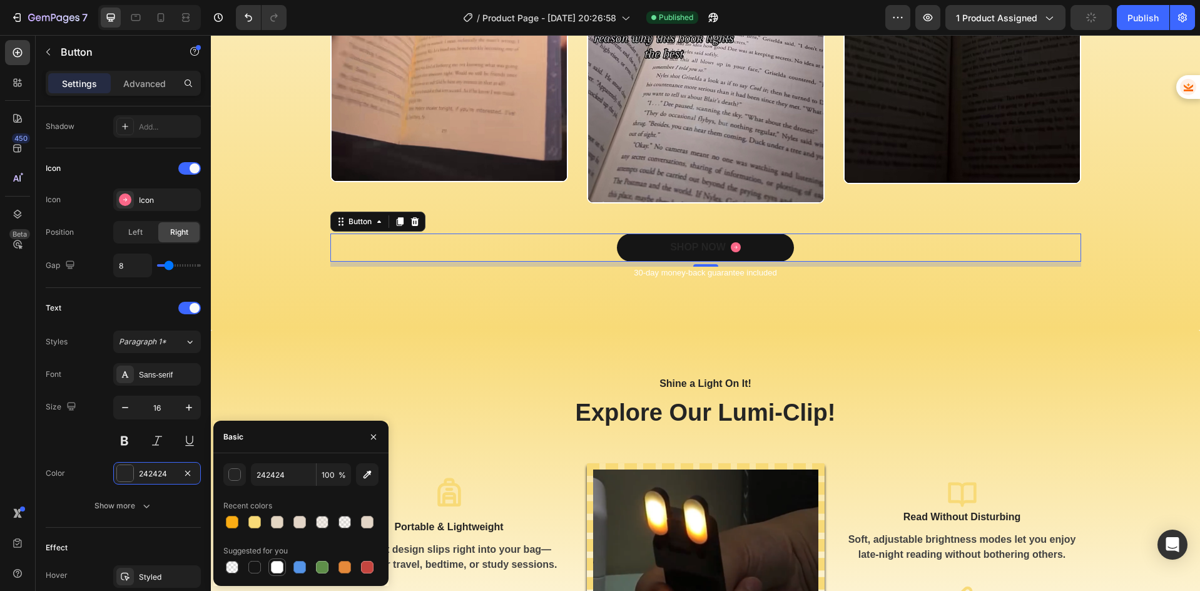
click at [271, 570] on div at bounding box center [277, 567] width 13 height 13
type input "FFFFFF"
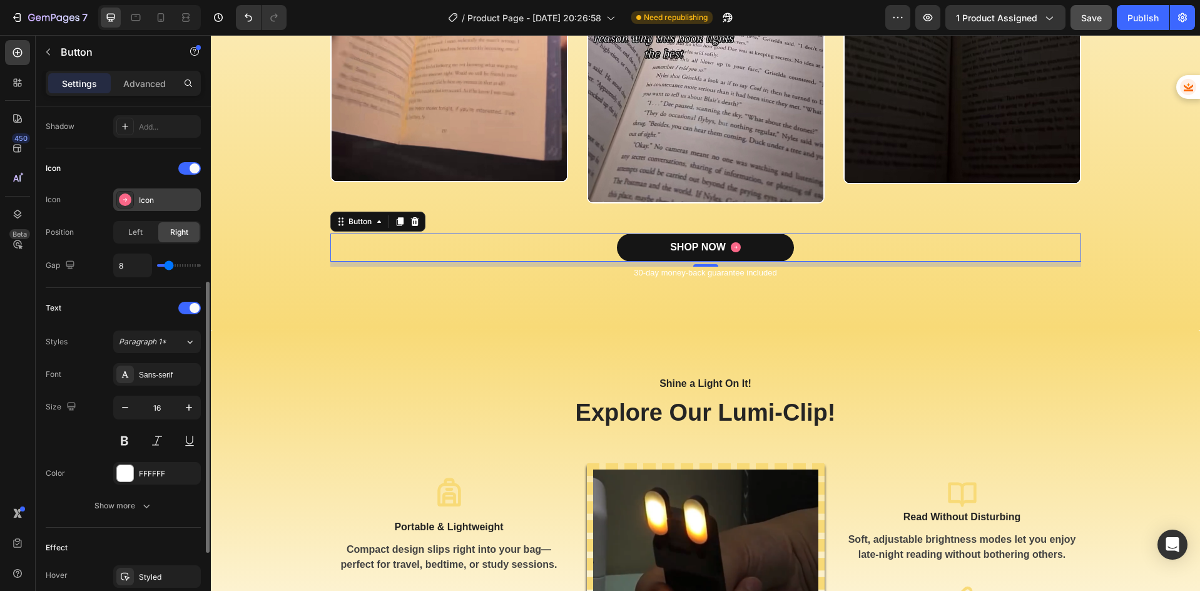
click at [126, 201] on rect at bounding box center [125, 199] width 13 height 13
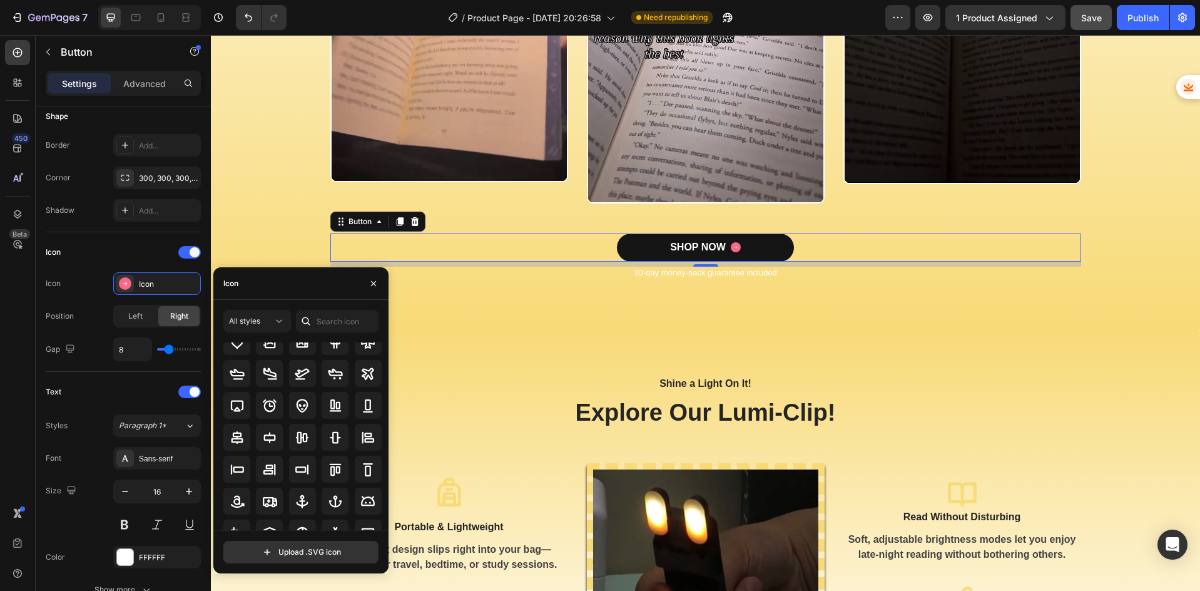
scroll to position [138, 0]
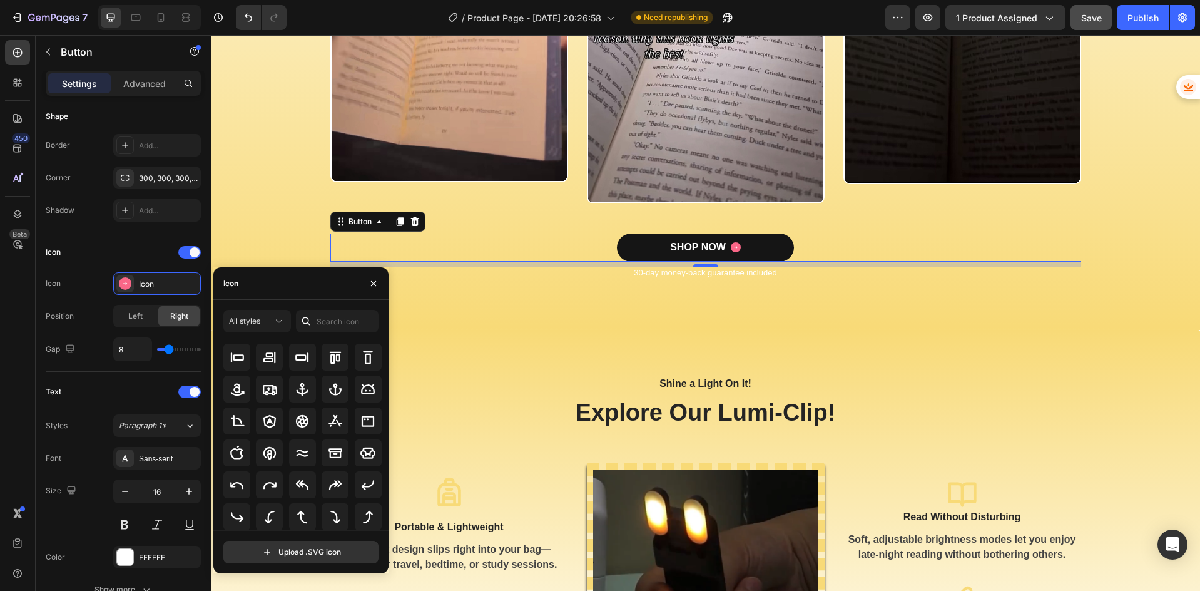
click at [313, 322] on div at bounding box center [306, 321] width 20 height 23
click at [328, 321] on input "text" at bounding box center [337, 321] width 83 height 23
type input "SHOP"
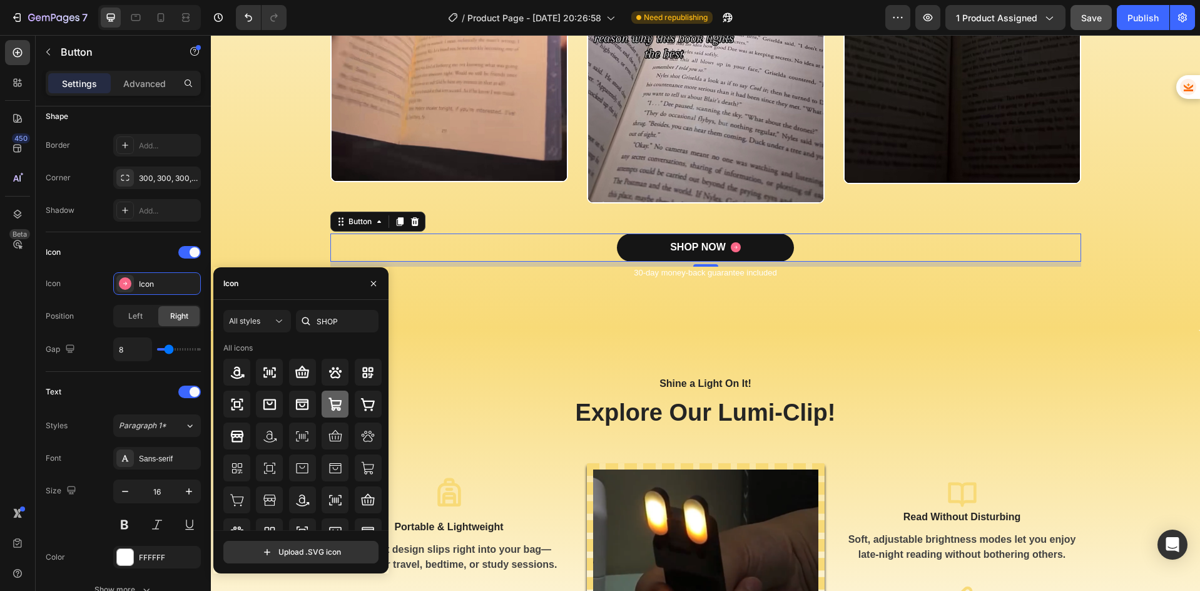
click at [328, 410] on icon at bounding box center [335, 404] width 15 height 15
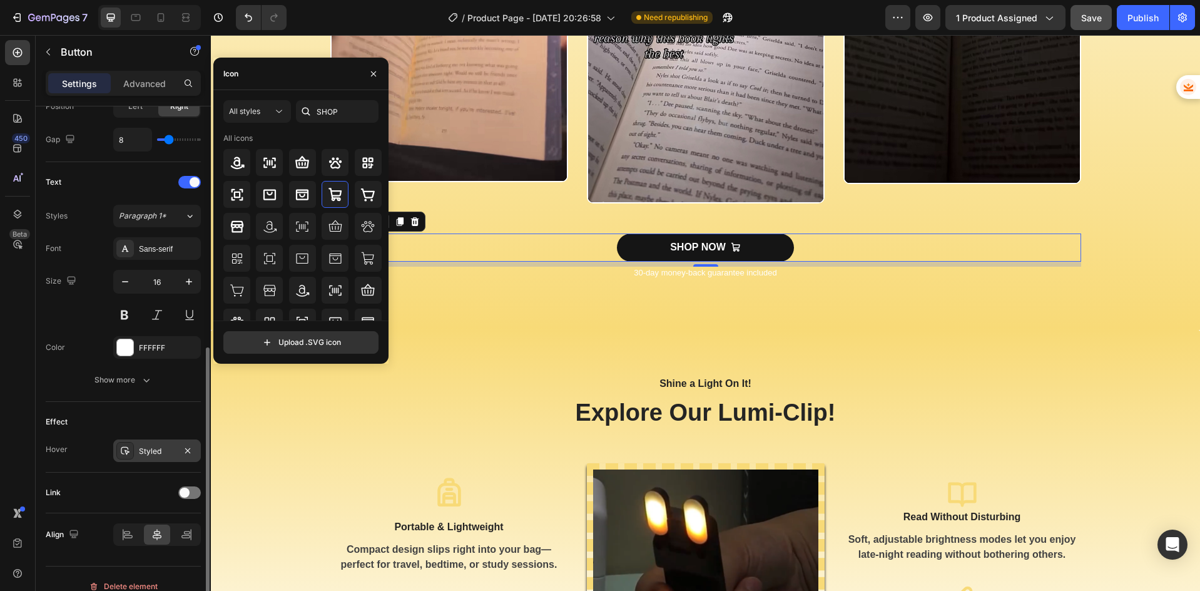
scroll to position [476, 0]
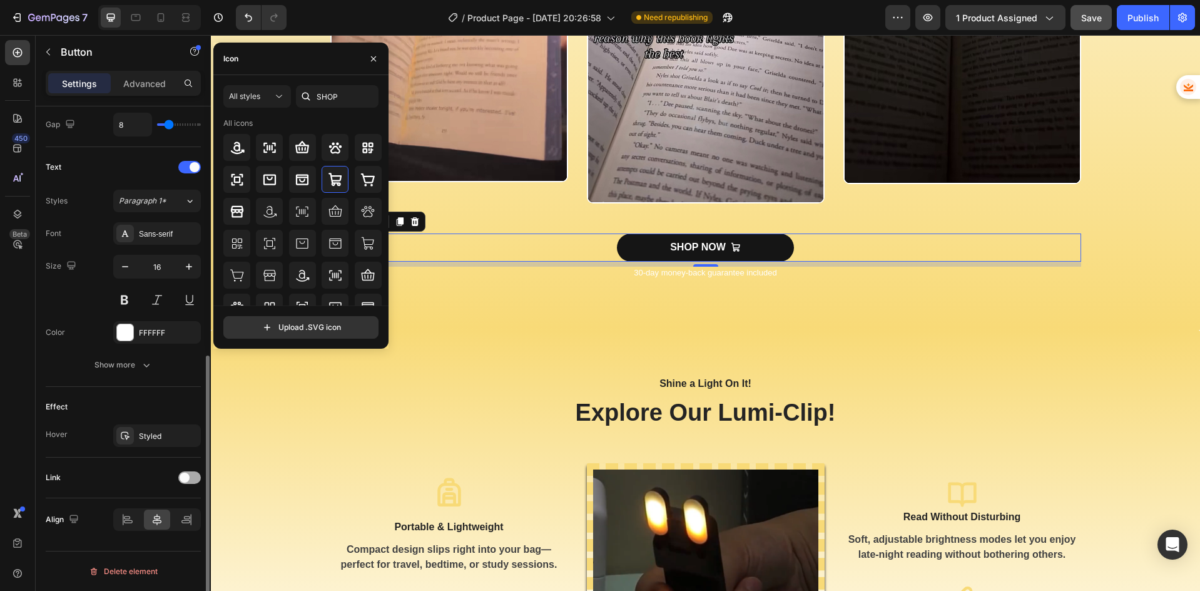
click at [188, 479] on span at bounding box center [185, 477] width 10 height 10
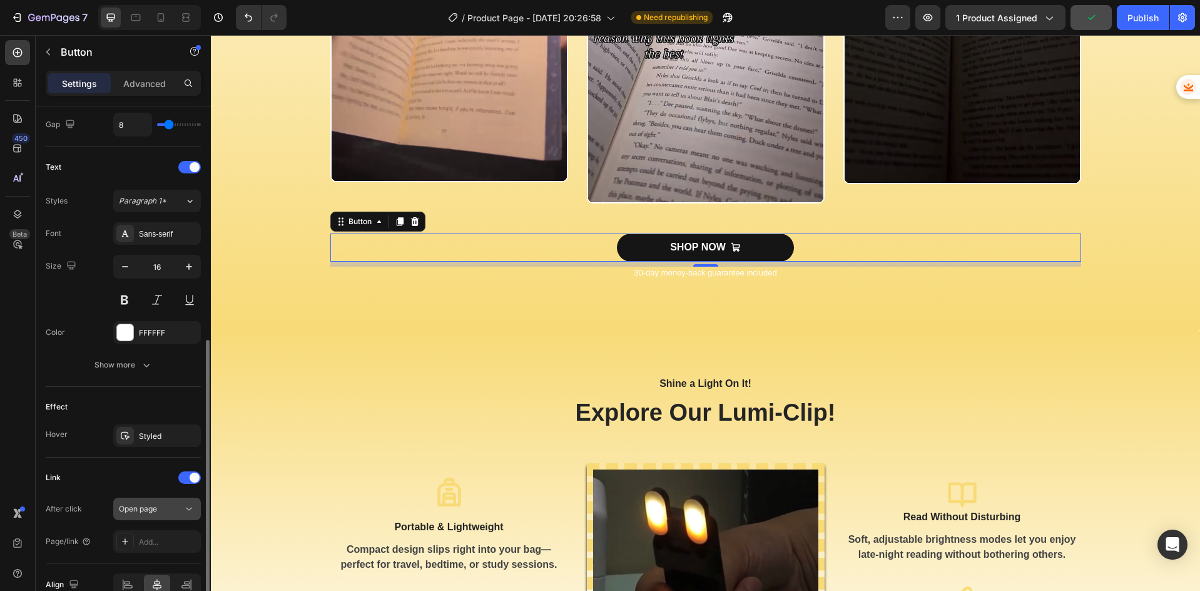
click at [176, 502] on button "Open page" at bounding box center [157, 508] width 88 height 23
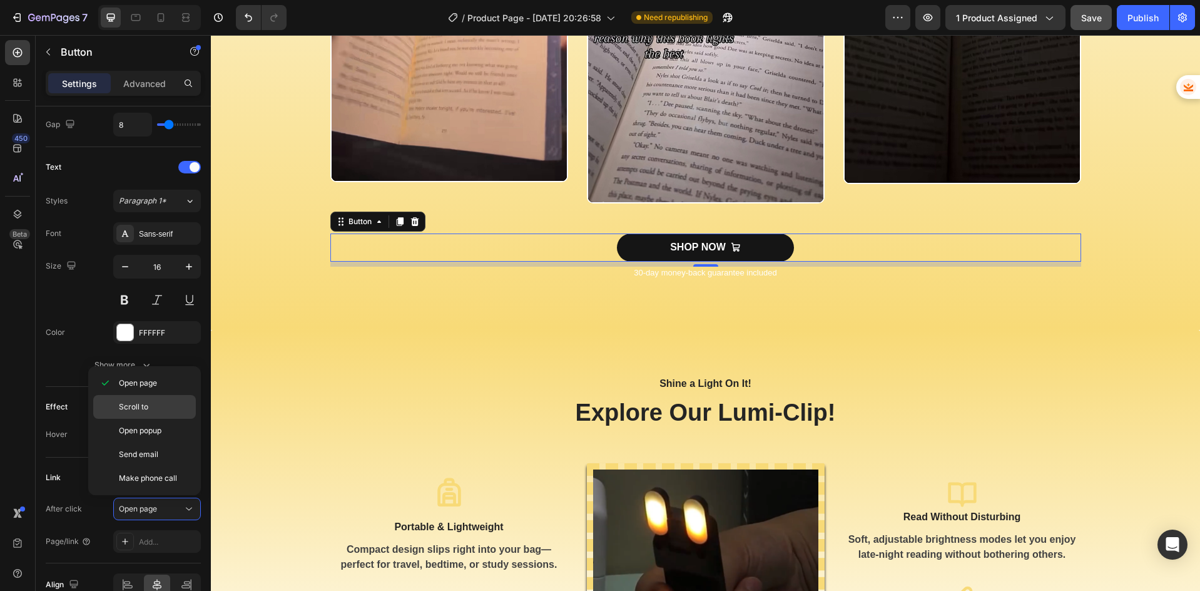
click at [133, 410] on span "Scroll to" at bounding box center [133, 406] width 29 height 11
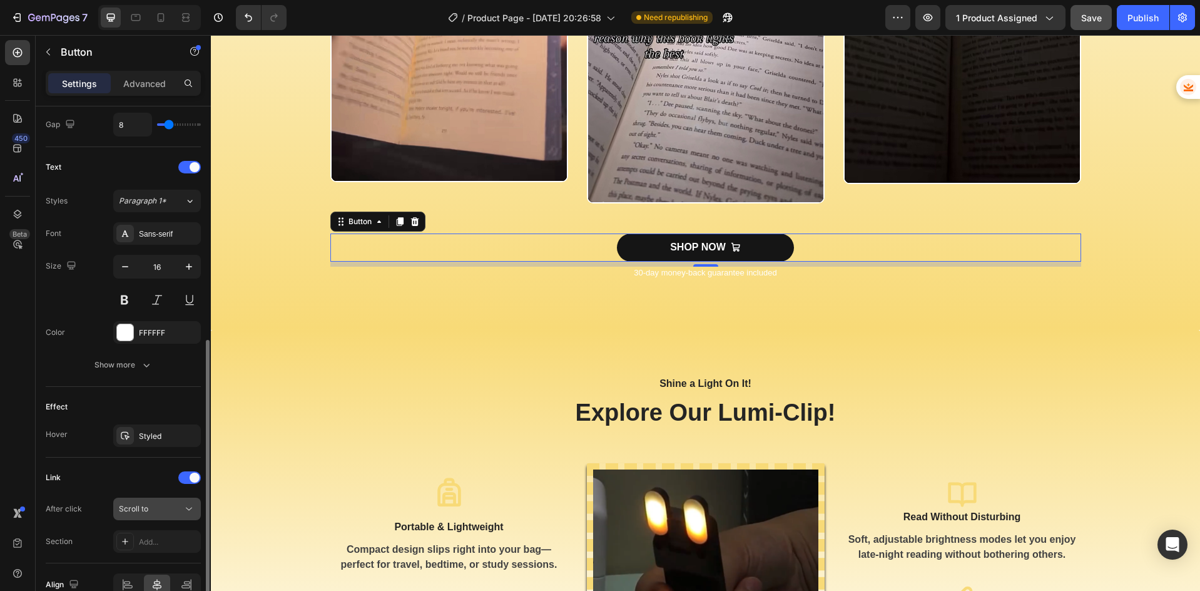
click at [180, 507] on div "Scroll to" at bounding box center [151, 508] width 64 height 11
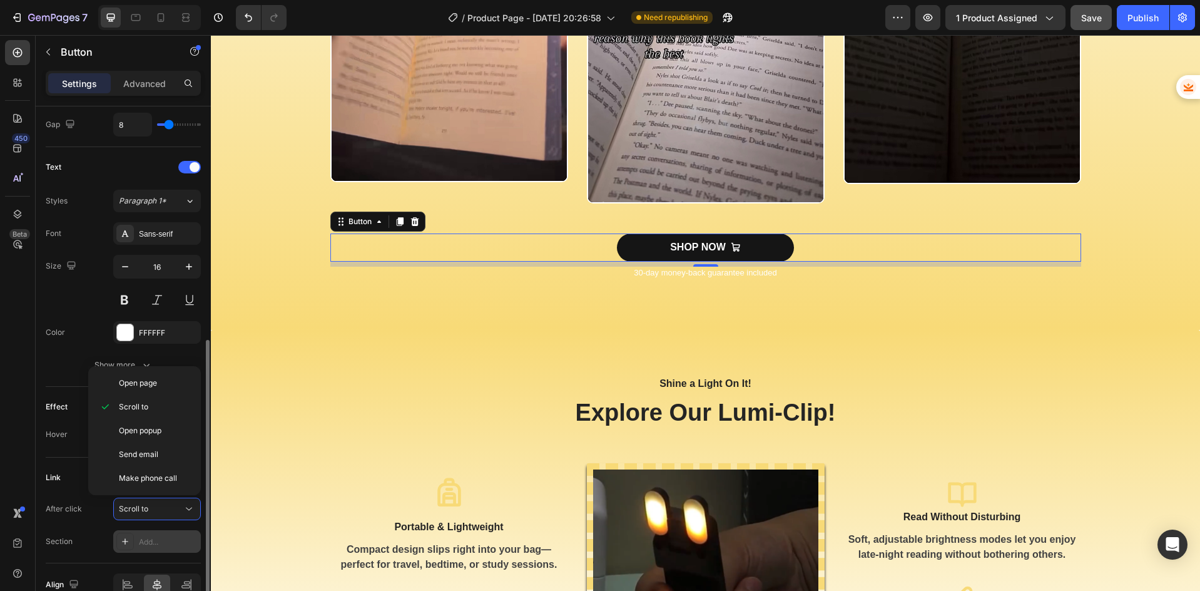
click at [180, 538] on div "Add..." at bounding box center [168, 541] width 59 height 11
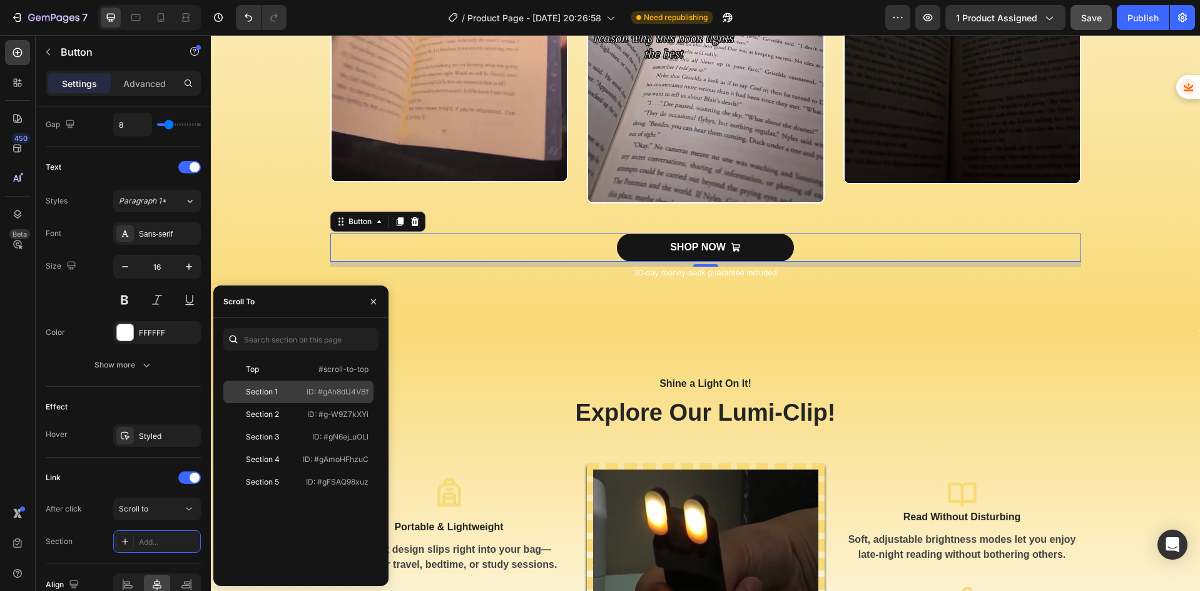
click at [338, 403] on div "Section 1 ID: #gAh8dU4VBf" at bounding box center [298, 414] width 150 height 23
click at [647, 249] on link "SHOP NOW" at bounding box center [705, 247] width 177 height 28
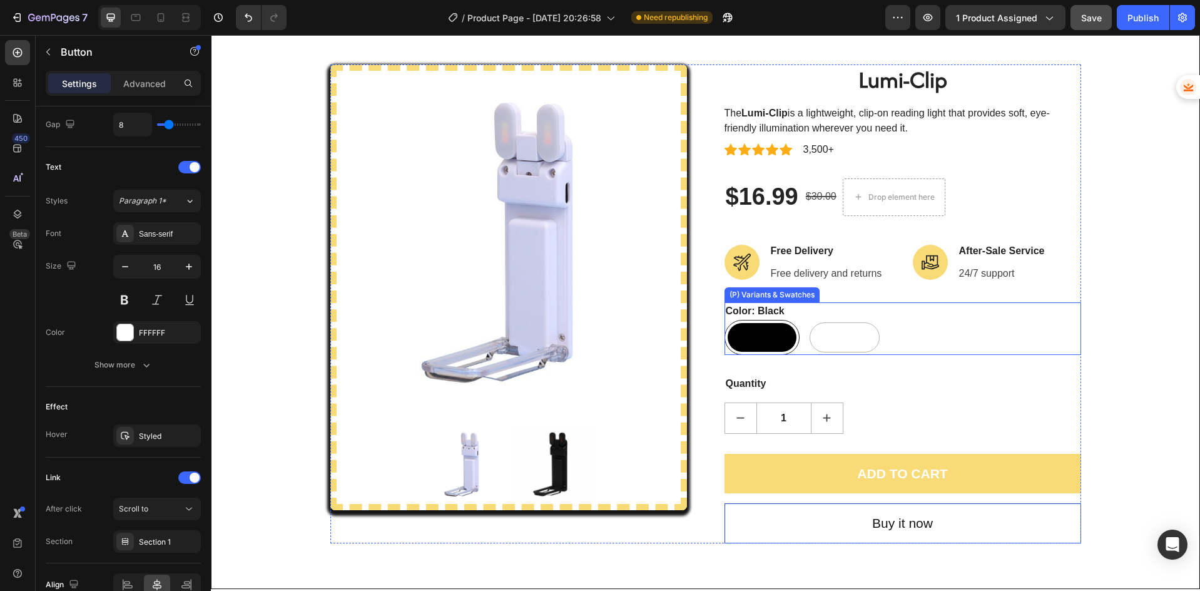
scroll to position [0, 0]
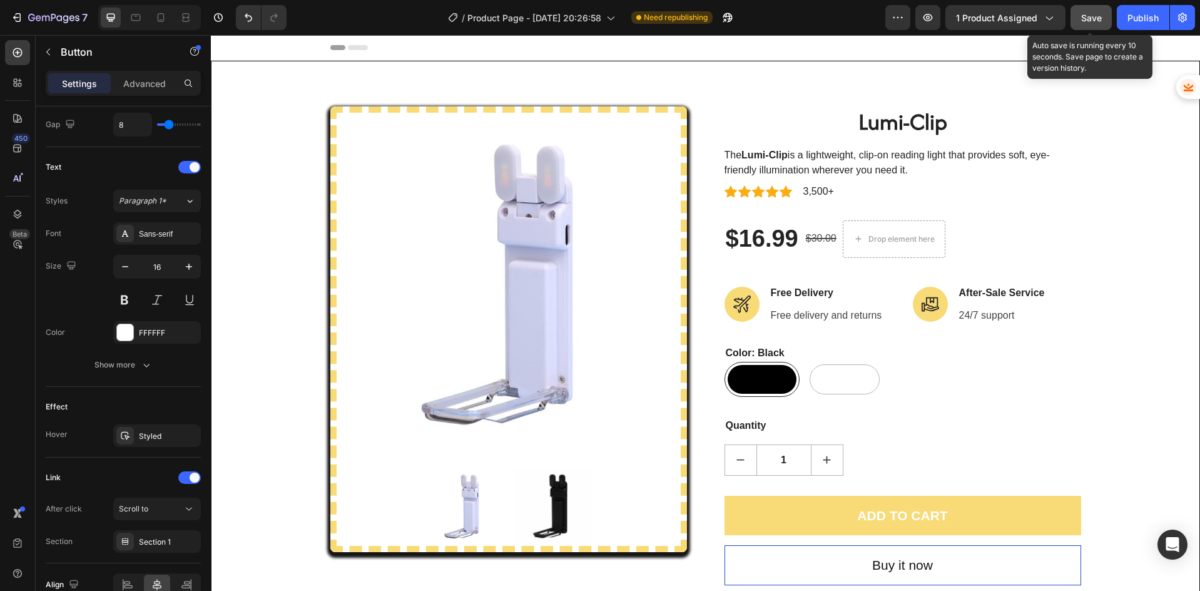
click at [1091, 15] on span "Save" at bounding box center [1091, 18] width 21 height 11
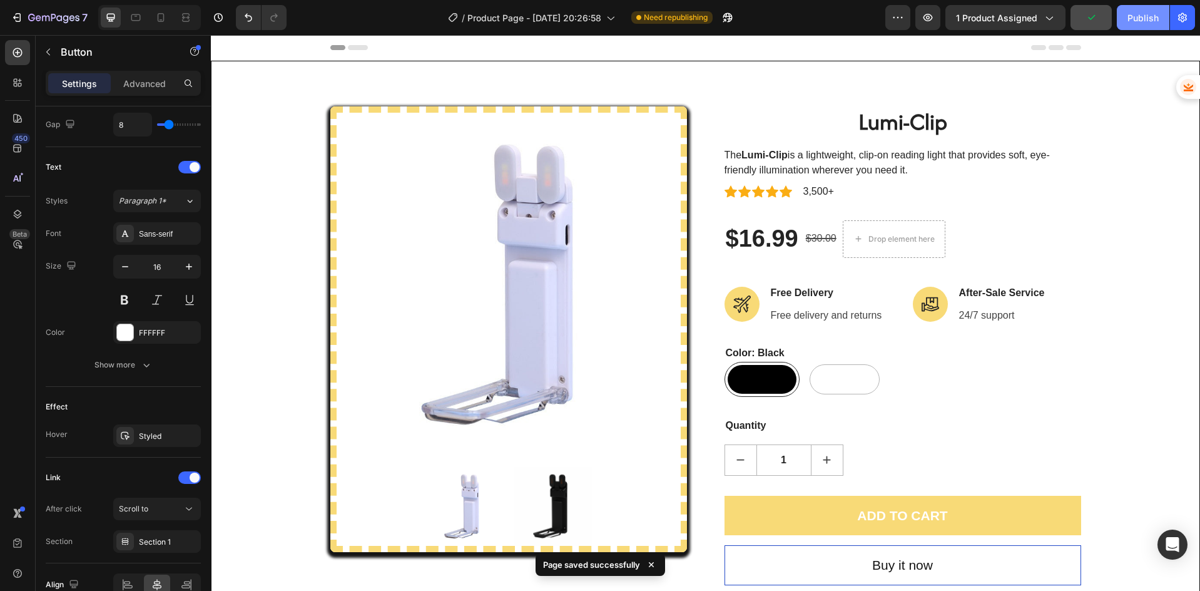
click at [1136, 18] on div "Publish" at bounding box center [1142, 17] width 31 height 13
